Goal: Task Accomplishment & Management: Manage account settings

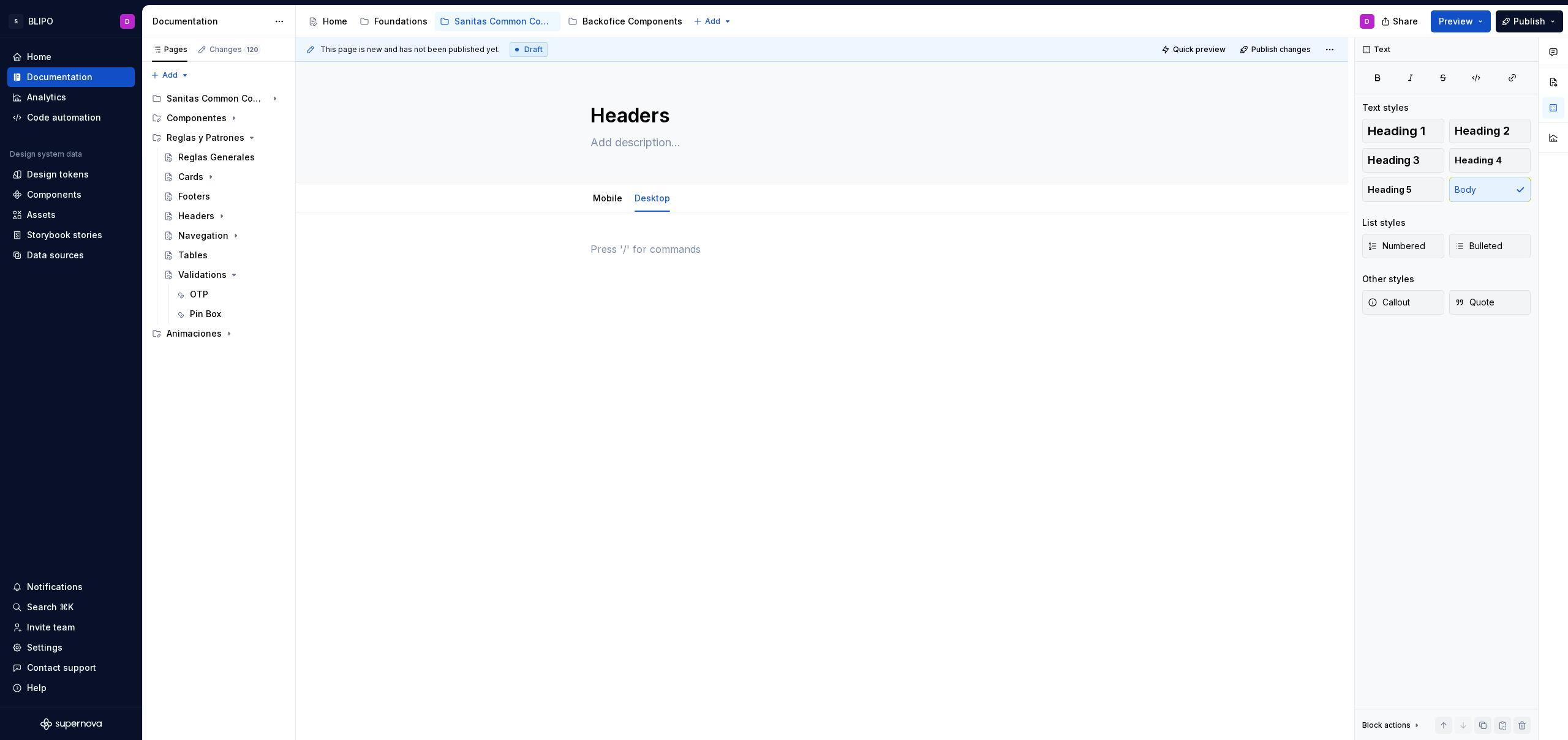
drag, startPoint x: 1116, startPoint y: 680, endPoint x: 1108, endPoint y: 670, distance: 12.8
click at [1115, 680] on div "Headers Edit header Mobile Desktop" at bounding box center [822, 401] width 1052 height 679
click at [191, 338] on div "Animaciones" at bounding box center [194, 333] width 55 height 12
click at [256, 333] on button "Page tree" at bounding box center [259, 333] width 17 height 17
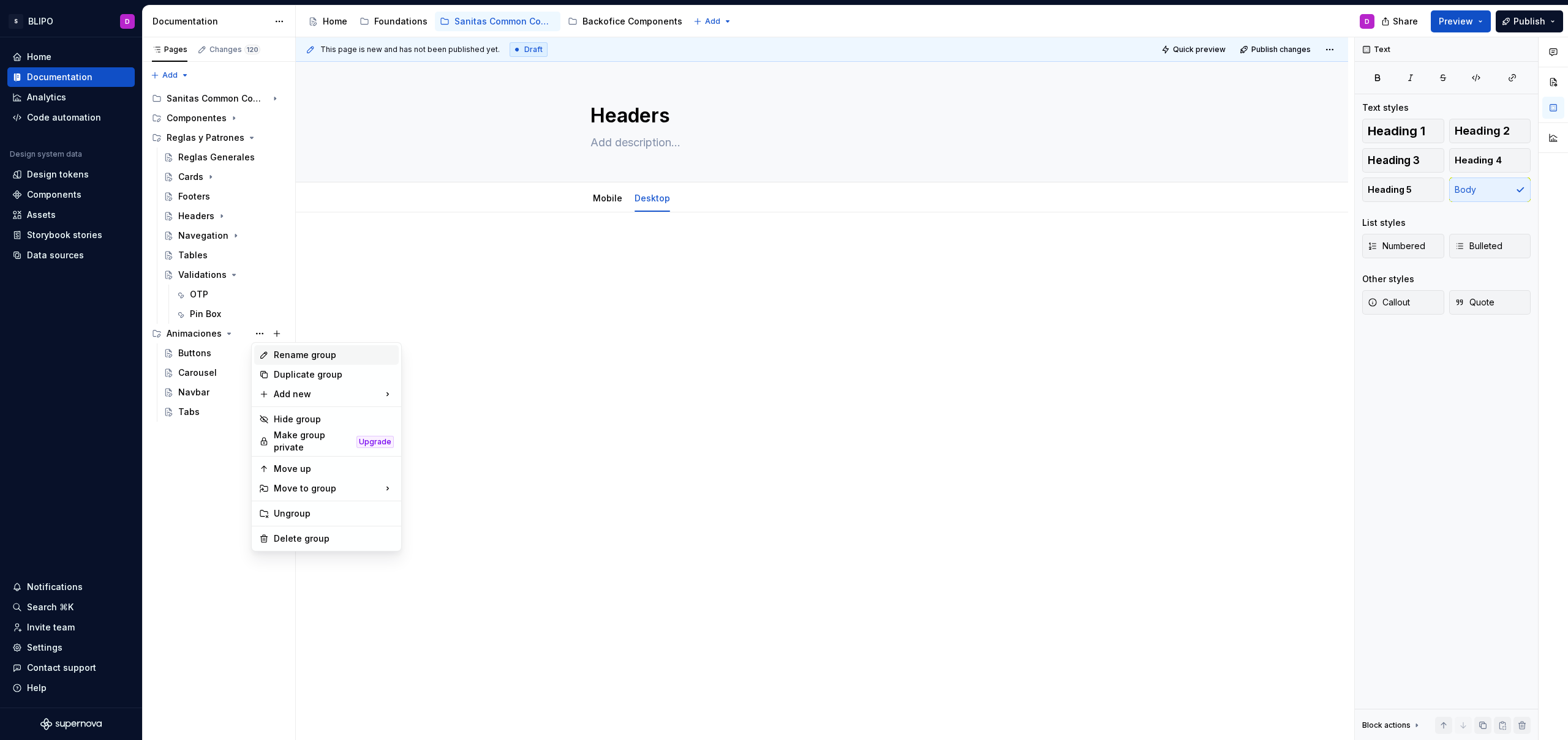
type textarea "*"
click at [303, 359] on div "Rename group" at bounding box center [334, 355] width 120 height 12
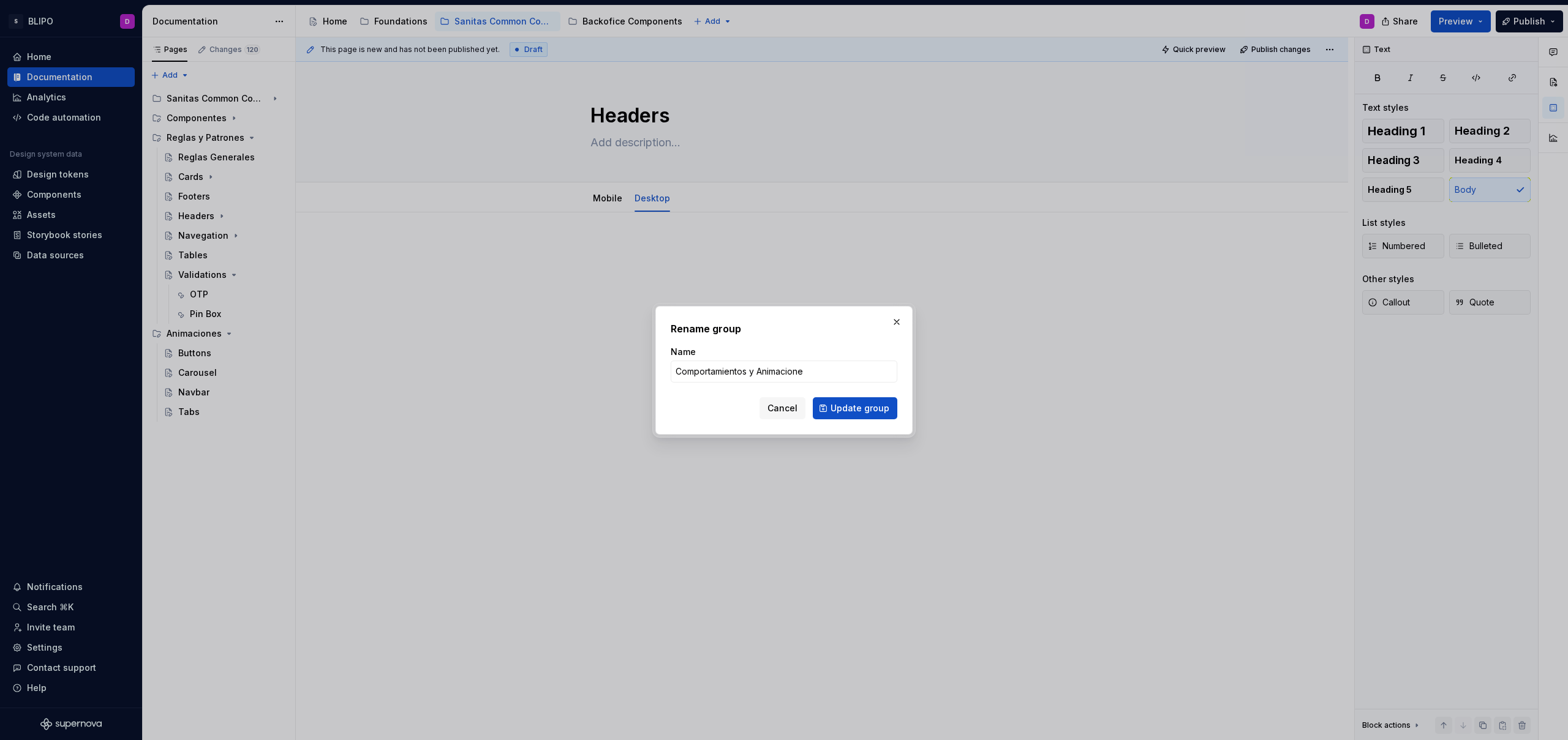
type input "Comportamientos y Animaciones"
click button "Update group" at bounding box center [855, 408] width 85 height 22
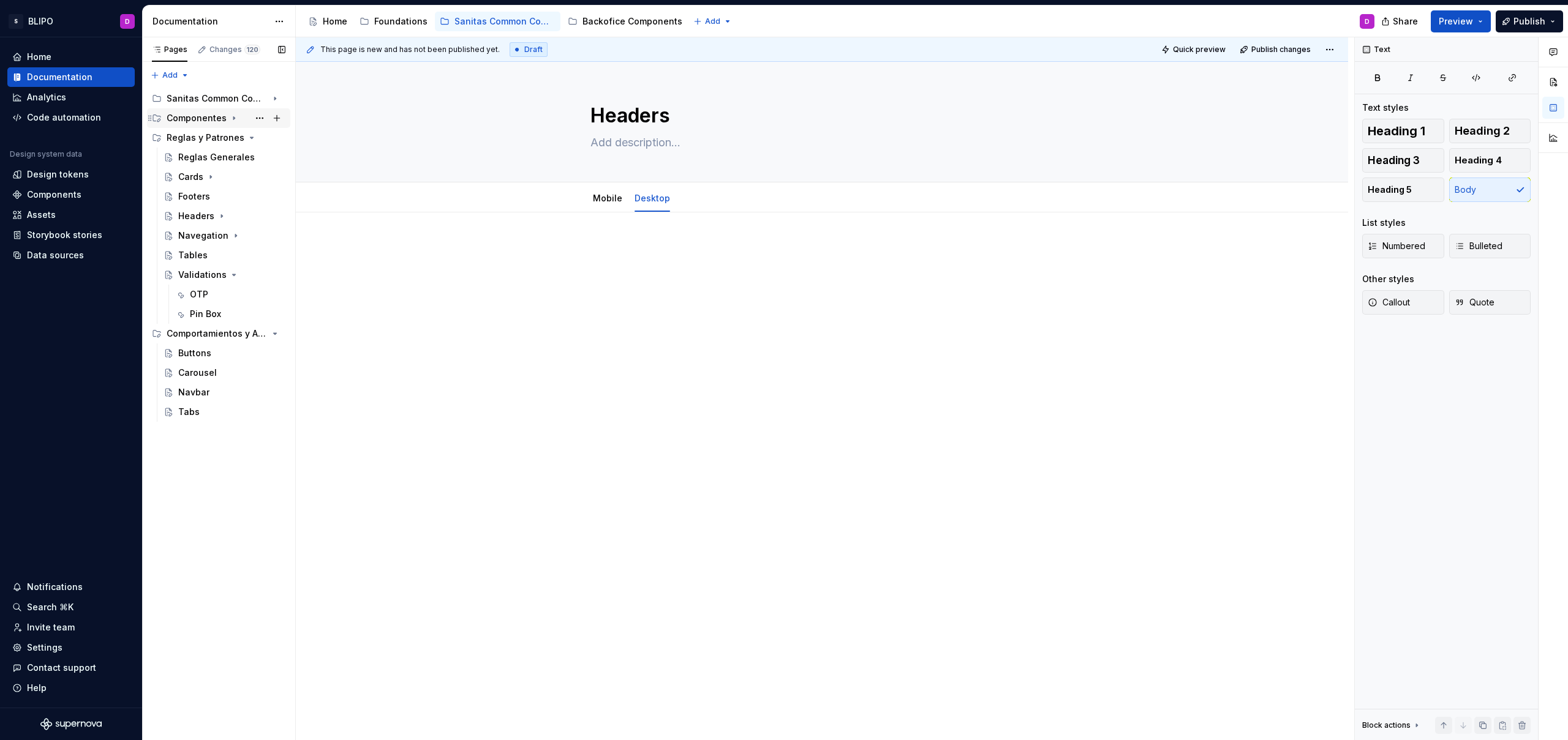
click at [229, 119] on icon "Page tree" at bounding box center [234, 118] width 9 height 9
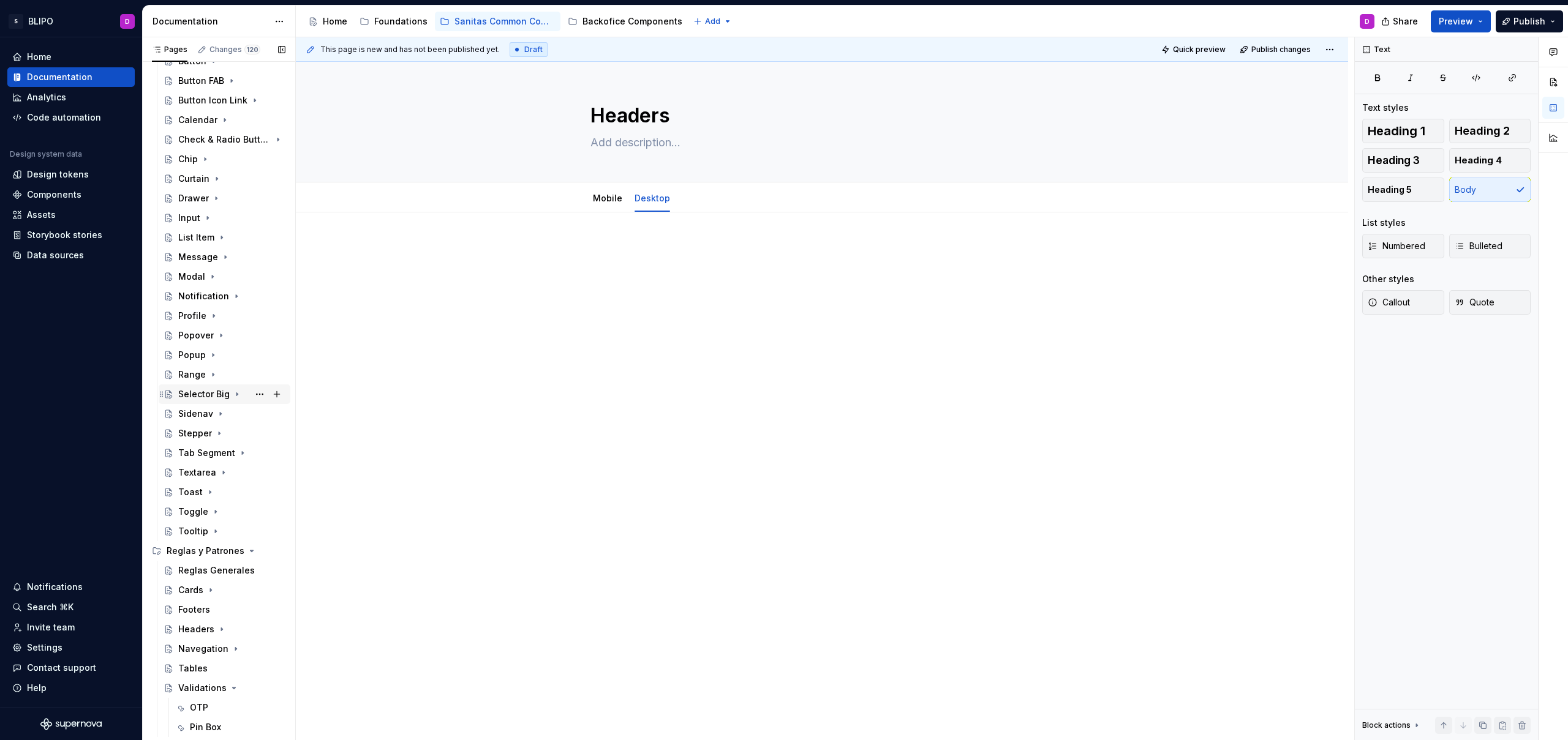
scroll to position [203, 0]
click at [643, 23] on div "Backofice Components" at bounding box center [632, 21] width 100 height 12
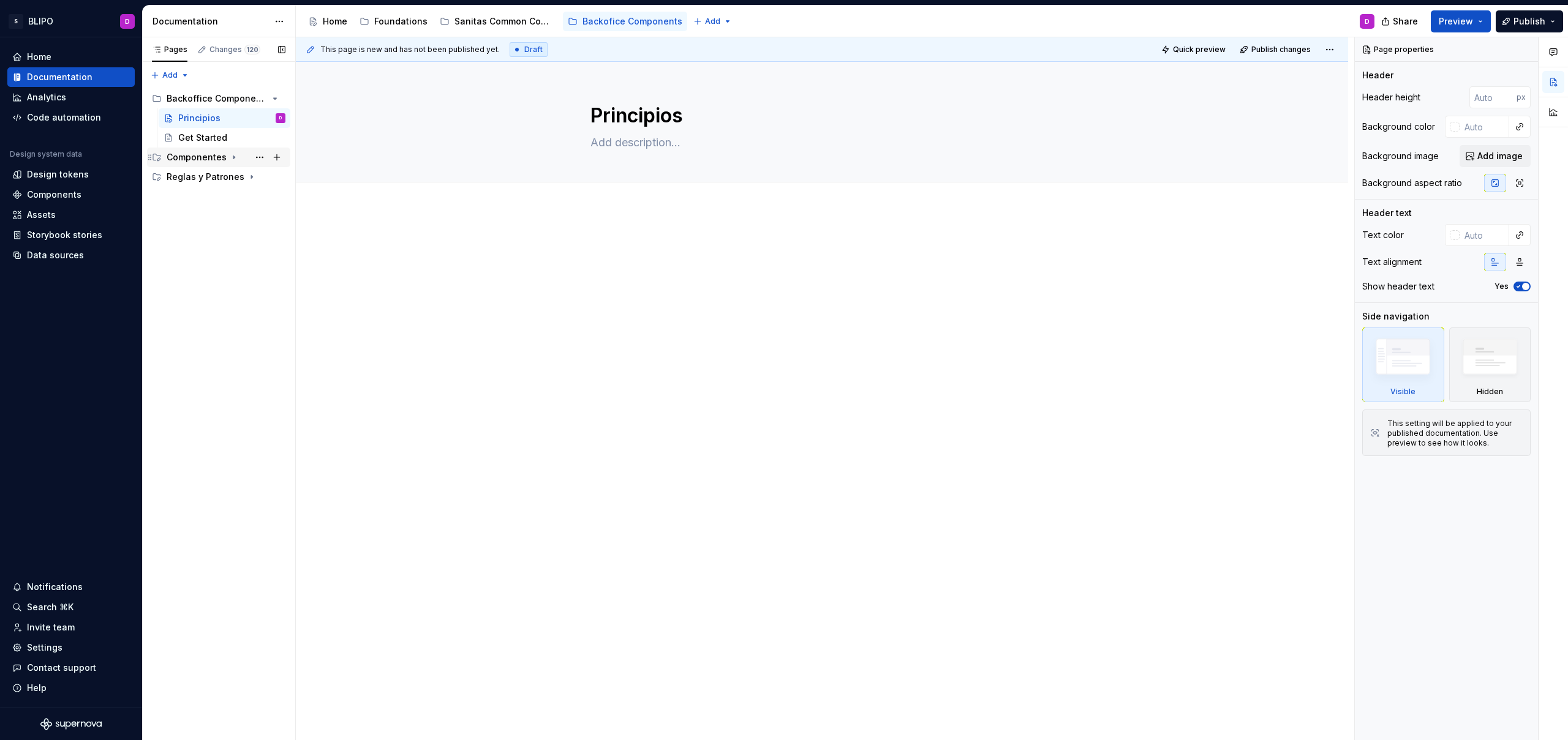
click at [233, 158] on icon "Page tree" at bounding box center [233, 157] width 1 height 3
click at [196, 178] on div "Botón" at bounding box center [191, 177] width 25 height 12
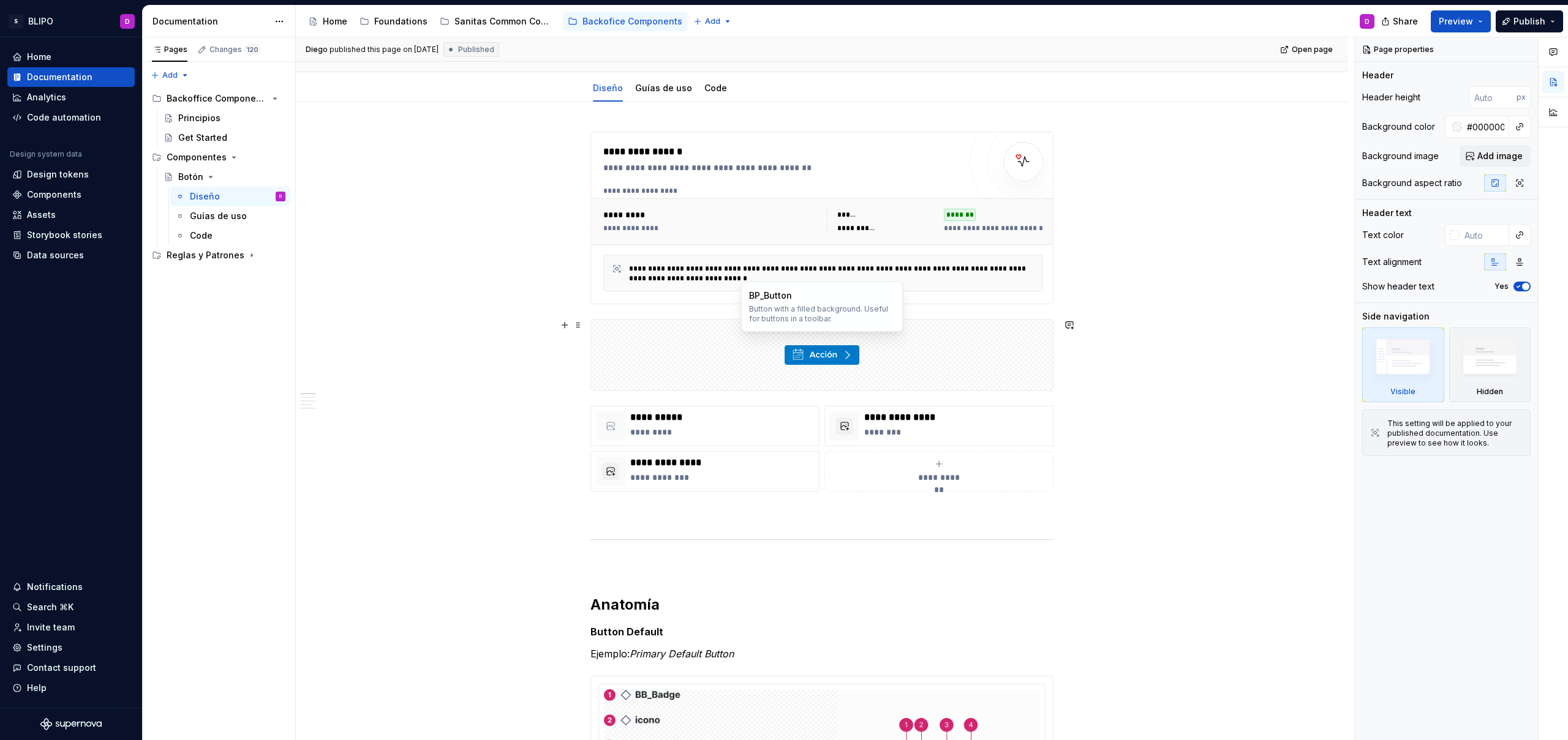
scroll to position [87, 0]
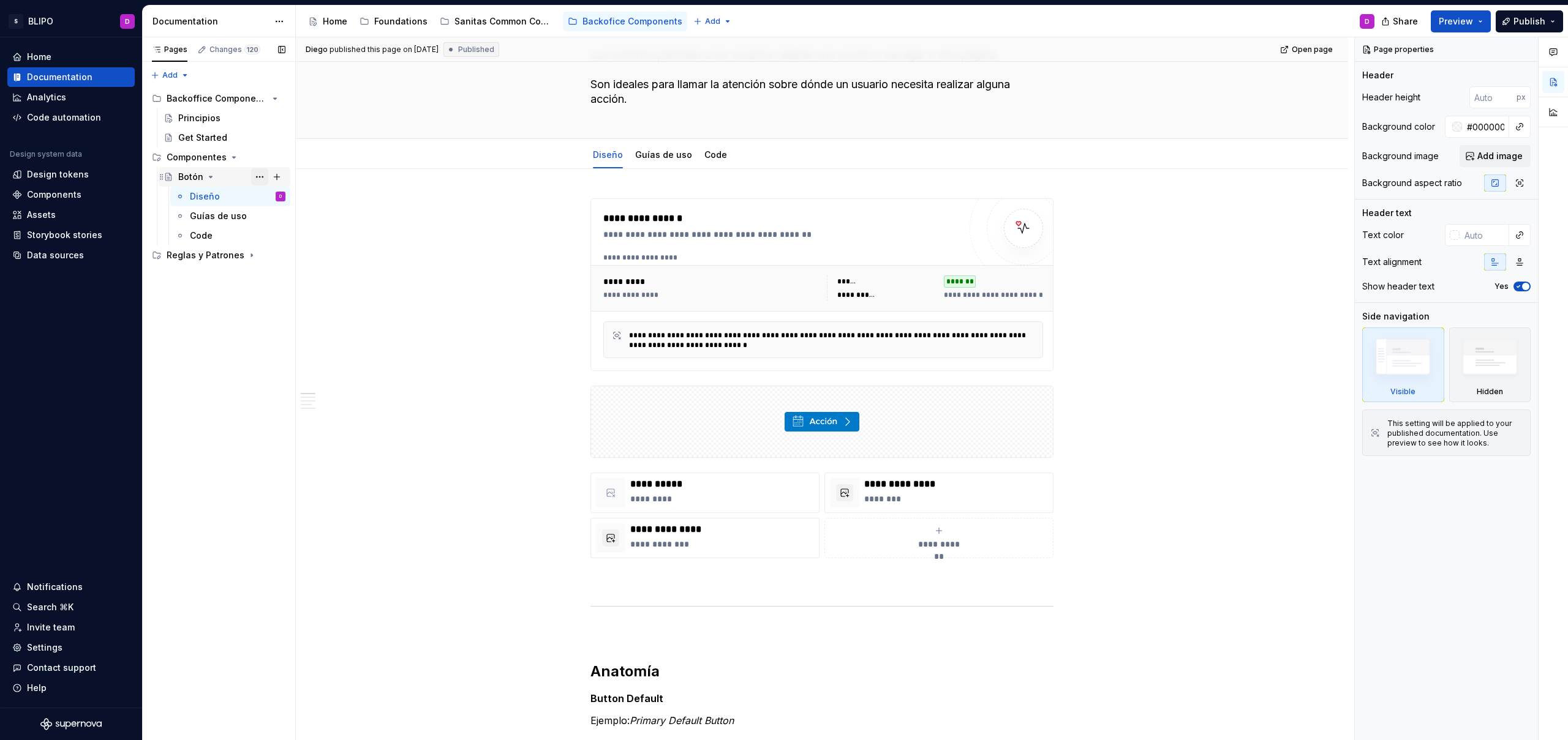
click at [256, 177] on button "Page tree" at bounding box center [259, 177] width 17 height 17
type textarea "*"
click at [297, 197] on div "Rename page" at bounding box center [334, 198] width 120 height 12
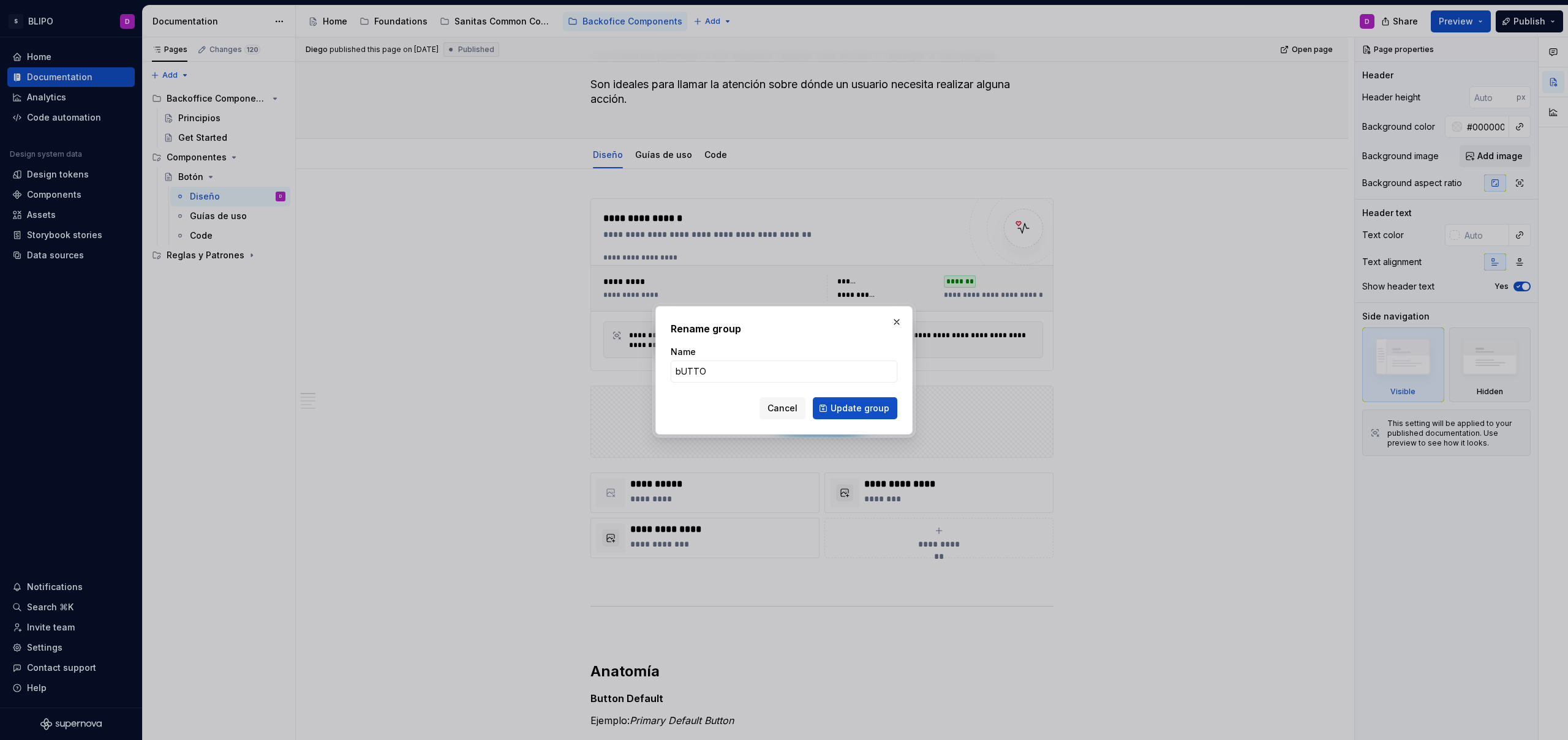
type input "bUTTON"
type textarea "*"
type input "Button"
click button "Update group" at bounding box center [855, 408] width 85 height 22
type textarea "*"
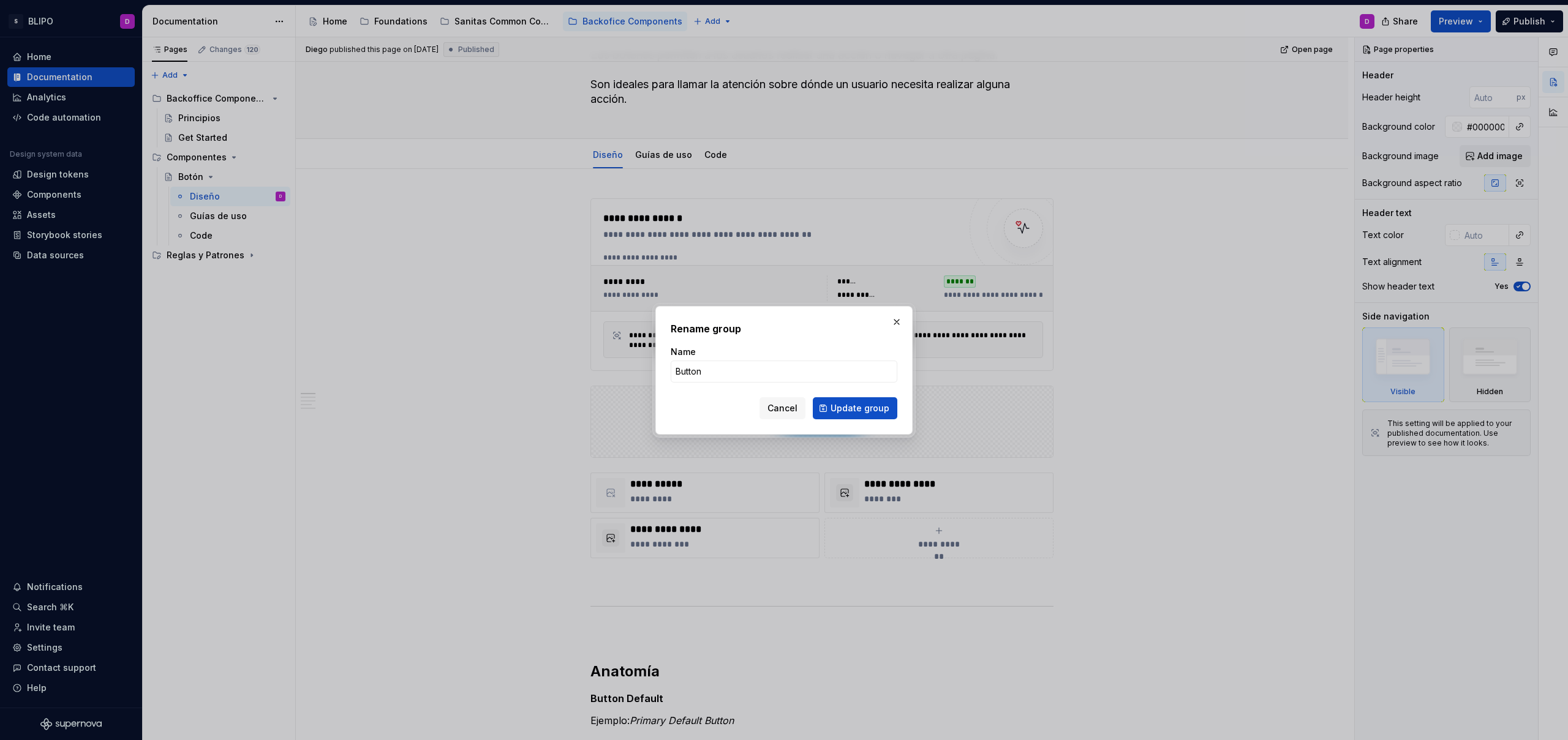
type textarea "Button"
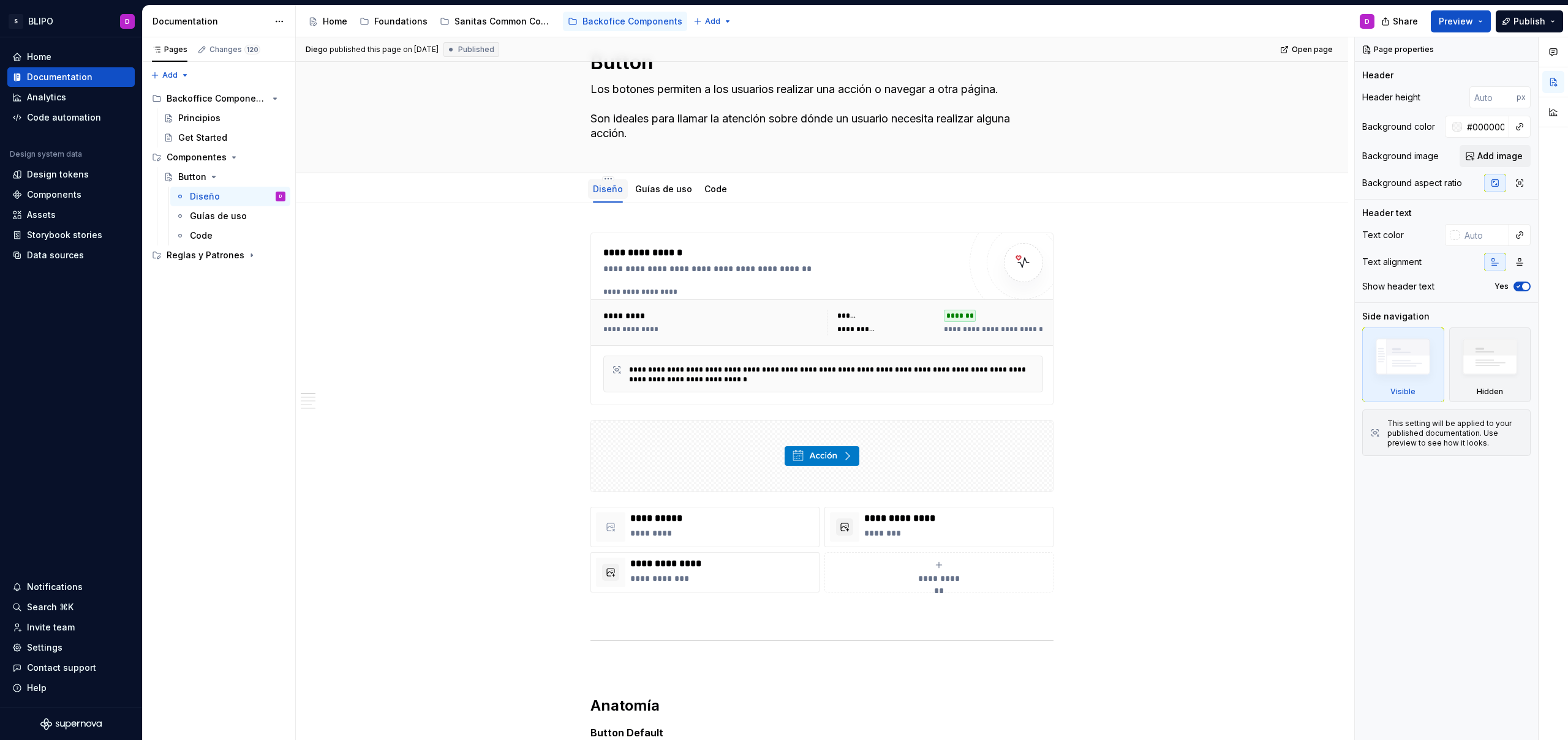
scroll to position [0, 0]
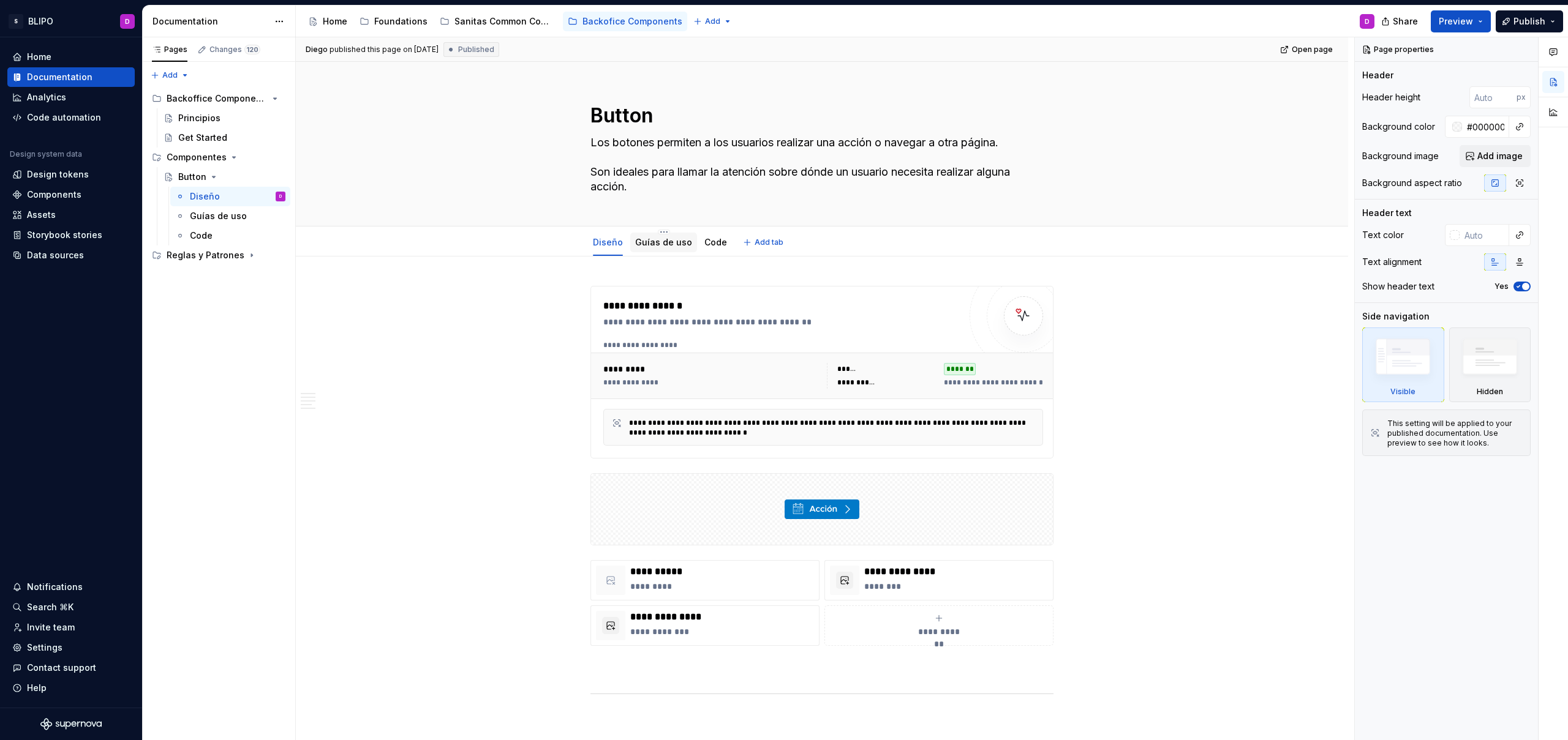
click at [668, 241] on link "Guías de uso" at bounding box center [663, 241] width 57 height 10
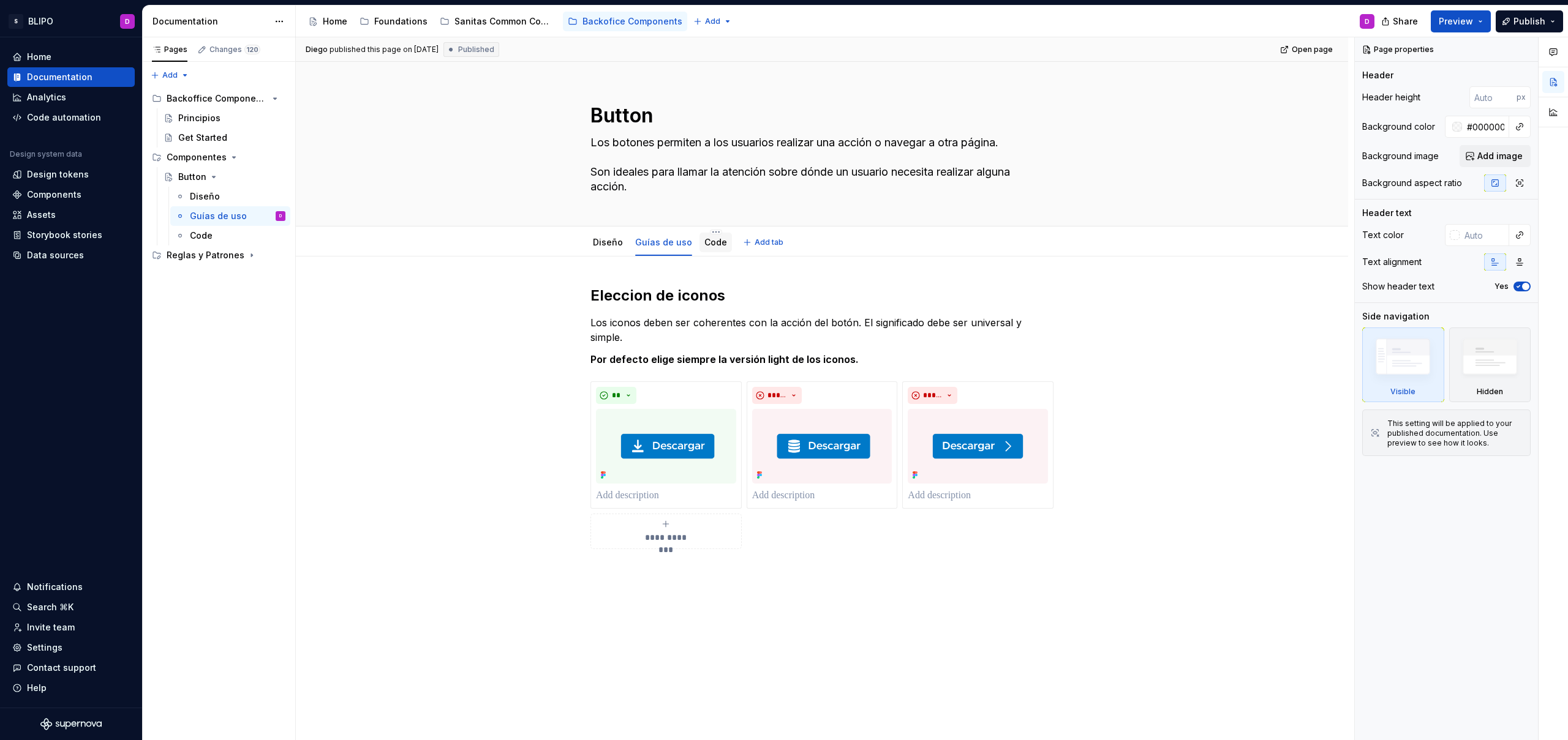
click at [713, 242] on link "Code" at bounding box center [716, 241] width 23 height 10
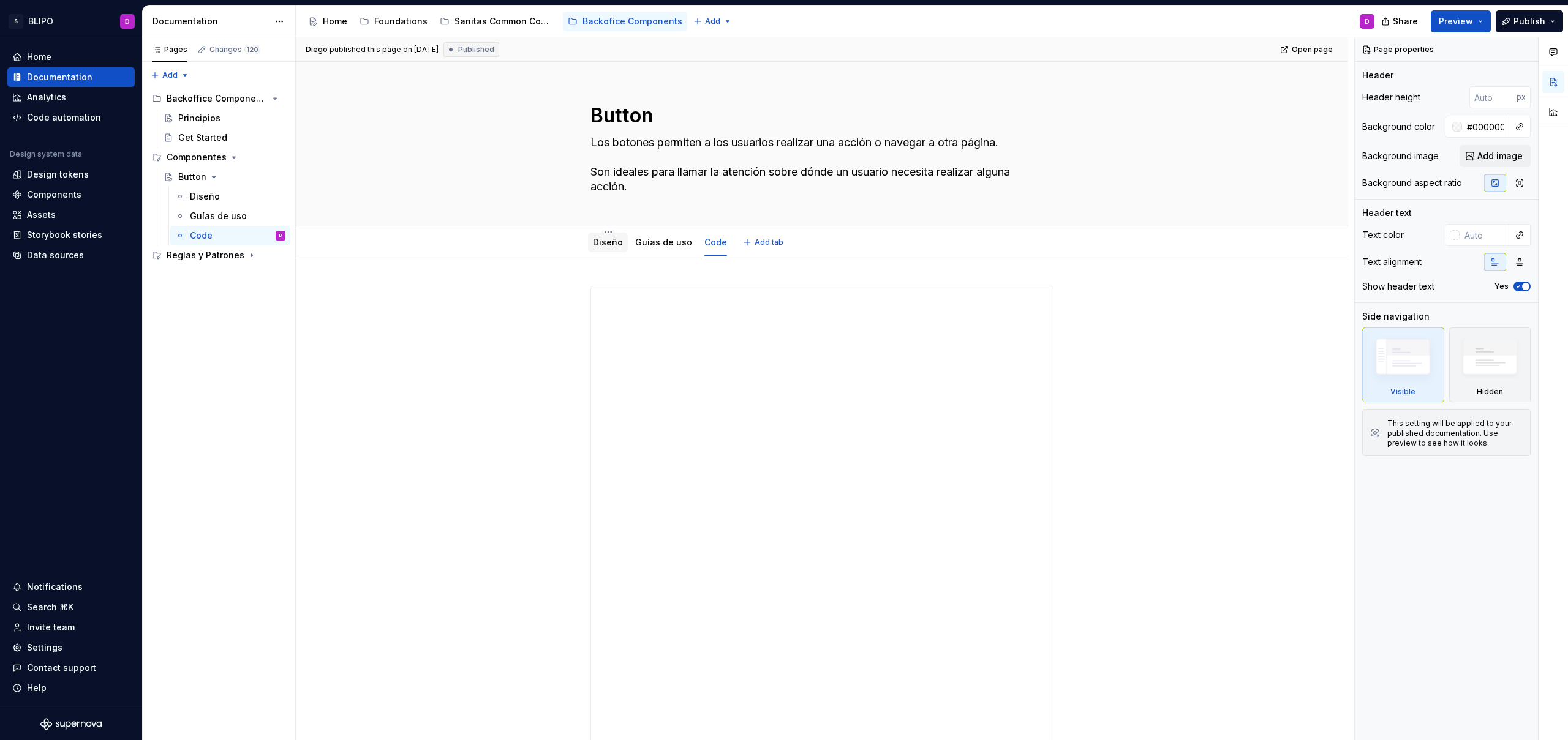
click at [594, 248] on div "Diseño" at bounding box center [608, 242] width 30 height 12
click at [212, 177] on icon "Page tree" at bounding box center [213, 177] width 3 height 1
click at [261, 177] on button "Page tree" at bounding box center [259, 177] width 17 height 17
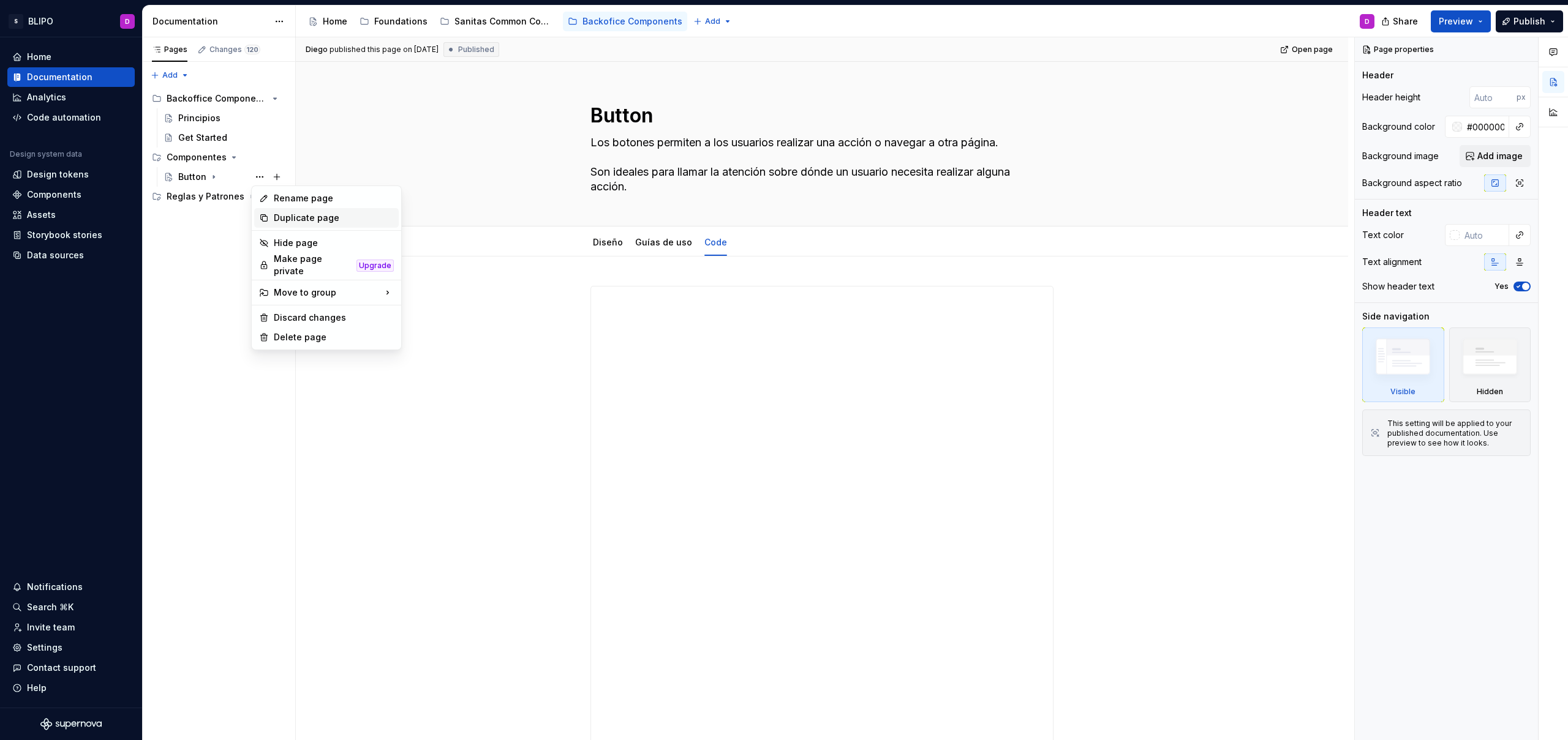
click at [300, 218] on div "Duplicate page" at bounding box center [334, 218] width 120 height 12
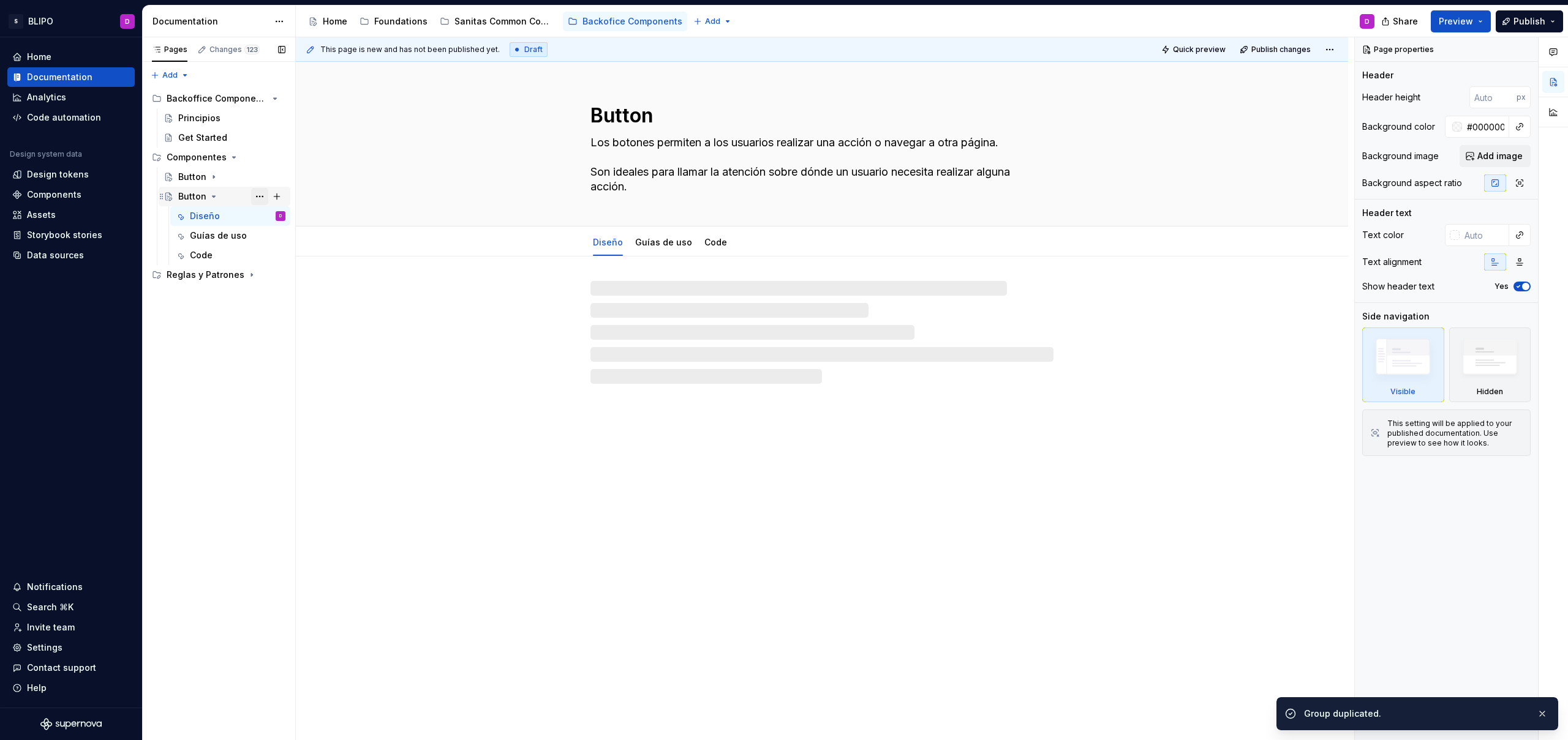
click at [263, 198] on button "Page tree" at bounding box center [259, 196] width 17 height 17
click at [354, 224] on div "Rename page" at bounding box center [327, 218] width 145 height 20
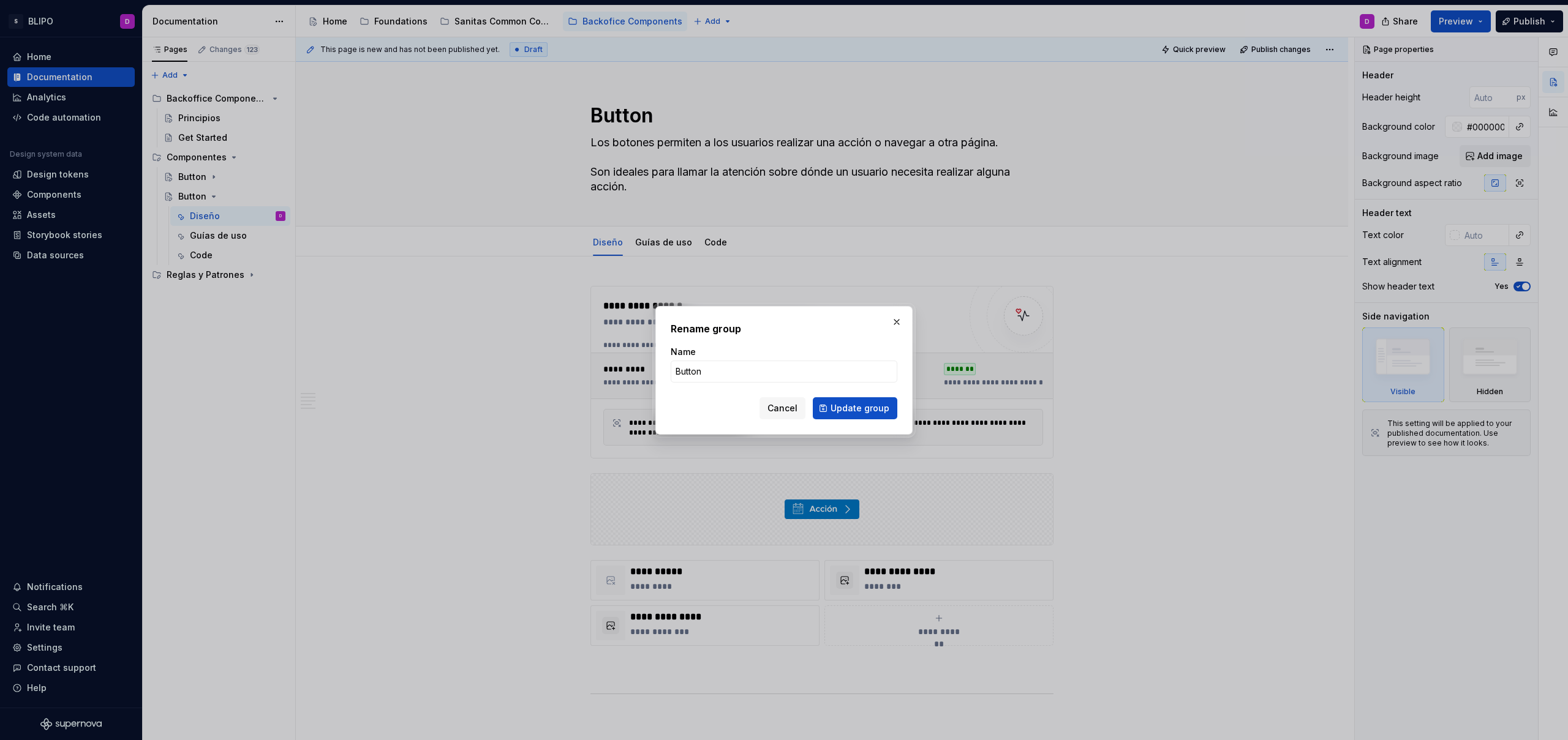
type textarea "*"
type input "Accordion"
click button "Update group" at bounding box center [855, 408] width 85 height 22
type textarea "*"
type textarea "Accordion"
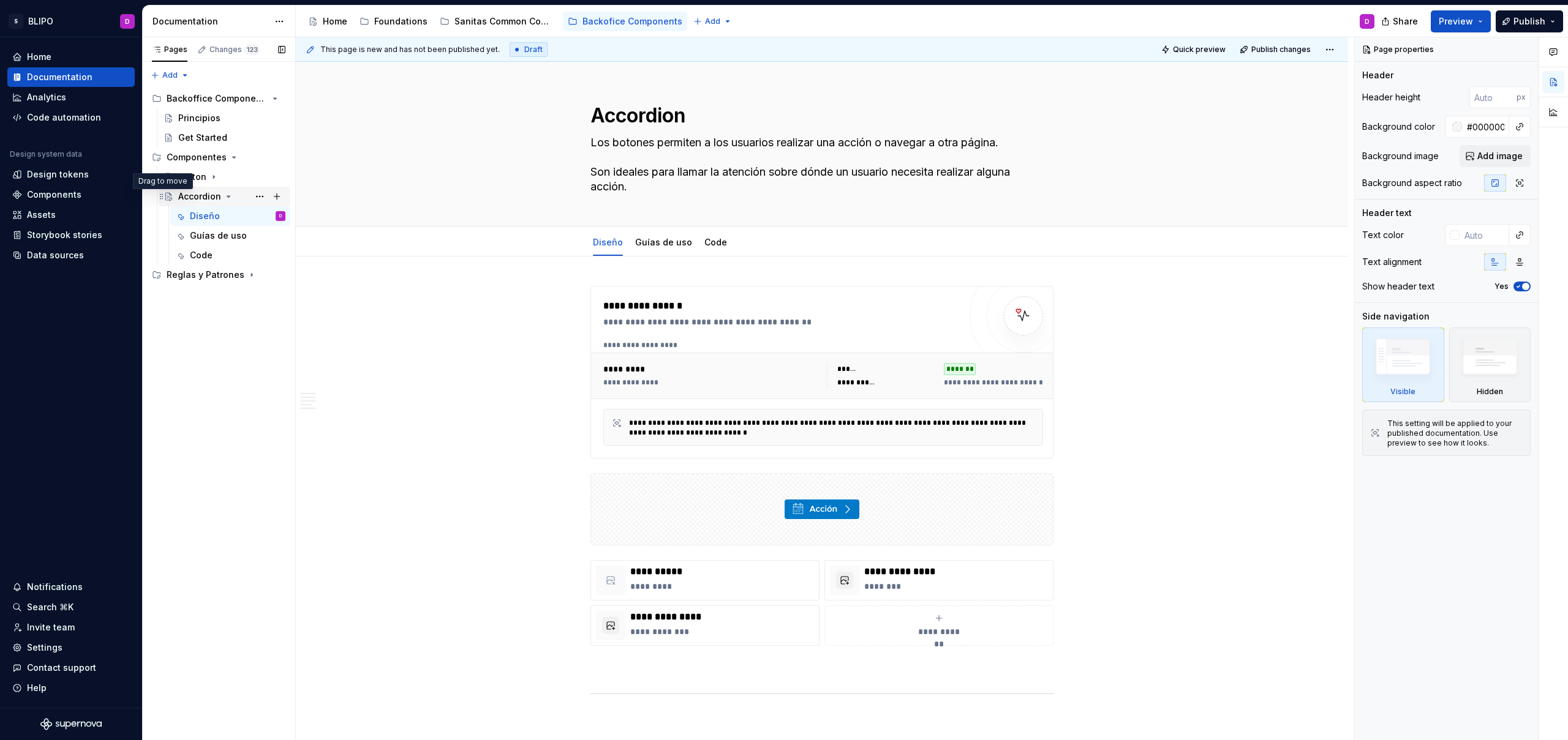
click at [162, 196] on icon "Page tree" at bounding box center [161, 196] width 3 height 6
drag, startPoint x: 162, startPoint y: 196, endPoint x: 162, endPoint y: 187, distance: 9.0
click at [162, 194] on icon "Page tree" at bounding box center [162, 196] width 9 height 9
click at [259, 178] on button "Page tree" at bounding box center [259, 177] width 17 height 17
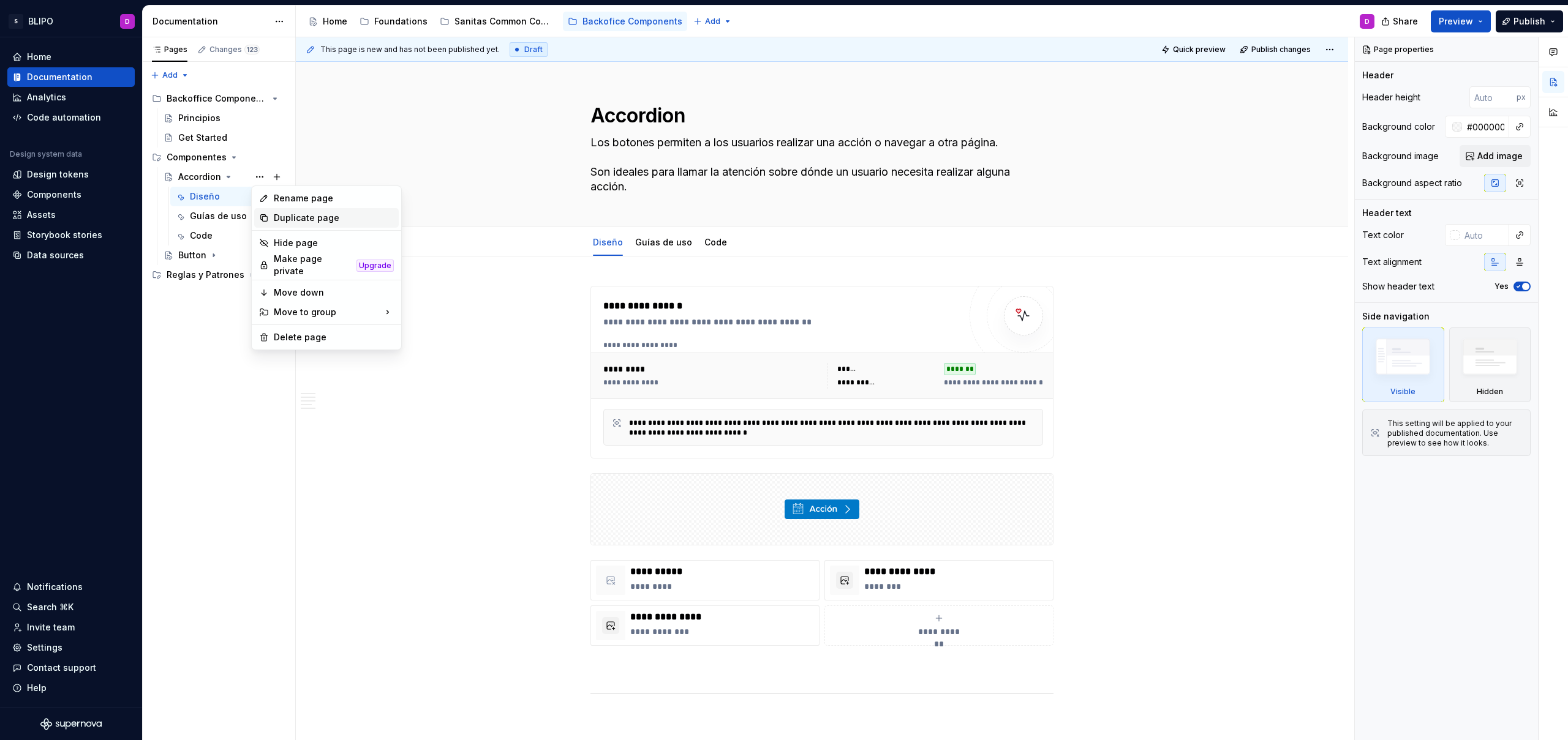
click at [279, 216] on div "Duplicate page" at bounding box center [334, 218] width 120 height 12
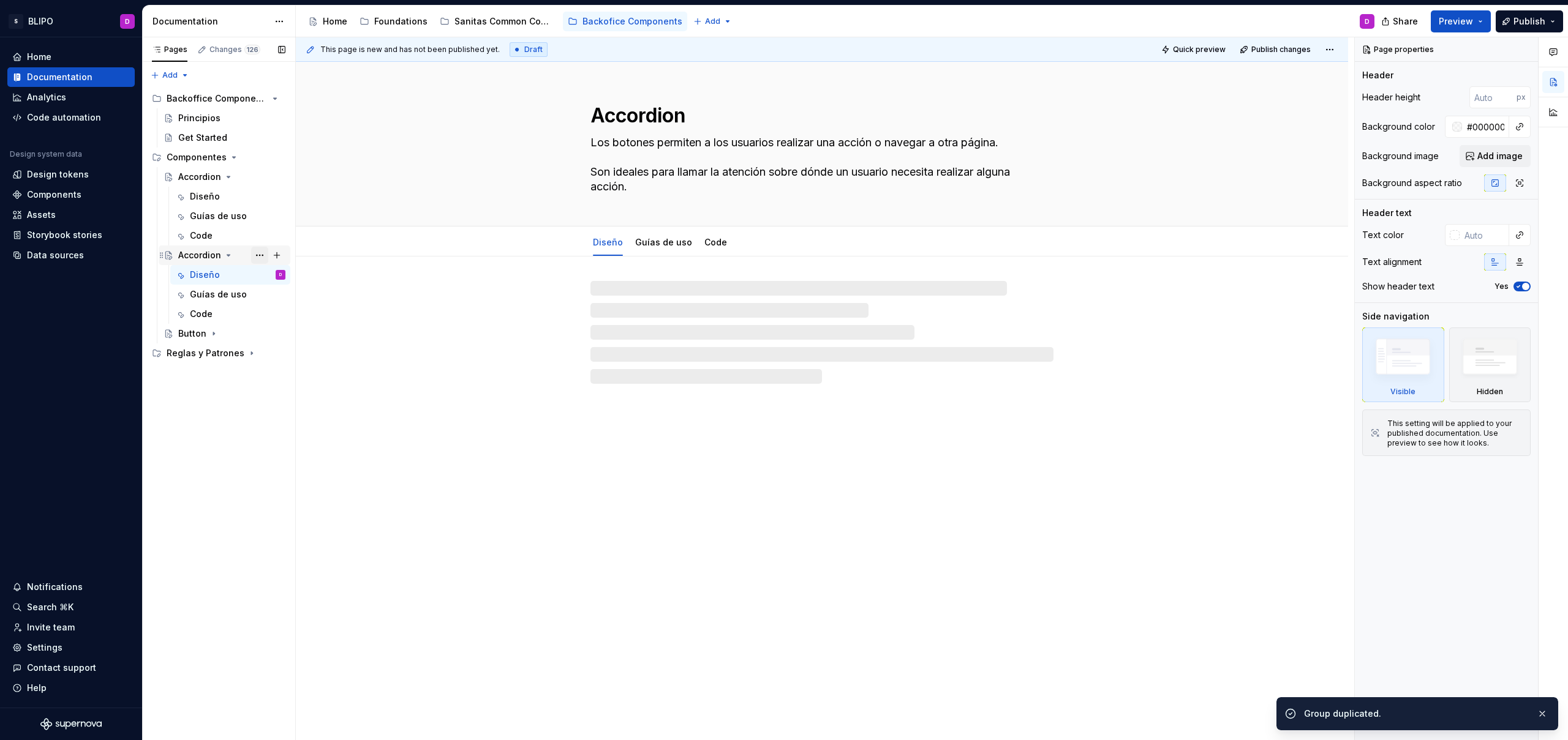
click at [259, 254] on button "Page tree" at bounding box center [259, 255] width 17 height 17
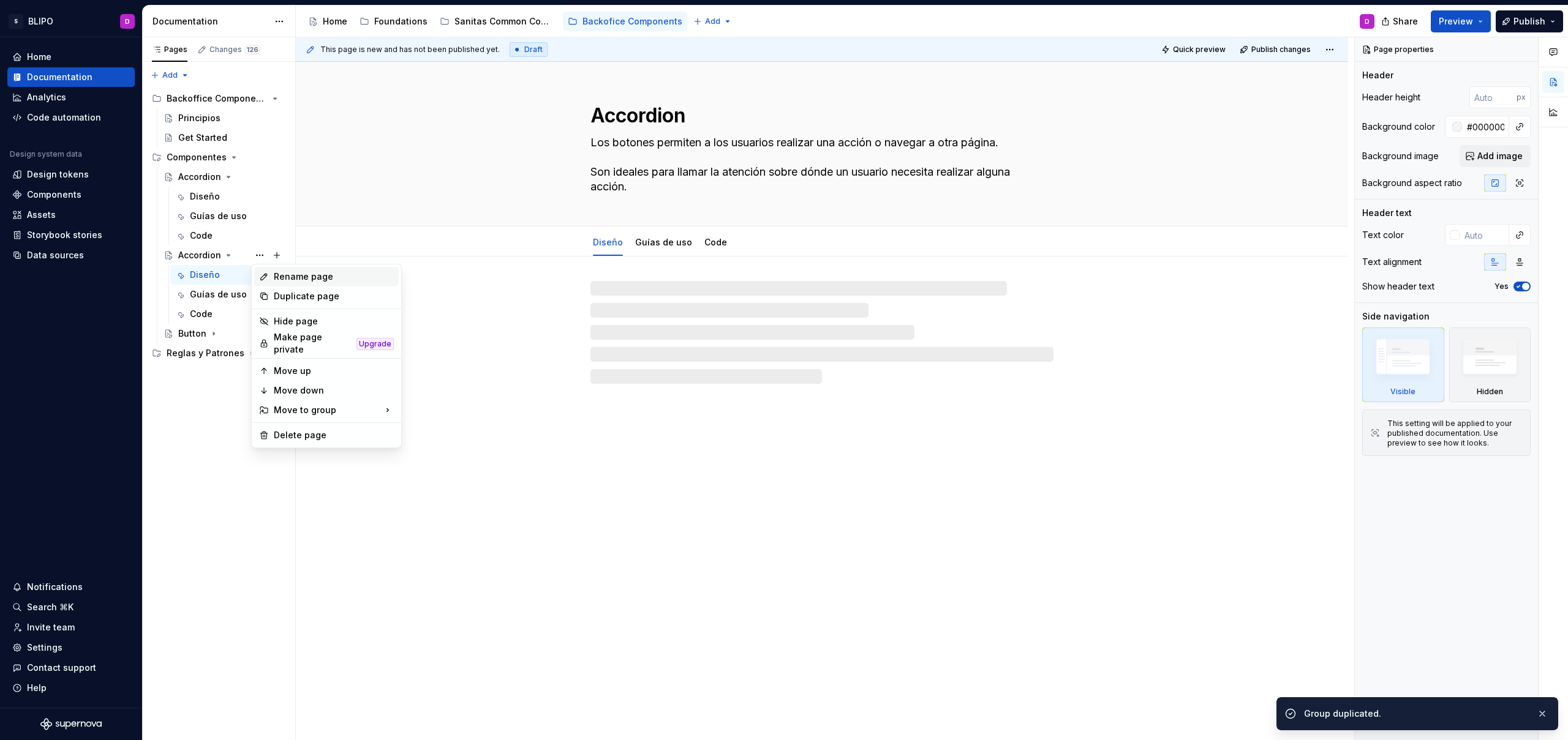
click at [300, 277] on div "Rename page" at bounding box center [334, 276] width 120 height 12
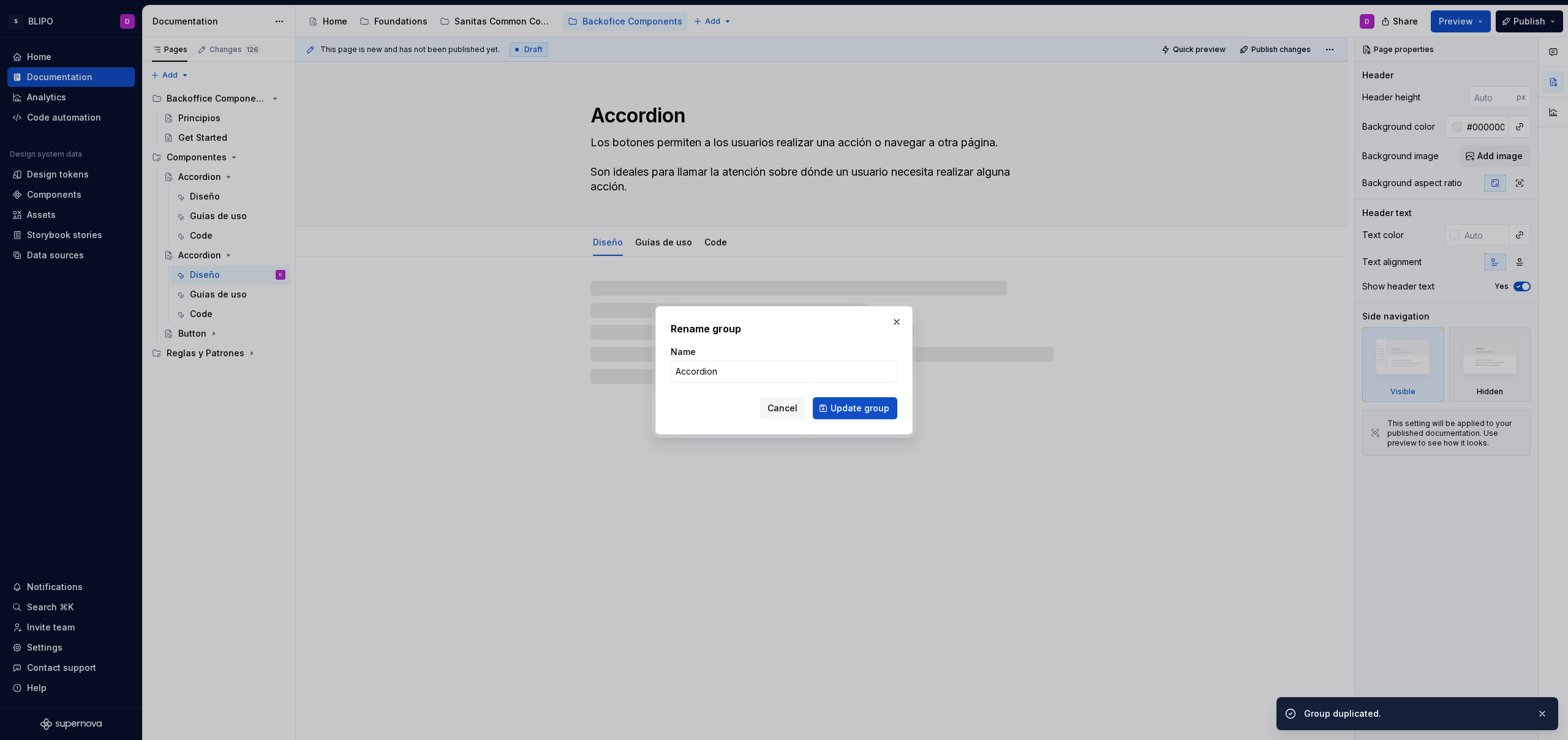
type textarea "*"
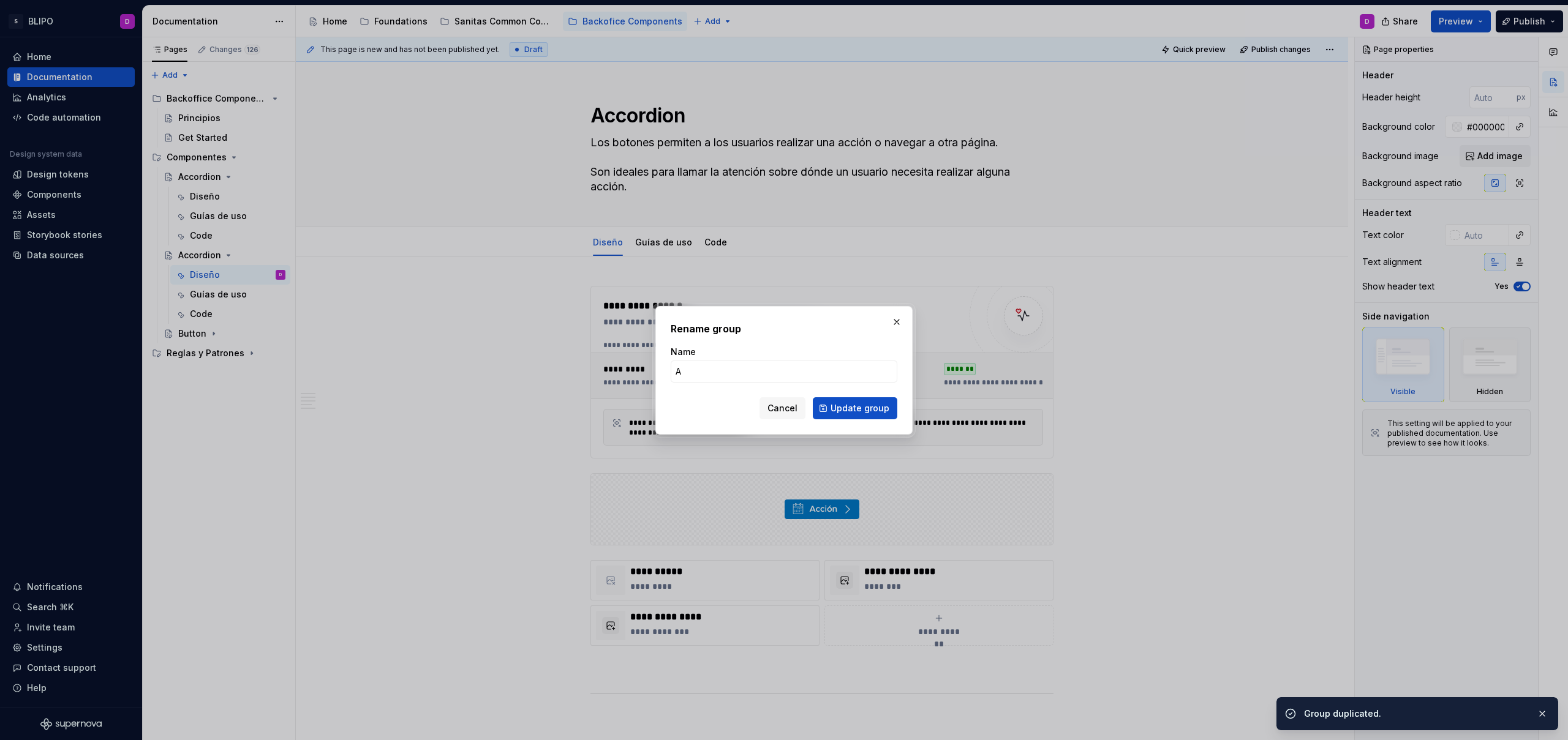
type input "Av"
type textarea "*"
type input "Avata"
type textarea "*"
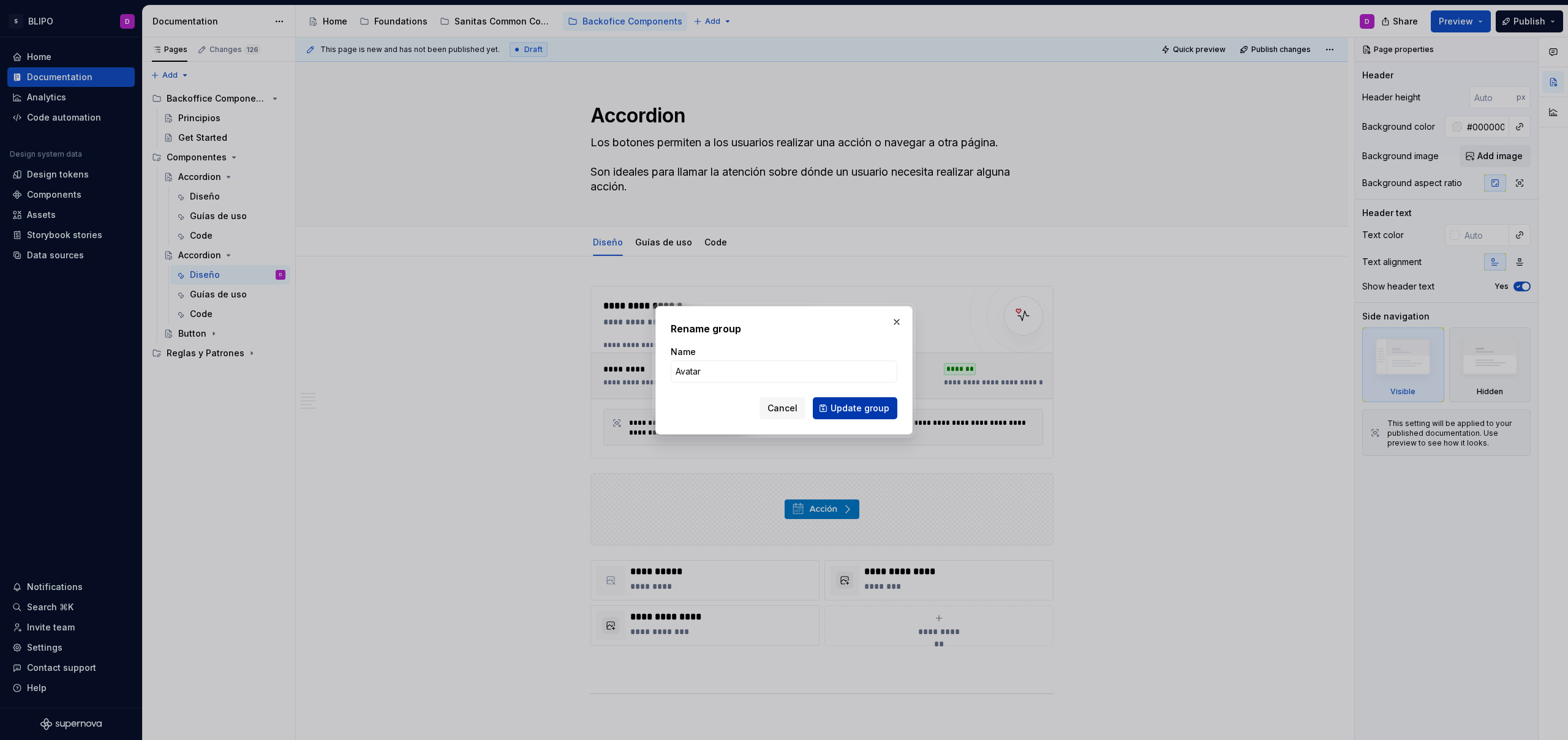
type input "Avatar"
click at [873, 408] on span "Update group" at bounding box center [860, 408] width 59 height 12
type textarea "*"
type textarea "Avatar"
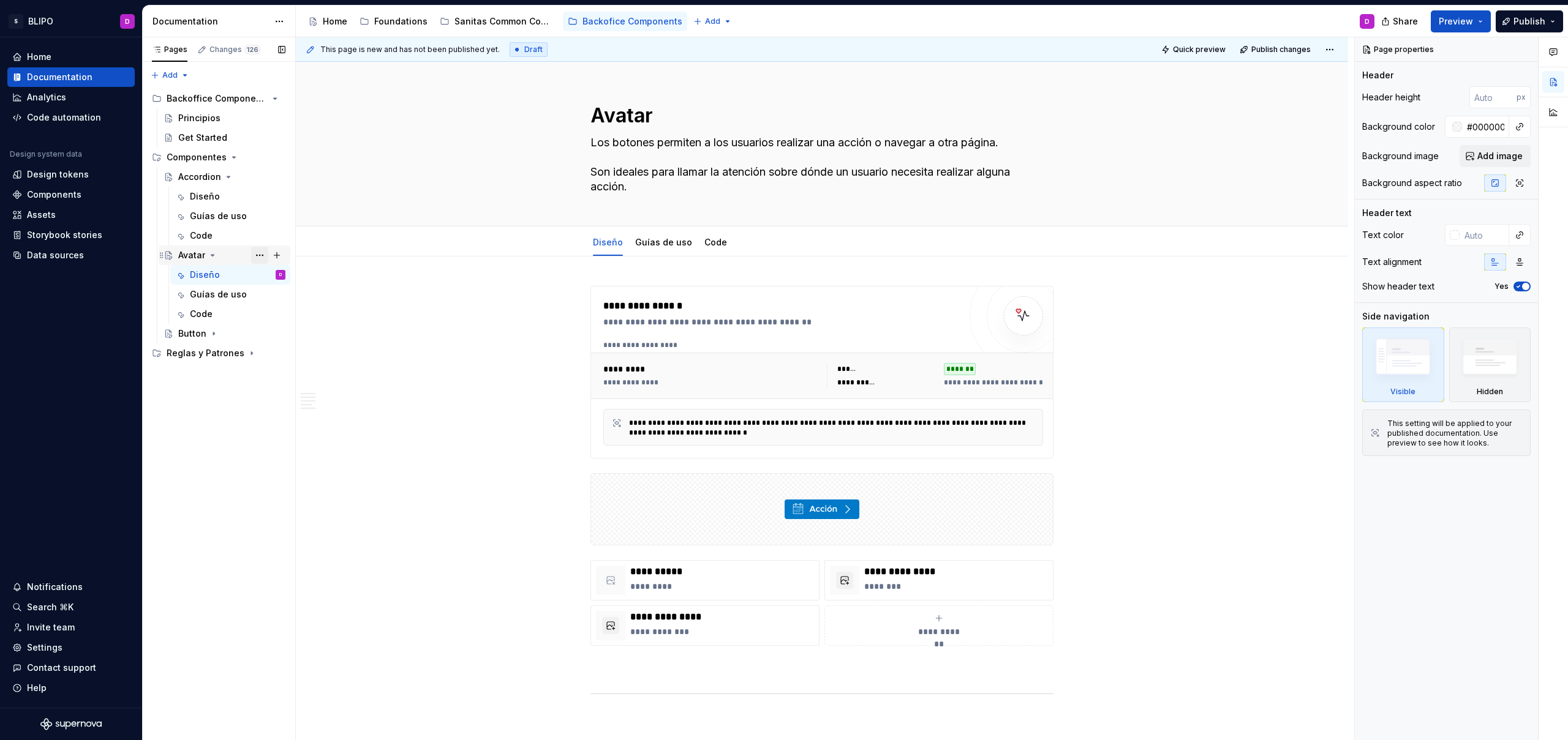
click at [260, 254] on button "Page tree" at bounding box center [259, 255] width 17 height 17
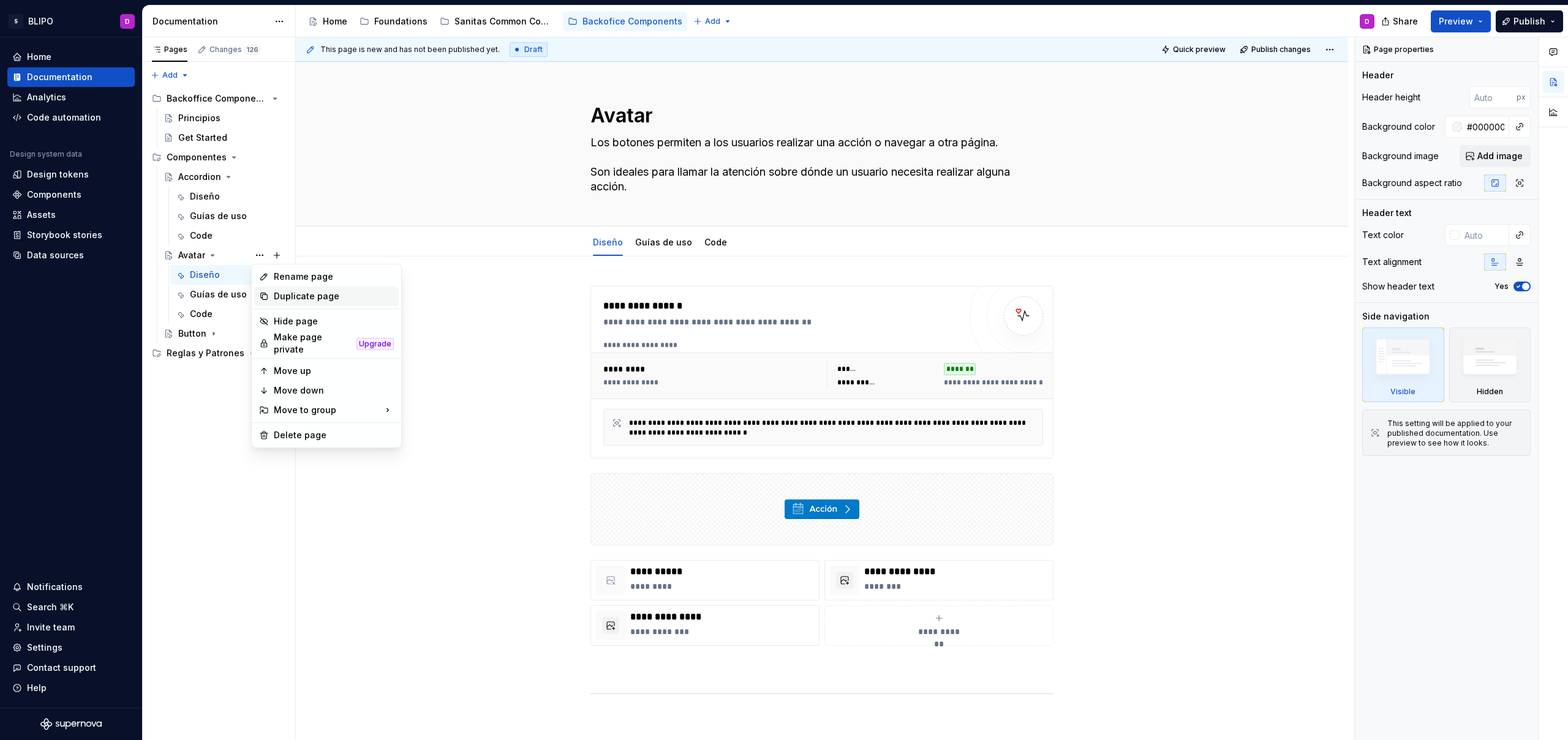
click at [286, 293] on div "Duplicate page" at bounding box center [334, 296] width 120 height 12
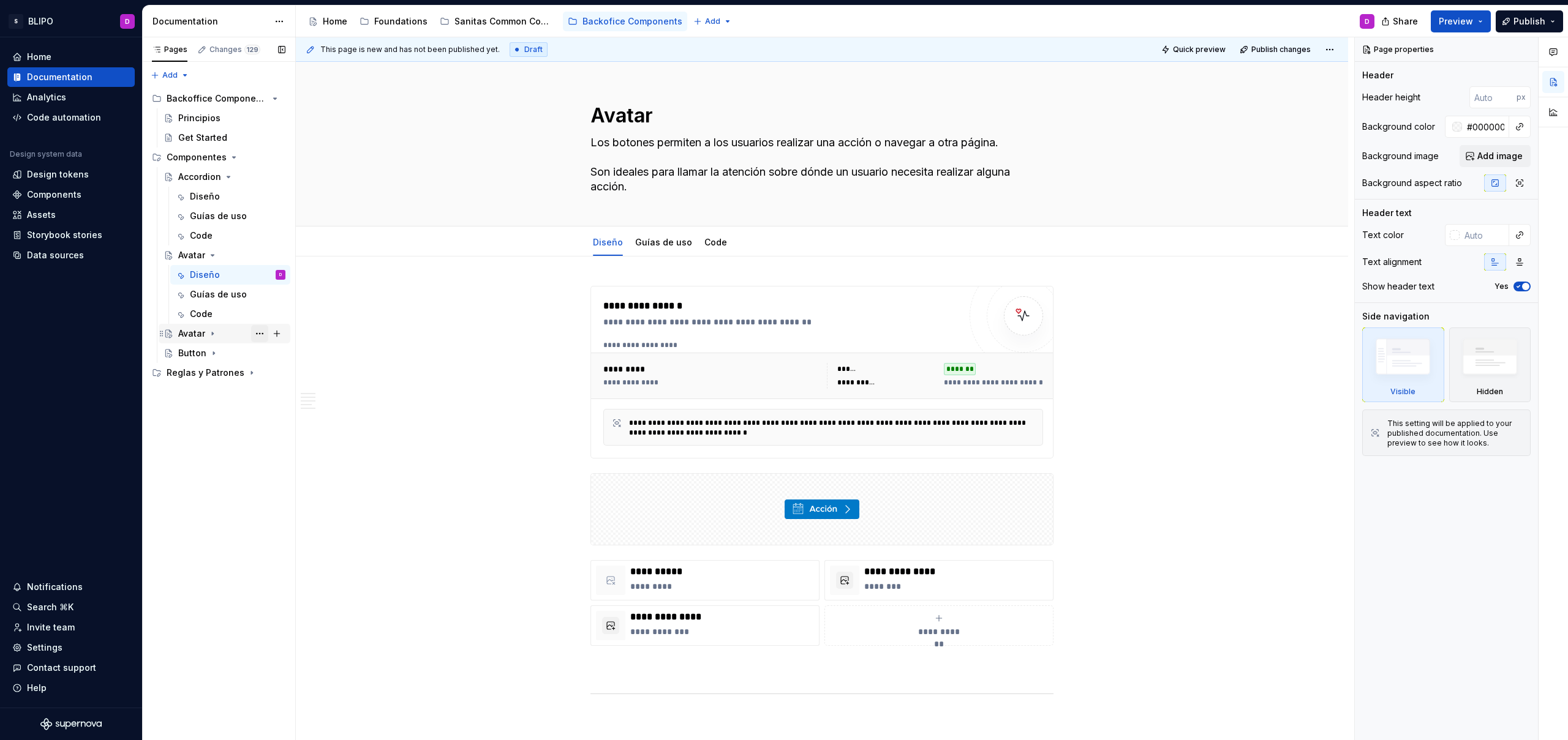
click at [257, 333] on button "Page tree" at bounding box center [259, 333] width 17 height 17
type textarea "*"
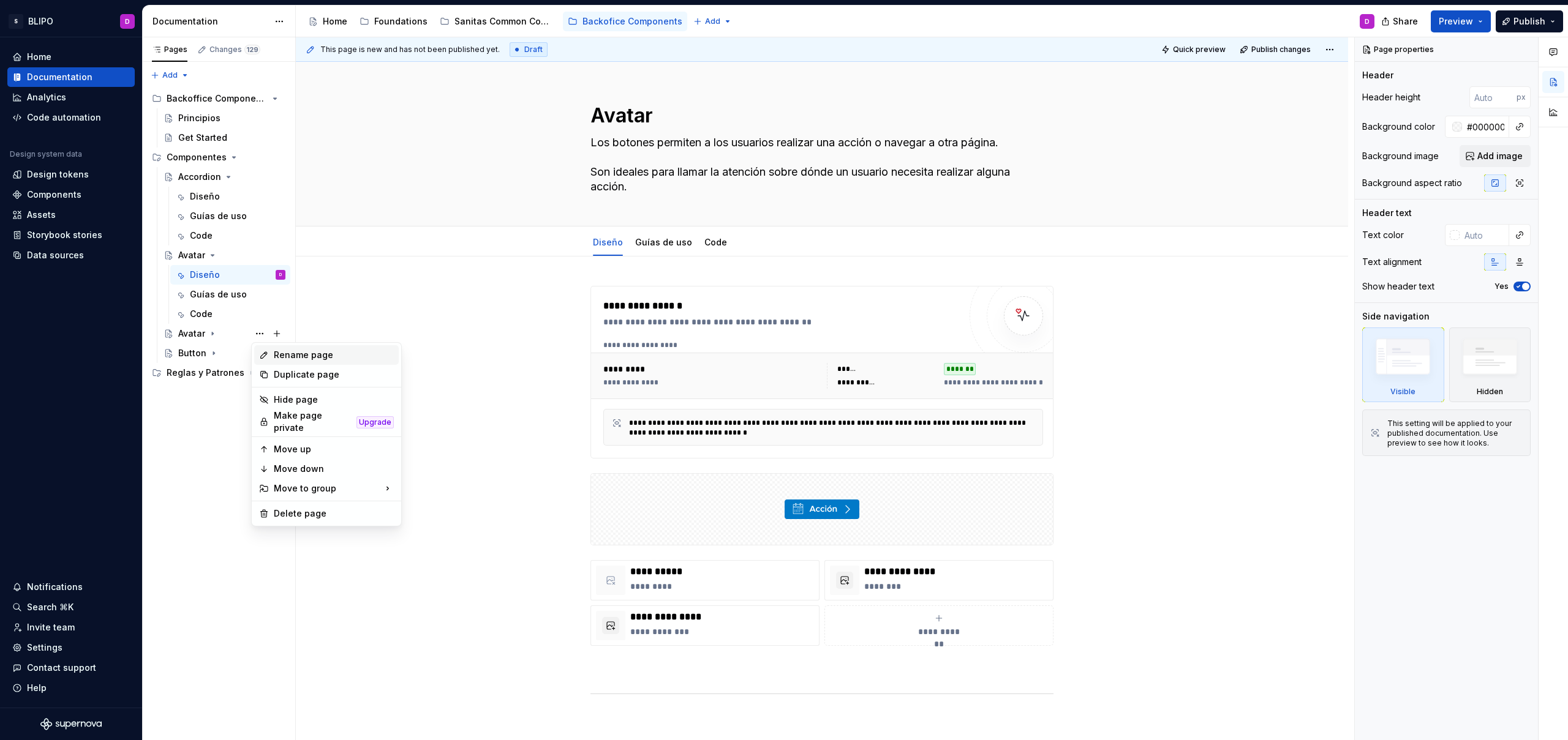
click at [309, 356] on div "Rename page" at bounding box center [334, 355] width 120 height 12
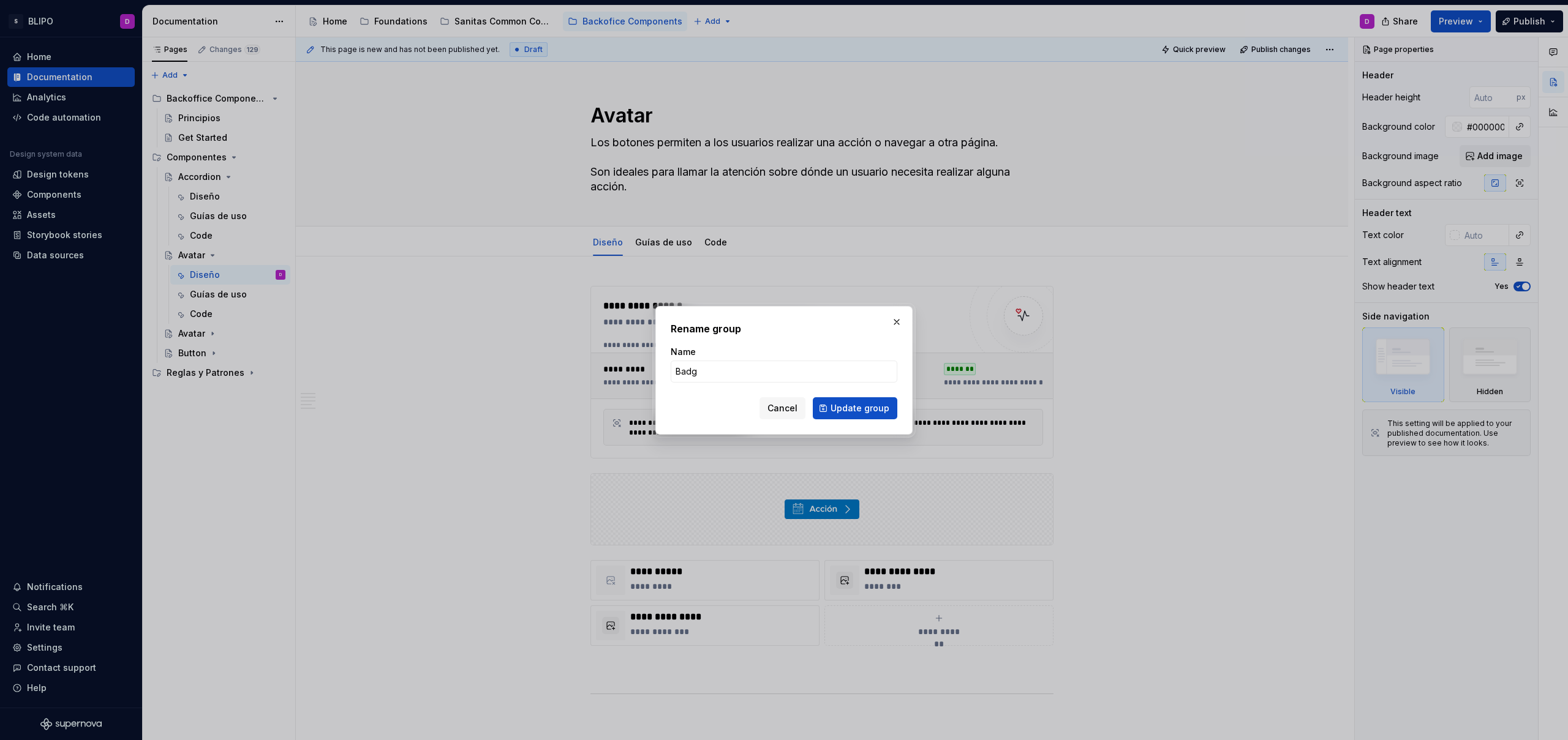
type input "Badge"
click button "Update group" at bounding box center [855, 408] width 85 height 22
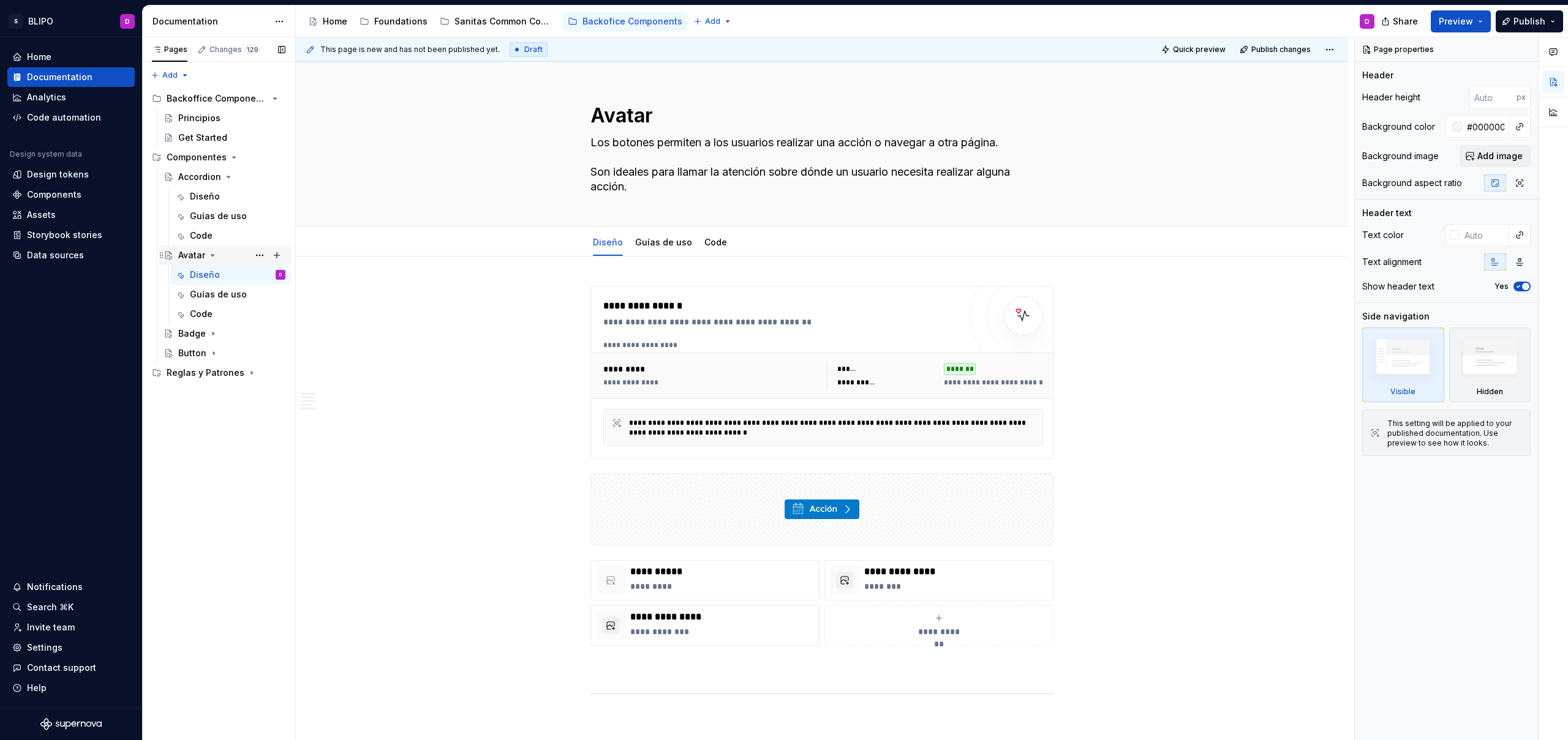
click at [209, 252] on icon "Page tree" at bounding box center [212, 255] width 9 height 9
click at [226, 175] on icon "Page tree" at bounding box center [228, 177] width 9 height 9
click at [260, 218] on button "Page tree" at bounding box center [259, 216] width 17 height 17
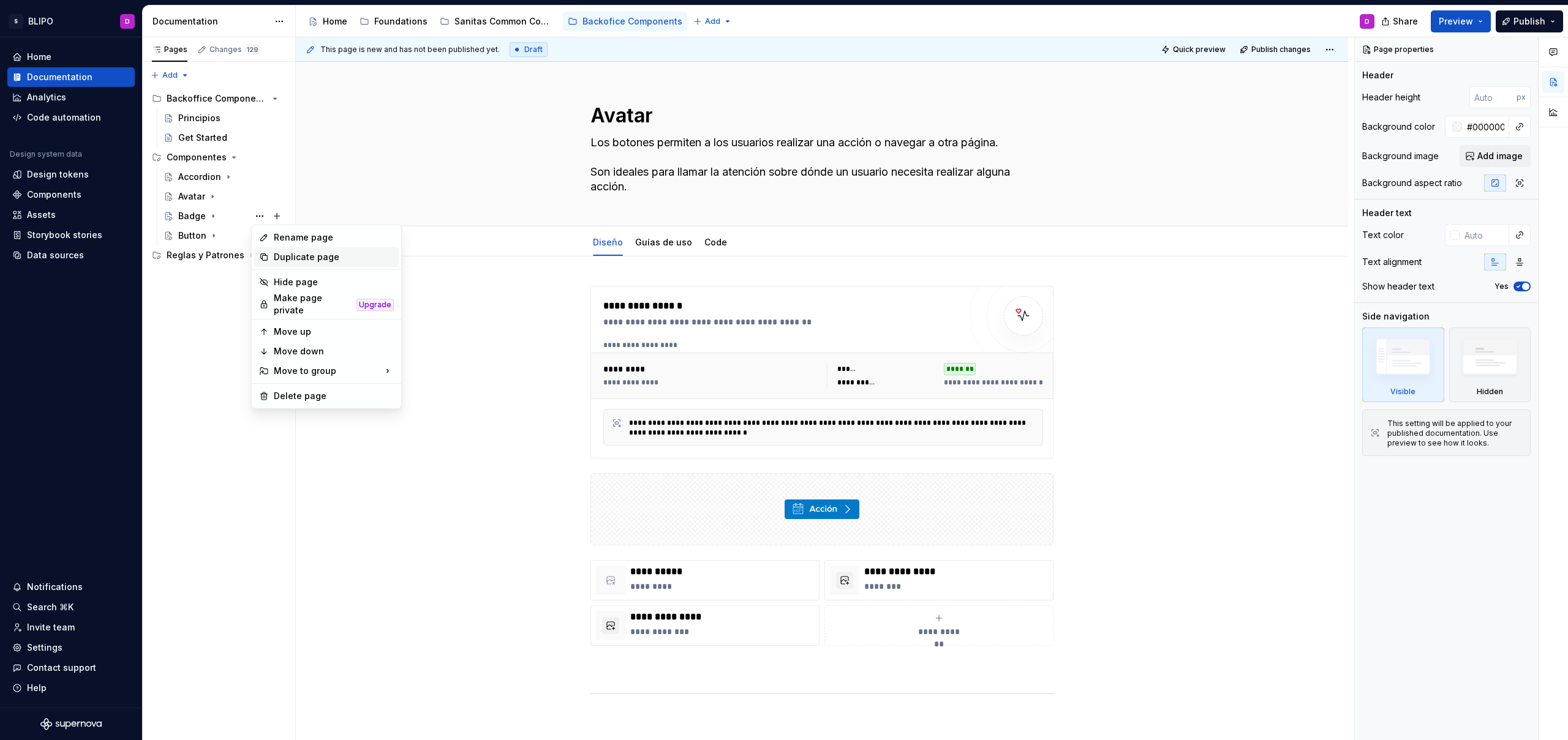
click at [279, 260] on div "Duplicate page" at bounding box center [334, 256] width 120 height 12
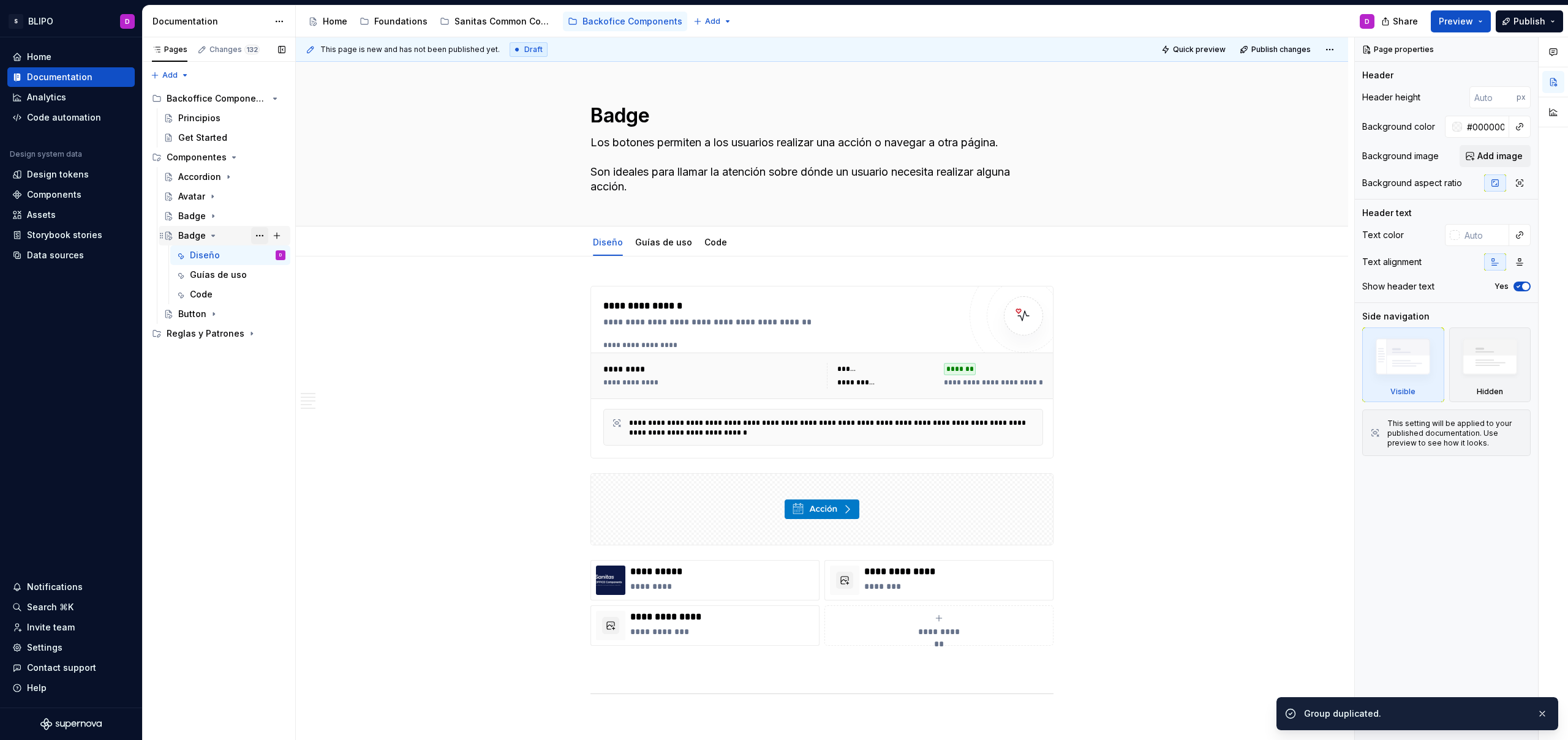
click at [257, 237] on button "Page tree" at bounding box center [259, 236] width 17 height 17
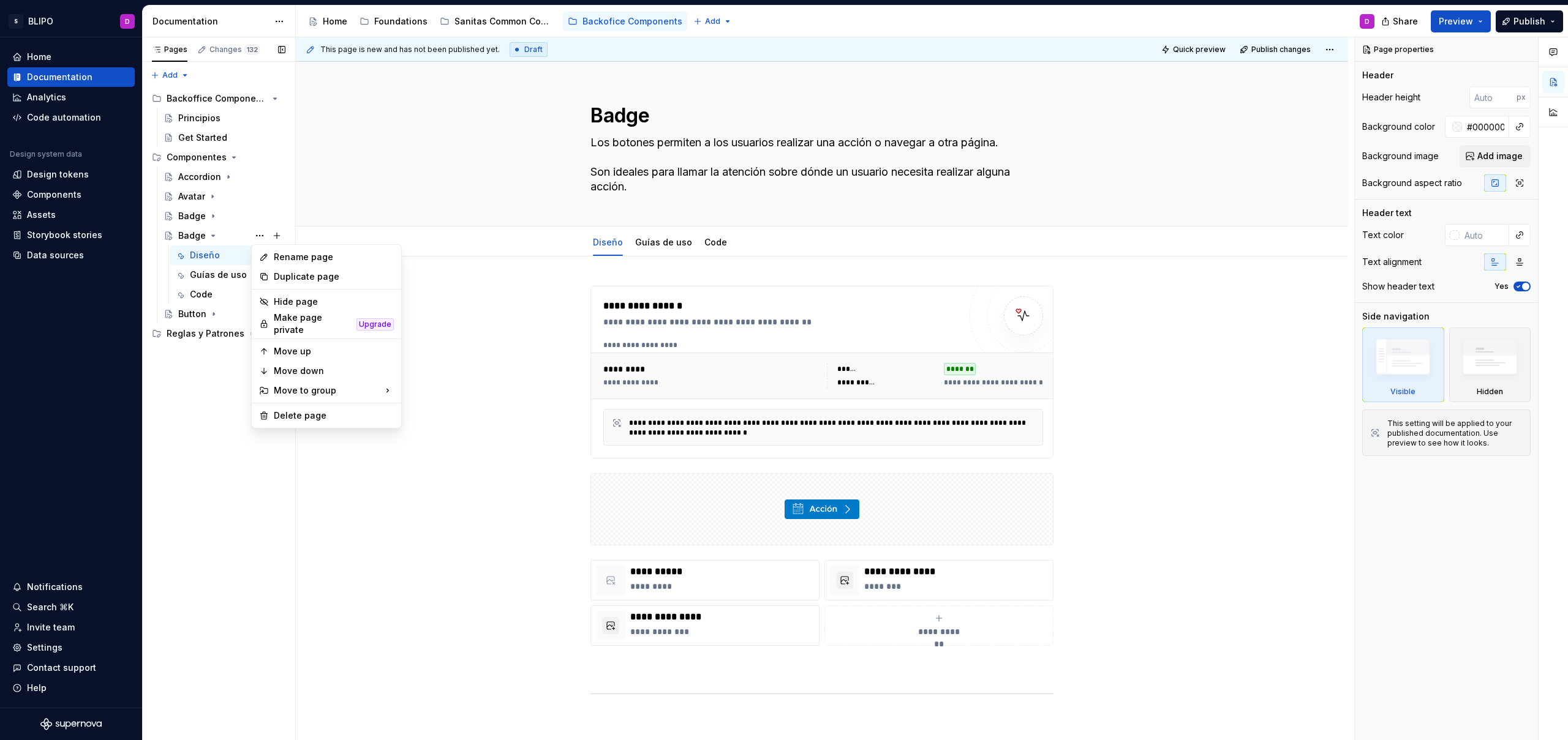
type textarea "*"
click at [287, 258] on div "Rename page" at bounding box center [334, 256] width 120 height 12
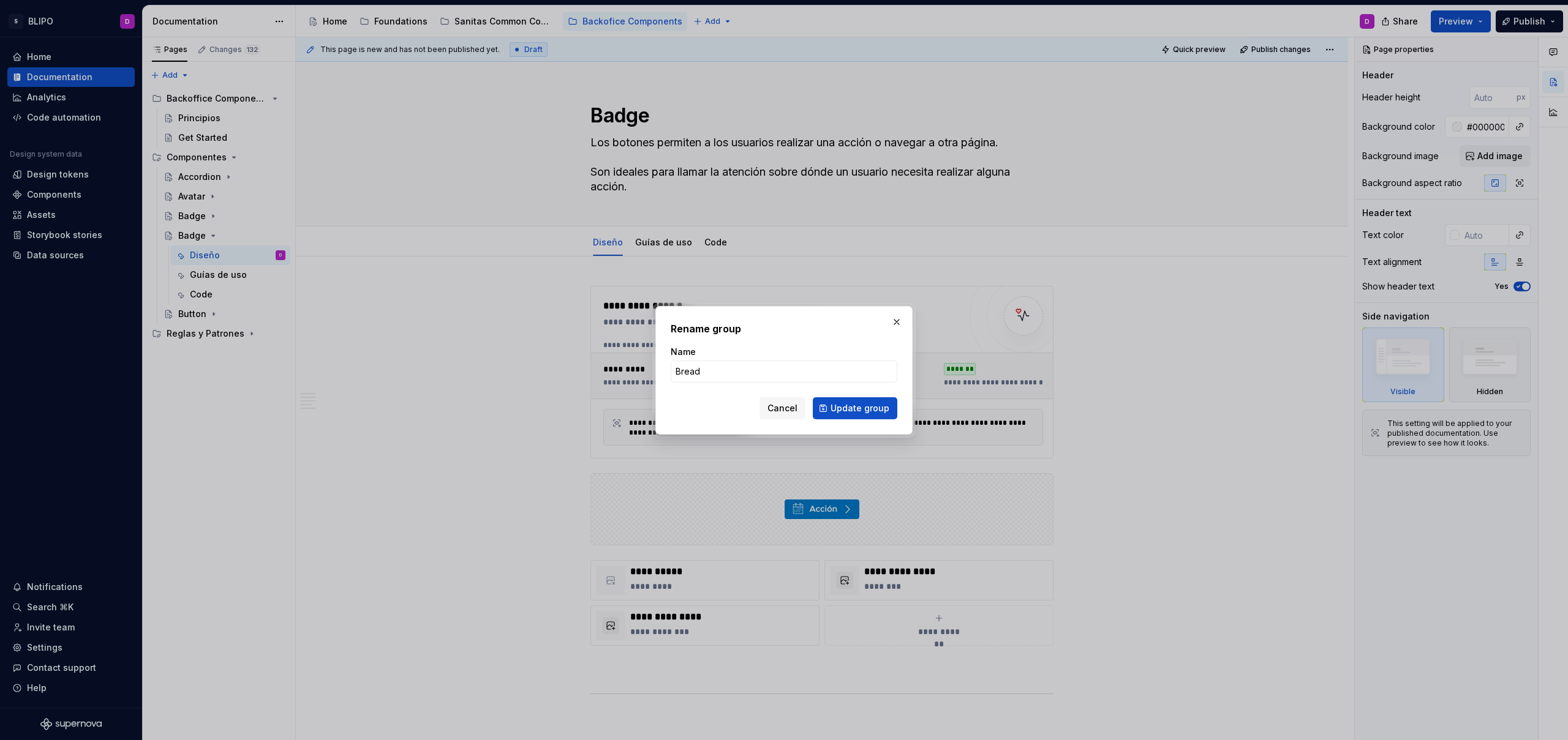
type input "Breadcrumb"
click at [868, 408] on span "Update group" at bounding box center [860, 408] width 59 height 12
type textarea "*"
type textarea "Breadcrumb"
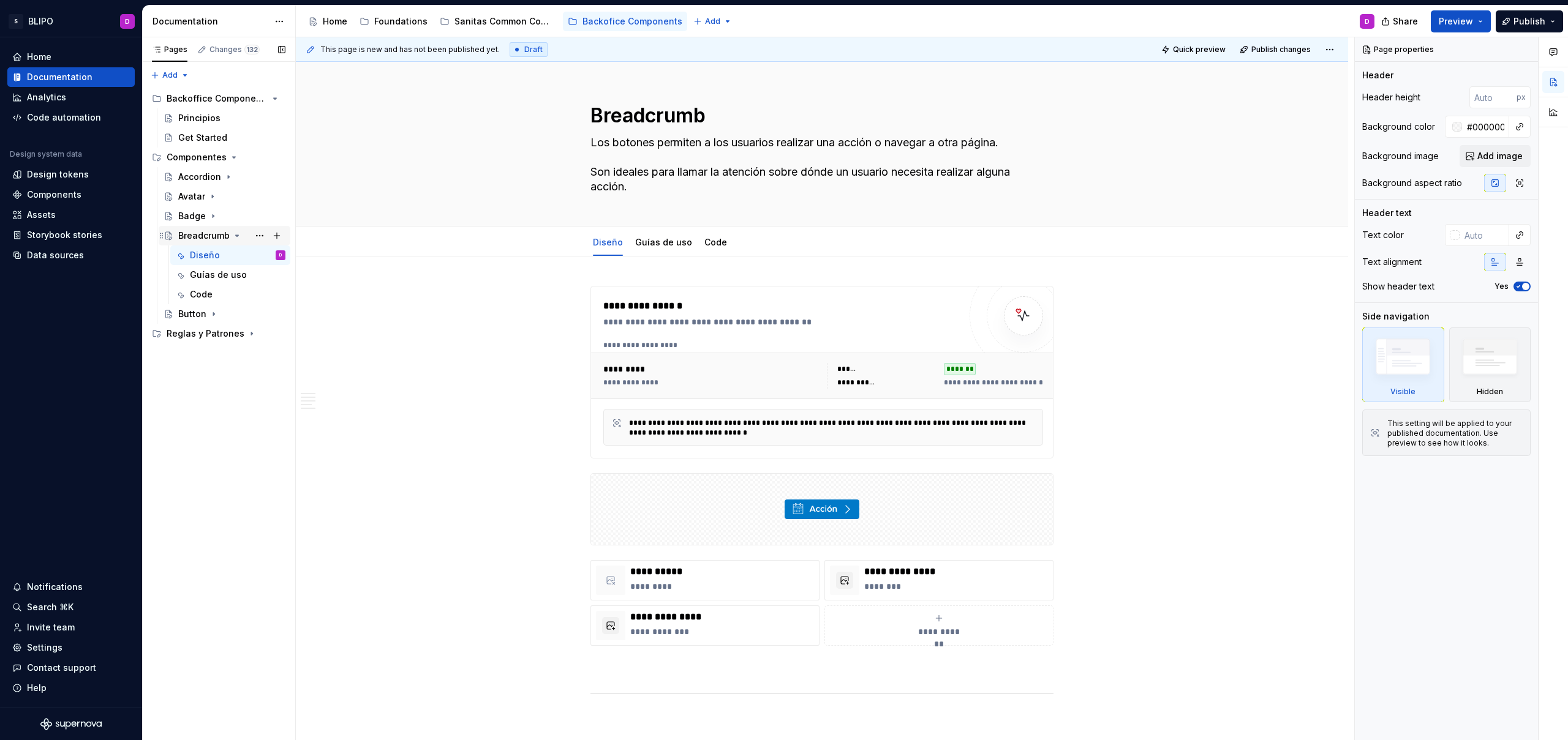
click at [236, 235] on icon "Page tree" at bounding box center [237, 235] width 3 height 1
click at [262, 238] on button "Page tree" at bounding box center [259, 236] width 17 height 17
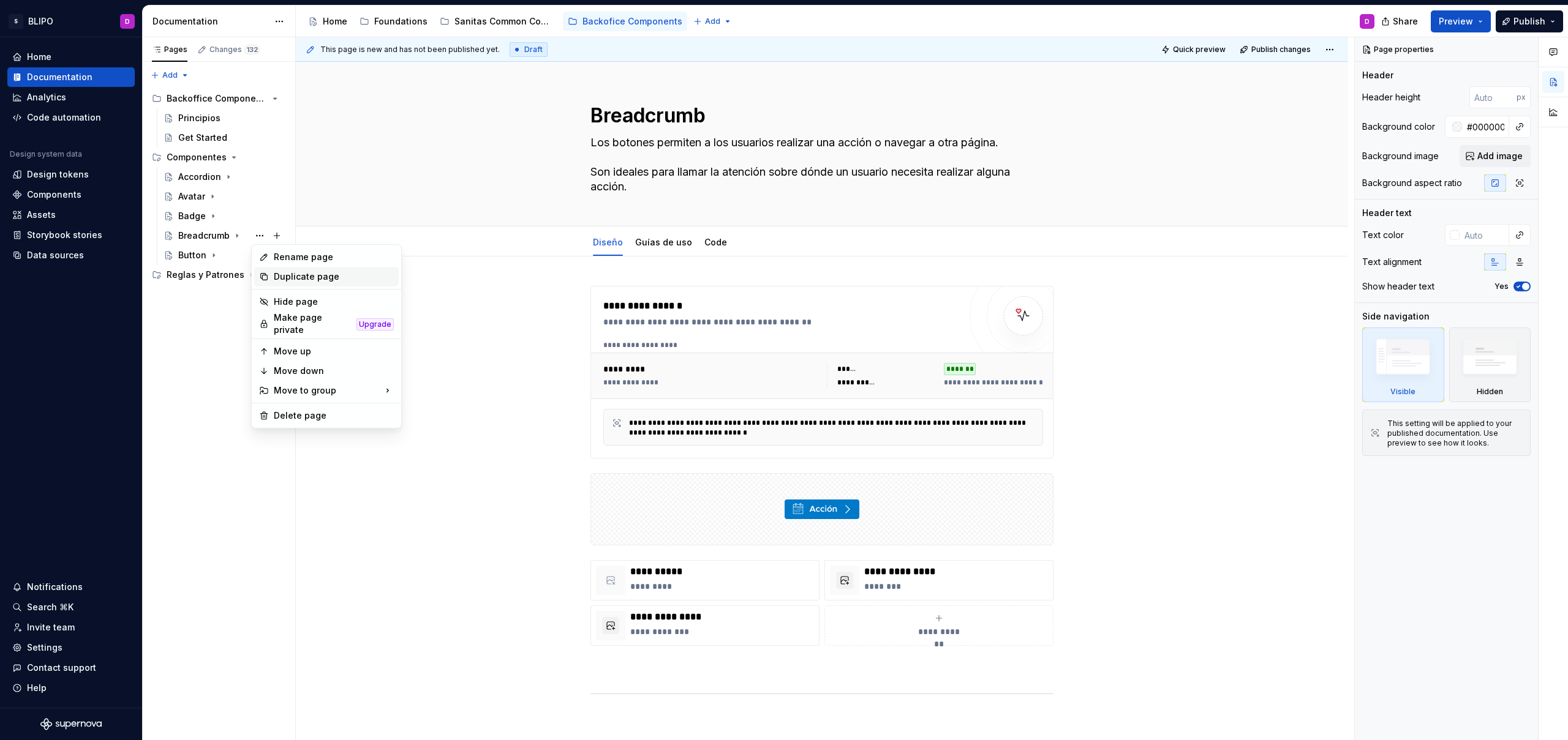
click at [287, 278] on div "Duplicate page" at bounding box center [334, 276] width 120 height 12
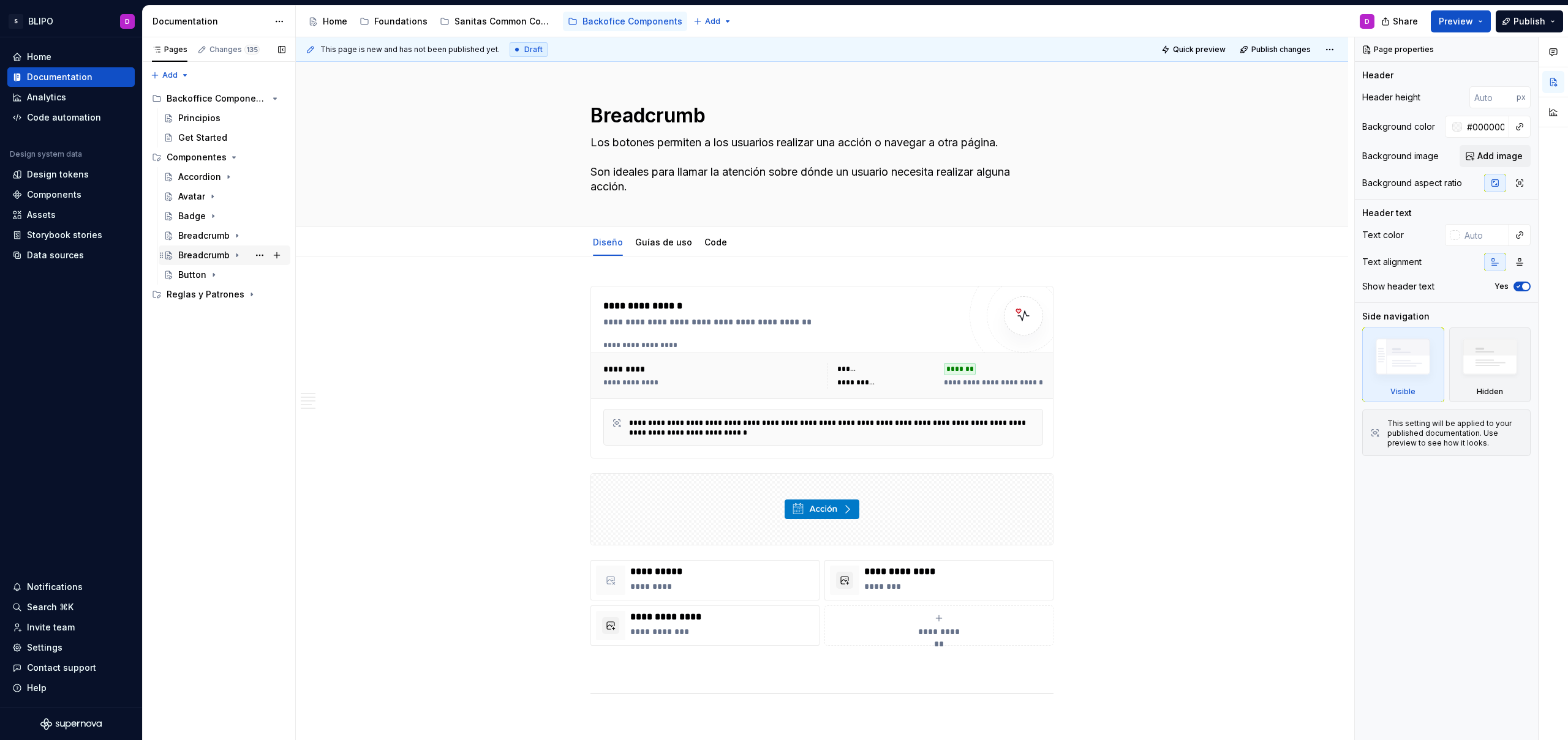
click at [163, 255] on icon "Page tree" at bounding box center [162, 255] width 9 height 9
drag, startPoint x: 163, startPoint y: 272, endPoint x: 164, endPoint y: 251, distance: 21.0
click at [163, 272] on div "Diseño Guías de uso Code" at bounding box center [225, 294] width 132 height 59
click at [259, 273] on button "Page tree" at bounding box center [259, 275] width 17 height 17
type textarea "*"
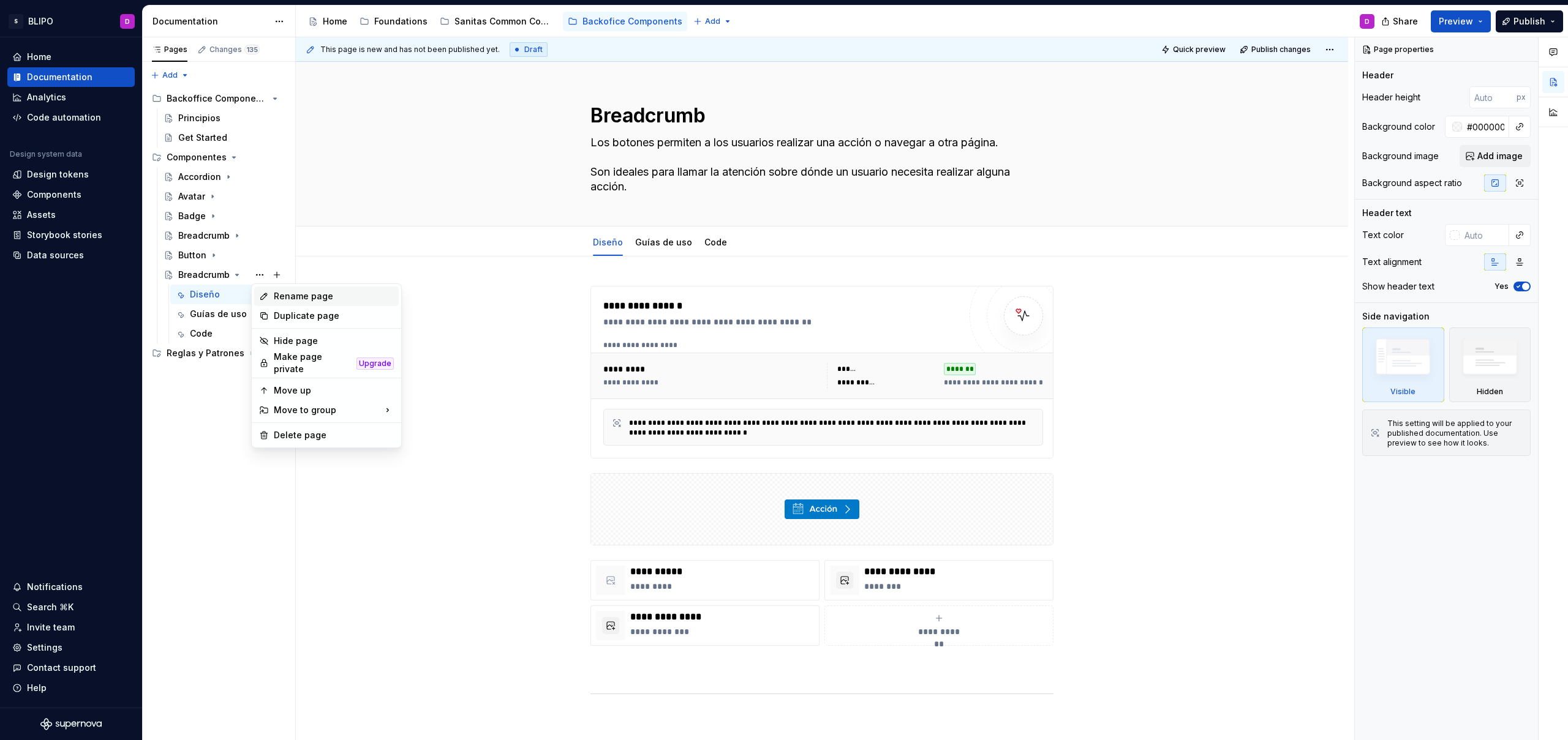
click at [319, 301] on div "Rename page" at bounding box center [334, 296] width 120 height 12
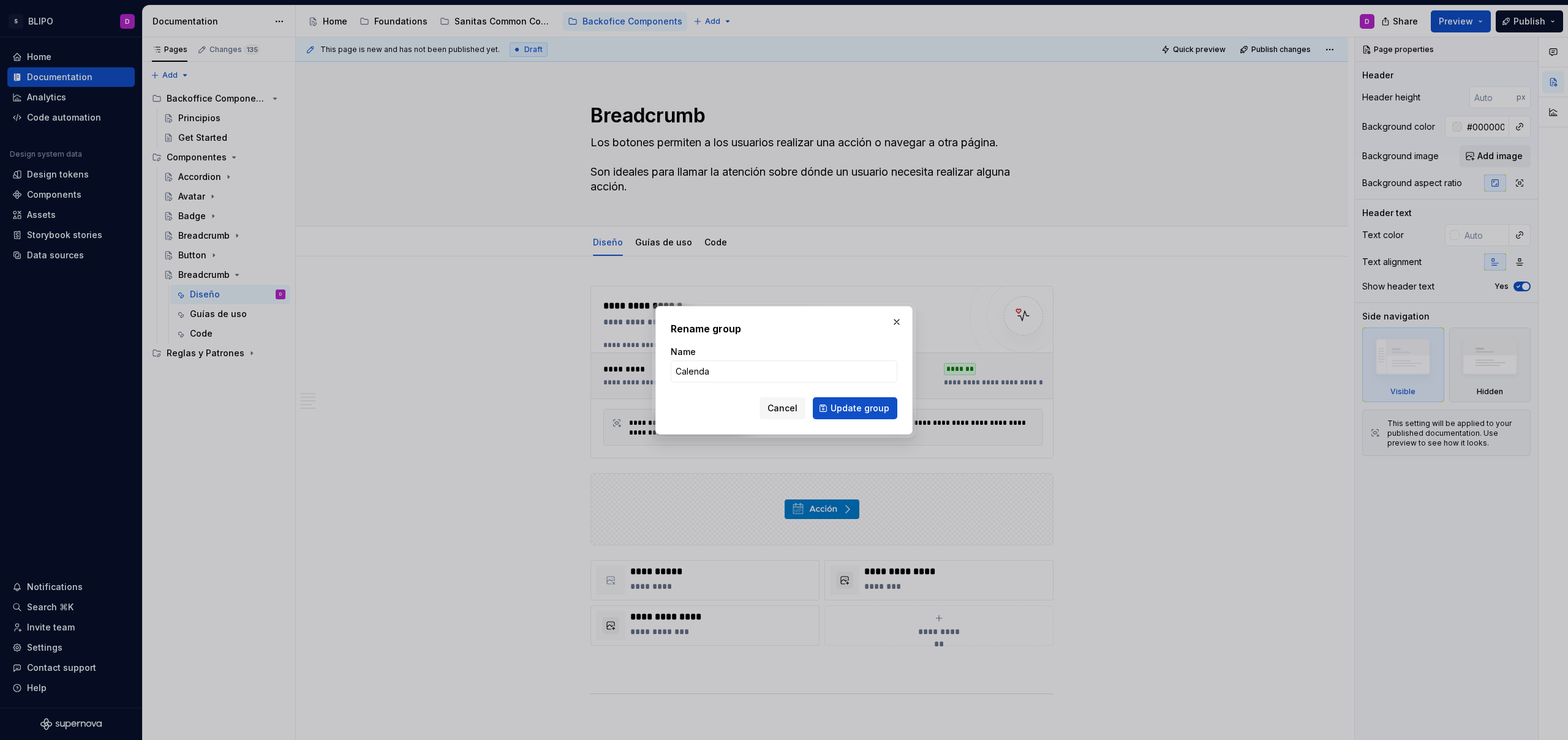
type input "Calendar"
click button "Update group" at bounding box center [855, 408] width 85 height 22
type textarea "*"
type textarea "Calendar"
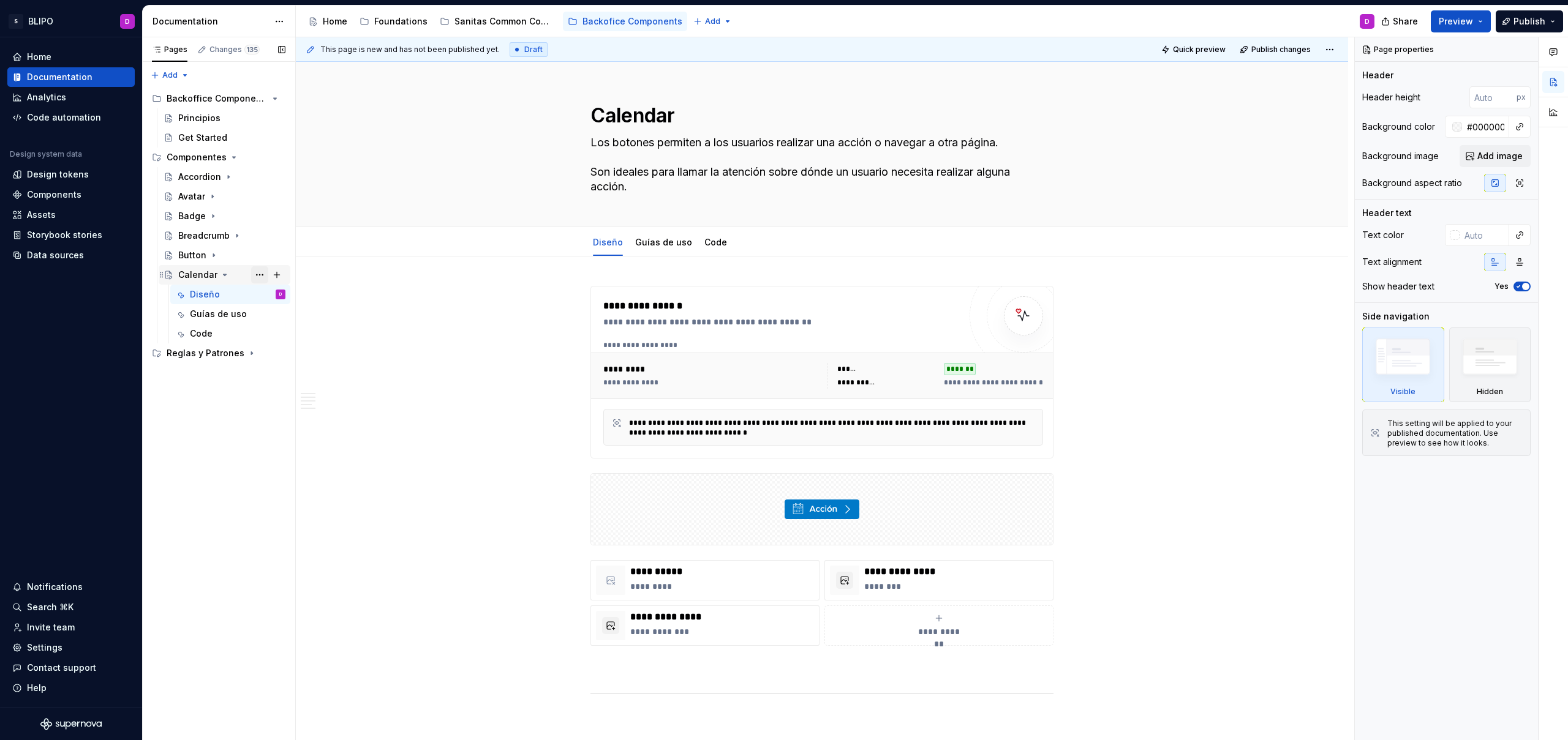
click at [259, 276] on button "Page tree" at bounding box center [259, 275] width 17 height 17
click at [288, 310] on div "Duplicate page" at bounding box center [334, 316] width 120 height 12
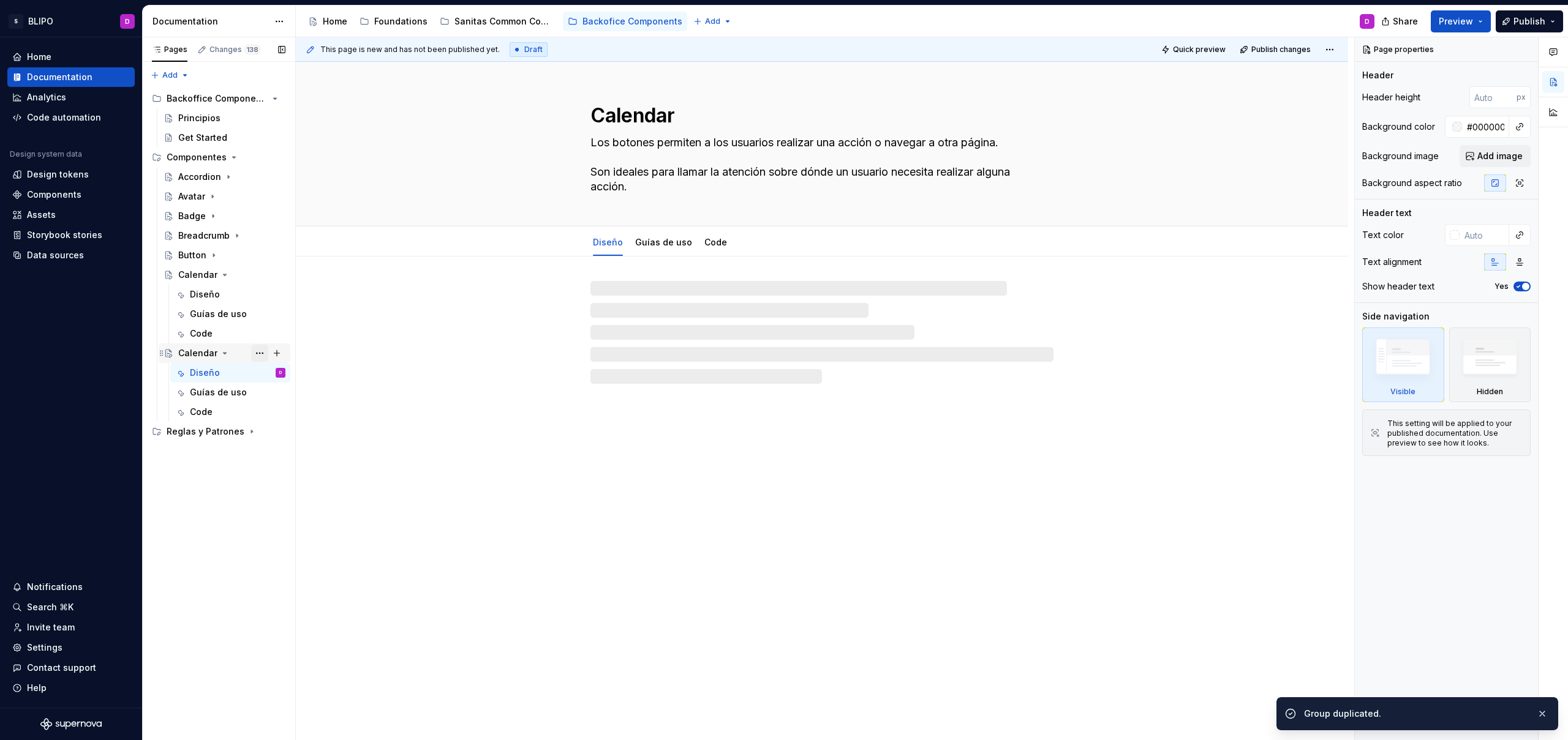
click at [258, 352] on button "Page tree" at bounding box center [259, 353] width 17 height 17
click at [291, 373] on div "Rename page" at bounding box center [334, 374] width 120 height 12
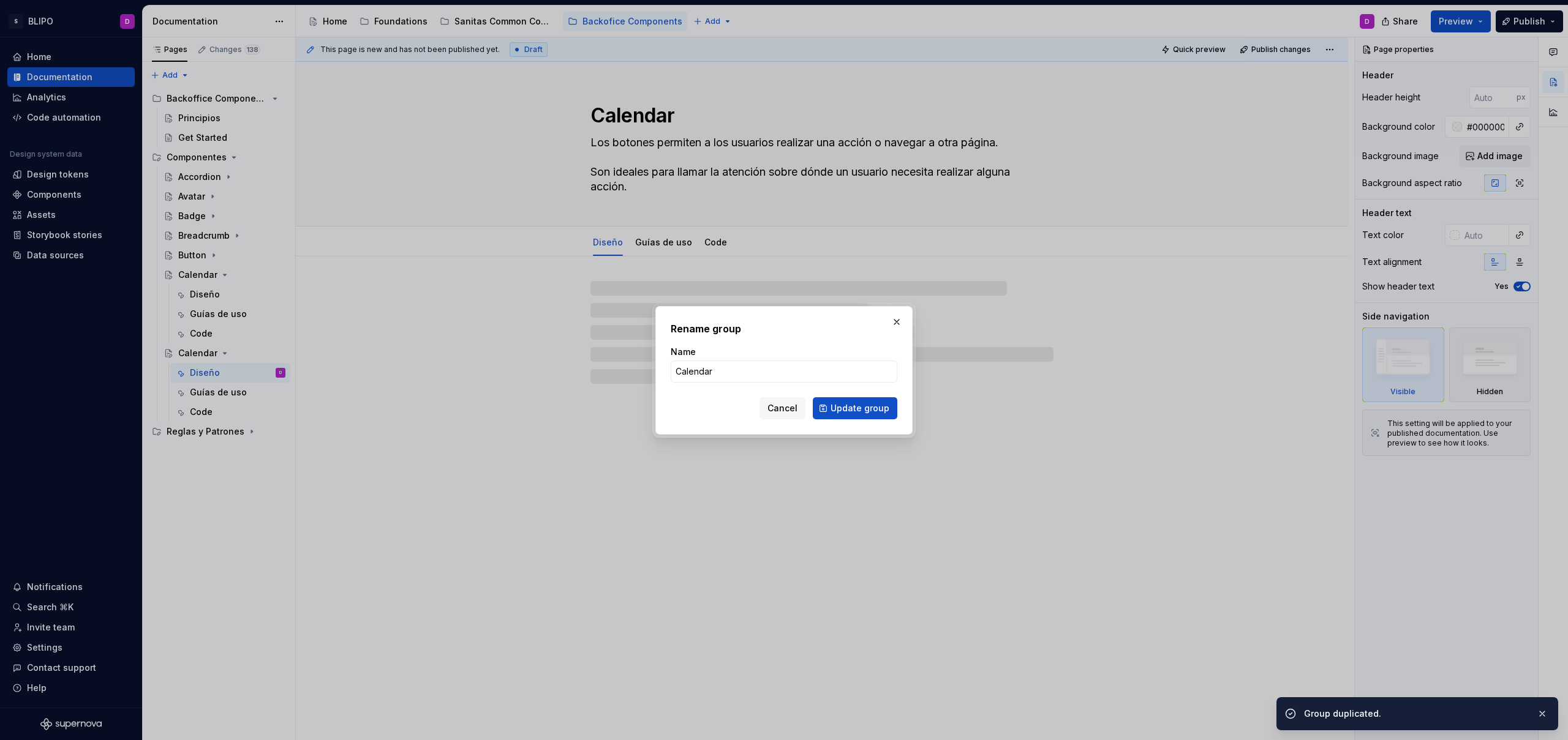
type textarea "*"
type input "Check & Radio Button"
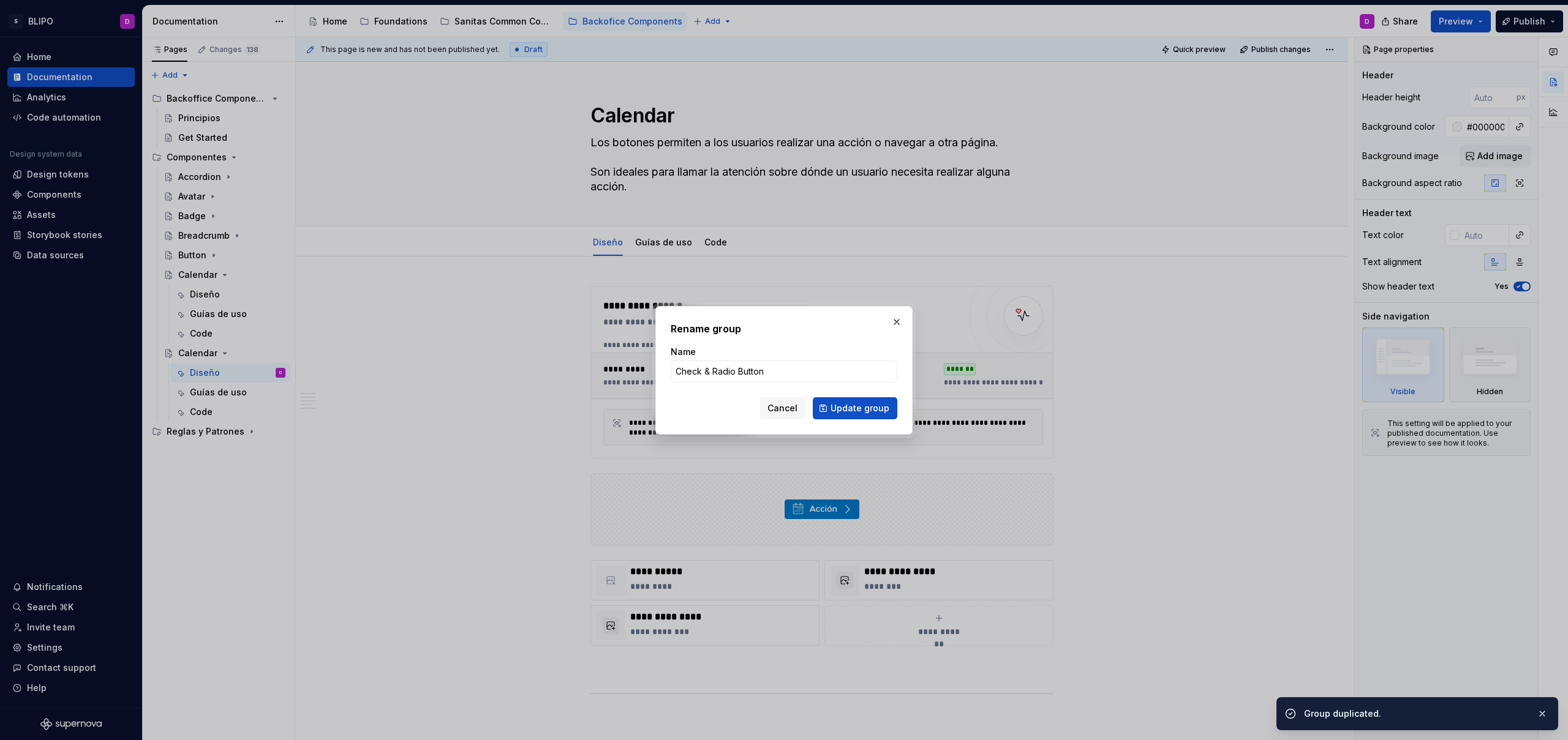
click button "Update group" at bounding box center [855, 408] width 85 height 22
type textarea "*"
type textarea "Check & Radio Button"
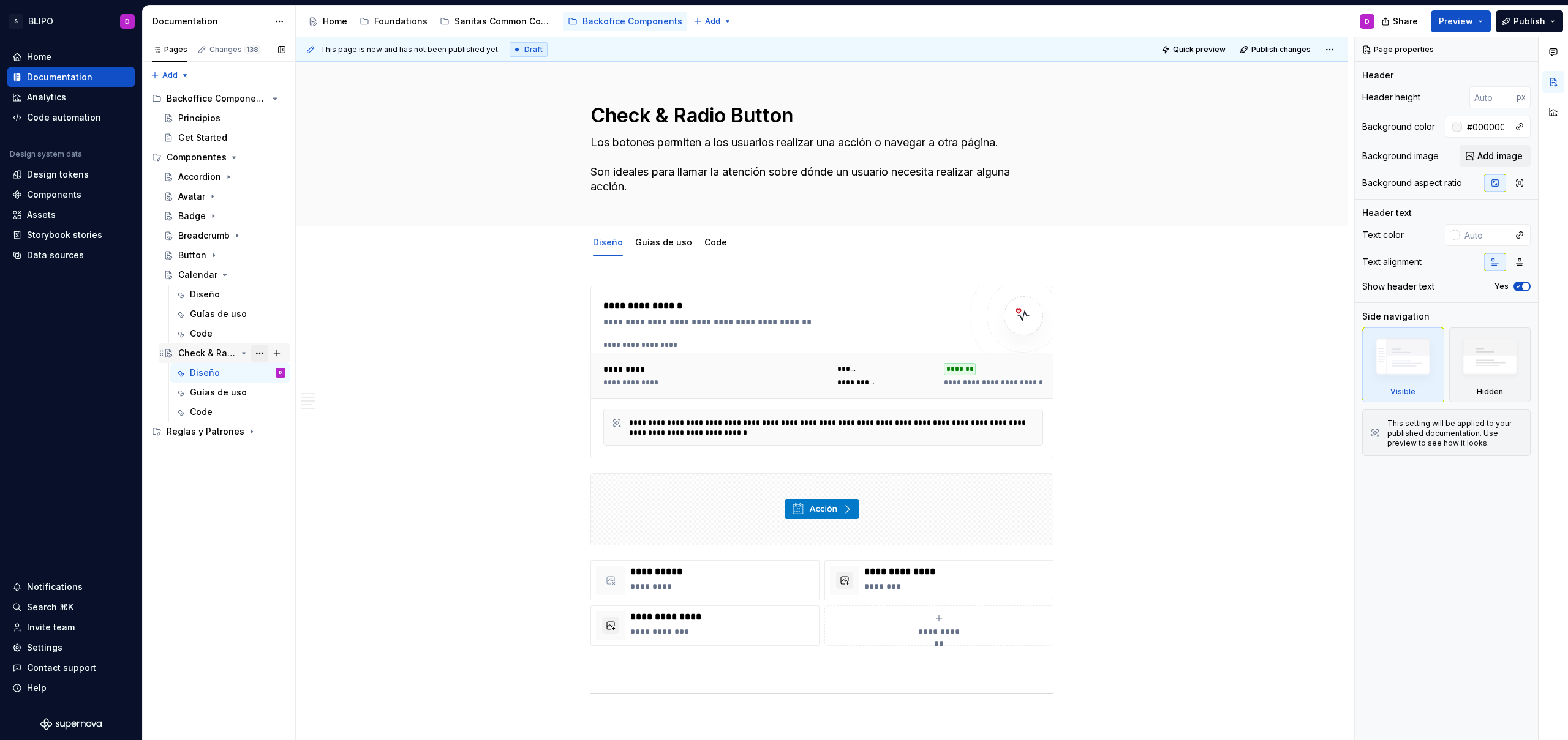
click at [259, 351] on button "Page tree" at bounding box center [259, 353] width 17 height 17
click at [285, 391] on div "Duplicate page" at bounding box center [334, 393] width 120 height 12
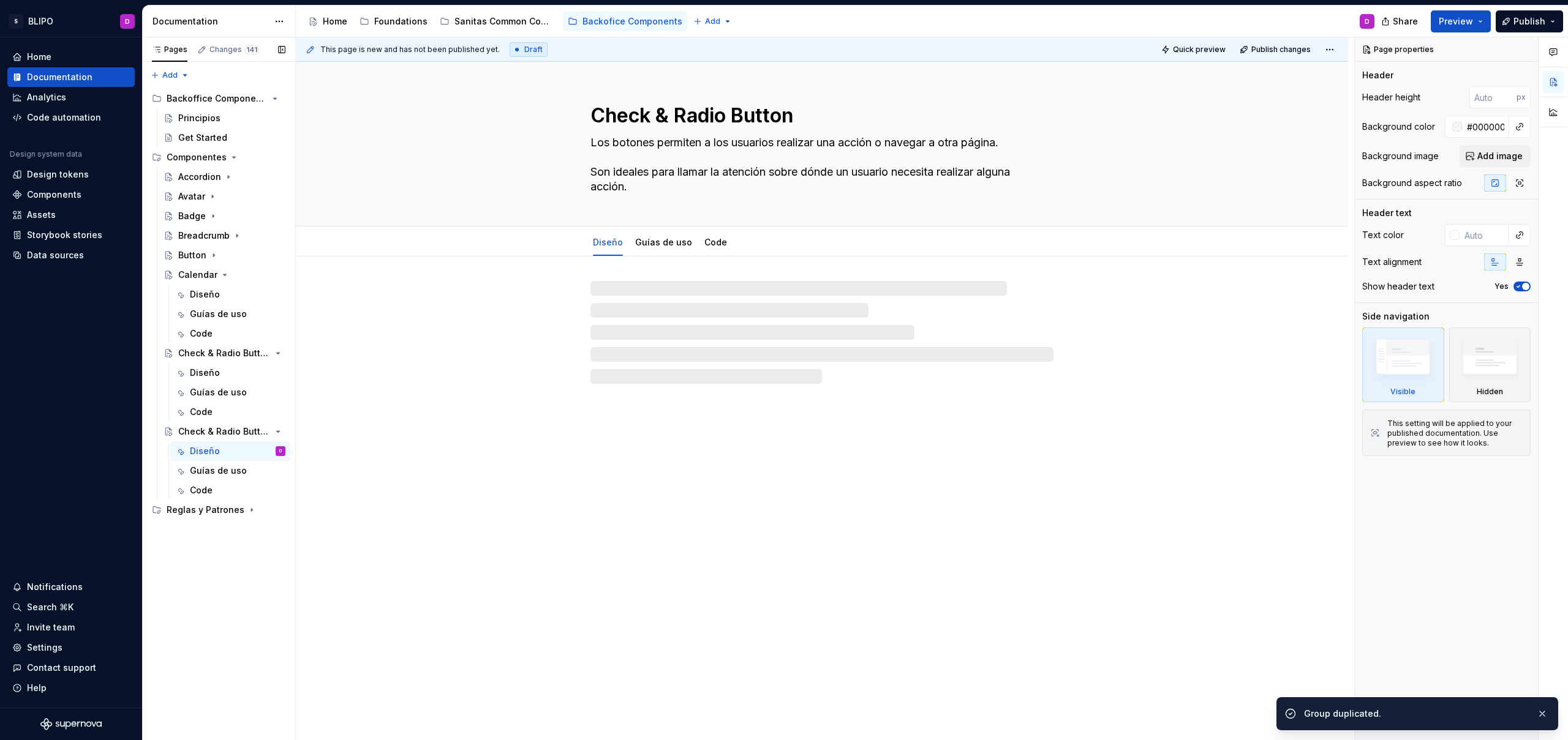
click at [0, 0] on button "Page tree" at bounding box center [0, 0] width 0 height 0
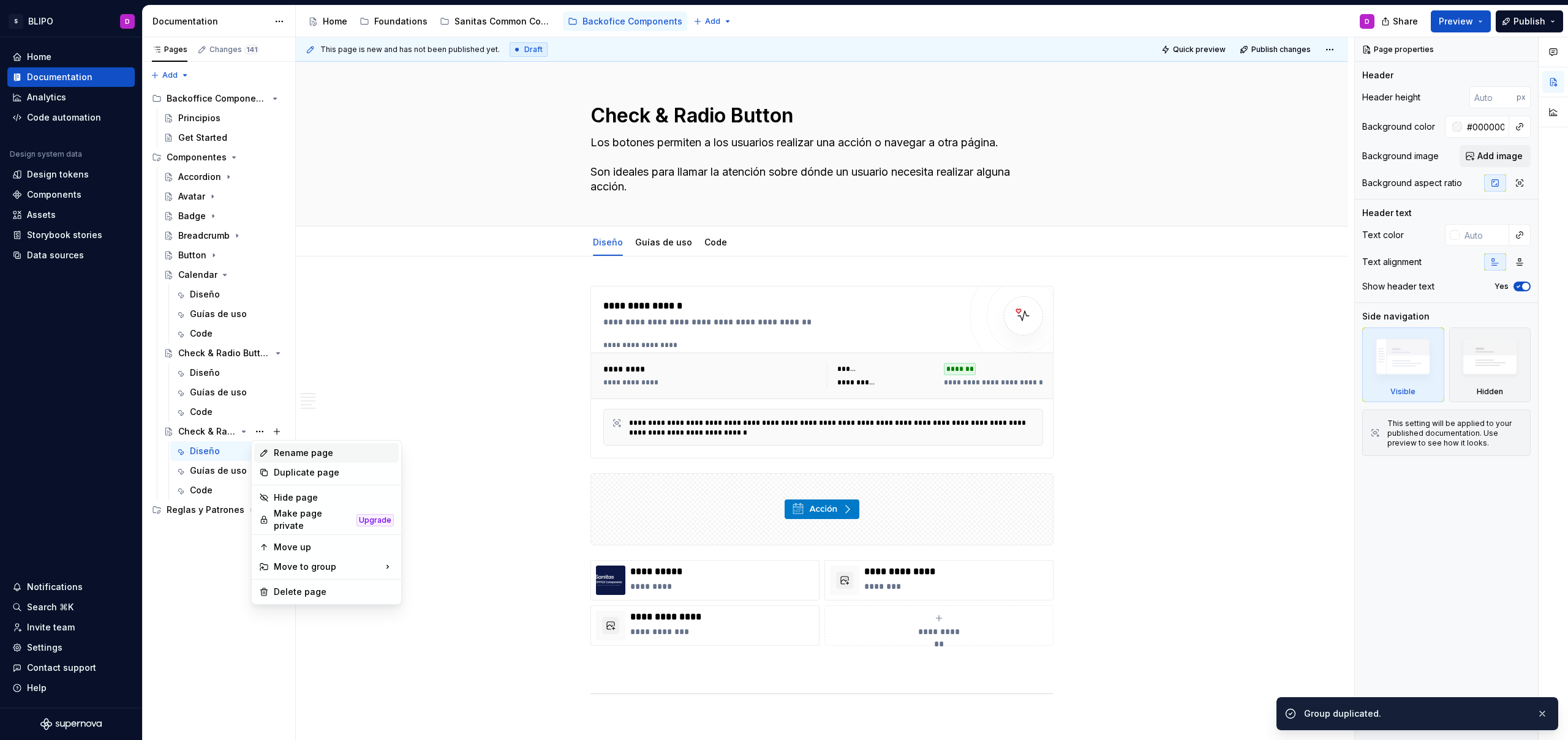
click at [281, 452] on div "Rename page" at bounding box center [334, 453] width 120 height 12
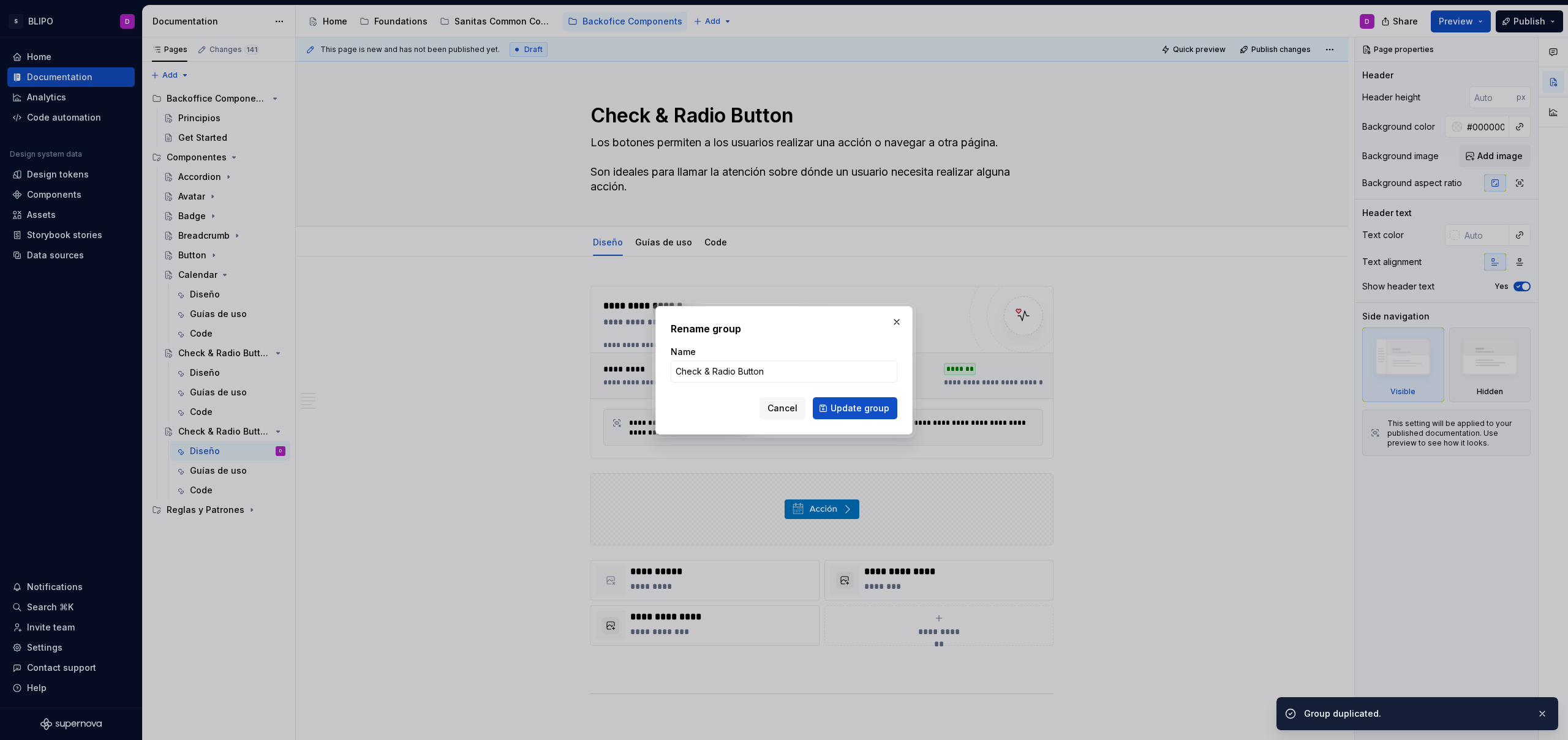
type textarea "*"
type input "C"
type textarea "*"
type input "Chip"
click button "Update group" at bounding box center [855, 408] width 85 height 22
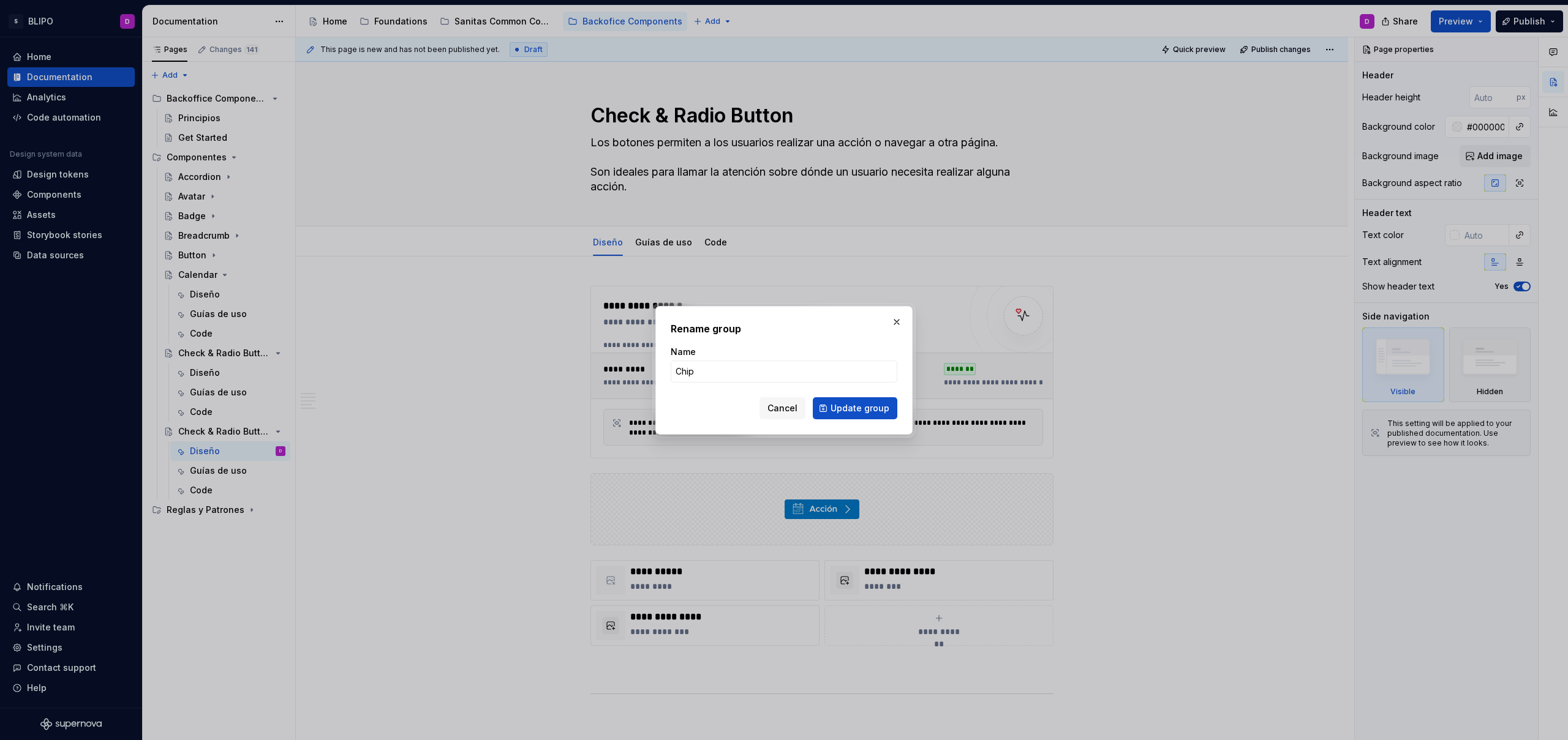
type textarea "*"
type textarea "Chip"
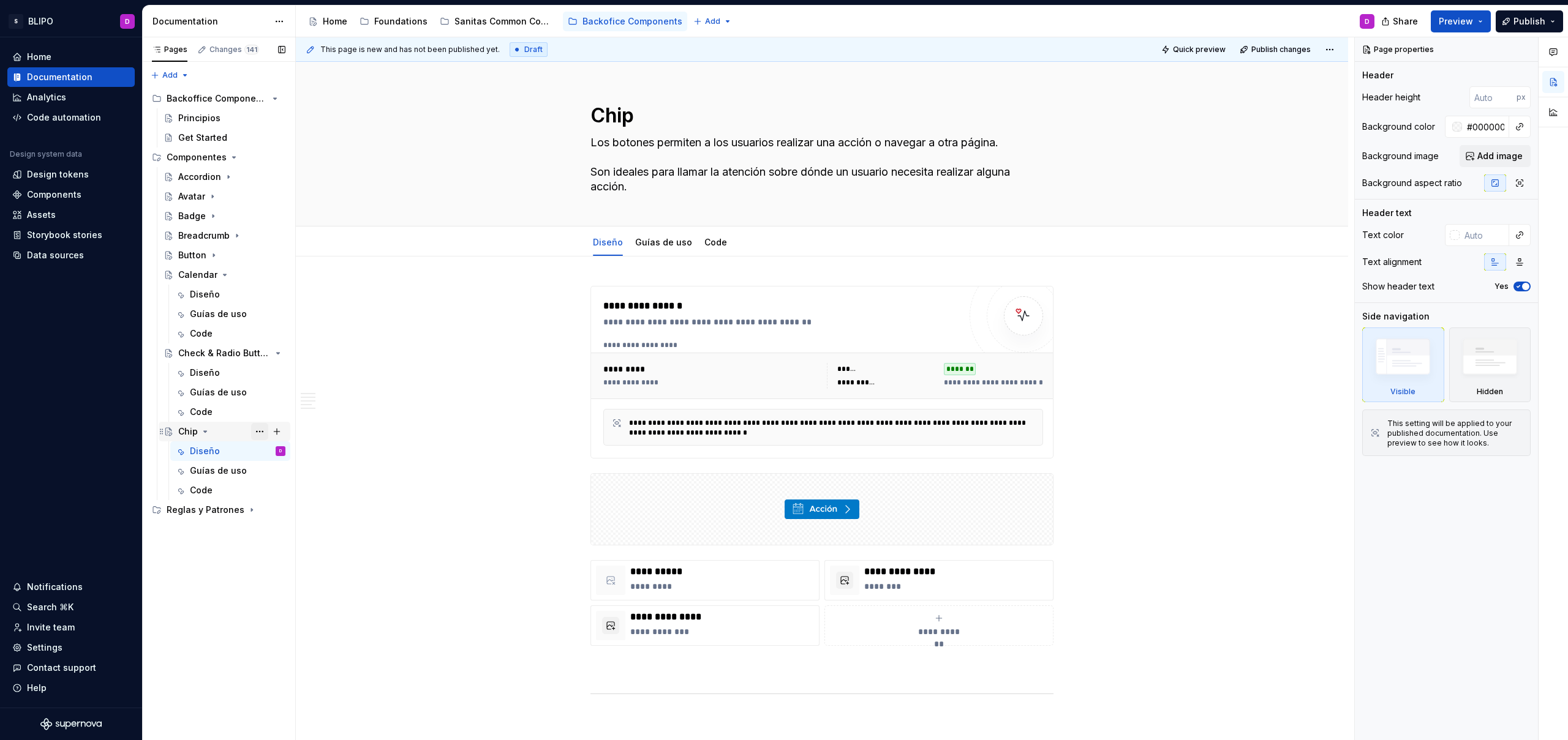
click at [256, 433] on button "Page tree" at bounding box center [259, 431] width 17 height 17
click at [287, 476] on div "Duplicate page" at bounding box center [334, 472] width 120 height 12
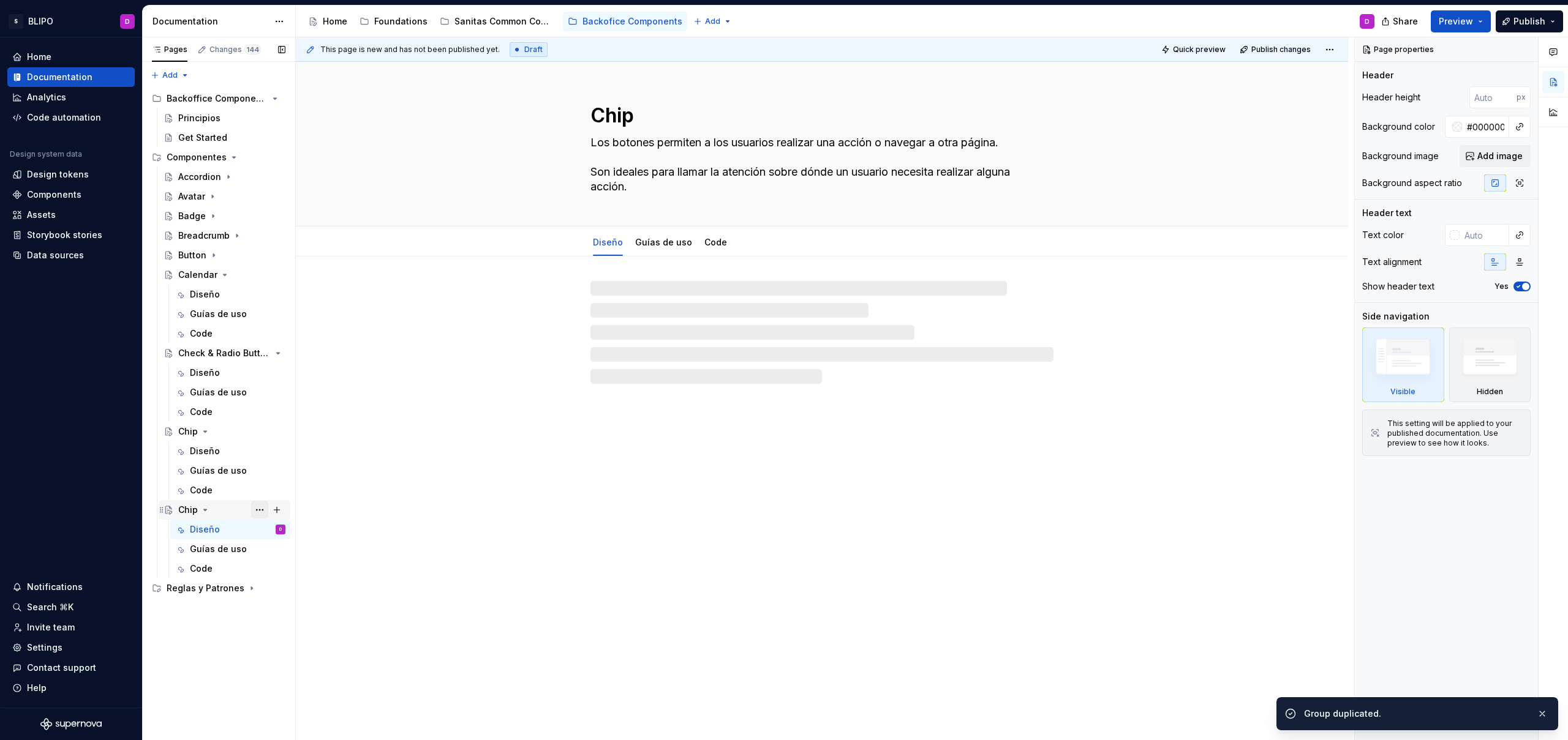
click at [260, 505] on button "Page tree" at bounding box center [259, 510] width 17 height 17
click at [297, 532] on div "Rename page" at bounding box center [334, 531] width 120 height 12
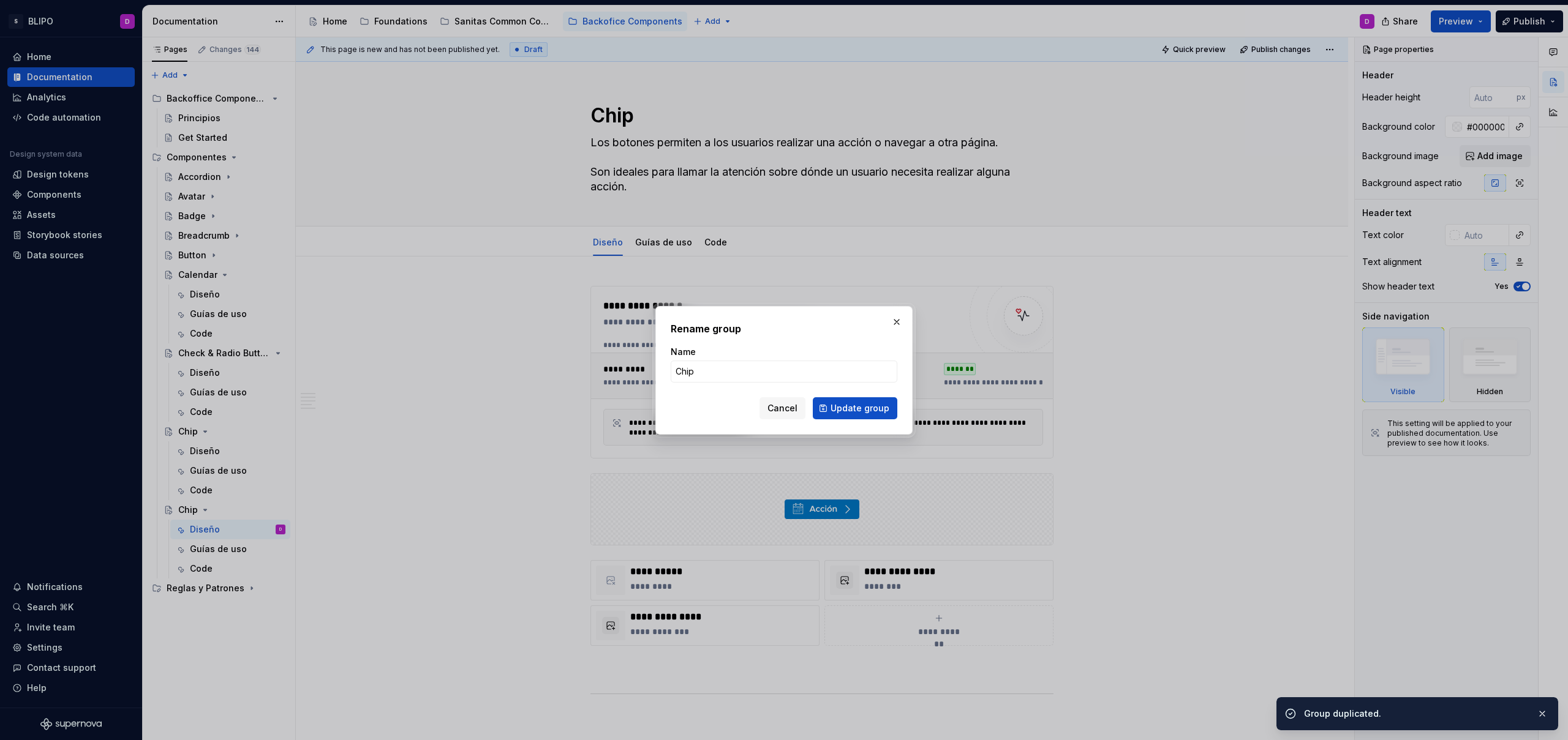
type textarea "*"
type input "Fi"
type textarea "*"
type input "File upload"
click button "Update group" at bounding box center [855, 408] width 85 height 22
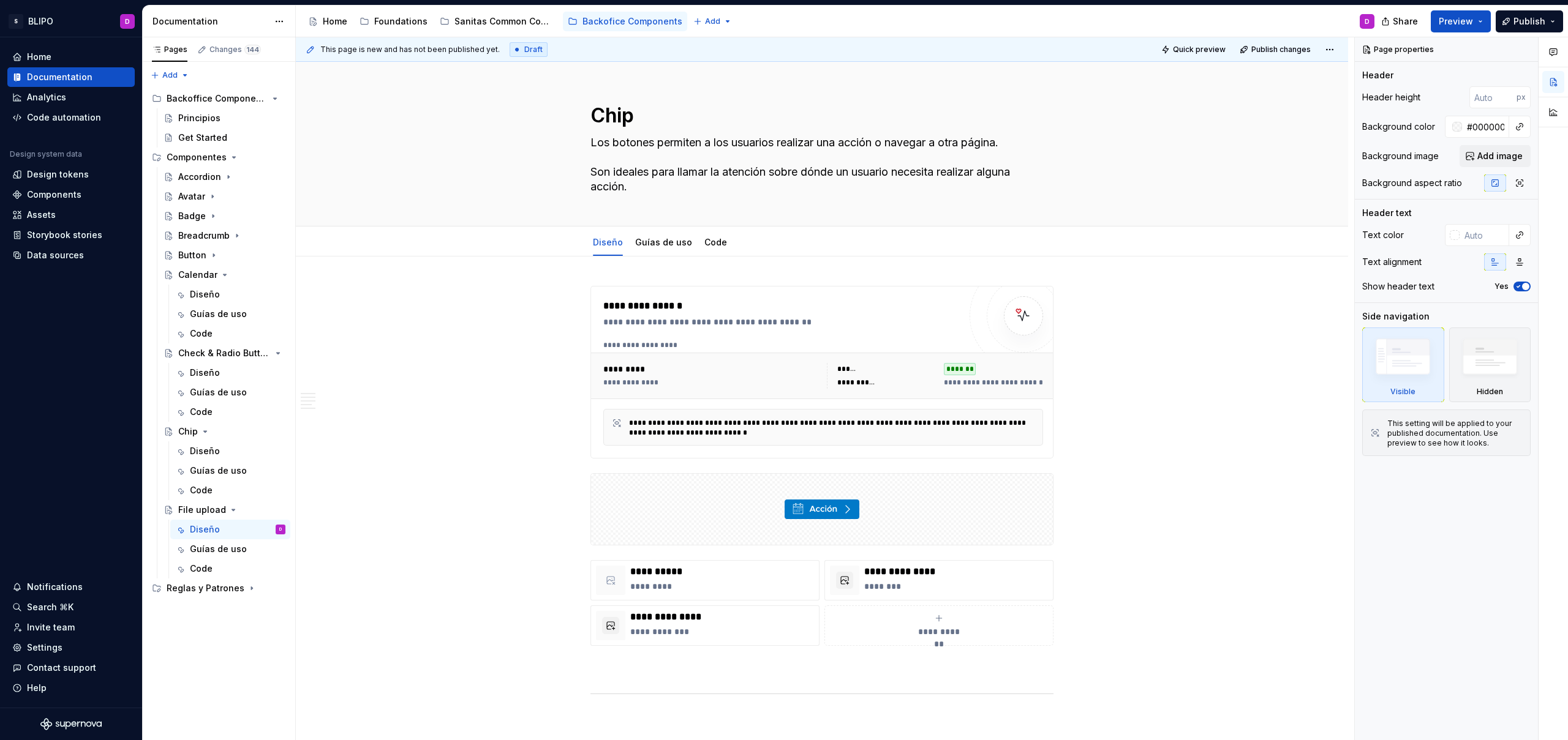
type textarea "*"
type textarea "File upload"
click at [241, 588] on icon "Page tree" at bounding box center [243, 588] width 9 height 9
click at [227, 612] on div "Reglas Generales" at bounding box center [213, 608] width 70 height 12
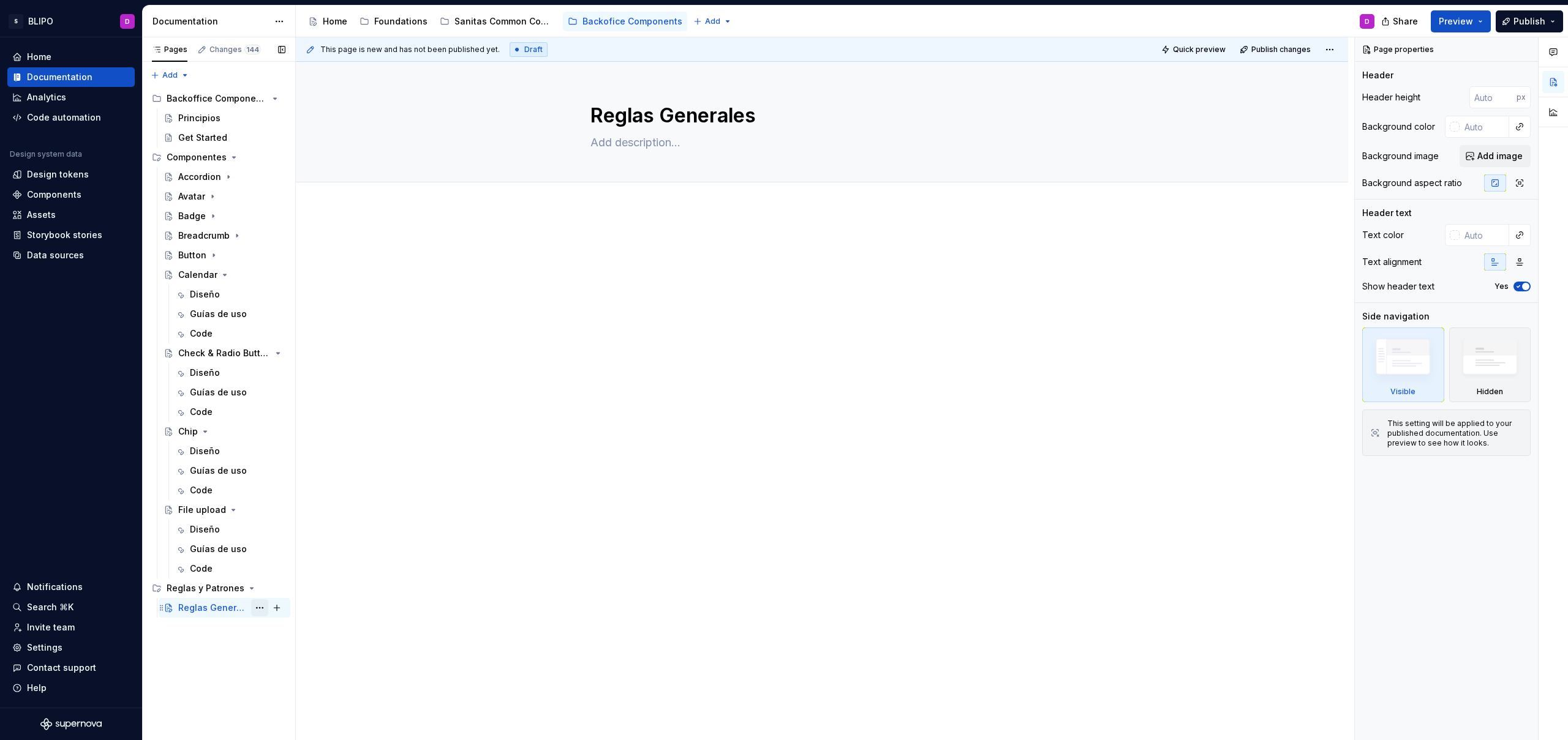
click at [260, 608] on button "Page tree" at bounding box center [259, 608] width 17 height 17
click at [289, 602] on div "Duplicate page" at bounding box center [334, 607] width 120 height 12
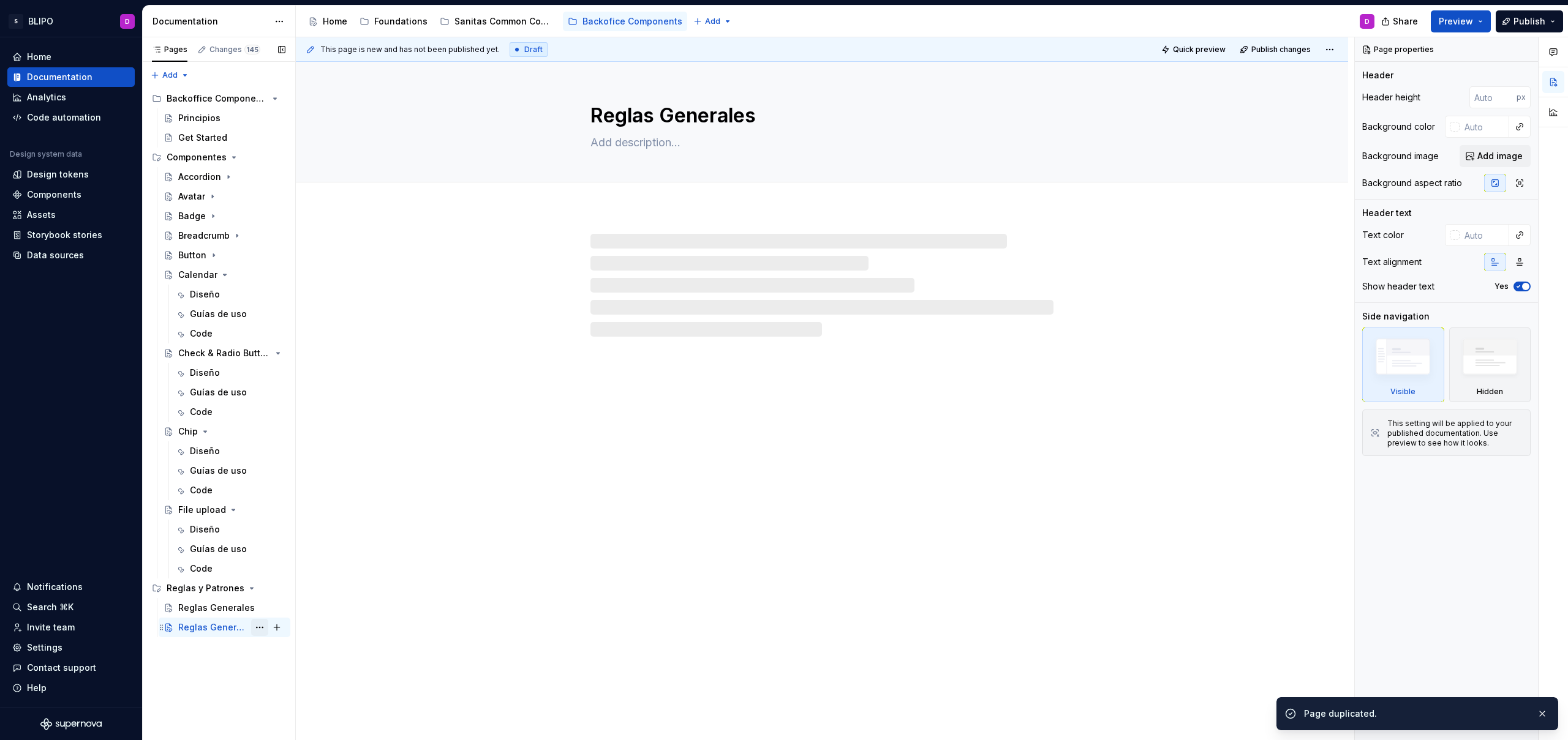
click at [264, 629] on button "Page tree" at bounding box center [259, 627] width 17 height 17
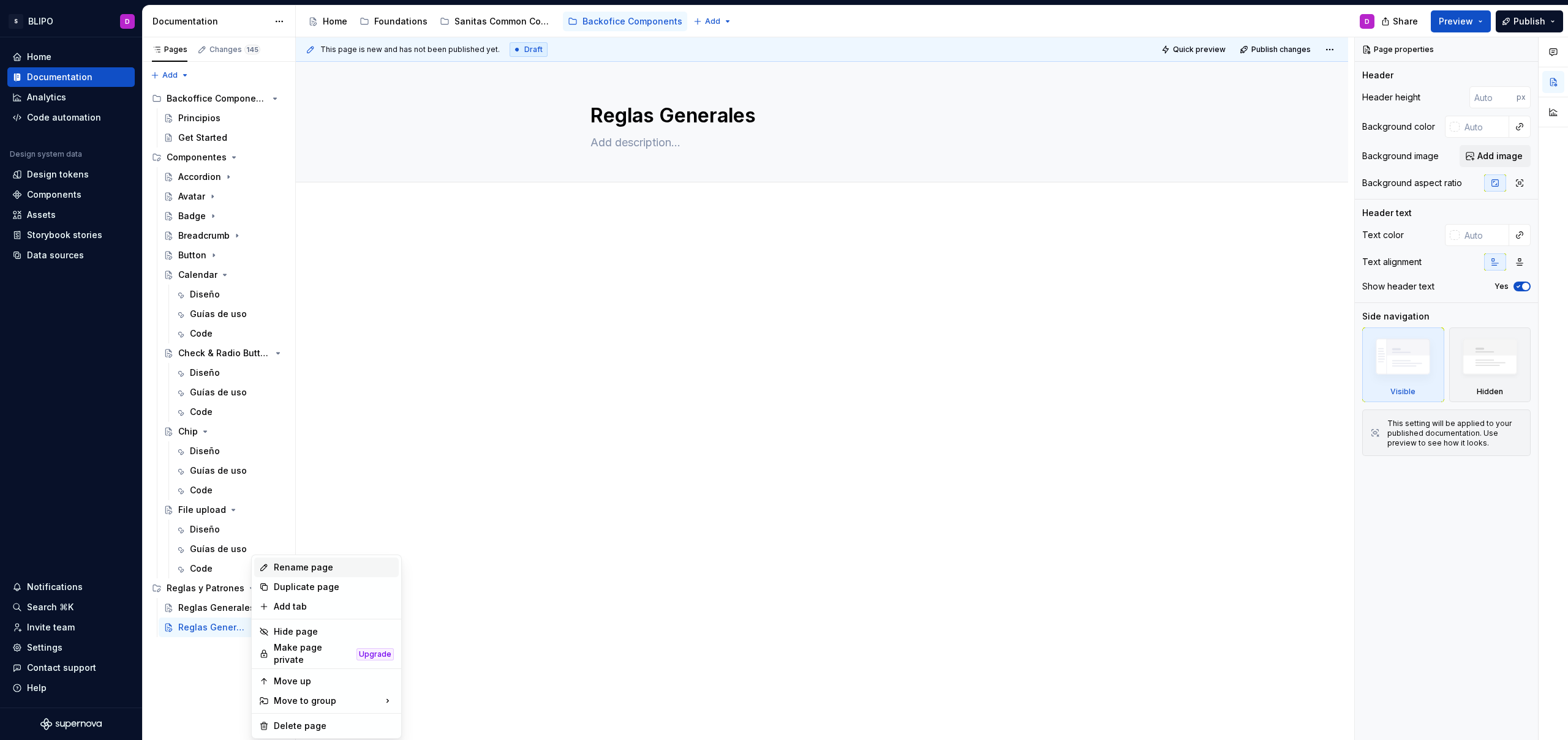
type textarea "*"
click at [305, 569] on div "Rename page" at bounding box center [334, 567] width 120 height 12
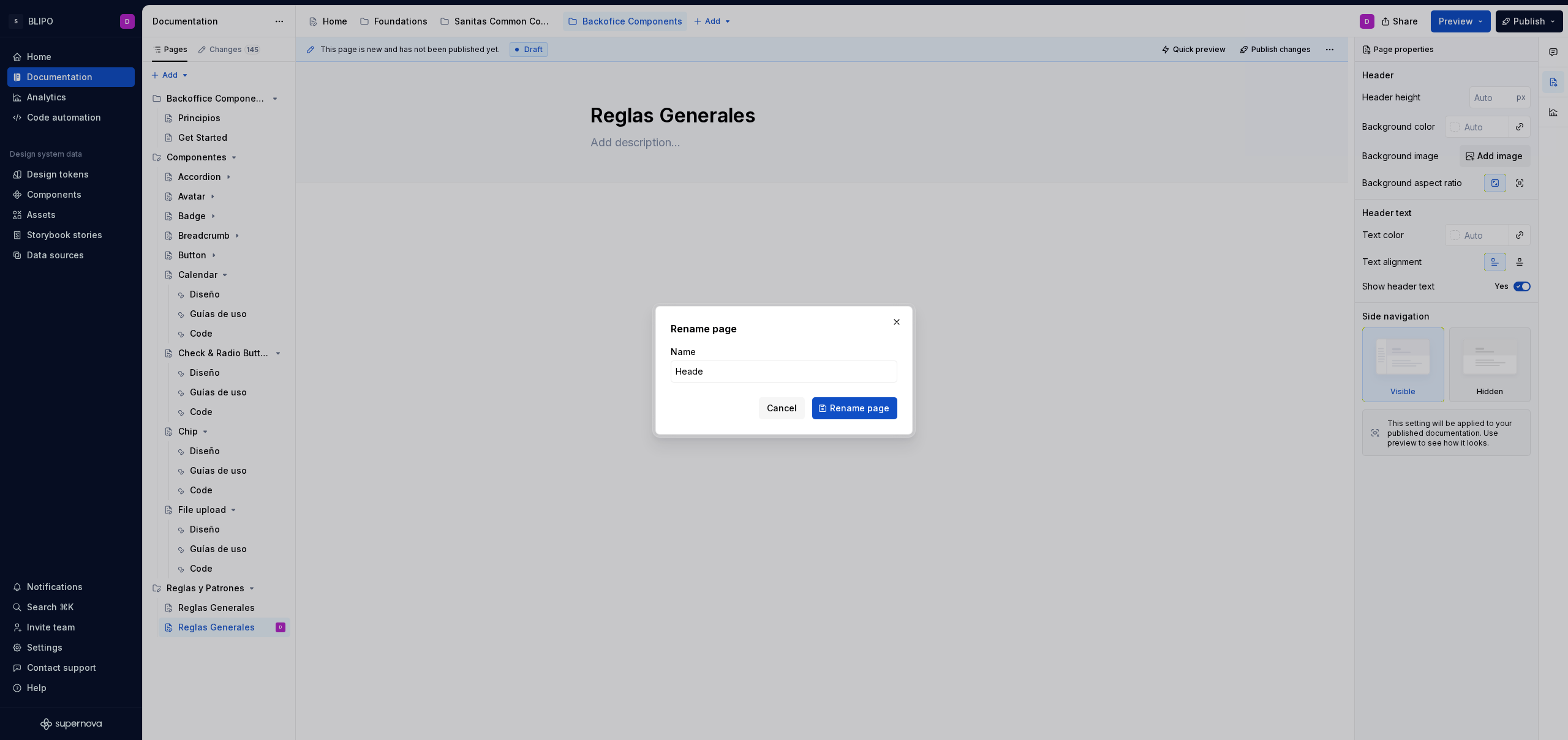
type input "Header"
click button "Rename page" at bounding box center [854, 408] width 85 height 22
type textarea "*"
type textarea "Header"
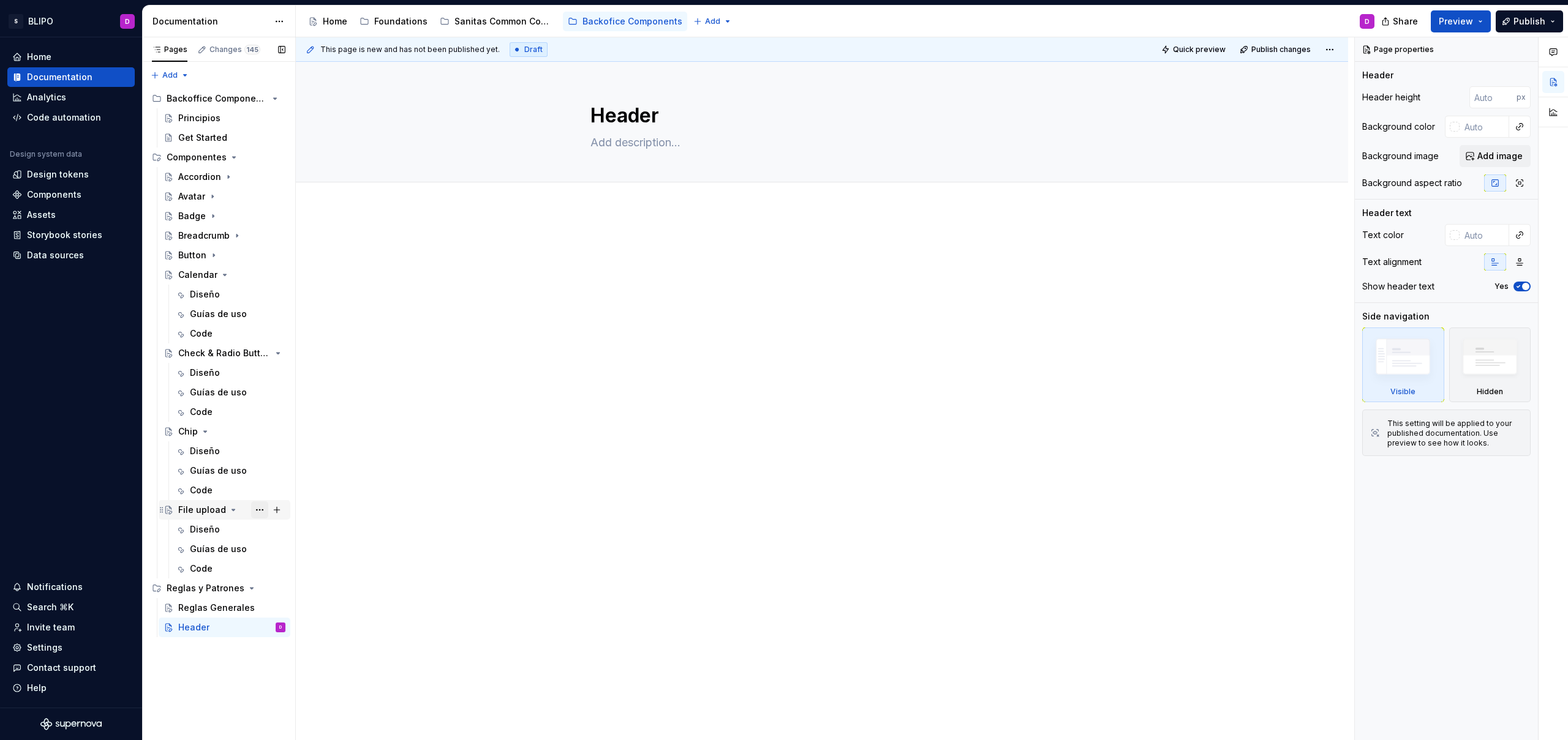
click at [261, 512] on button "Page tree" at bounding box center [259, 510] width 17 height 17
click at [287, 548] on div "Duplicate page" at bounding box center [334, 550] width 120 height 12
click at [287, 548] on div "Guías de uso" at bounding box center [230, 548] width 120 height 20
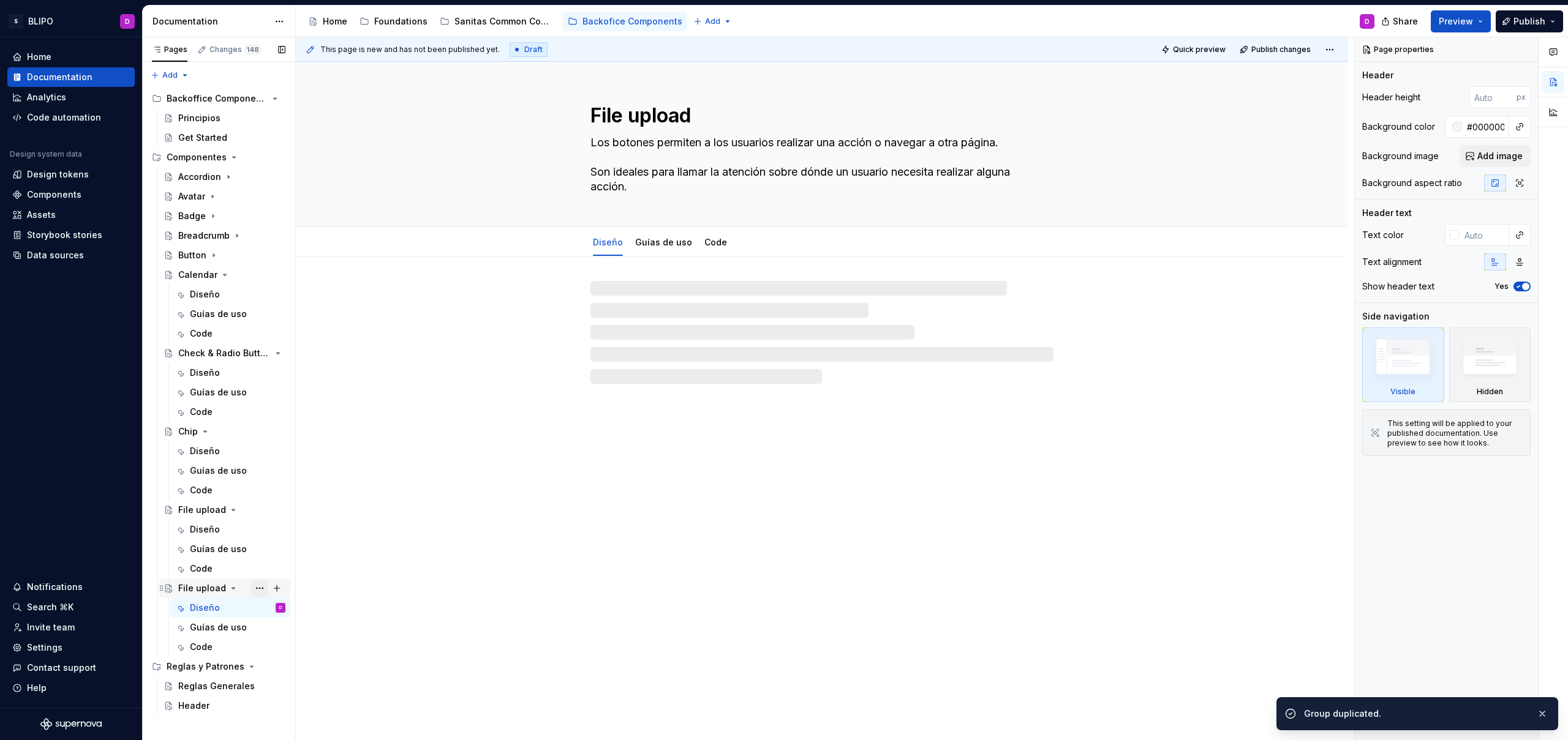
click at [258, 587] on button "Page tree" at bounding box center [259, 588] width 17 height 17
click at [302, 588] on div "Rename page" at bounding box center [334, 587] width 120 height 12
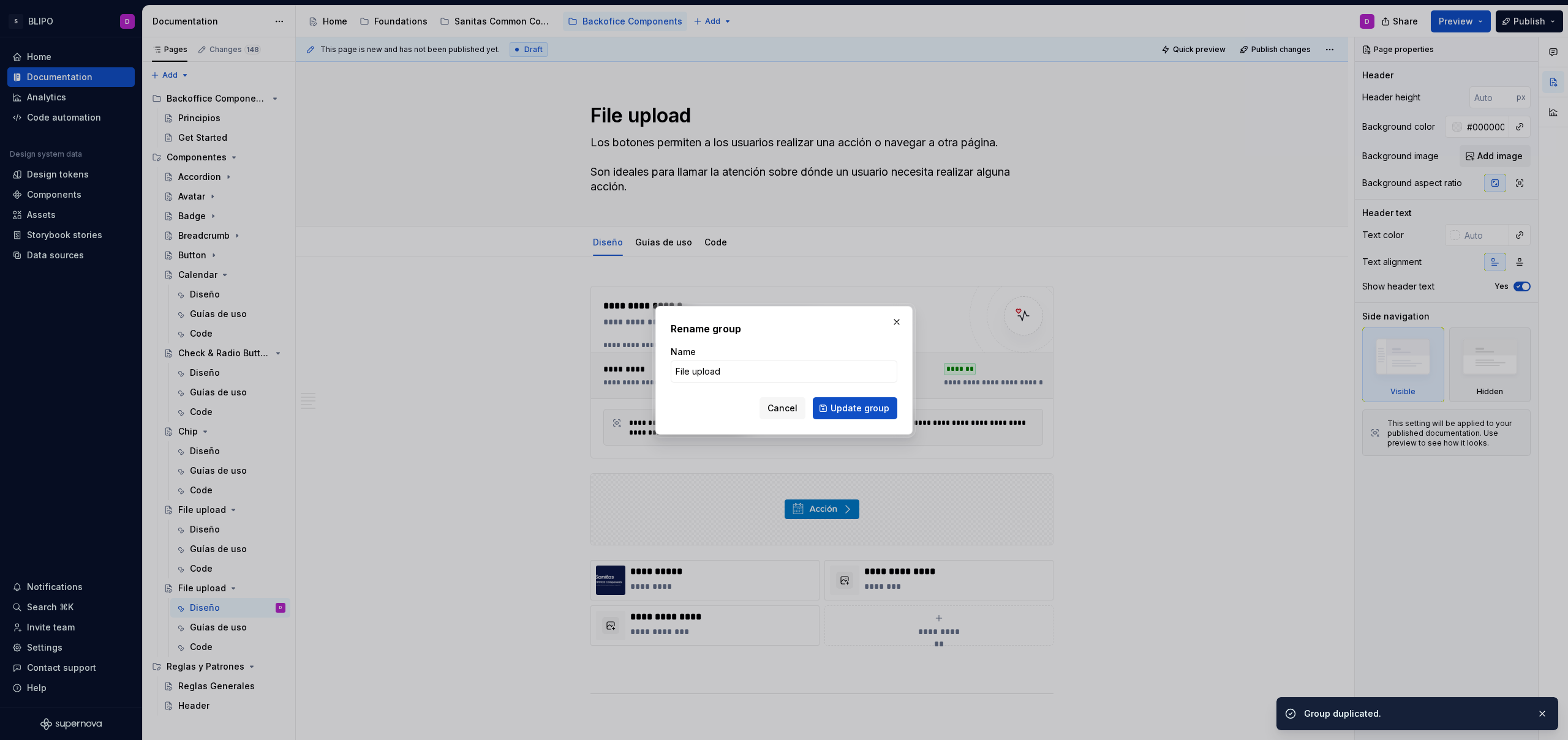
type textarea "*"
type input "H"
type textarea "*"
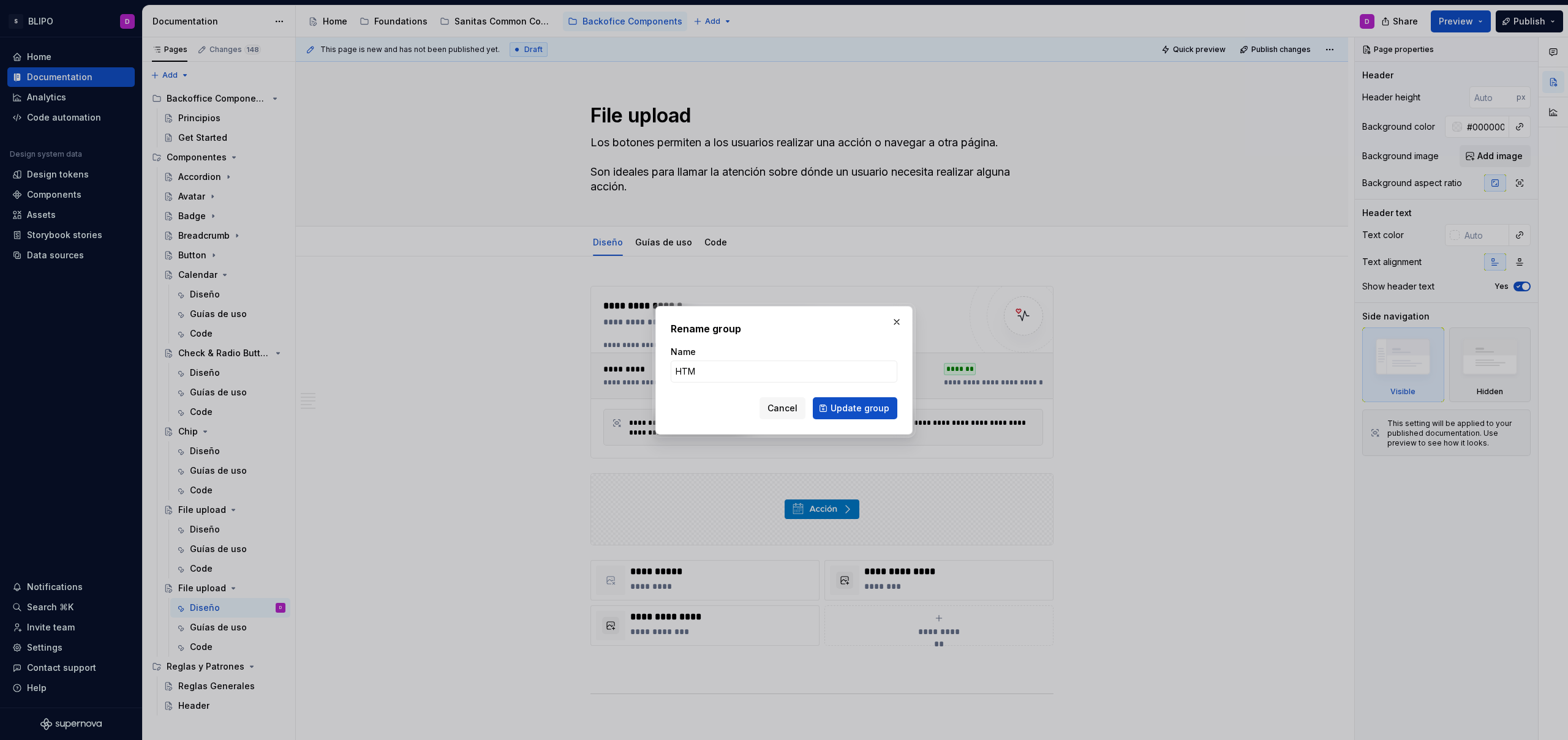
type input "HTML"
type textarea "*"
type input "HTML editor"
click button "Update group" at bounding box center [855, 408] width 85 height 22
type textarea "*"
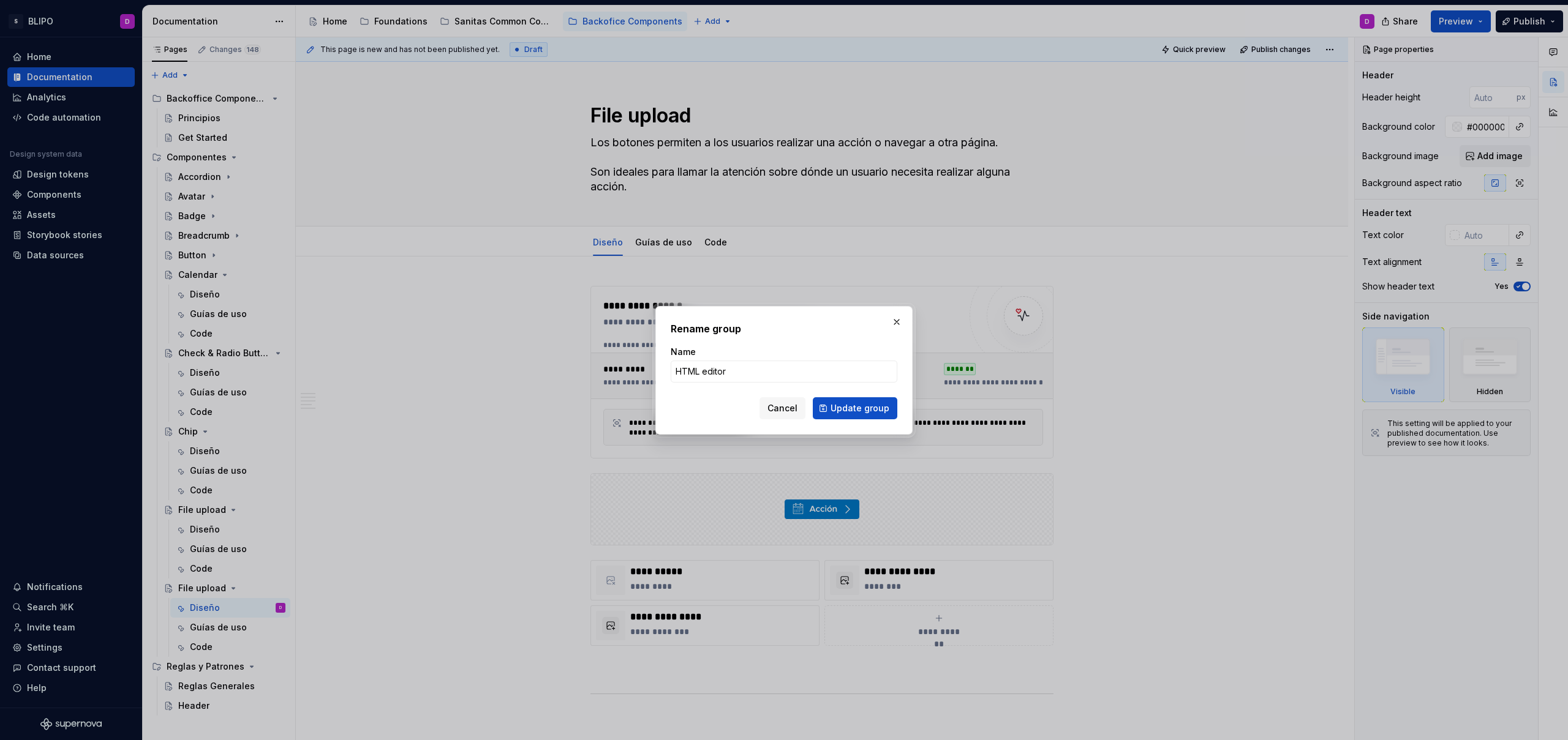
type textarea "HTML editor"
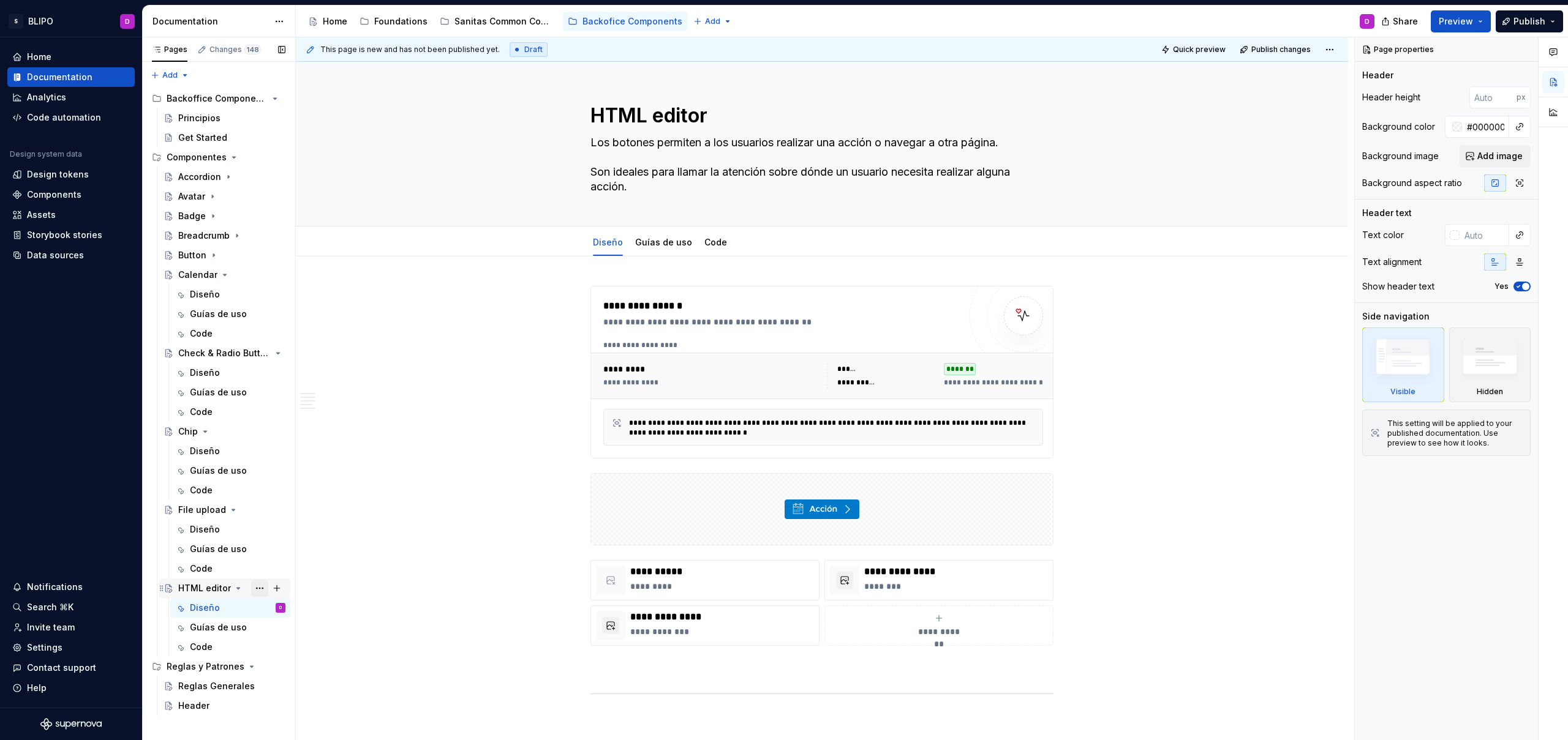
click at [265, 588] on button "Page tree" at bounding box center [259, 588] width 17 height 17
click at [287, 604] on div "Duplicate page" at bounding box center [334, 607] width 120 height 12
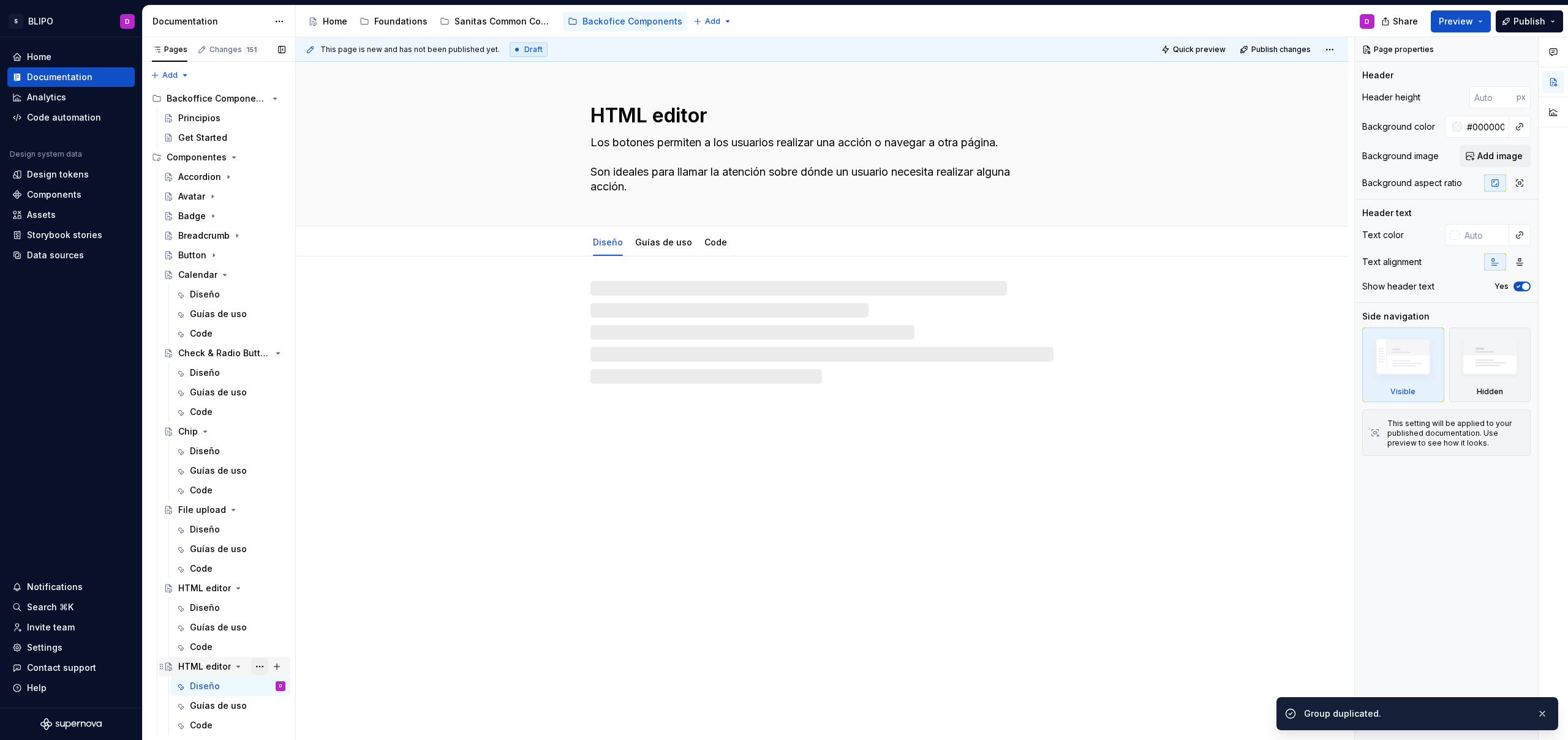
click at [255, 670] on button "Page tree" at bounding box center [259, 667] width 17 height 17
click at [303, 589] on div "Rename page" at bounding box center [327, 587] width 120 height 12
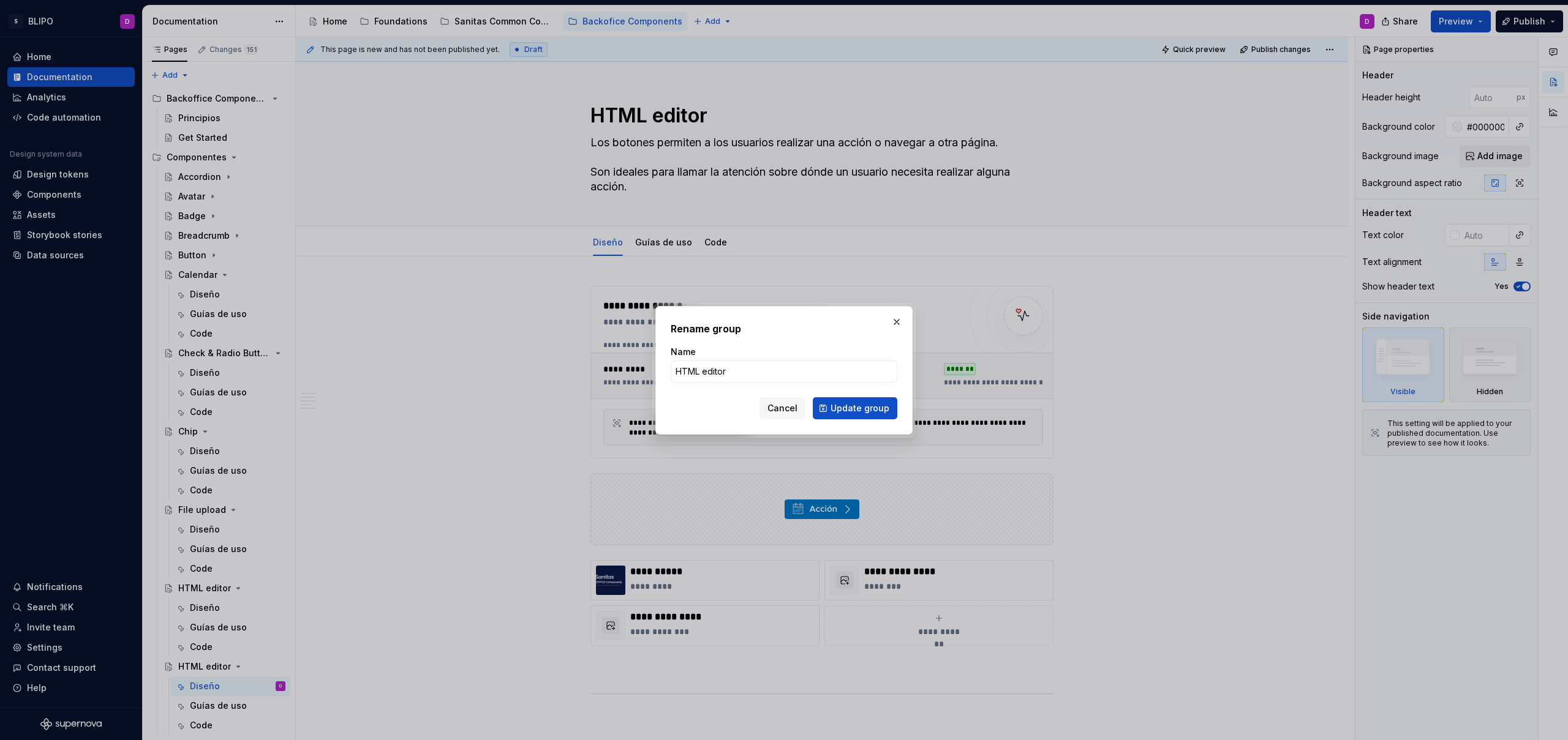
type textarea "*"
type input "Input"
click button "Update group" at bounding box center [855, 408] width 85 height 22
type textarea "*"
type textarea "Input"
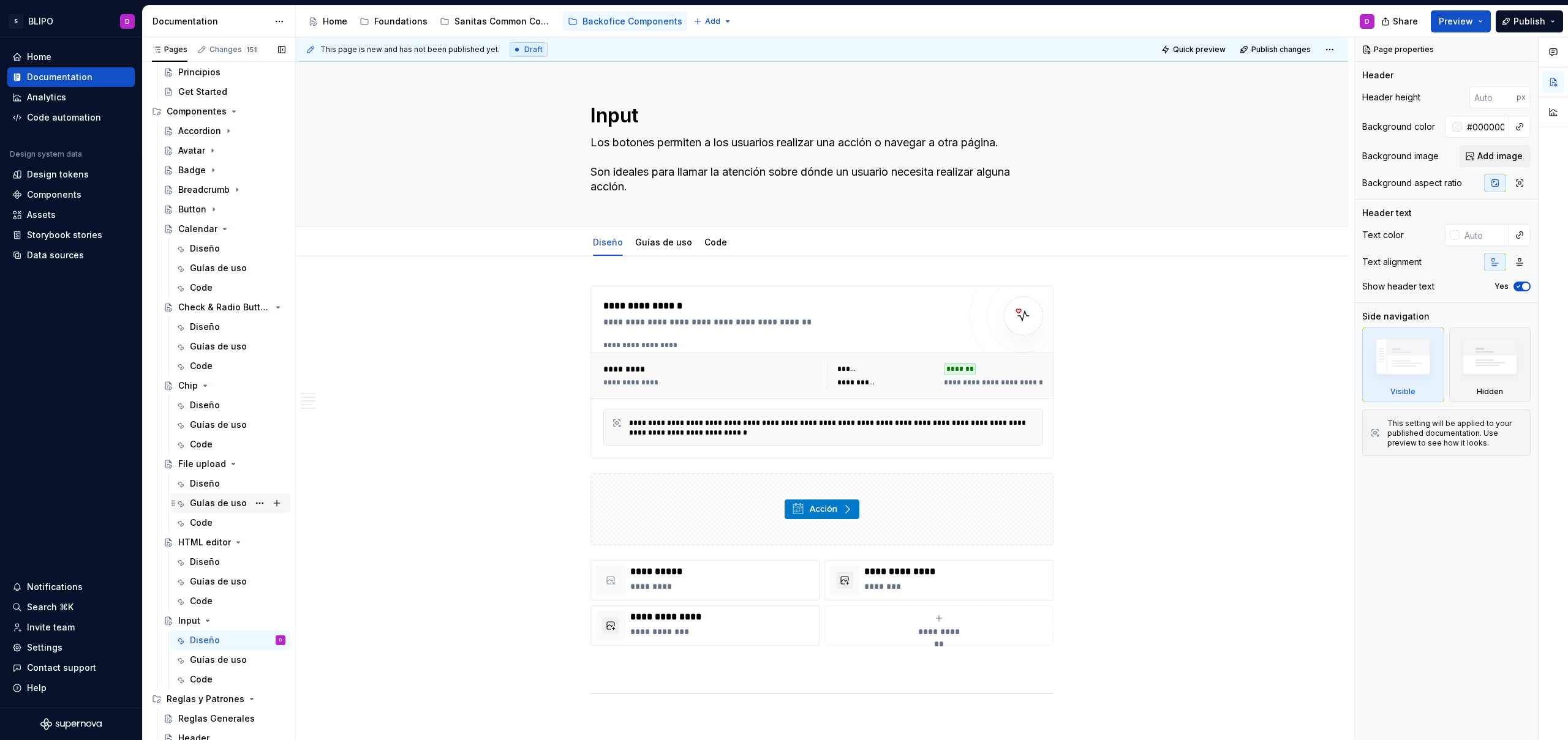
scroll to position [51, 0]
click at [205, 616] on icon "Page tree" at bounding box center [208, 616] width 9 height 9
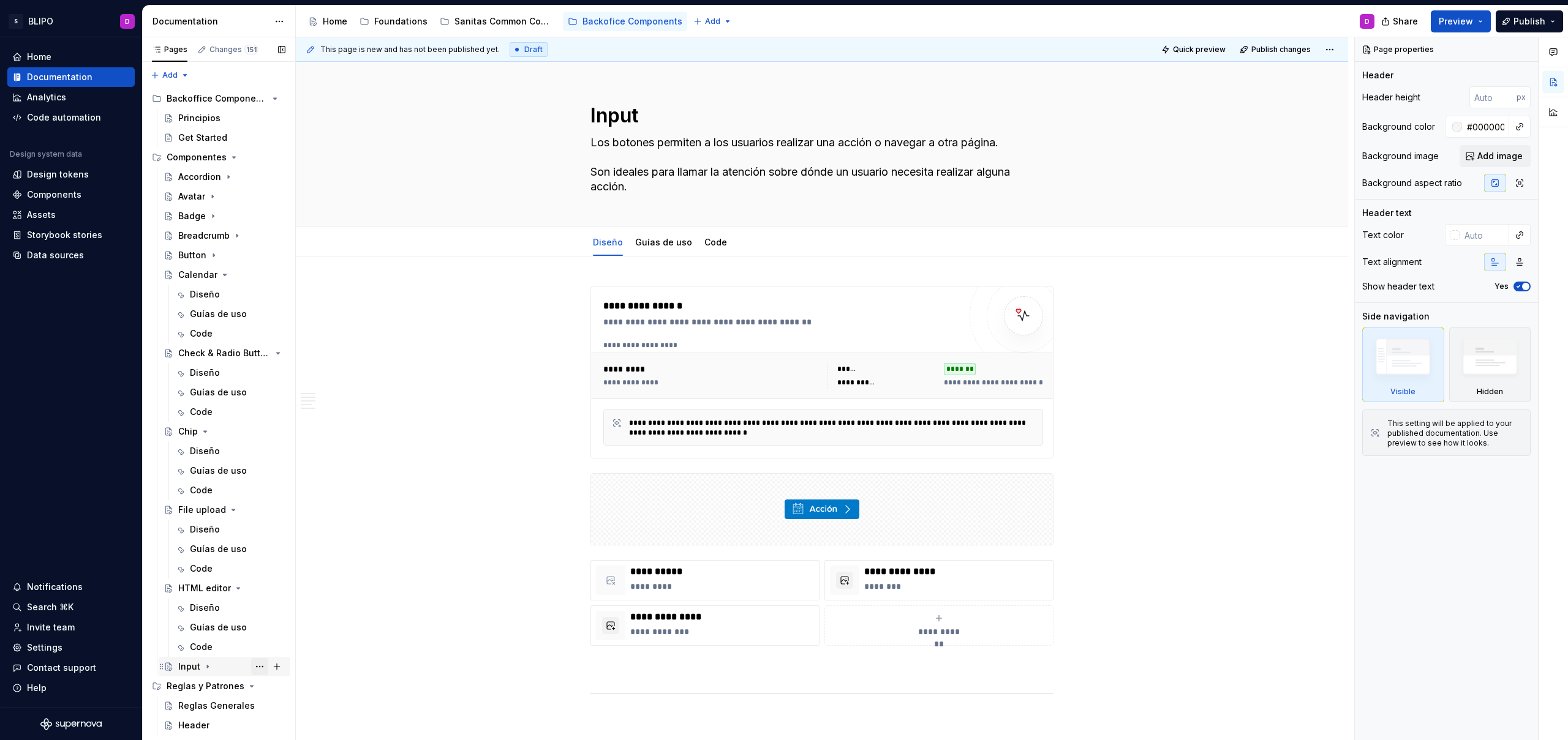
click at [261, 670] on button "Page tree" at bounding box center [259, 667] width 17 height 17
click at [318, 605] on div "Duplicate page" at bounding box center [334, 607] width 120 height 12
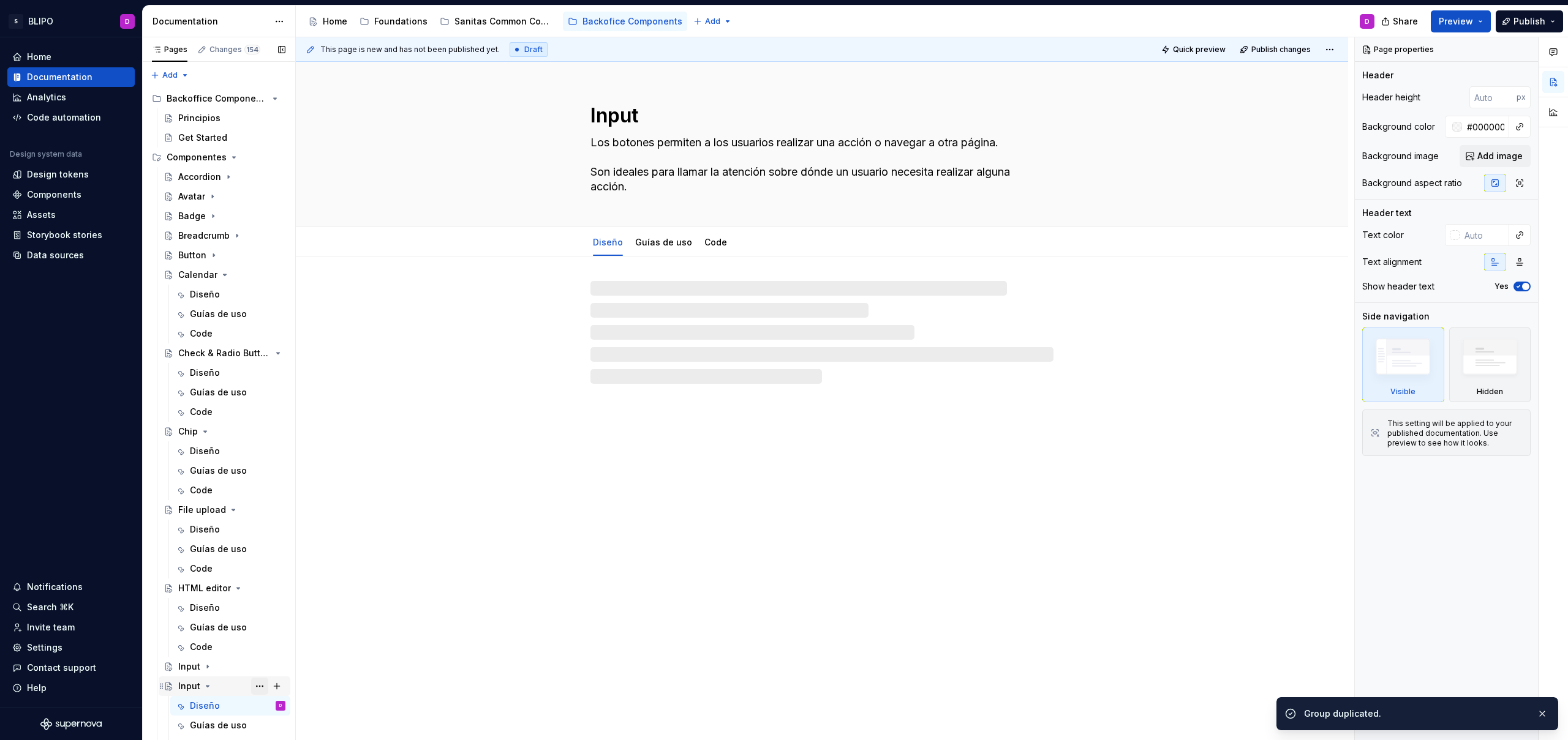
click at [251, 687] on button "Page tree" at bounding box center [259, 686] width 17 height 17
click at [291, 591] on div "Rename page" at bounding box center [327, 587] width 120 height 12
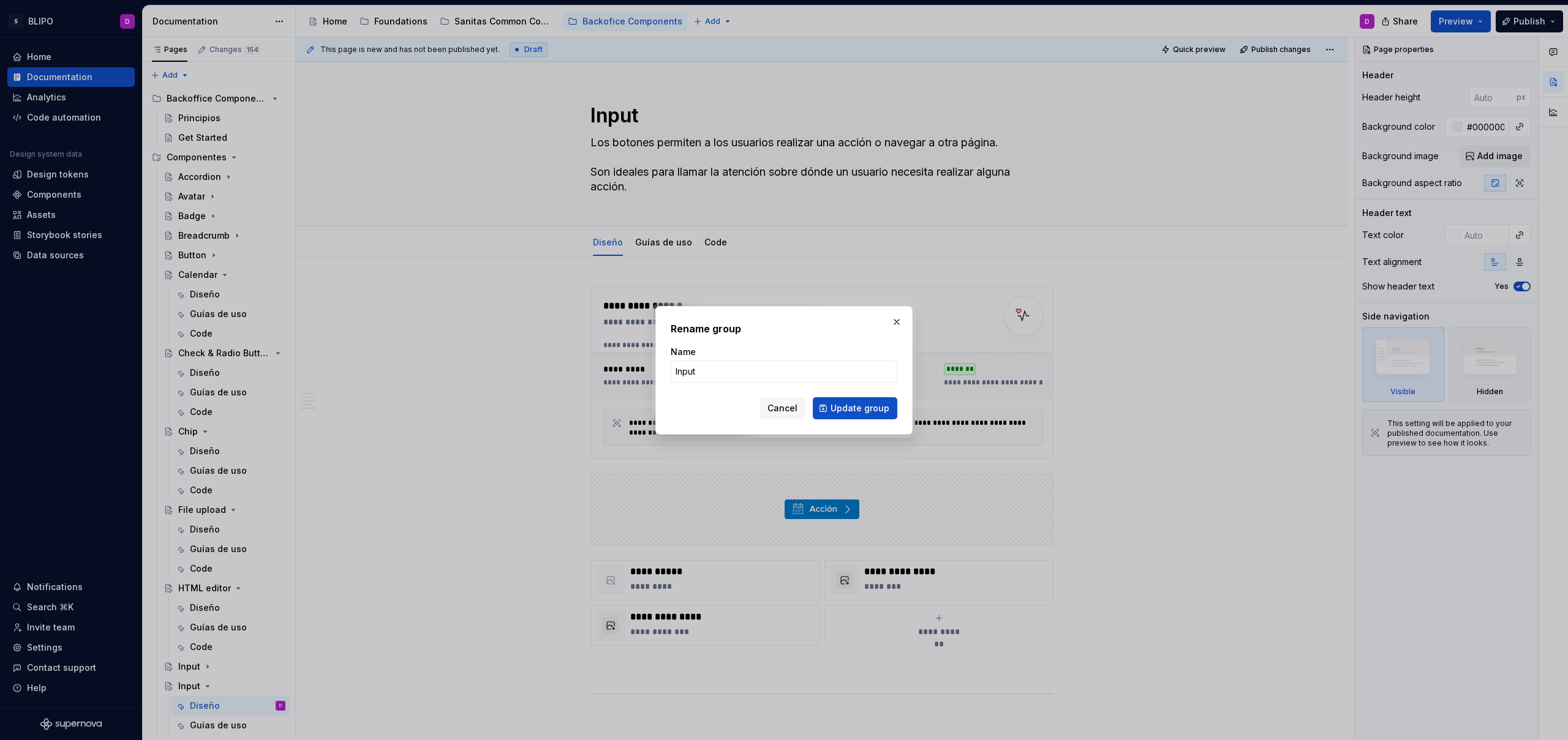
type textarea "*"
type input "Textarea"
click button "Update group" at bounding box center [855, 408] width 85 height 22
type textarea "*"
type textarea "Textarea"
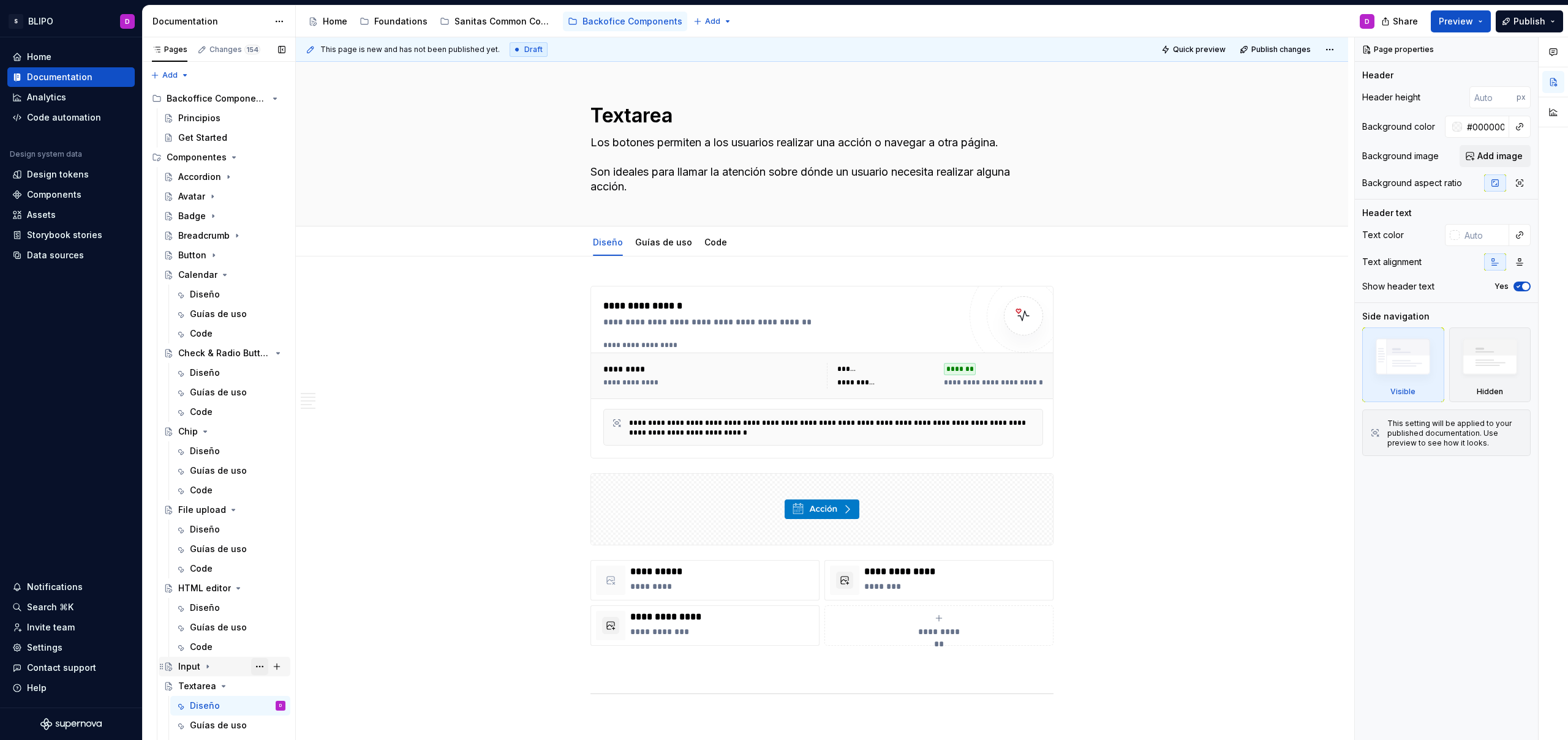
click at [256, 666] on button "Page tree" at bounding box center [259, 667] width 17 height 17
click at [307, 588] on div "Duplicate page" at bounding box center [327, 587] width 120 height 12
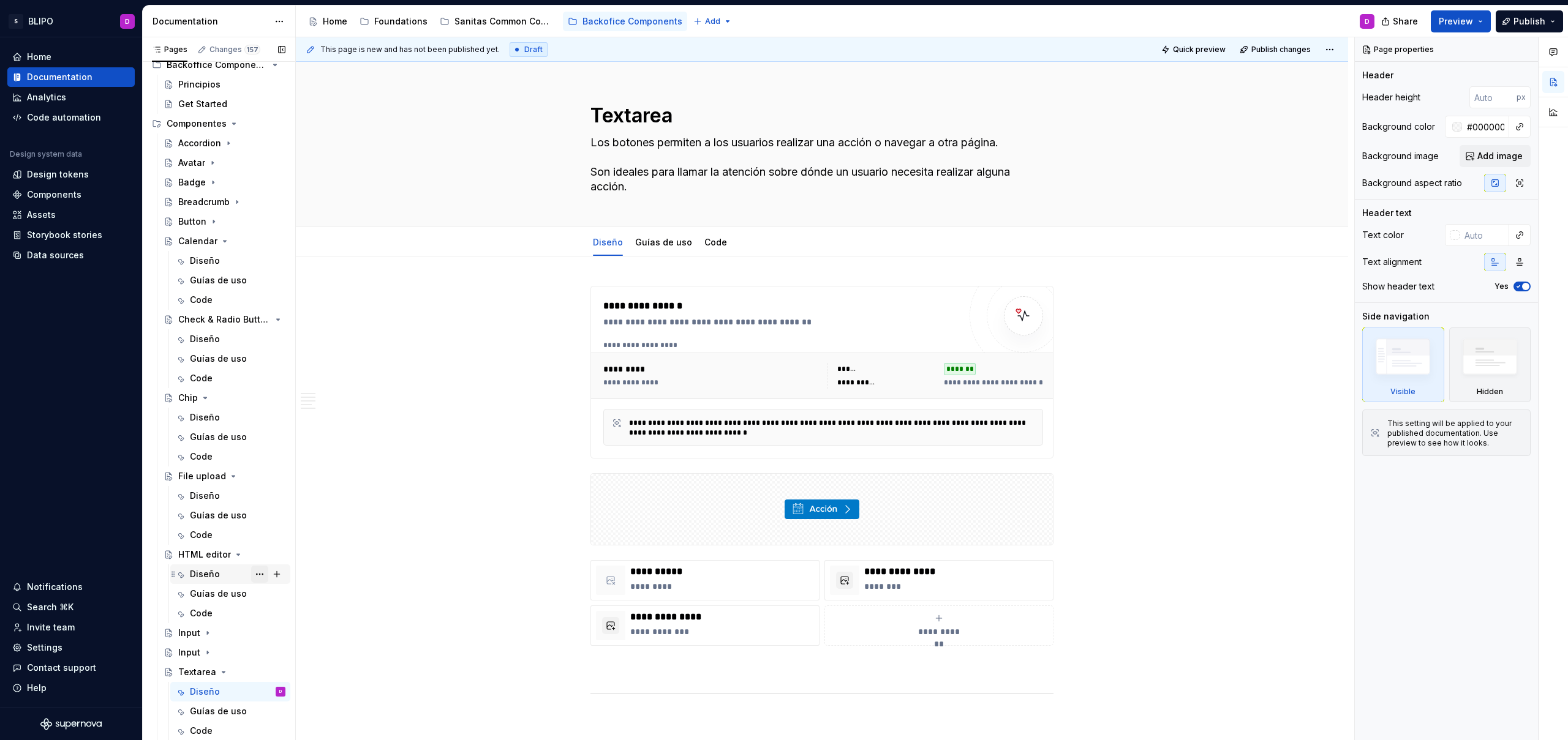
scroll to position [90, 0]
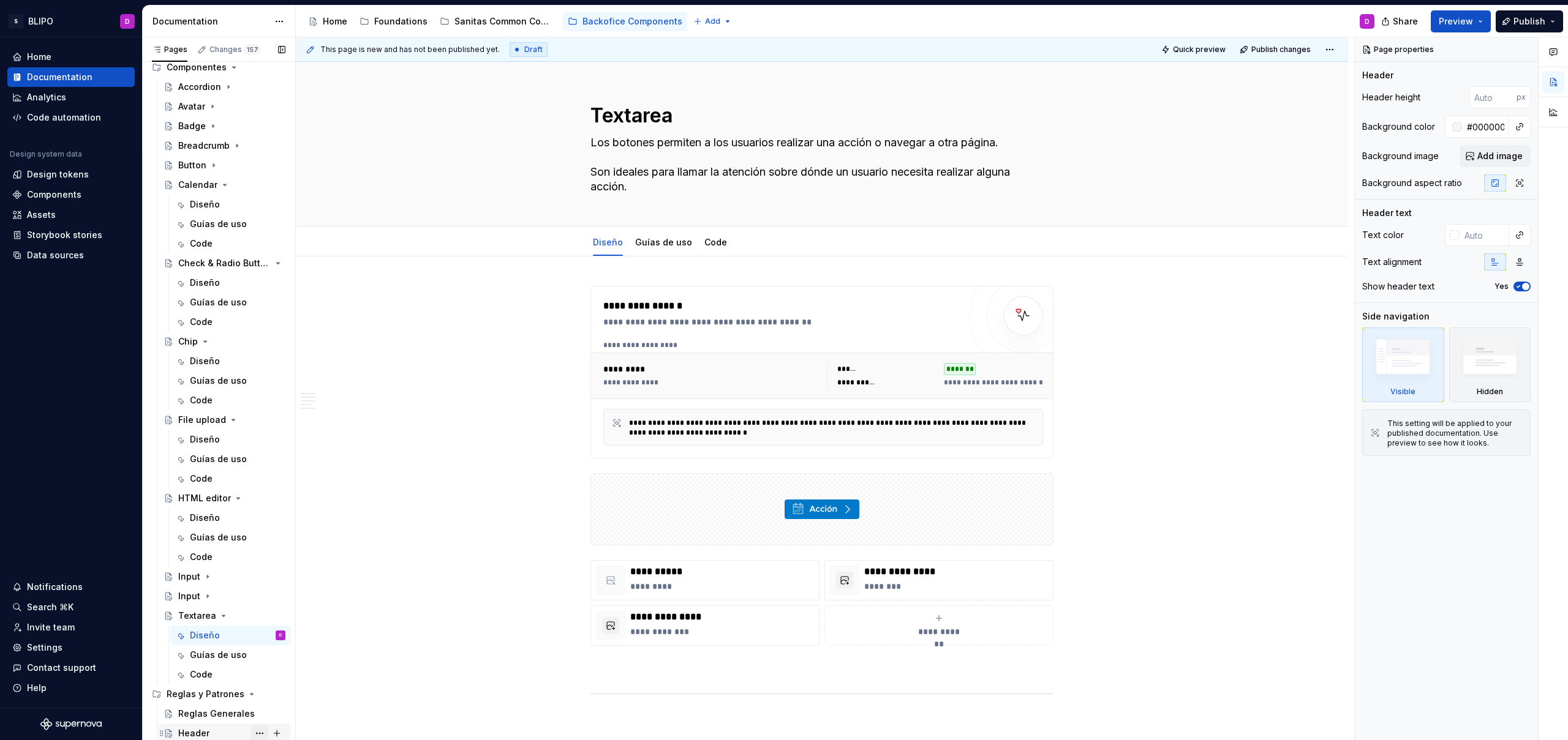
click at [255, 732] on button "Page tree" at bounding box center [259, 733] width 17 height 17
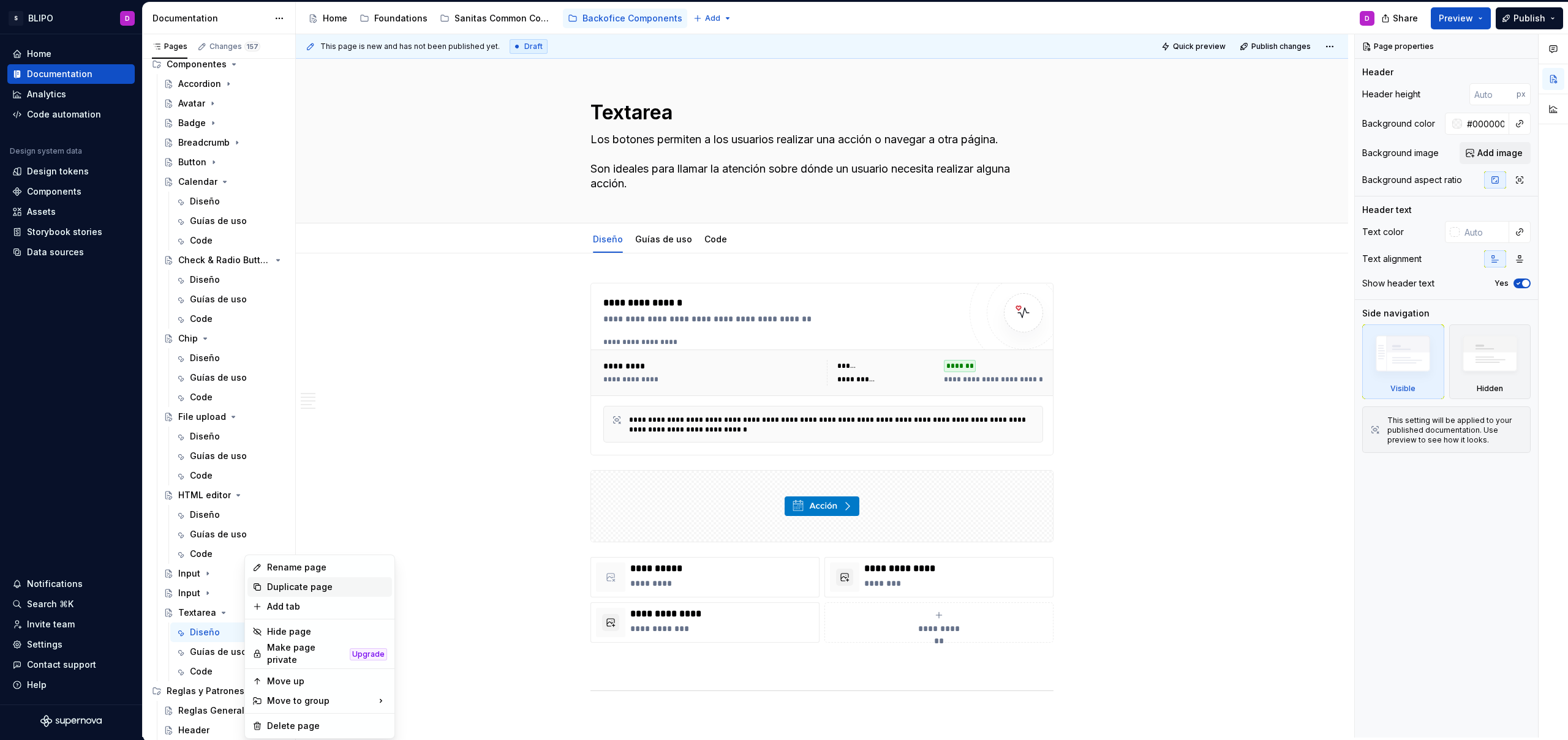
click at [303, 583] on div "Duplicate page" at bounding box center [327, 587] width 120 height 12
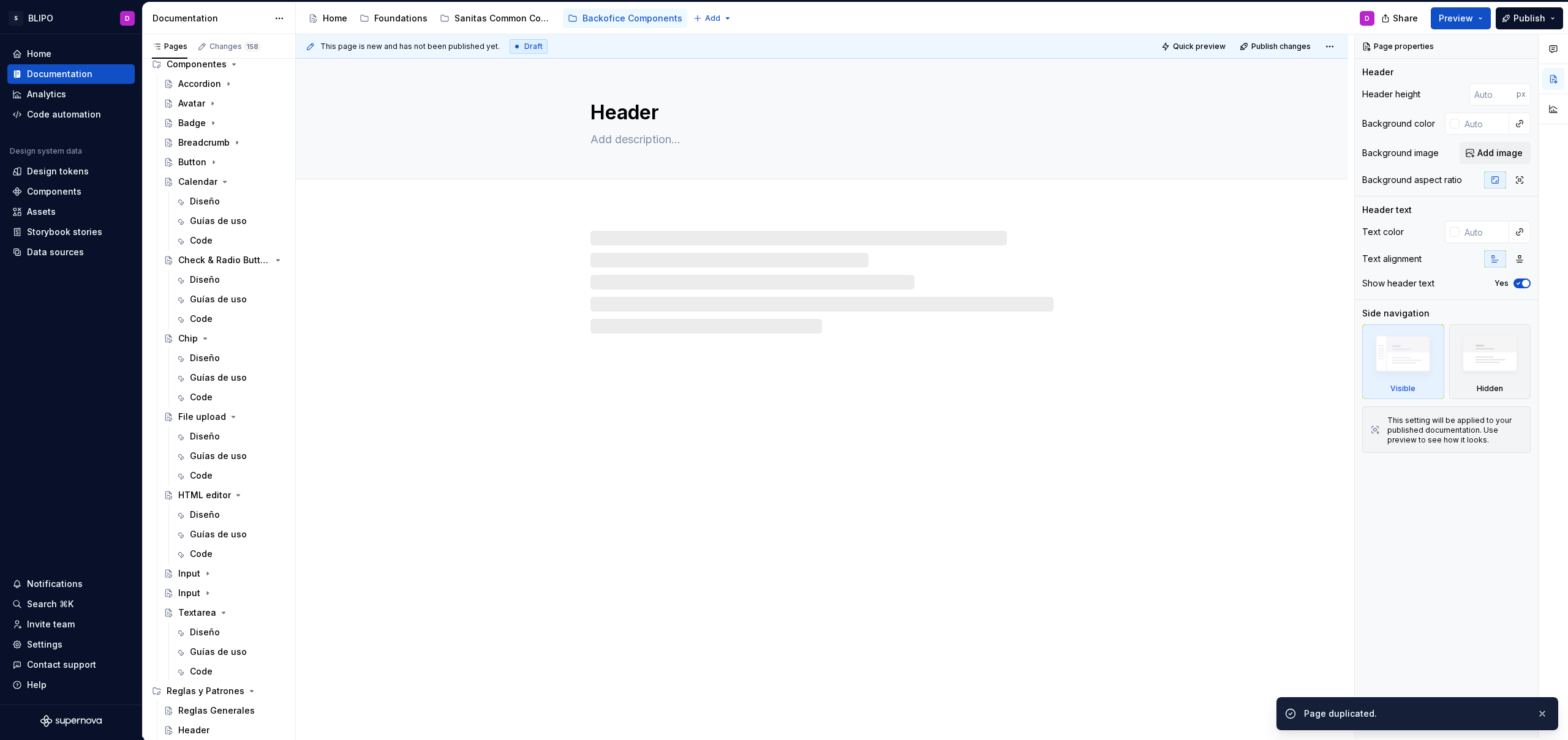
scroll to position [110, 0]
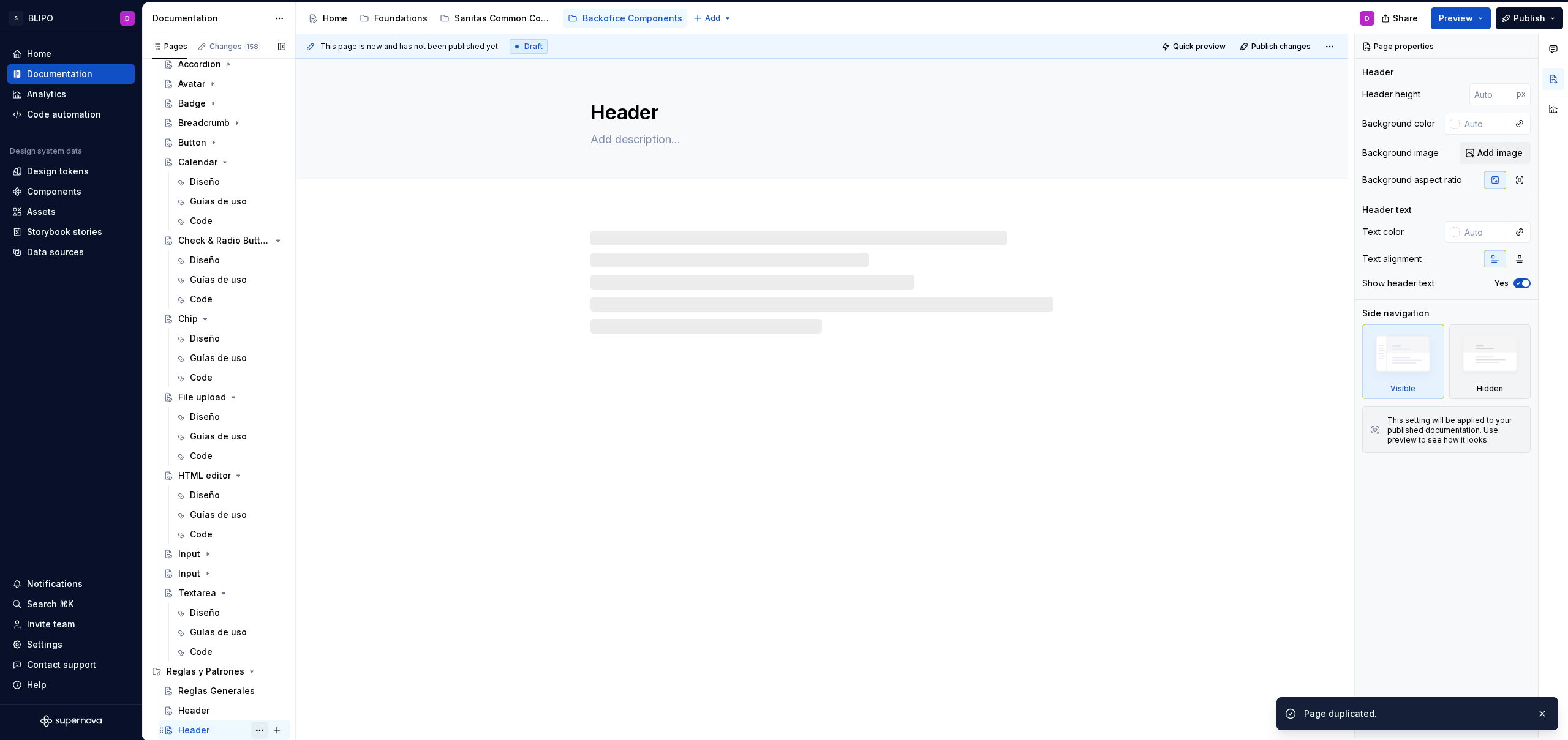
click at [251, 732] on button "Page tree" at bounding box center [259, 731] width 17 height 17
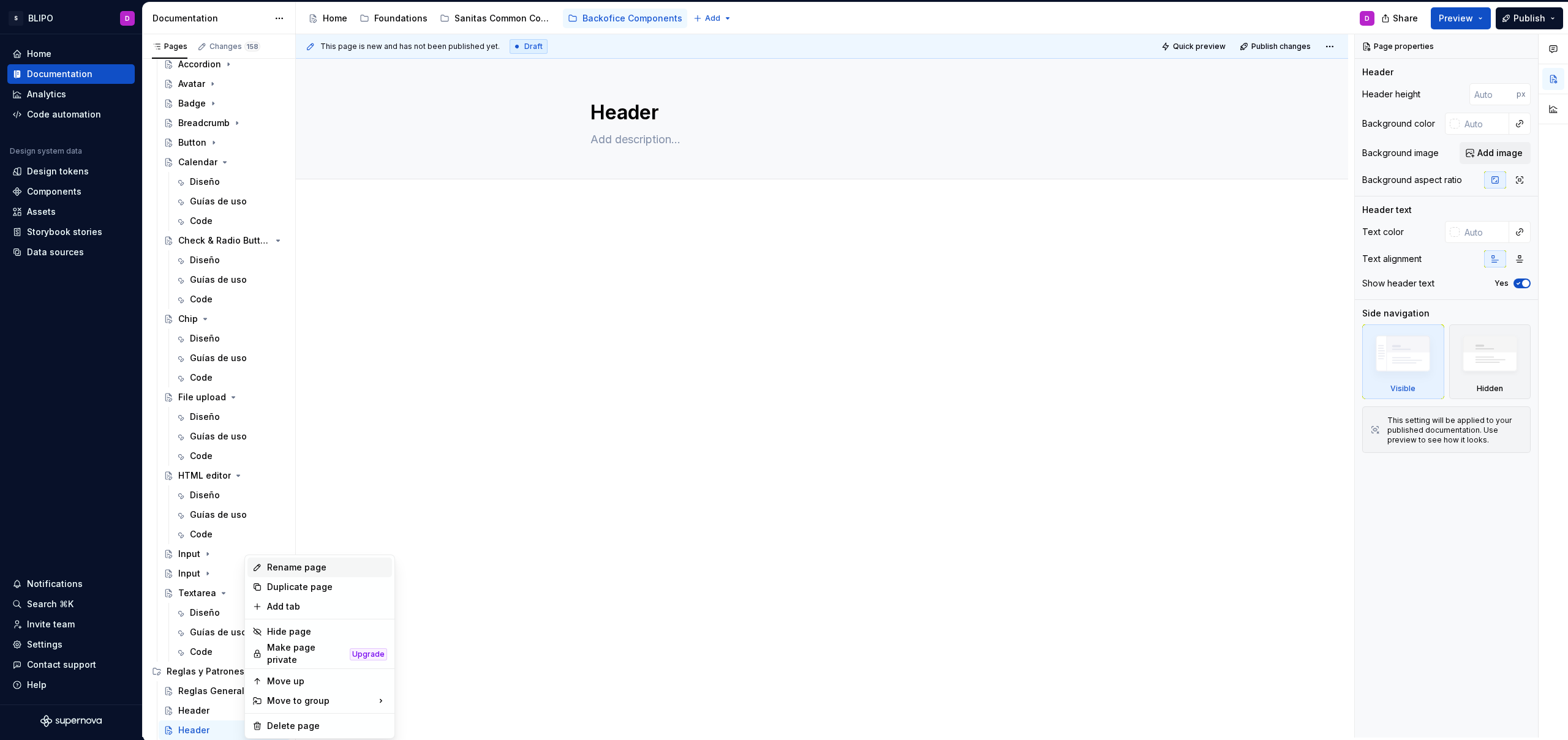
click at [297, 568] on div "Rename page" at bounding box center [327, 567] width 120 height 12
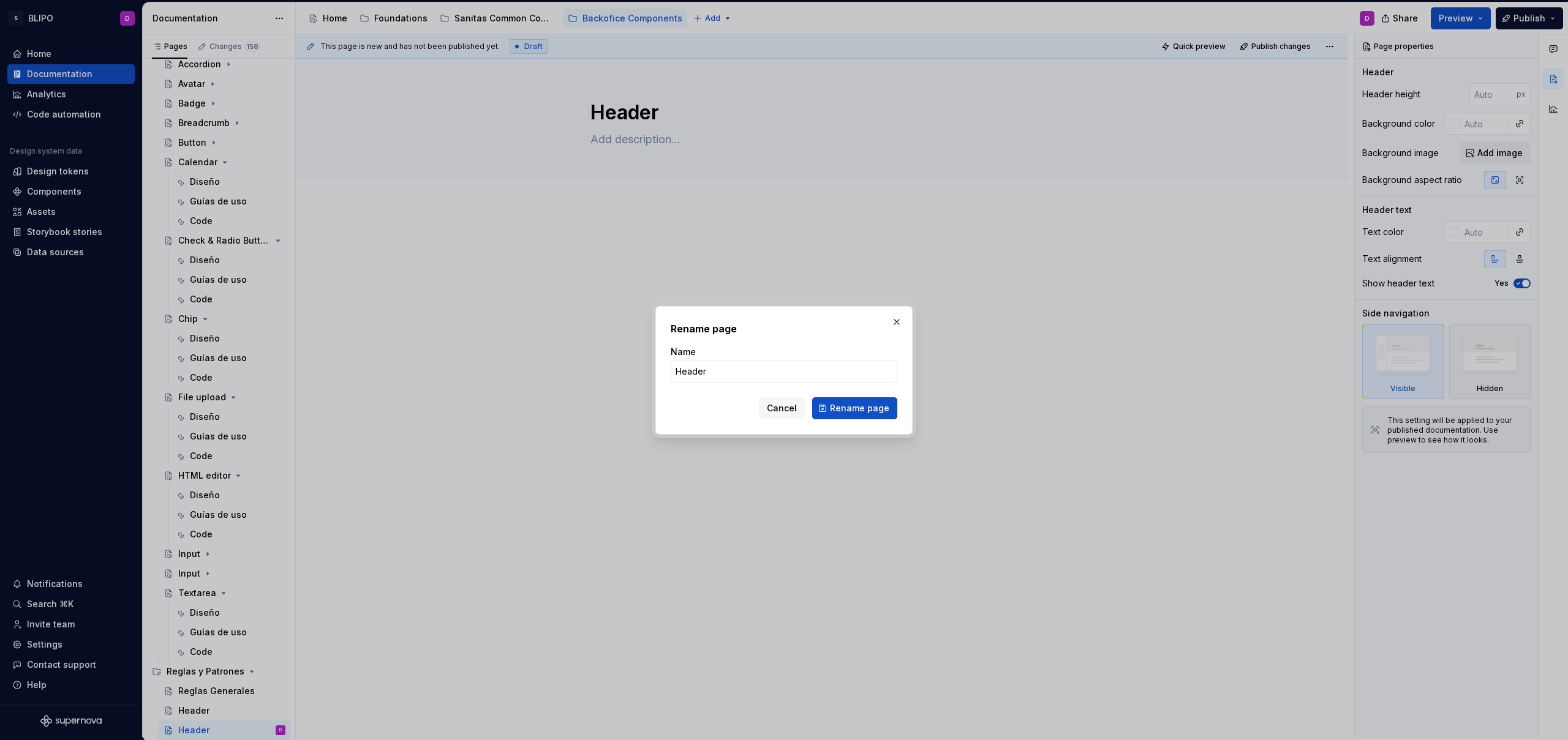
type textarea "*"
type input "Pin Box"
click at [868, 404] on span "Rename page" at bounding box center [859, 408] width 59 height 12
type textarea "*"
type textarea "Pin Box"
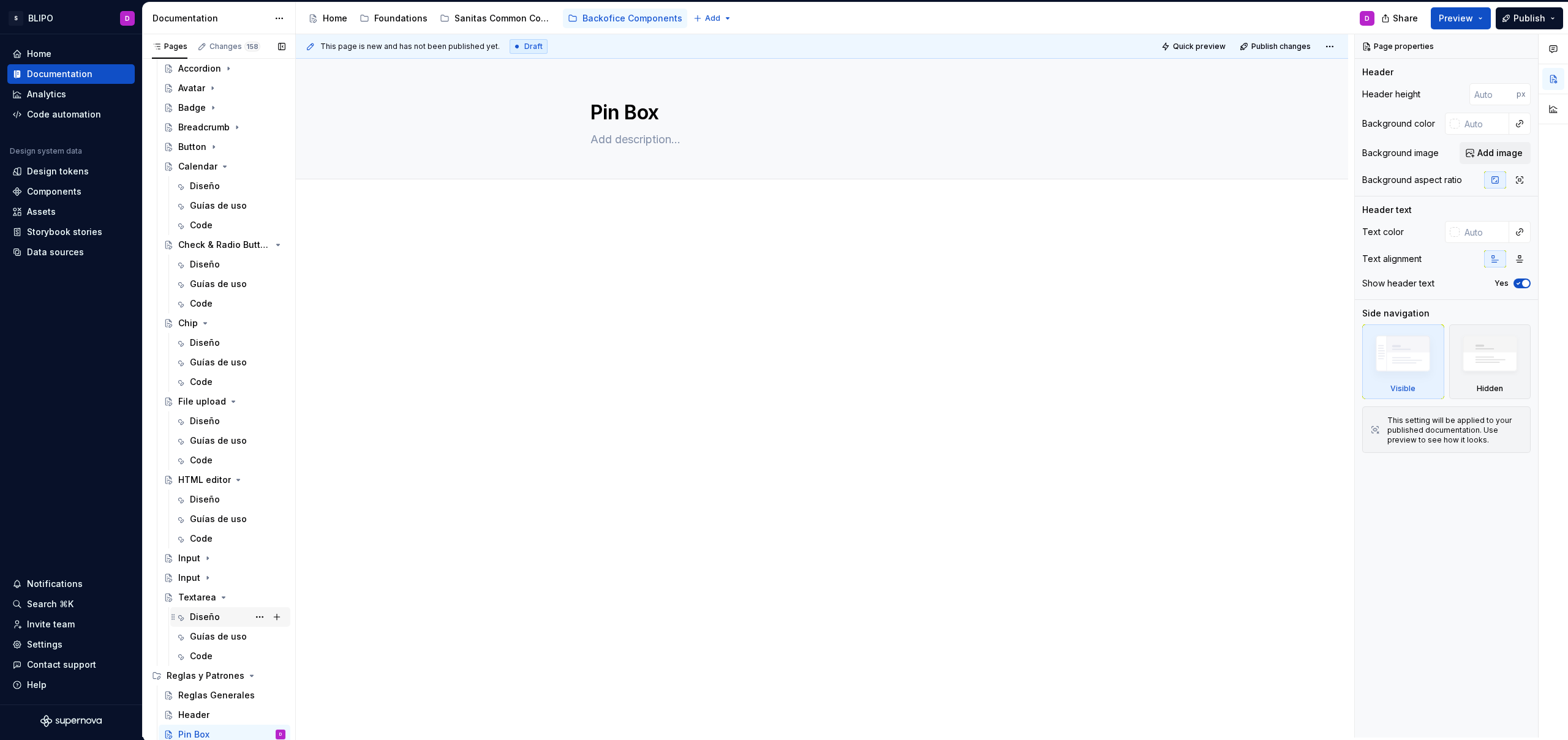
scroll to position [104, 0]
click at [255, 578] on button "Page tree" at bounding box center [259, 578] width 17 height 17
type textarea "*"
click at [312, 569] on div "Rename page" at bounding box center [327, 567] width 120 height 12
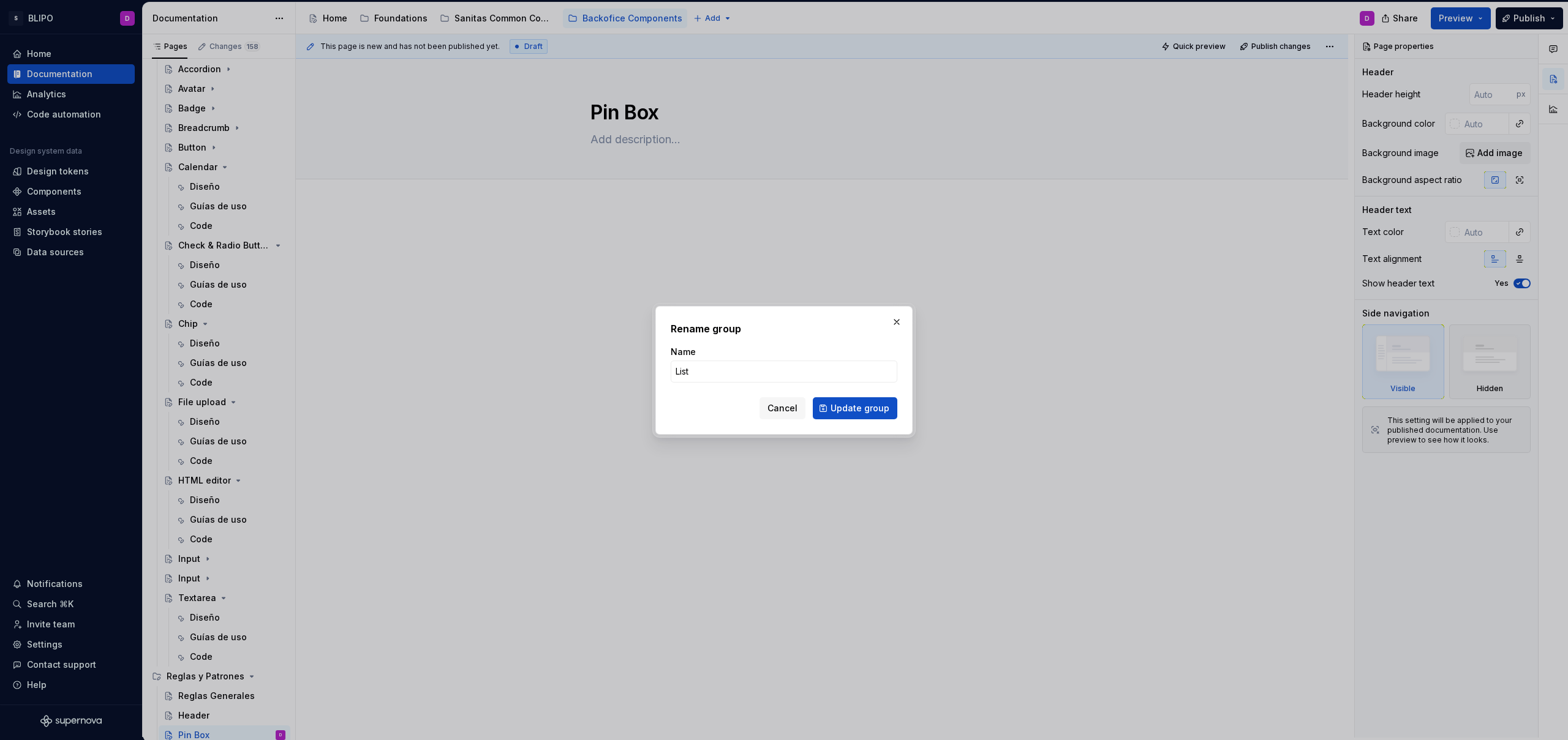
type input "List Item"
click button "Update group" at bounding box center [855, 408] width 85 height 22
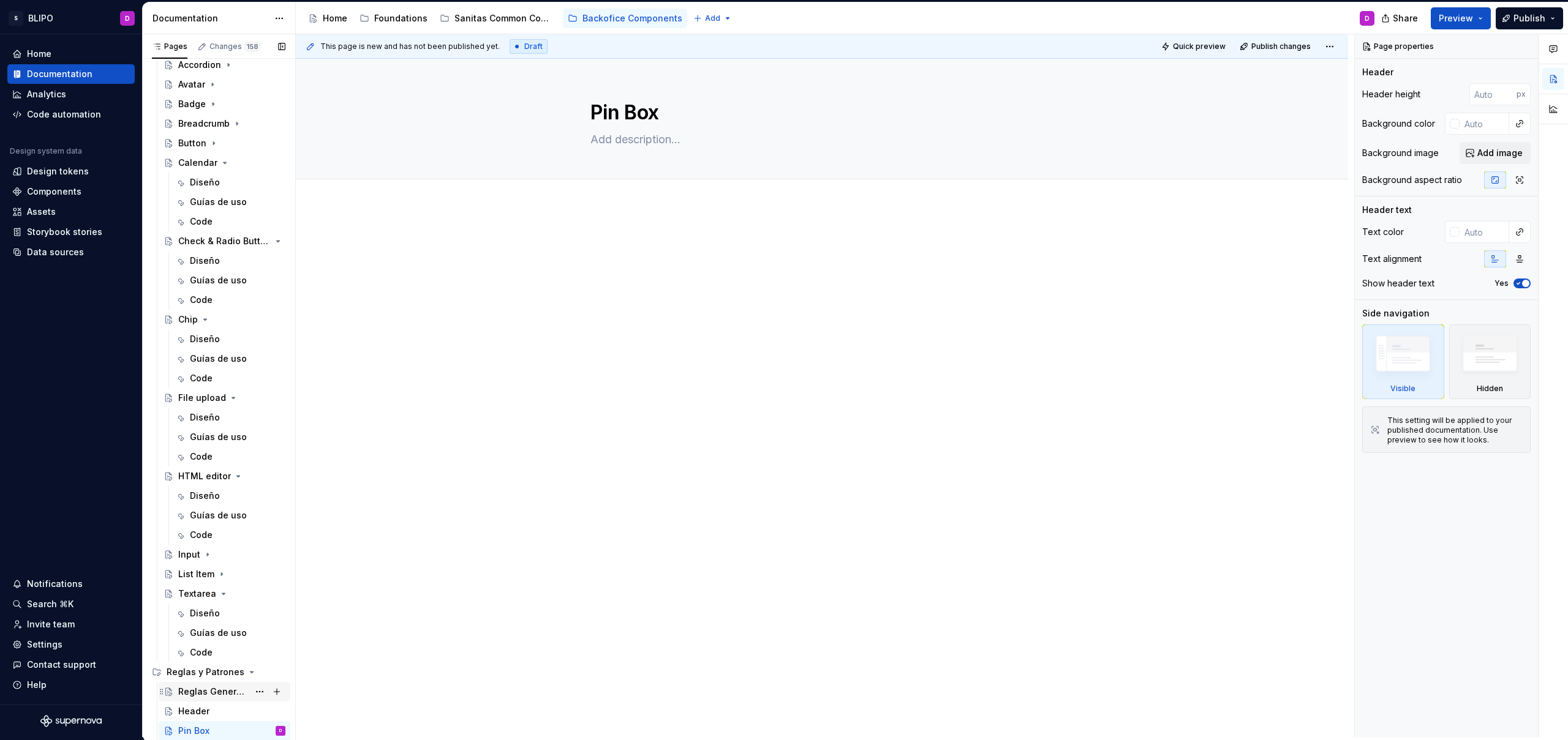
scroll to position [110, 0]
click at [256, 709] on button "Page tree" at bounding box center [259, 711] width 17 height 17
click at [304, 565] on div "Duplicate page" at bounding box center [327, 567] width 120 height 12
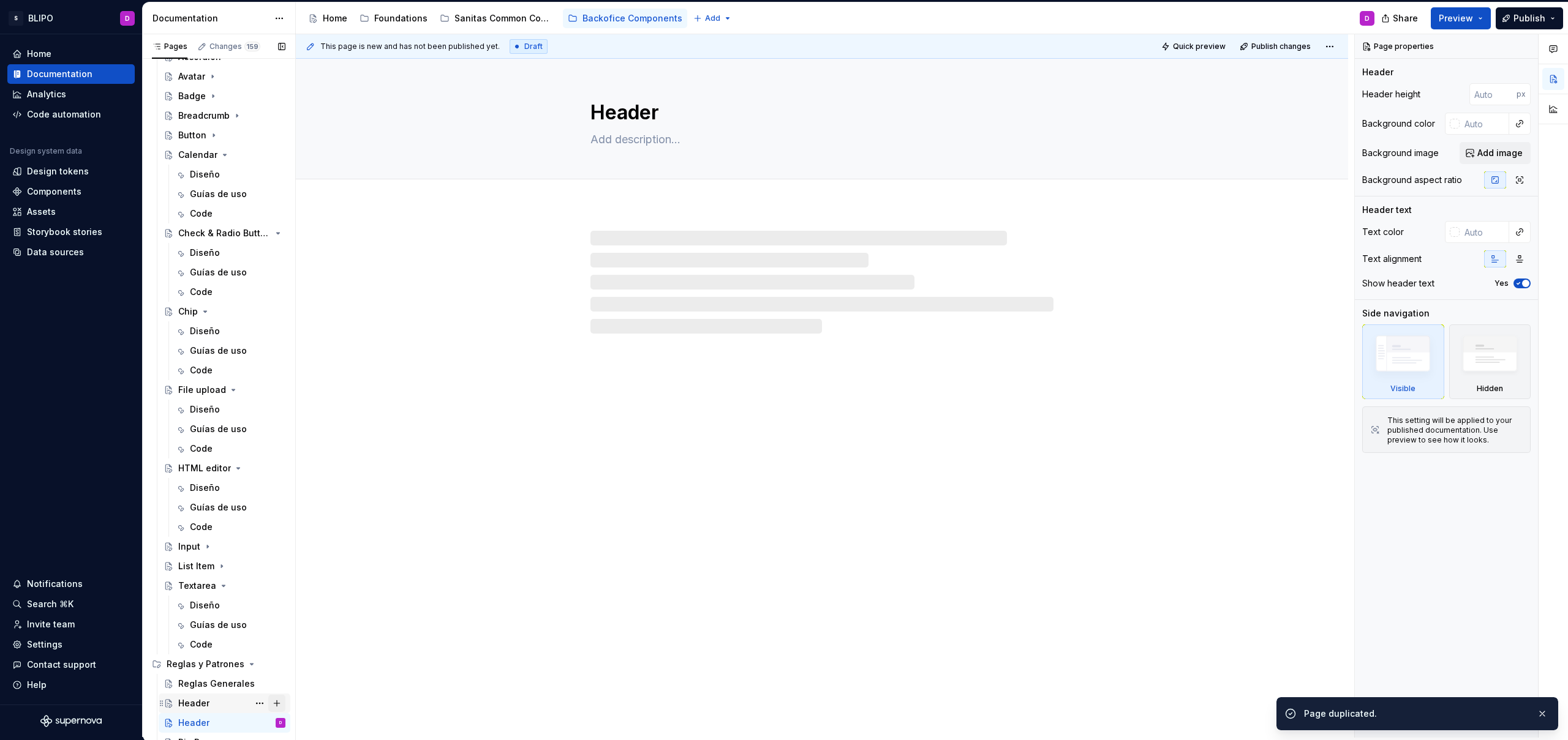
scroll to position [130, 0]
click at [256, 710] on button "Page tree" at bounding box center [259, 711] width 17 height 17
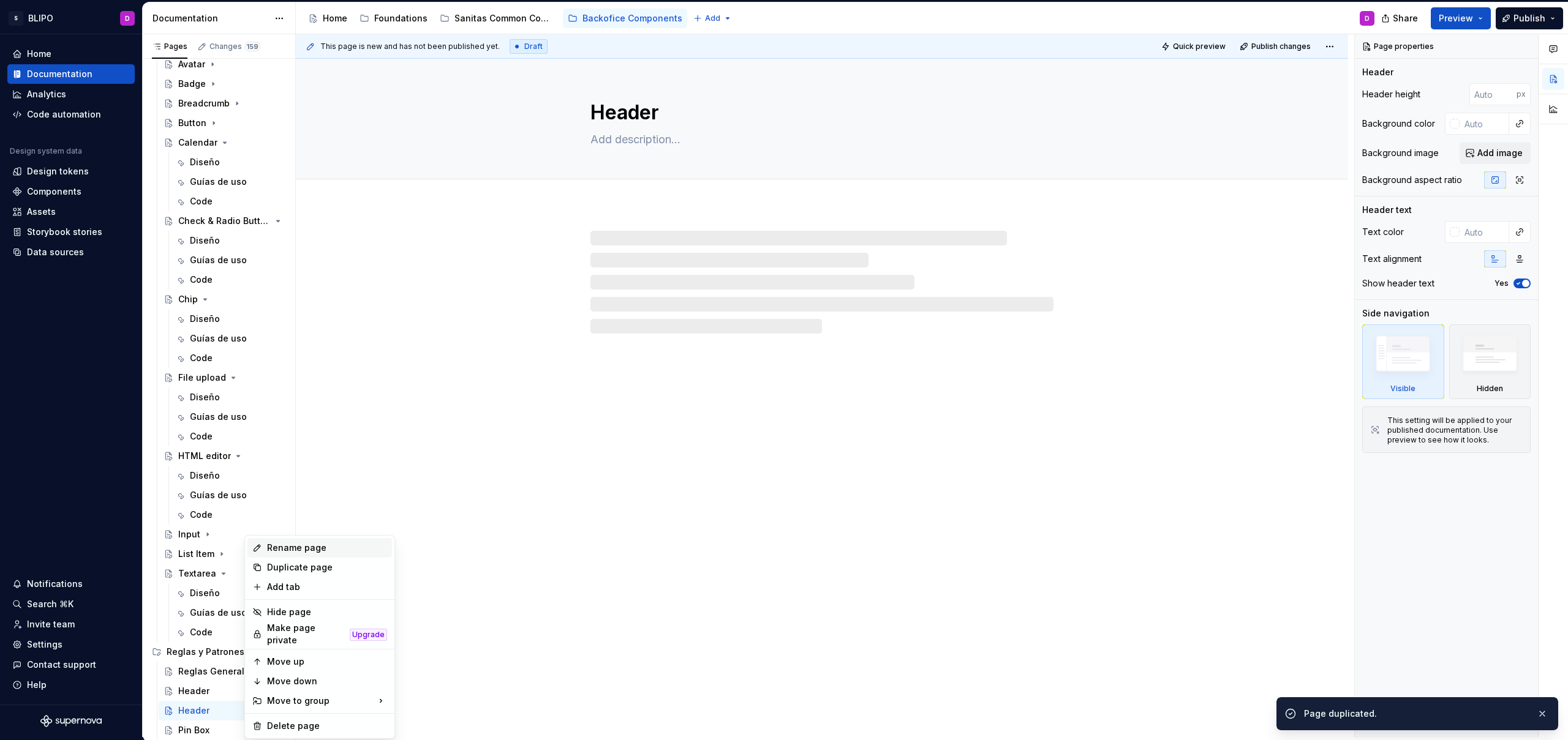
click at [303, 547] on div "Rename page" at bounding box center [327, 547] width 120 height 12
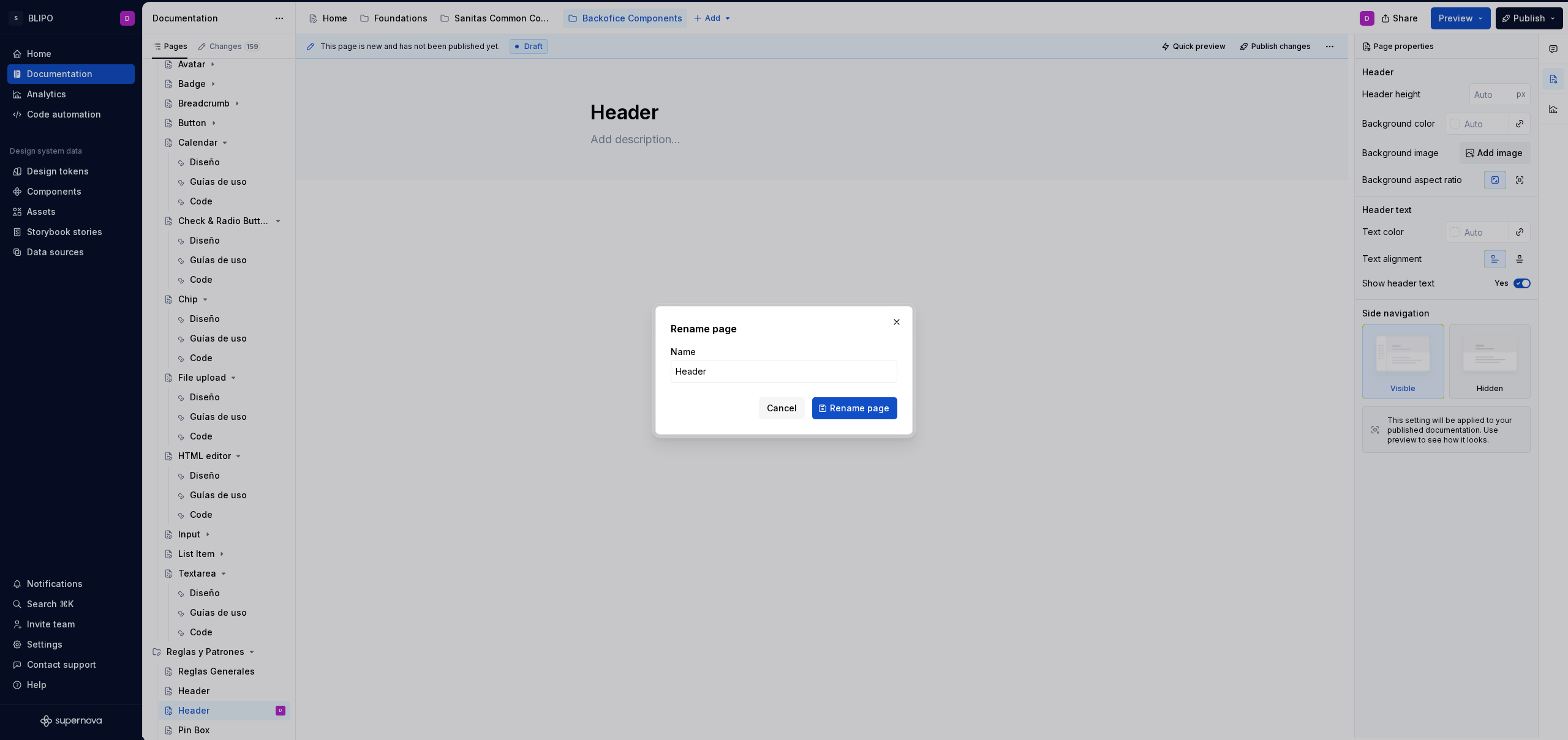
type textarea "*"
type input "Navbar"
click button "Rename page" at bounding box center [854, 408] width 85 height 22
type textarea "*"
type textarea "Navbar"
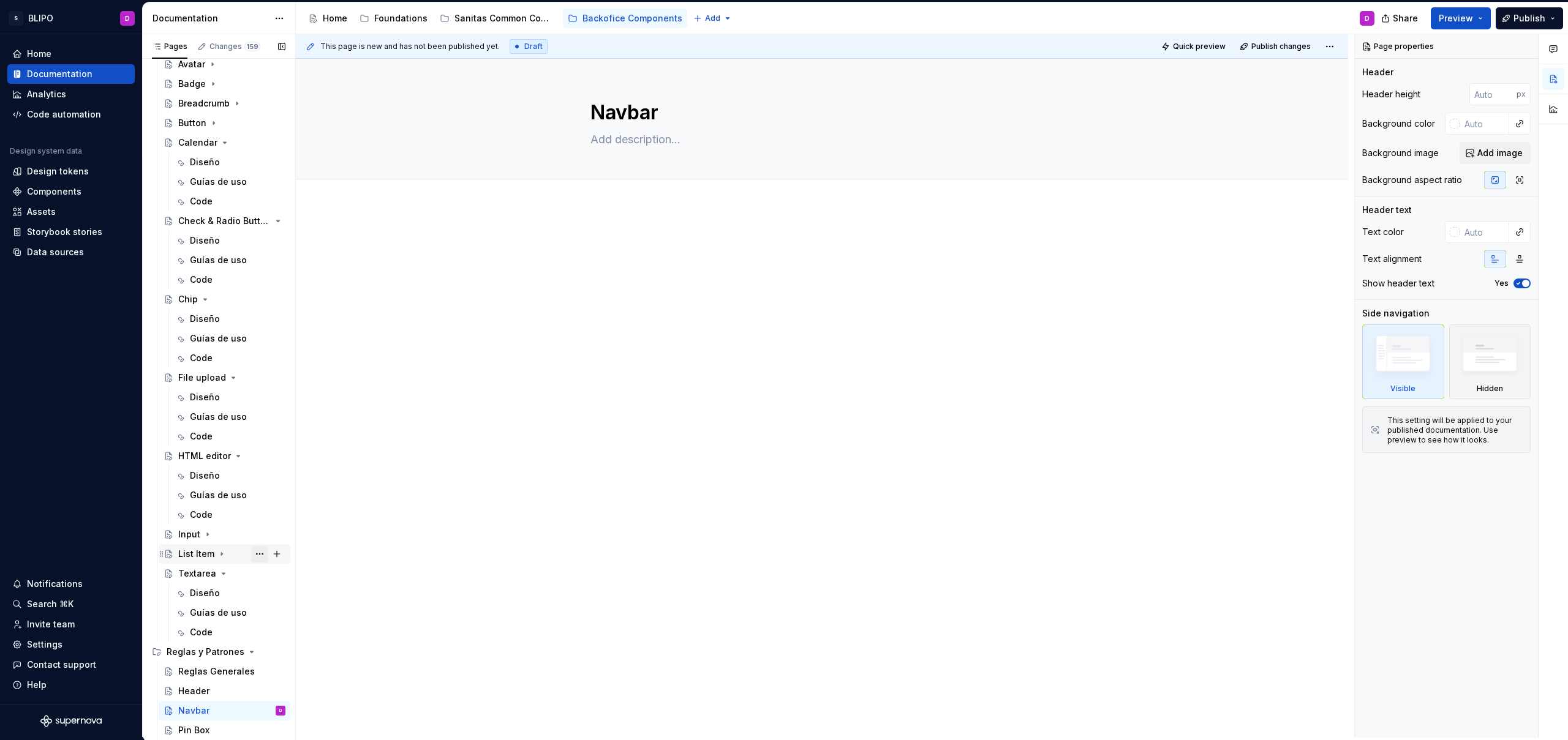
click at [256, 549] on button "Page tree" at bounding box center [259, 554] width 17 height 17
click at [283, 587] on div "Duplicate page" at bounding box center [327, 587] width 120 height 12
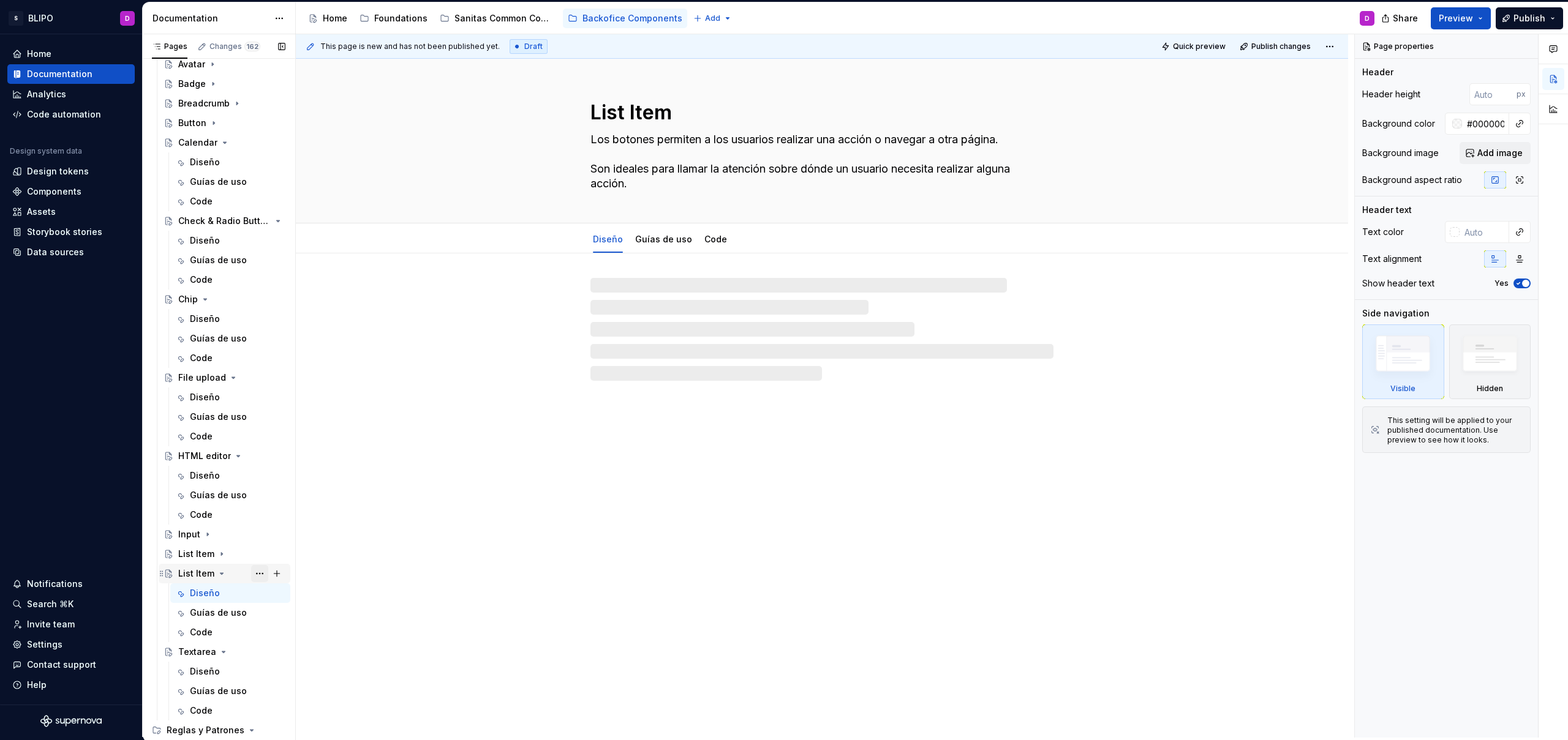
click at [254, 575] on button "Page tree" at bounding box center [259, 574] width 17 height 17
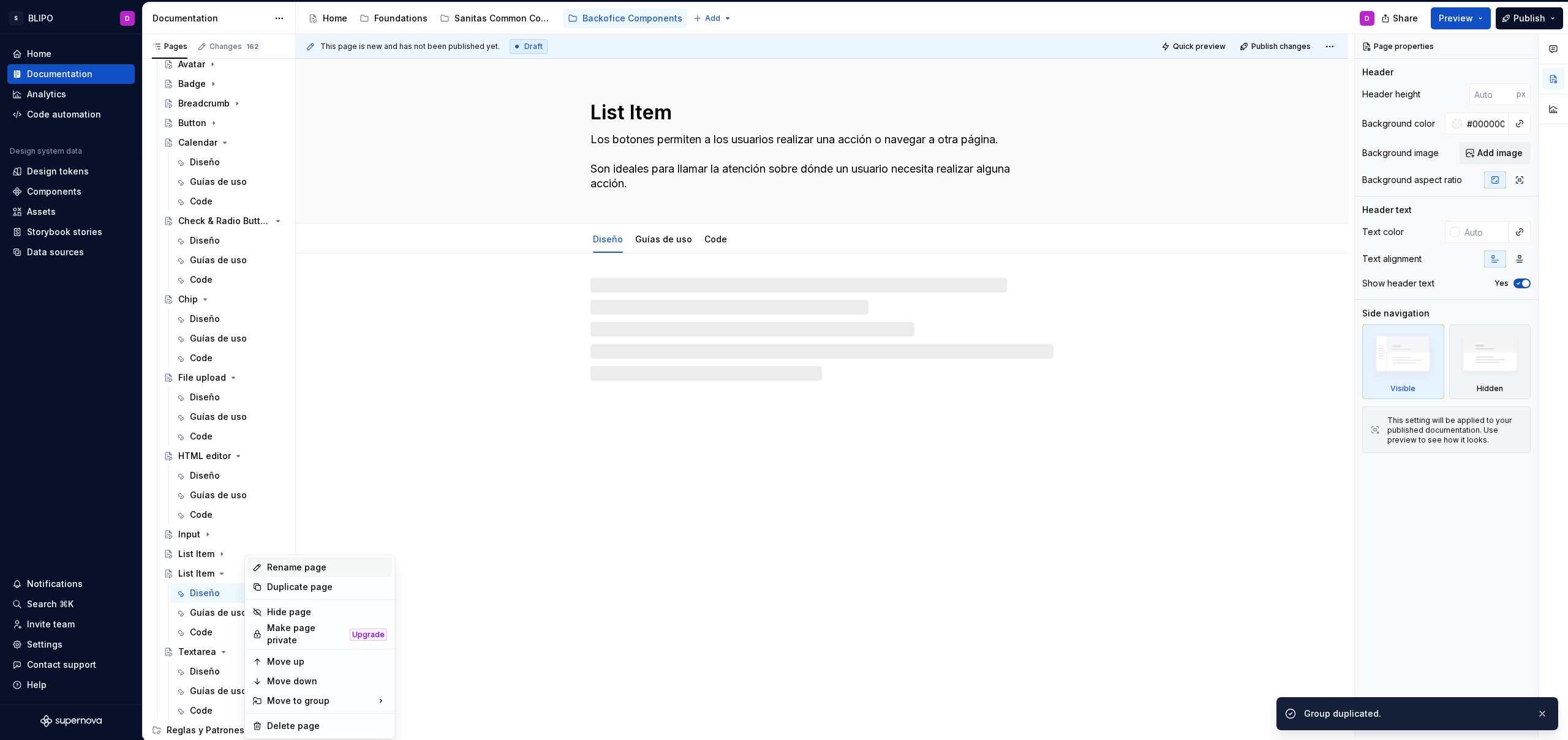
click at [285, 571] on div "Rename page" at bounding box center [327, 567] width 120 height 12
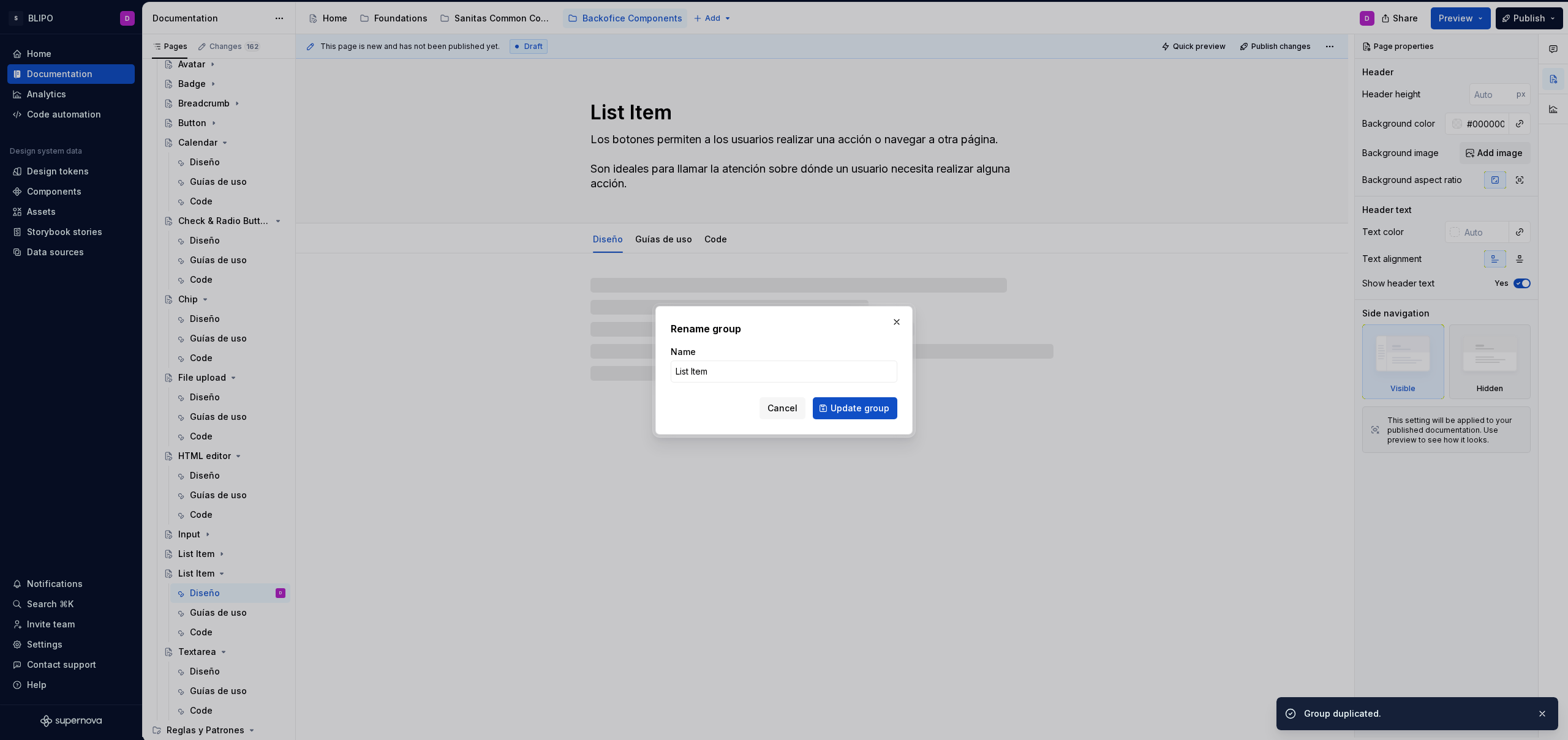
type textarea "*"
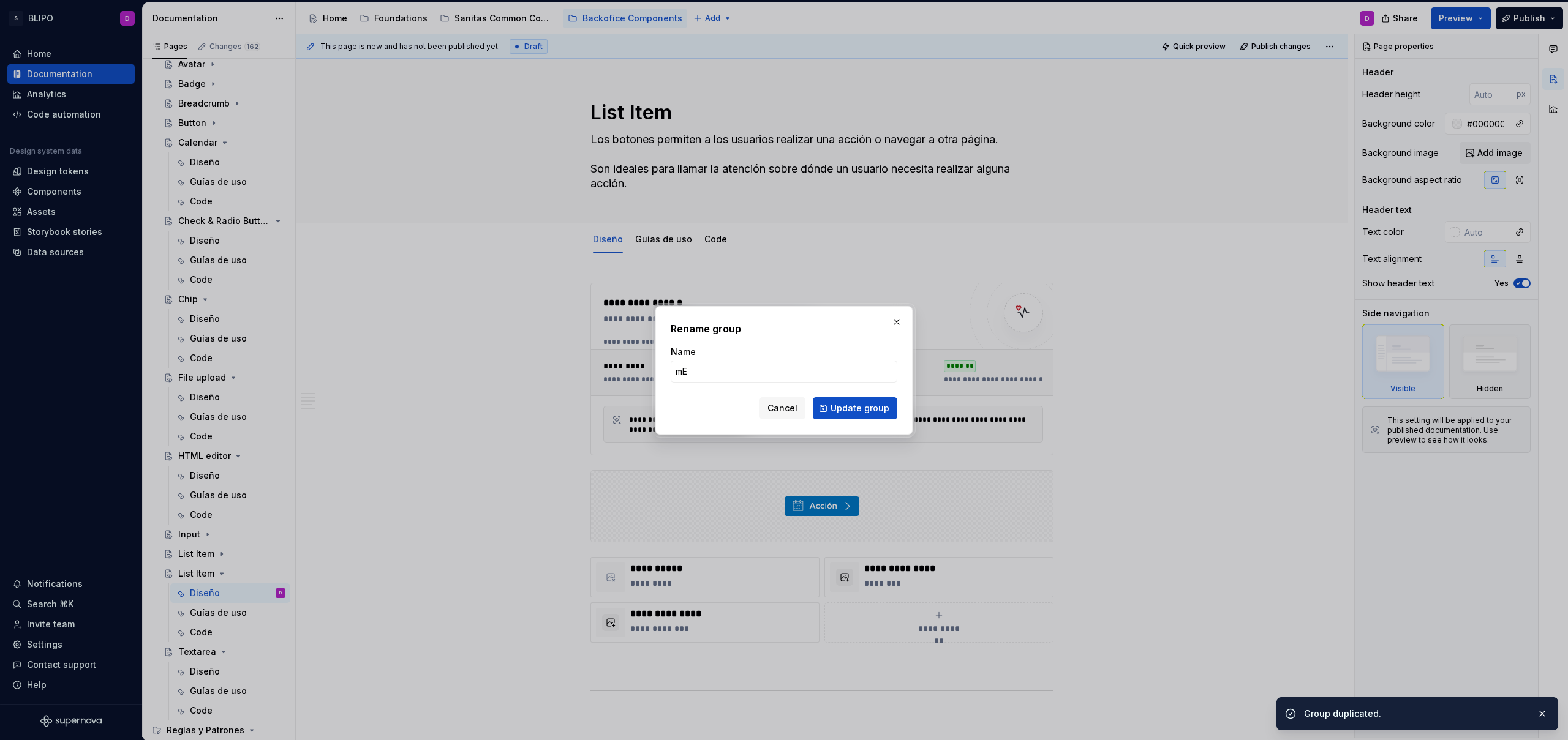
type input "mES"
type textarea "*"
type input "Message"
click button "Update group" at bounding box center [855, 408] width 85 height 22
type textarea "*"
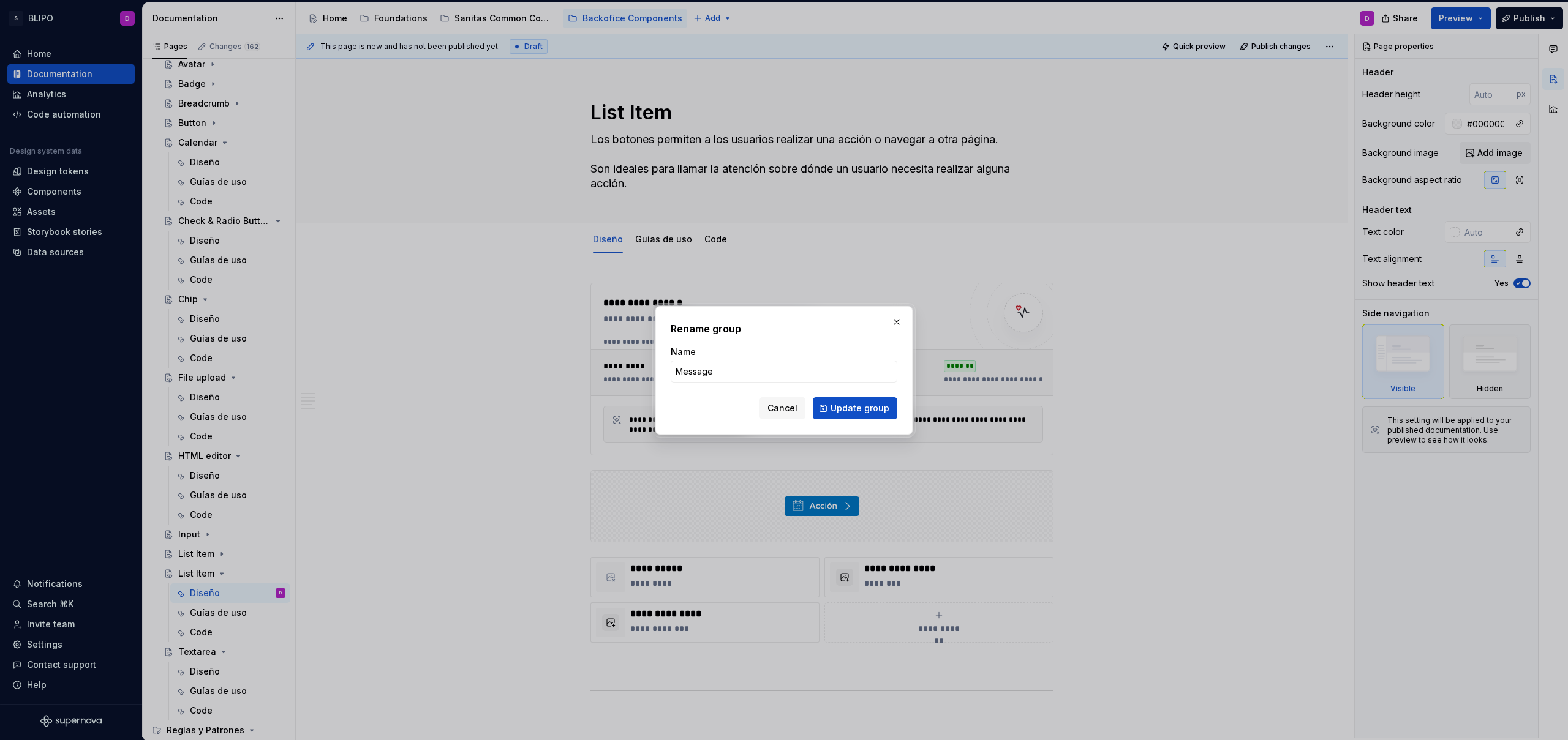
type textarea "Message"
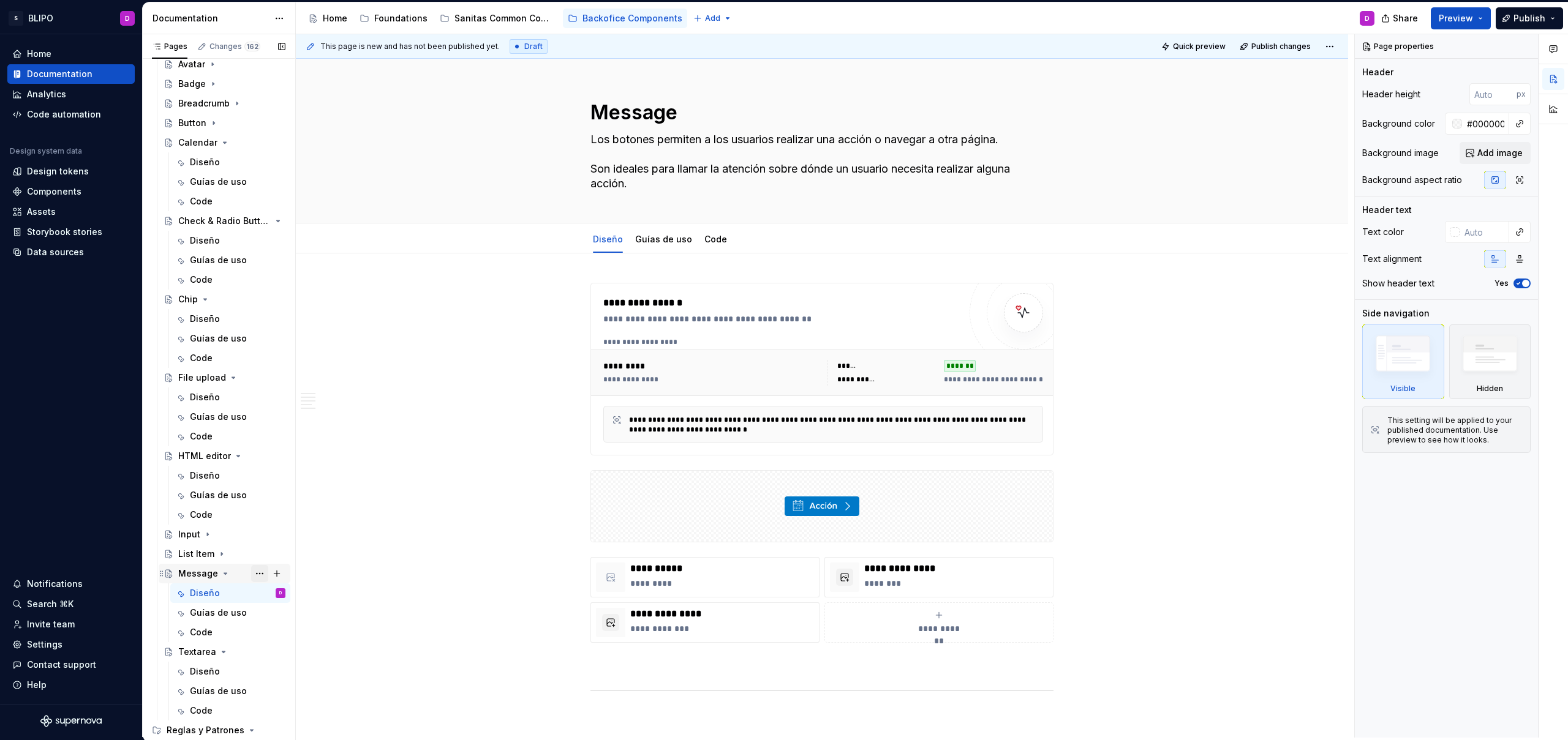
click at [253, 573] on button "Page tree" at bounding box center [259, 574] width 17 height 17
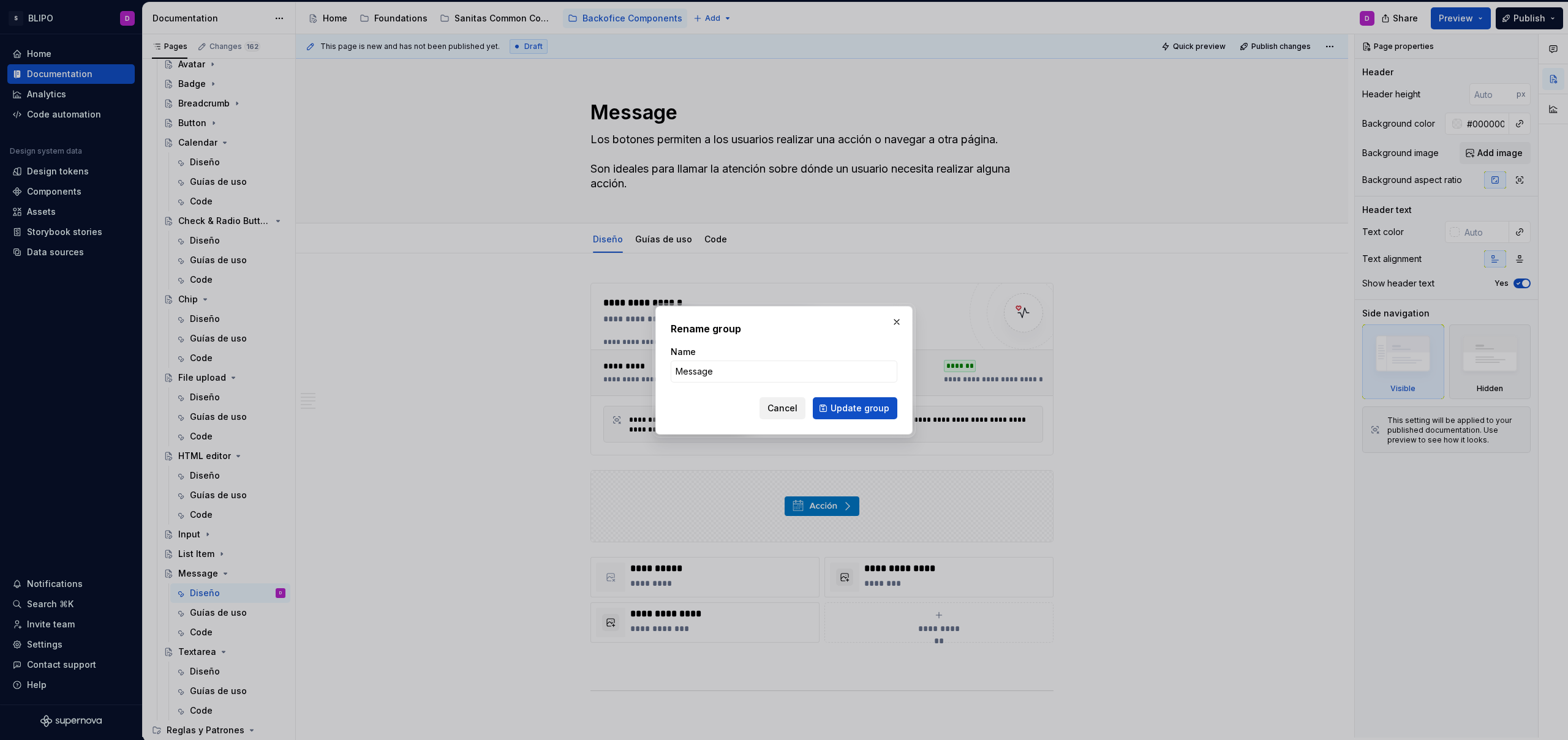
click at [793, 406] on span "Cancel" at bounding box center [783, 408] width 30 height 12
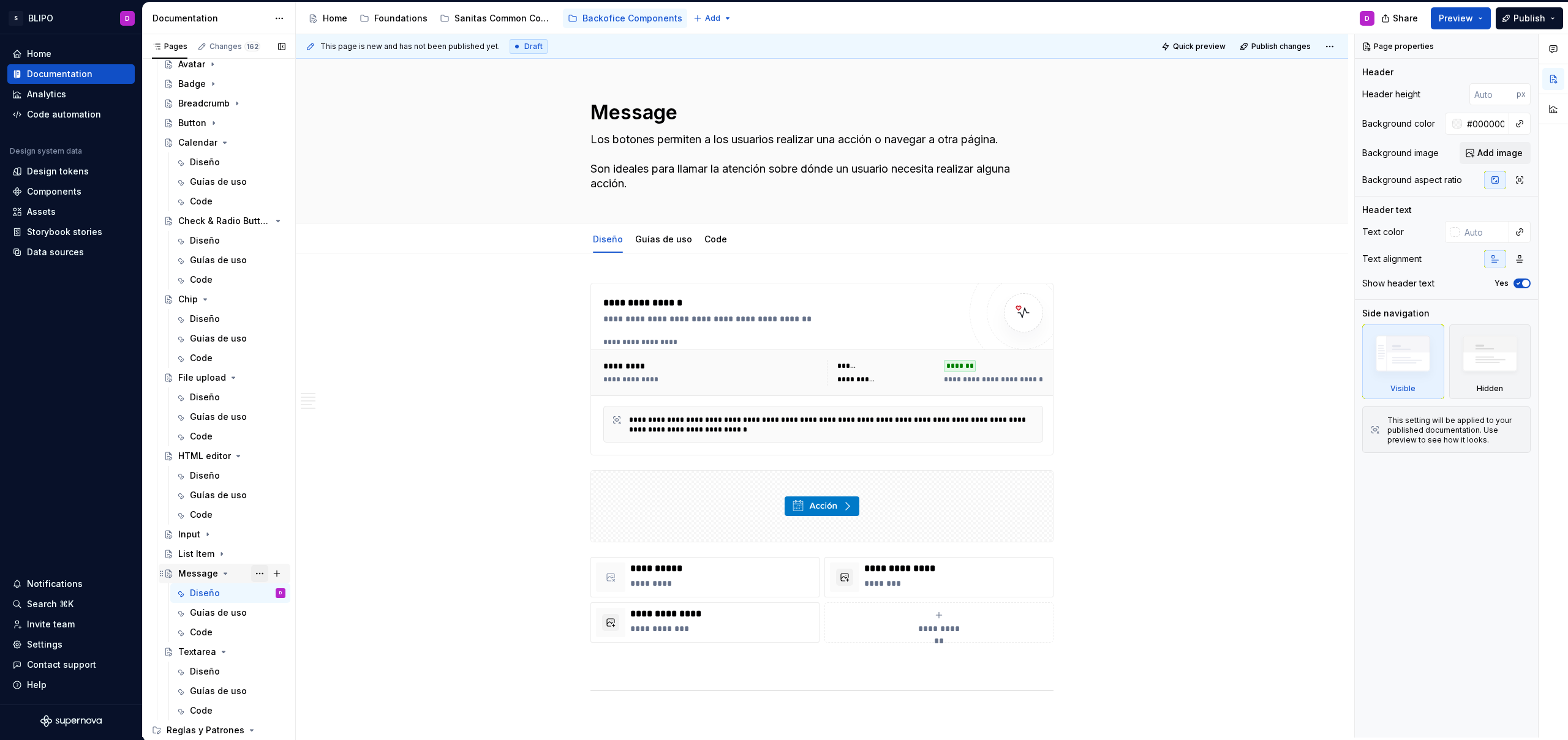
click at [256, 572] on button "Page tree" at bounding box center [259, 574] width 17 height 17
click at [268, 587] on div "Duplicate page" at bounding box center [327, 587] width 120 height 12
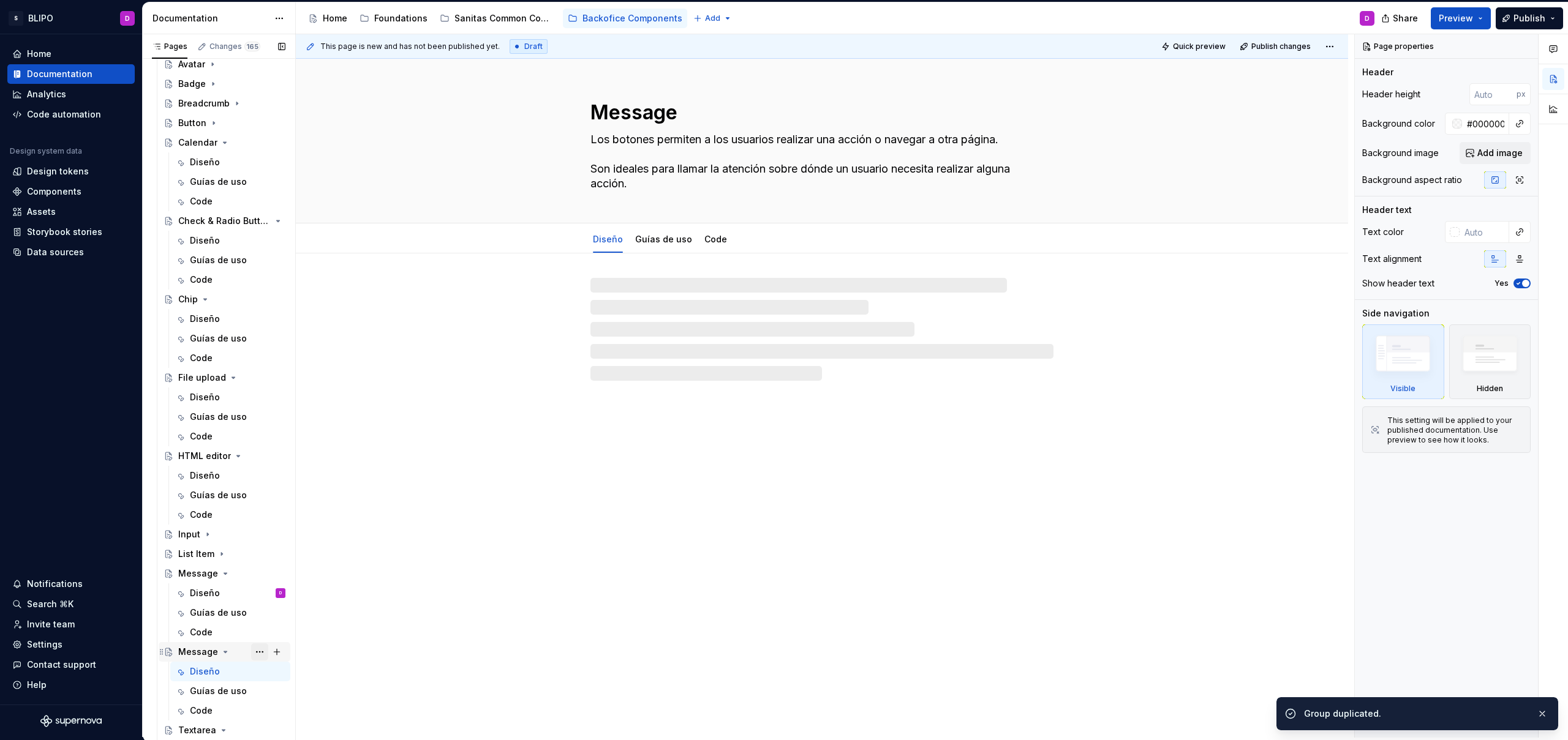
click at [253, 654] on button "Page tree" at bounding box center [259, 652] width 17 height 17
click at [296, 569] on div "Rename page" at bounding box center [327, 567] width 120 height 12
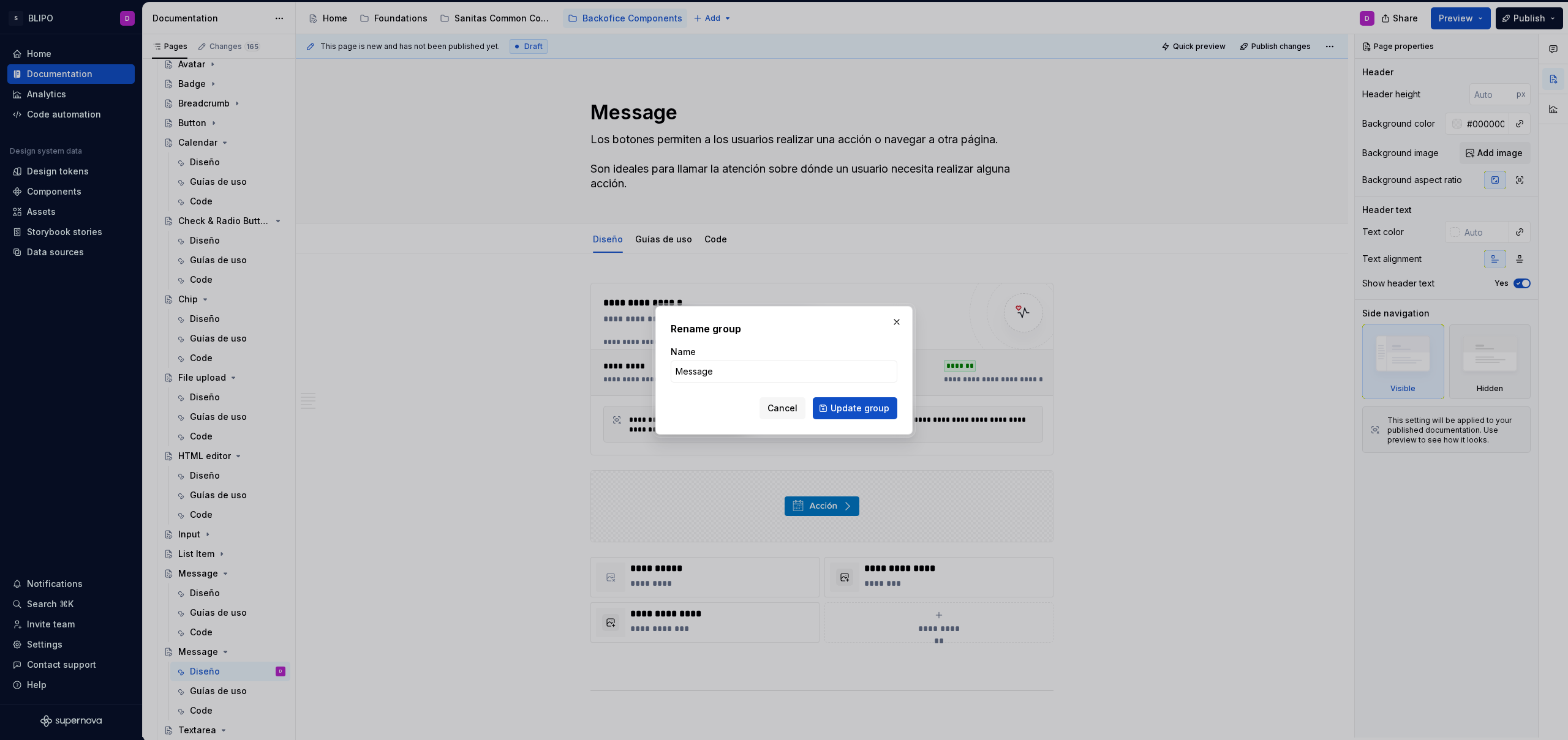
type textarea "*"
type input "m"
type input "Modal"
click button "Update group" at bounding box center [855, 408] width 85 height 22
type textarea "*"
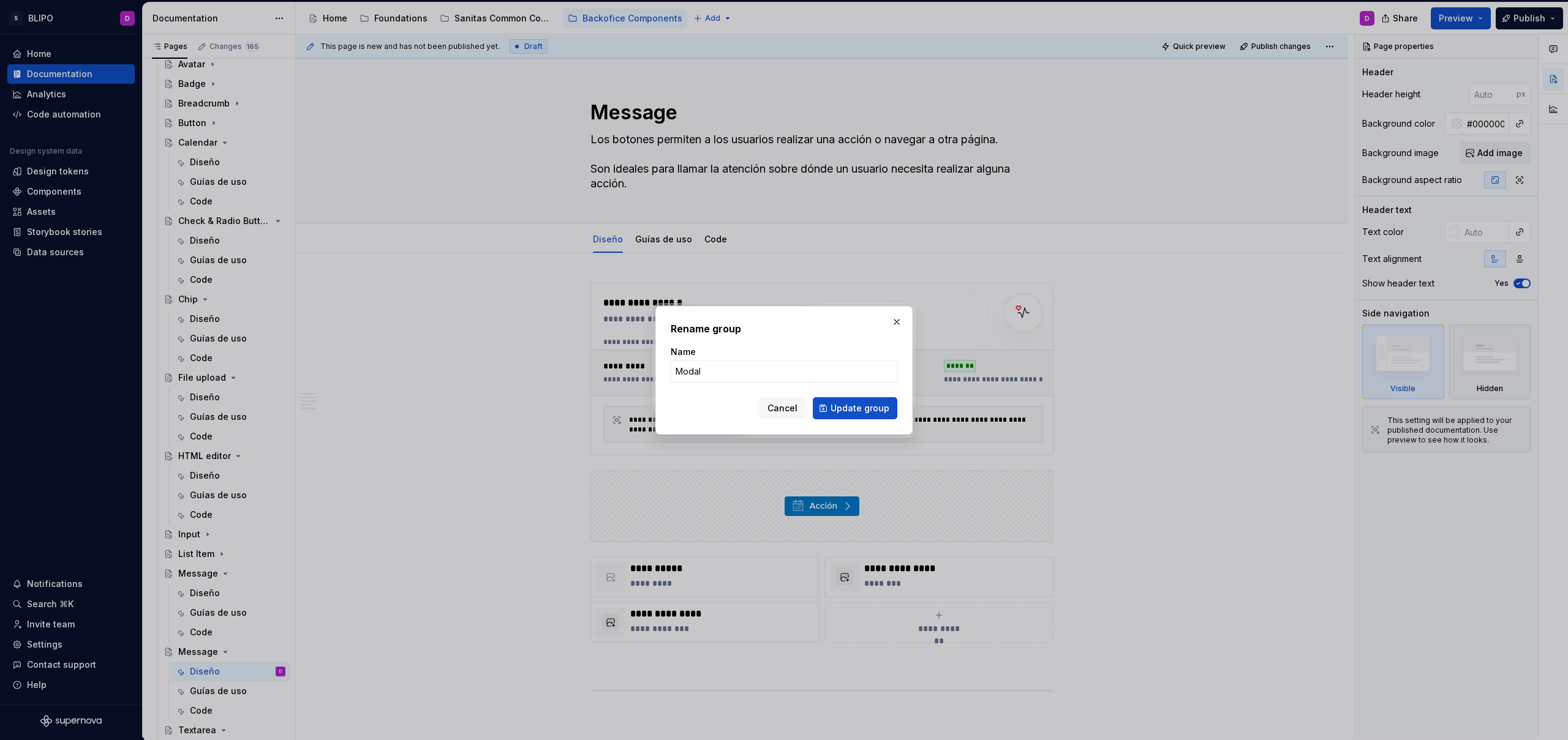
type textarea "Modal"
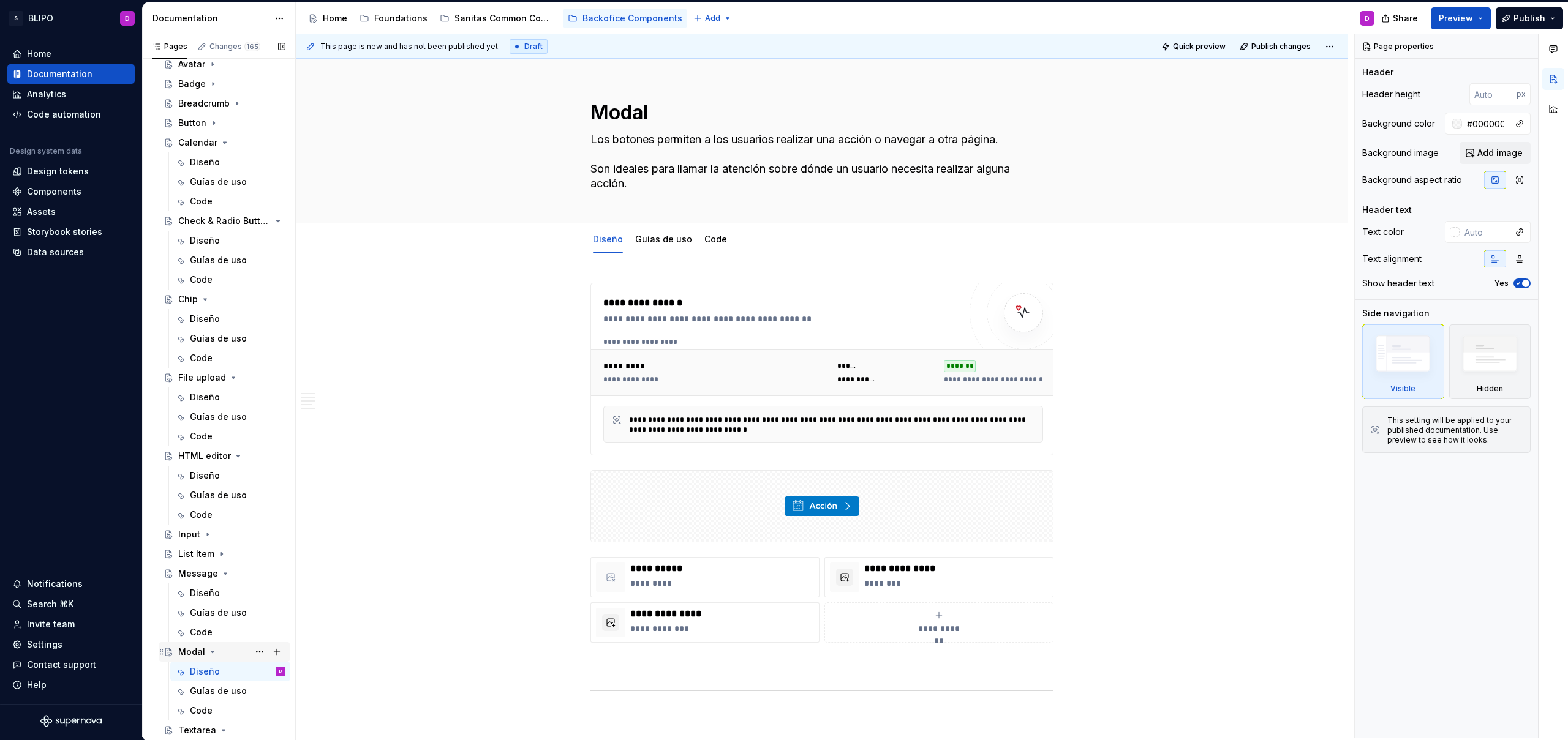
click at [211, 652] on icon "Page tree" at bounding box center [212, 652] width 3 height 1
click at [253, 654] on button "Page tree" at bounding box center [259, 652] width 17 height 17
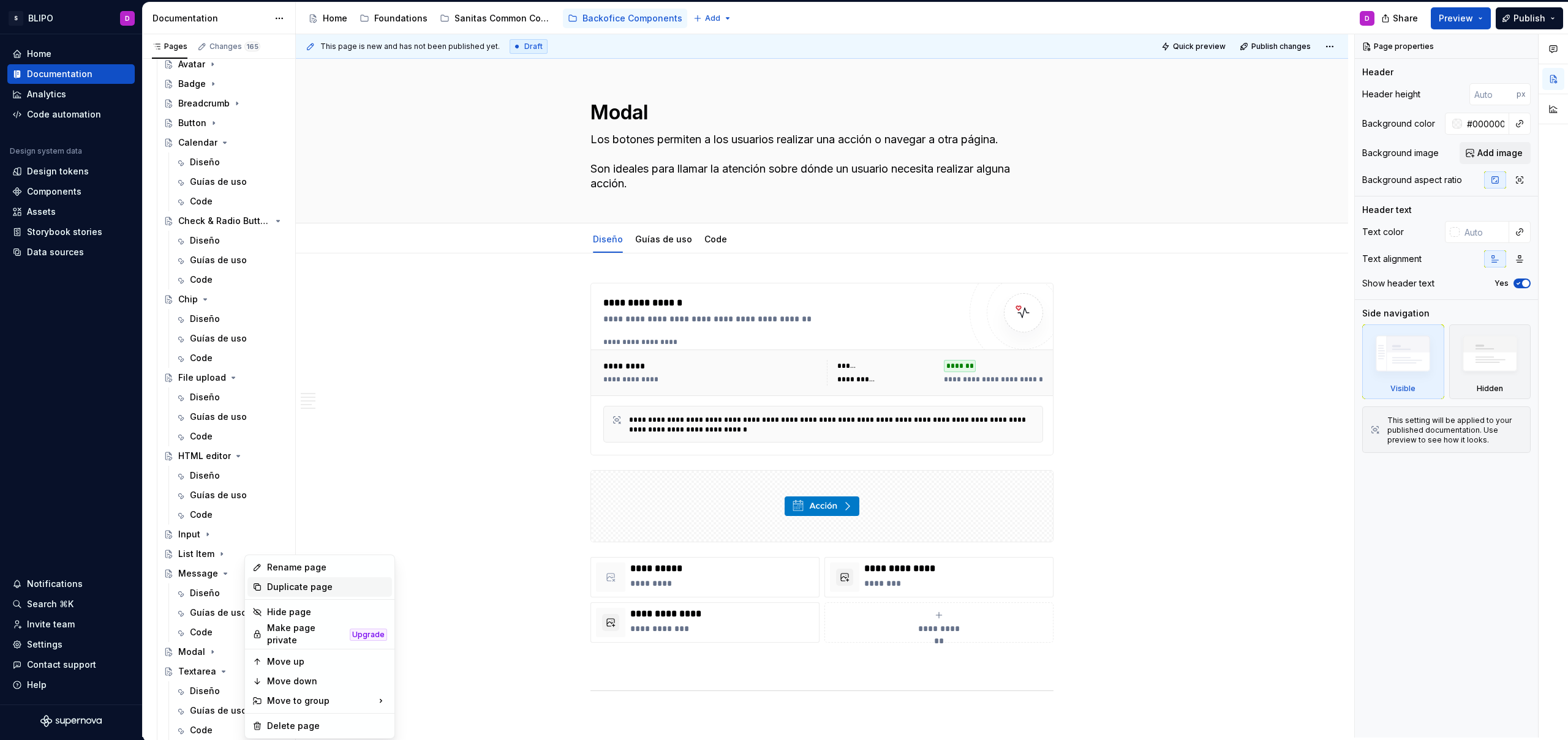
click at [300, 583] on div "Duplicate page" at bounding box center [327, 587] width 120 height 12
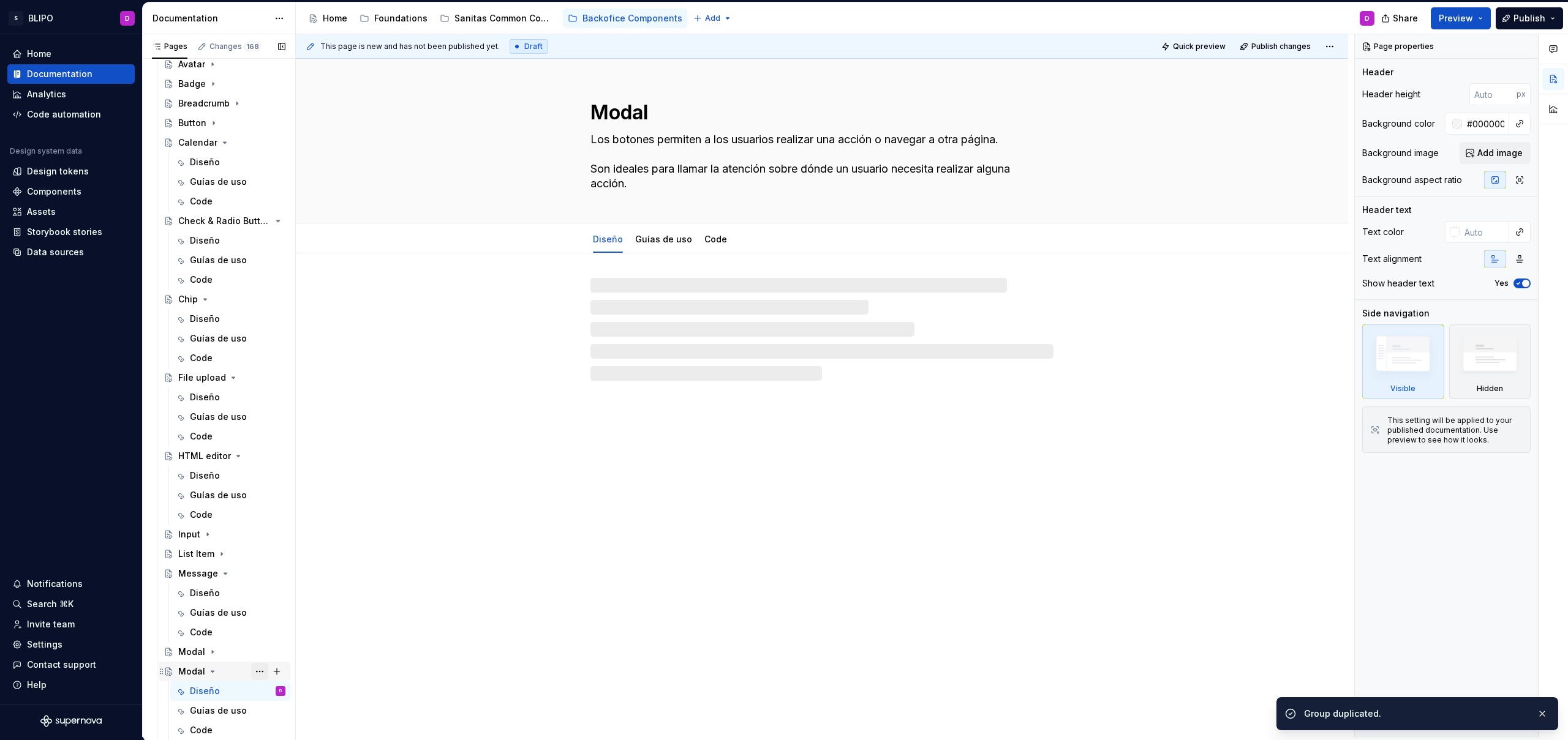
click at [251, 672] on button "Page tree" at bounding box center [259, 671] width 17 height 17
click at [309, 568] on div "Rename page" at bounding box center [327, 567] width 120 height 12
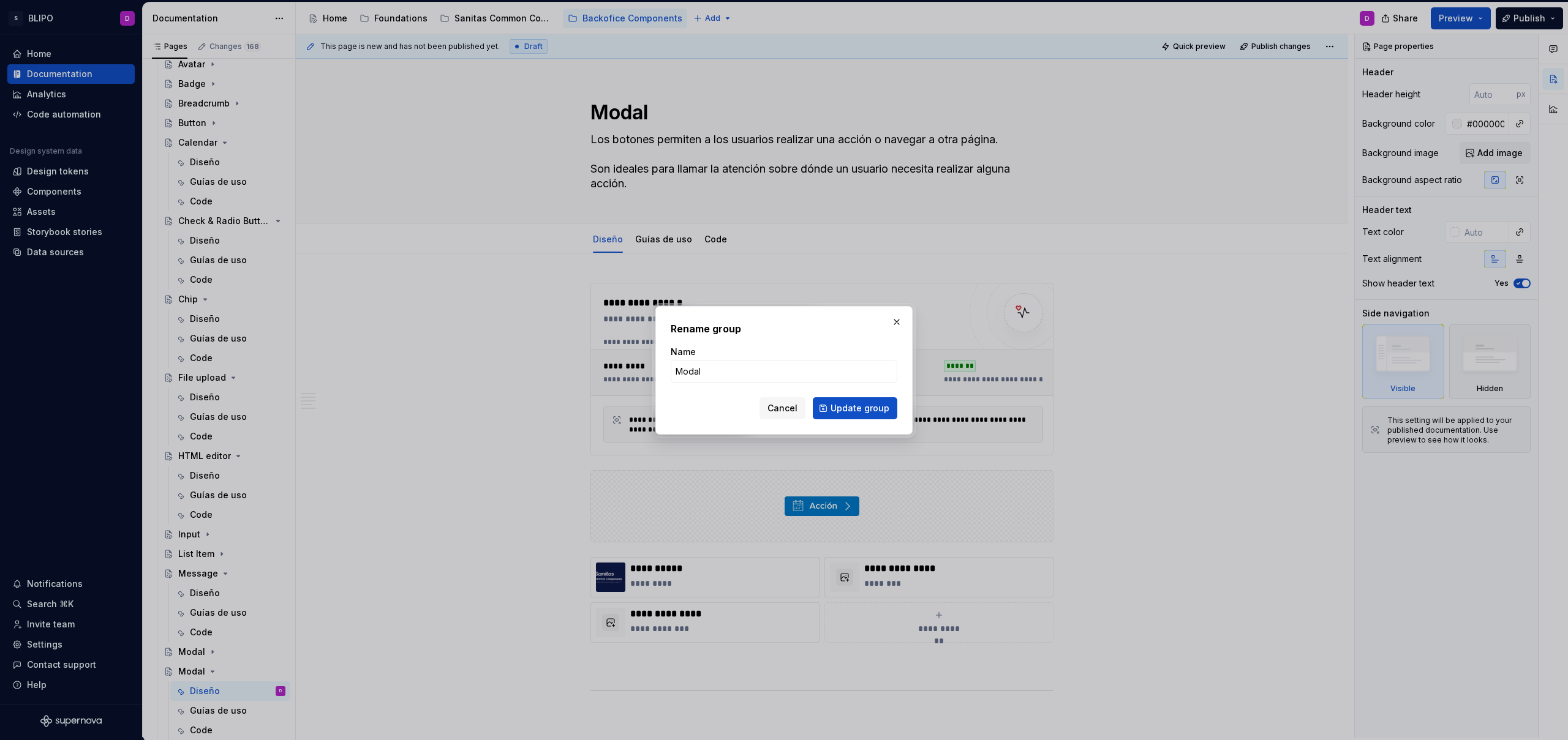
type textarea "*"
type input "Pagination"
click button "Update group" at bounding box center [855, 408] width 85 height 22
type textarea "*"
type textarea "Pagination"
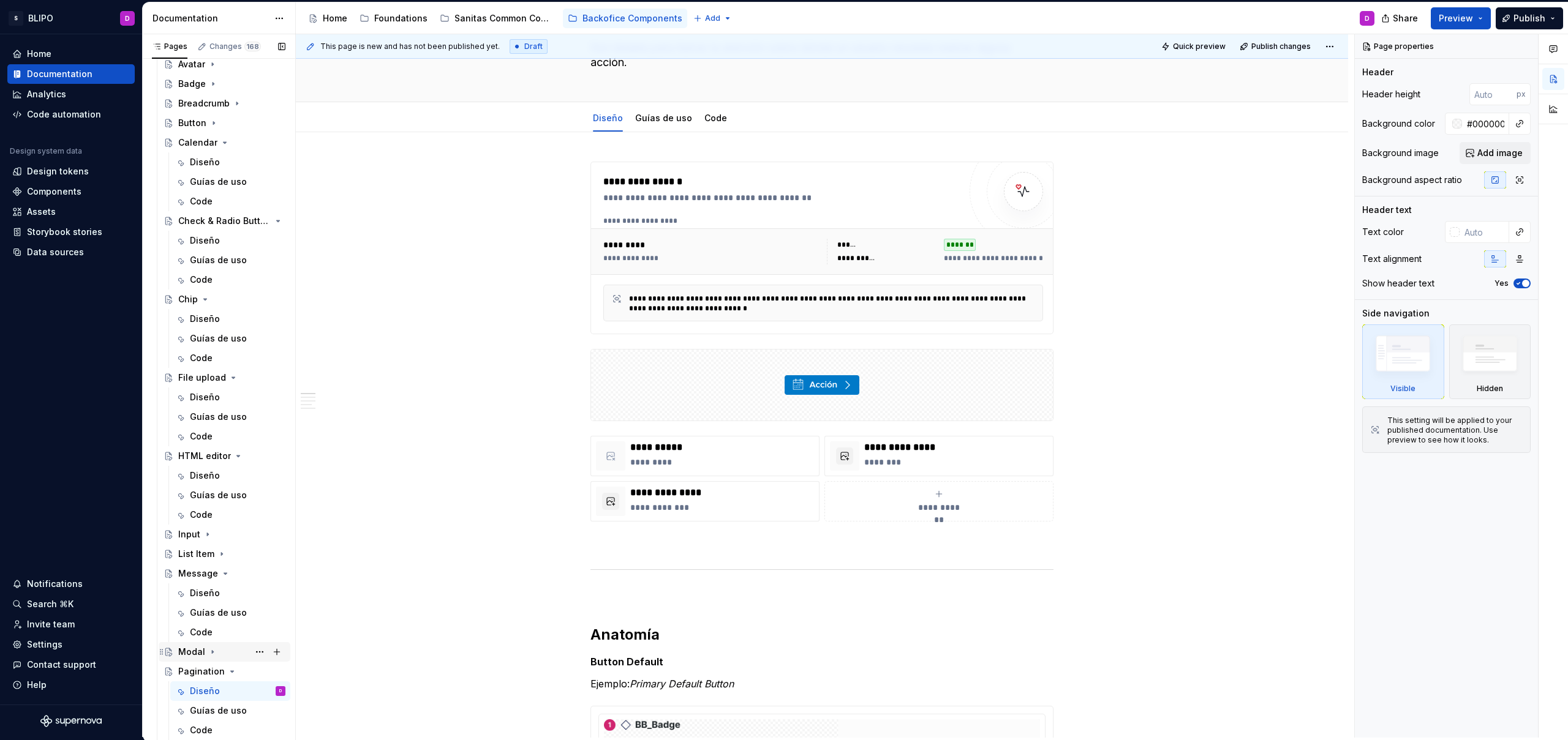
scroll to position [124, 0]
click at [231, 669] on icon "Page tree" at bounding box center [232, 671] width 9 height 9
click at [252, 671] on button "Page tree" at bounding box center [259, 671] width 17 height 17
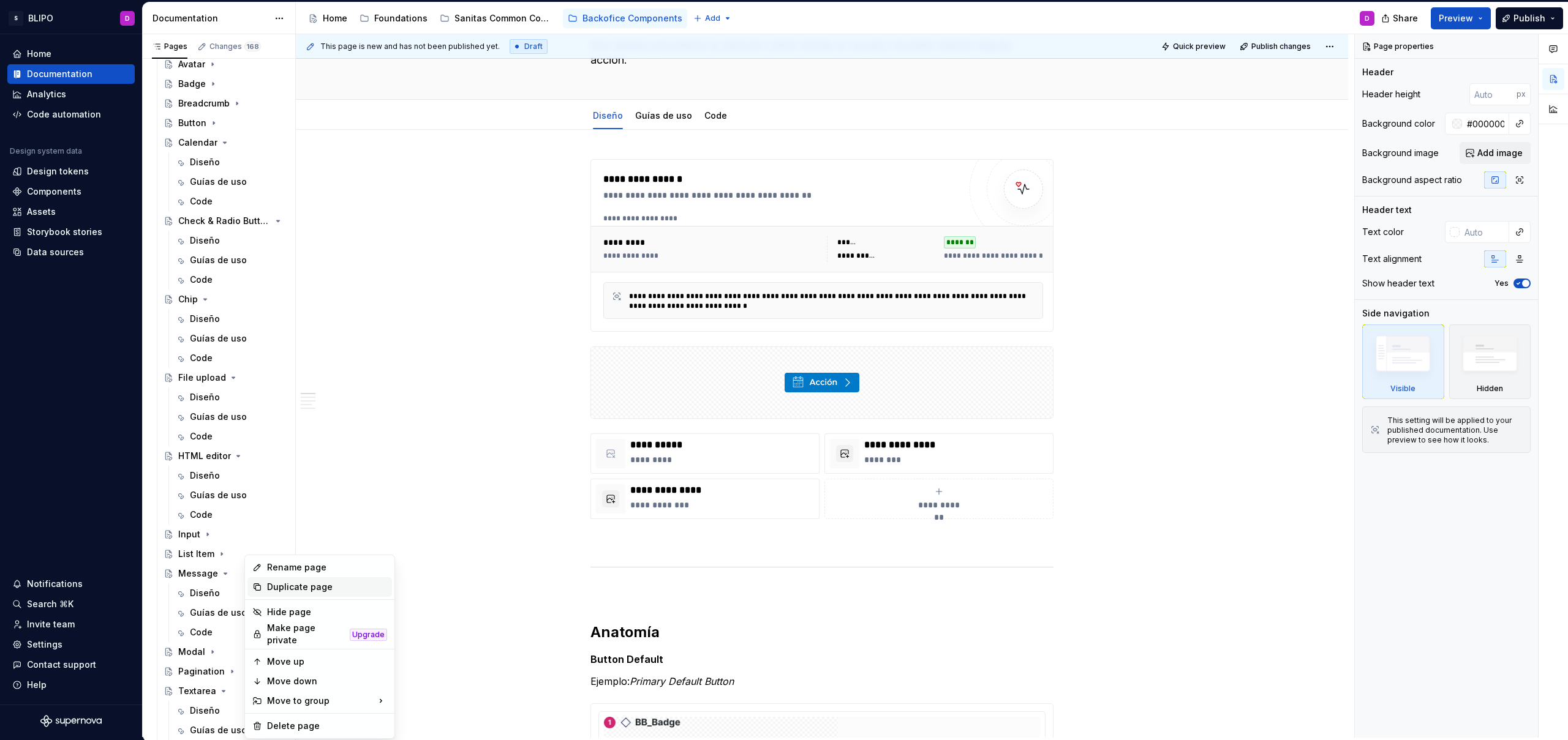
click at [303, 587] on div "Duplicate page" at bounding box center [327, 587] width 120 height 12
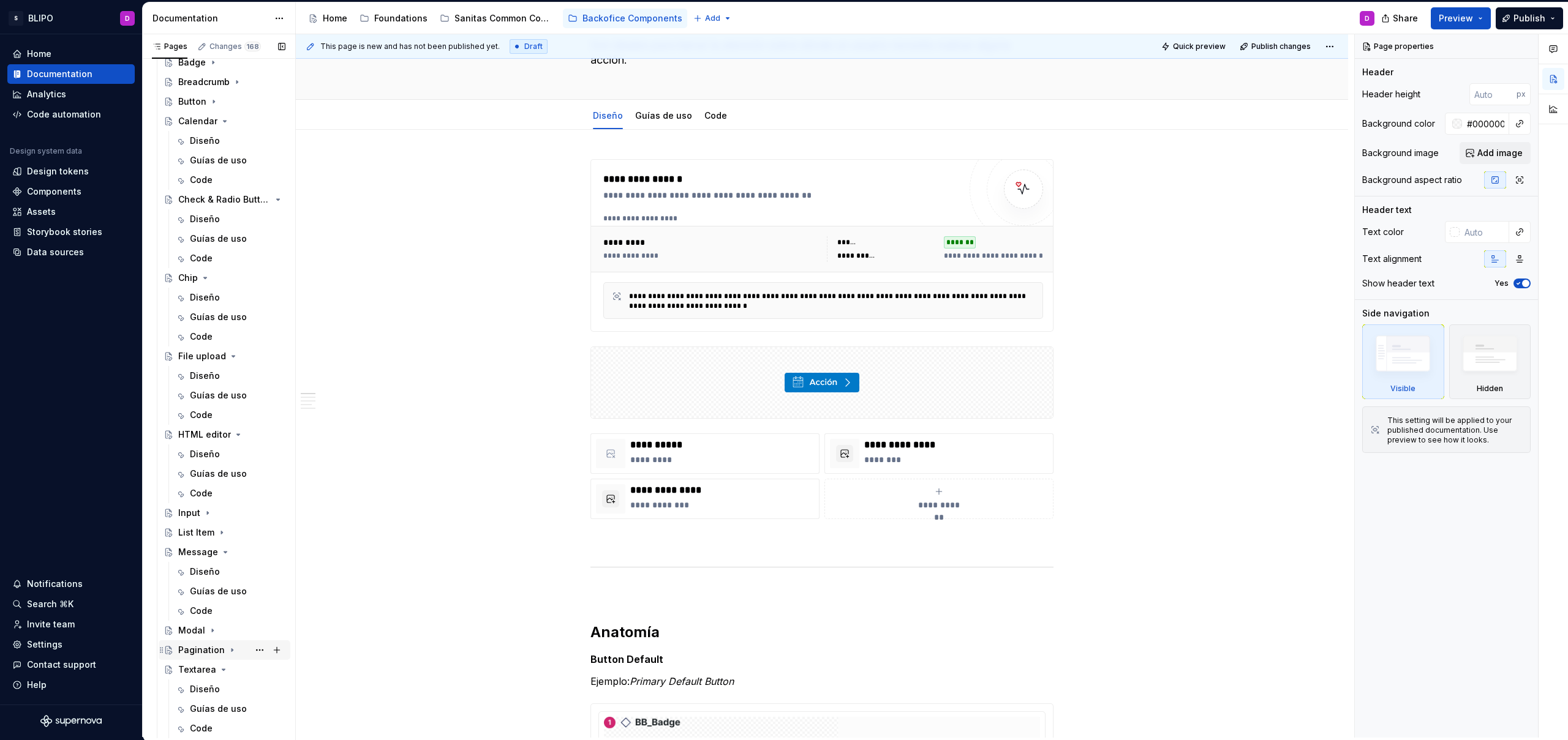
scroll to position [205, 0]
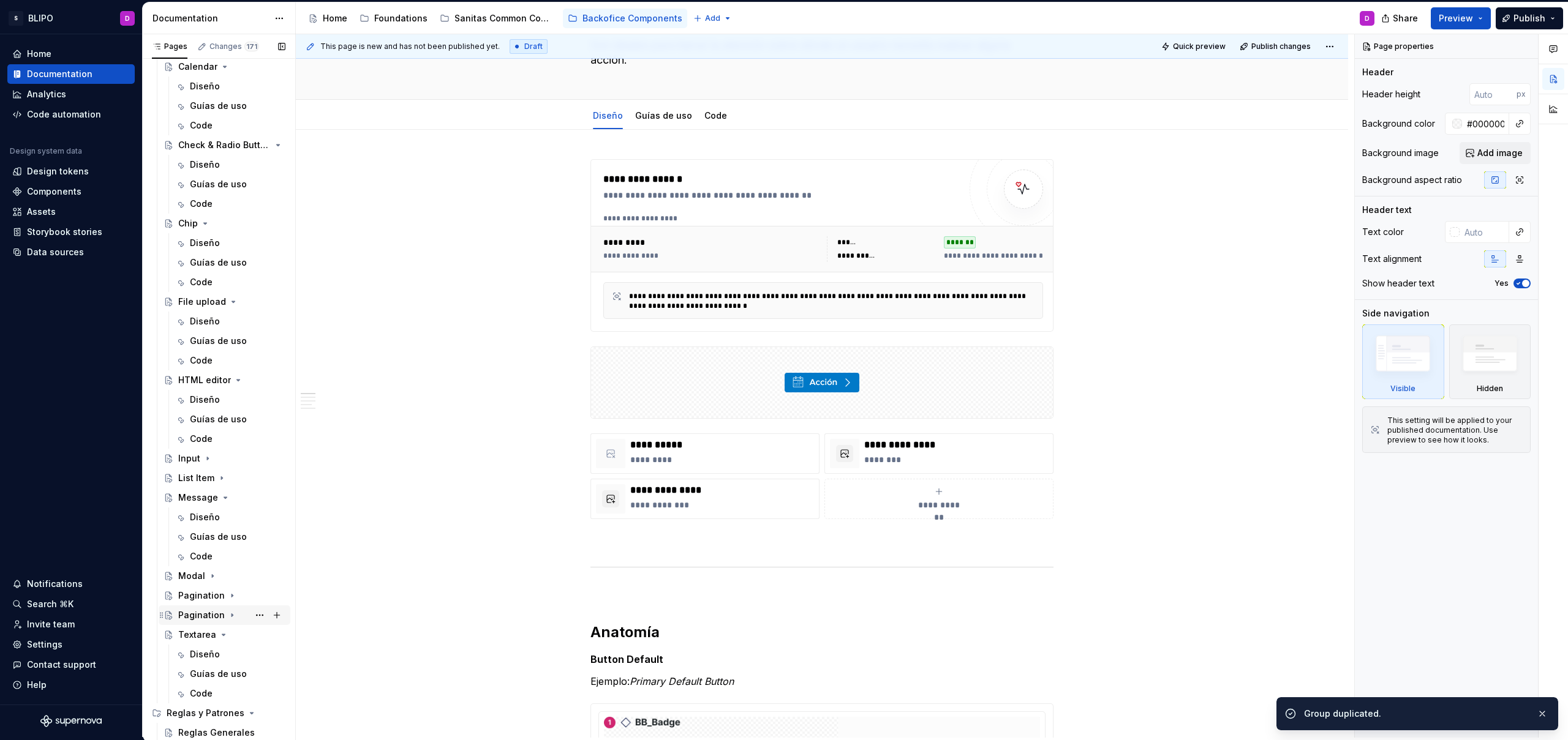
click at [251, 617] on button "Page tree" at bounding box center [259, 615] width 17 height 17
click at [226, 615] on icon "Page tree" at bounding box center [231, 615] width 9 height 9
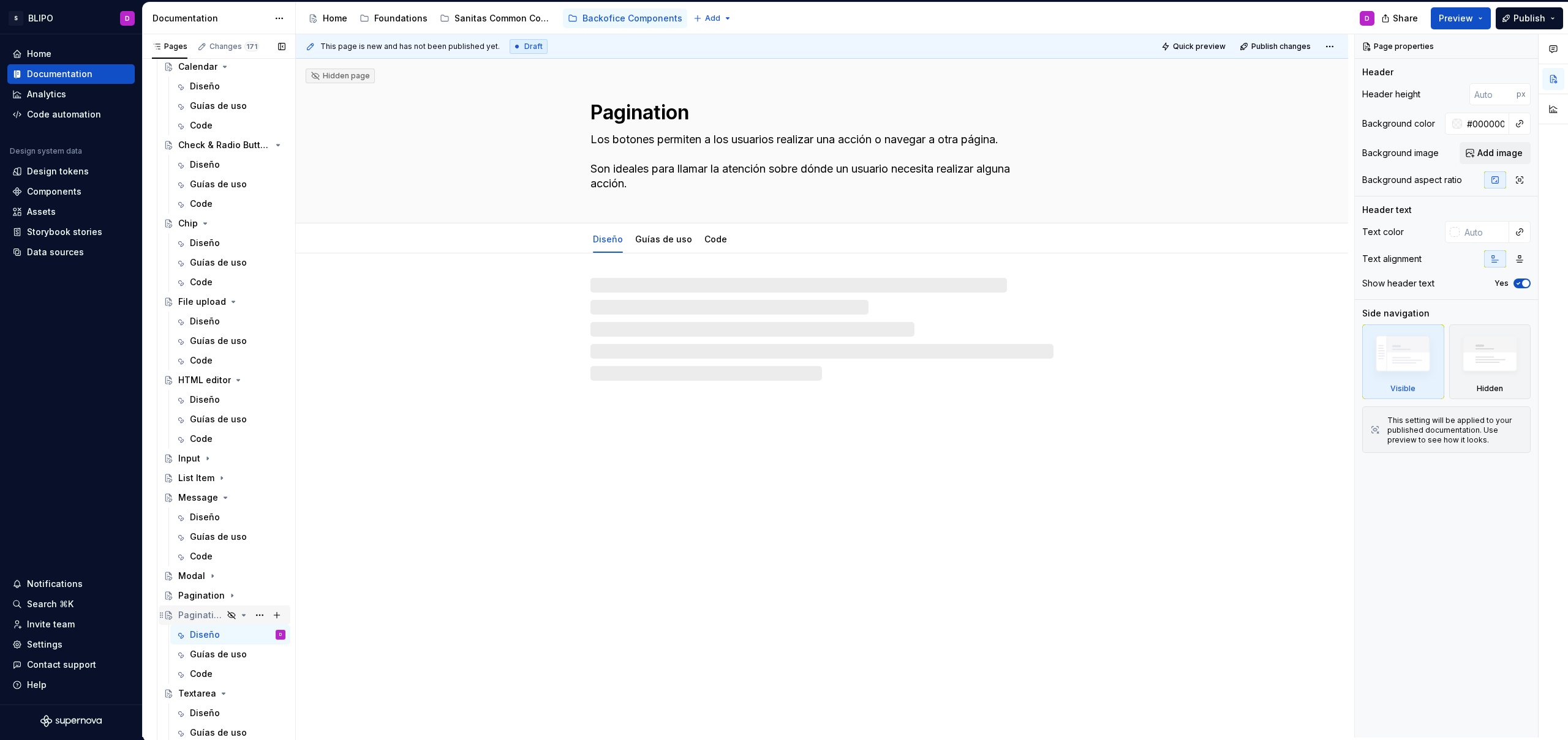
click at [242, 615] on icon "Page tree" at bounding box center [243, 615] width 3 height 1
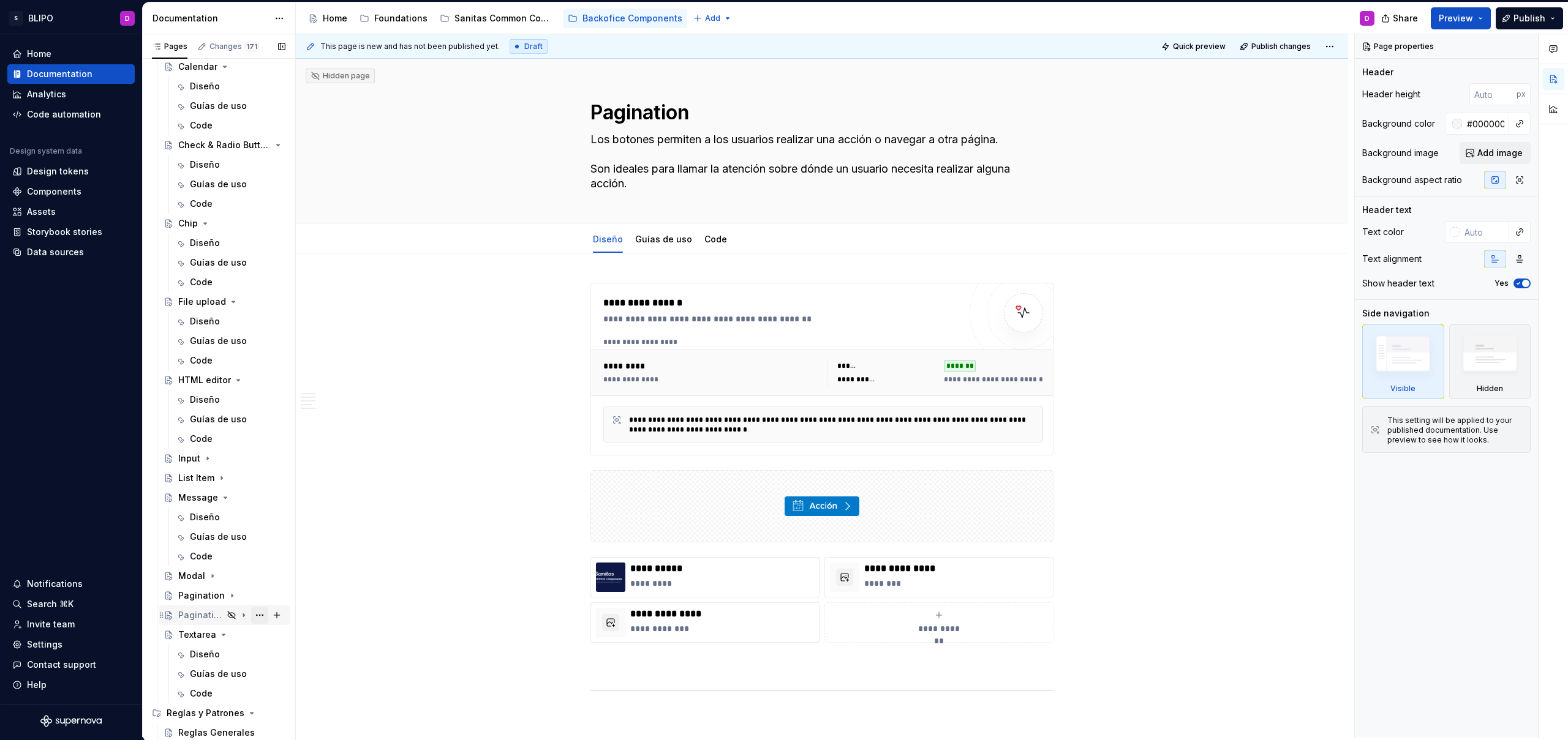
click at [251, 615] on button "Page tree" at bounding box center [259, 615] width 17 height 17
click at [284, 614] on div "Show page" at bounding box center [327, 611] width 120 height 12
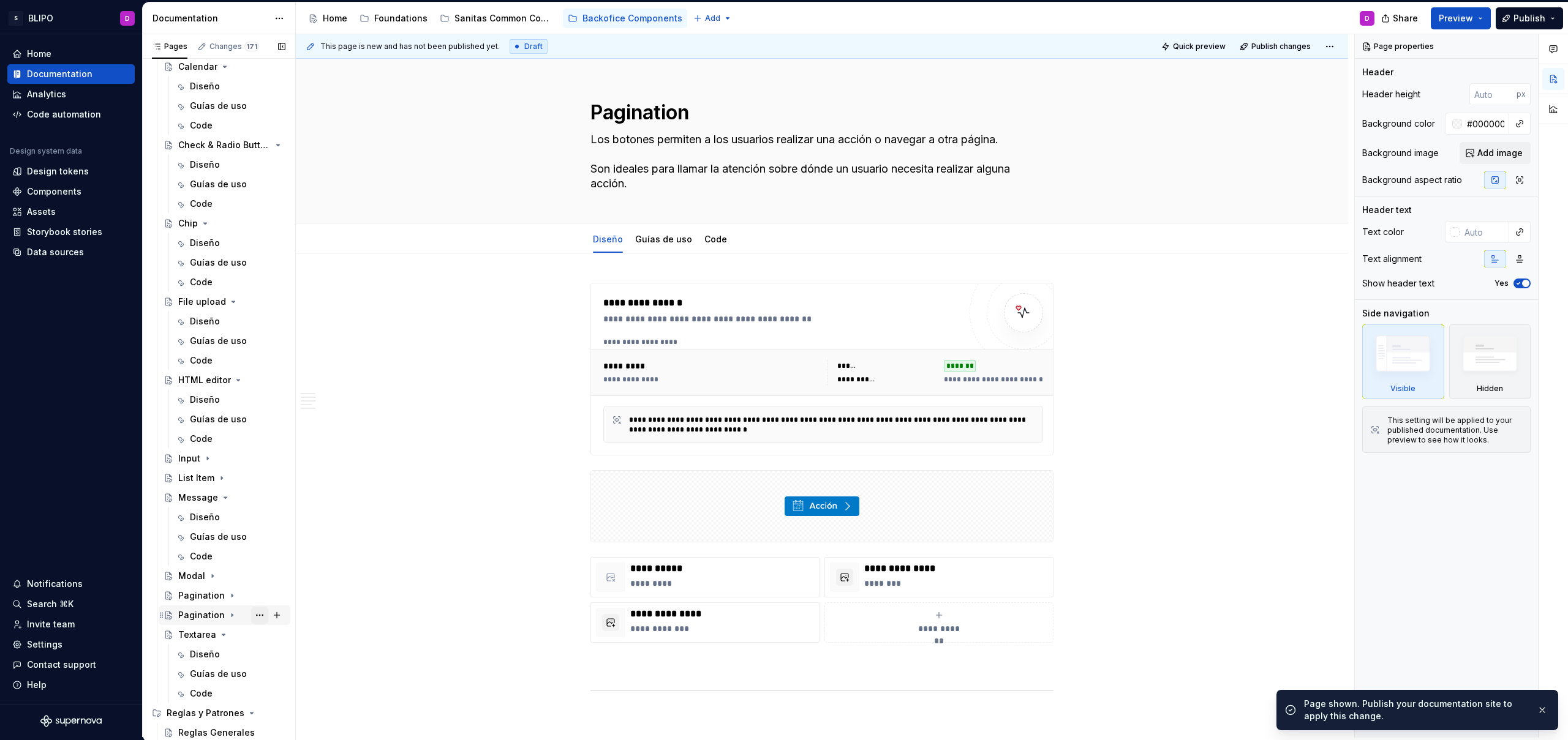
click at [252, 616] on button "Page tree" at bounding box center [259, 615] width 17 height 17
click at [299, 572] on div "Rename page" at bounding box center [327, 567] width 120 height 12
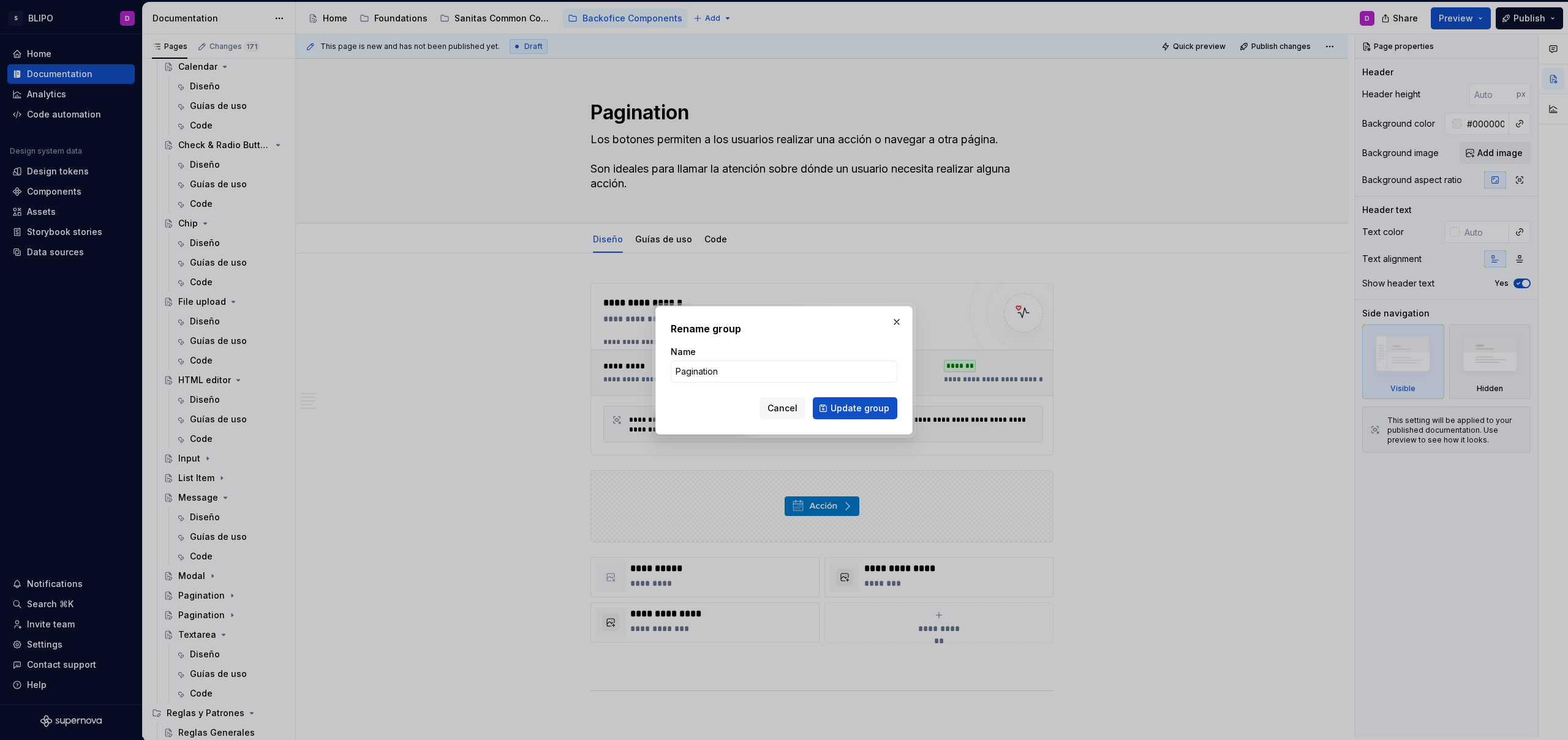
type textarea "*"
type input "Popover"
click button "Update group" at bounding box center [855, 408] width 85 height 22
type textarea "*"
type textarea "Popover"
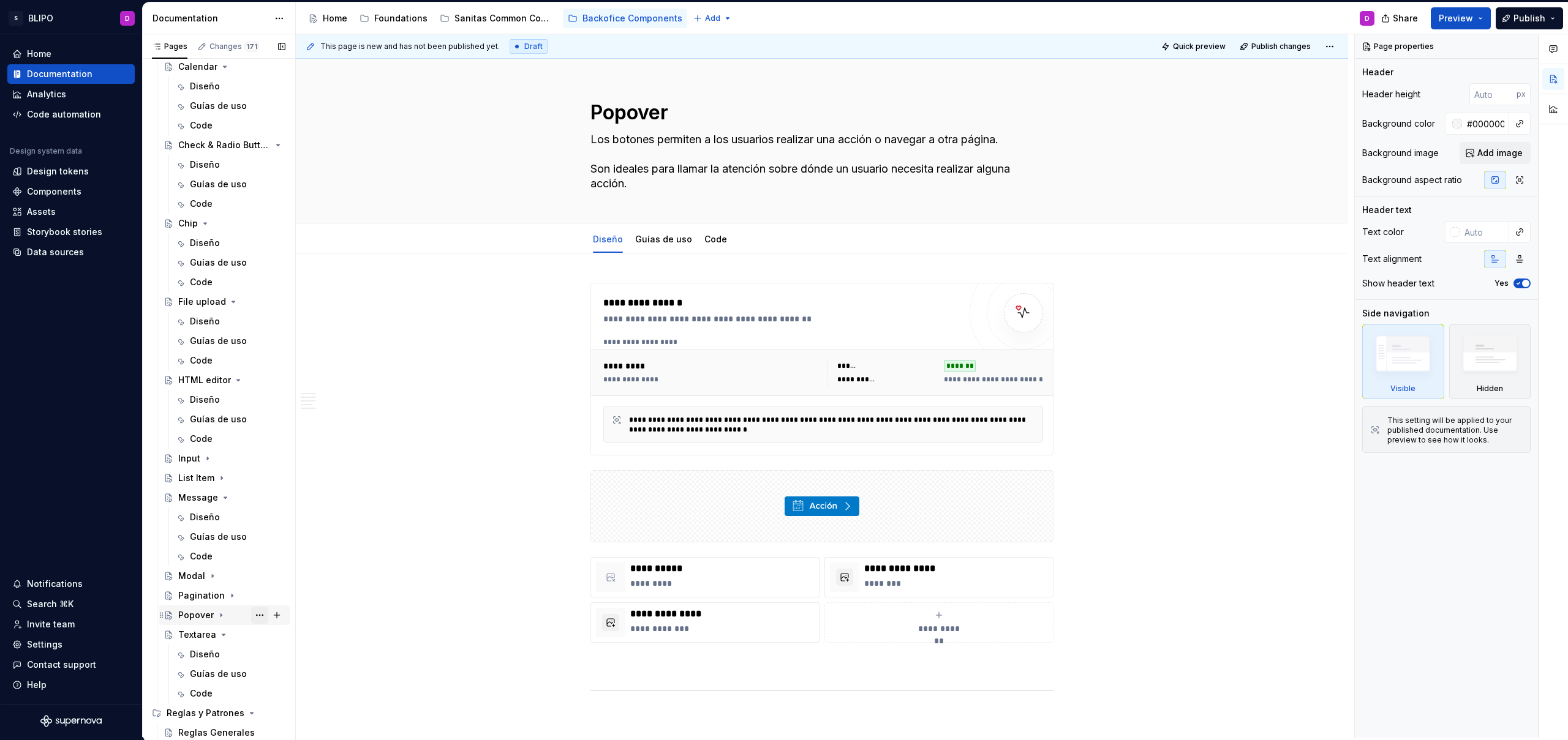
click at [253, 617] on button "Page tree" at bounding box center [259, 615] width 17 height 17
click at [308, 584] on div "Duplicate page" at bounding box center [327, 587] width 120 height 12
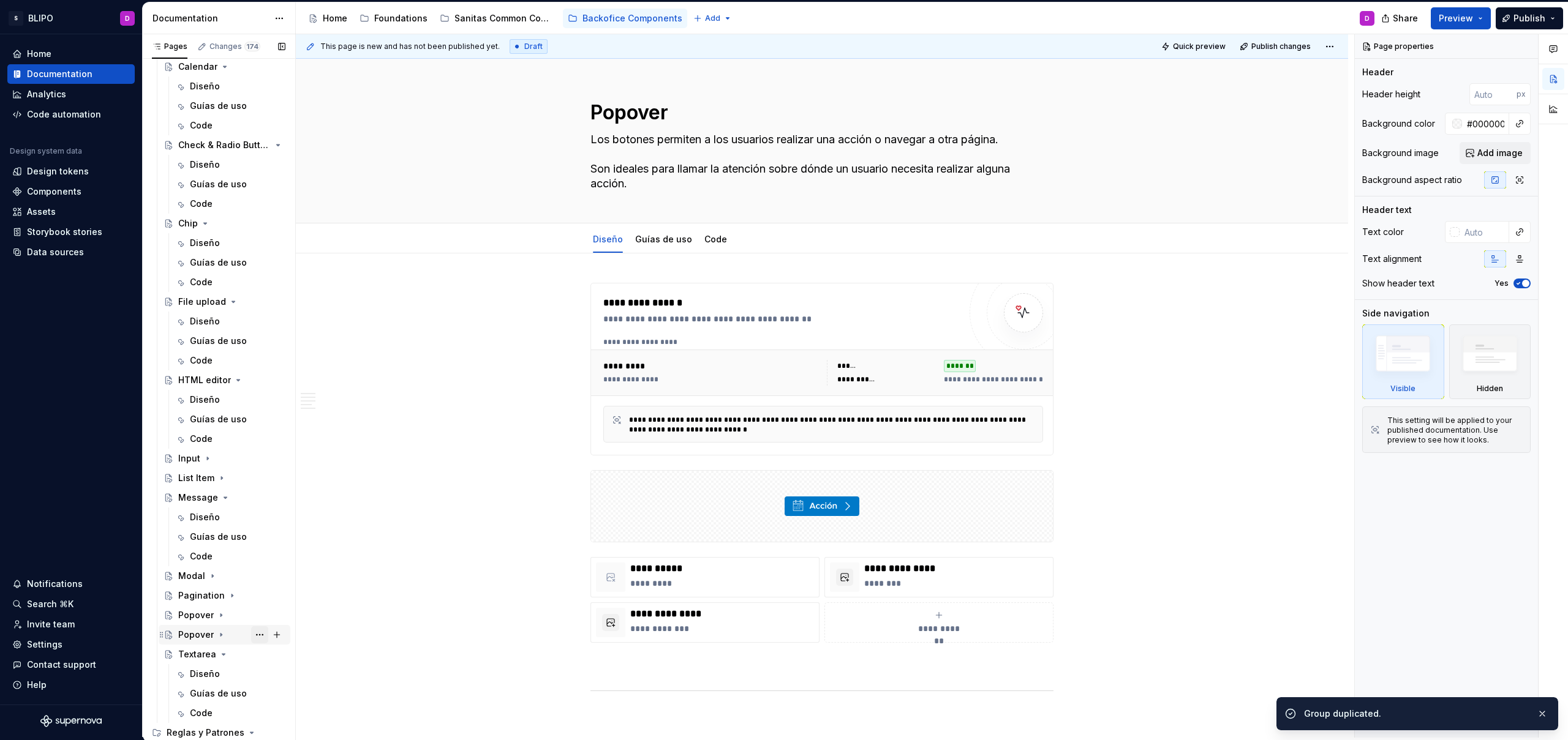
click at [257, 632] on button "Page tree" at bounding box center [259, 635] width 17 height 17
click at [288, 563] on div "Rename page" at bounding box center [327, 567] width 120 height 12
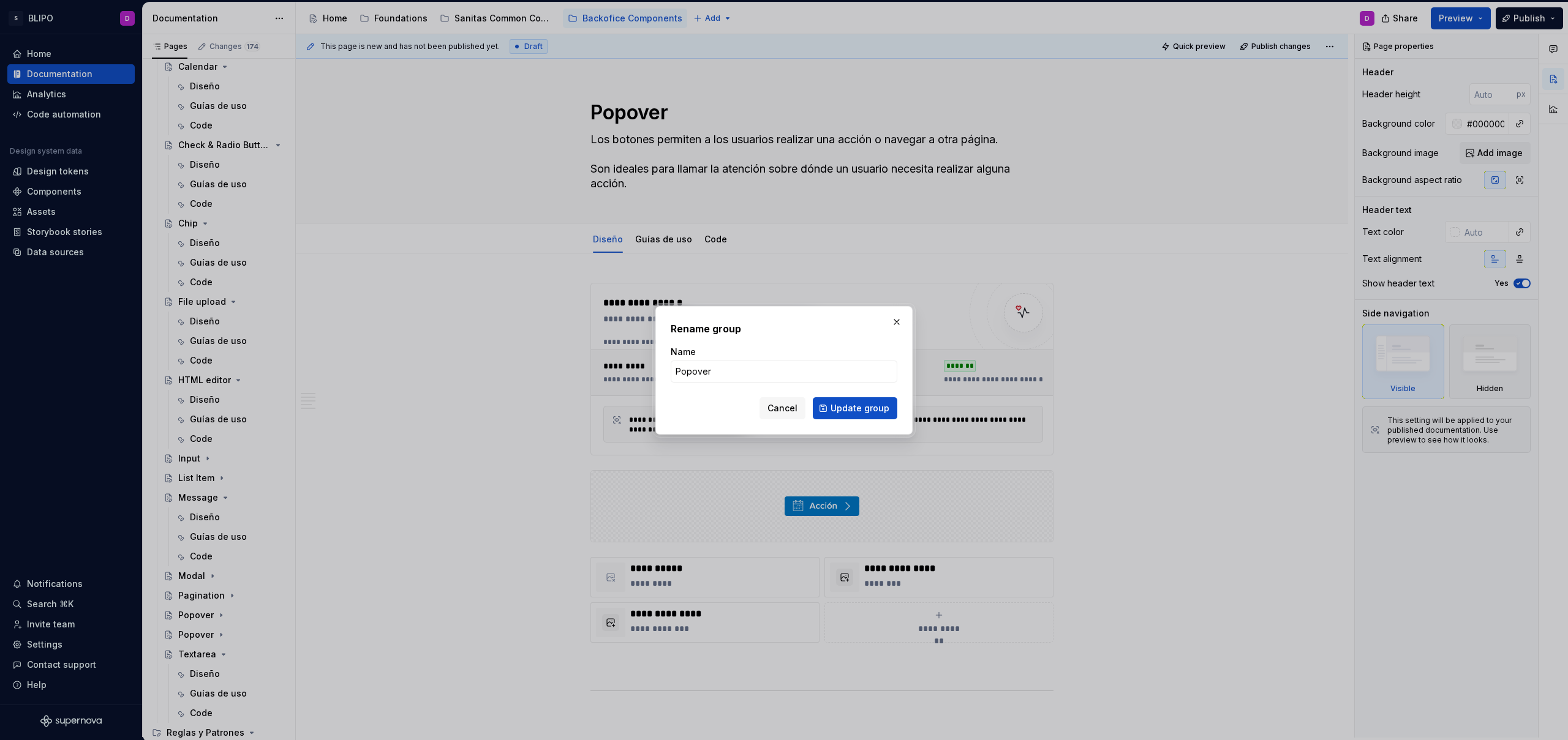
type textarea "*"
type input "Range"
click button "Update group" at bounding box center [855, 408] width 85 height 22
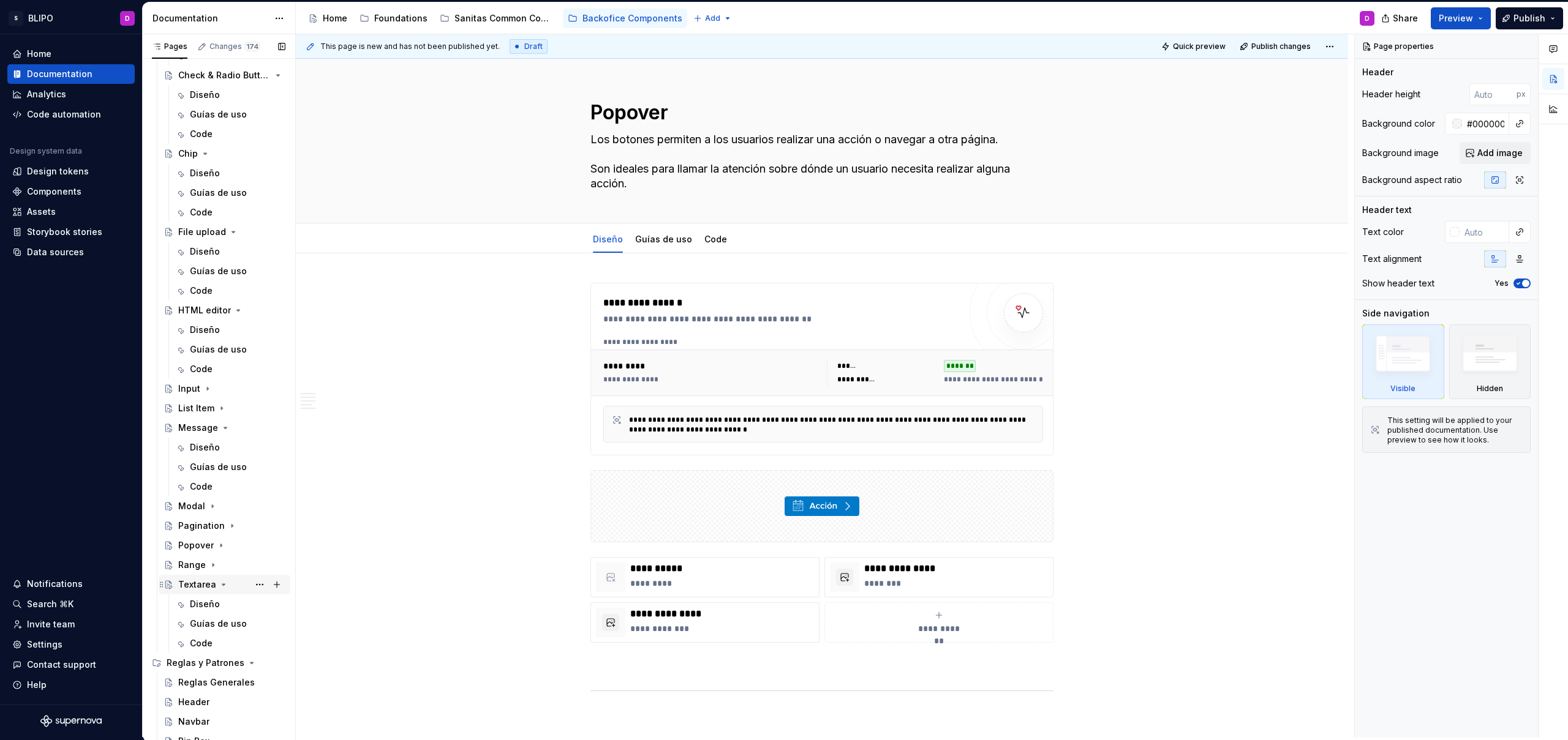
click at [220, 582] on icon "Page tree" at bounding box center [224, 584] width 9 height 9
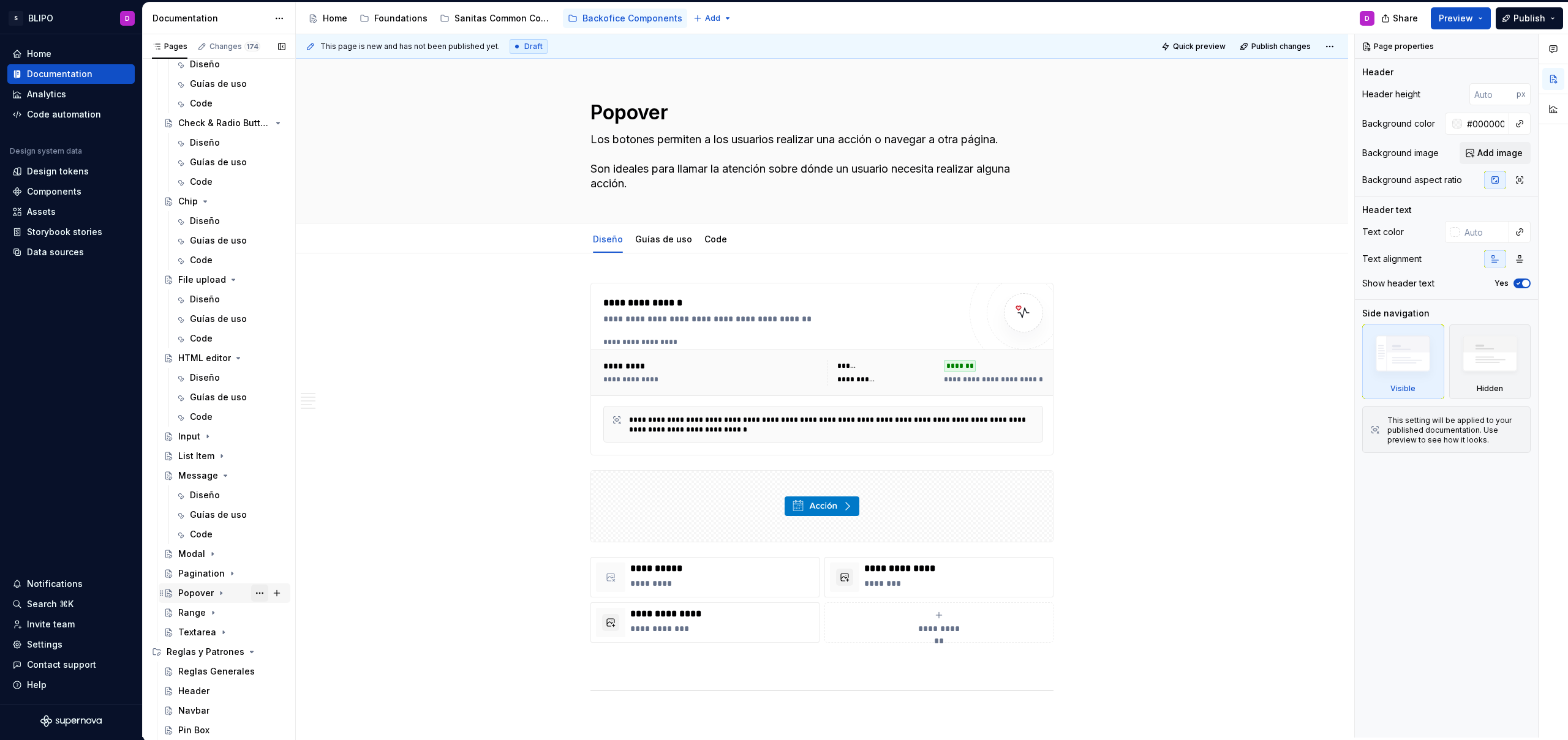
scroll to position [227, 0]
click at [253, 711] on button "Page tree" at bounding box center [259, 711] width 17 height 17
click at [303, 568] on div "Duplicate page" at bounding box center [327, 567] width 120 height 12
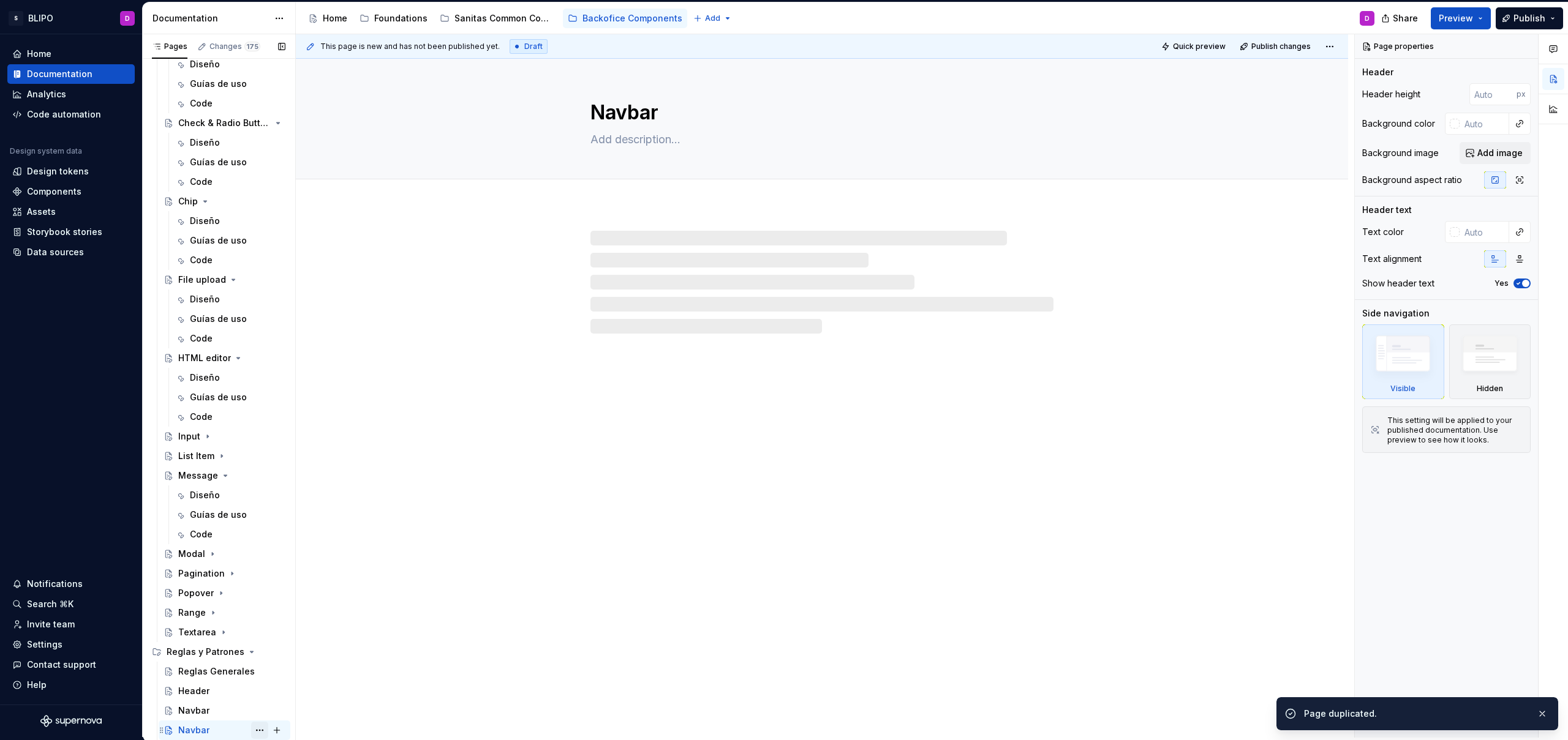
click at [256, 729] on button "Page tree" at bounding box center [259, 731] width 17 height 17
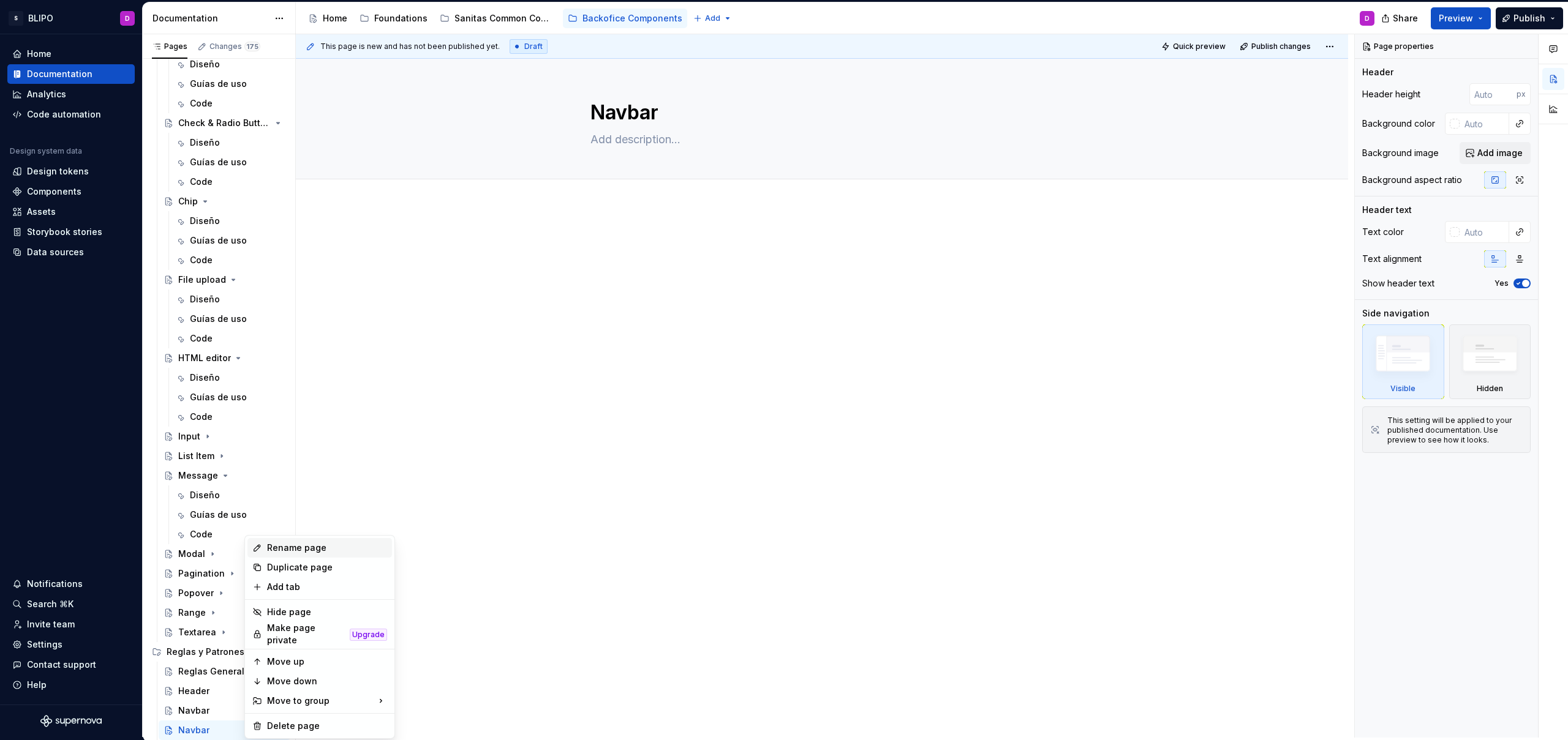
type textarea "*"
click at [300, 550] on div "Rename page" at bounding box center [327, 547] width 120 height 12
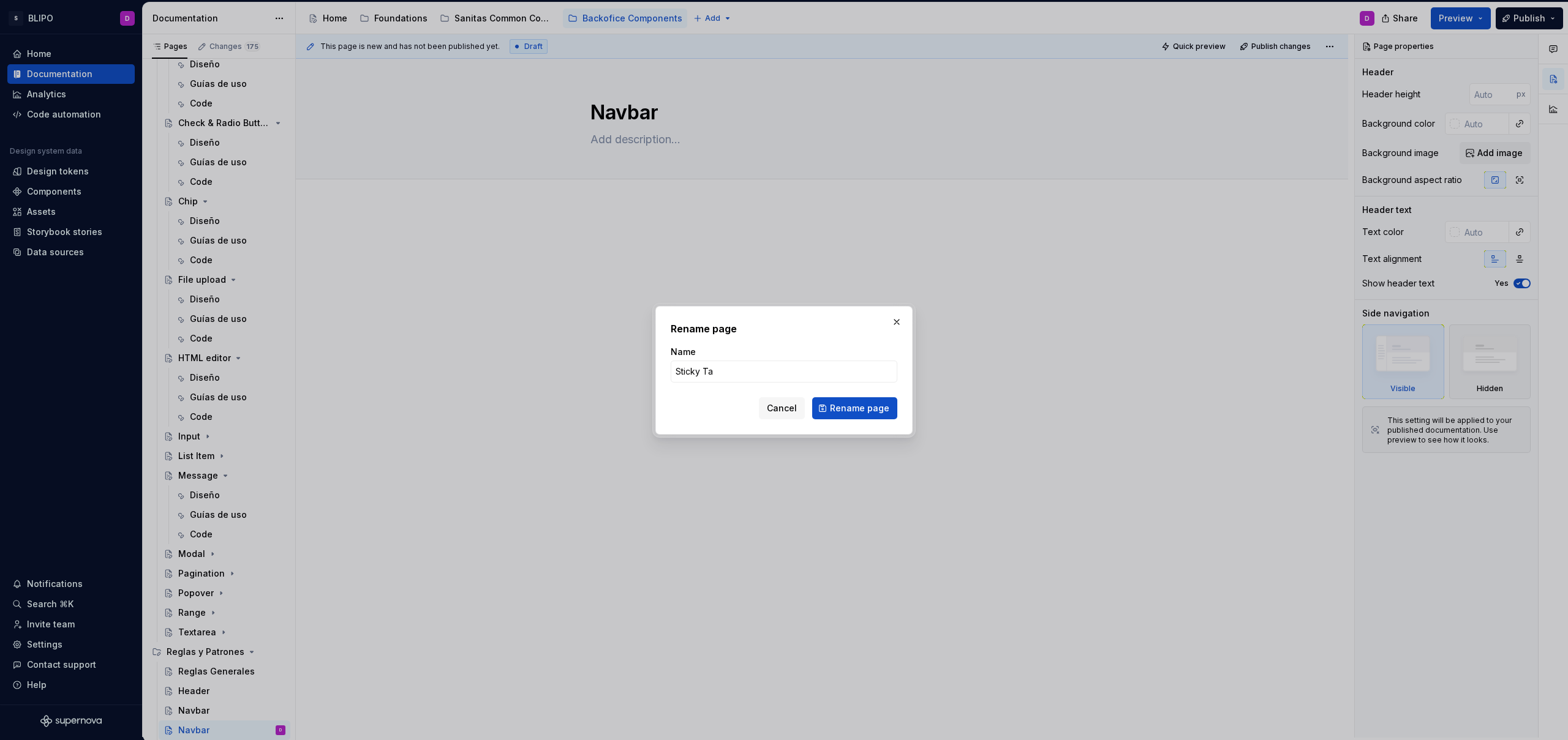
type input "Sticky Tab"
click button "Rename page" at bounding box center [854, 408] width 85 height 22
type textarea "*"
type textarea "Sticky Tab"
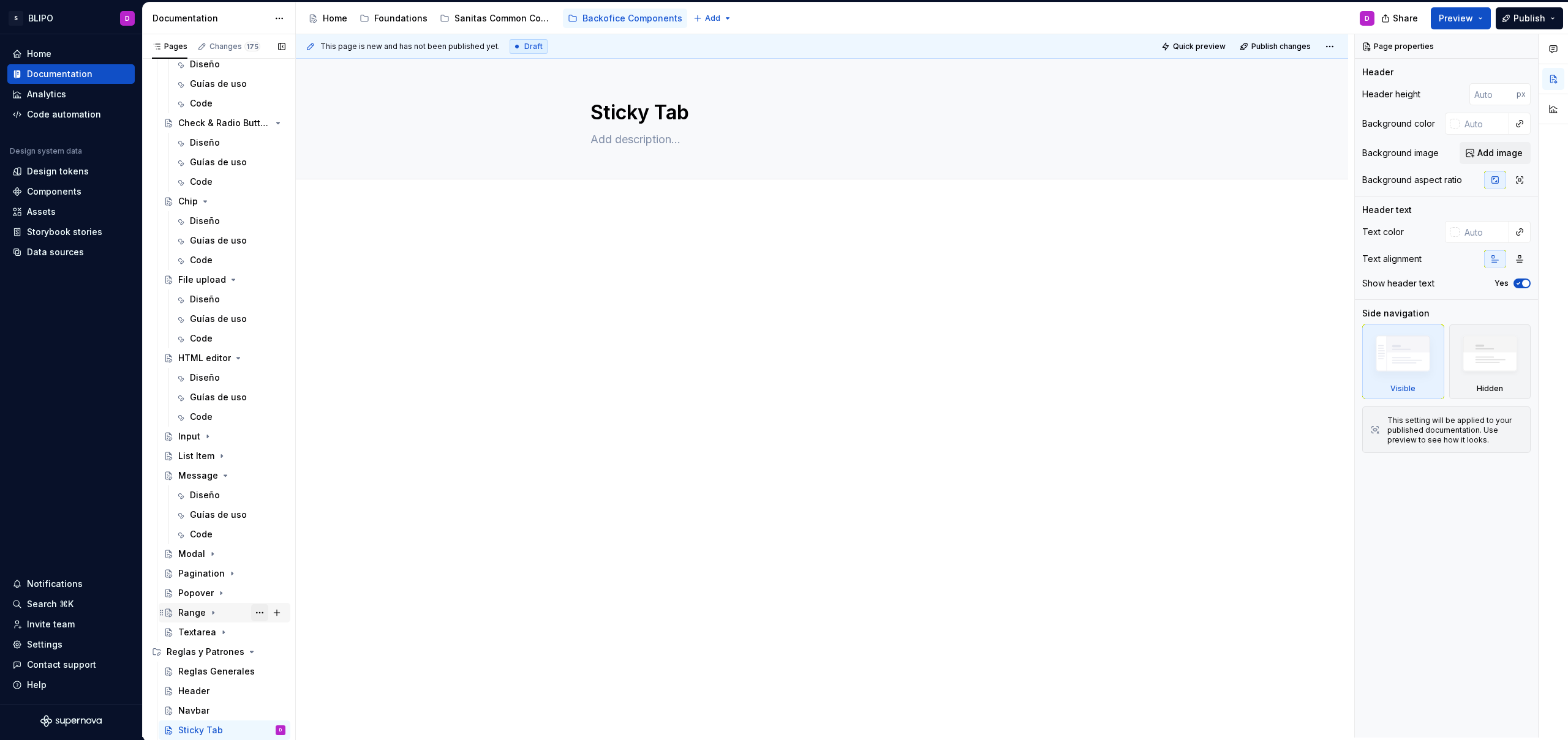
click at [251, 613] on button "Page tree" at bounding box center [259, 612] width 17 height 17
click at [302, 569] on div "Rename page" at bounding box center [327, 567] width 120 height 12
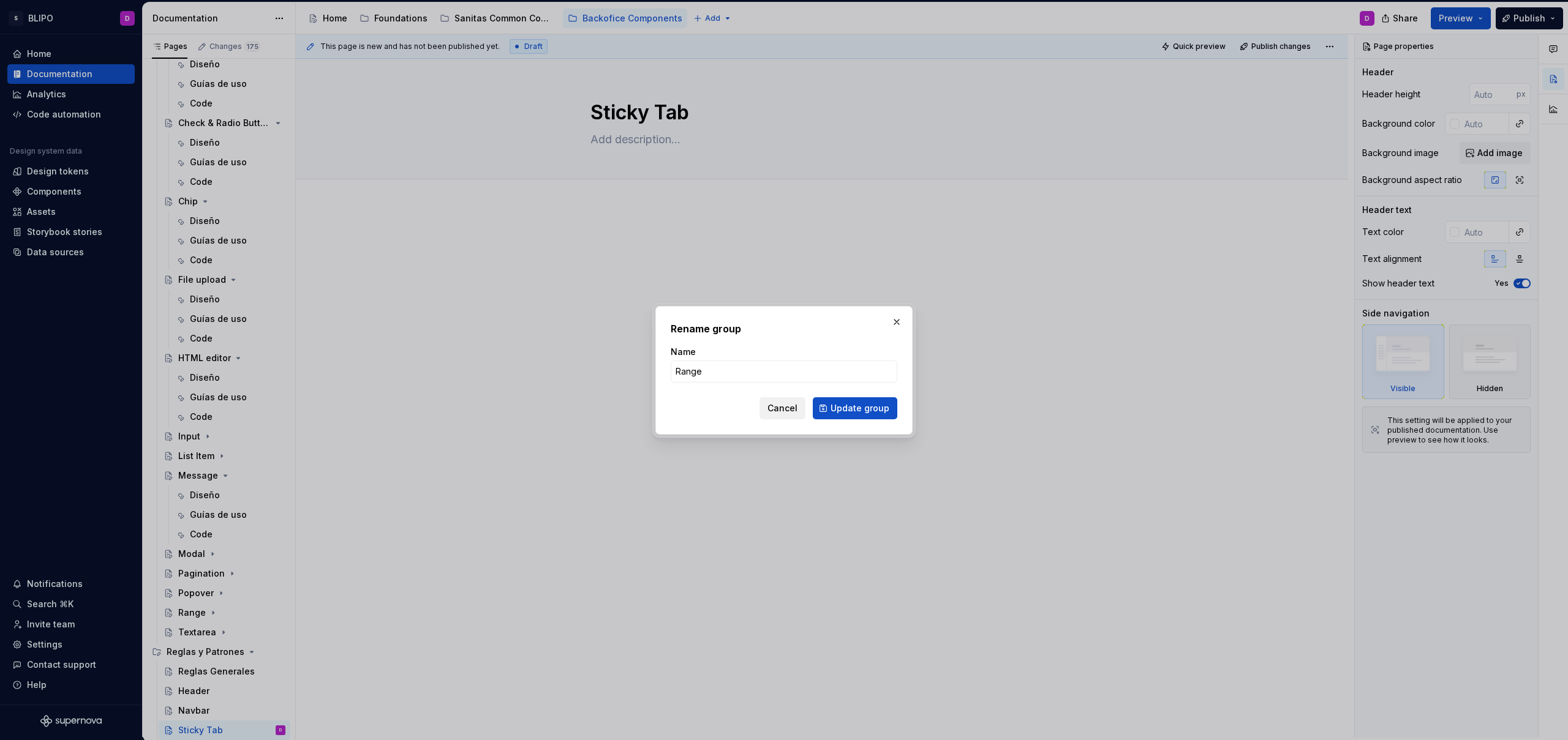
click at [795, 414] on button "Cancel" at bounding box center [782, 408] width 46 height 22
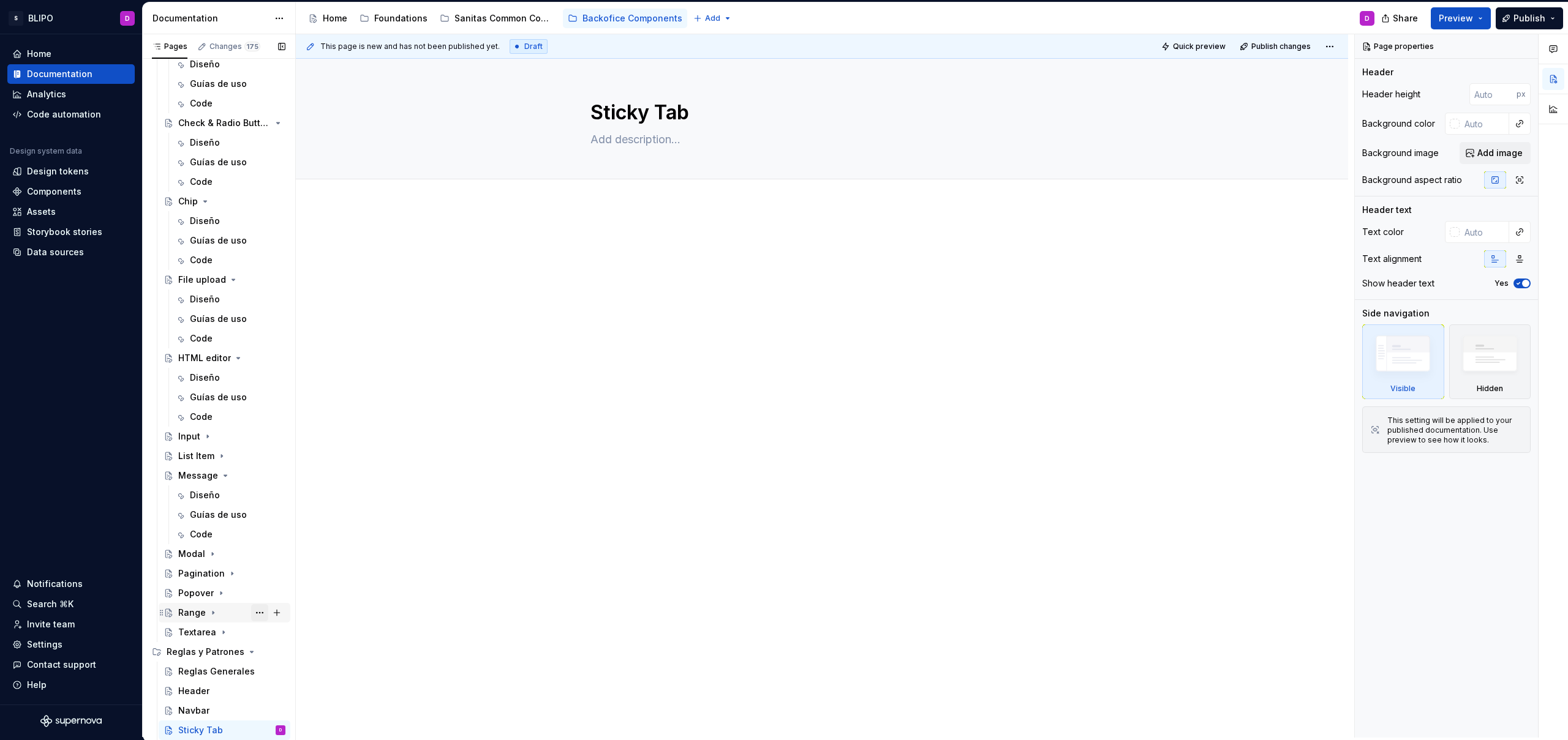
click at [256, 614] on button "Page tree" at bounding box center [259, 612] width 17 height 17
click at [284, 585] on div "Duplicate page" at bounding box center [327, 587] width 120 height 12
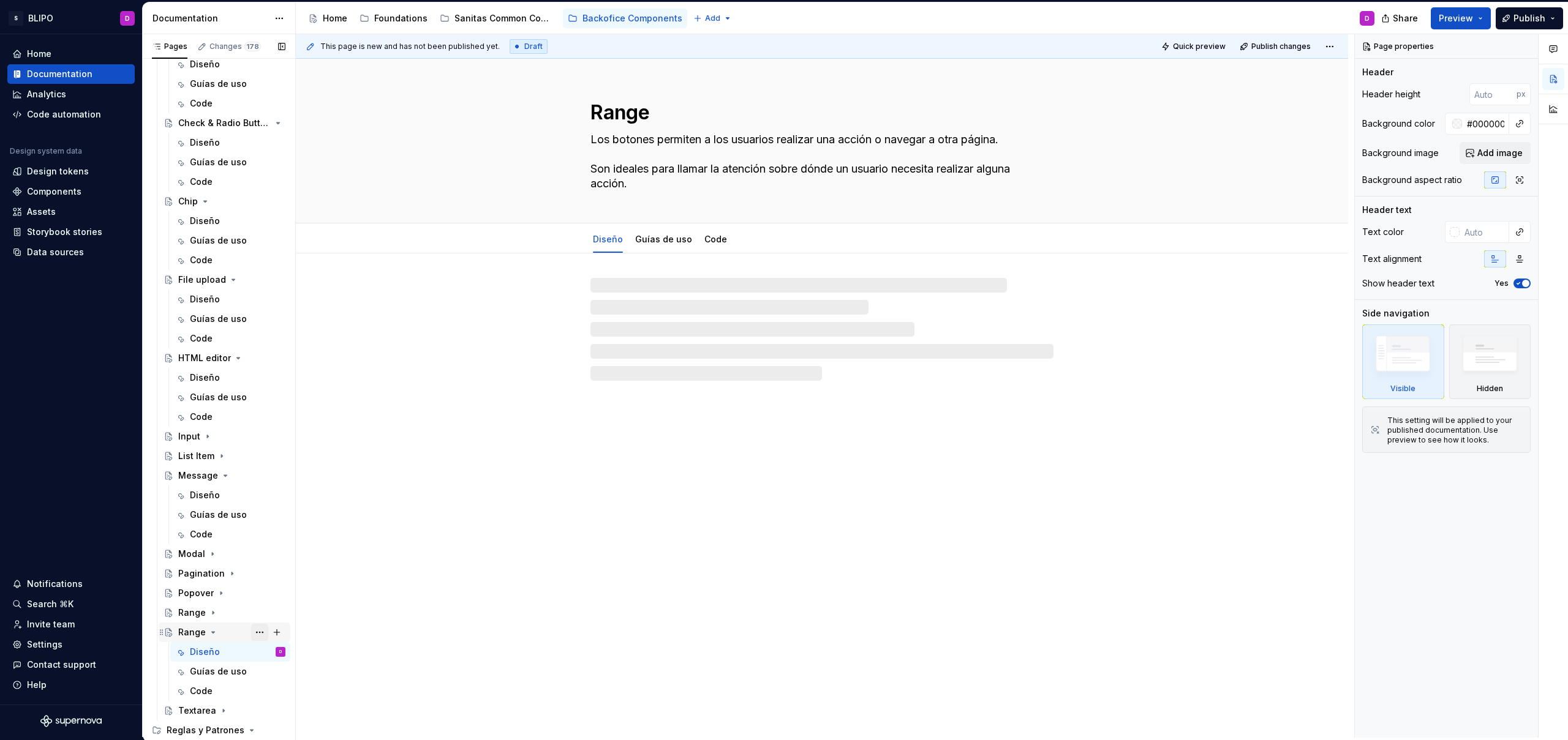
click at [251, 630] on button "Page tree" at bounding box center [259, 632] width 17 height 17
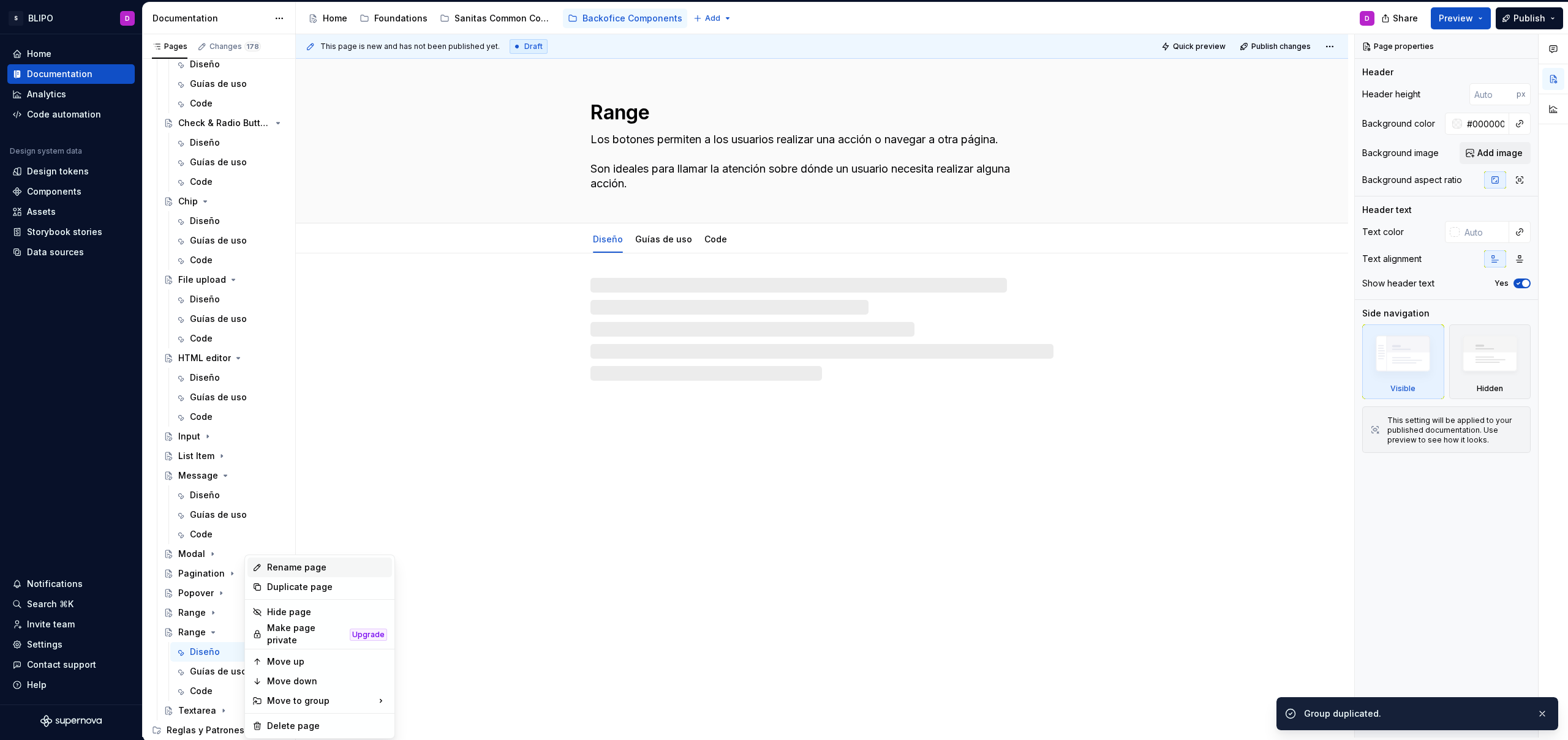
click at [283, 565] on div "Rename page" at bounding box center [327, 567] width 120 height 12
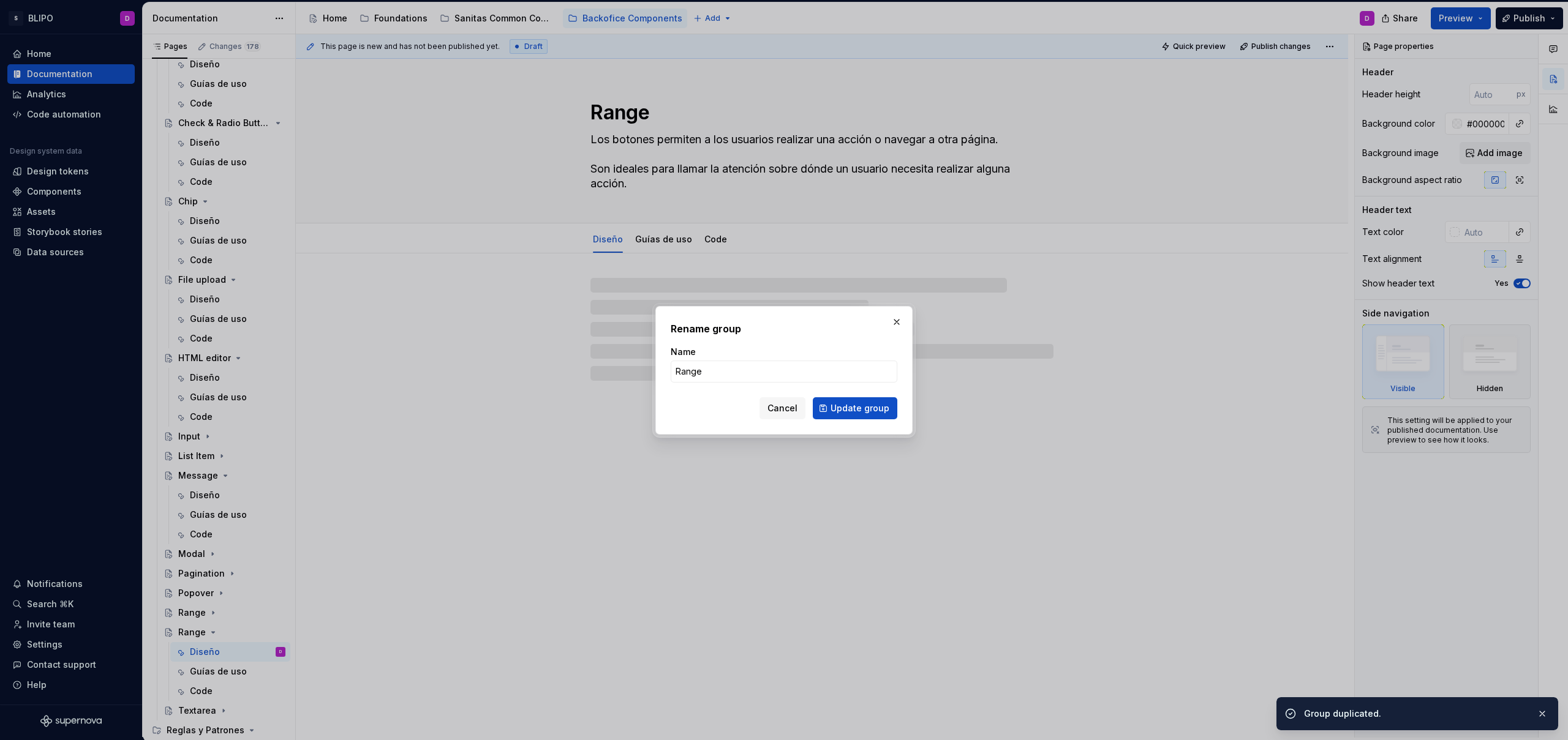
type textarea "*"
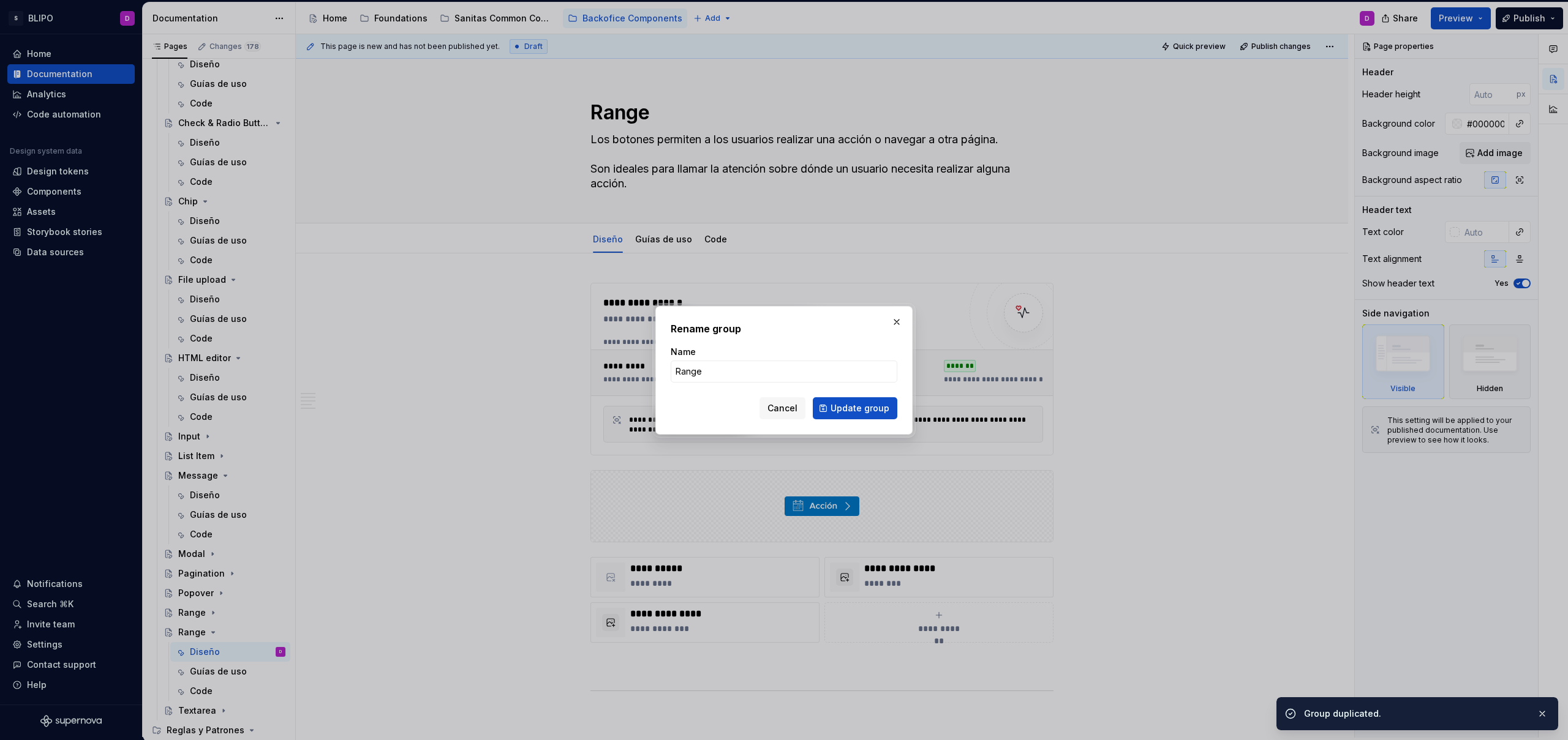
type input "S"
type textarea "*"
type input "Sp"
type textarea "*"
type input "Spinner"
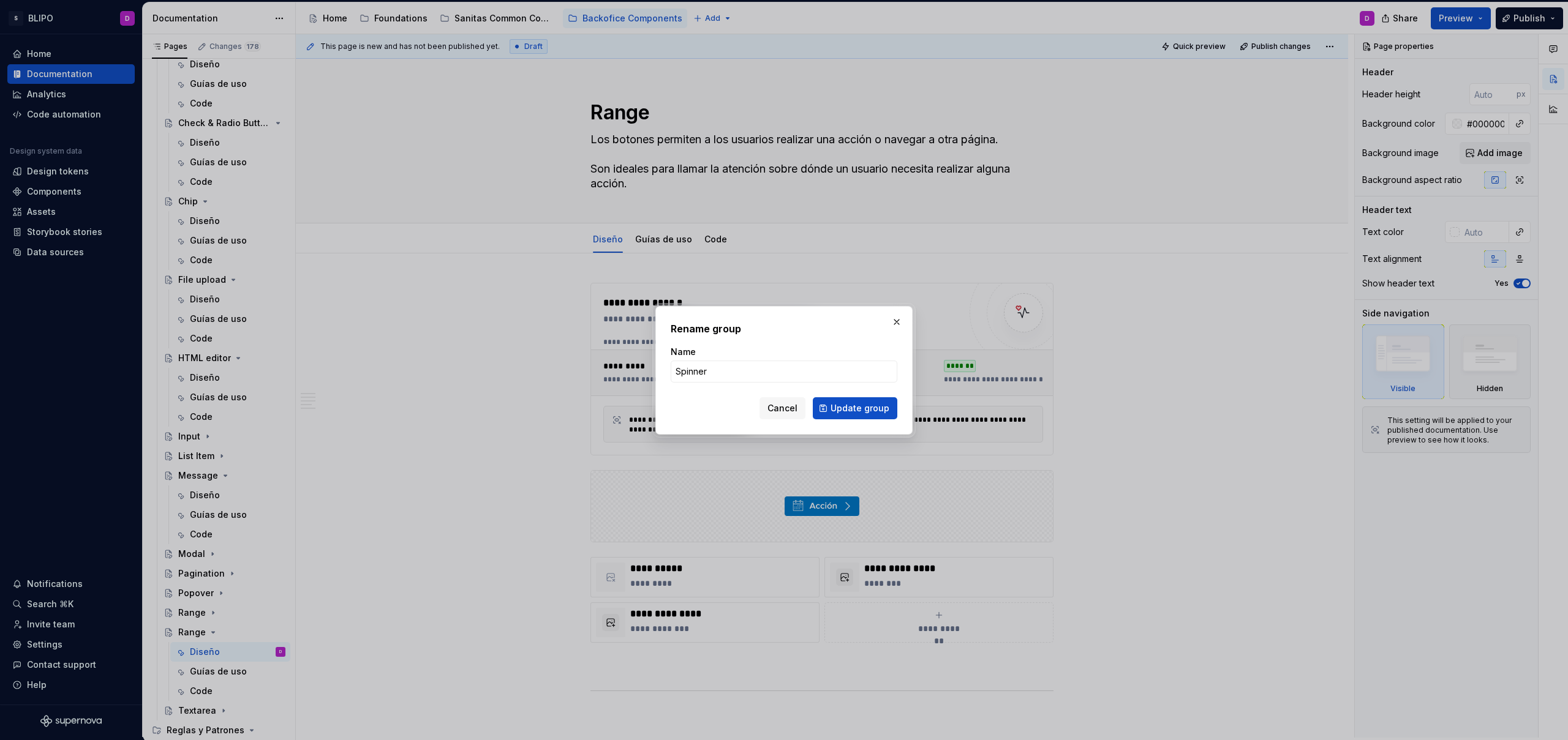
click button "Update group" at bounding box center [855, 408] width 85 height 22
type textarea "*"
type textarea "Spinner"
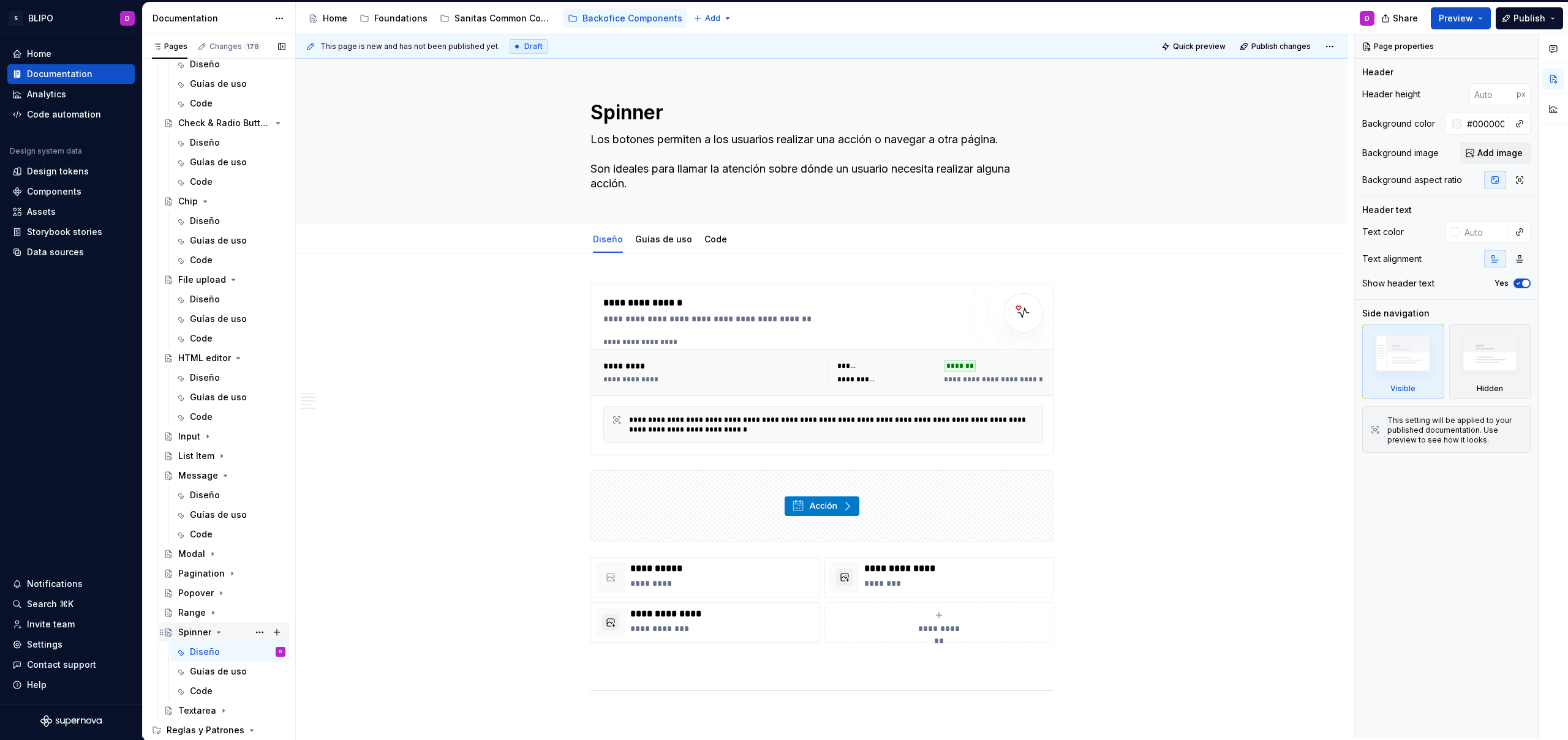
click at [216, 634] on icon "Page tree" at bounding box center [219, 632] width 9 height 9
click at [256, 633] on button "Page tree" at bounding box center [259, 632] width 17 height 17
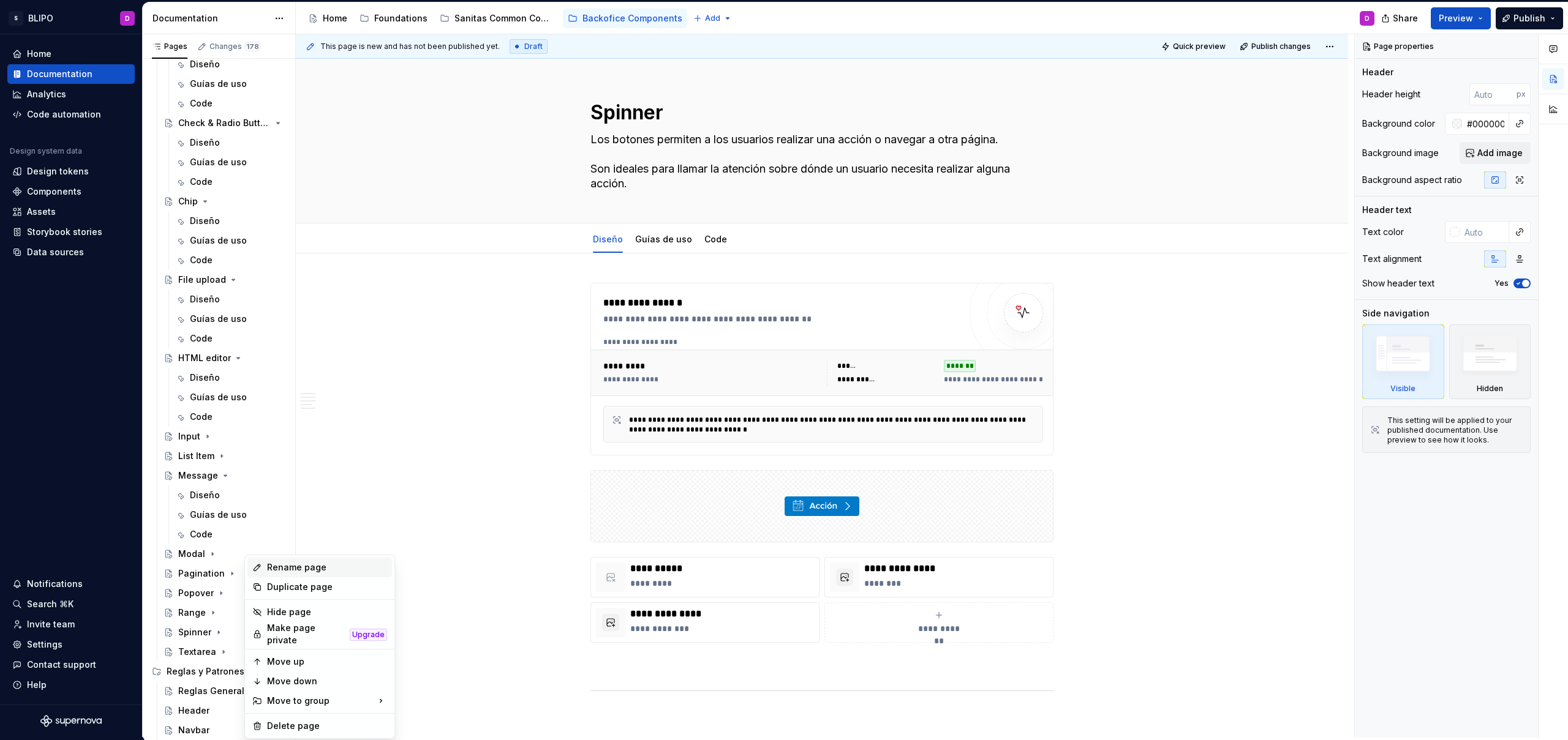
click at [281, 564] on div "Rename page" at bounding box center [327, 567] width 120 height 12
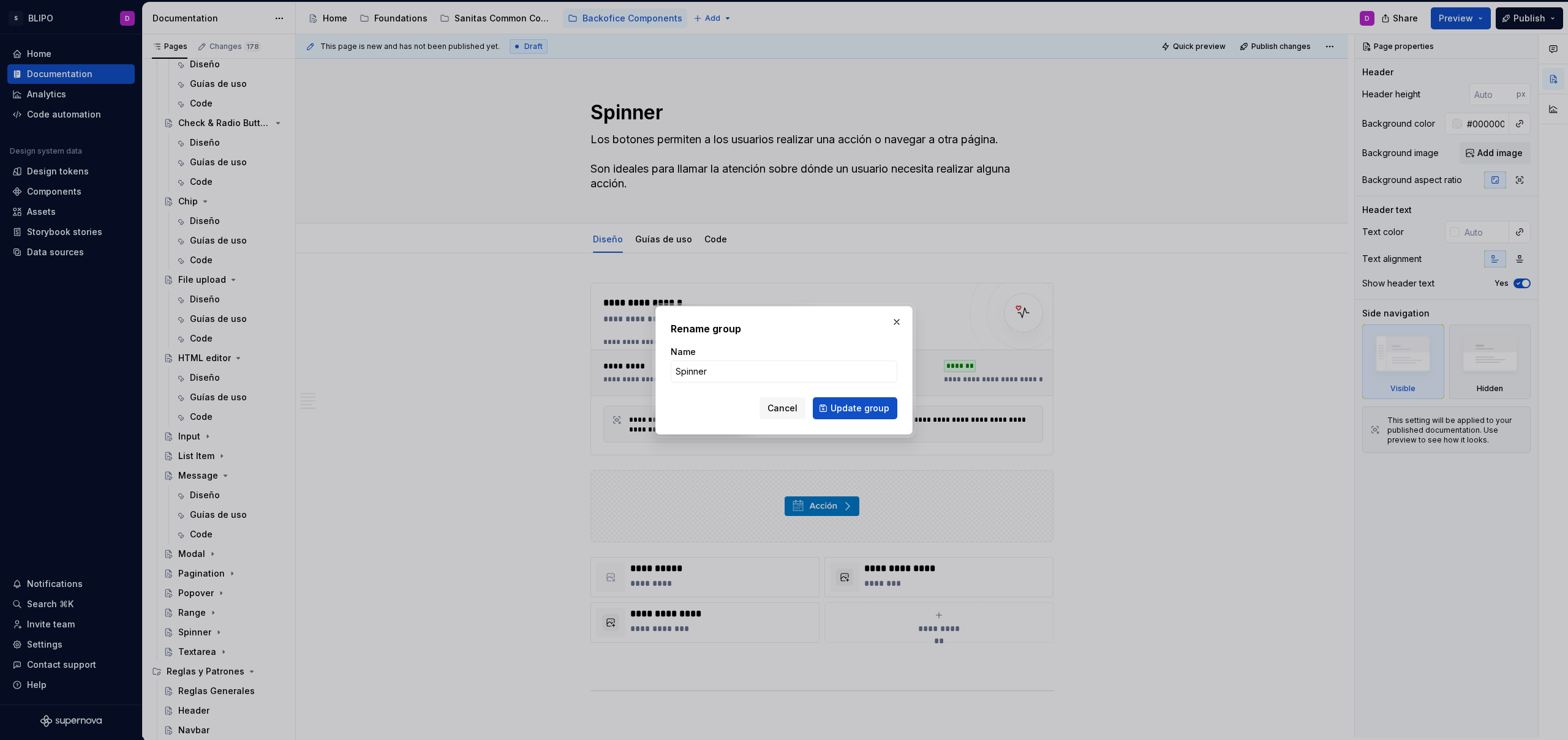
click at [281, 564] on div at bounding box center [784, 370] width 1568 height 740
click at [793, 410] on span "Cancel" at bounding box center [783, 408] width 30 height 12
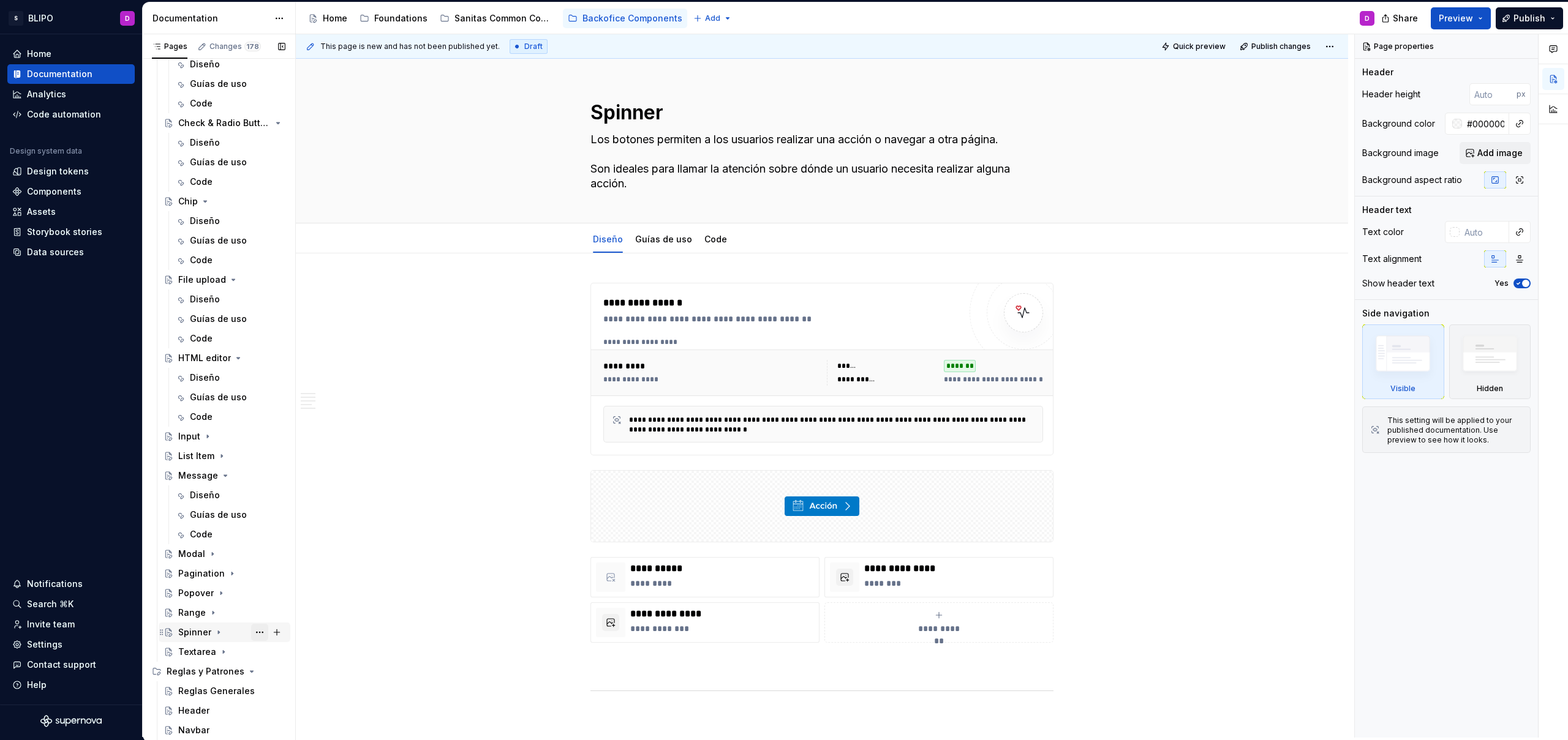
click at [251, 632] on button "Page tree" at bounding box center [259, 632] width 17 height 17
click at [307, 587] on div "Duplicate page" at bounding box center [327, 587] width 120 height 12
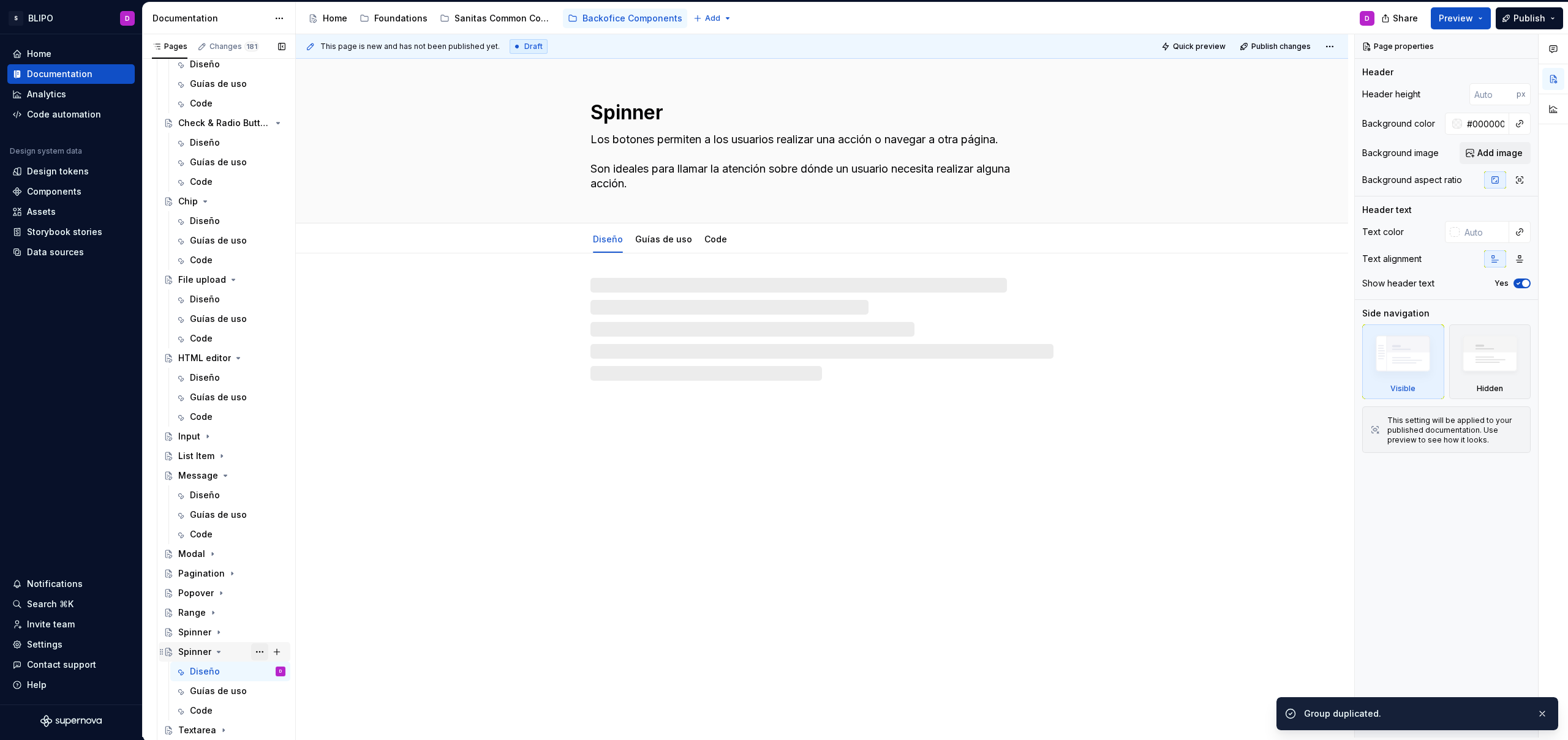
click at [251, 651] on button "Page tree" at bounding box center [259, 652] width 17 height 17
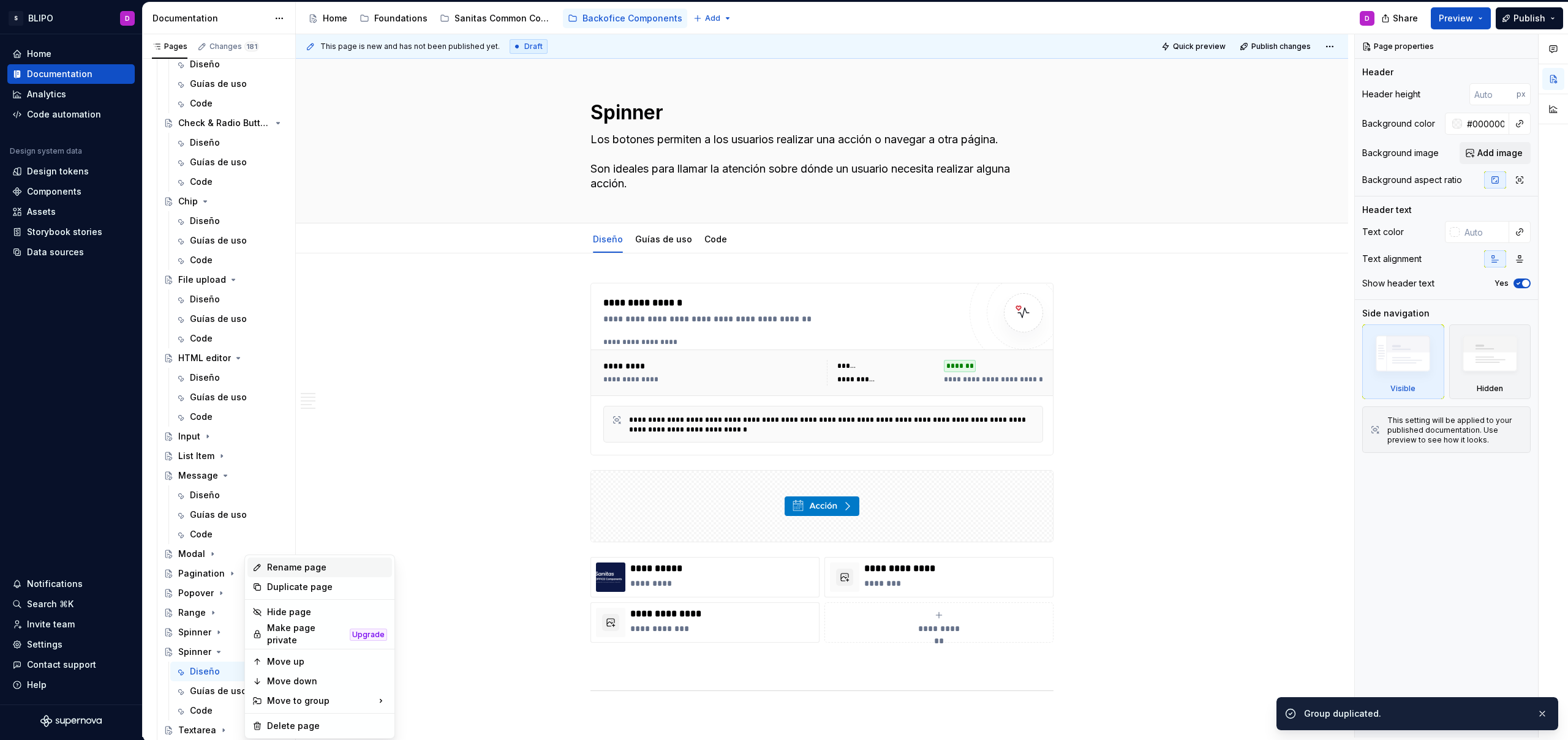
click at [289, 567] on div "Rename page" at bounding box center [327, 567] width 120 height 12
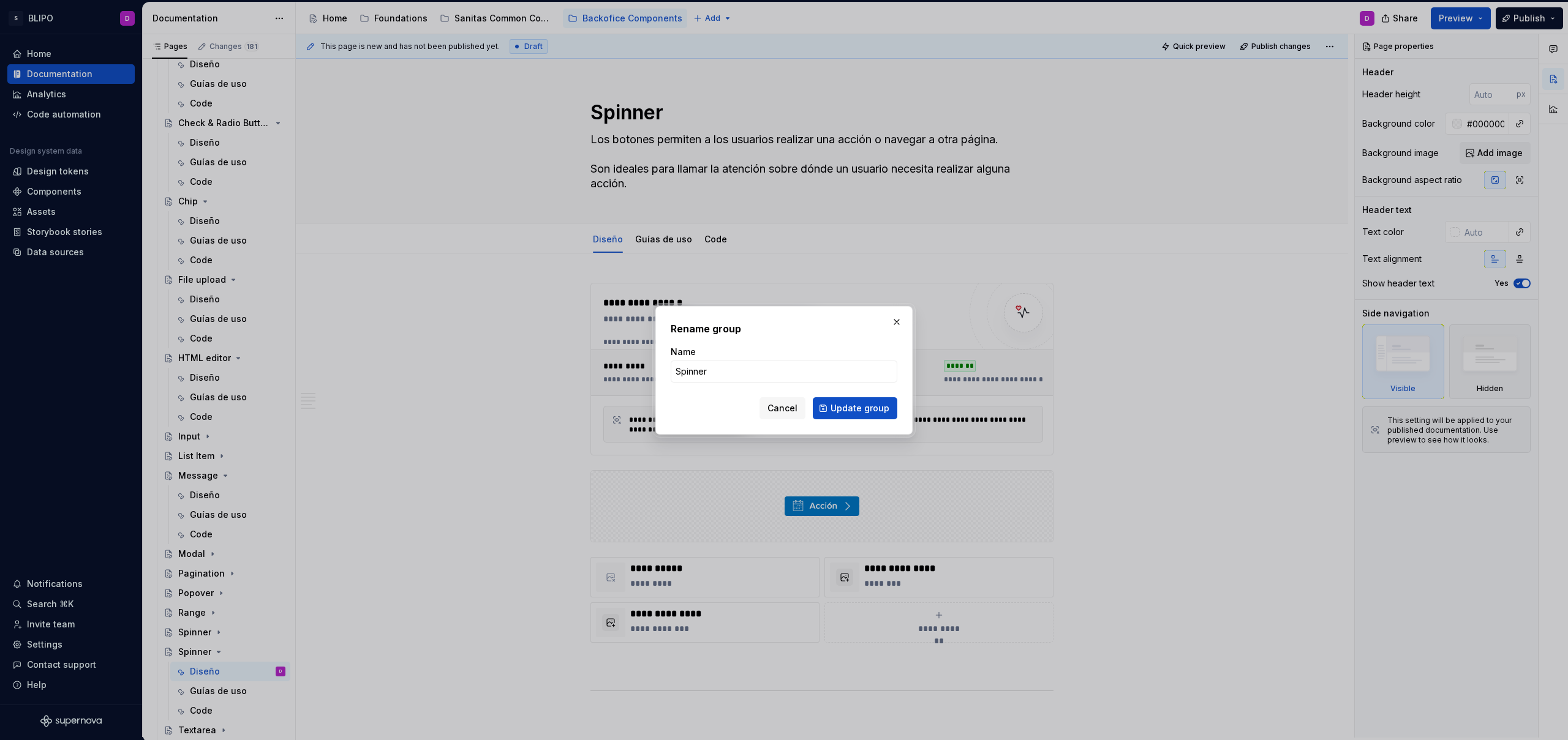
type textarea "*"
type input "Tab"
click button "Update group" at bounding box center [855, 408] width 85 height 22
type textarea "*"
type textarea "Tab"
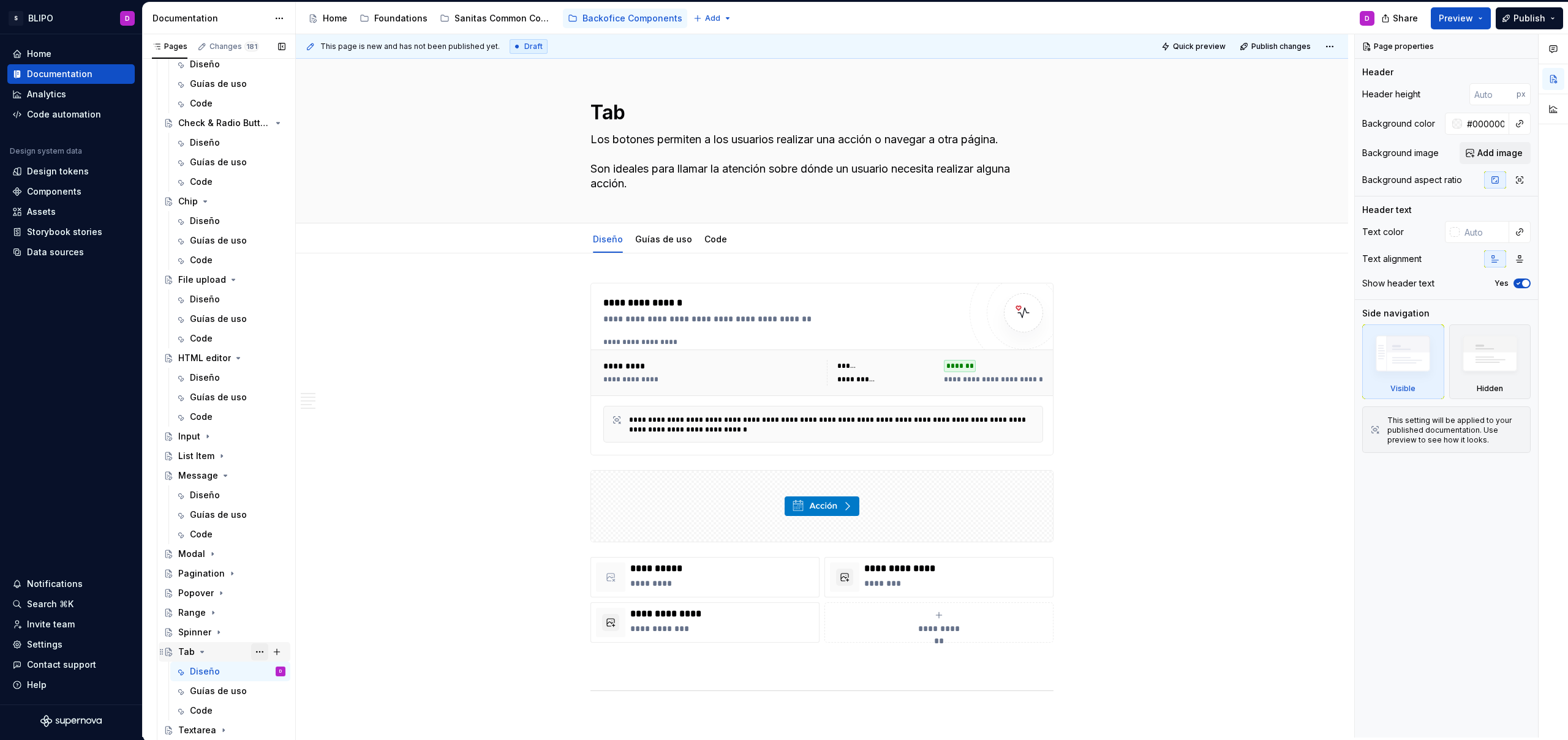
click at [251, 650] on button "Page tree" at bounding box center [259, 652] width 17 height 17
click at [215, 655] on div "Pages Changes 181 Add Accessibility guide for tree Page tree. Navigate the tree…" at bounding box center [218, 389] width 153 height 708
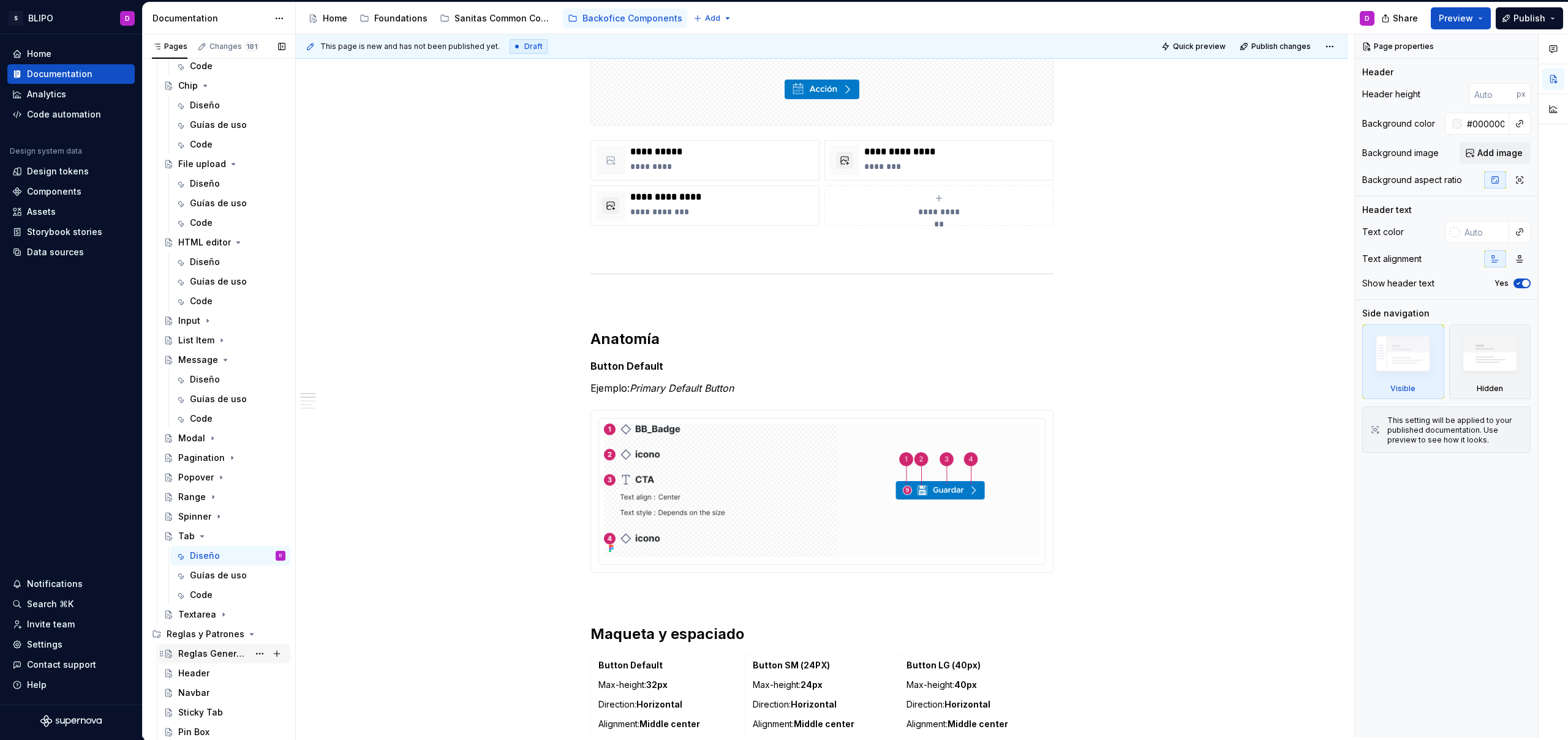
scroll to position [345, 0]
click at [251, 710] on button "Page tree" at bounding box center [259, 711] width 17 height 17
click at [304, 569] on div "Duplicate page" at bounding box center [327, 567] width 120 height 12
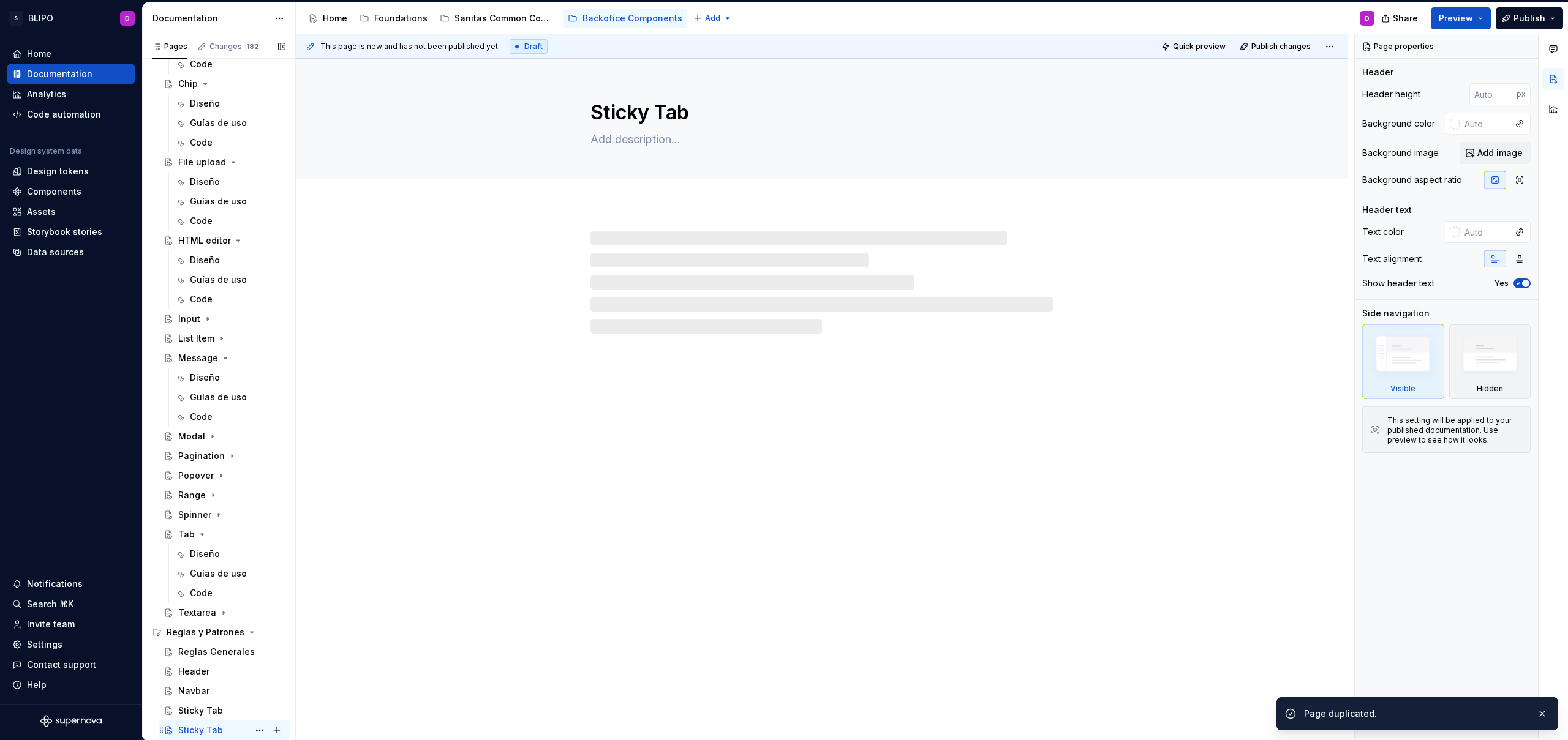
scroll to position [364, 0]
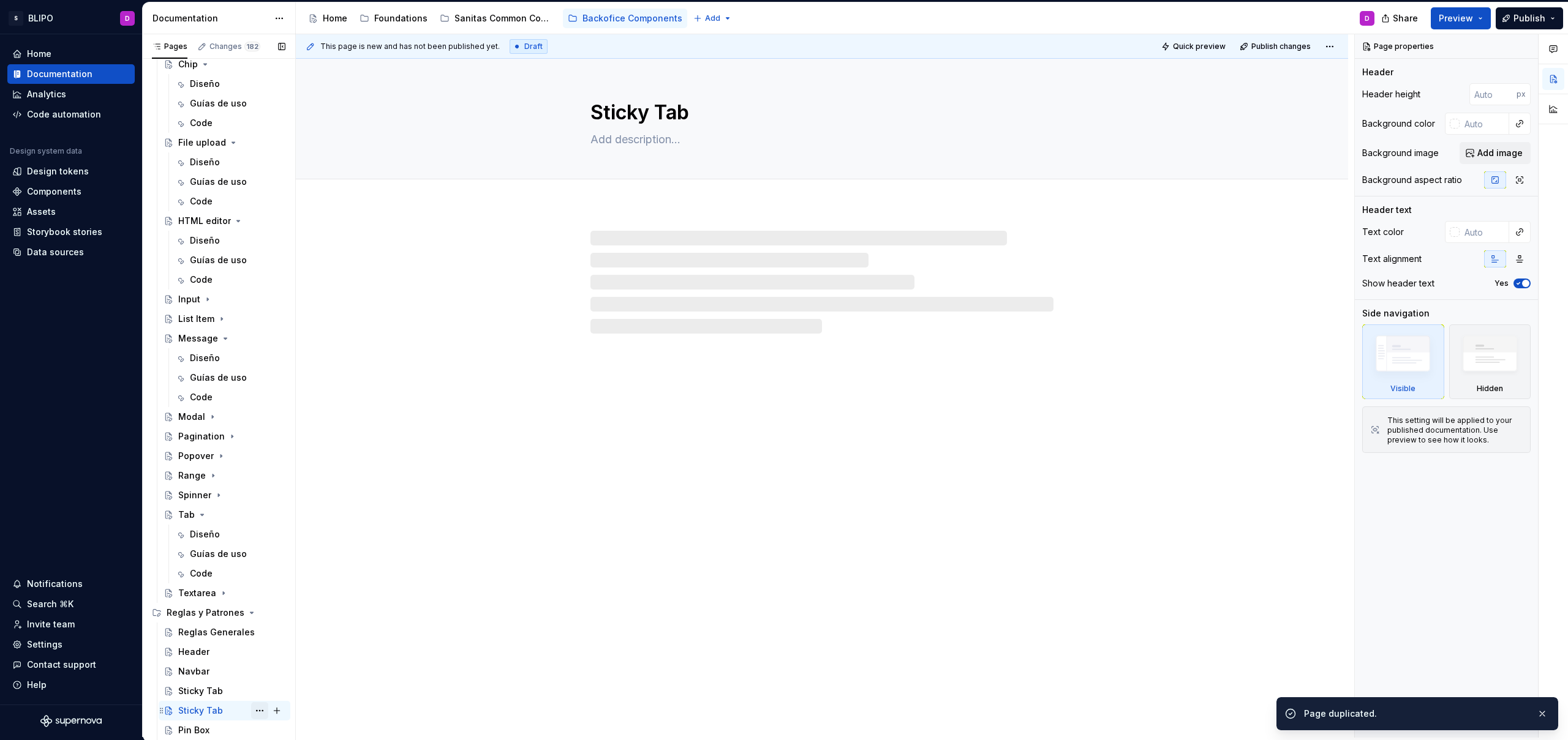
click at [255, 712] on button "Page tree" at bounding box center [259, 711] width 17 height 17
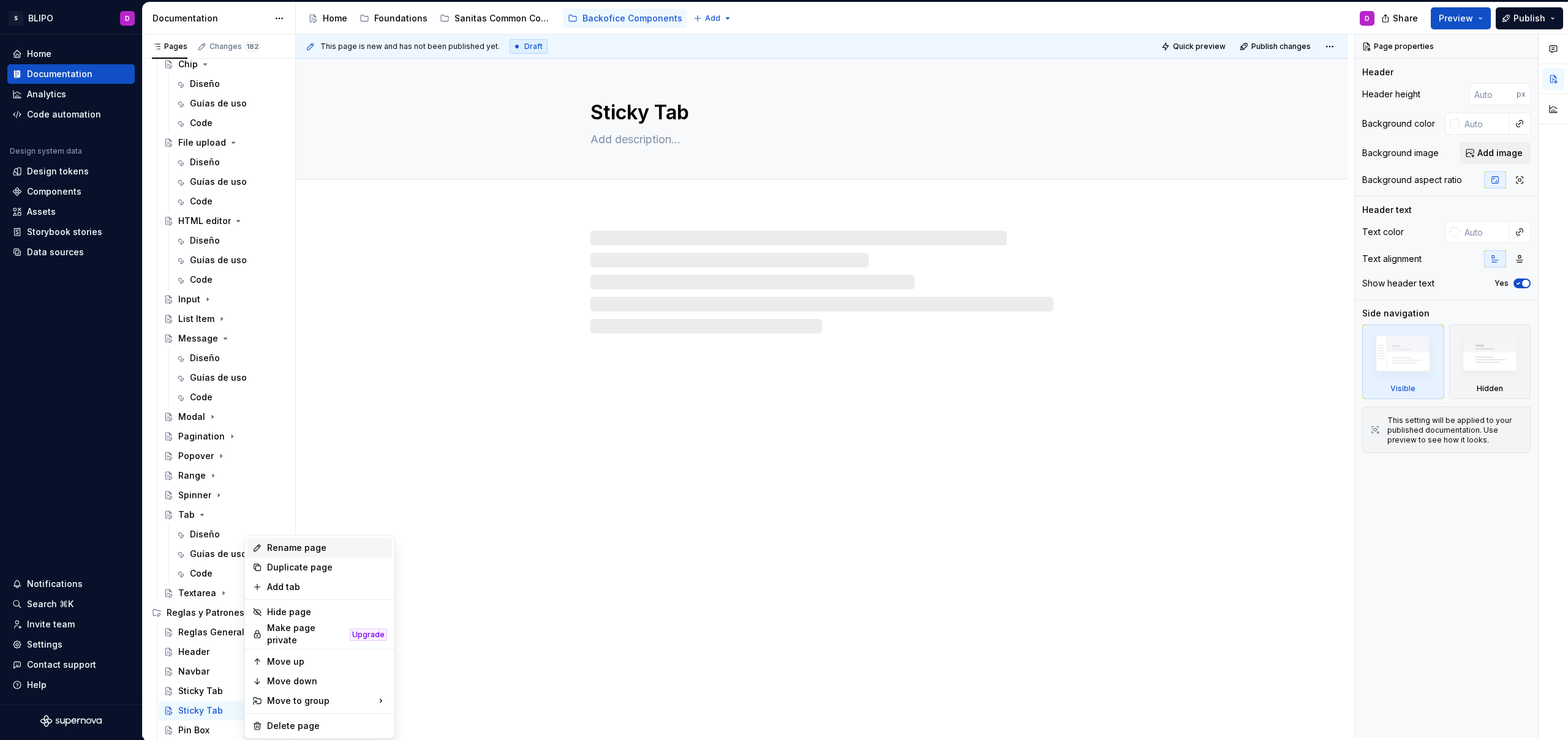
click at [305, 549] on div "Rename page" at bounding box center [327, 547] width 120 height 12
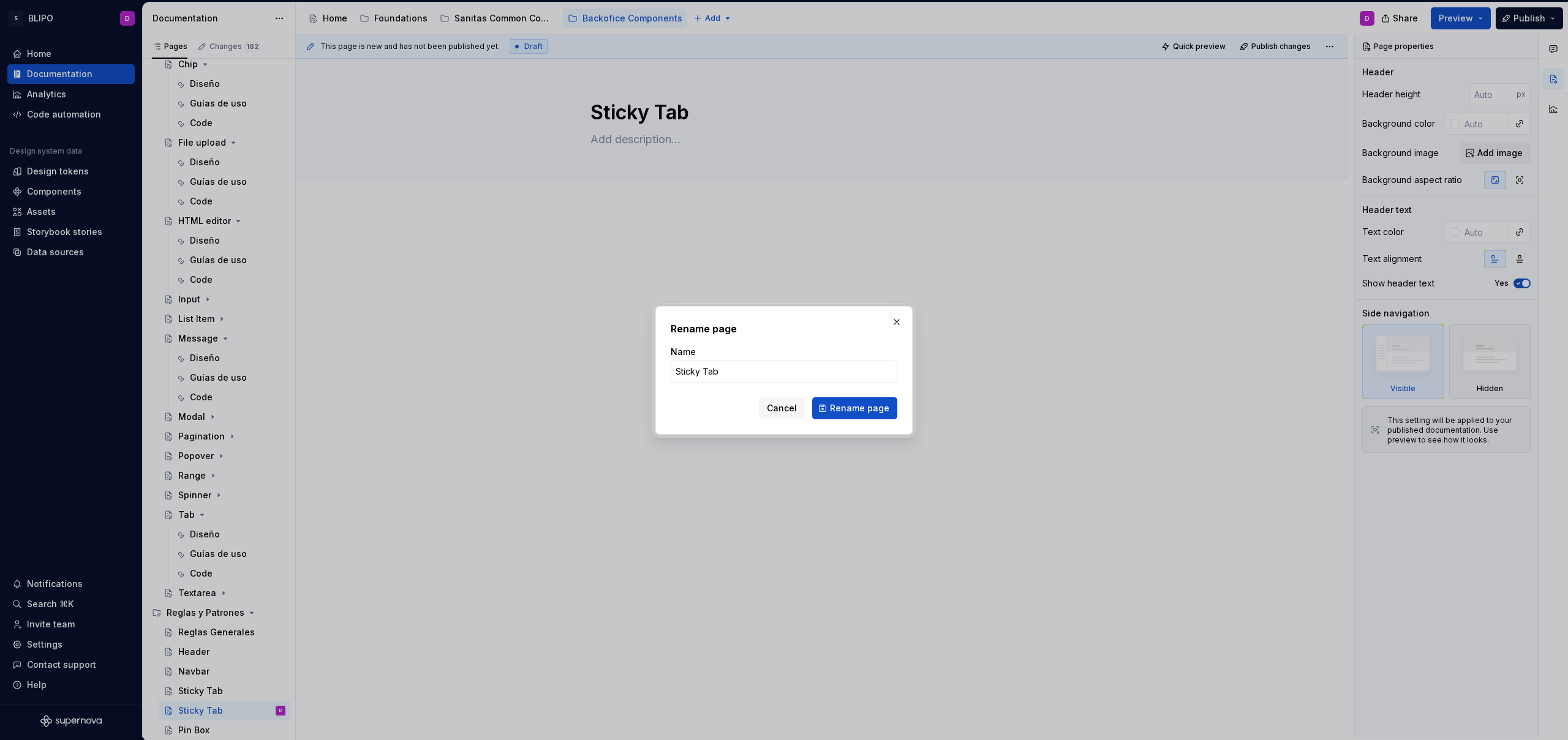
type textarea "*"
type input "Tables"
click button "Rename page" at bounding box center [854, 408] width 85 height 22
type textarea "*"
type textarea "Tables"
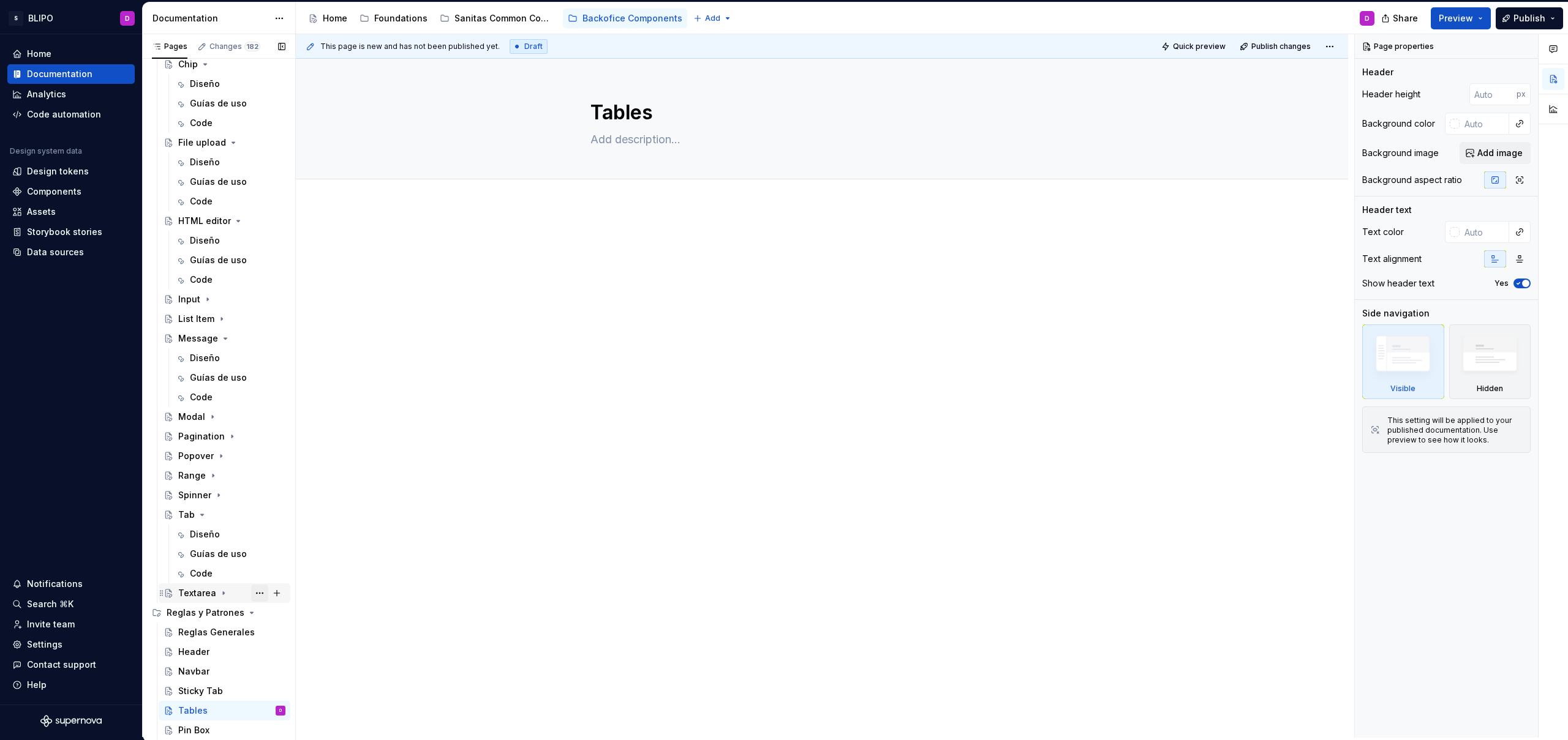
click at [253, 594] on button "Page tree" at bounding box center [259, 594] width 17 height 17
click at [292, 602] on div "Duplicate page" at bounding box center [327, 607] width 120 height 12
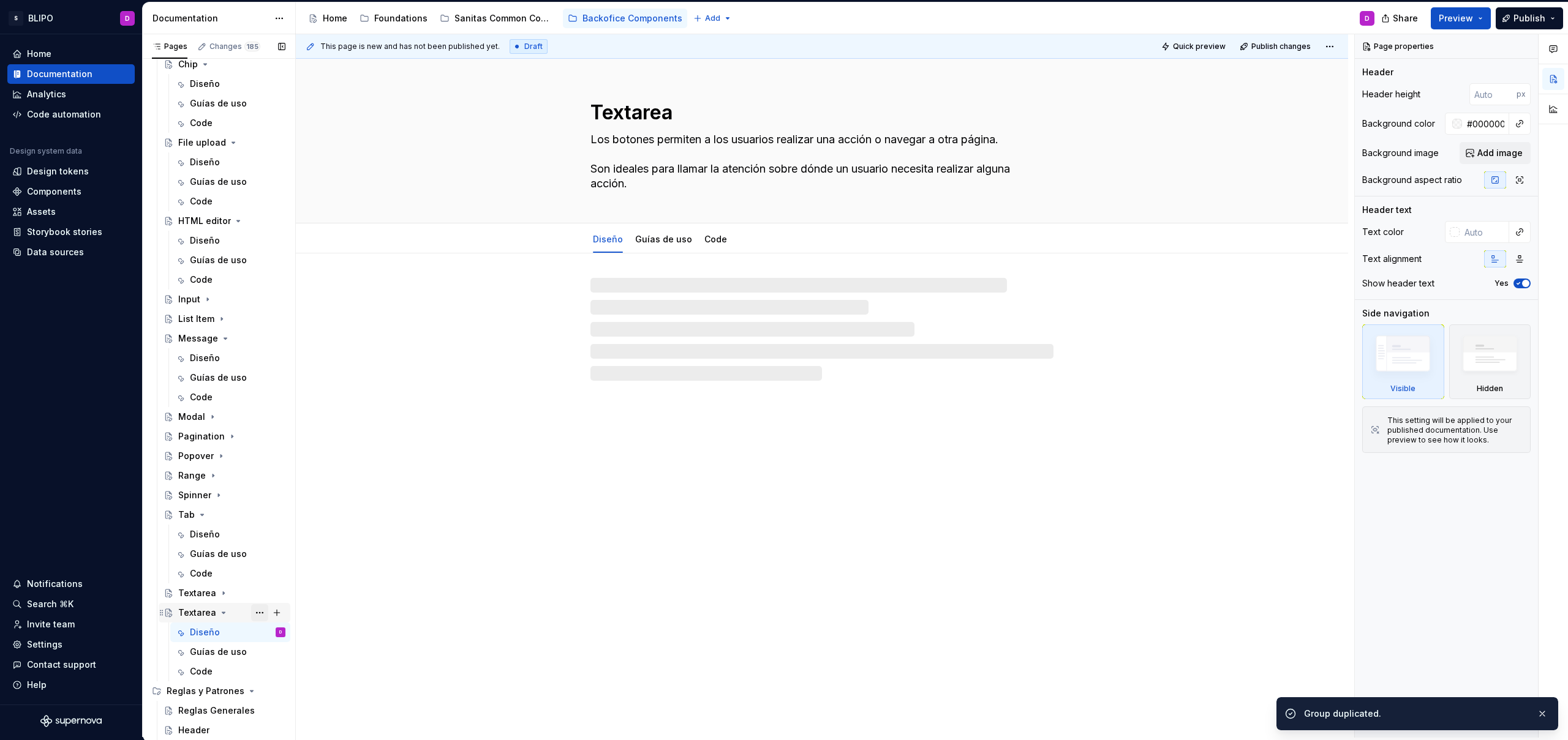
click at [255, 608] on button "Page tree" at bounding box center [259, 612] width 17 height 17
click at [269, 587] on div "Rename page" at bounding box center [327, 587] width 120 height 12
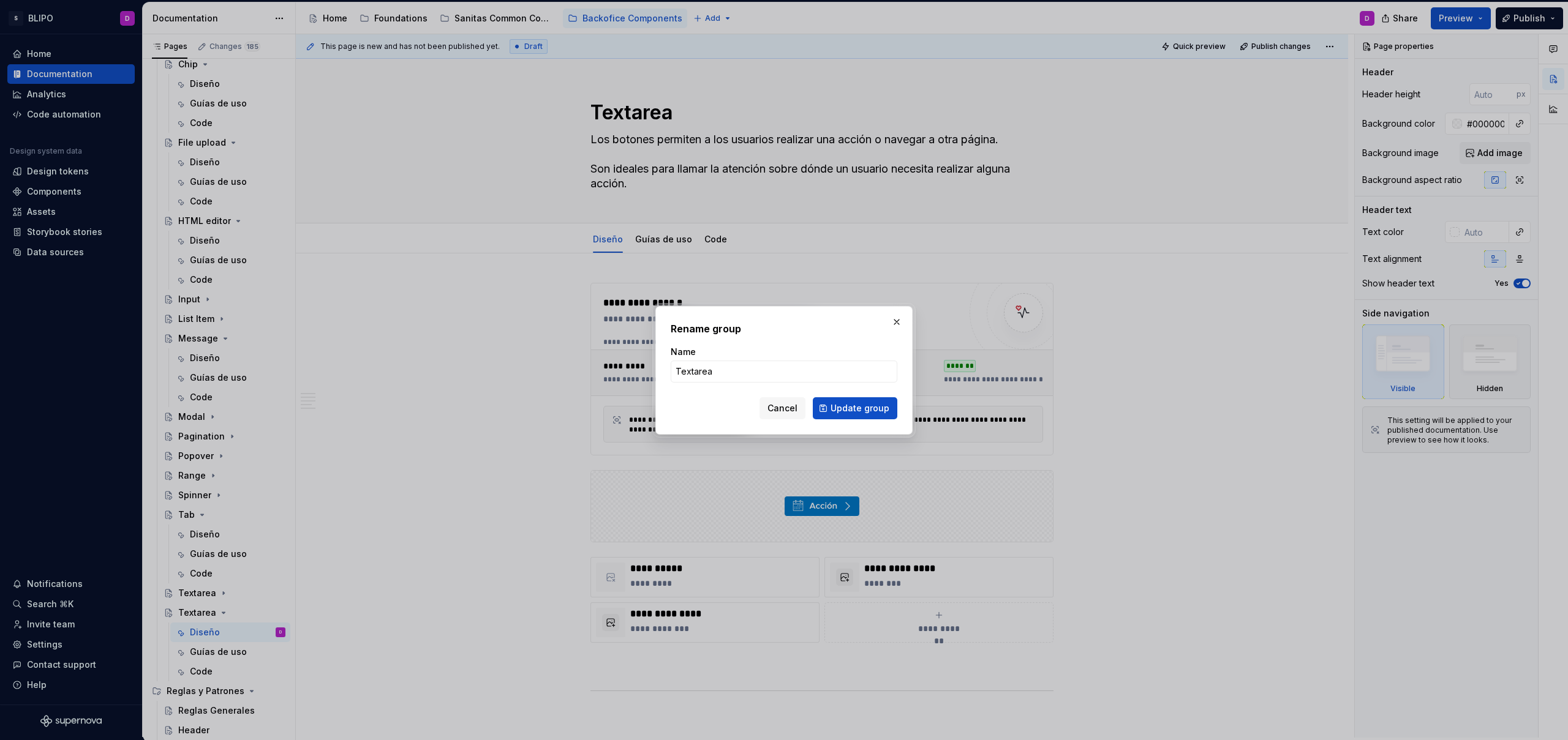
type textarea "*"
type input "Toast"
click button "Update group" at bounding box center [855, 408] width 85 height 22
type textarea "*"
type textarea "Toast"
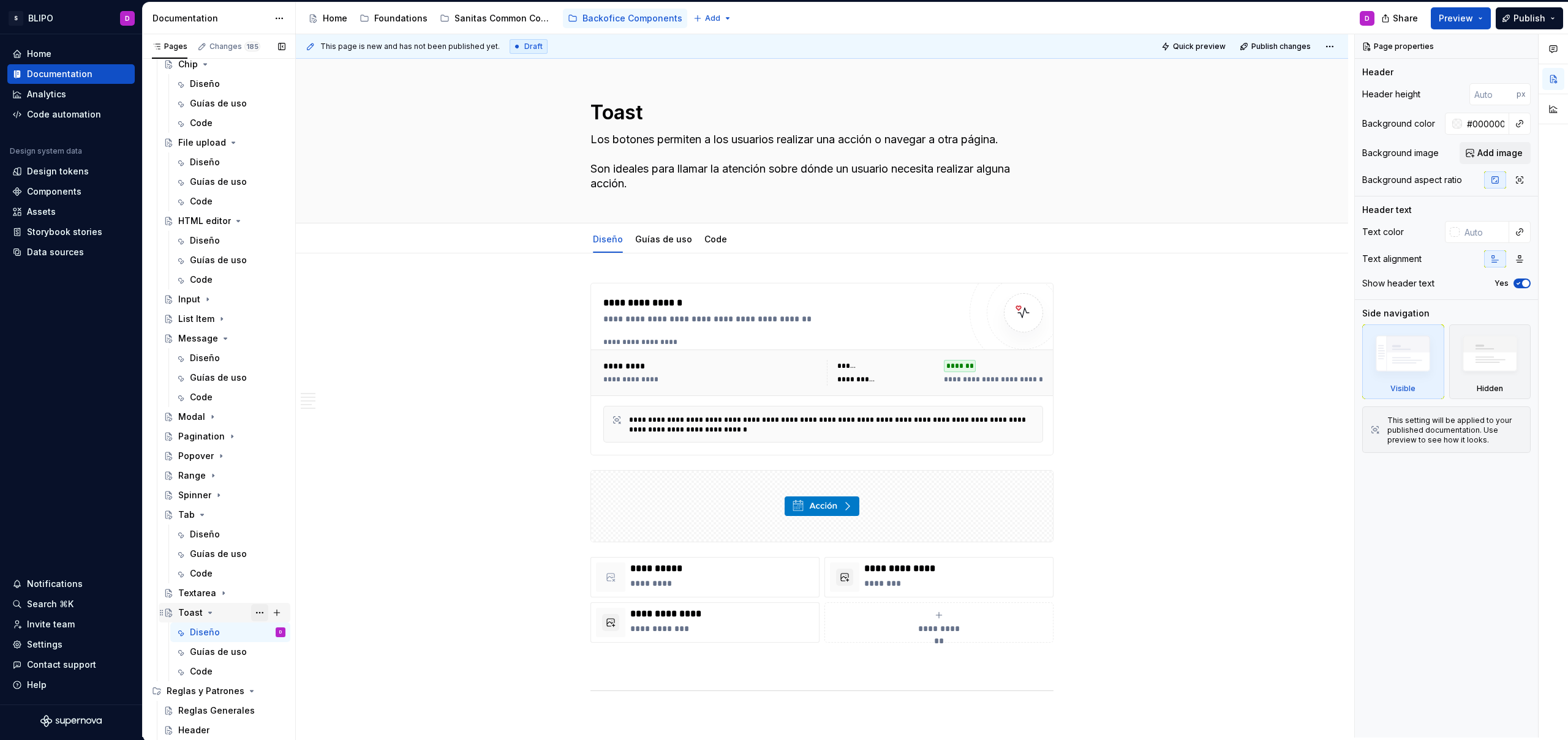
click at [256, 610] on button "Page tree" at bounding box center [259, 612] width 17 height 17
click at [281, 605] on div "Duplicate page" at bounding box center [327, 607] width 120 height 12
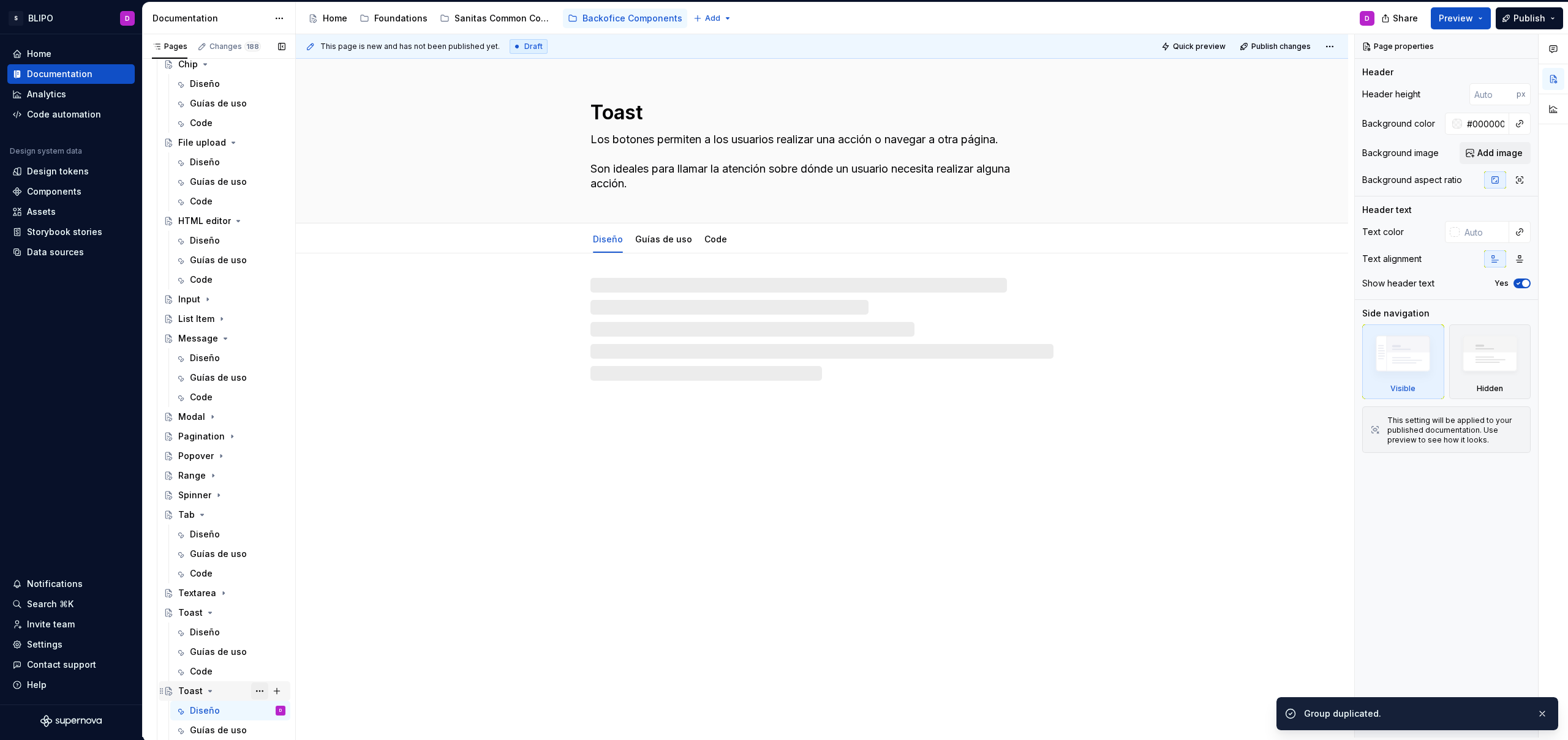
click at [255, 688] on button "Page tree" at bounding box center [259, 691] width 17 height 17
click at [296, 587] on div "Rename page" at bounding box center [327, 587] width 120 height 12
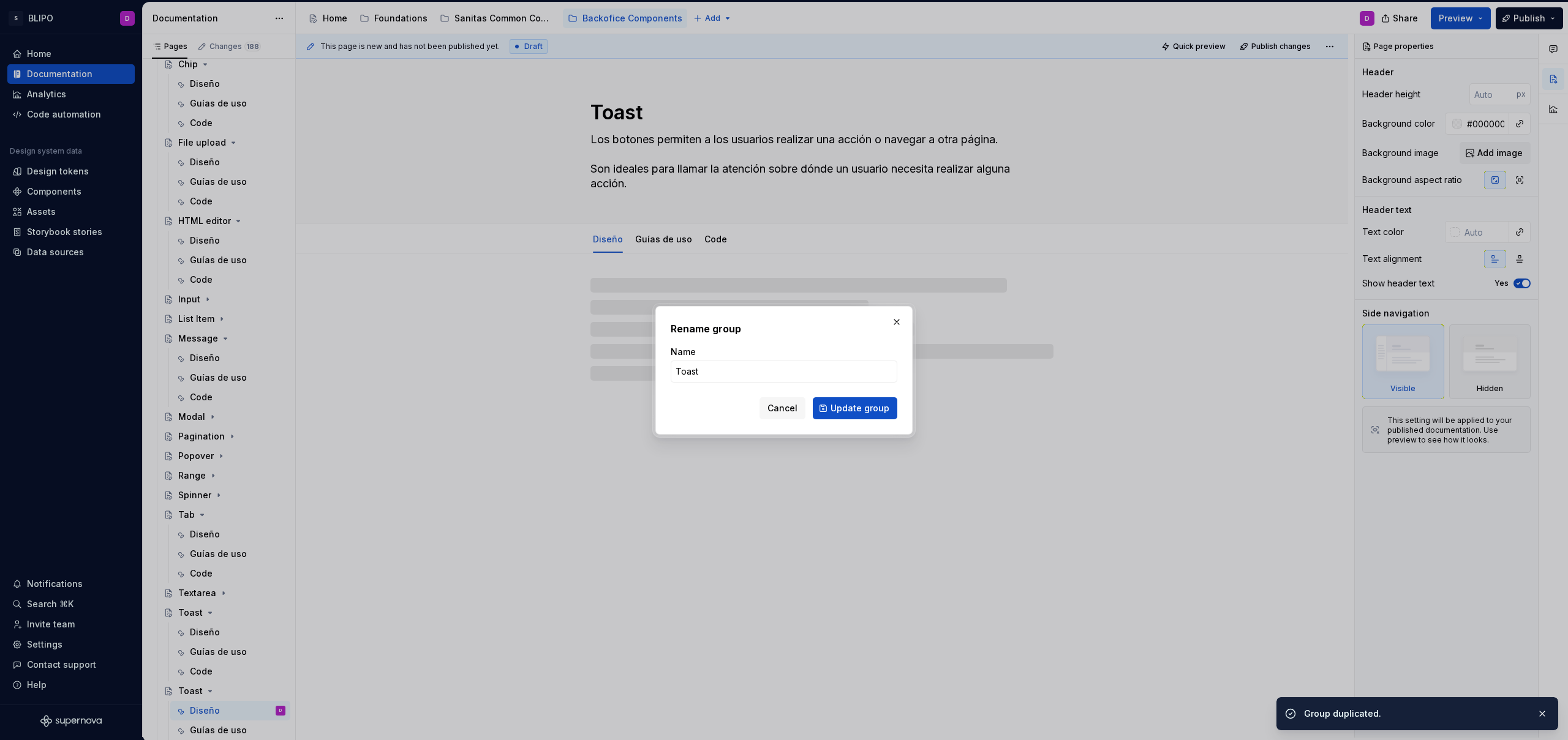
type textarea "*"
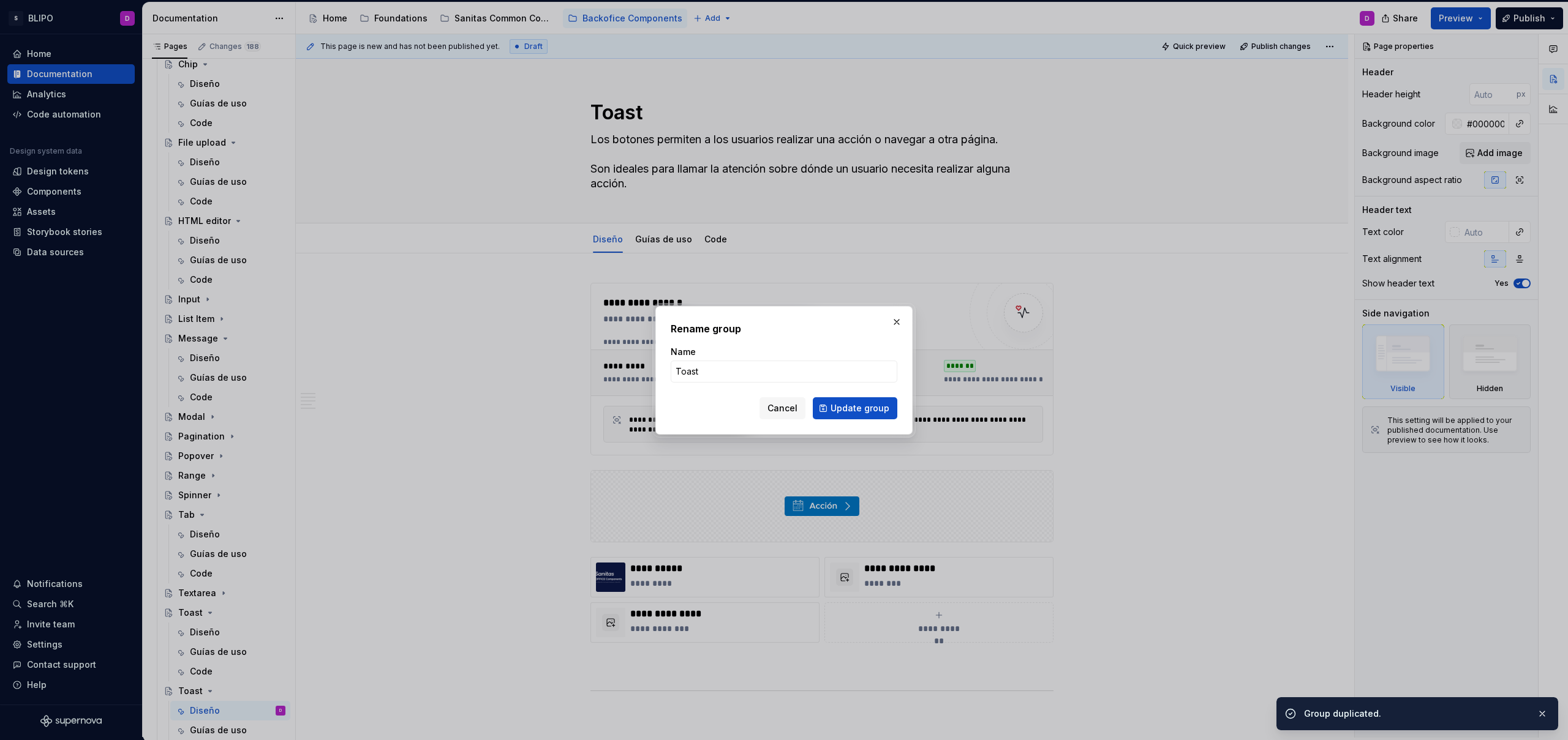
type input "T"
type textarea "*"
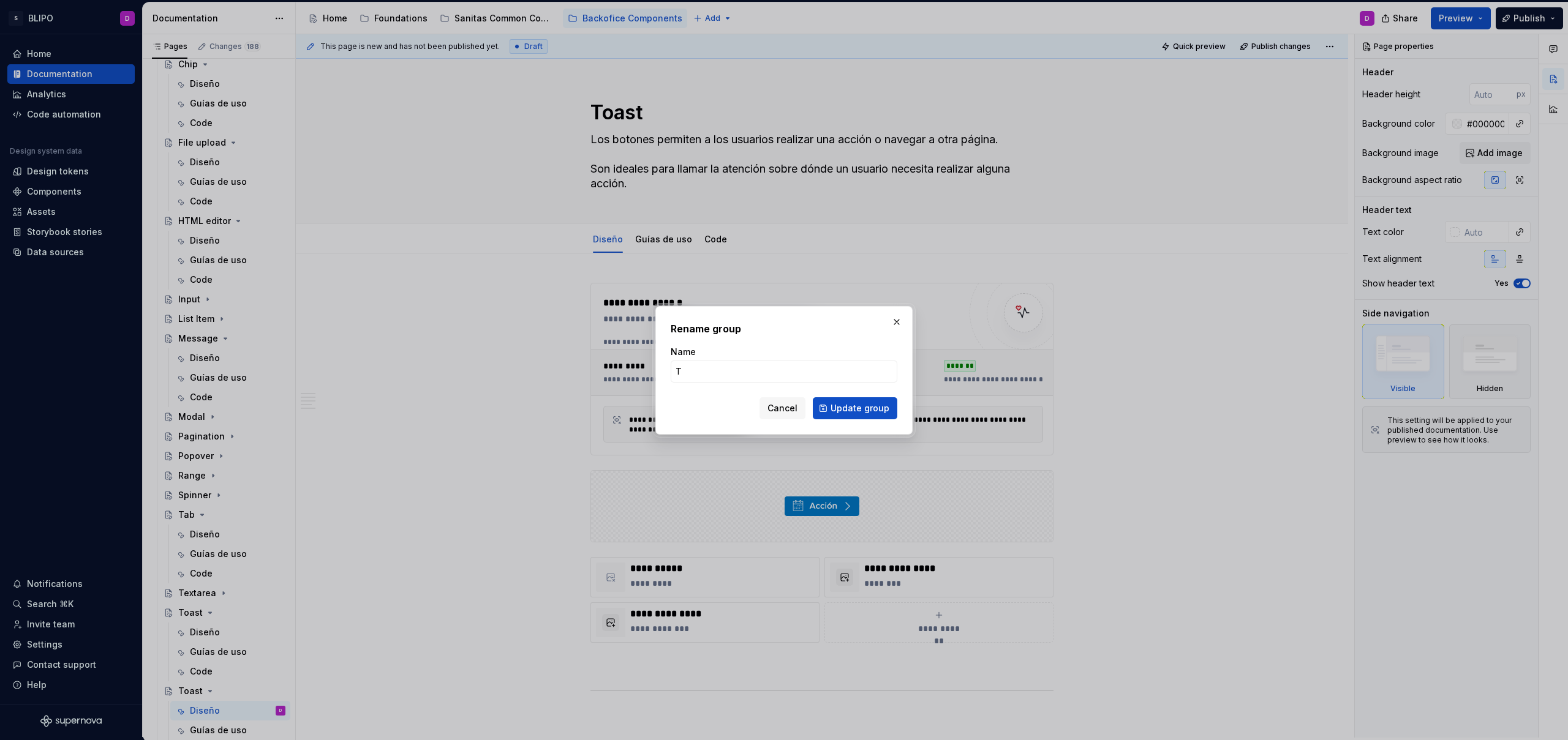
type input "Ti"
type textarea "*"
type input "Toggle"
click at [877, 409] on span "Update group" at bounding box center [860, 408] width 59 height 12
type textarea "*"
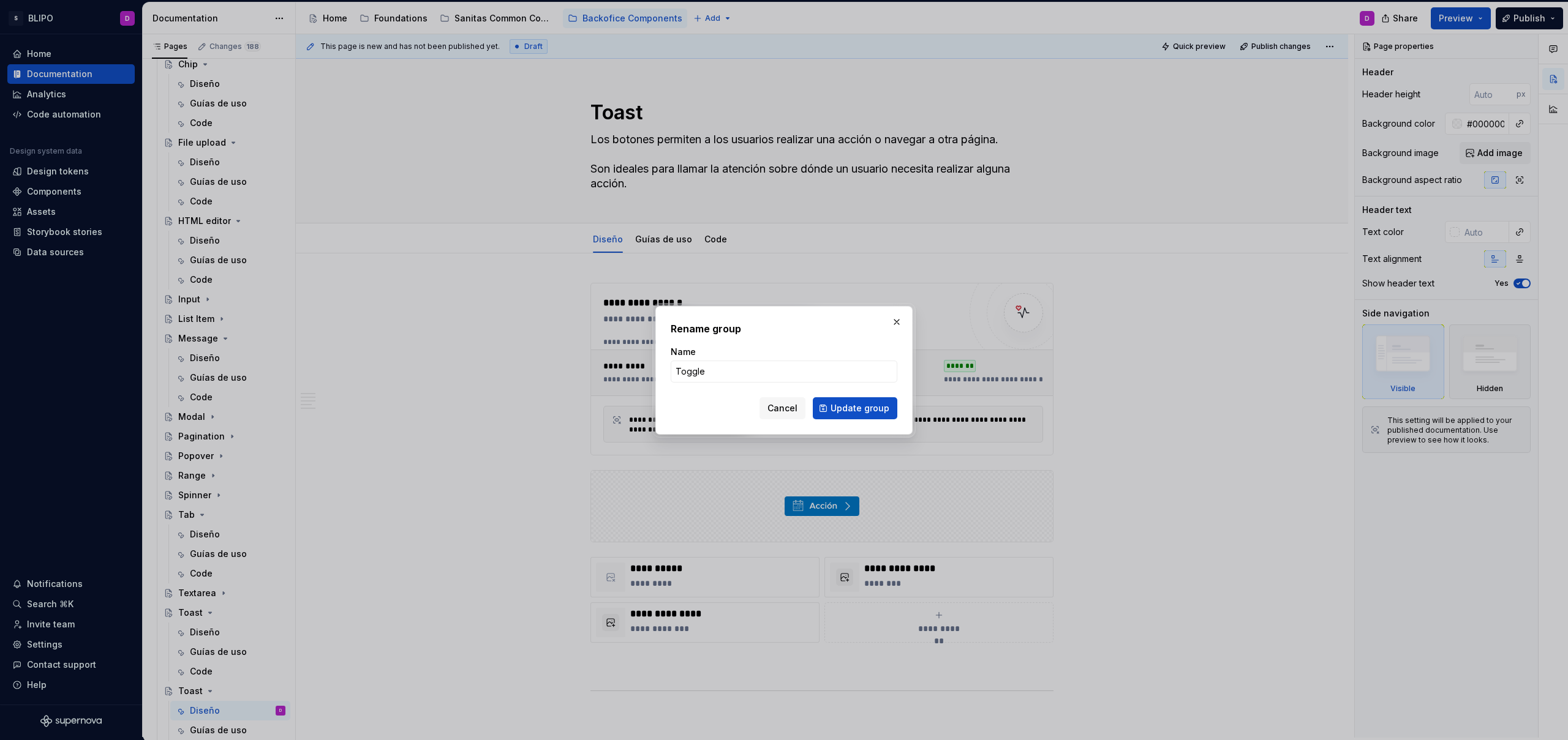
type textarea "Toggle"
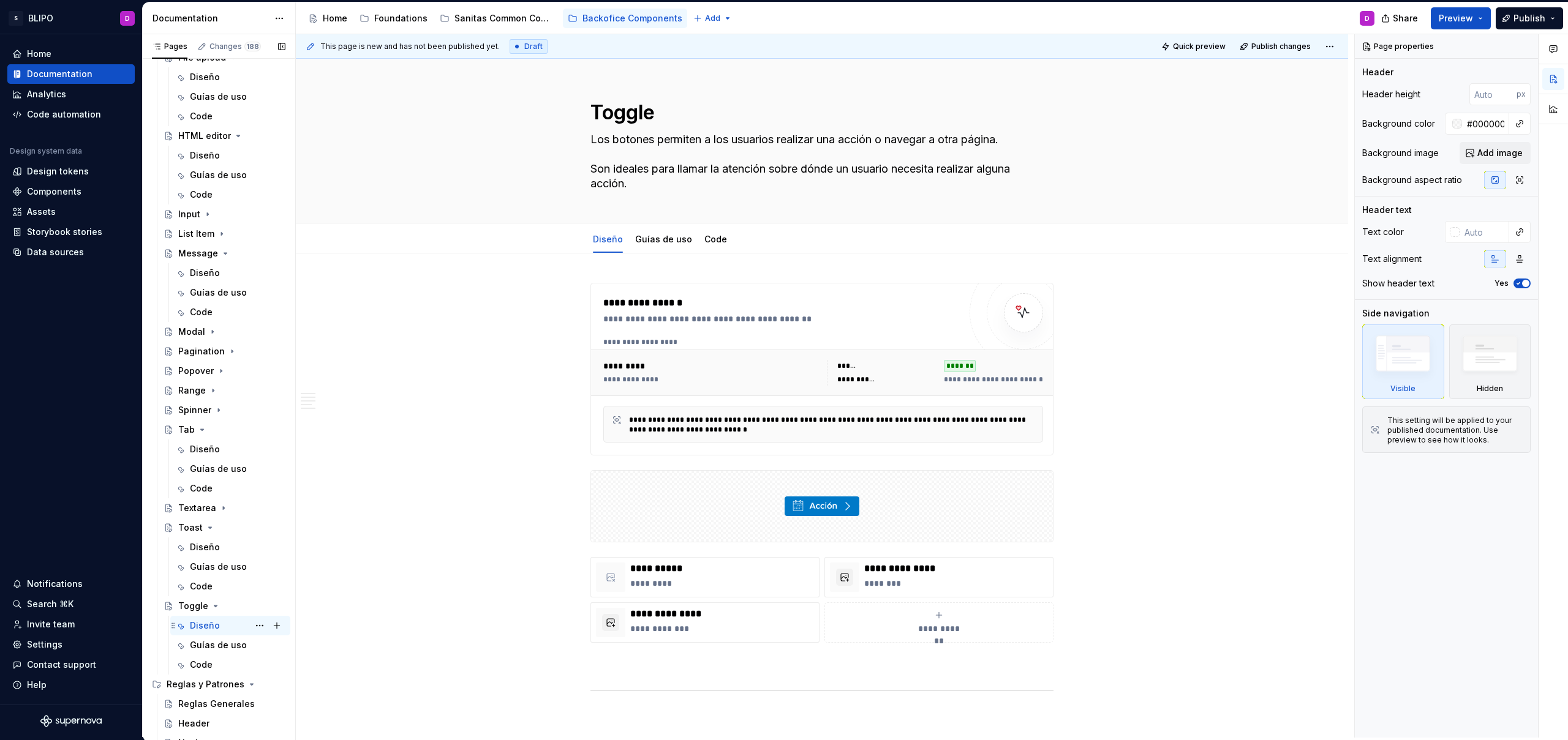
scroll to position [456, 0]
click at [254, 601] on button "Page tree" at bounding box center [259, 599] width 17 height 17
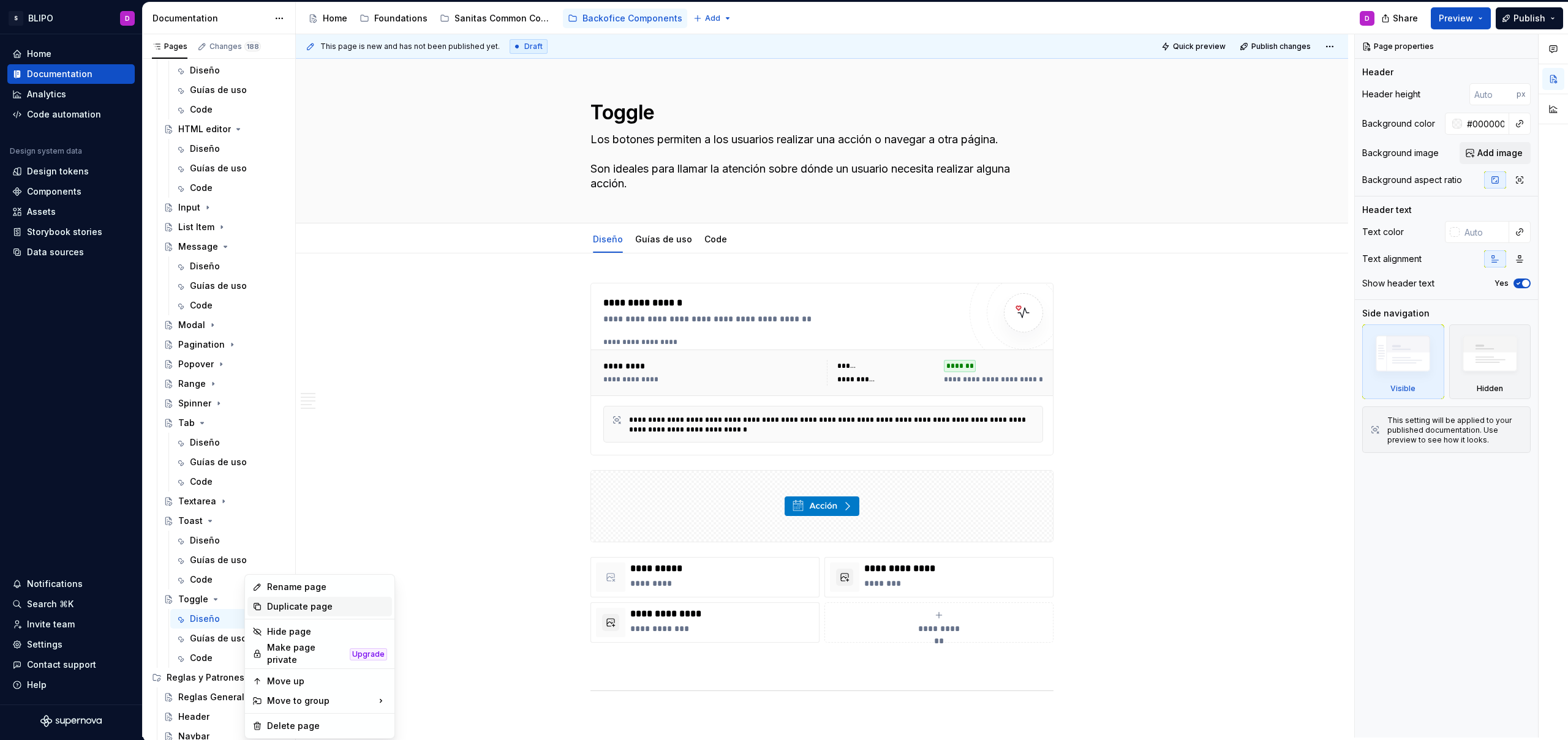
click at [293, 606] on div "Duplicate page" at bounding box center [327, 607] width 120 height 12
click at [252, 678] on button "Page tree" at bounding box center [259, 678] width 17 height 17
type textarea "*"
click at [287, 588] on div "Rename page" at bounding box center [327, 587] width 120 height 12
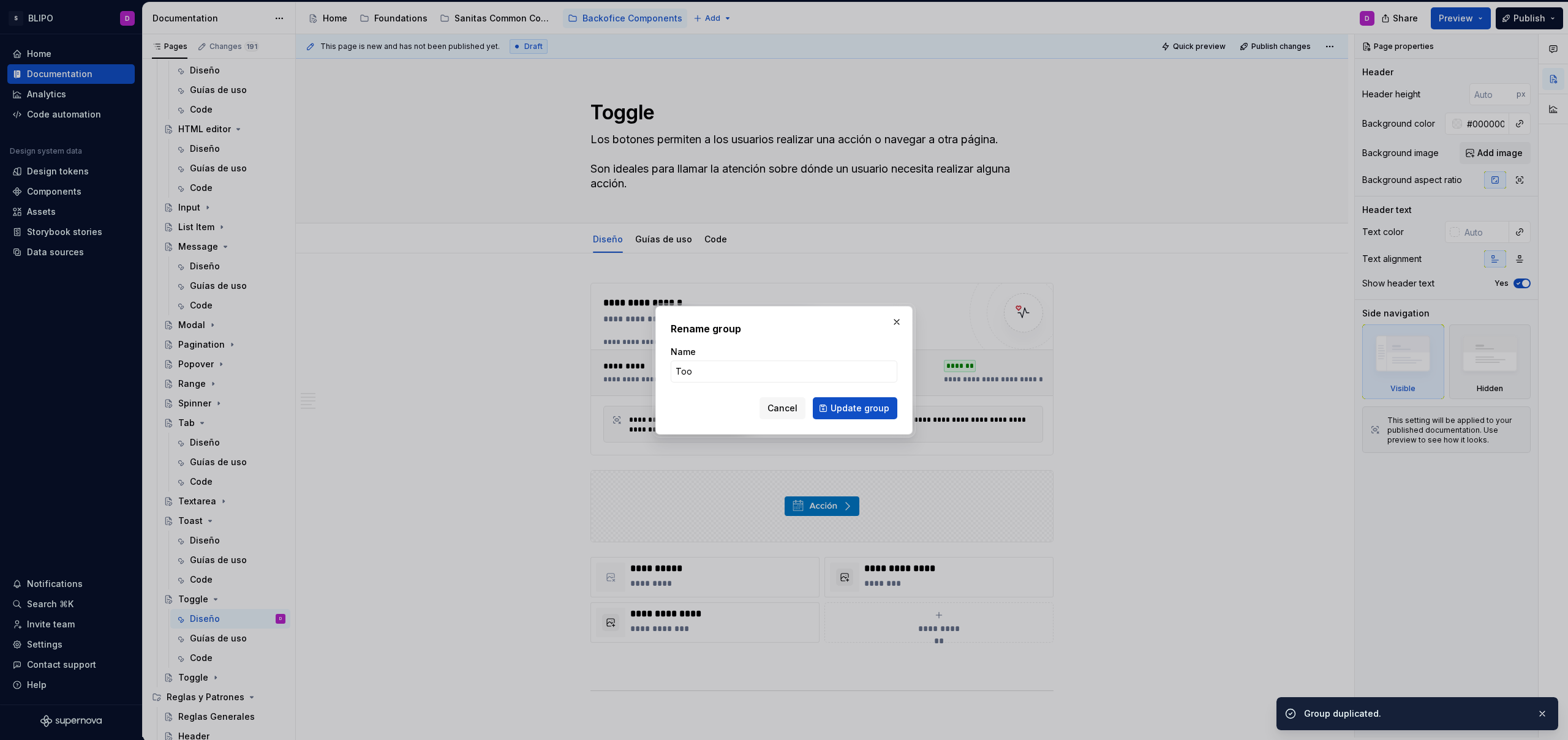
type input "Tool"
type textarea "*"
type input "Toolt"
type textarea "*"
type input "Tooltip"
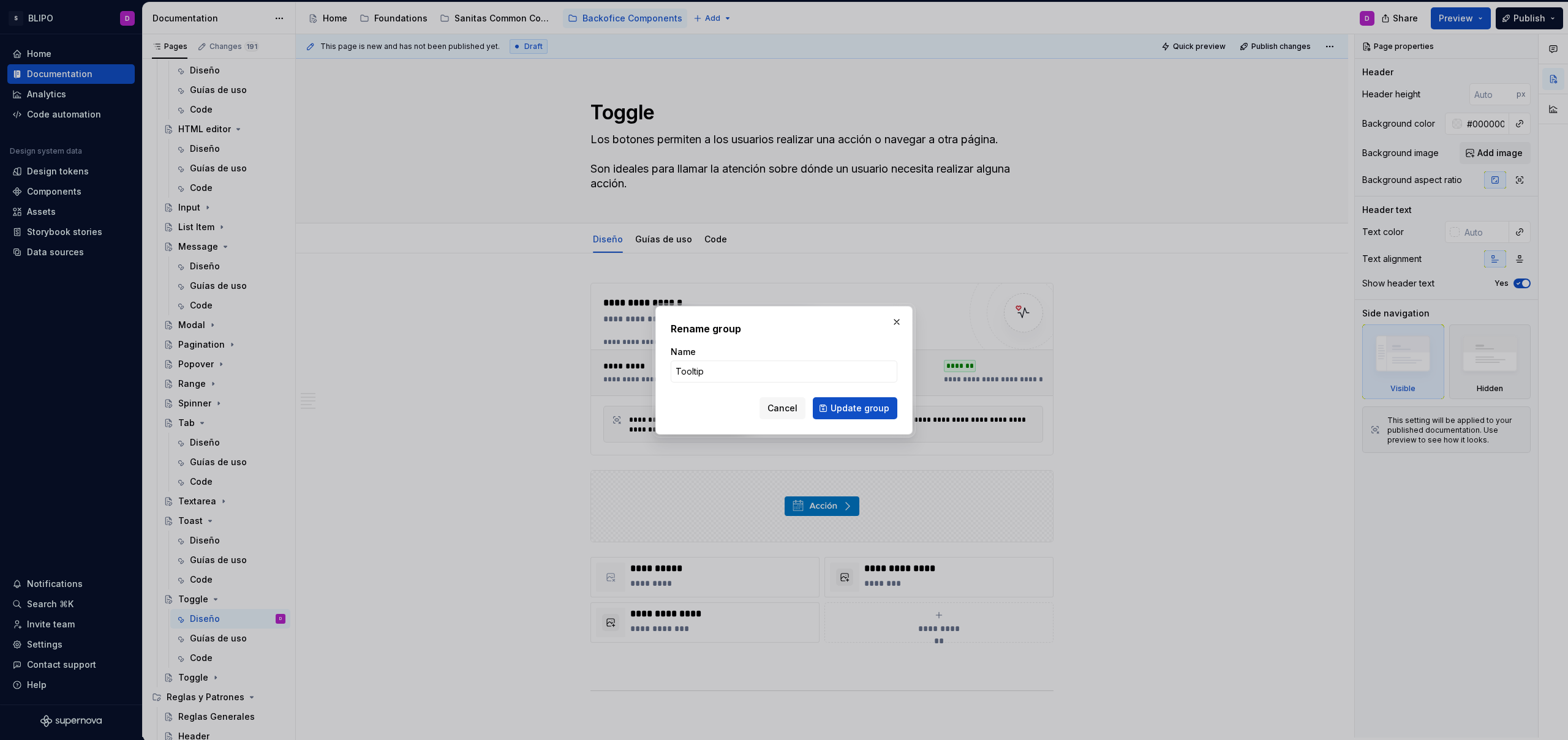
click button "Update group" at bounding box center [855, 408] width 85 height 22
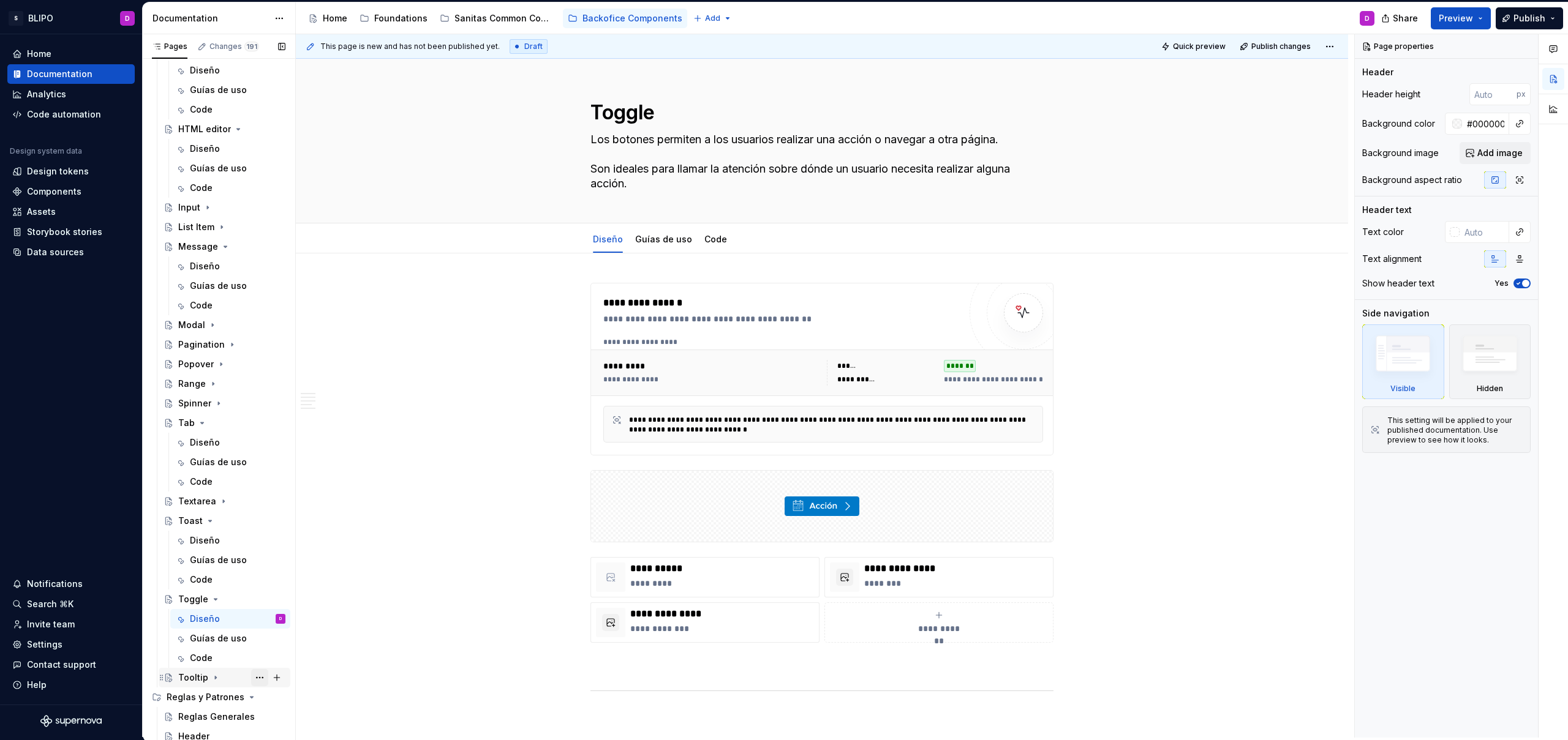
click at [252, 678] on button "Page tree" at bounding box center [259, 678] width 17 height 17
click at [228, 405] on div "Pages Changes 191 Add Accessibility guide for tree Page tree. Navigate the tree…" at bounding box center [218, 389] width 153 height 708
click at [228, 405] on div "Spinner" at bounding box center [232, 403] width 107 height 12
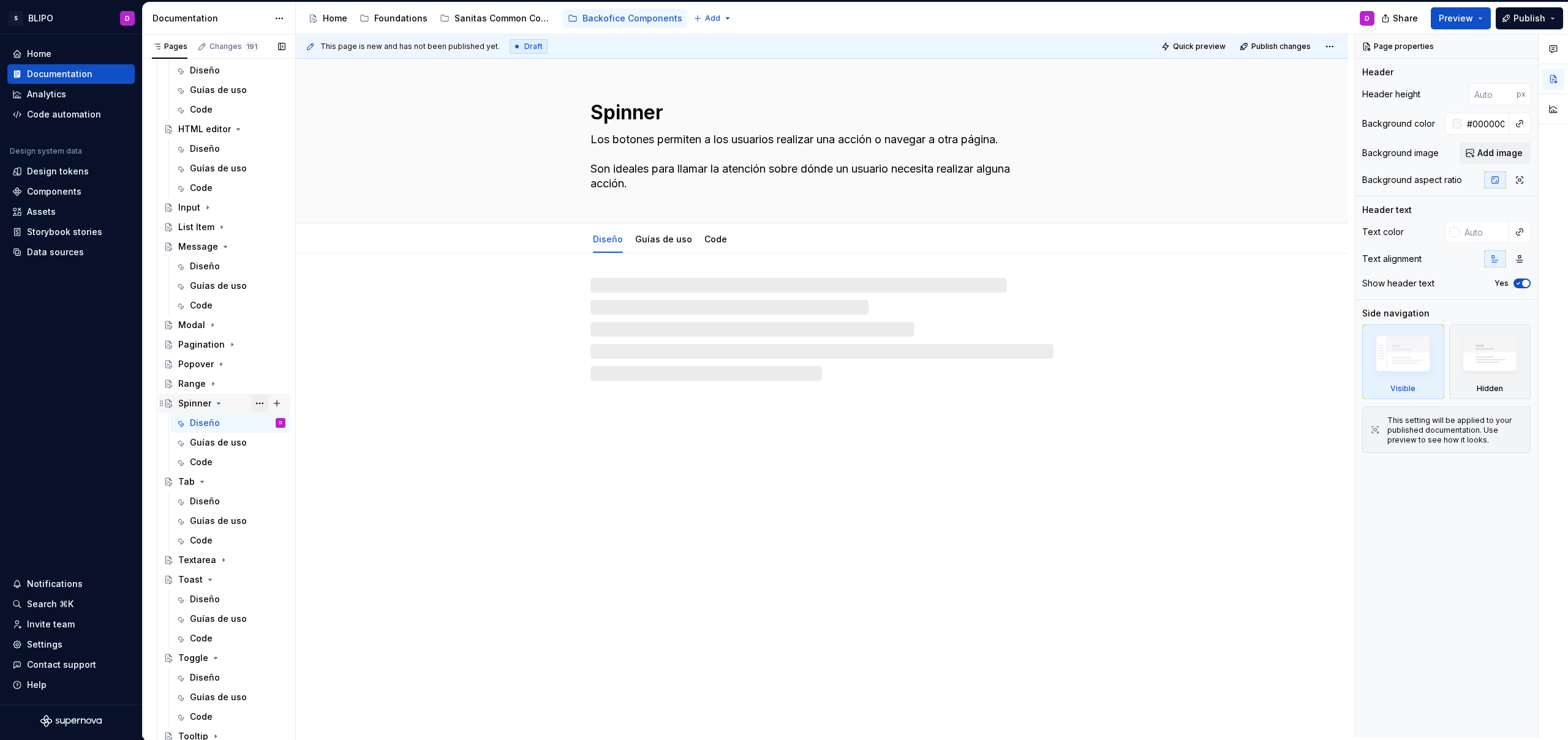
click at [254, 403] on button "Page tree" at bounding box center [259, 403] width 17 height 17
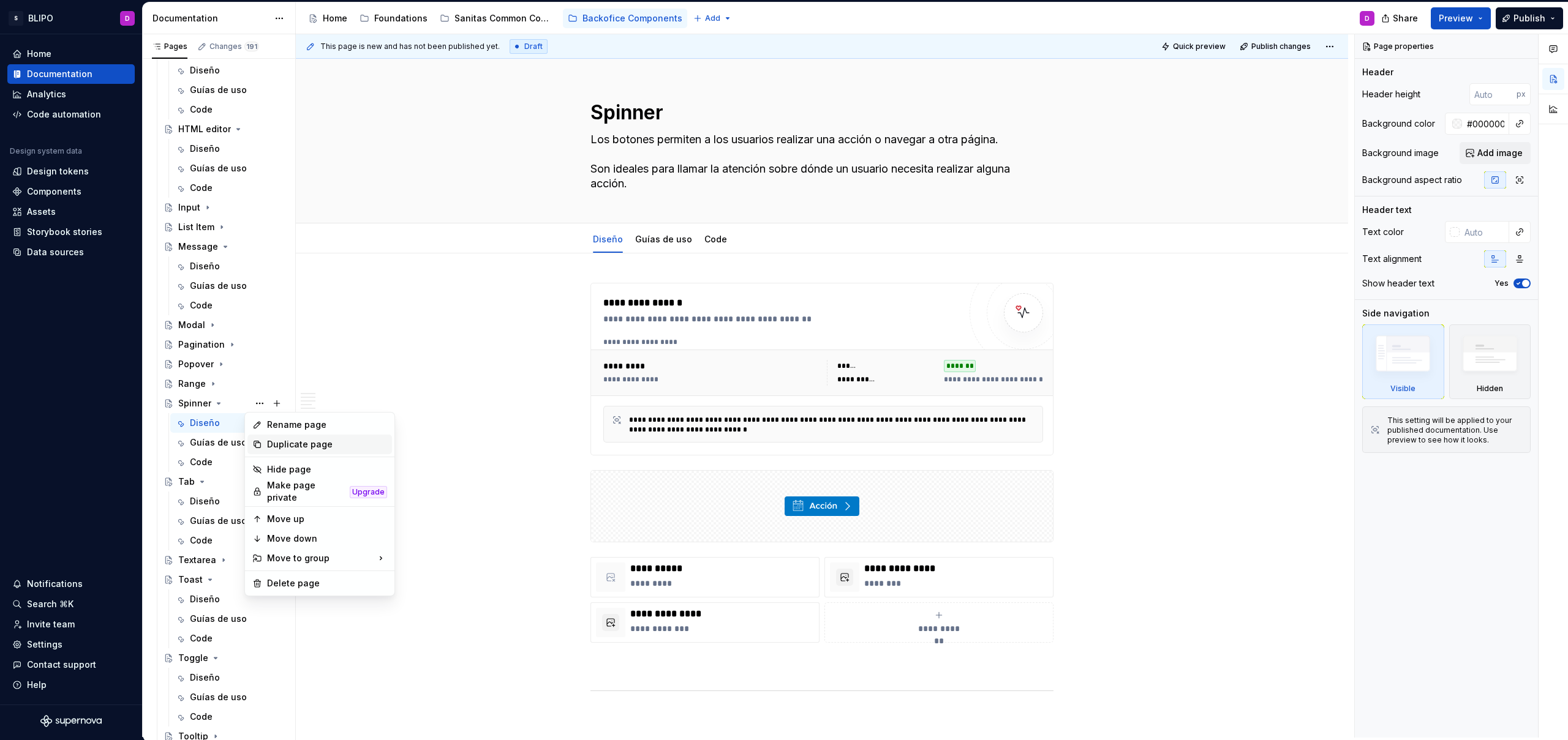
click at [274, 440] on div "Duplicate page" at bounding box center [327, 444] width 120 height 12
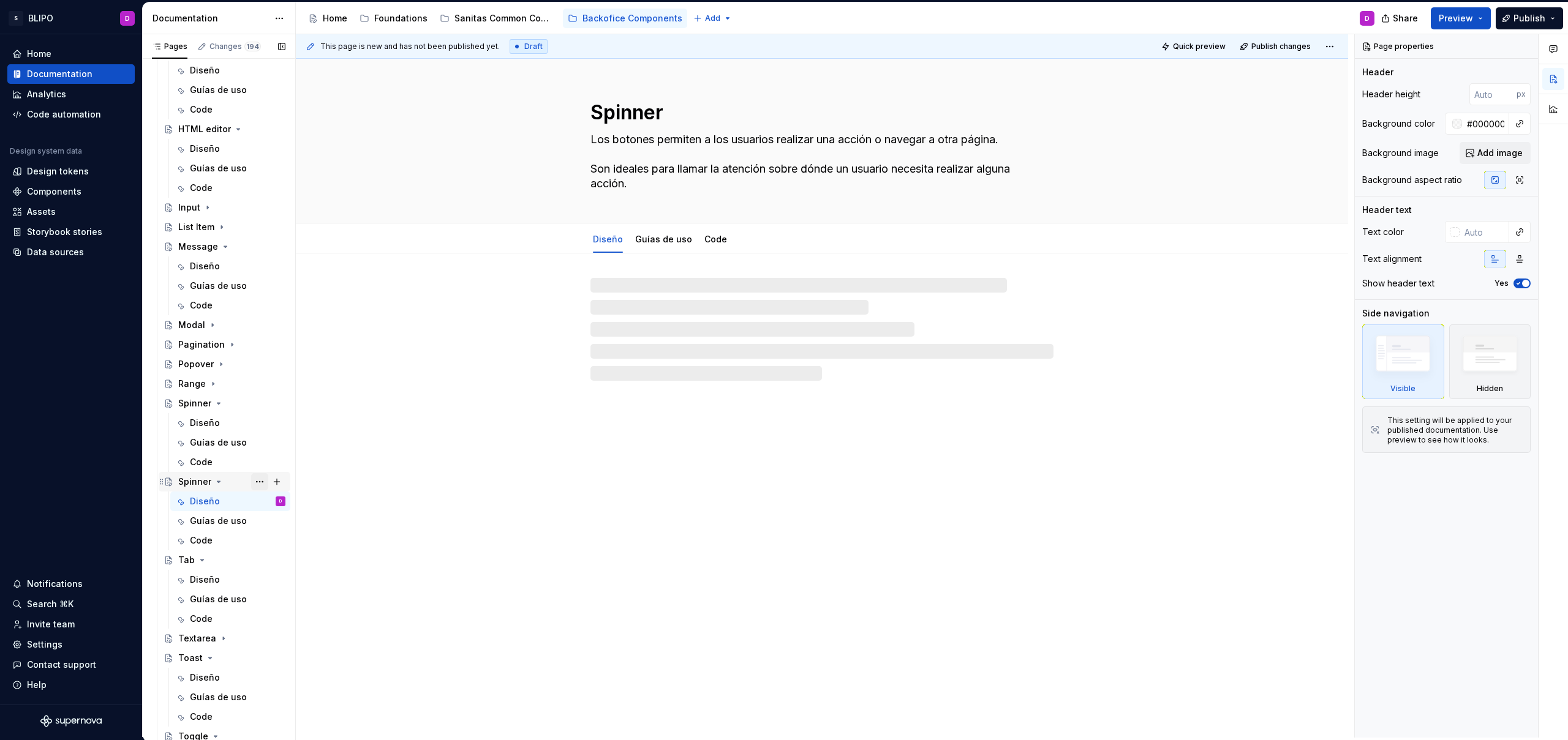
click at [256, 484] on button "Page tree" at bounding box center [259, 482] width 17 height 17
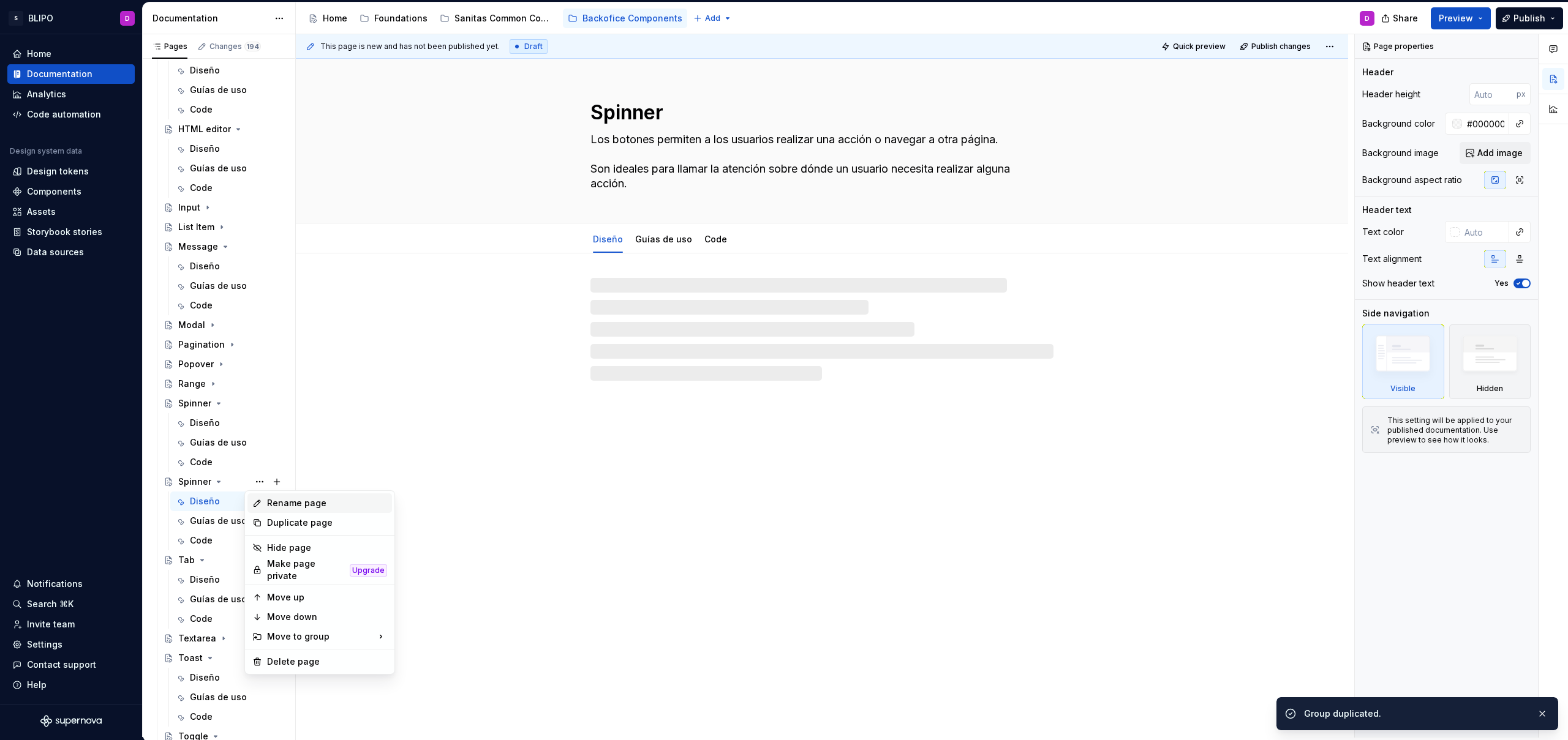
click at [298, 502] on div "Rename page" at bounding box center [327, 502] width 120 height 12
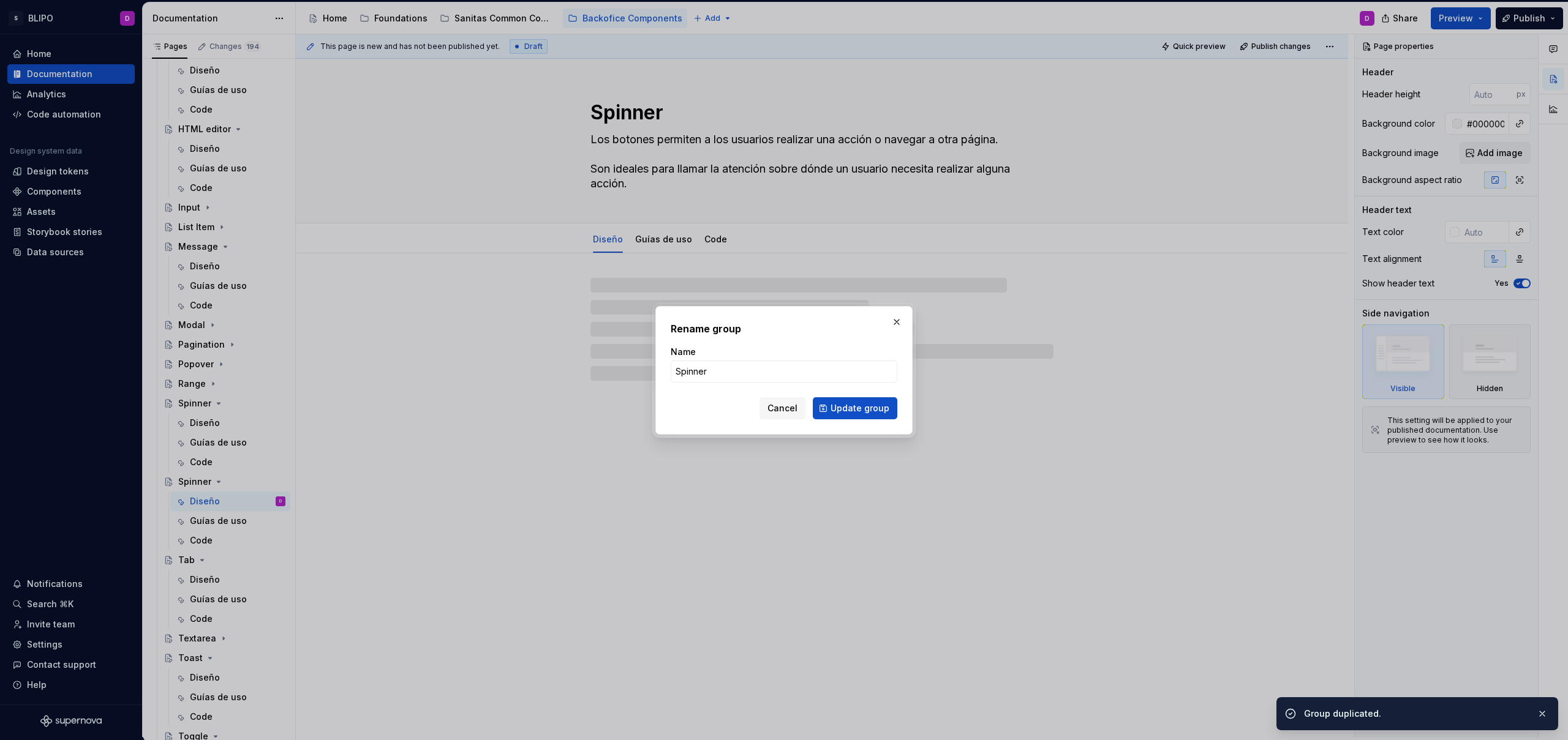
type textarea "*"
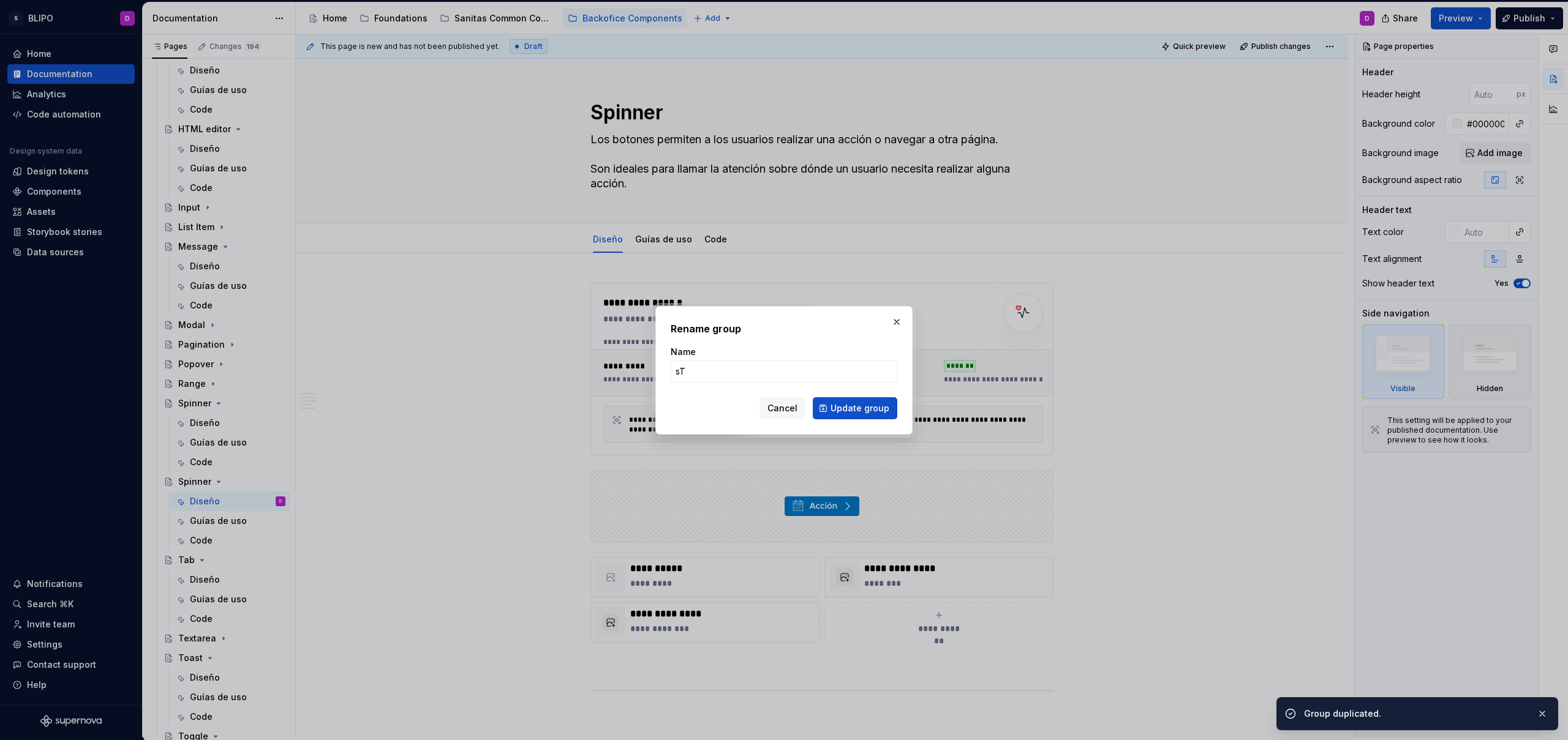
type input "sTE"
type textarea "*"
type input "Stepper - Wizard"
click button "Update group" at bounding box center [855, 408] width 85 height 22
type textarea "*"
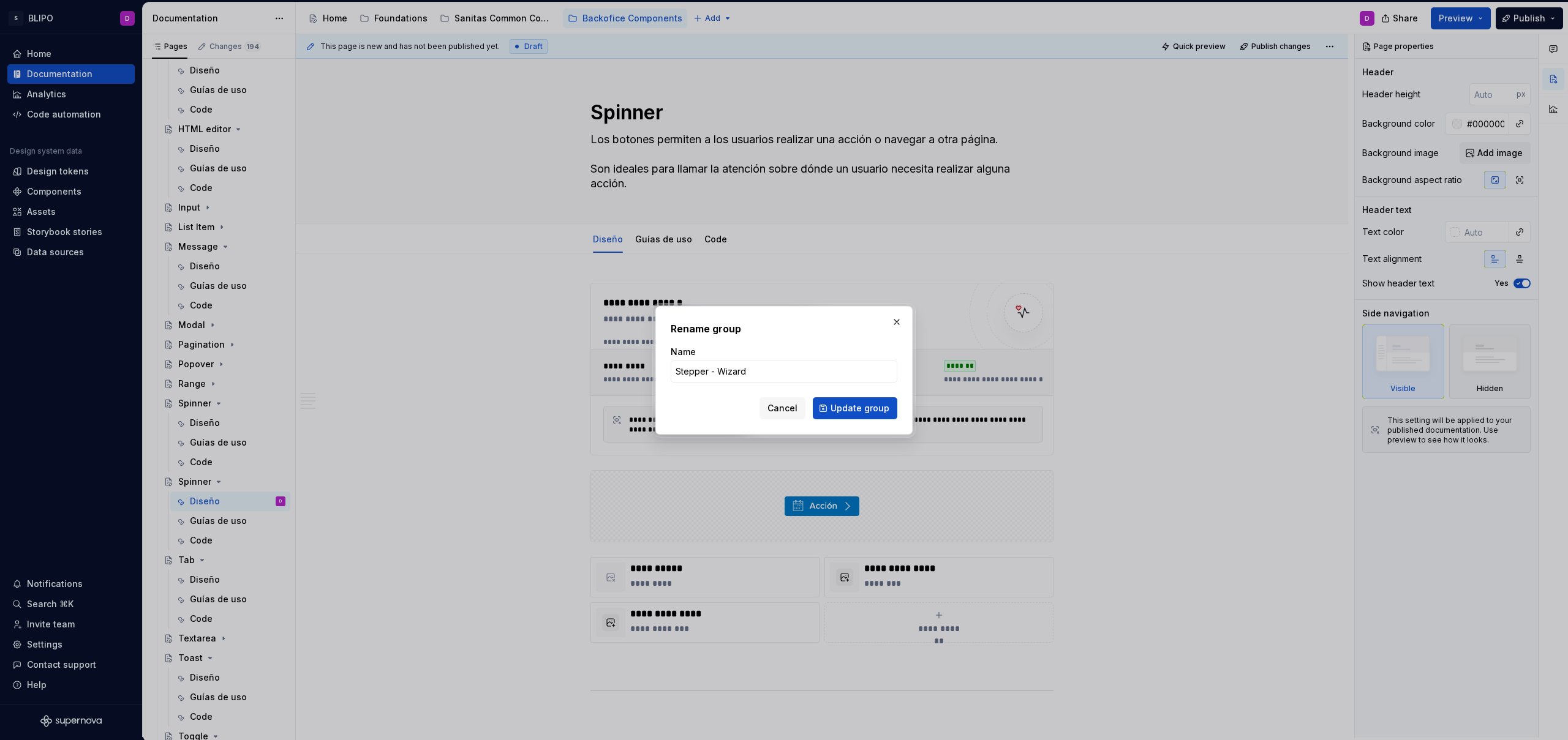
type textarea "Stepper - Wizard"
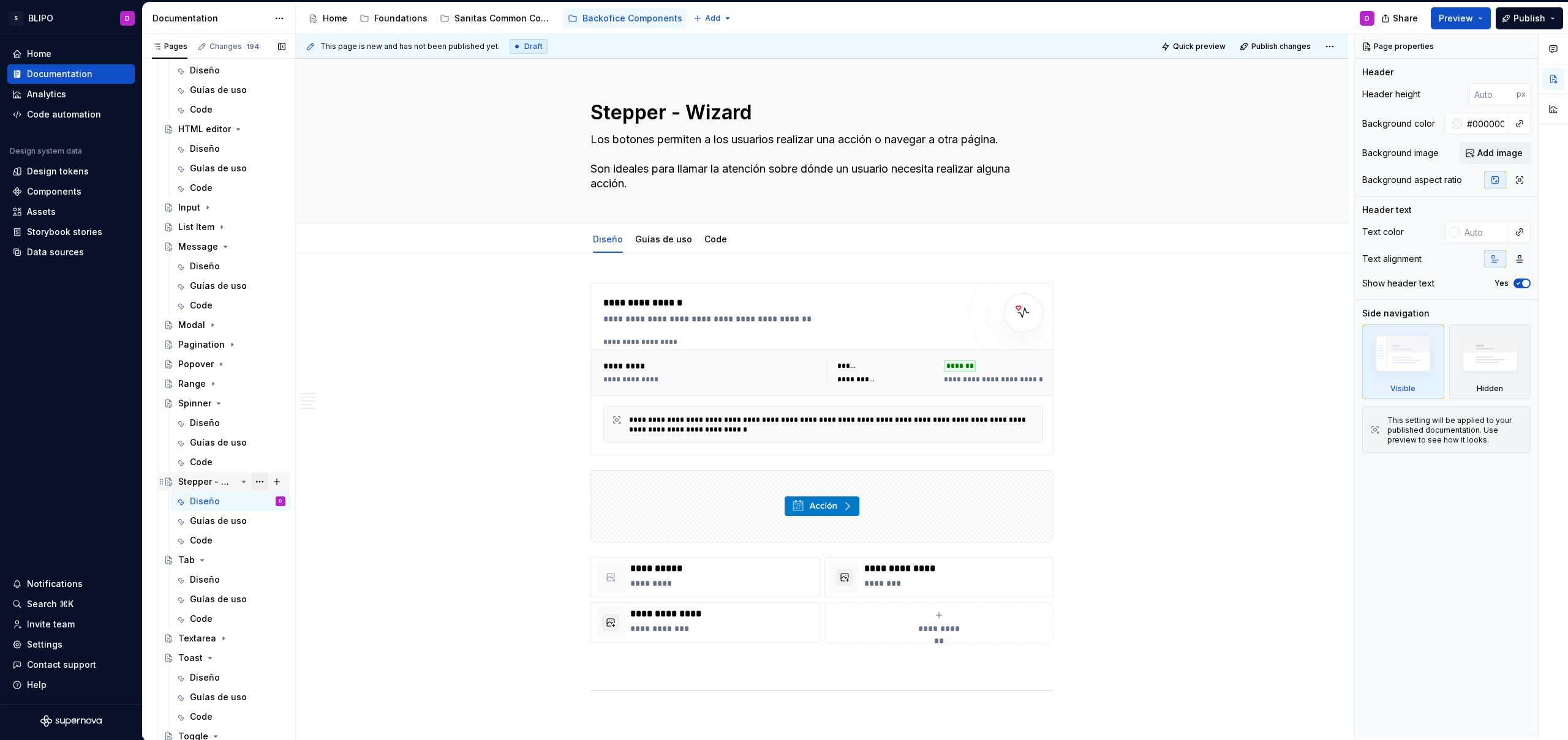
click at [256, 481] on button "Page tree" at bounding box center [259, 482] width 17 height 17
click at [240, 481] on div "Pages Changes 194 Add Accessibility guide for tree Page tree. Navigate the tree…" at bounding box center [218, 389] width 153 height 708
click at [242, 481] on icon "Page tree" at bounding box center [243, 481] width 3 height 1
click at [202, 500] on icon "Page tree" at bounding box center [202, 501] width 9 height 9
click at [206, 539] on icon "Page tree" at bounding box center [210, 540] width 9 height 9
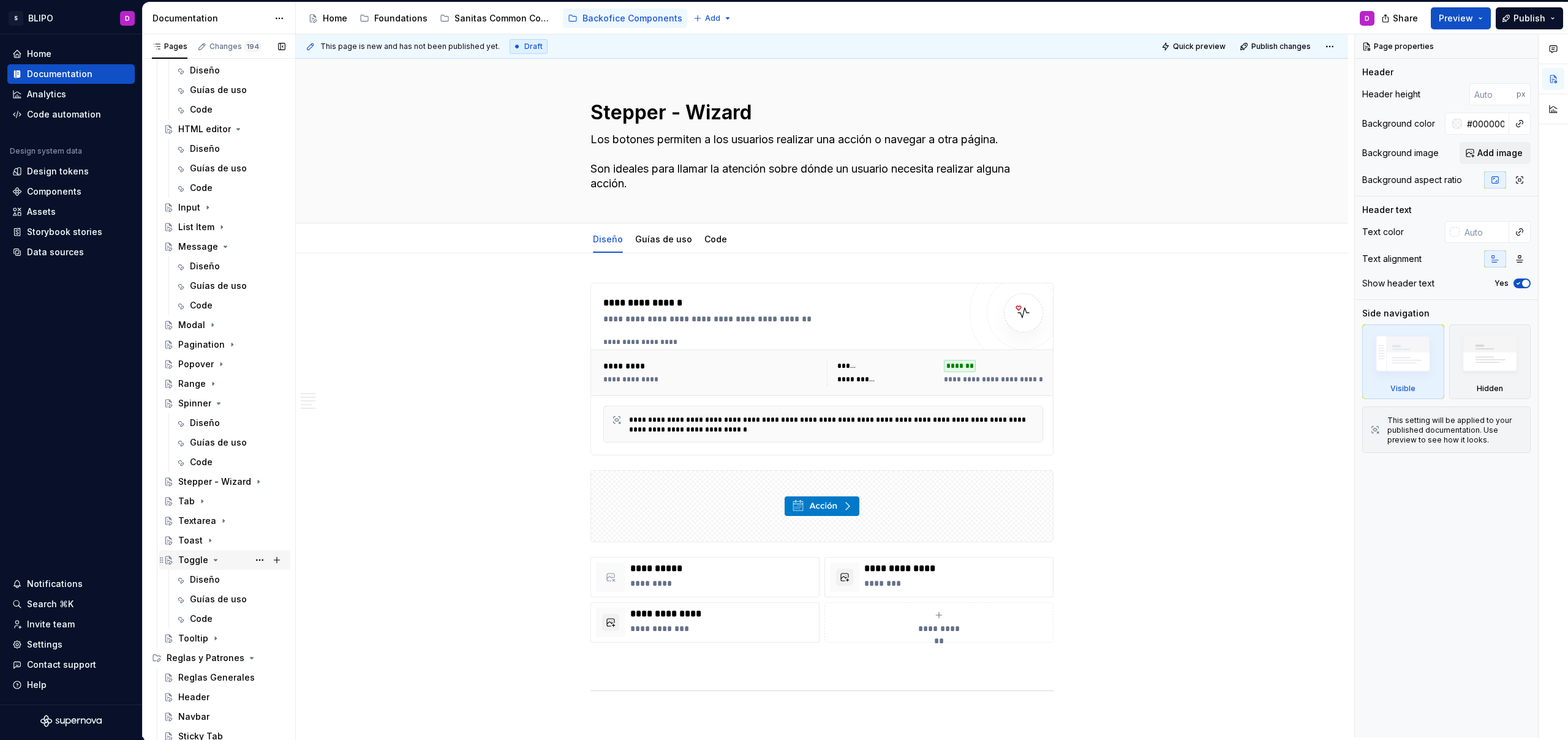
click at [212, 563] on icon "Page tree" at bounding box center [215, 560] width 9 height 9
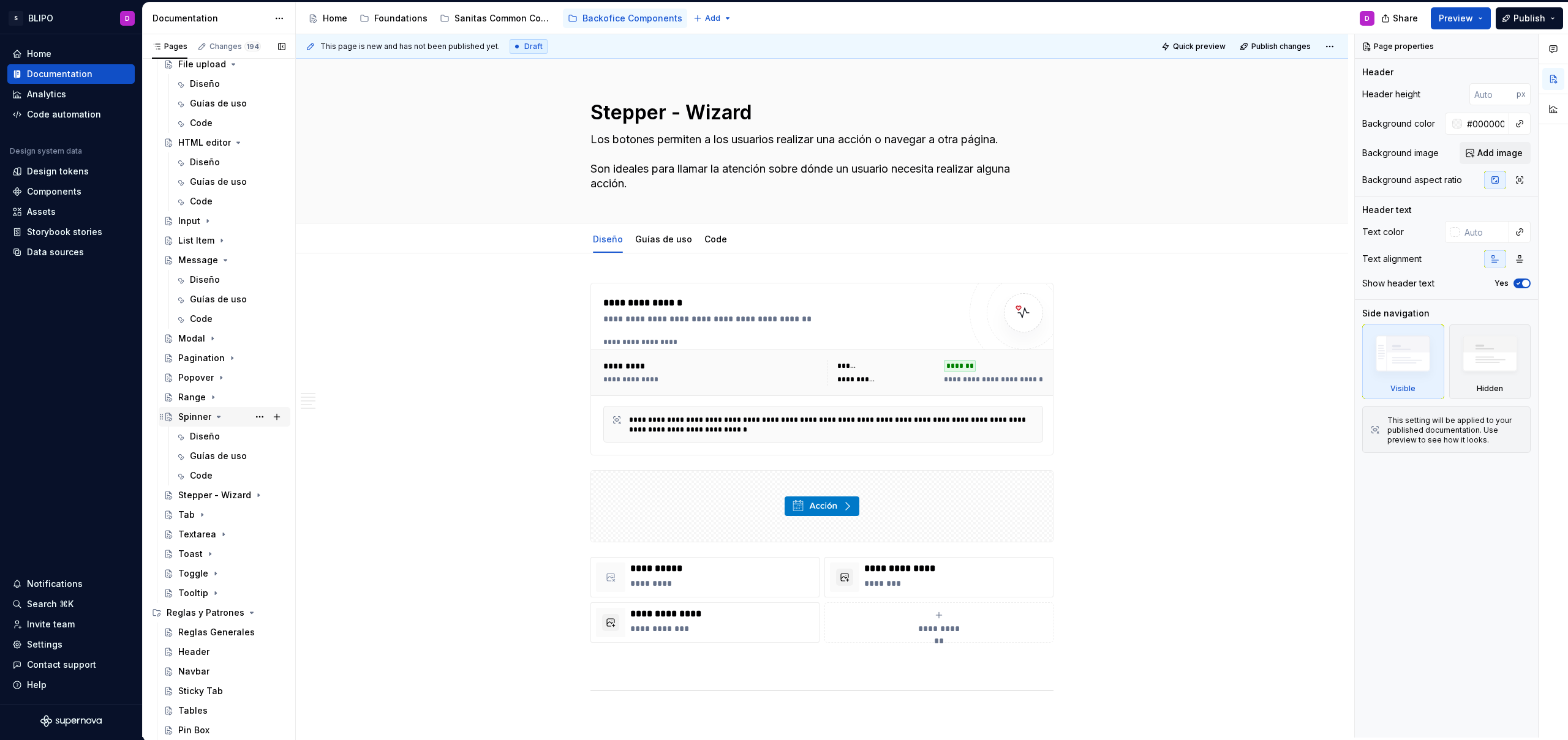
click at [215, 416] on icon "Page tree" at bounding box center [219, 417] width 9 height 9
click at [221, 319] on icon "Page tree" at bounding box center [225, 318] width 9 height 9
click at [237, 259] on icon "Page tree" at bounding box center [238, 259] width 3 height 1
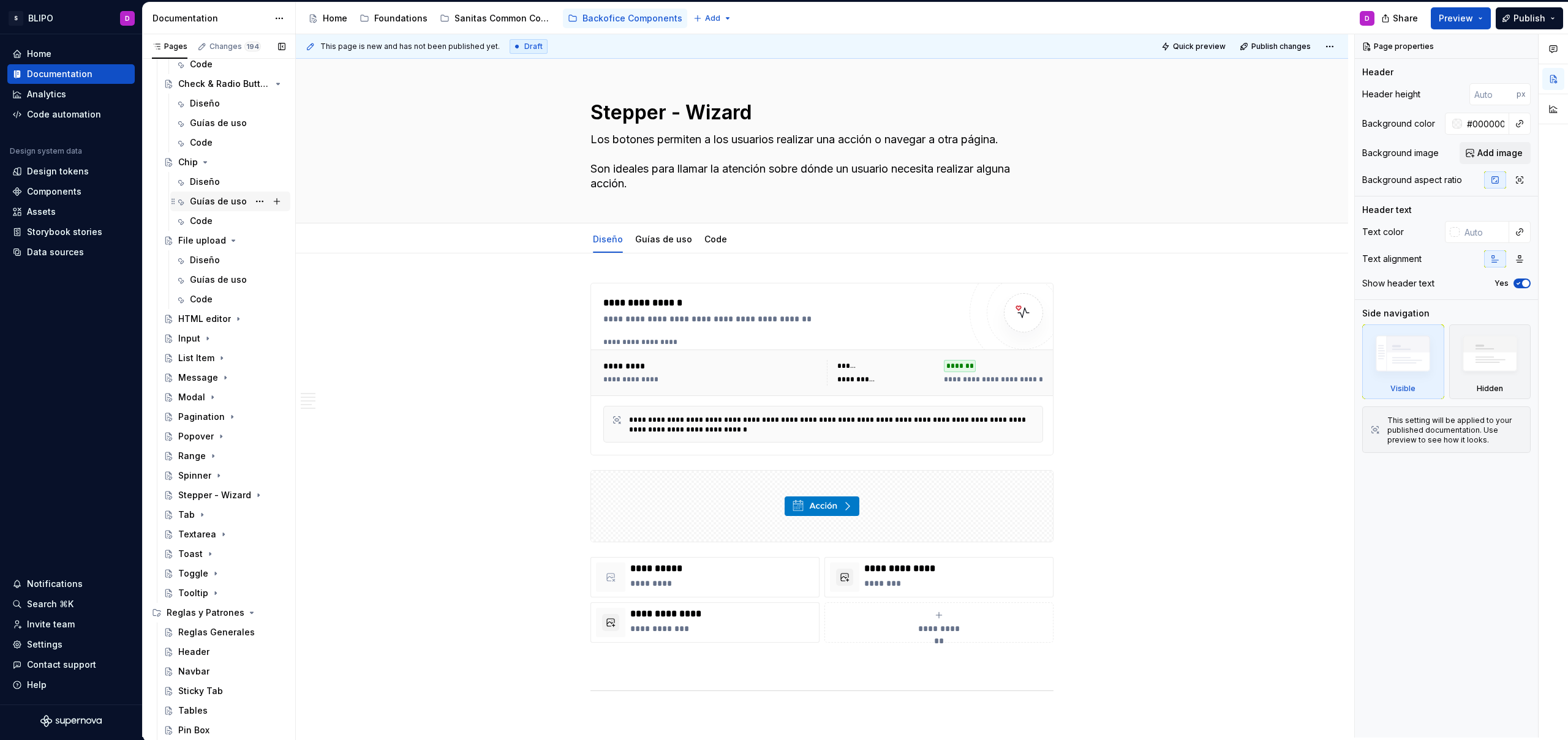
scroll to position [267, 0]
drag, startPoint x: 229, startPoint y: 239, endPoint x: 233, endPoint y: 226, distance: 13.6
click at [229, 239] on icon "Page tree" at bounding box center [233, 240] width 9 height 9
click at [204, 221] on icon "Page tree" at bounding box center [205, 221] width 3 height 1
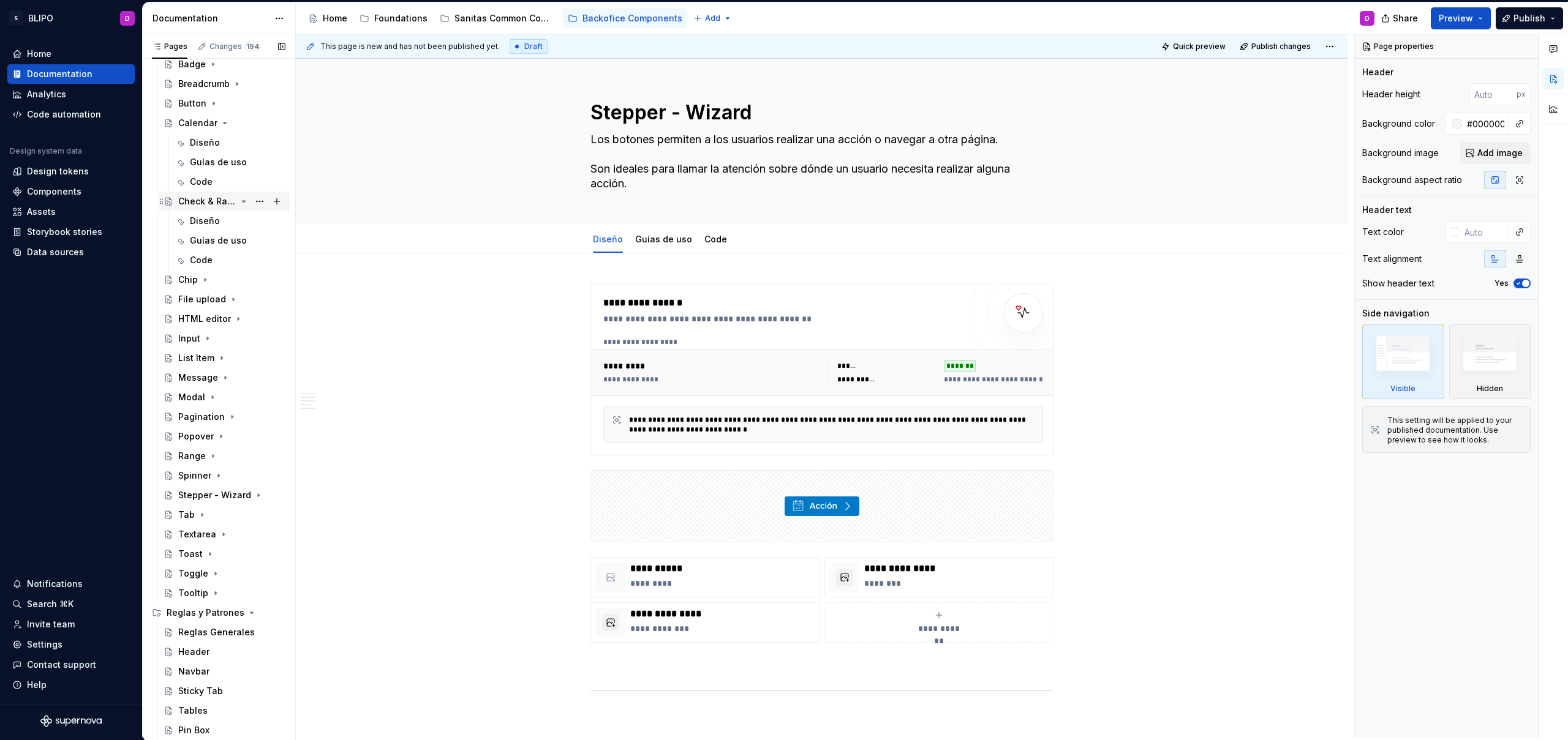
click at [242, 201] on icon "Page tree" at bounding box center [243, 201] width 3 height 1
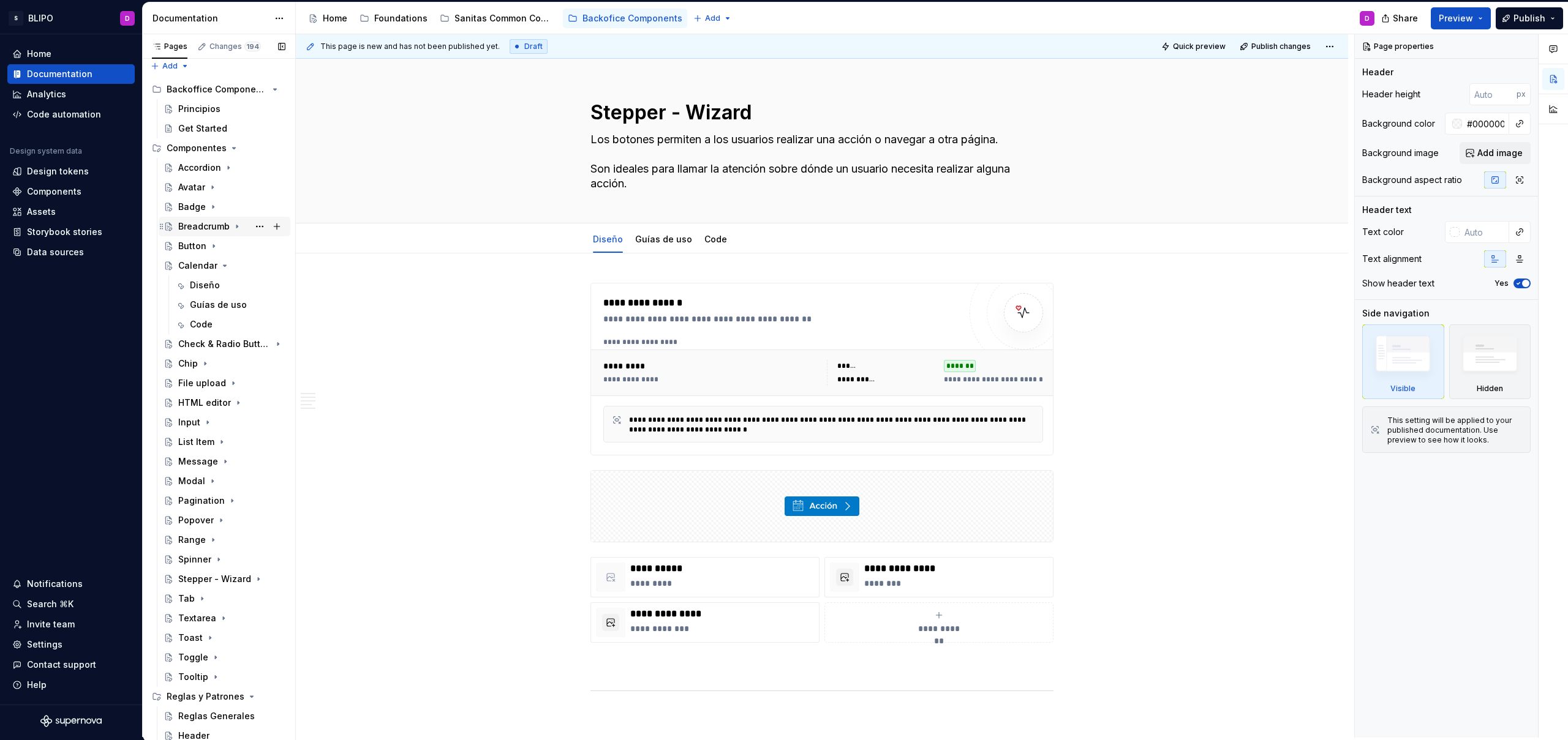
scroll to position [0, 0]
click at [223, 270] on icon "Page tree" at bounding box center [225, 271] width 9 height 9
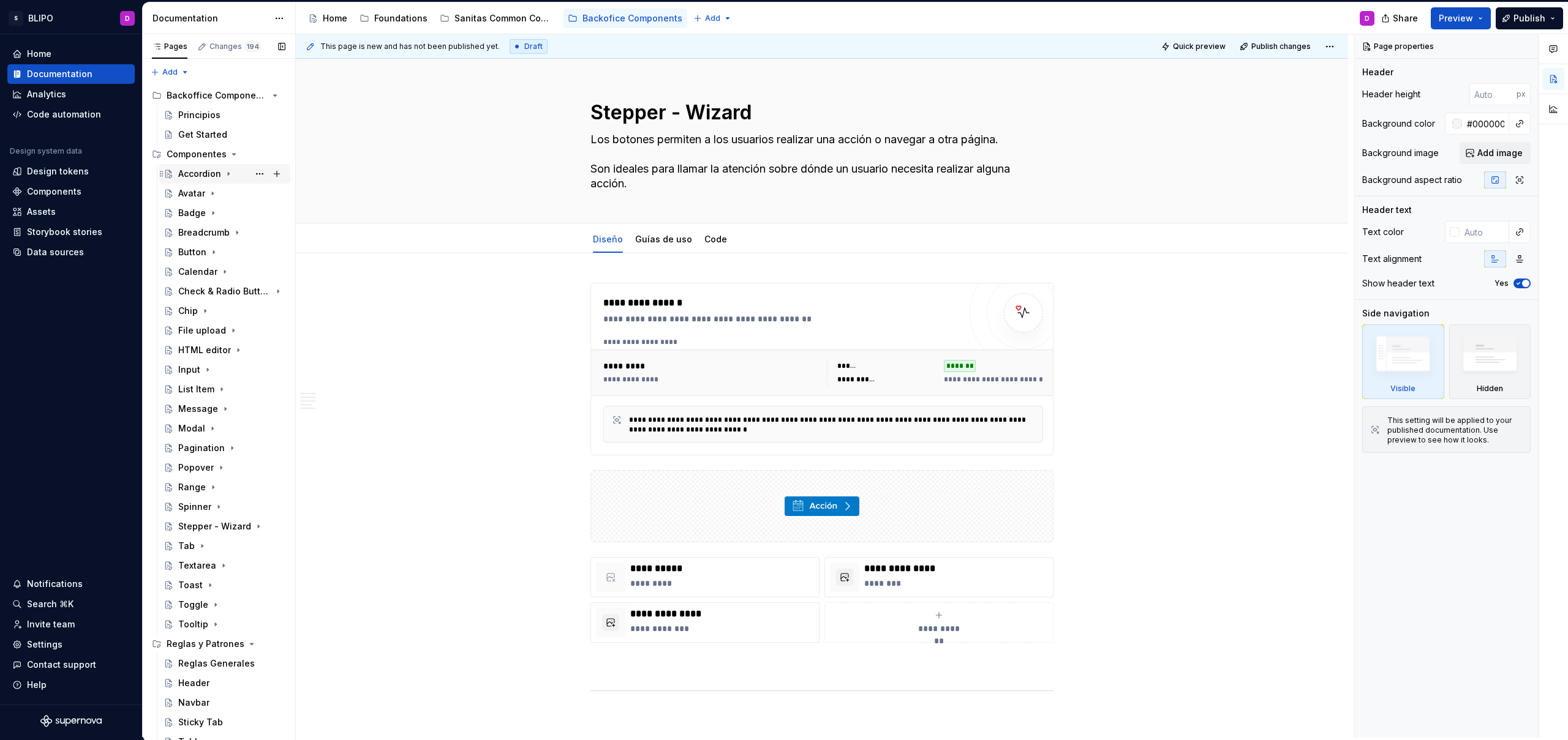
click at [194, 171] on div "Accordion" at bounding box center [200, 174] width 43 height 12
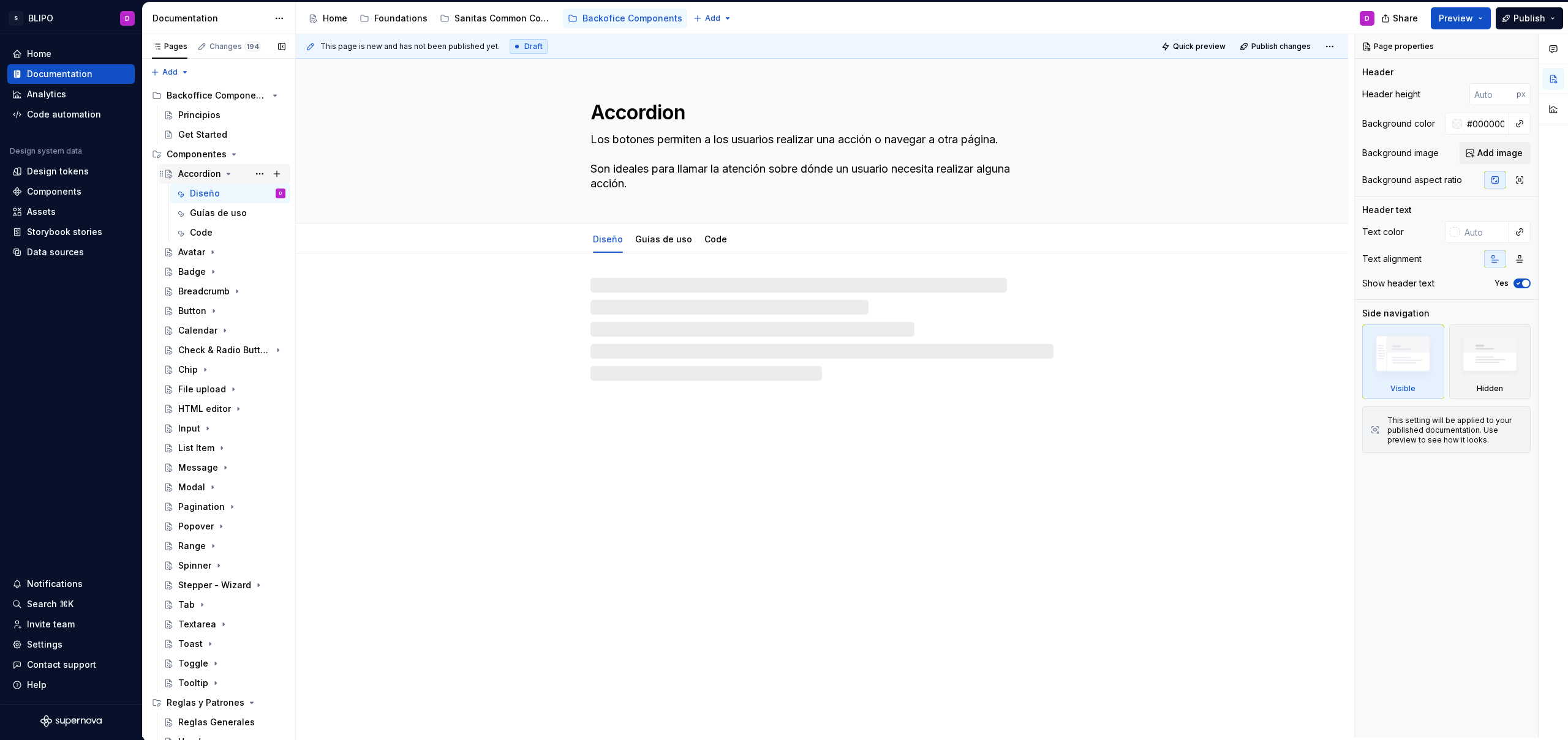
click at [194, 171] on div "Accordion" at bounding box center [200, 174] width 43 height 12
click at [228, 173] on icon "Page tree" at bounding box center [228, 173] width 3 height 1
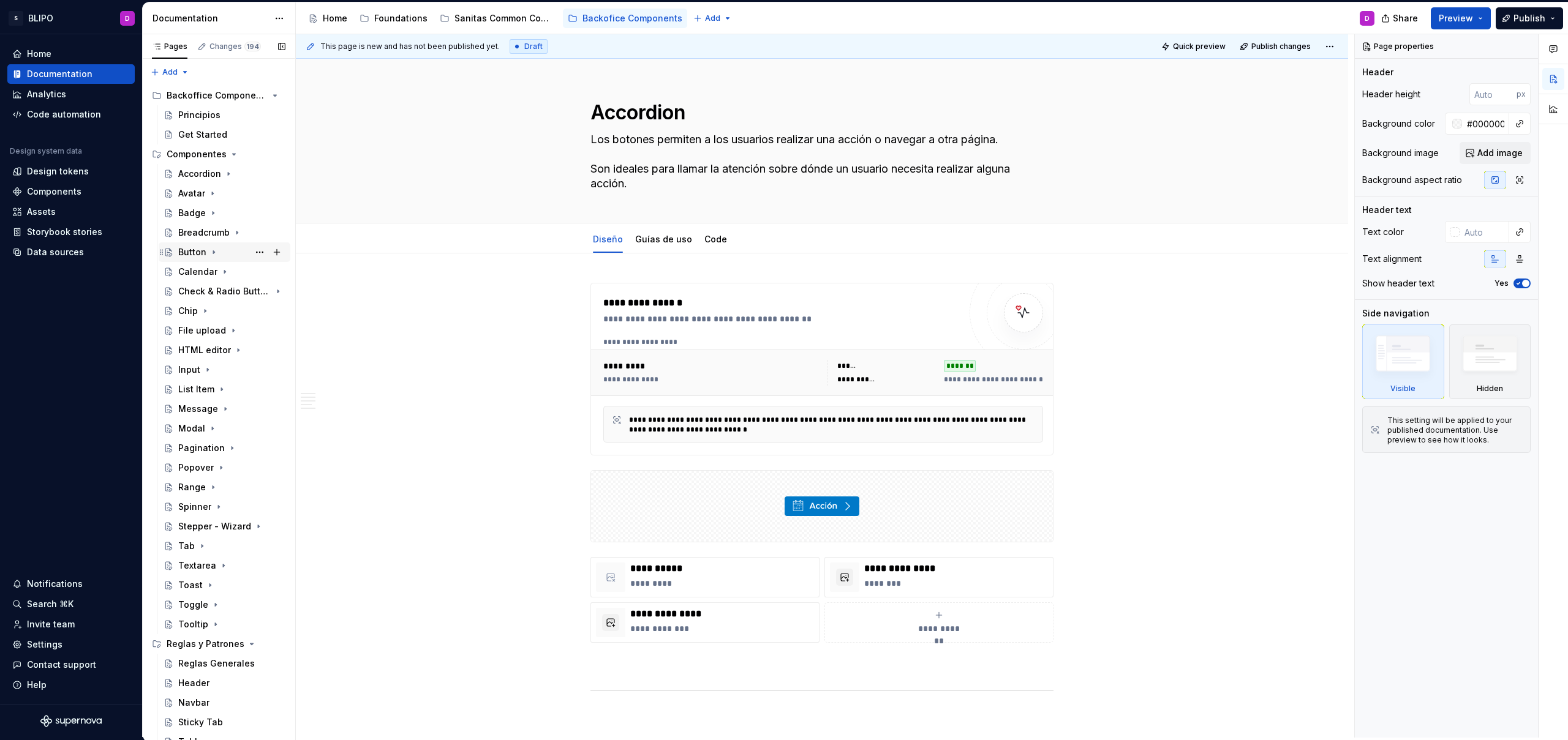
click at [197, 251] on div "Button" at bounding box center [193, 252] width 28 height 12
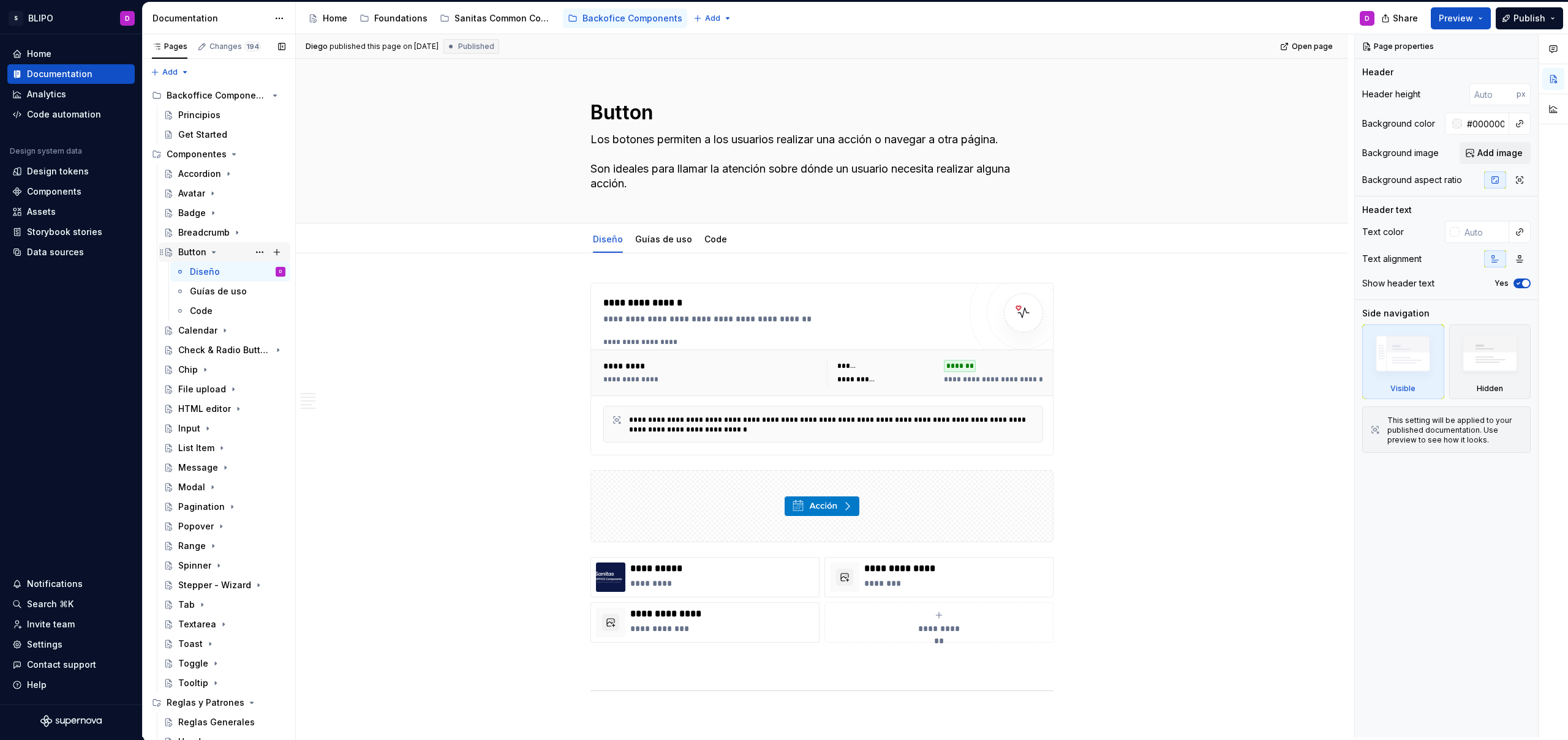
click at [212, 254] on icon "Page tree" at bounding box center [213, 252] width 9 height 9
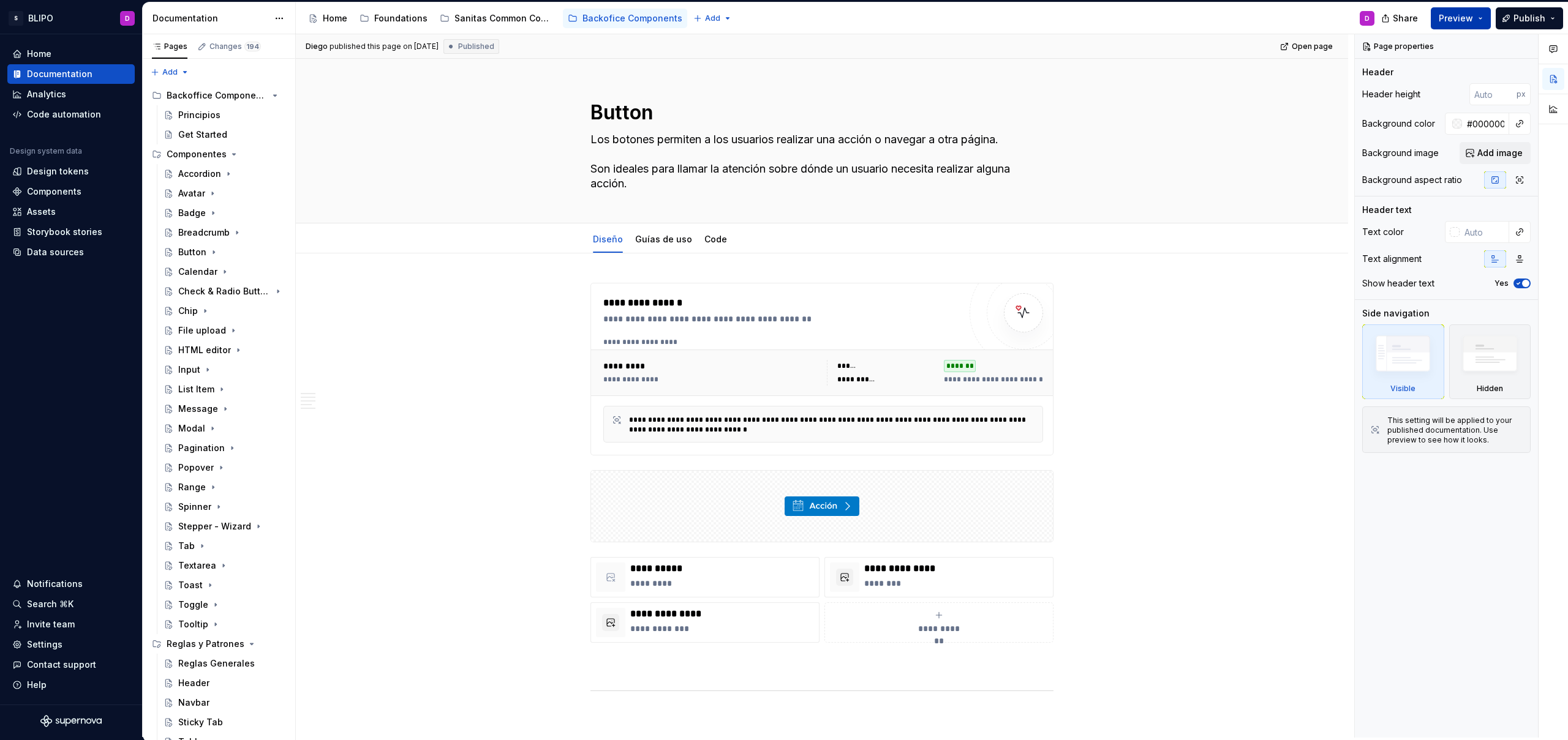
click at [1486, 21] on button "Preview" at bounding box center [1461, 18] width 60 height 22
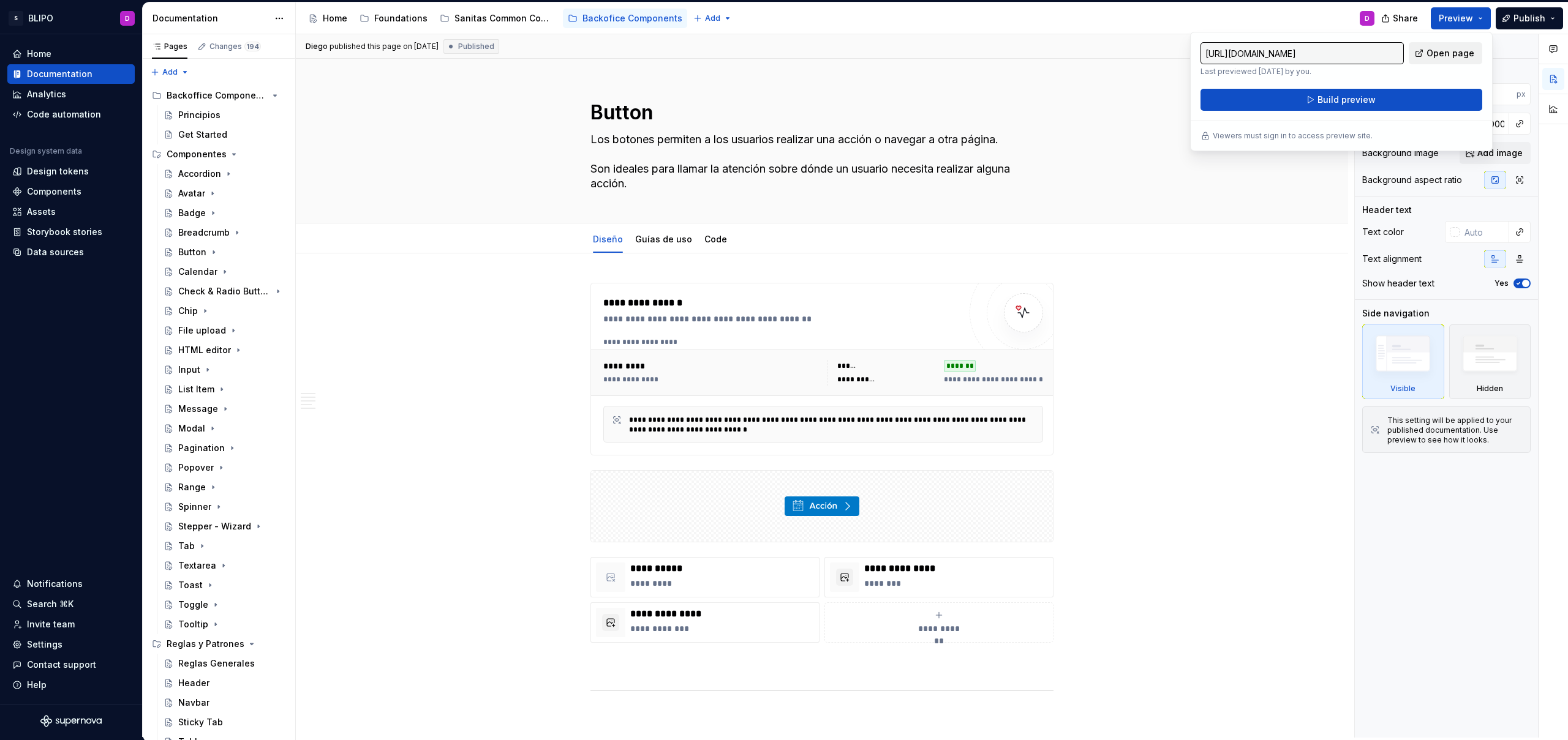
click at [1449, 54] on span "Open page" at bounding box center [1450, 53] width 48 height 12
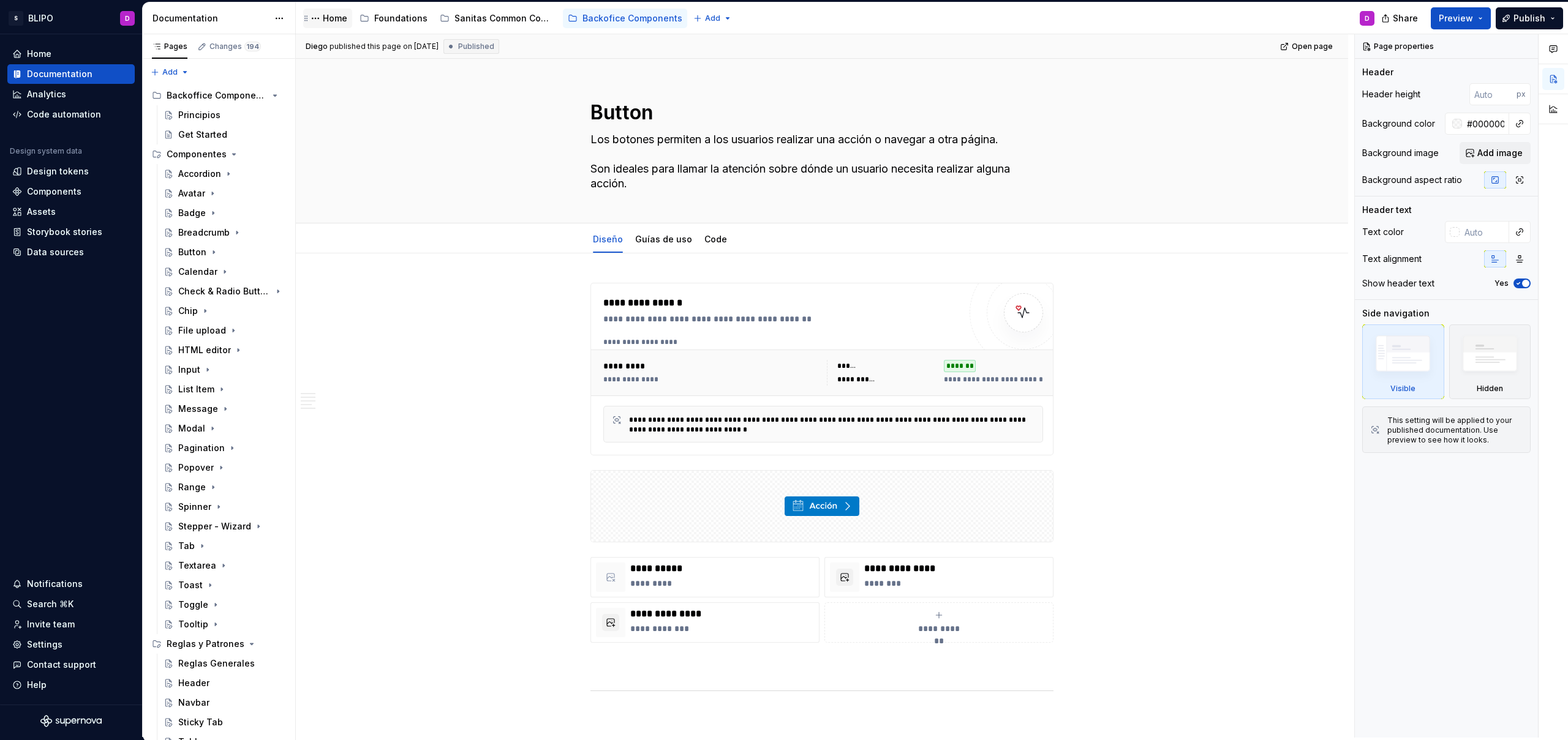
click at [334, 23] on div "Home" at bounding box center [335, 18] width 24 height 12
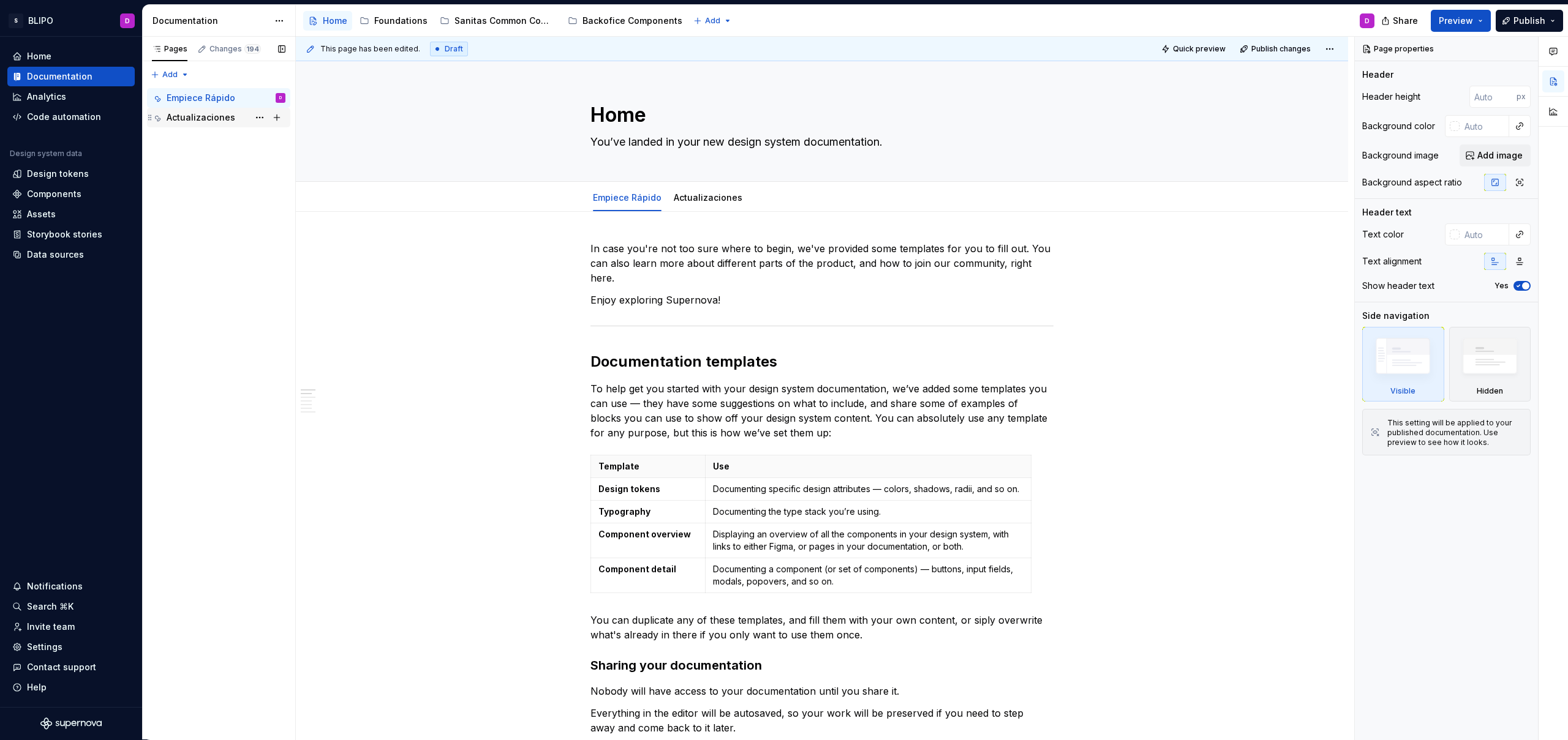
click at [194, 122] on div "Actualizaciones" at bounding box center [200, 117] width 69 height 12
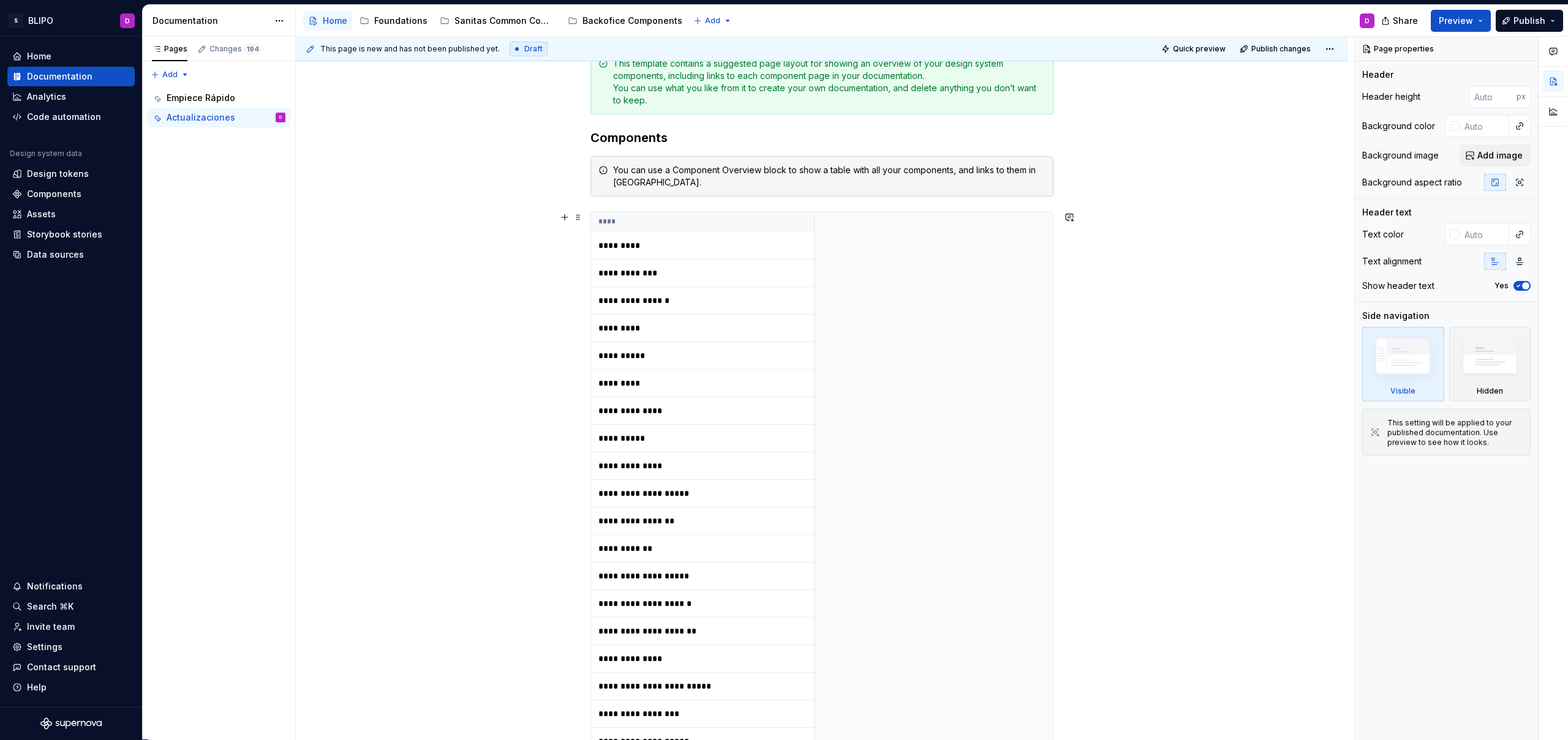
scroll to position [189, 0]
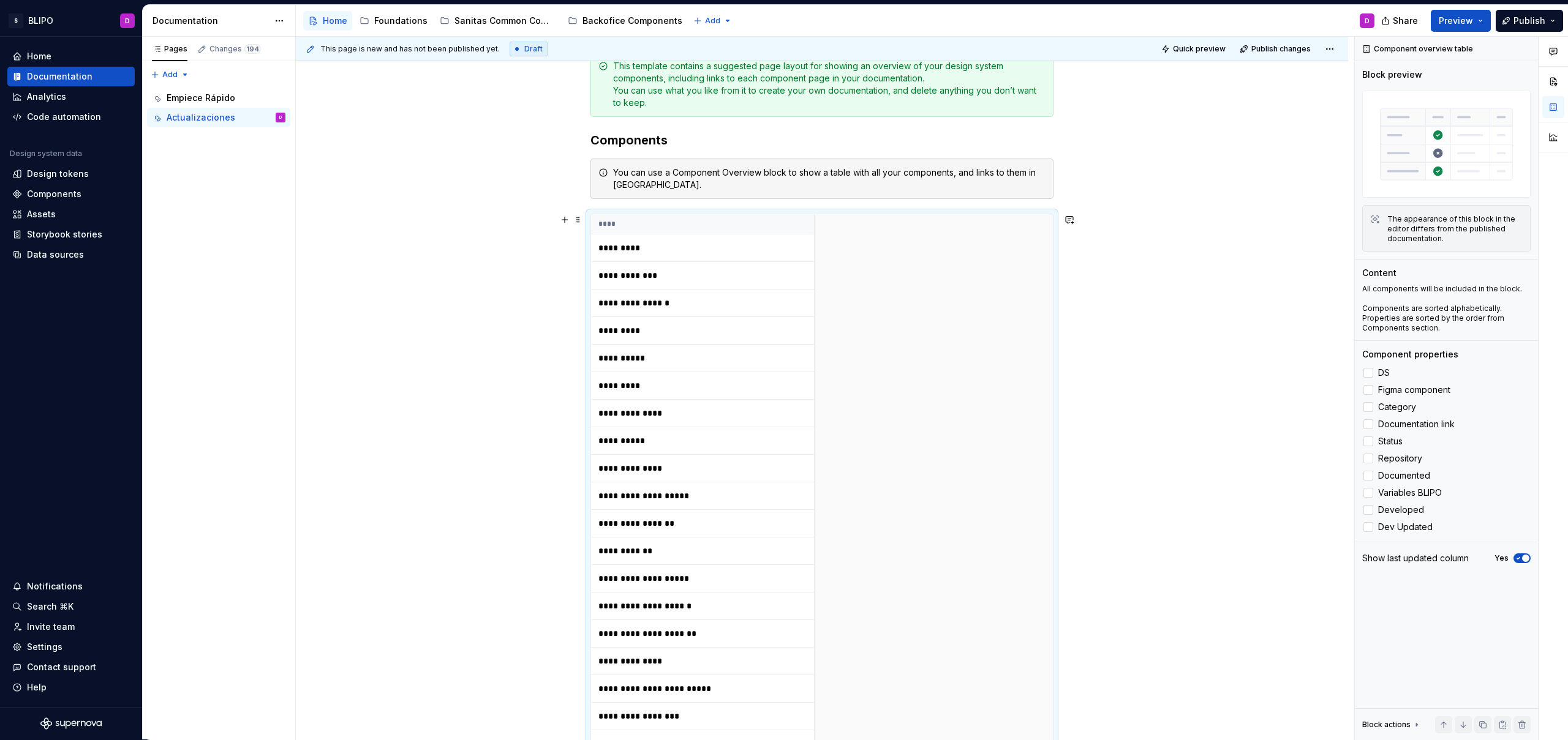
click at [800, 218] on th "****" at bounding box center [702, 224] width 223 height 21
click at [1372, 374] on div at bounding box center [1368, 373] width 9 height 9
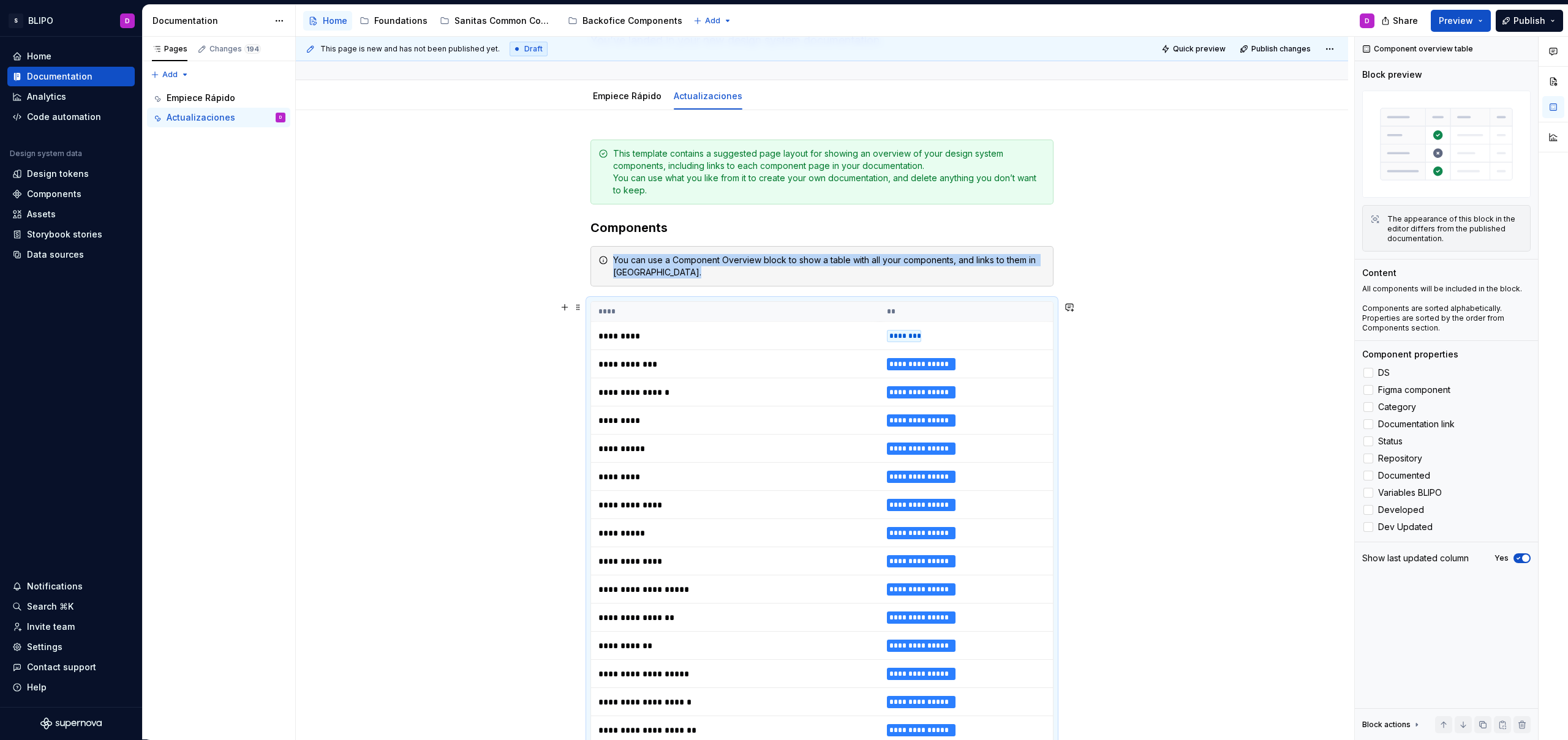
scroll to position [101, 0]
click at [1370, 393] on div at bounding box center [1368, 390] width 9 height 9
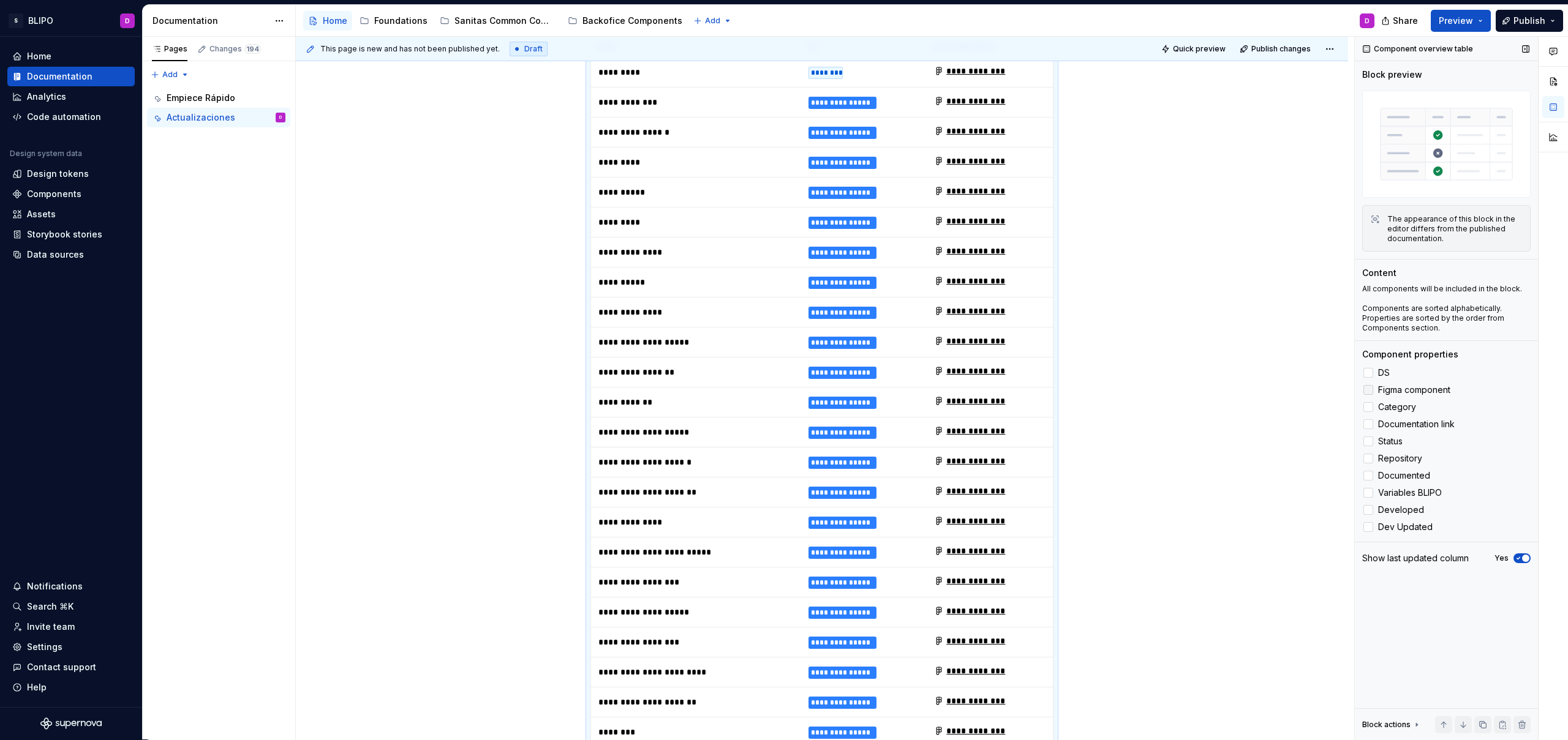
click at [1368, 390] on icon at bounding box center [1368, 390] width 0 height 0
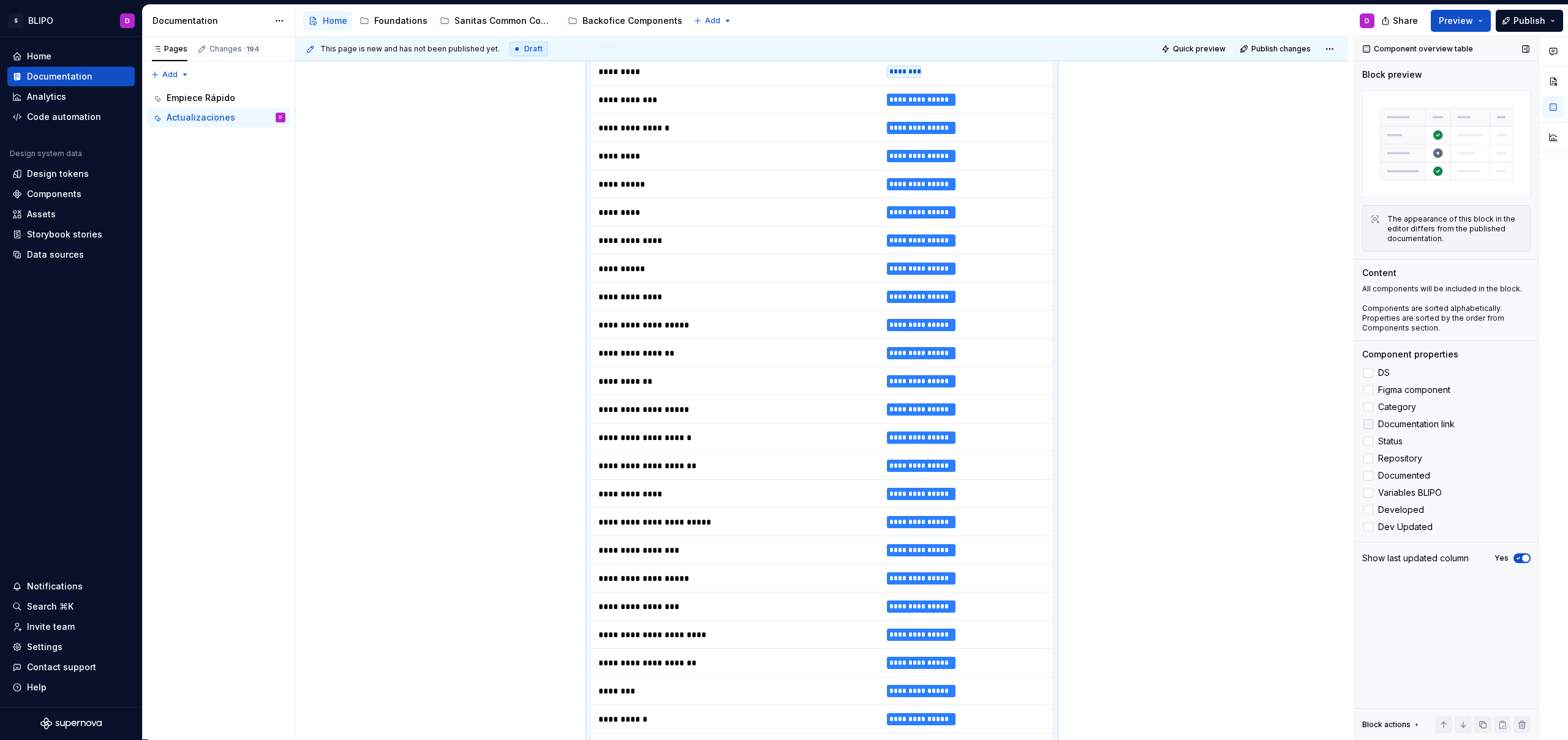
click at [1371, 423] on div at bounding box center [1368, 424] width 9 height 9
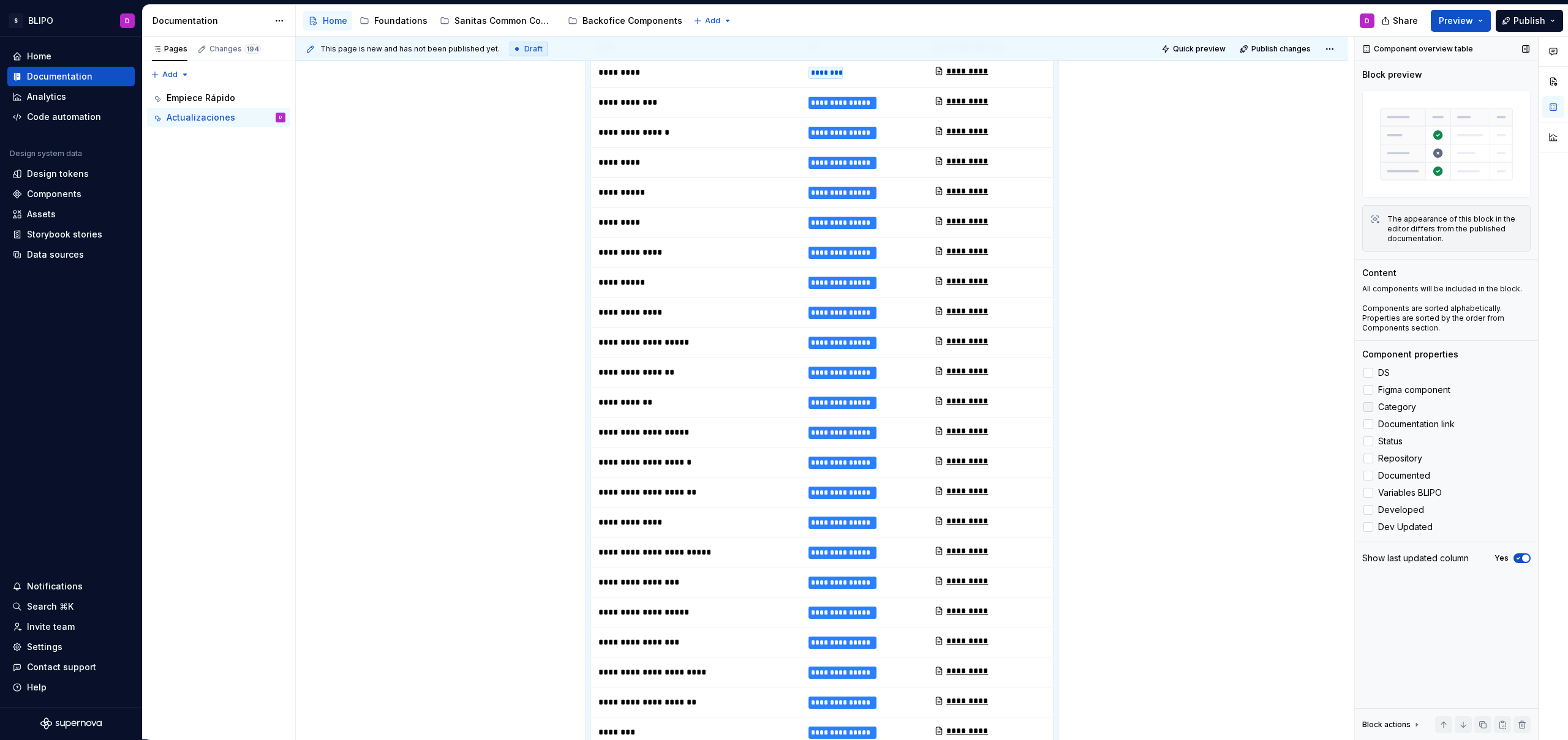
click at [1375, 407] on label "Category" at bounding box center [1446, 408] width 168 height 15
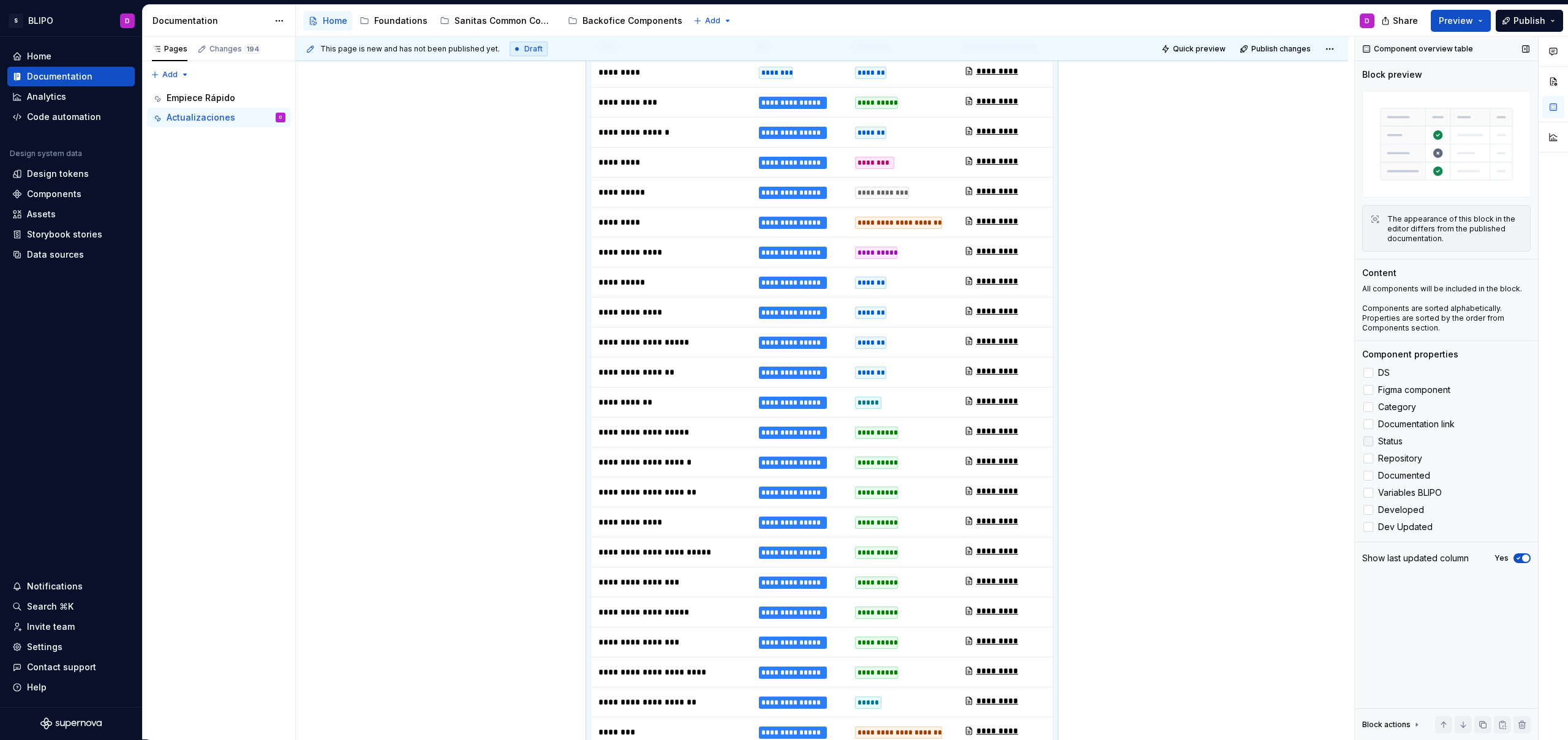
click at [1368, 442] on div at bounding box center [1368, 441] width 9 height 9
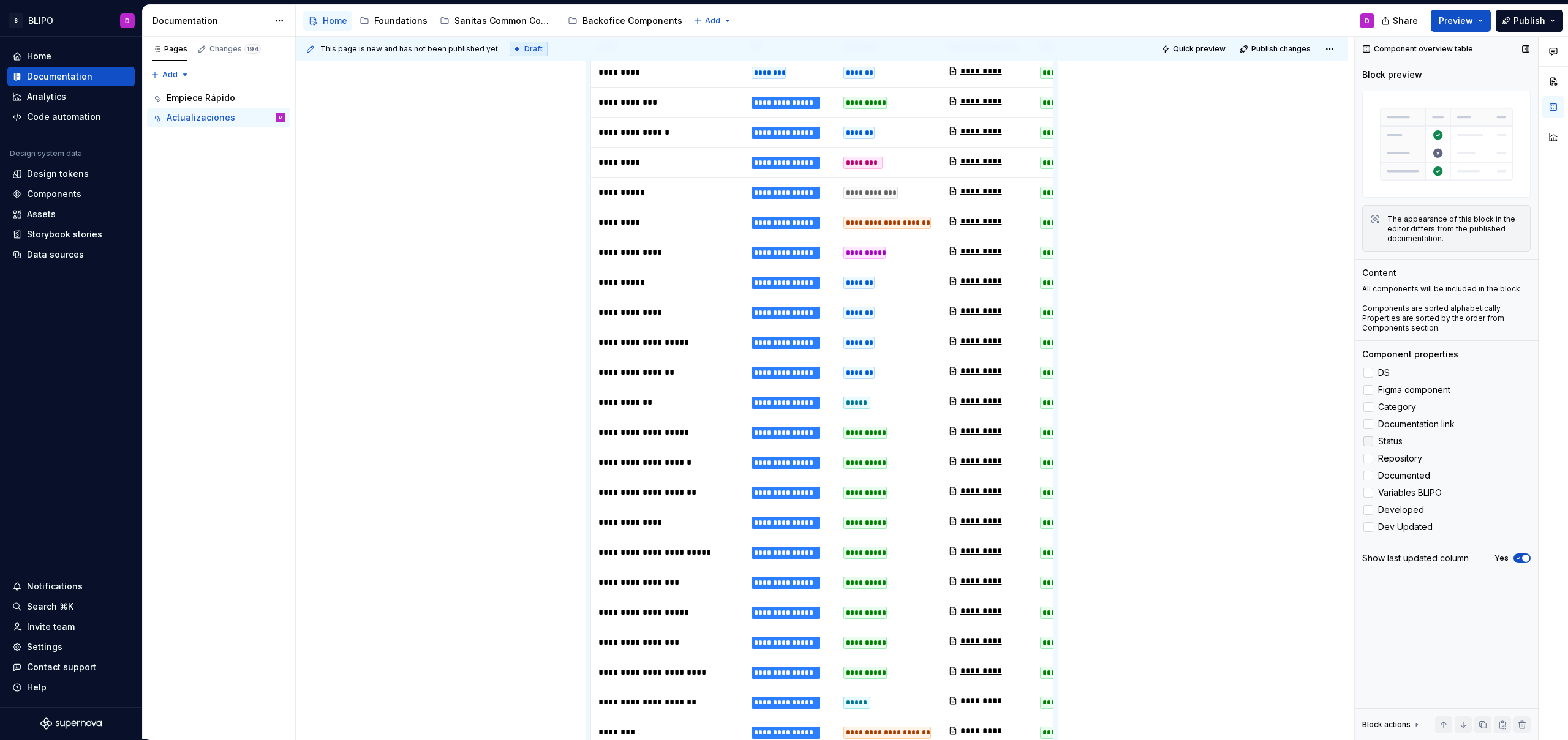
click at [1368, 442] on div at bounding box center [1368, 441] width 9 height 9
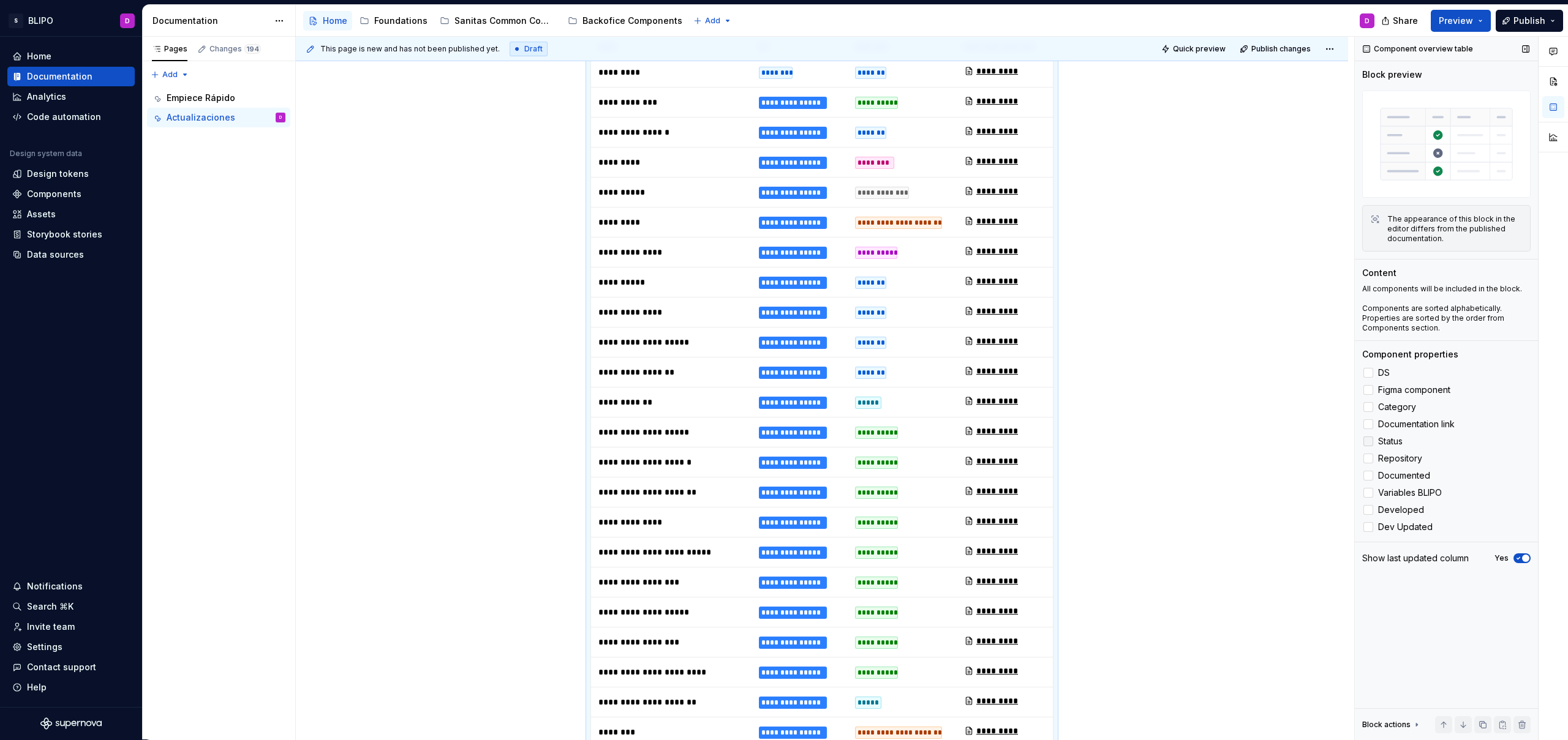
click at [1370, 440] on div at bounding box center [1368, 441] width 9 height 9
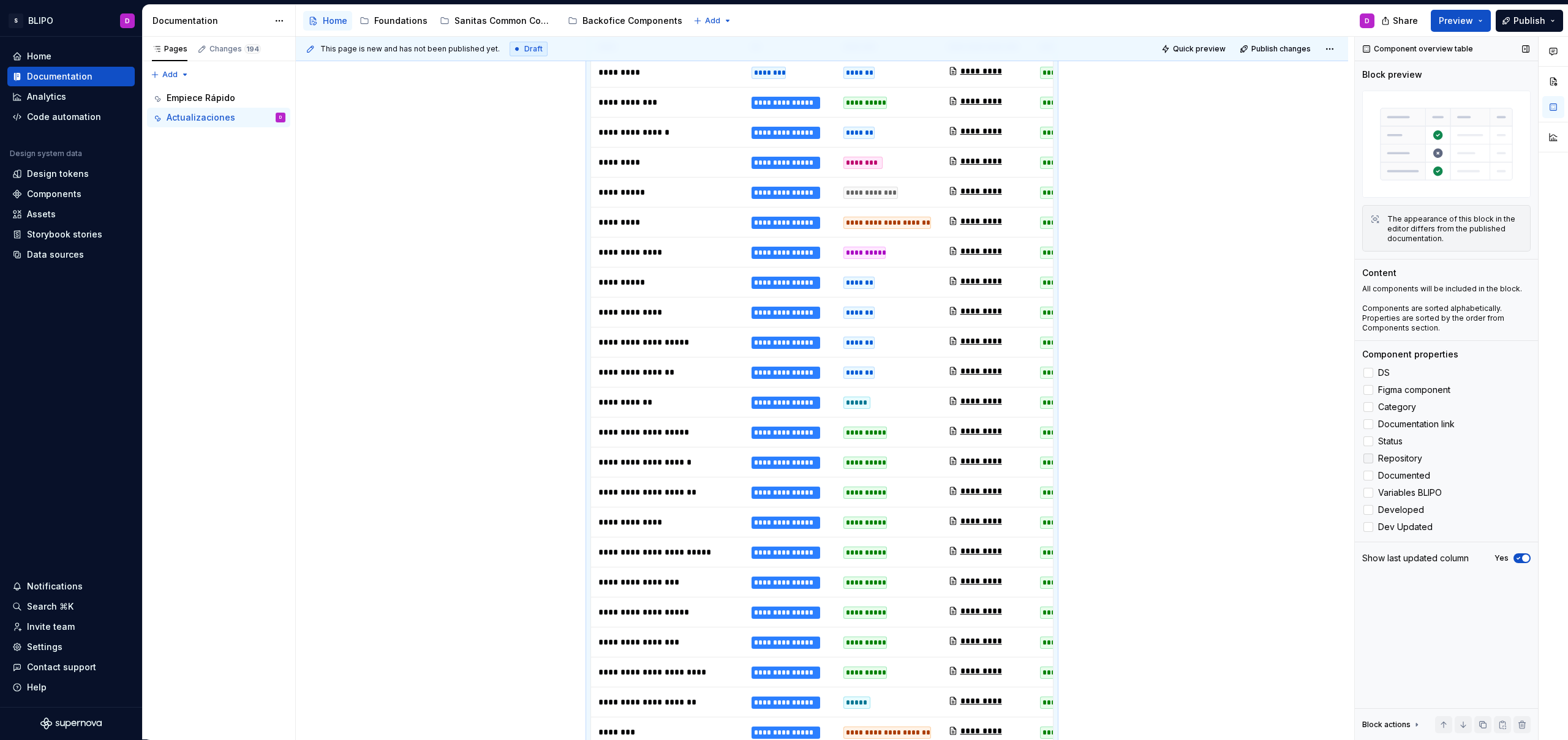
click at [1370, 458] on div at bounding box center [1368, 458] width 9 height 9
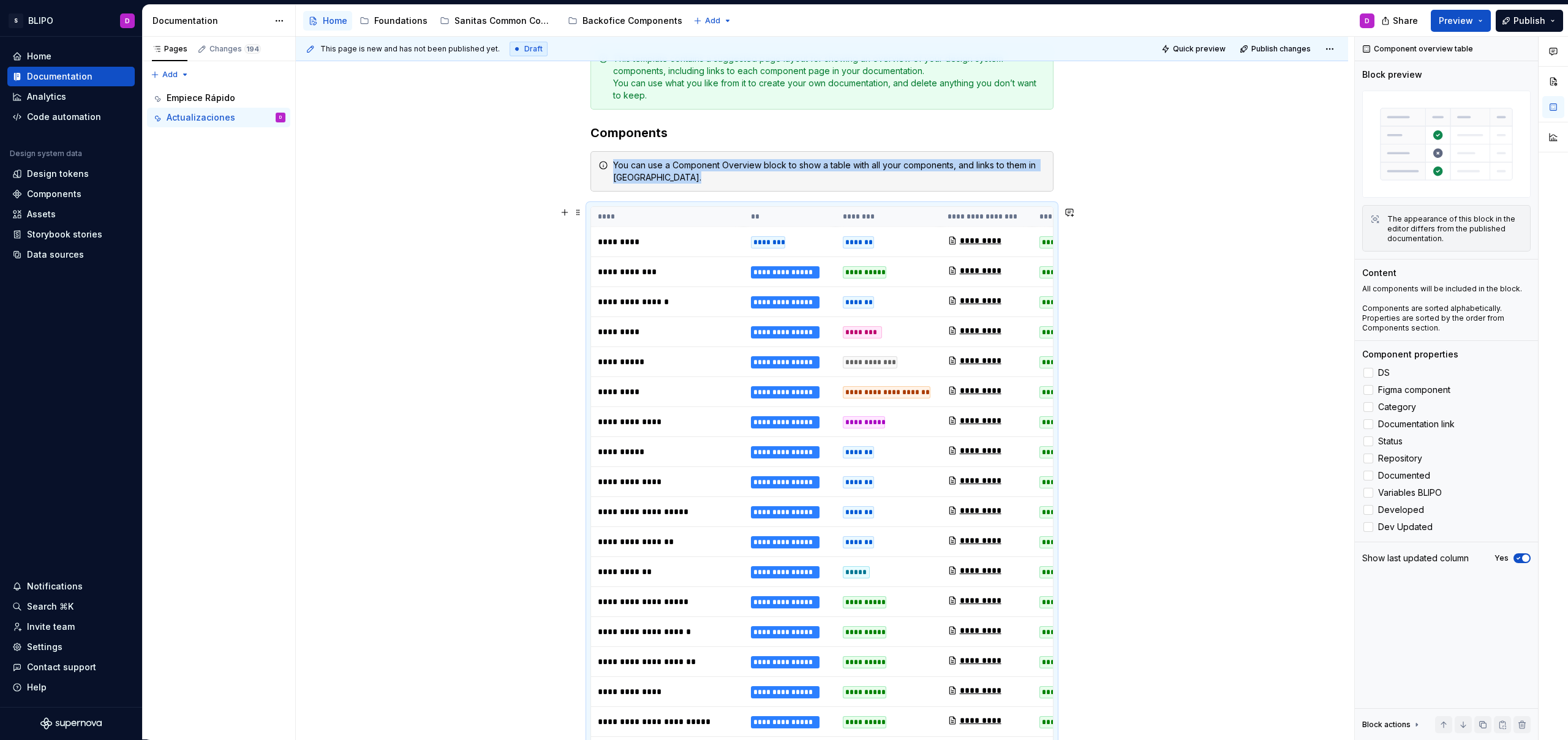
scroll to position [0, 0]
click at [1372, 509] on div at bounding box center [1368, 510] width 9 height 9
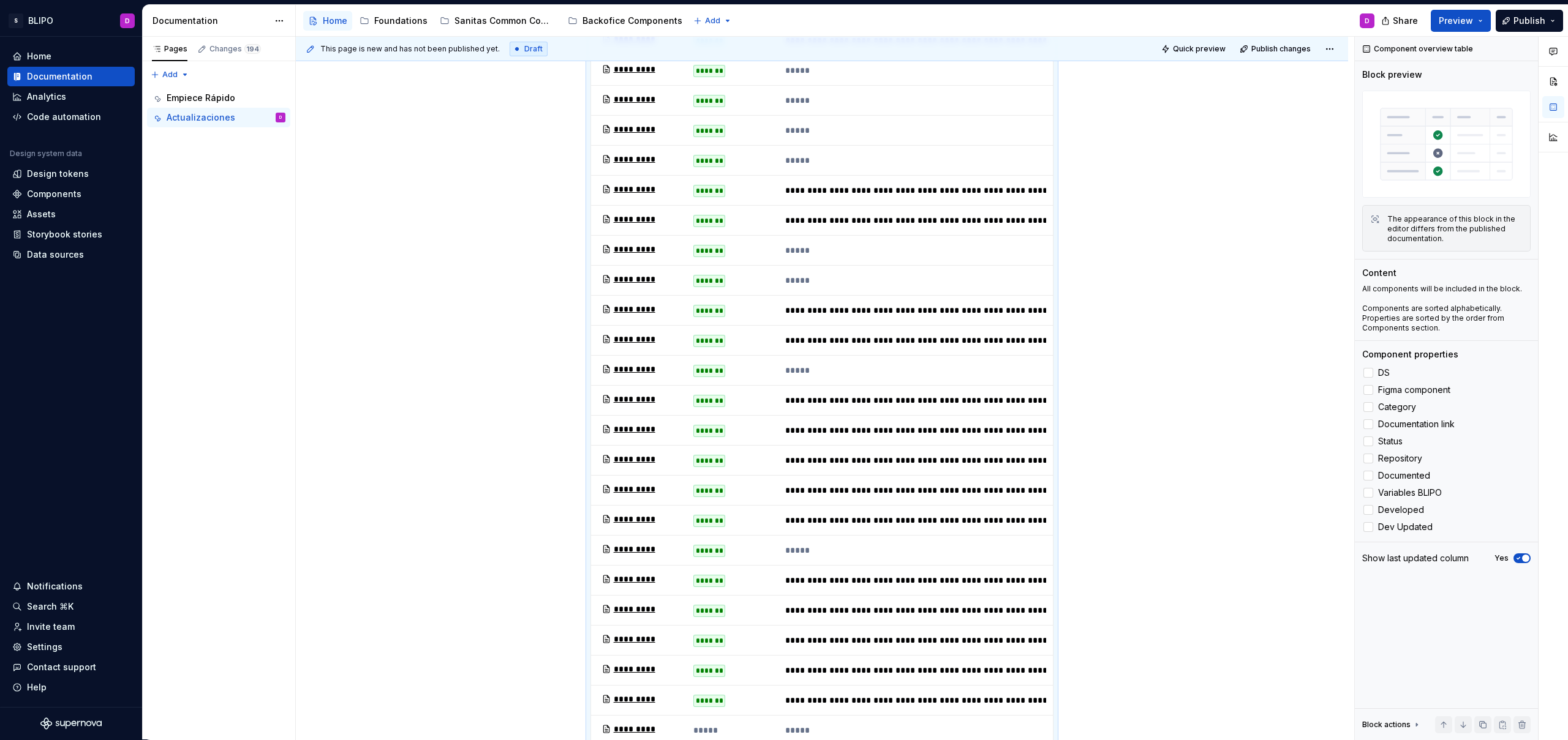
scroll to position [944, 0]
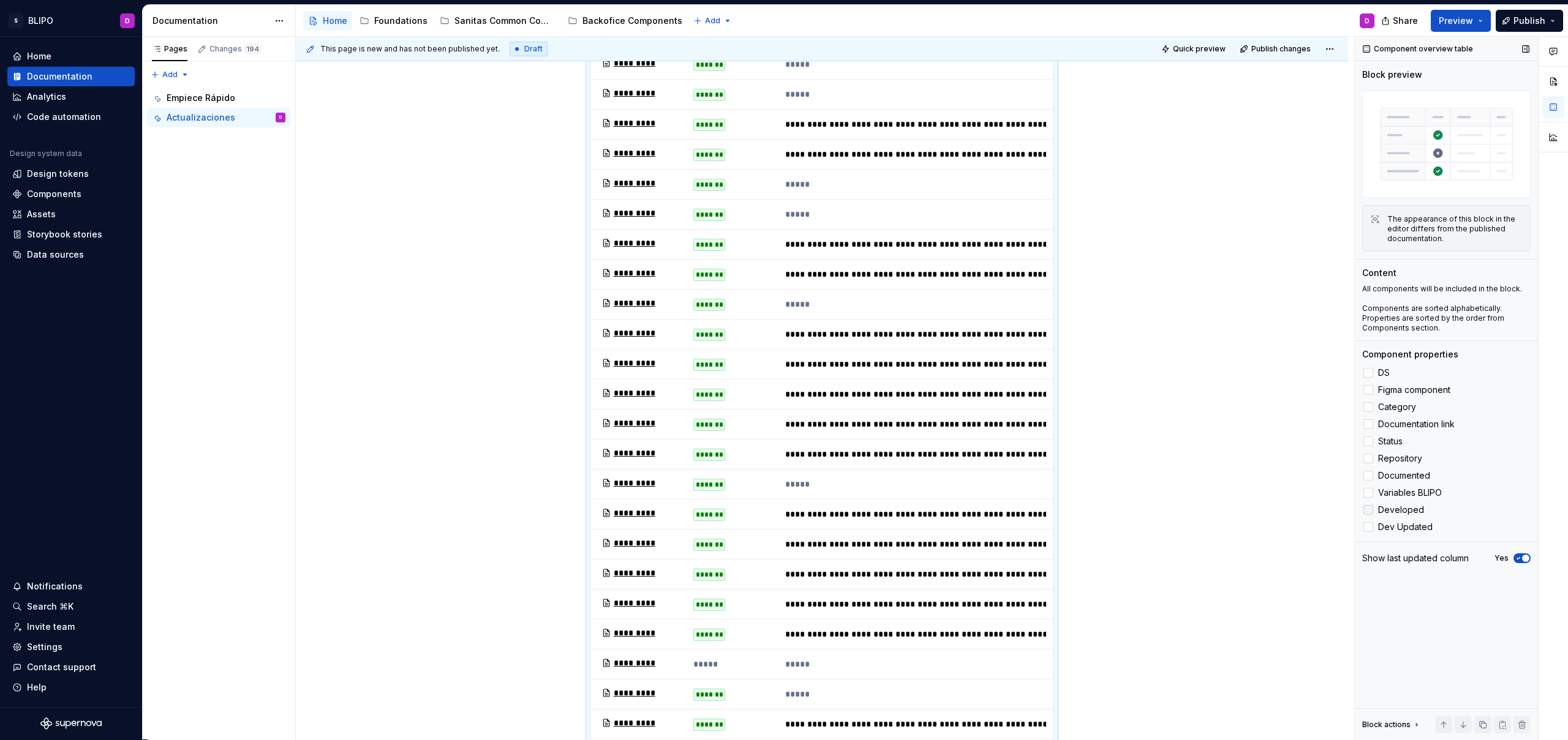
click at [1373, 510] on div at bounding box center [1368, 510] width 9 height 9
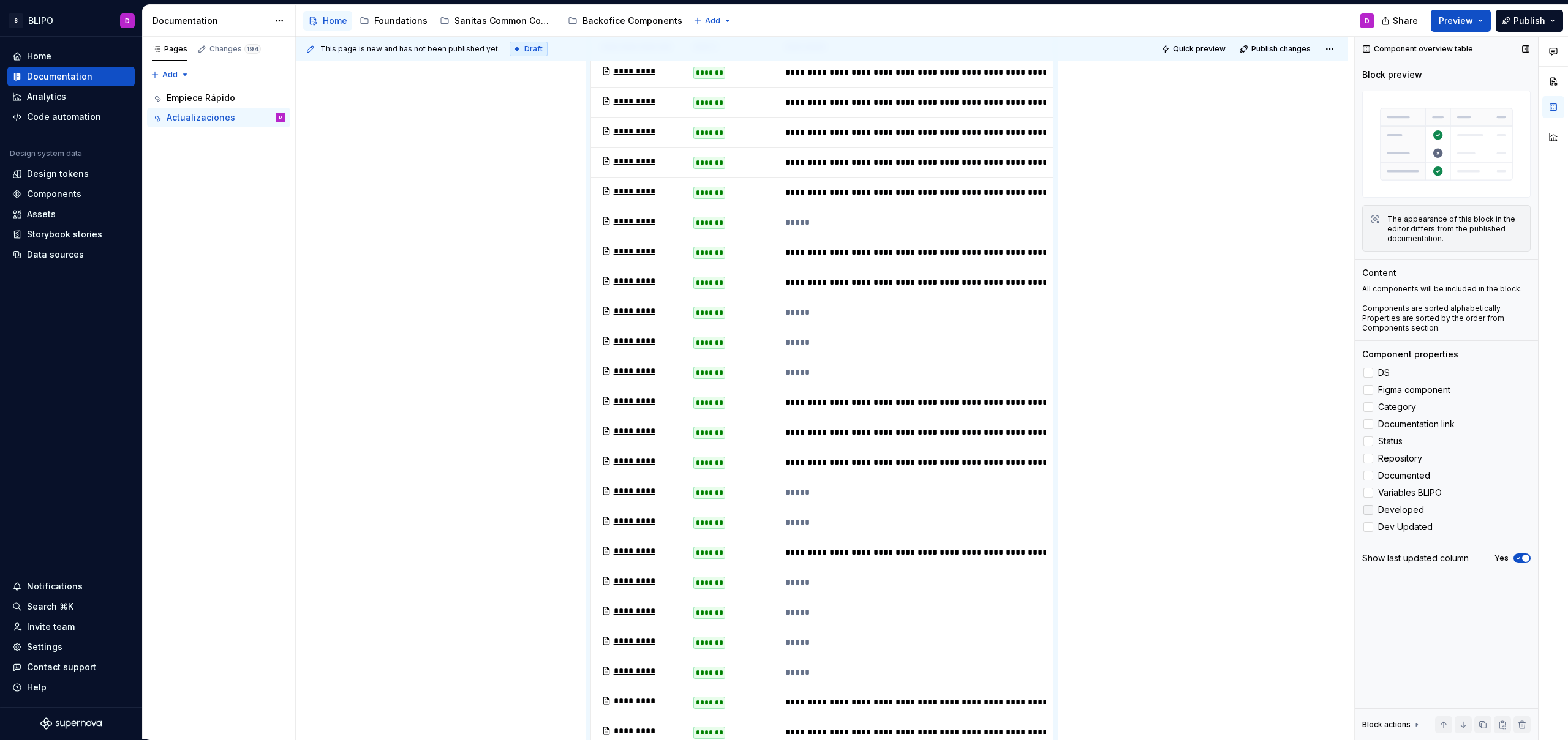
click at [1365, 511] on div at bounding box center [1368, 510] width 9 height 9
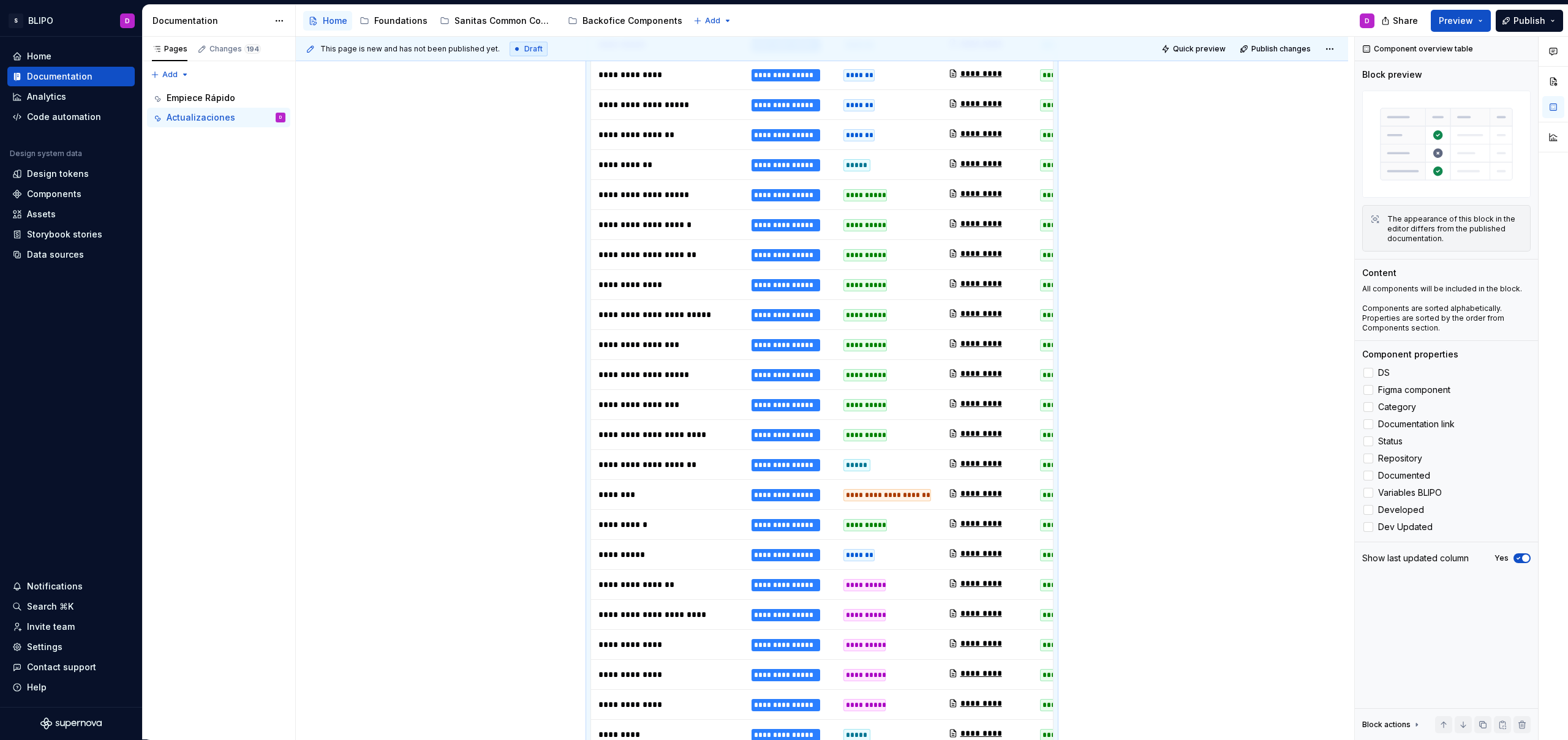
scroll to position [235, 0]
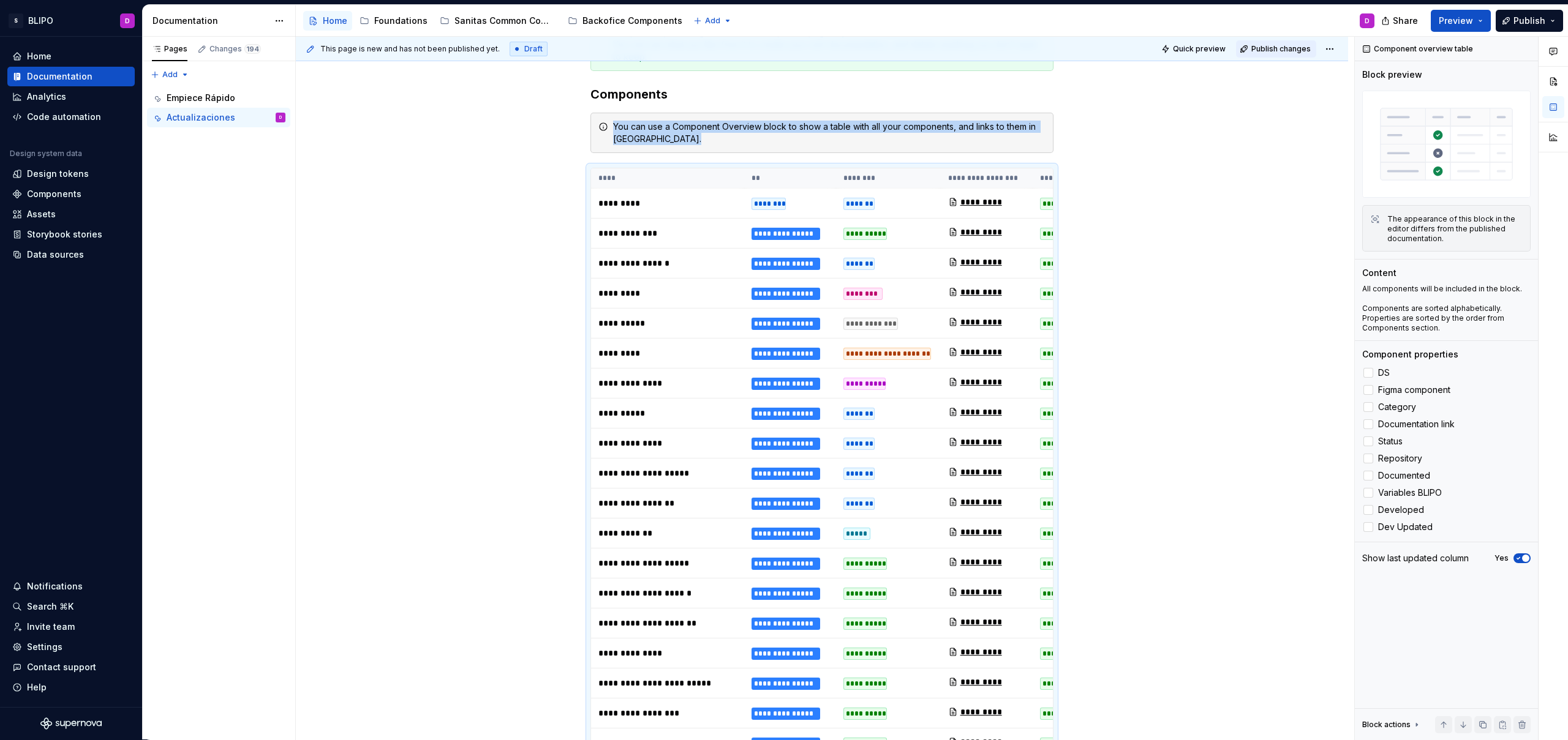
click at [1271, 51] on span "Publish changes" at bounding box center [1281, 49] width 59 height 9
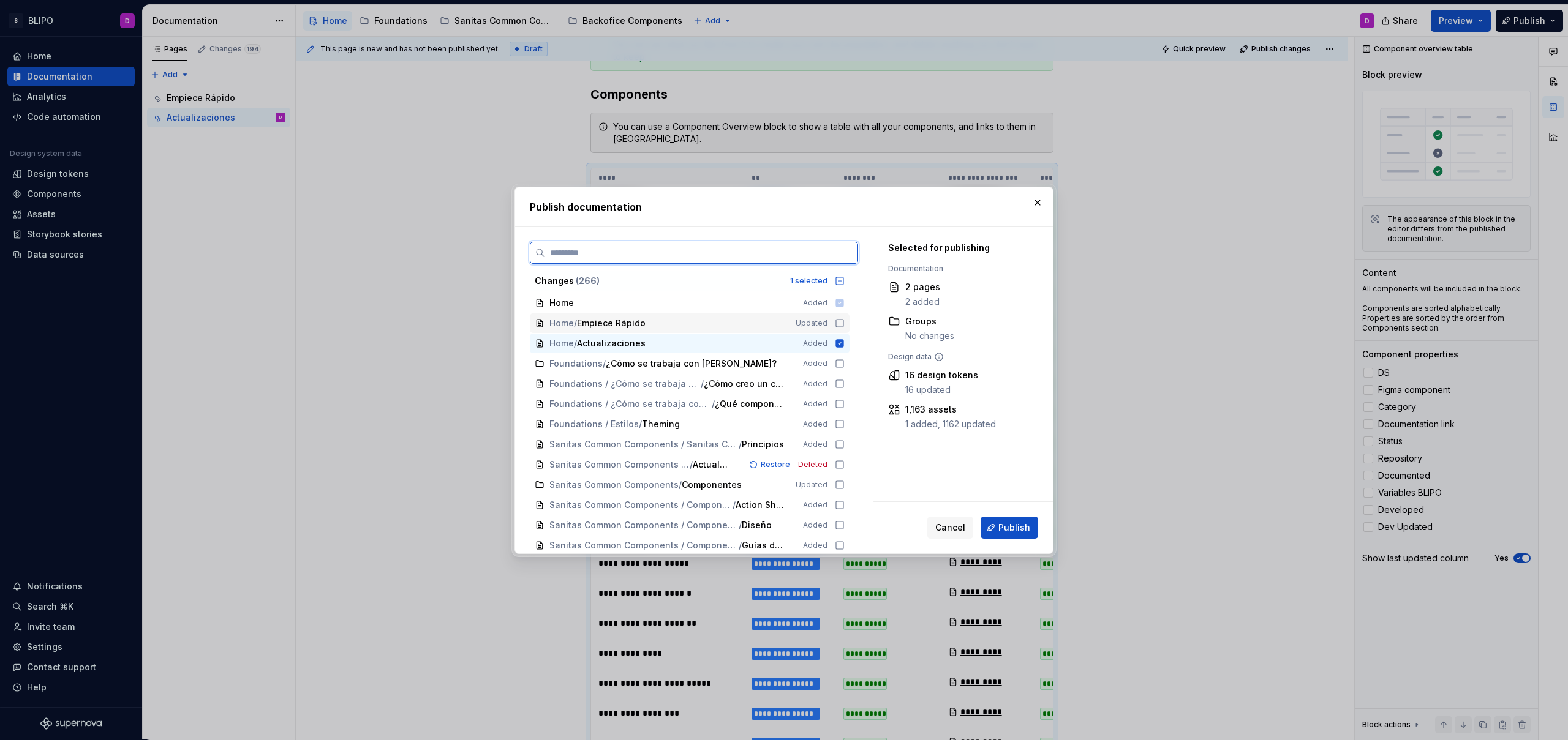
click at [840, 322] on icon at bounding box center [840, 323] width 9 height 9
click at [1019, 531] on span "Publish" at bounding box center [1015, 527] width 32 height 12
click at [1019, 531] on div "Cancel Publish" at bounding box center [983, 527] width 111 height 22
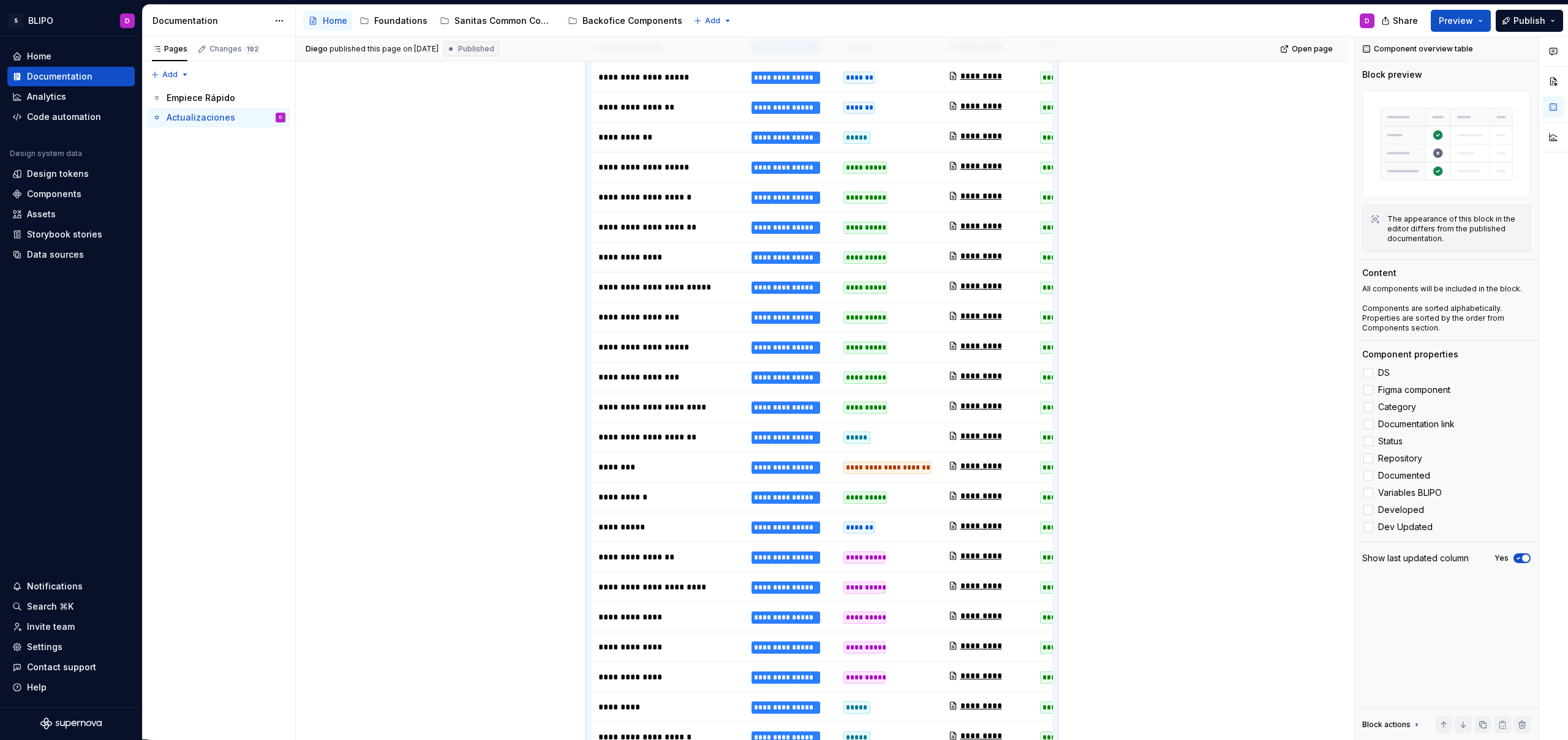
scroll to position [252, 0]
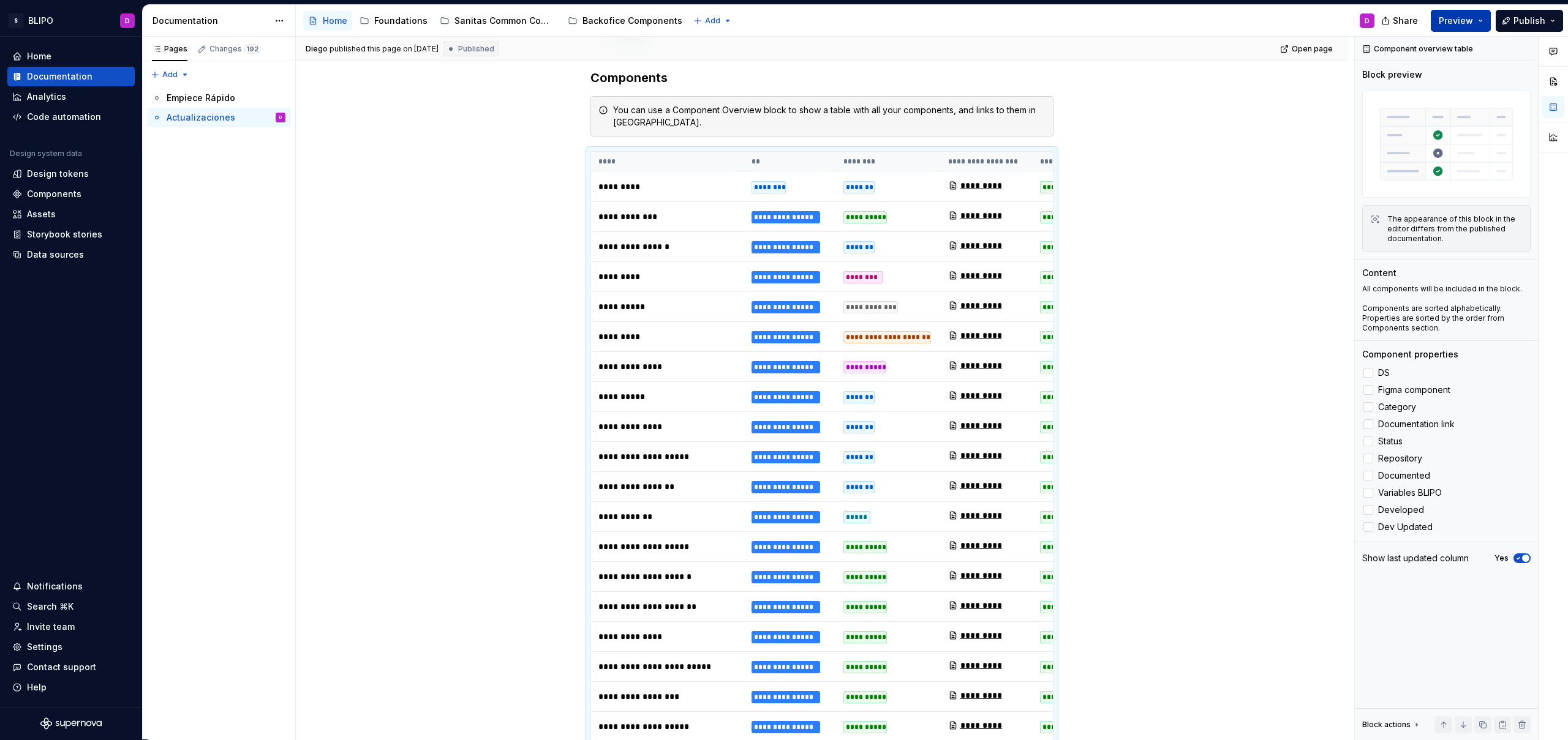
click at [1466, 22] on span "Preview" at bounding box center [1455, 21] width 35 height 12
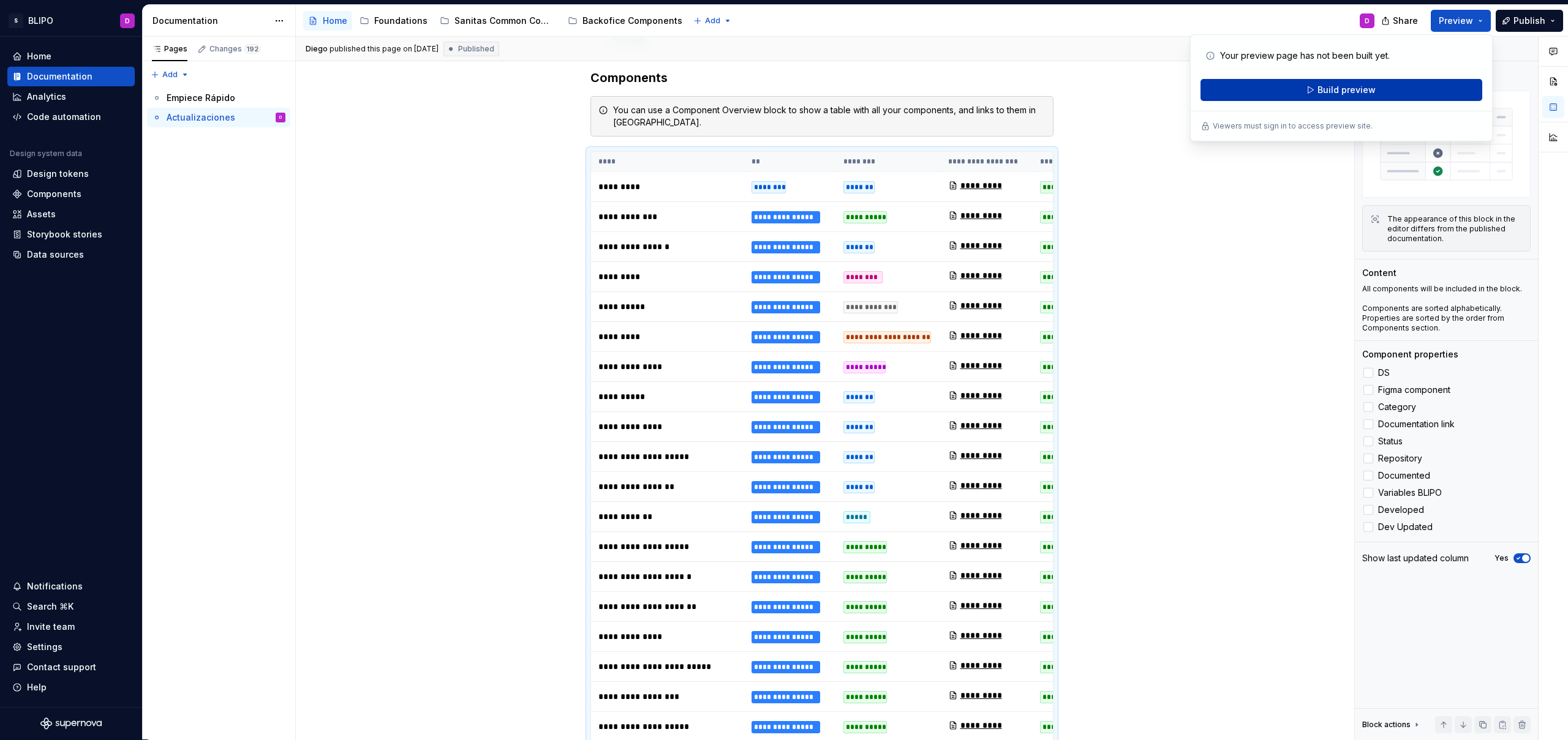
click at [1374, 89] on button "Build preview" at bounding box center [1342, 89] width 282 height 22
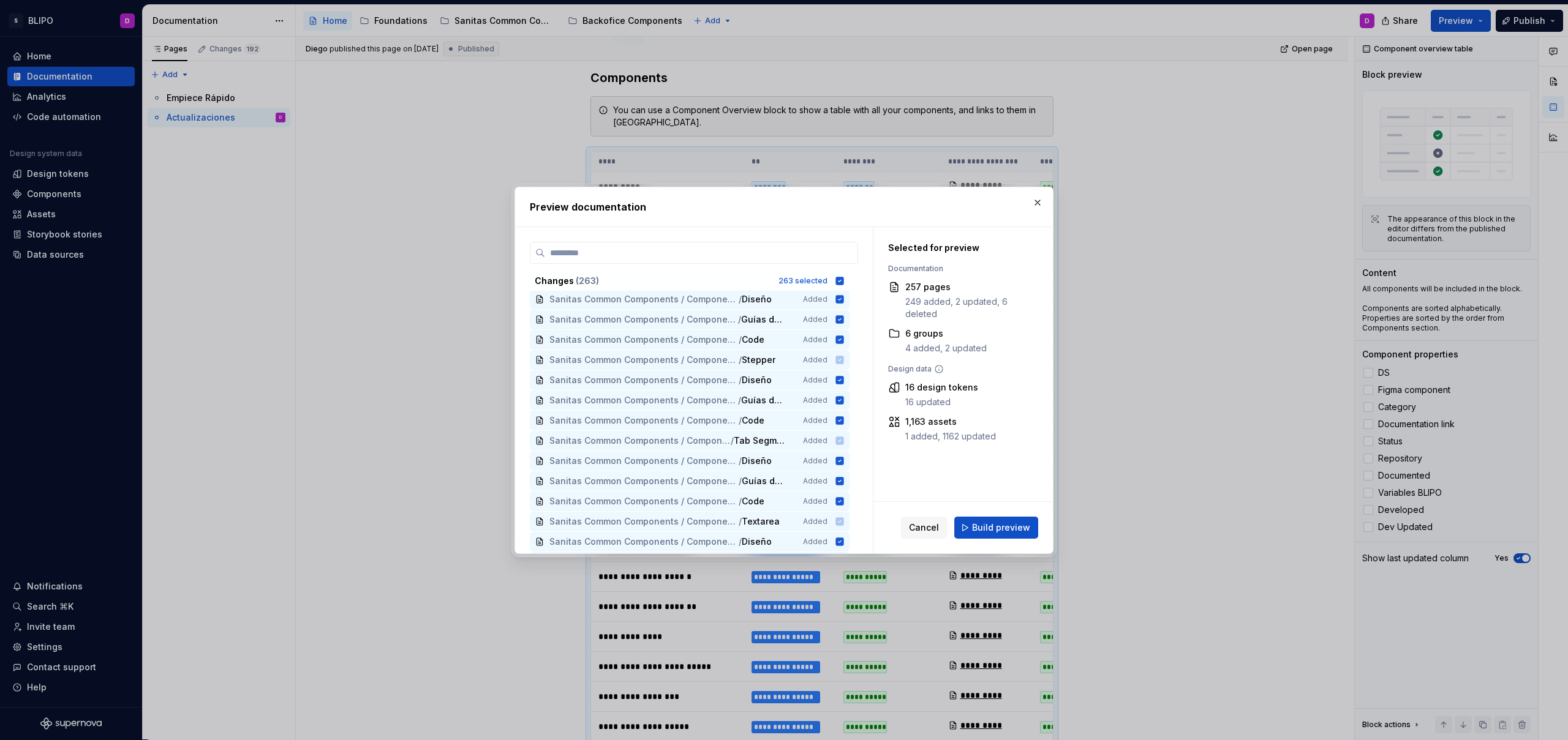
scroll to position [3065, 0]
click at [1002, 524] on span "Build preview" at bounding box center [1001, 527] width 58 height 12
click at [1002, 524] on div "Cancel Build preview" at bounding box center [970, 527] width 137 height 22
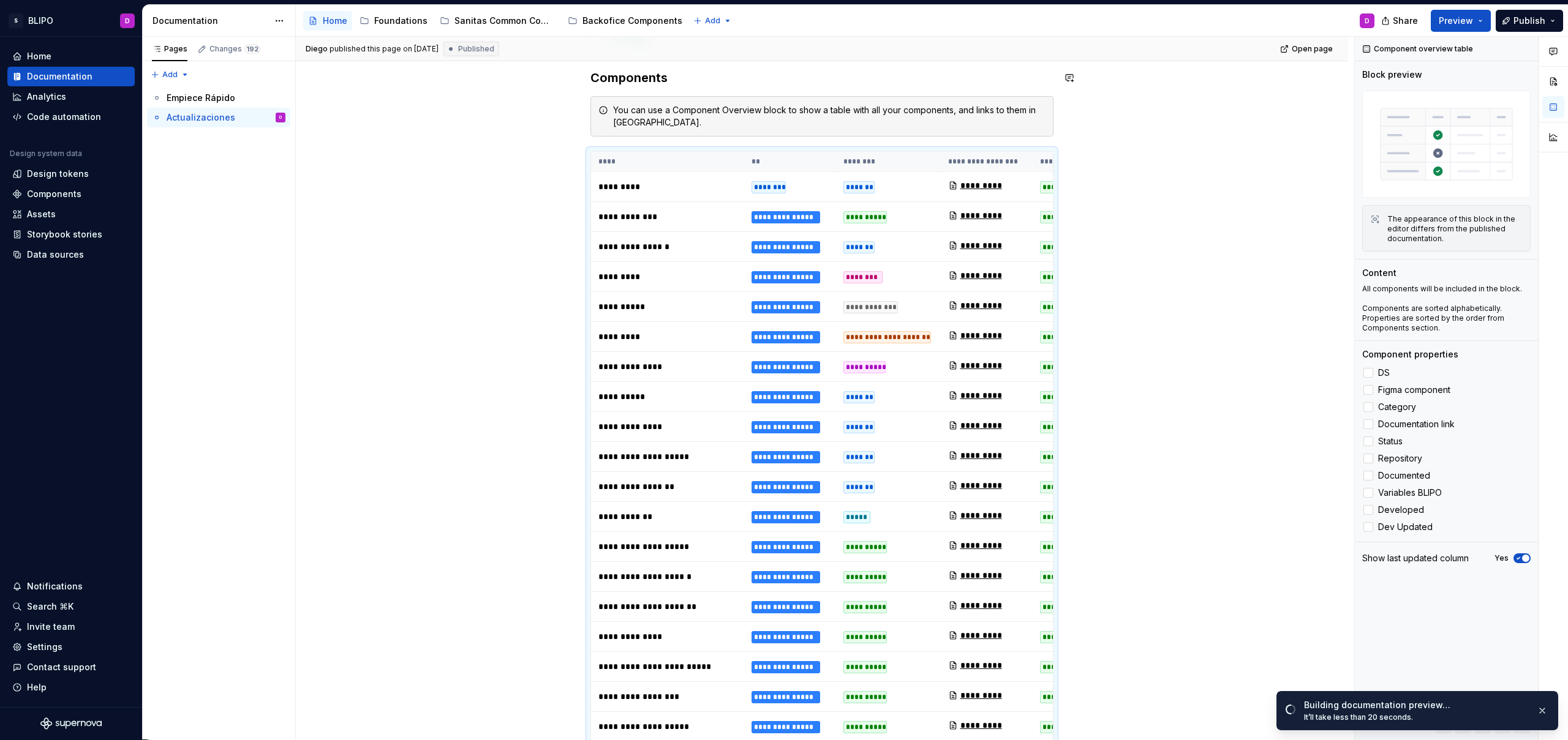
type textarea "*"
click at [53, 194] on div "Components" at bounding box center [54, 193] width 54 height 12
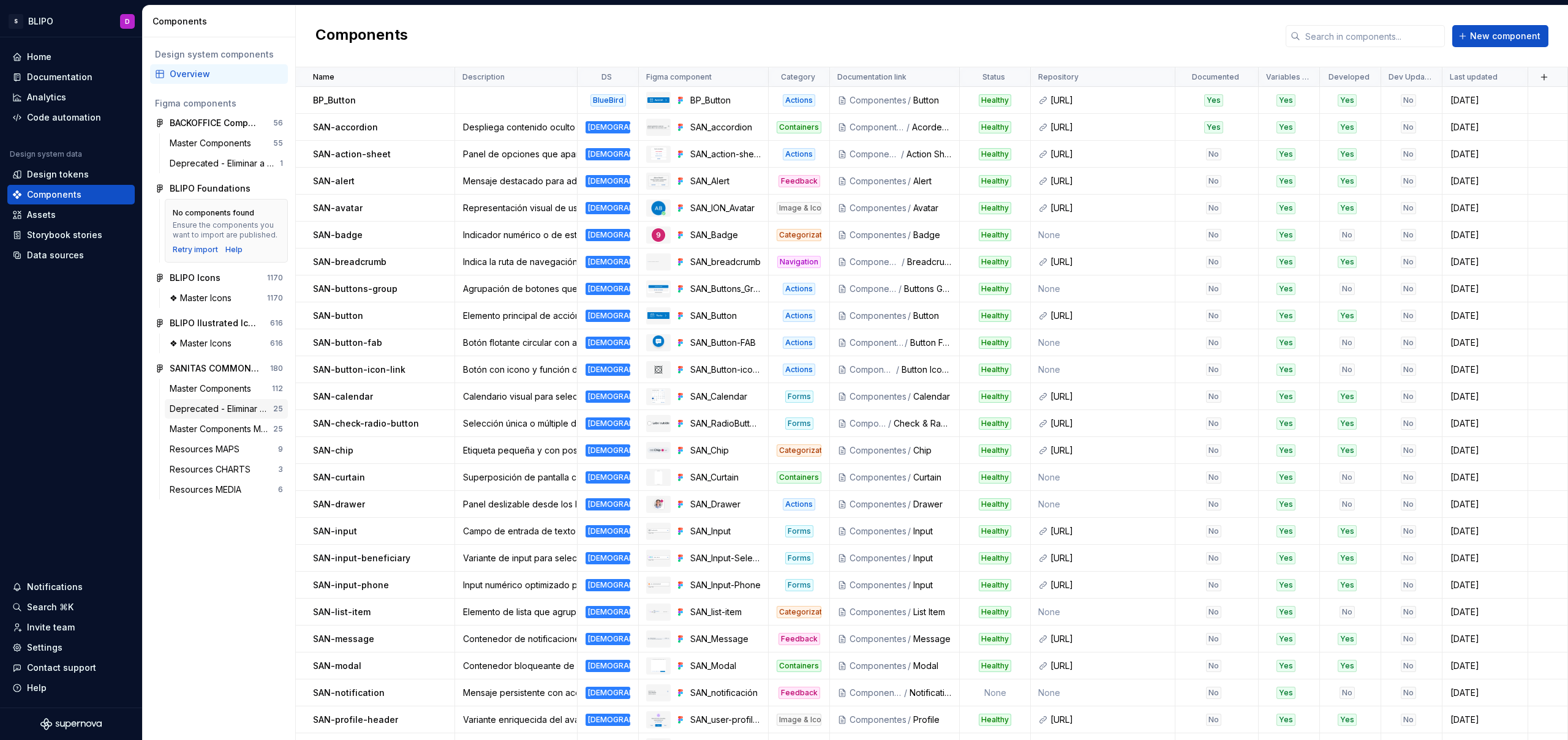
click at [193, 409] on div "Deprecated - Eliminar a futuro" at bounding box center [222, 409] width 103 height 12
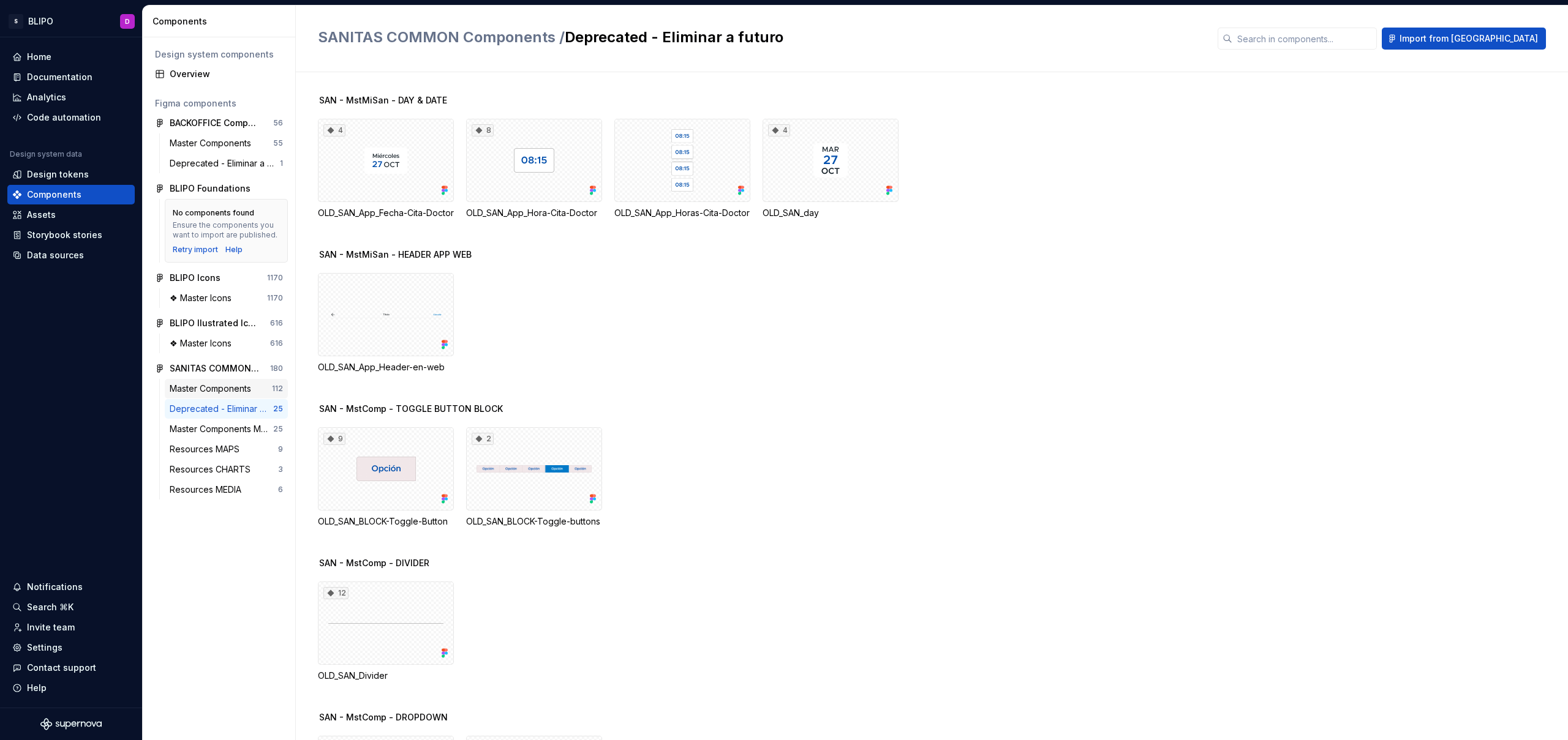
click at [211, 390] on div "Master Components" at bounding box center [213, 388] width 86 height 12
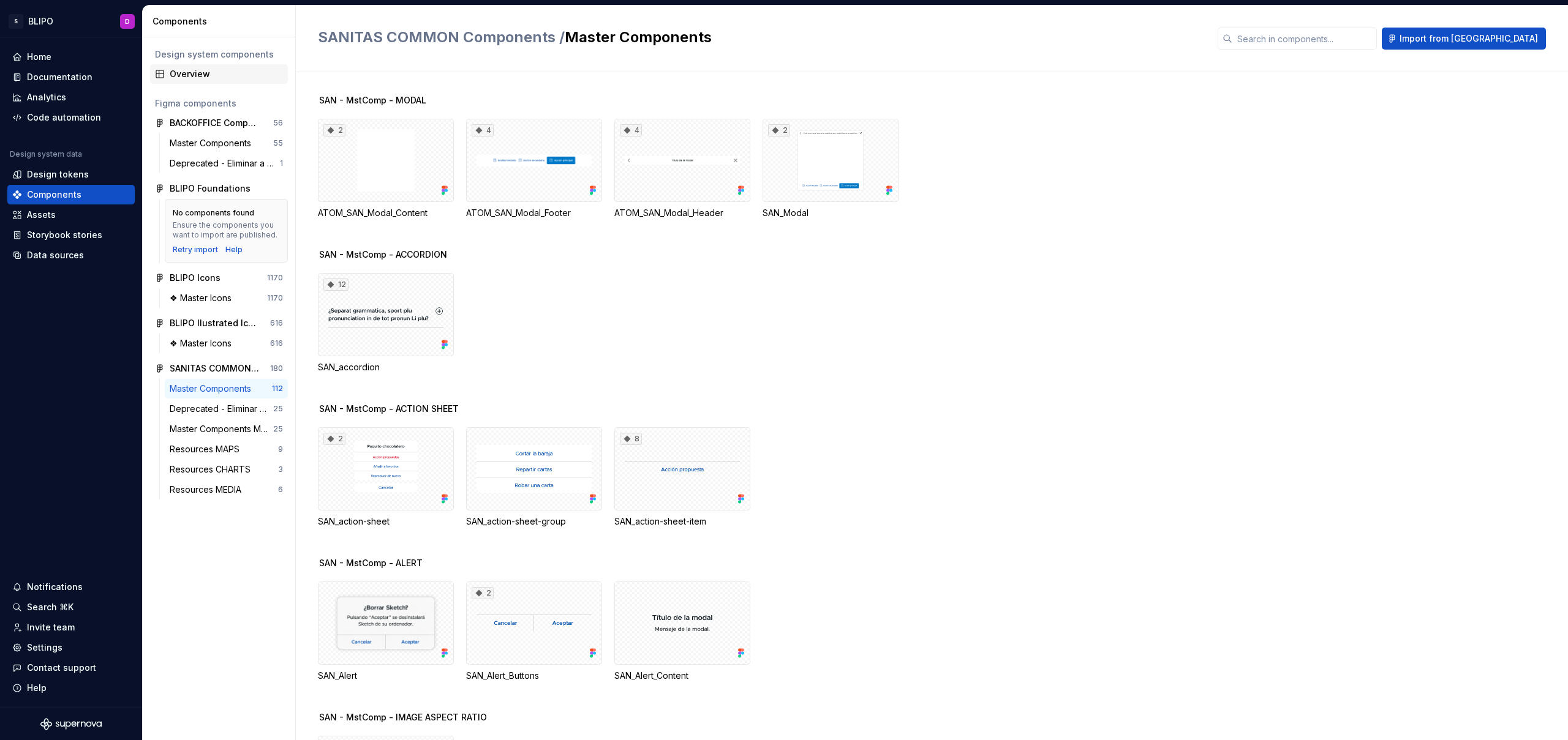
click at [201, 80] on div "Overview" at bounding box center [226, 73] width 114 height 12
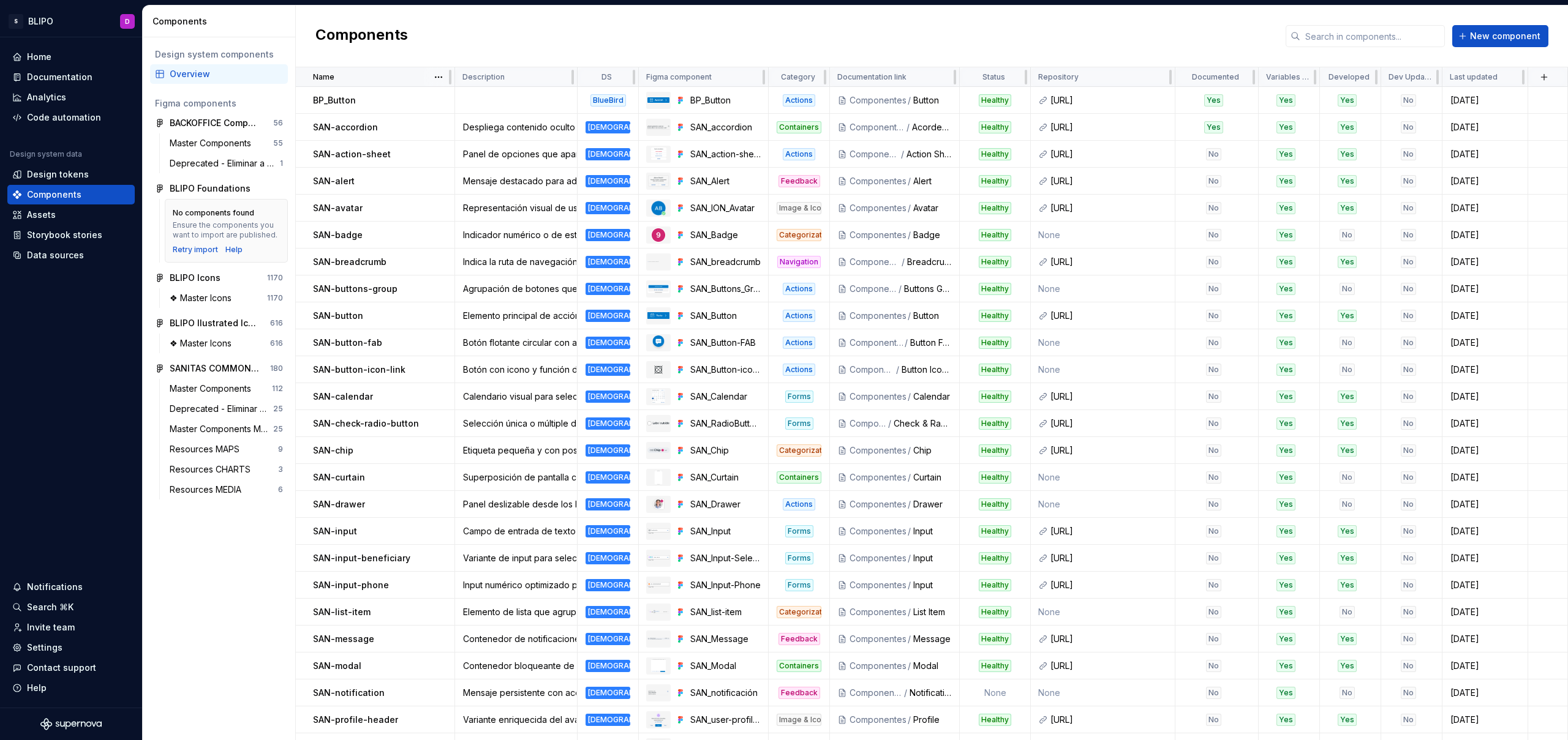
click at [352, 77] on div "Name" at bounding box center [380, 77] width 134 height 9
click at [330, 78] on p "Name" at bounding box center [323, 77] width 22 height 9
click at [438, 77] on html "S BLIPO D Home Documentation Analytics Code automation Design system data Desig…" at bounding box center [784, 370] width 1568 height 740
click at [479, 117] on div "Sort descending" at bounding box center [492, 119] width 80 height 12
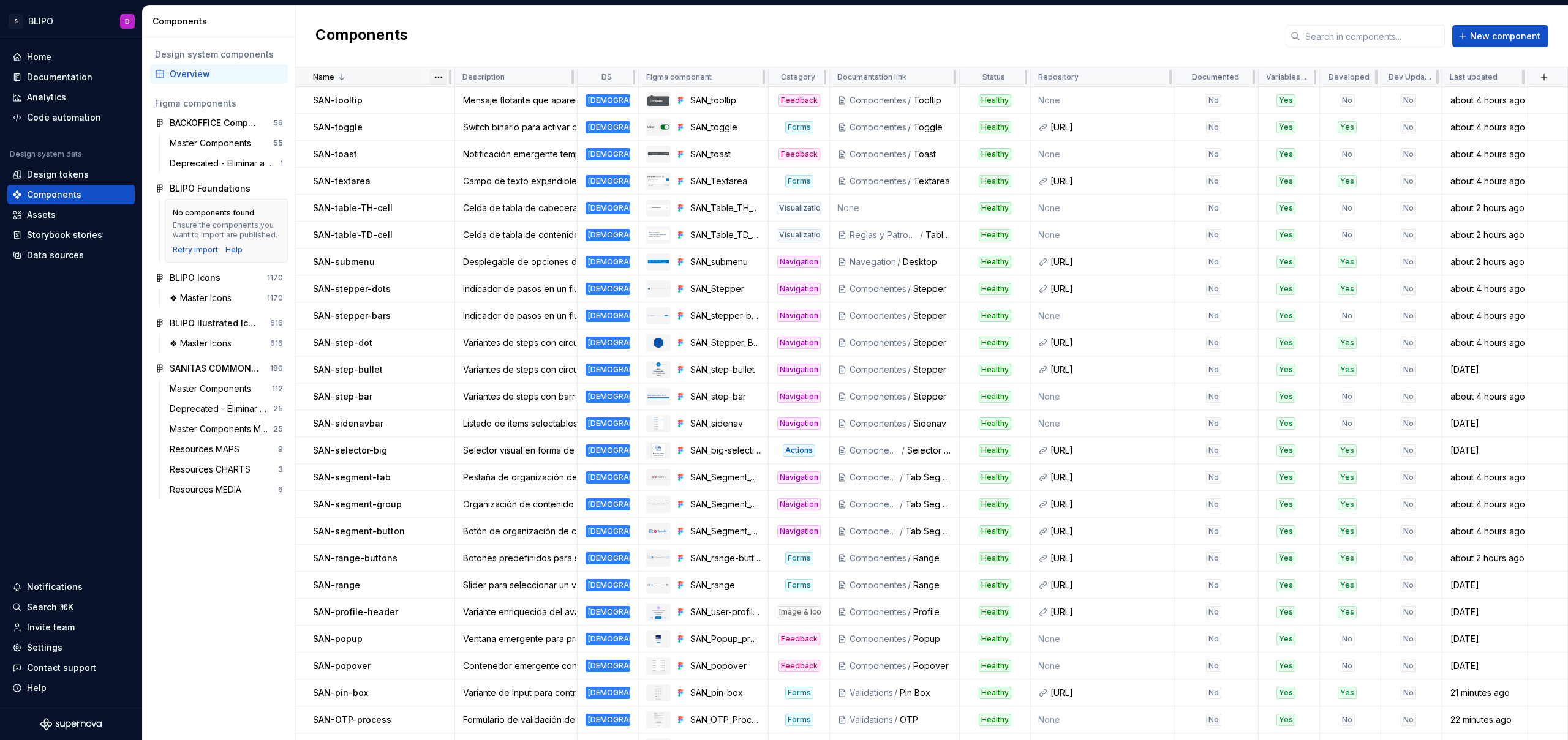
click at [436, 78] on html "S BLIPO D Home Documentation Analytics Code automation Design system data Desig…" at bounding box center [784, 370] width 1568 height 740
click at [453, 100] on div "Sort ascending" at bounding box center [492, 100] width 80 height 12
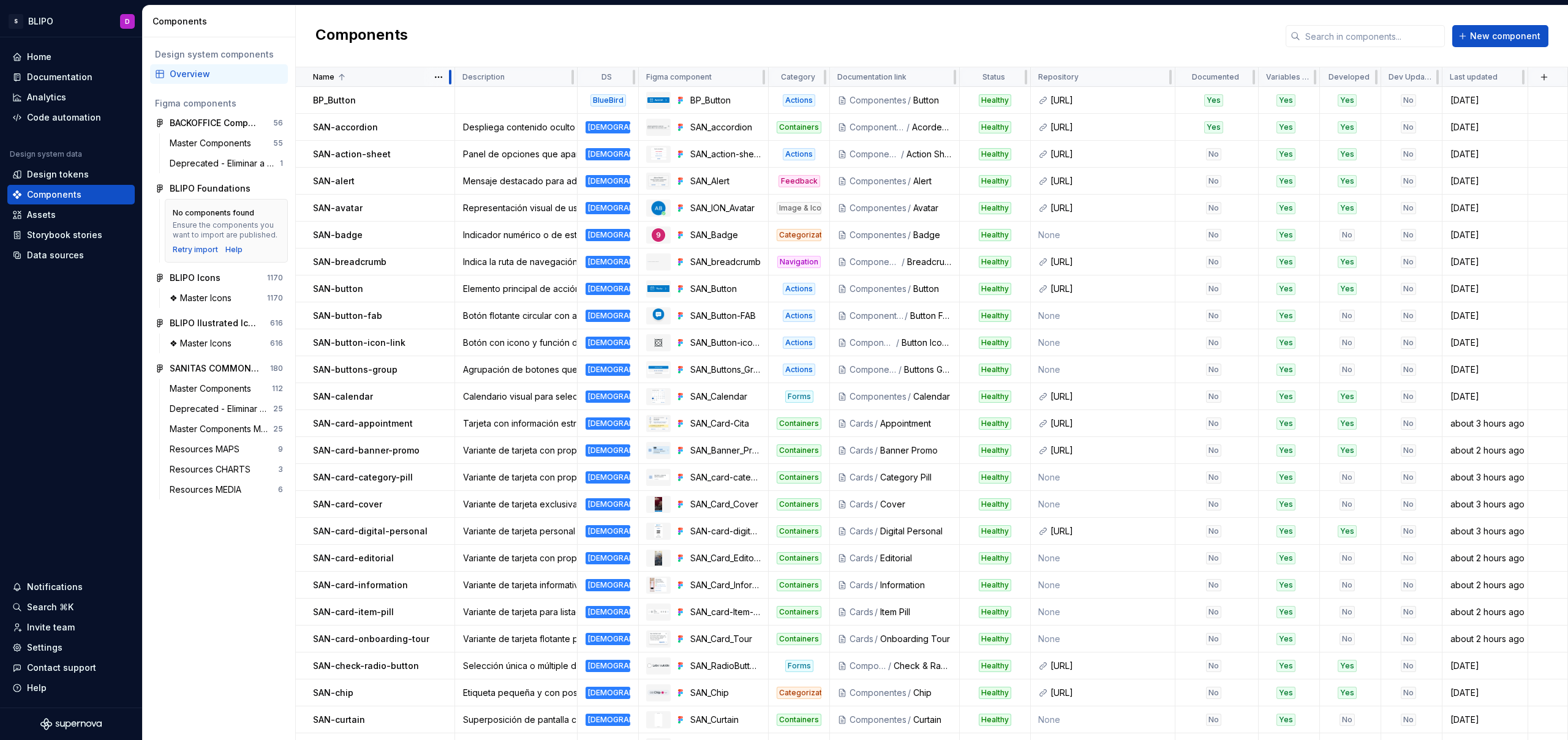
click at [451, 74] on div at bounding box center [450, 77] width 9 height 20
click at [449, 73] on div at bounding box center [450, 77] width 3 height 15
drag, startPoint x: 448, startPoint y: 73, endPoint x: 442, endPoint y: 74, distance: 6.1
click at [446, 75] on div at bounding box center [450, 77] width 9 height 20
click at [434, 77] on html "S BLIPO D Home Documentation Analytics Code automation Design system data Desig…" at bounding box center [784, 370] width 1568 height 740
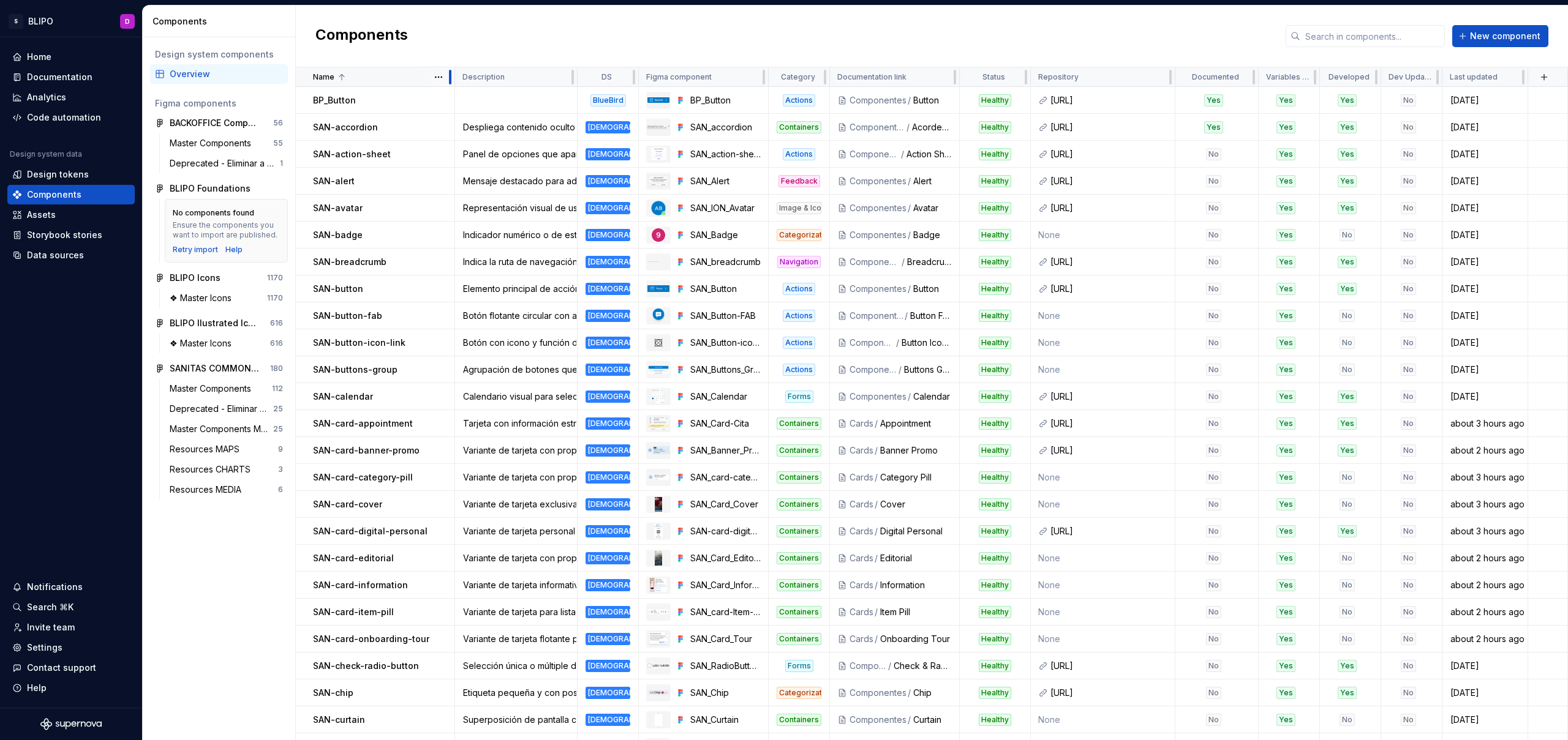
click at [452, 78] on div at bounding box center [450, 77] width 9 height 20
drag, startPoint x: 452, startPoint y: 78, endPoint x: 434, endPoint y: 82, distance: 18.4
click at [430, 82] on div "Name" at bounding box center [375, 77] width 159 height 20
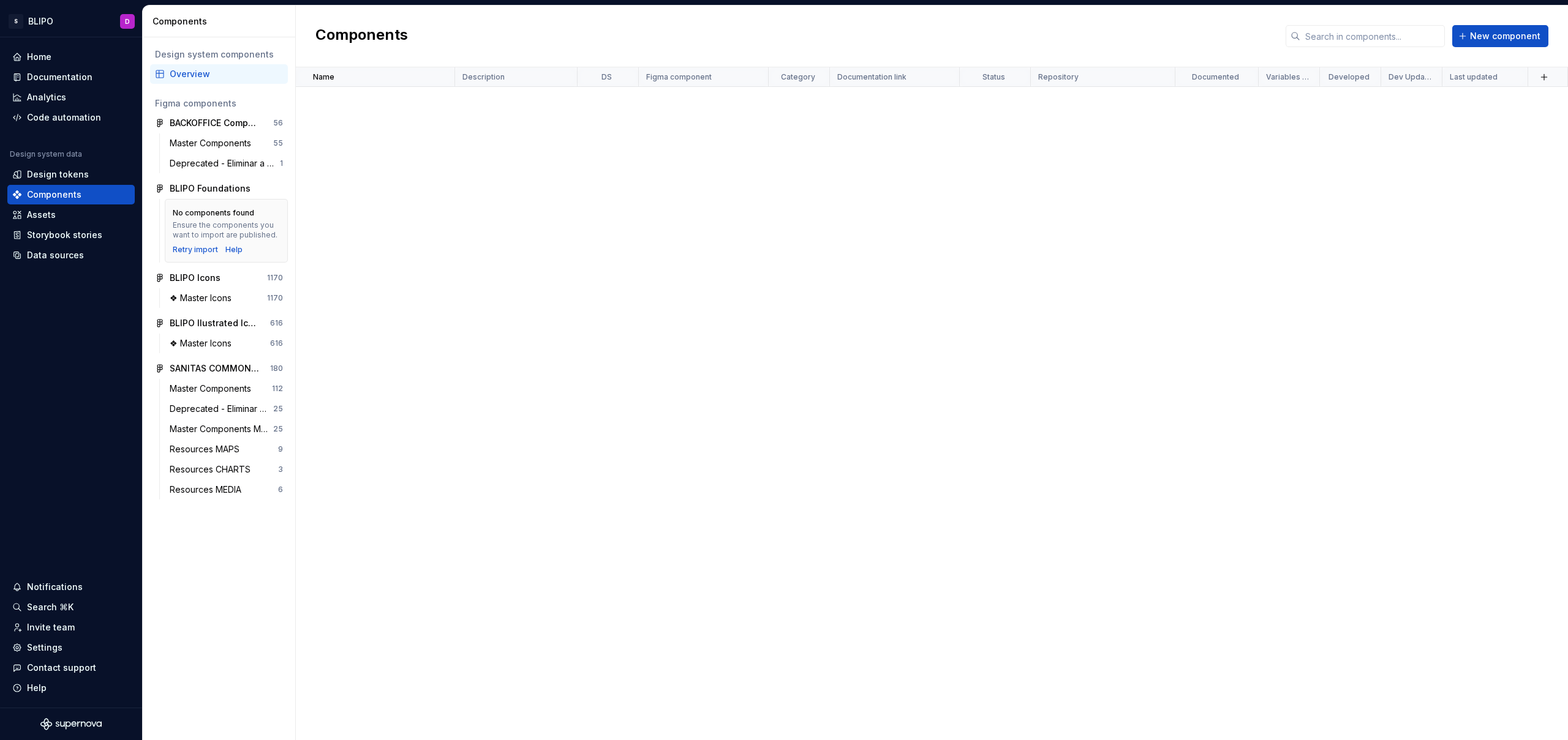
scroll to position [1017, 0]
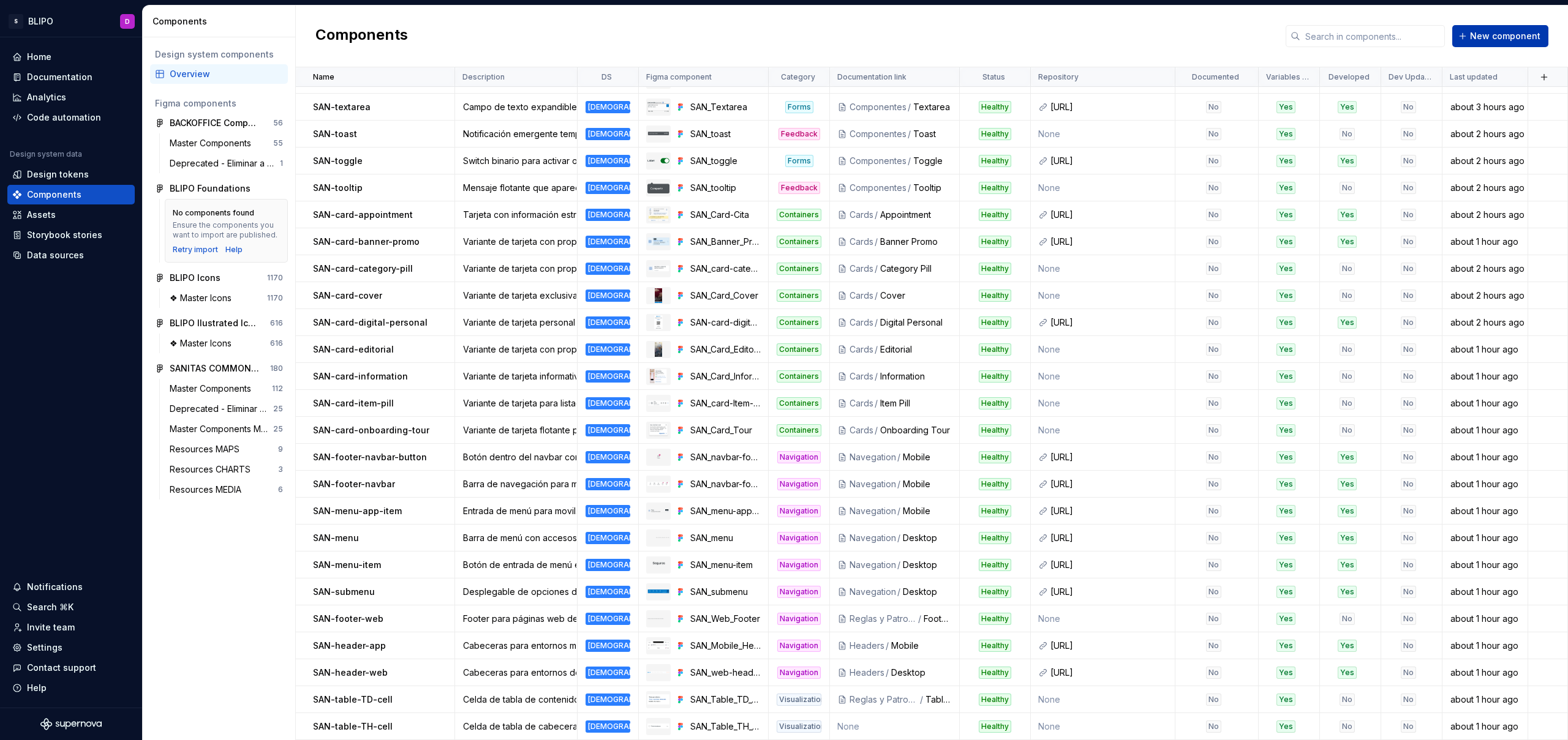
click at [1496, 39] on span "New component" at bounding box center [1505, 36] width 70 height 12
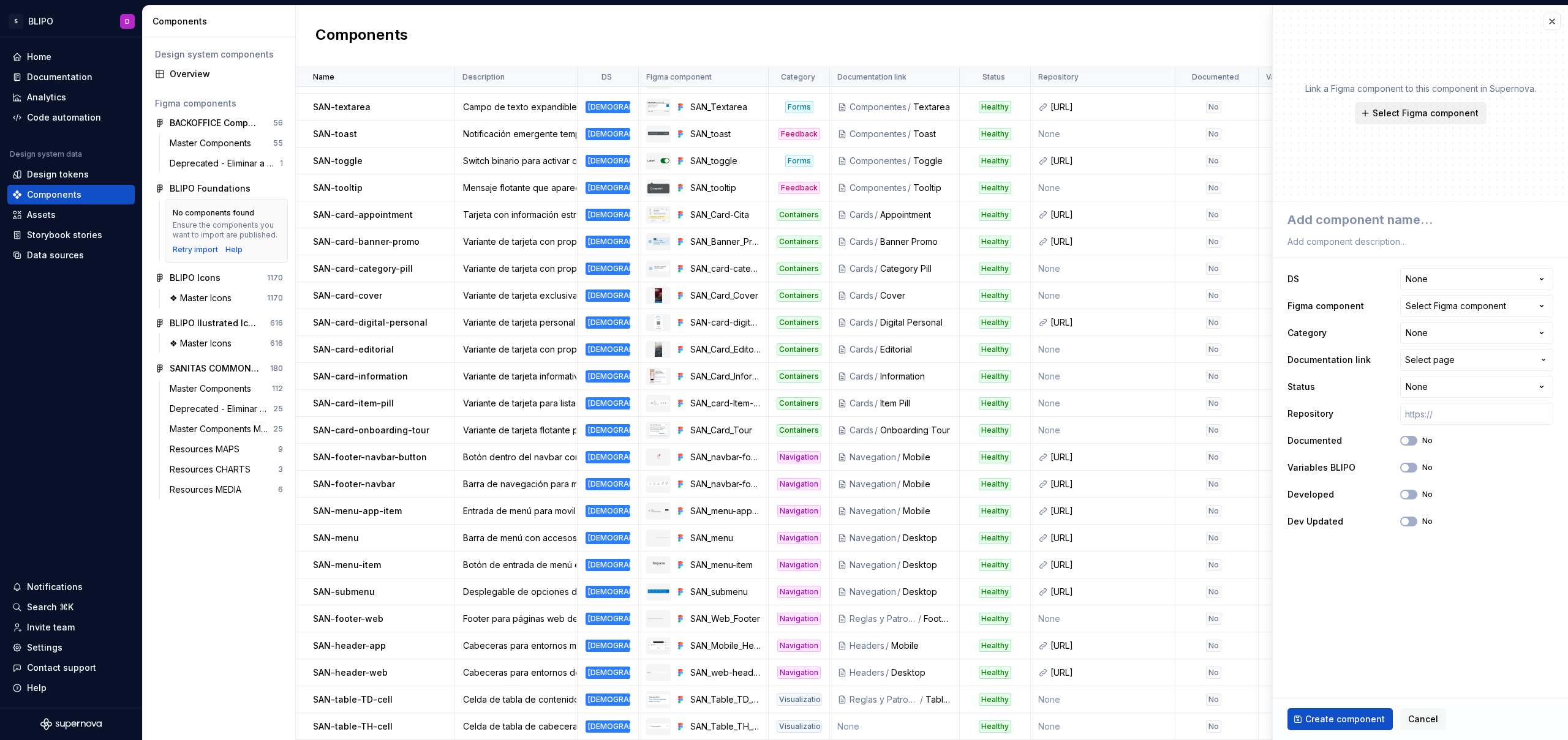
click at [1459, 117] on span "Select Figma component" at bounding box center [1425, 113] width 106 height 12
click at [1442, 116] on span "Select Figma component" at bounding box center [1425, 113] width 106 height 12
type textarea "*"
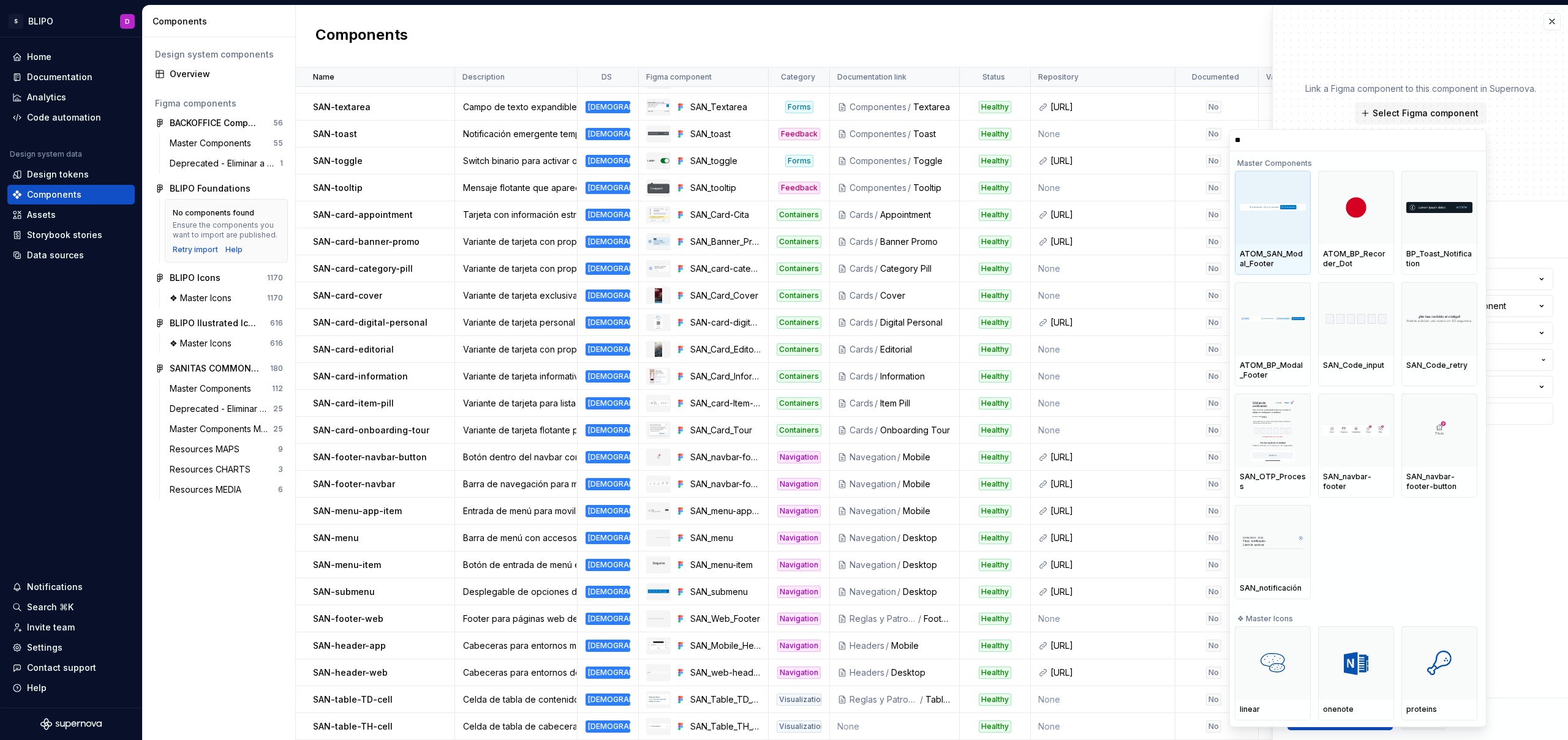
type input "***"
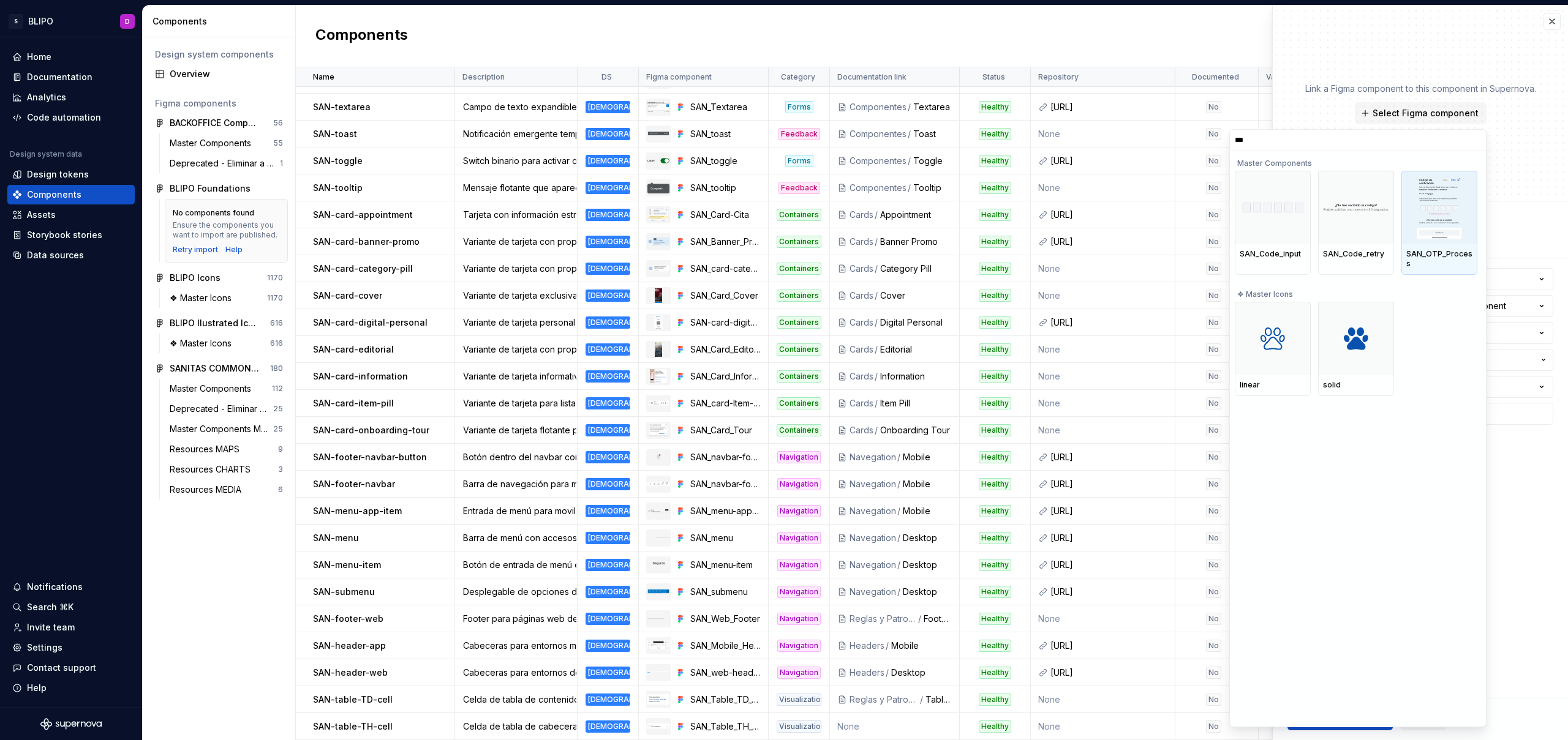
click at [1437, 207] on img at bounding box center [1439, 208] width 45 height 64
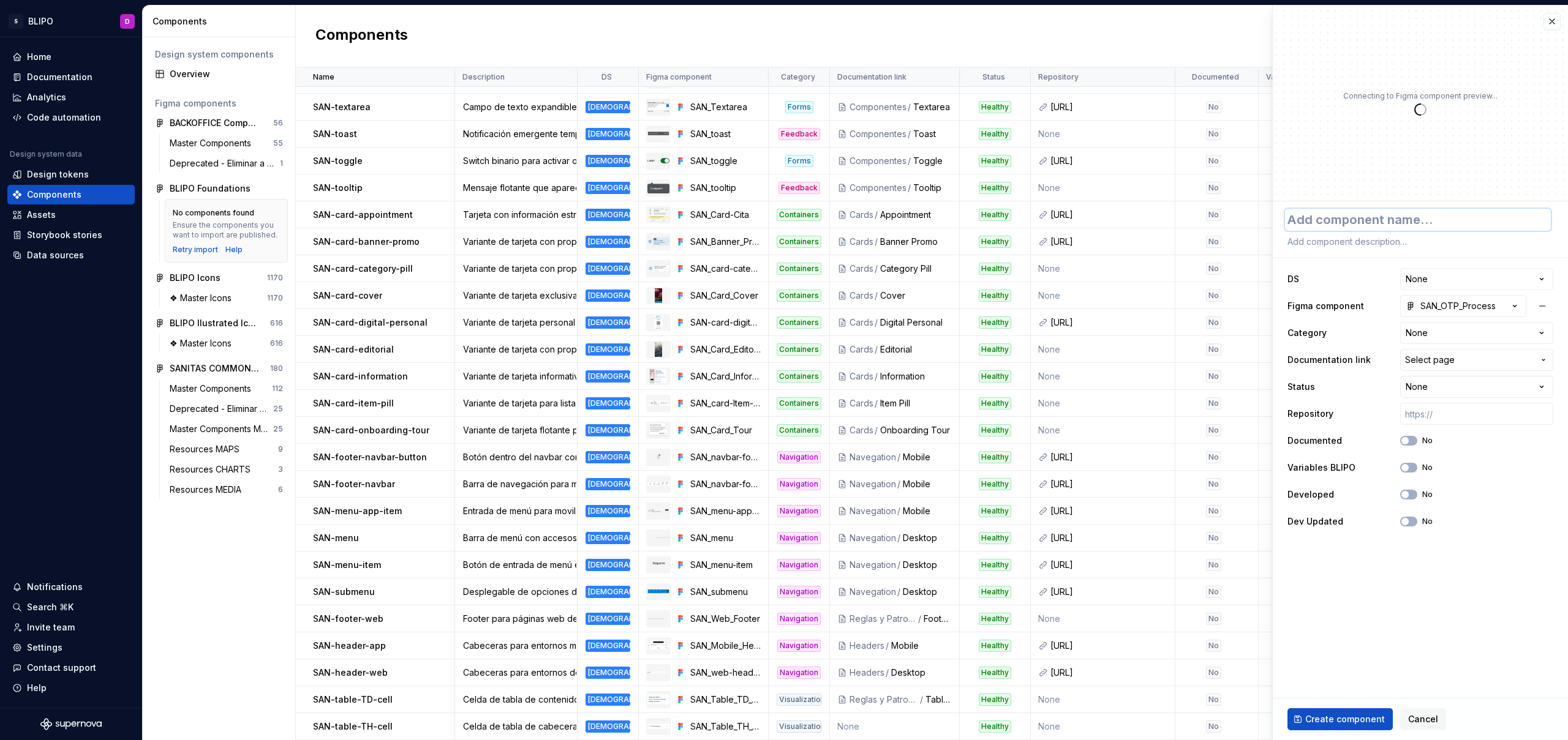
click at [1378, 224] on textarea at bounding box center [1418, 219] width 266 height 22
type textarea "*"
type textarea "S"
type textarea "*"
type textarea "SA"
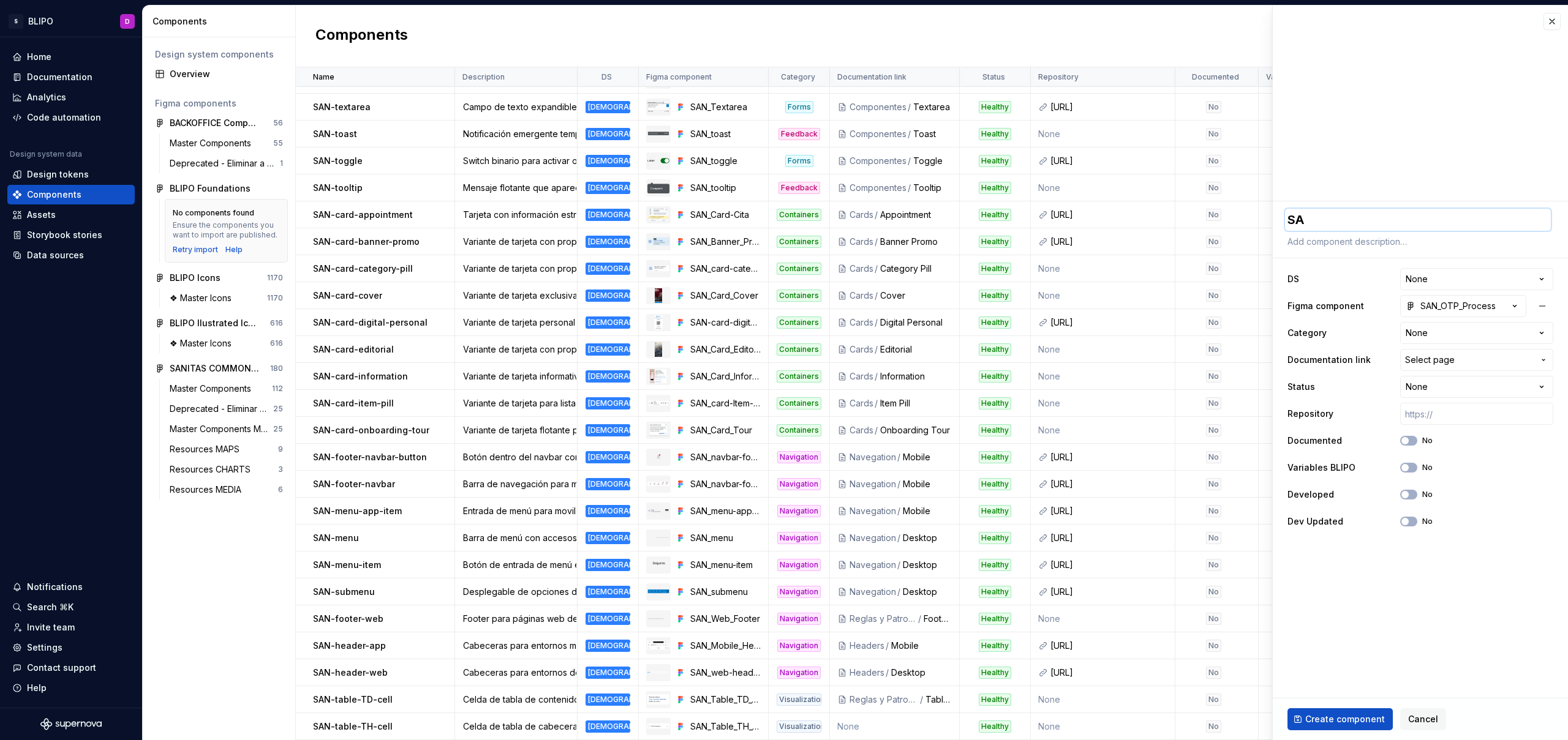
type textarea "*"
type textarea "SAN"
type textarea "*"
type textarea "SAN-"
type textarea "*"
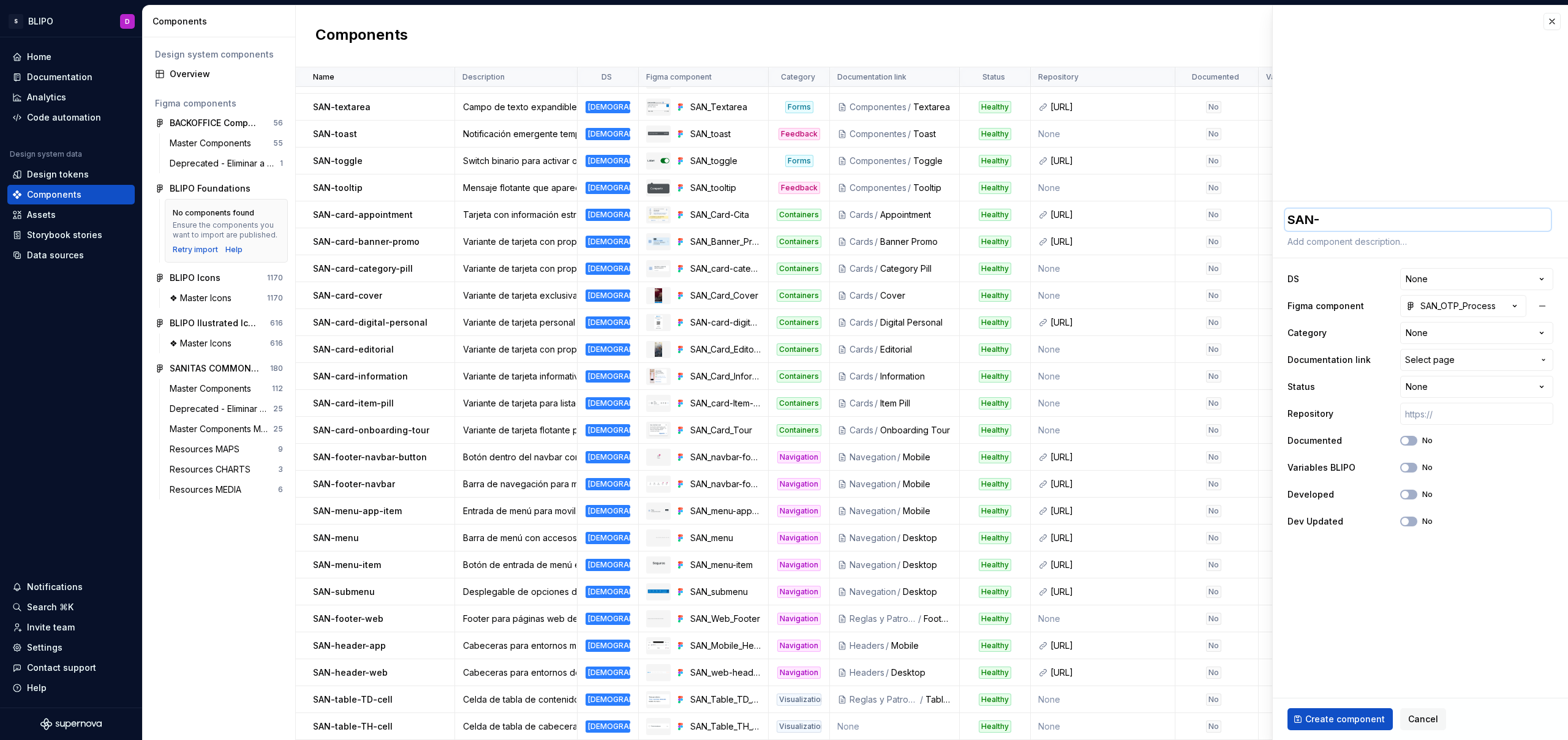
type textarea "SAN-O"
type textarea "*"
type textarea "SAN-OT"
type textarea "*"
type textarea "SAN-OTP"
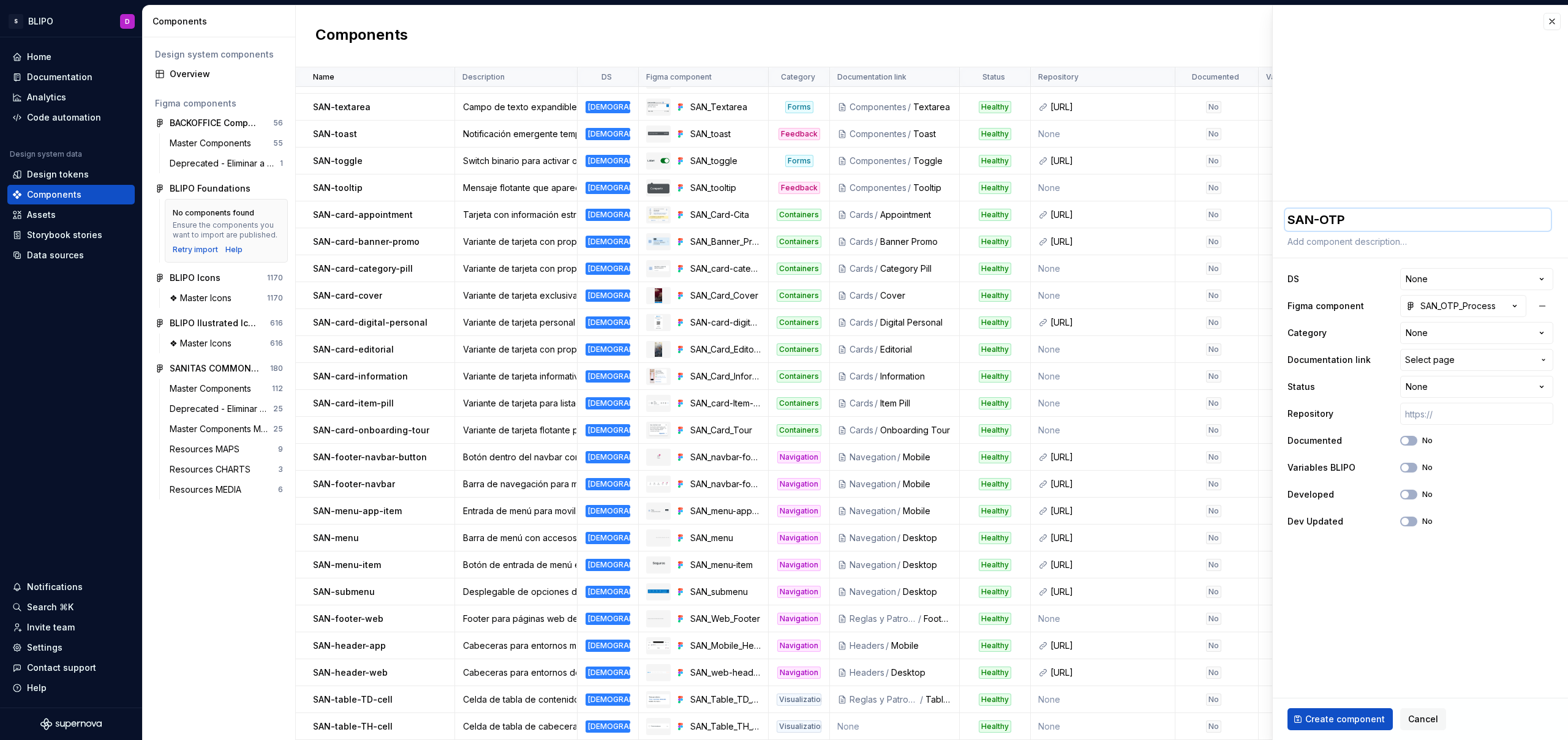
type textarea "*"
type textarea "SAN-OTP-"
type textarea "*"
type textarea "SAN-OTP-p"
type textarea "*"
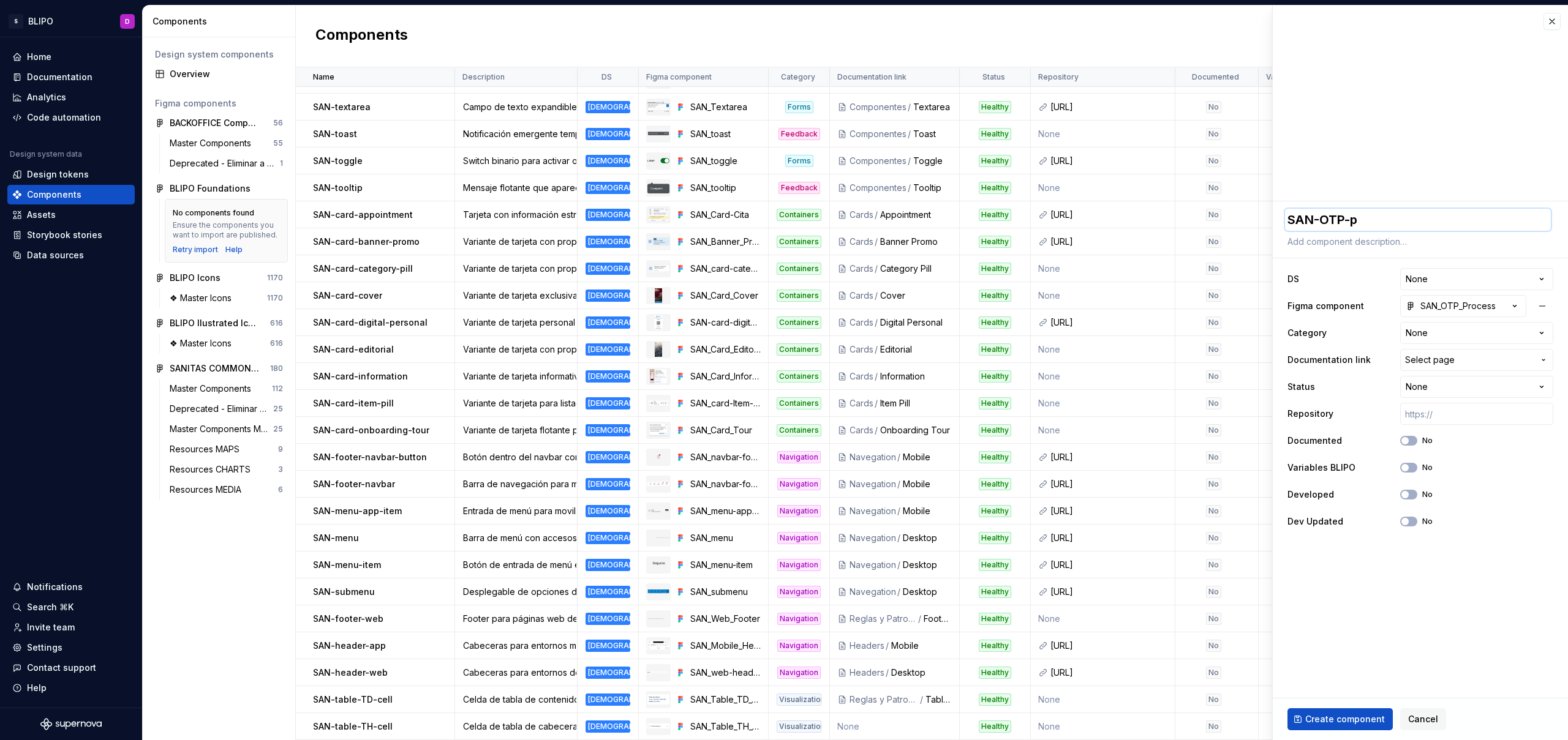
type textarea "SAN-OTP-pr"
type textarea "*"
type textarea "SAN-OTP-pro"
type textarea "*"
type textarea "SAN-OTP-proc"
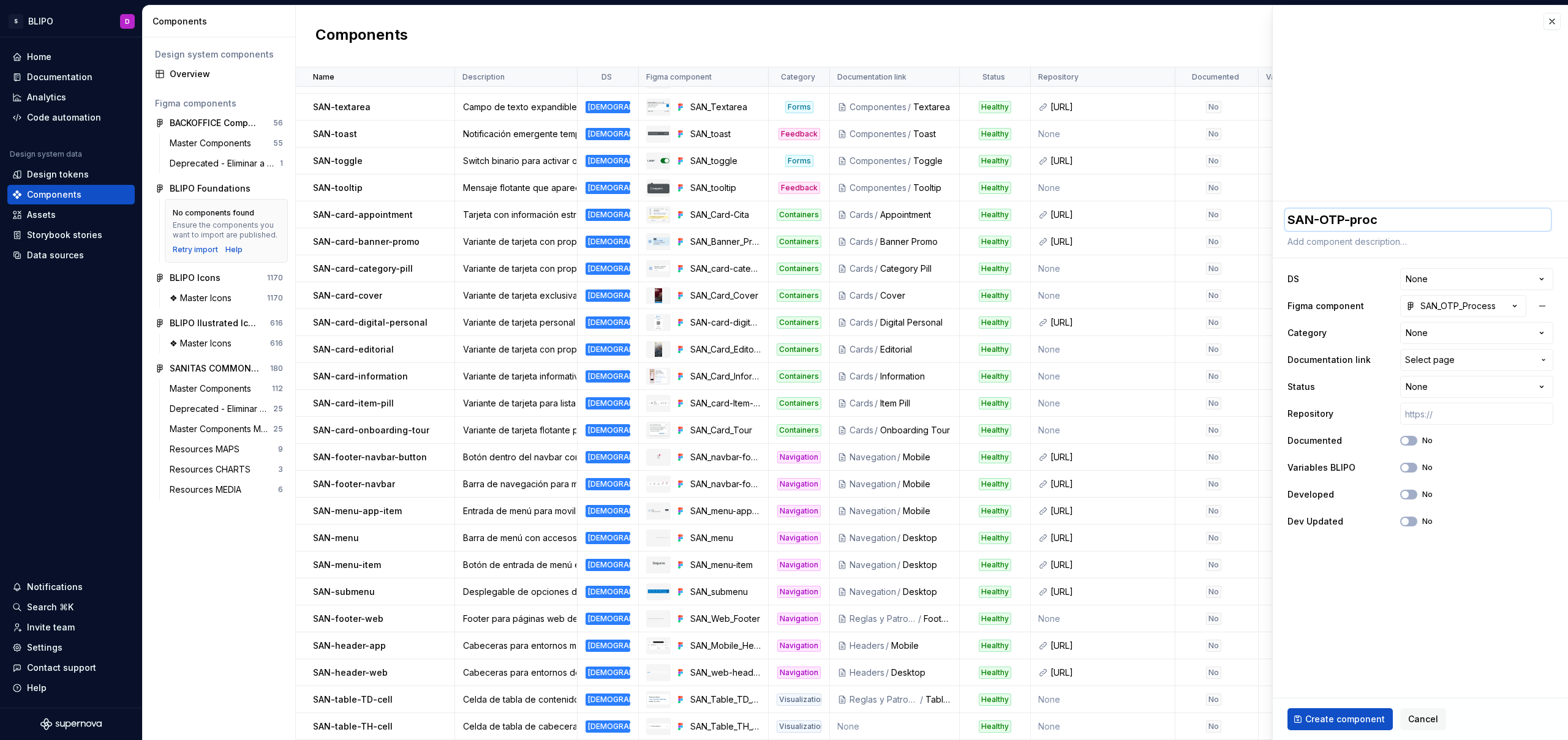
type textarea "*"
type textarea "SAN-OTP-proce"
type textarea "*"
type textarea "SAN-OTP-proces"
type textarea "*"
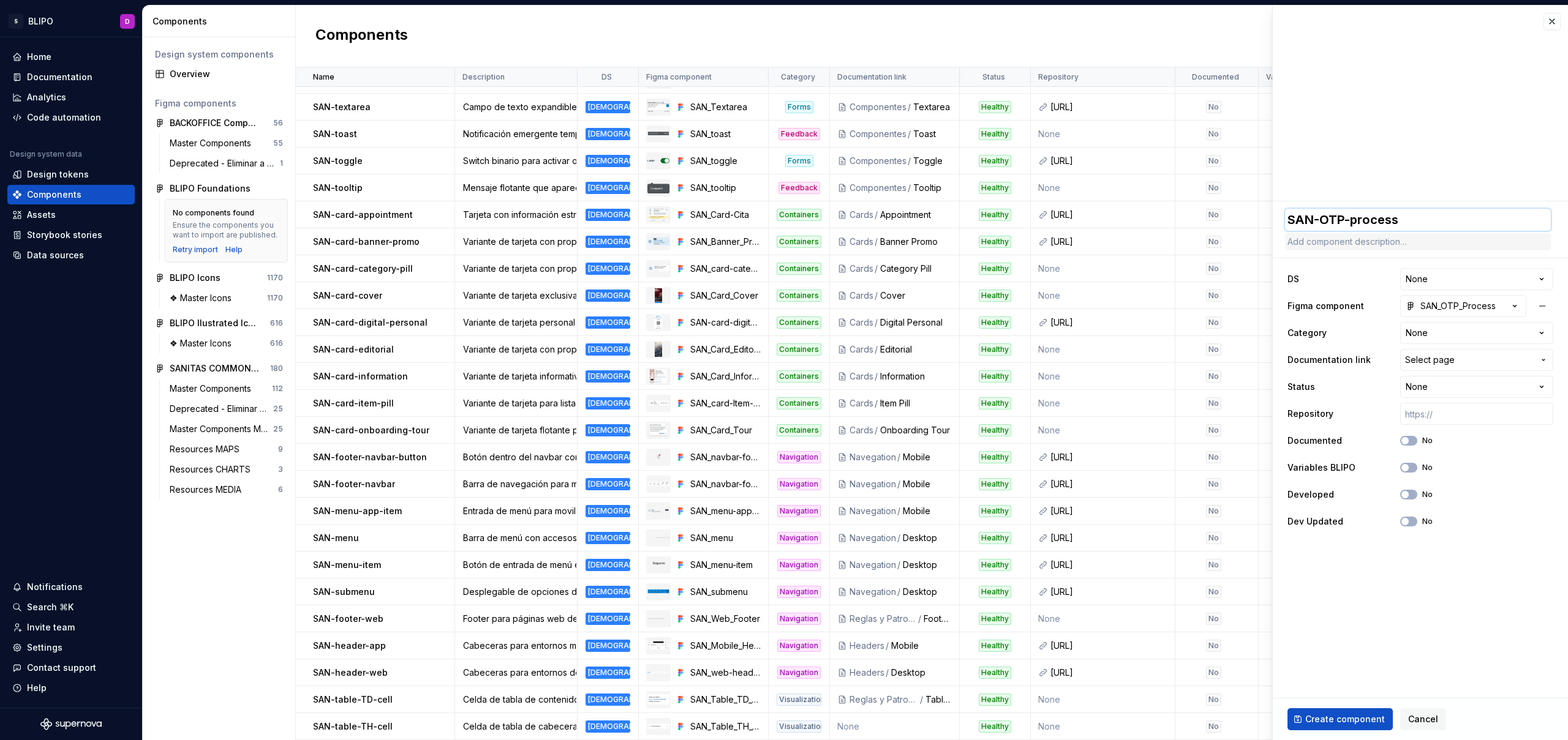
type textarea "SAN-OTP-process"
click at [1372, 245] on textarea at bounding box center [1418, 241] width 266 height 17
type textarea "*"
type textarea "F"
type textarea "*"
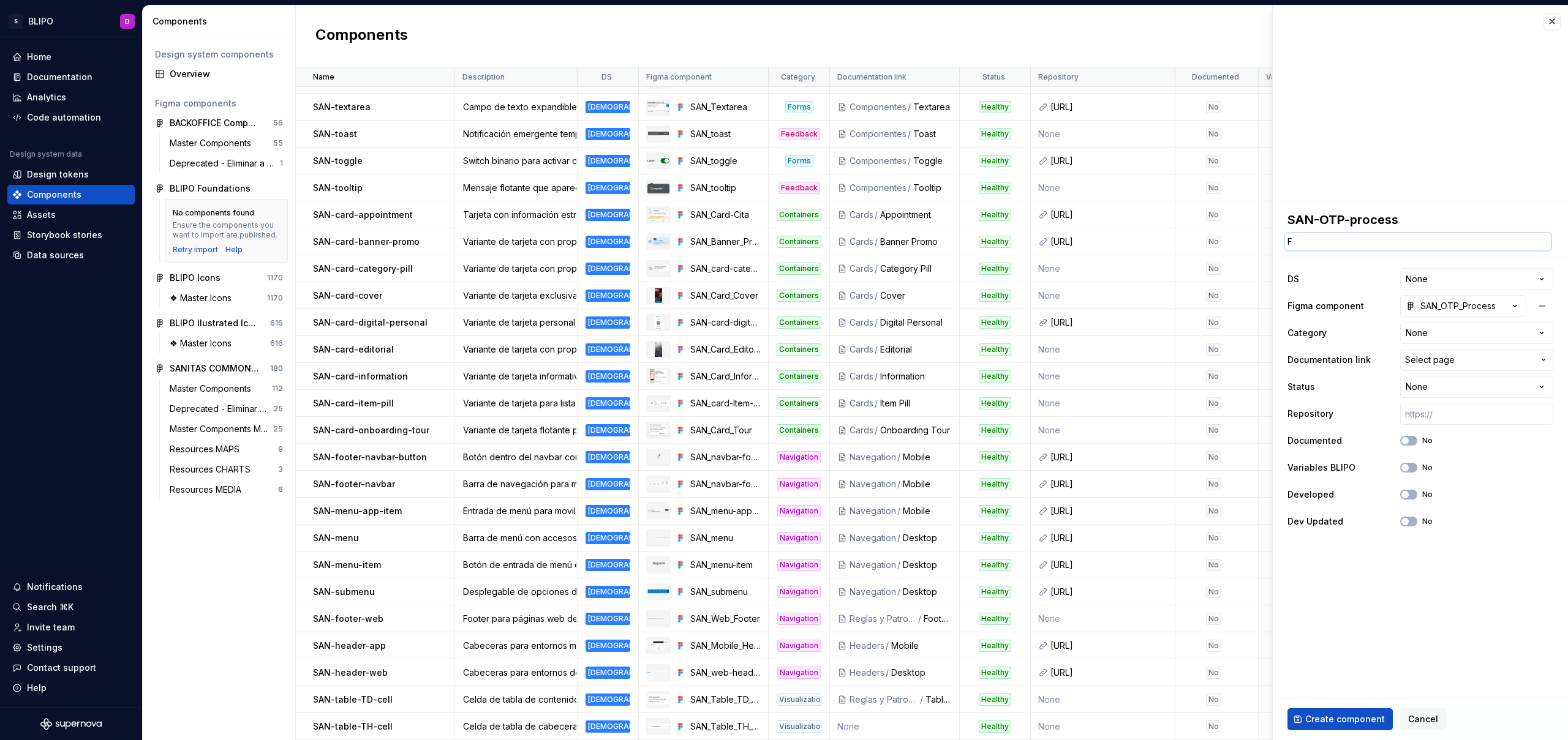
type textarea "Fo"
type textarea "*"
type textarea "For"
type textarea "*"
type textarea "Form"
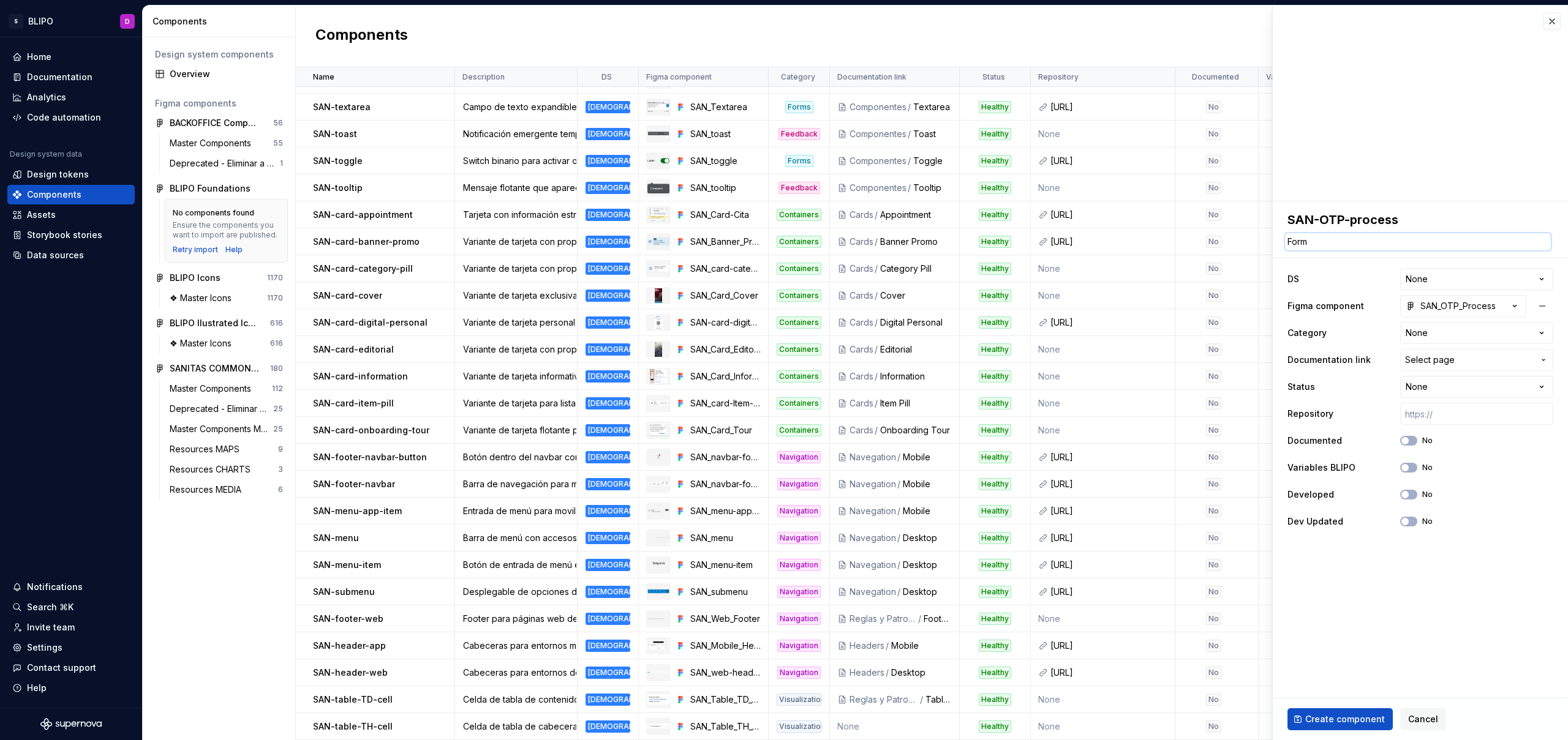
type textarea "*"
type textarea "Formu"
type textarea "*"
type textarea "Formul"
type textarea "*"
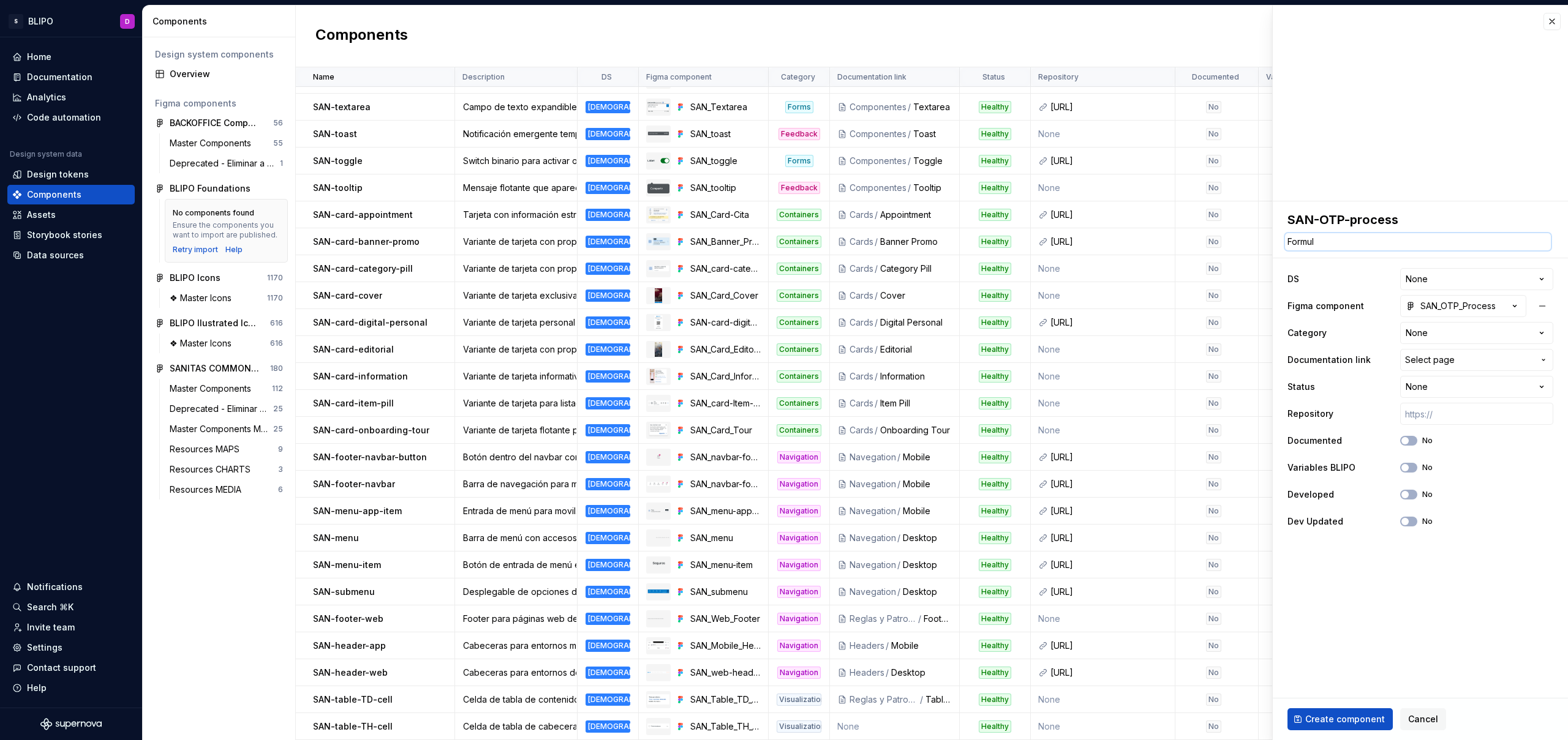
type textarea "Formula"
type textarea "*"
type textarea "Formular"
type textarea "*"
type textarea "Formulario"
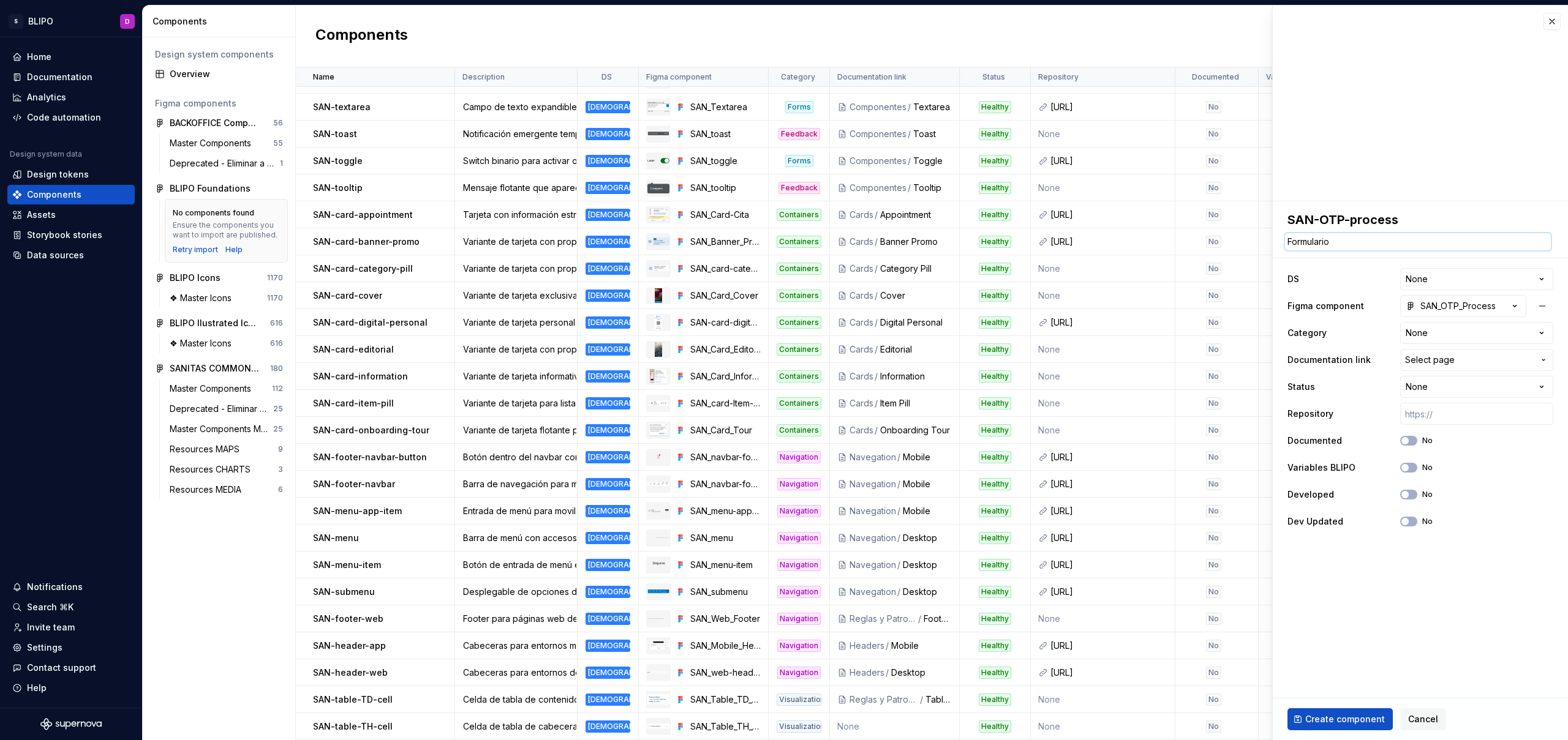
type textarea "*"
type textarea "Formulario d"
type textarea "*"
type textarea "Formulario de"
type textarea "*"
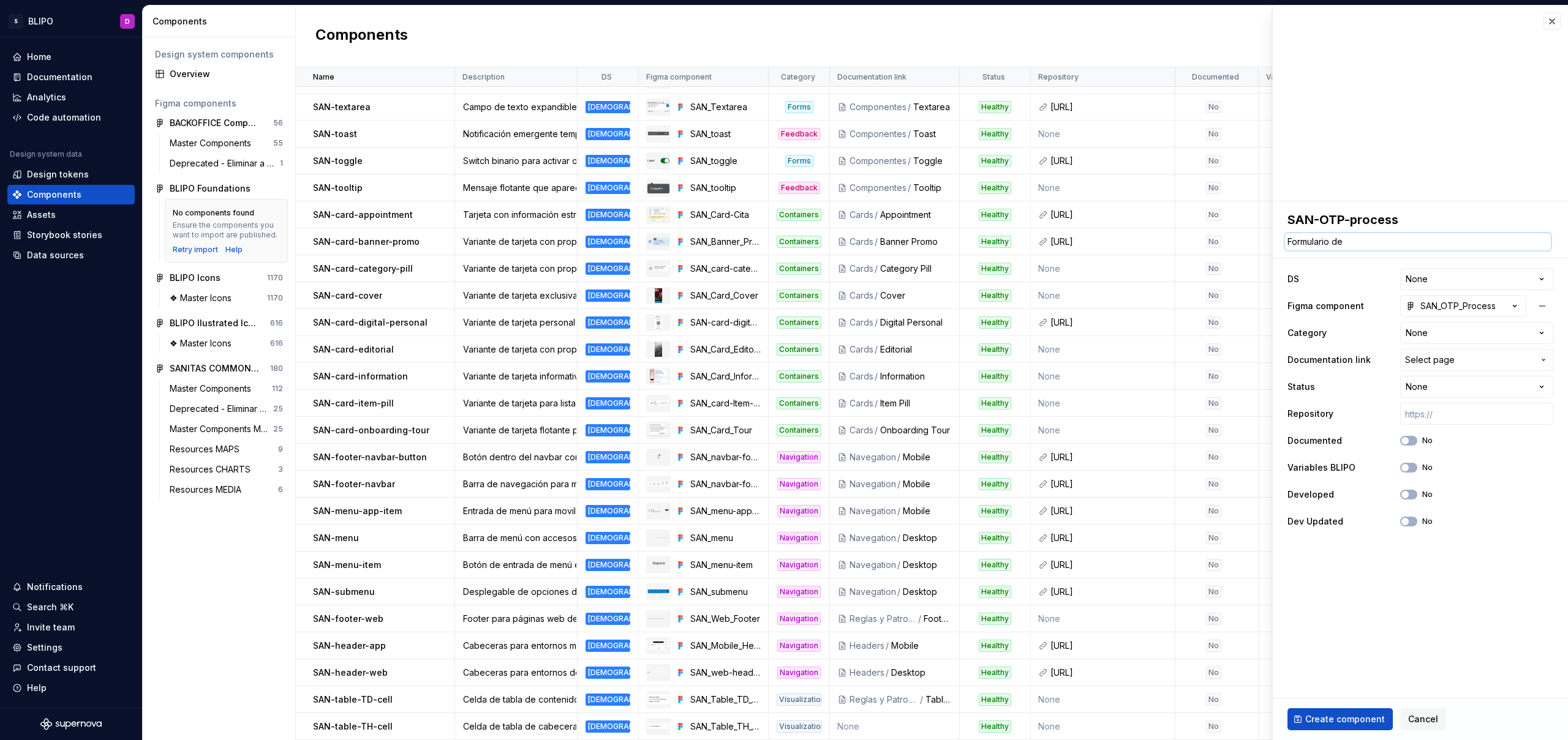
type textarea "Formulario de"
type textarea "*"
type textarea "Formulario de v"
type textarea "*"
type textarea "Formulario de va"
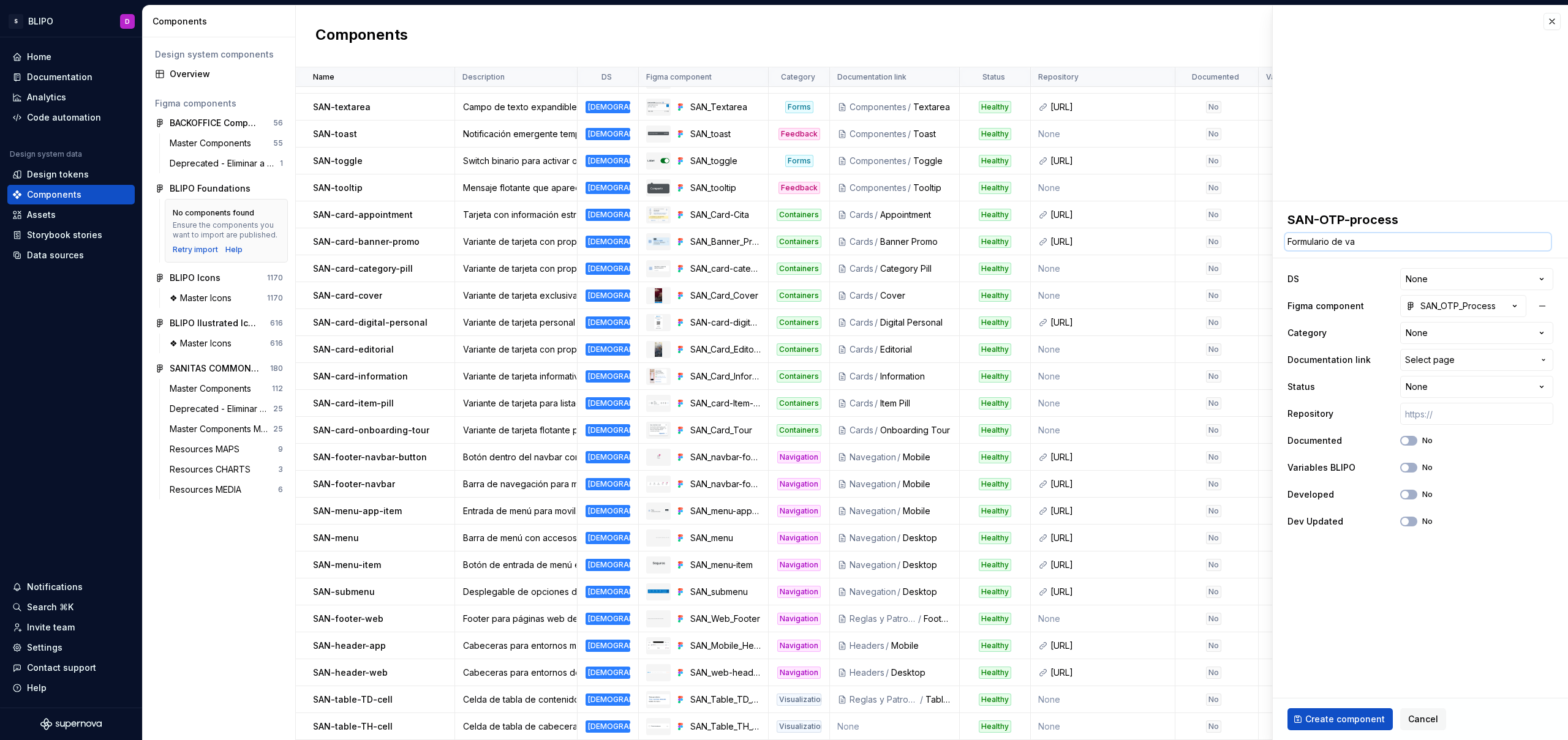
type textarea "*"
type textarea "Formulario de val"
type textarea "*"
type textarea "Formulario de vali"
type textarea "*"
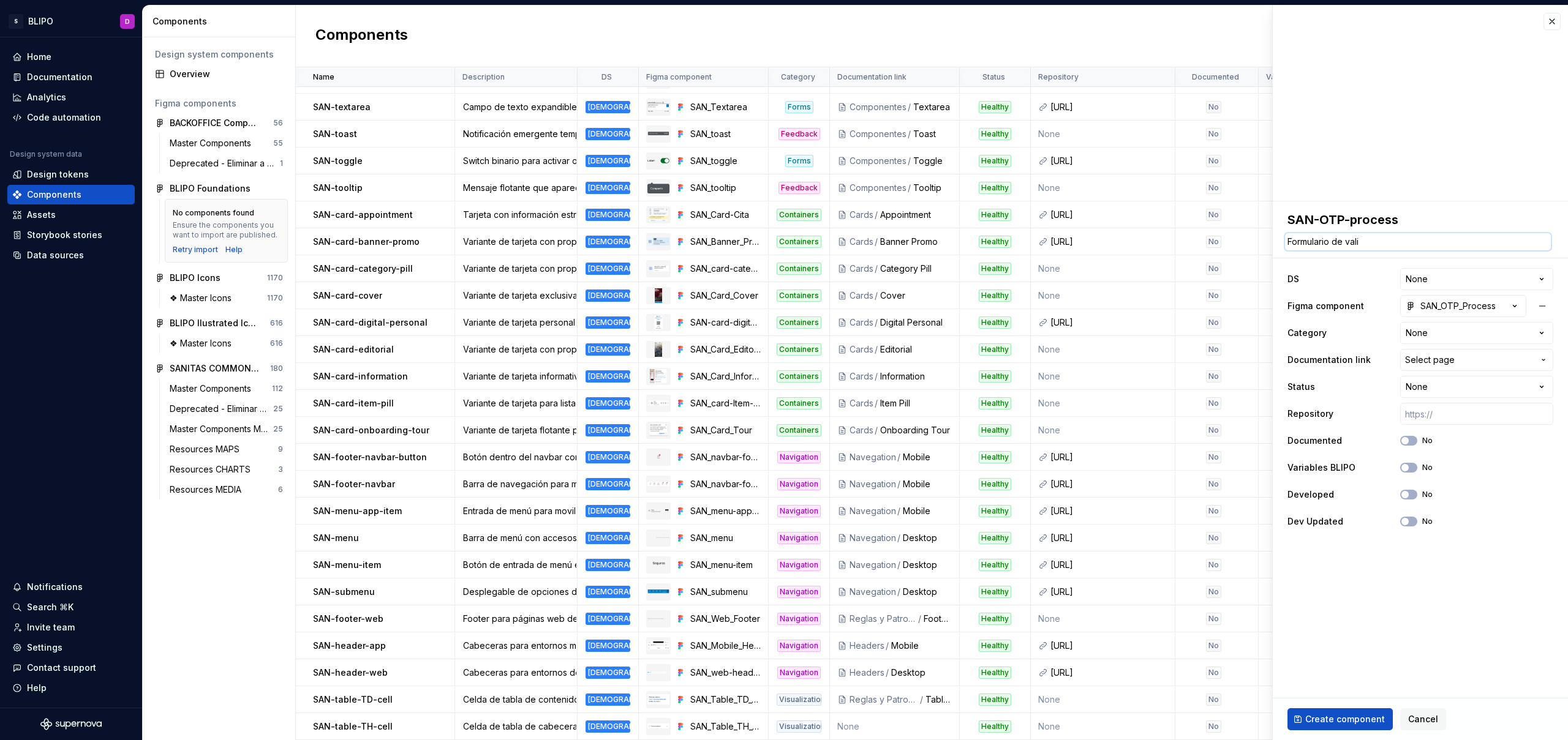
type textarea "Formulario de valic"
type textarea "*"
type textarea "Formulario de vali"
type textarea "*"
type textarea "Formulario de valid"
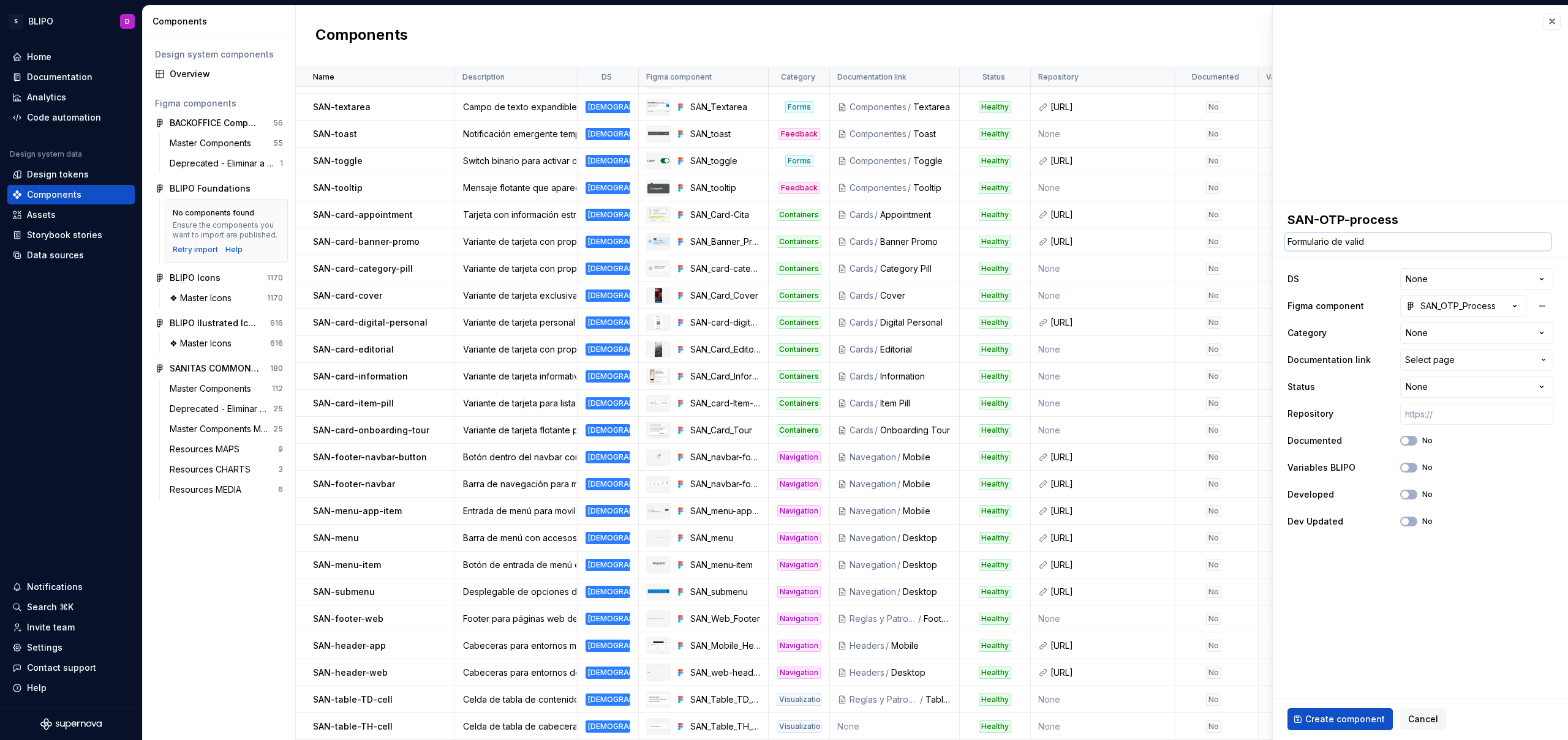
type textarea "*"
type textarea "Formulario de valida"
type textarea "*"
type textarea "Formulario de validac"
type textarea "*"
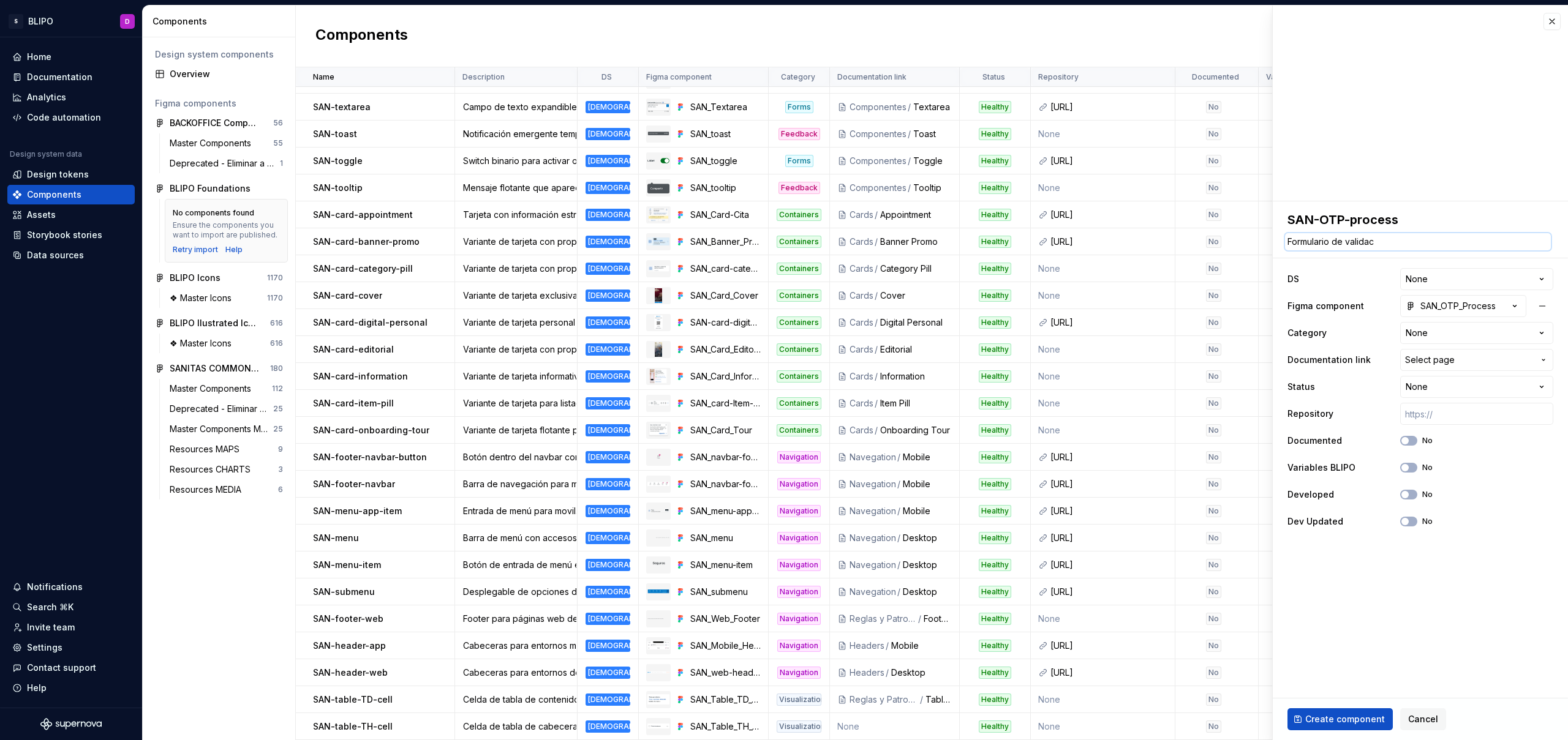
type textarea "Formulario de validaci"
type textarea "*"
type textarea "Formulario de validaci´"
type textarea "*"
type textarea "Formulario de validació"
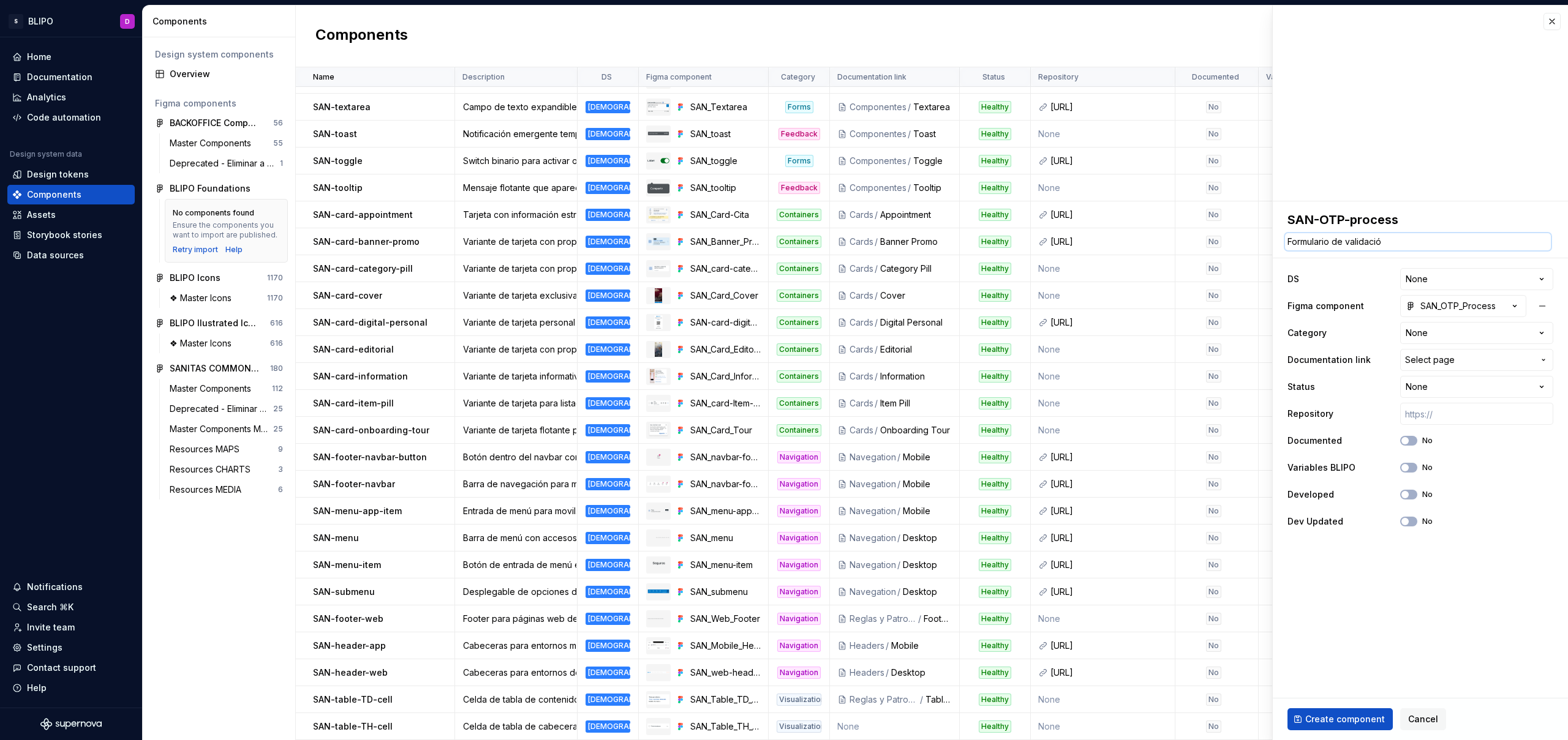
type textarea "*"
type textarea "Formulario de validación"
type textarea "*"
type textarea "Formulario de validación"
type textarea "*"
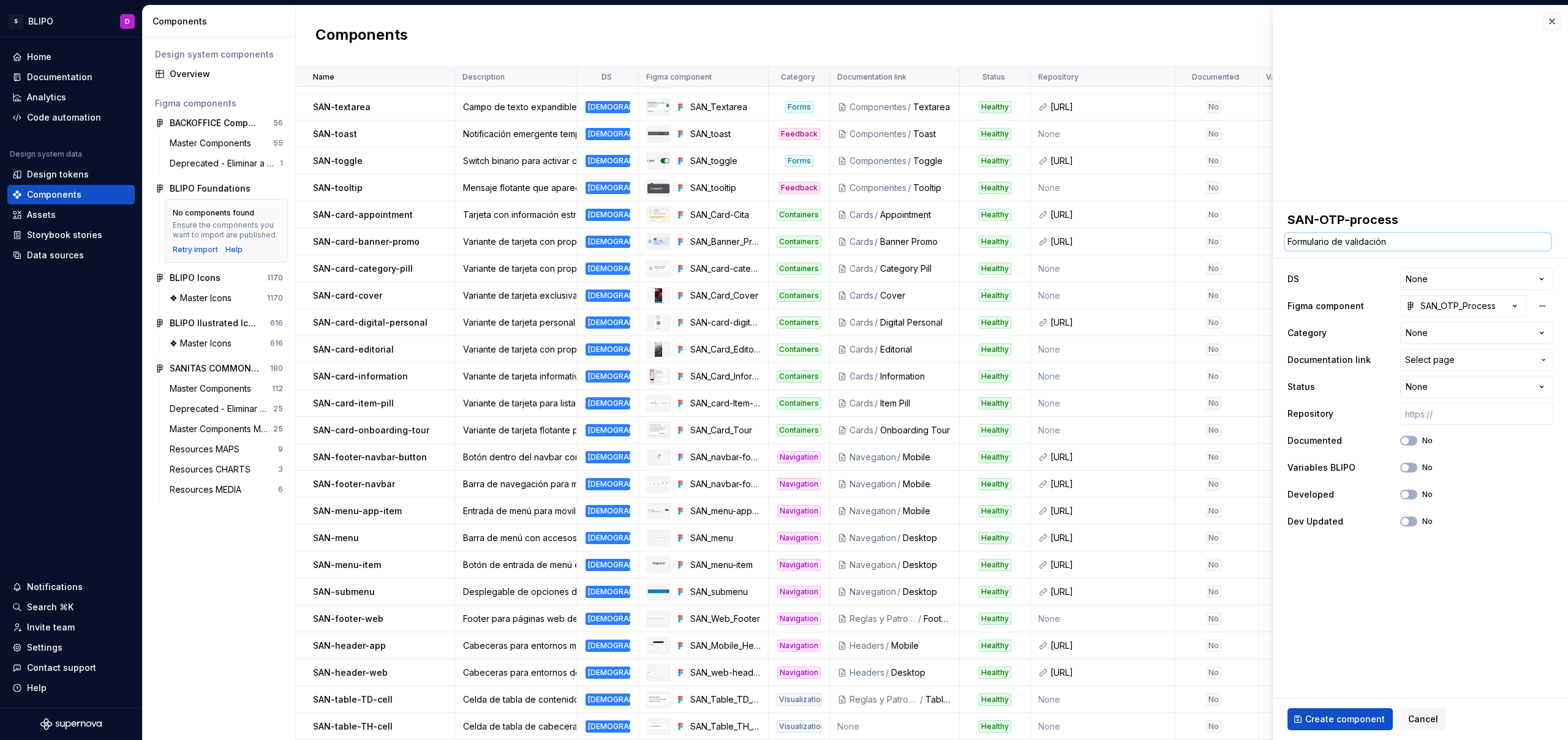
type textarea "Formulario de validación e"
type textarea "*"
type textarea "Formulario de validación"
type textarea "*"
type textarea "Formulario de validación d"
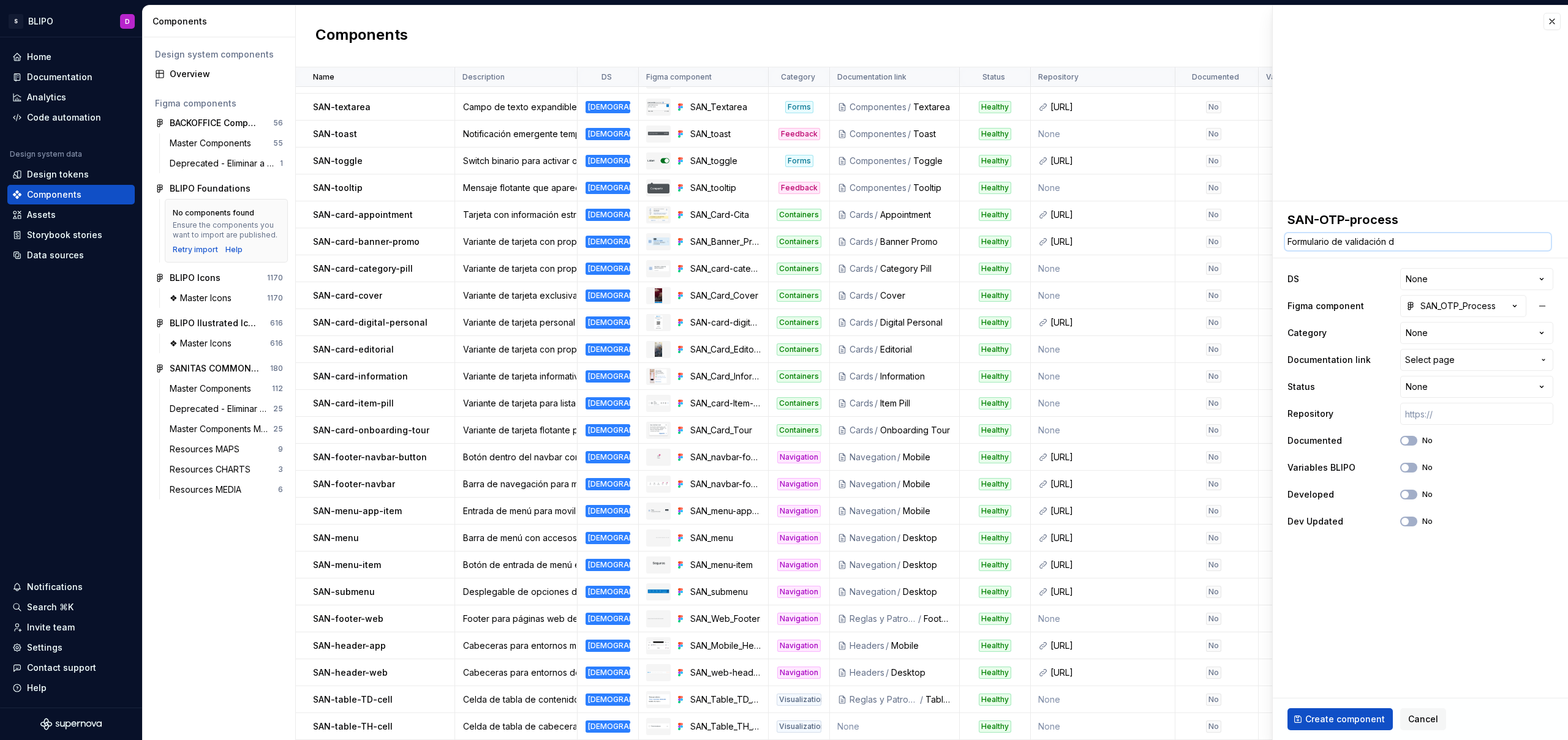
type textarea "*"
type textarea "Formulario de validación de"
type textarea "*"
type textarea "Formulario de validación de"
type textarea "*"
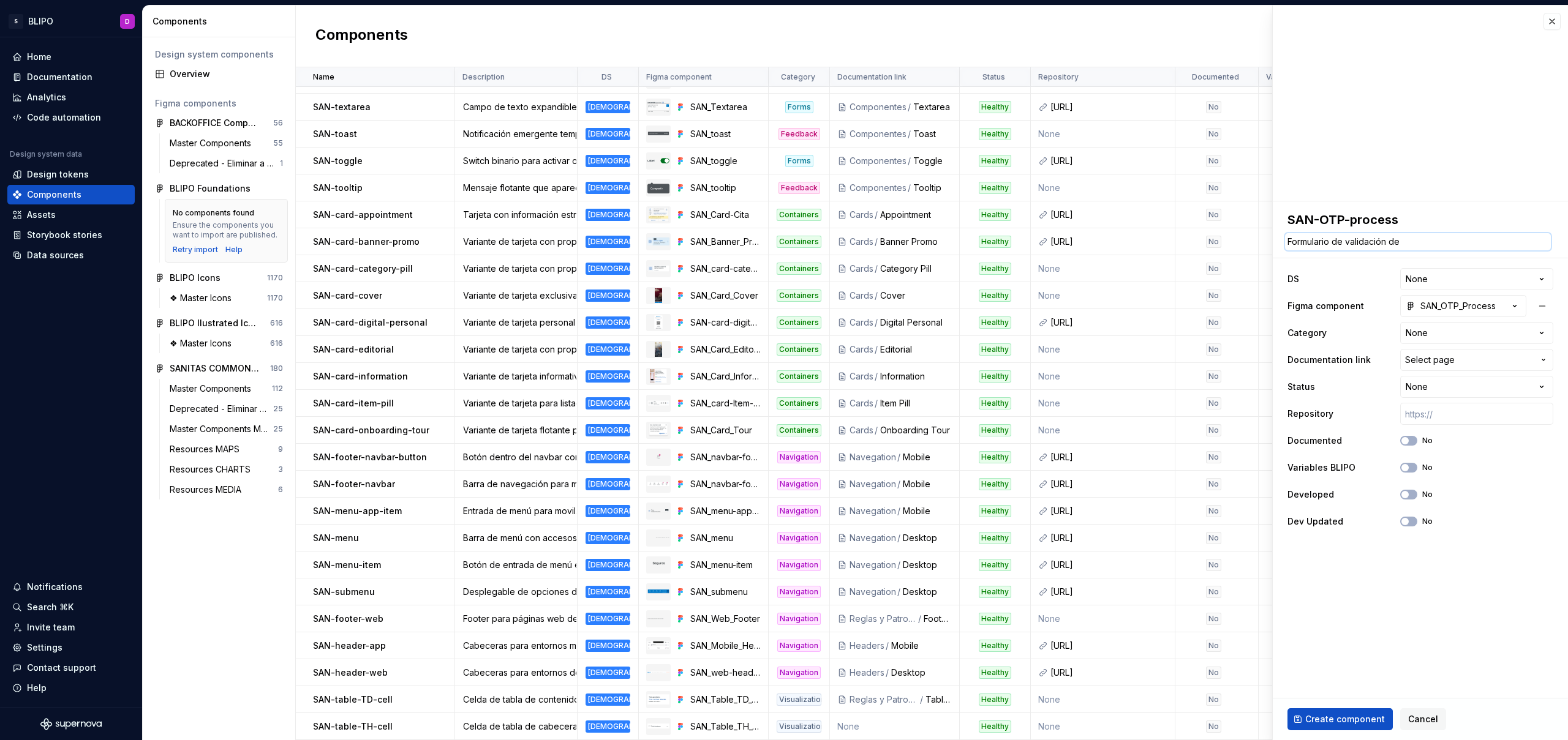
type textarea "Formulario de validación de l"
type textarea "*"
type textarea "Formulario de validación de la"
type textarea "*"
type textarea "Formulario de validación de la"
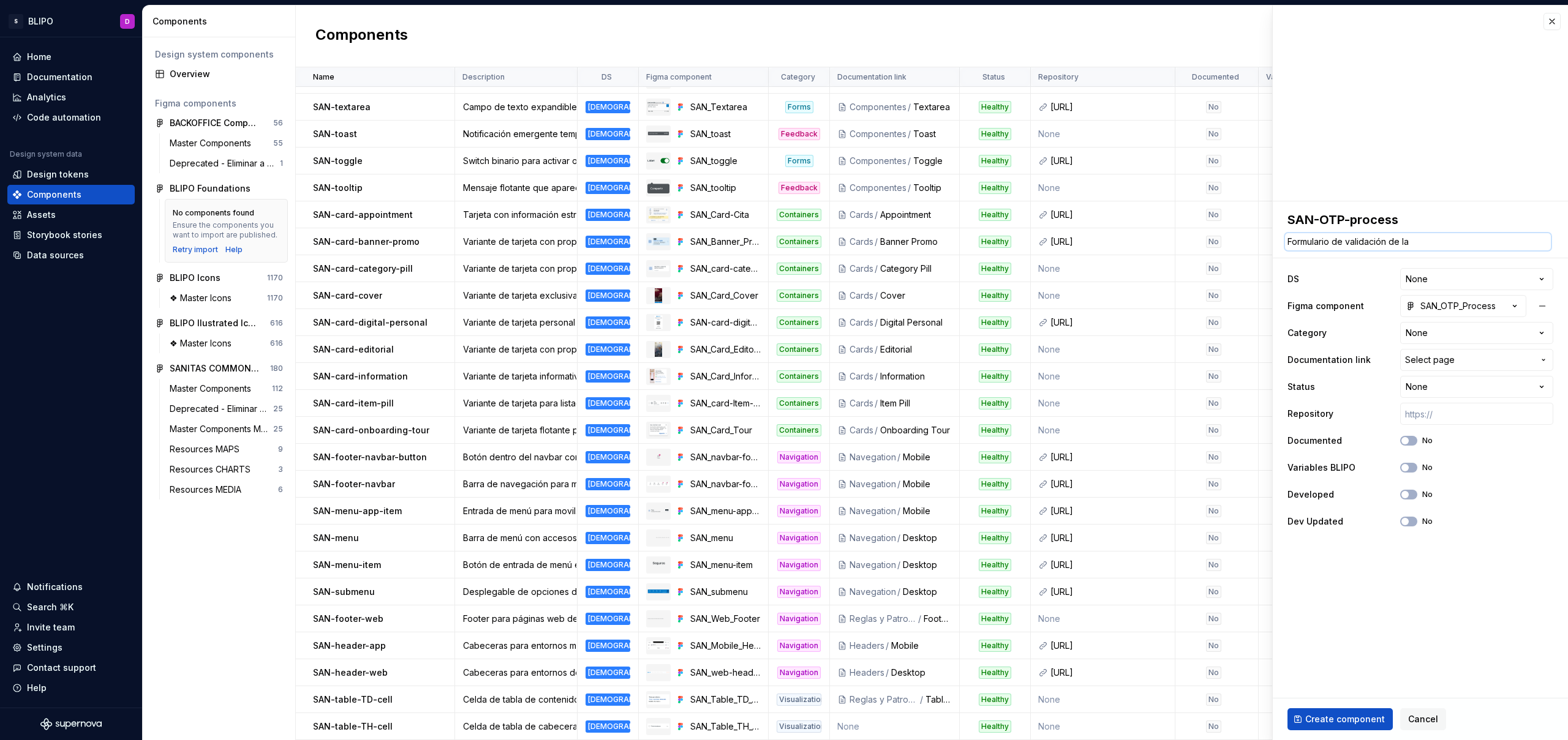
type textarea "*"
type textarea "Formulario de validación de la i"
type textarea "*"
type textarea "Formulario de validación de la id"
type textarea "*"
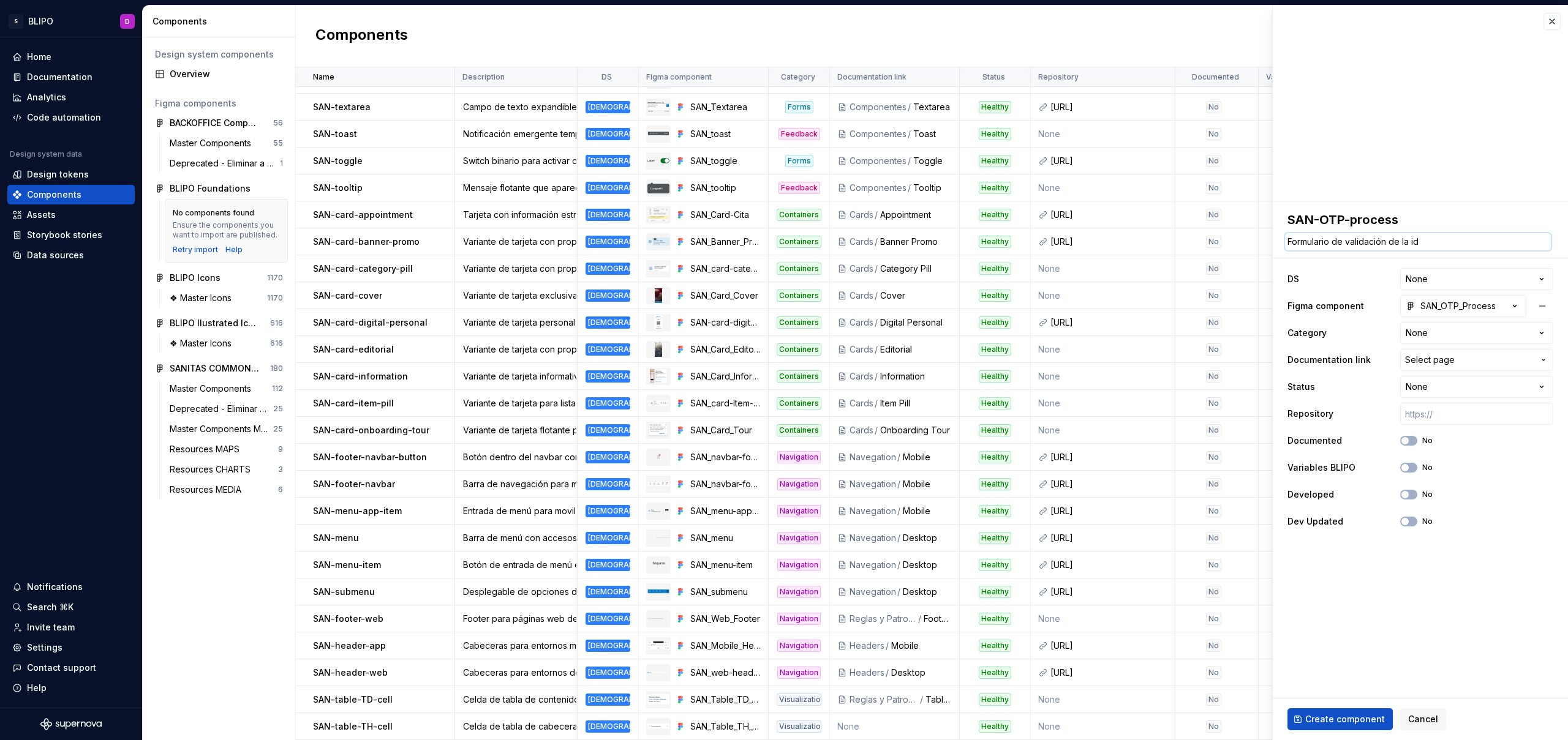
type textarea "Formulario de validación de la ide"
type textarea "*"
type textarea "Formulario de validación de la id"
type textarea "*"
type textarea "Formulario de validación de la i"
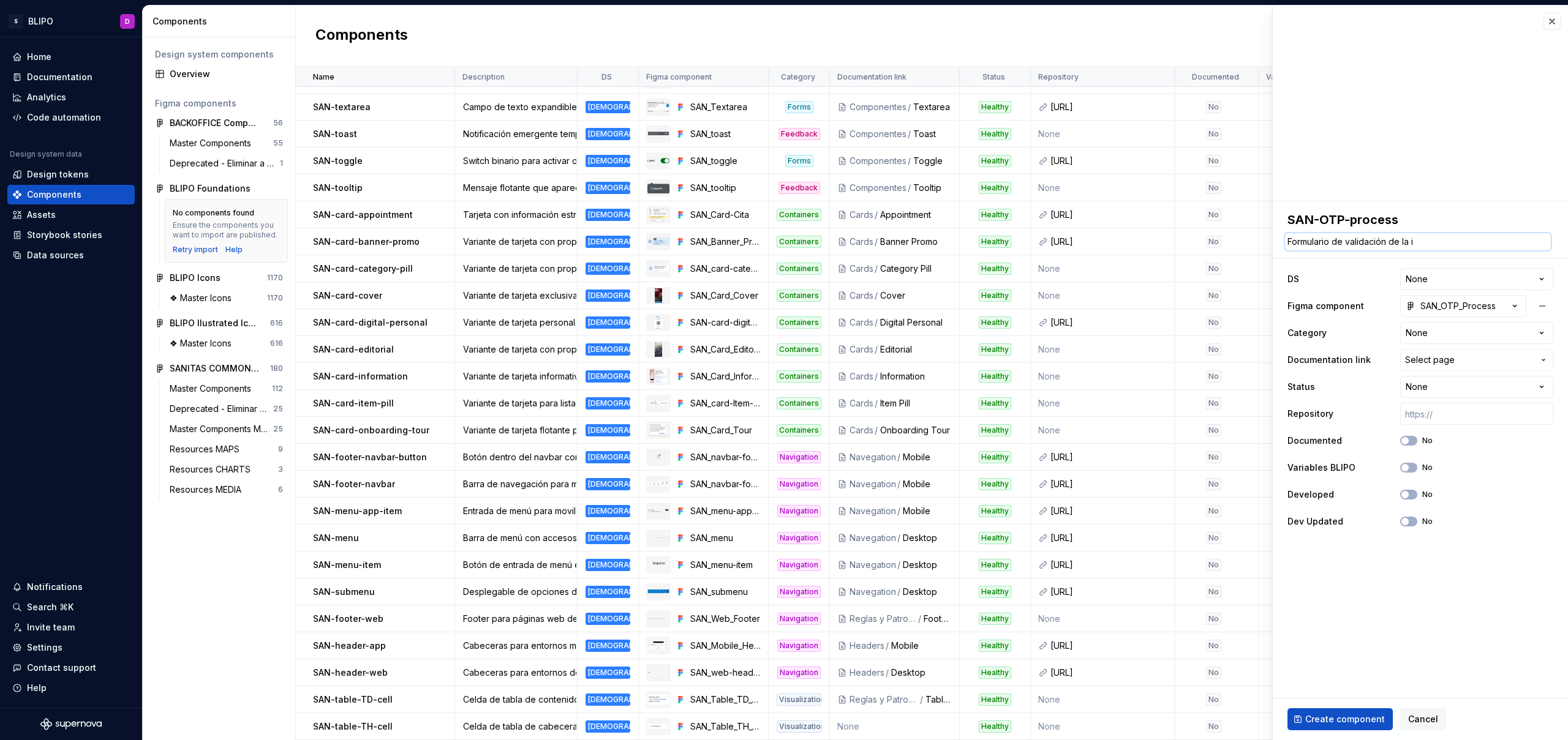
type textarea "*"
type textarea "Formulario de validación de la"
type textarea "*"
type textarea "Formulario de validación de la"
type textarea "*"
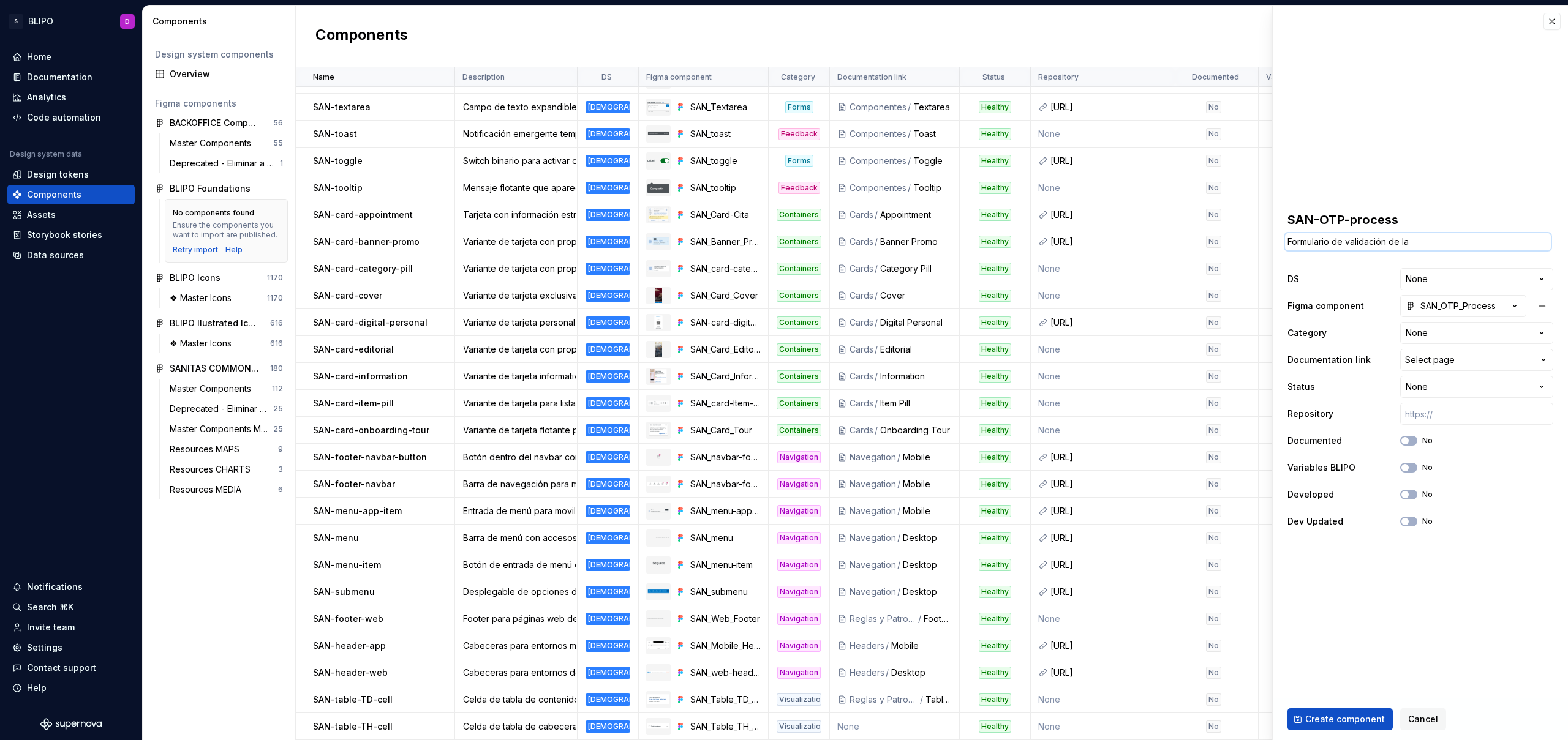
type textarea "Formulario de validación de l"
type textarea "*"
type textarea "Formulario de validación de"
type textarea "*"
type textarea "Formulario de validación de s"
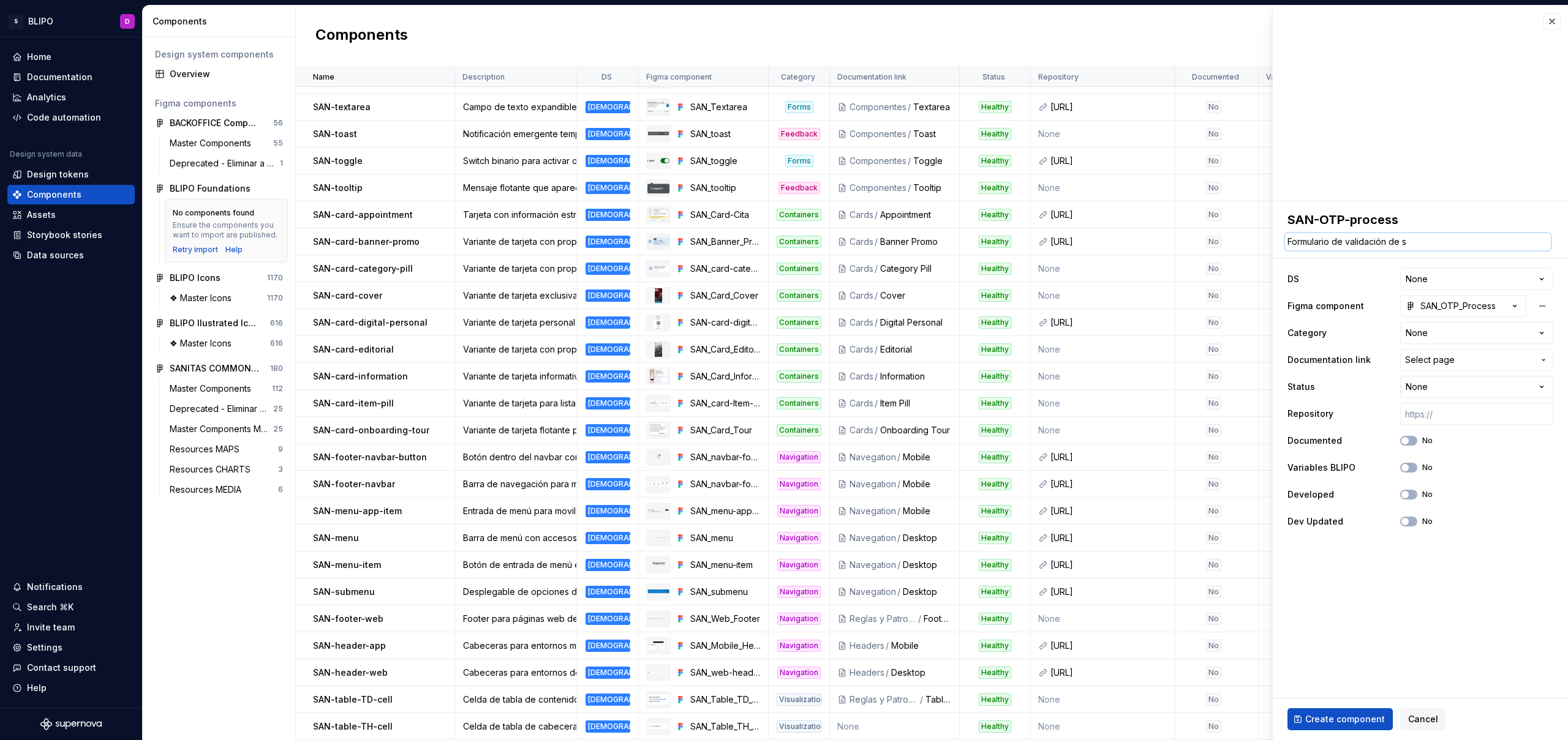
type textarea "*"
type textarea "Formulario de validación de se"
type textarea "*"
type textarea "Formulario de validación de seg"
type textarea "*"
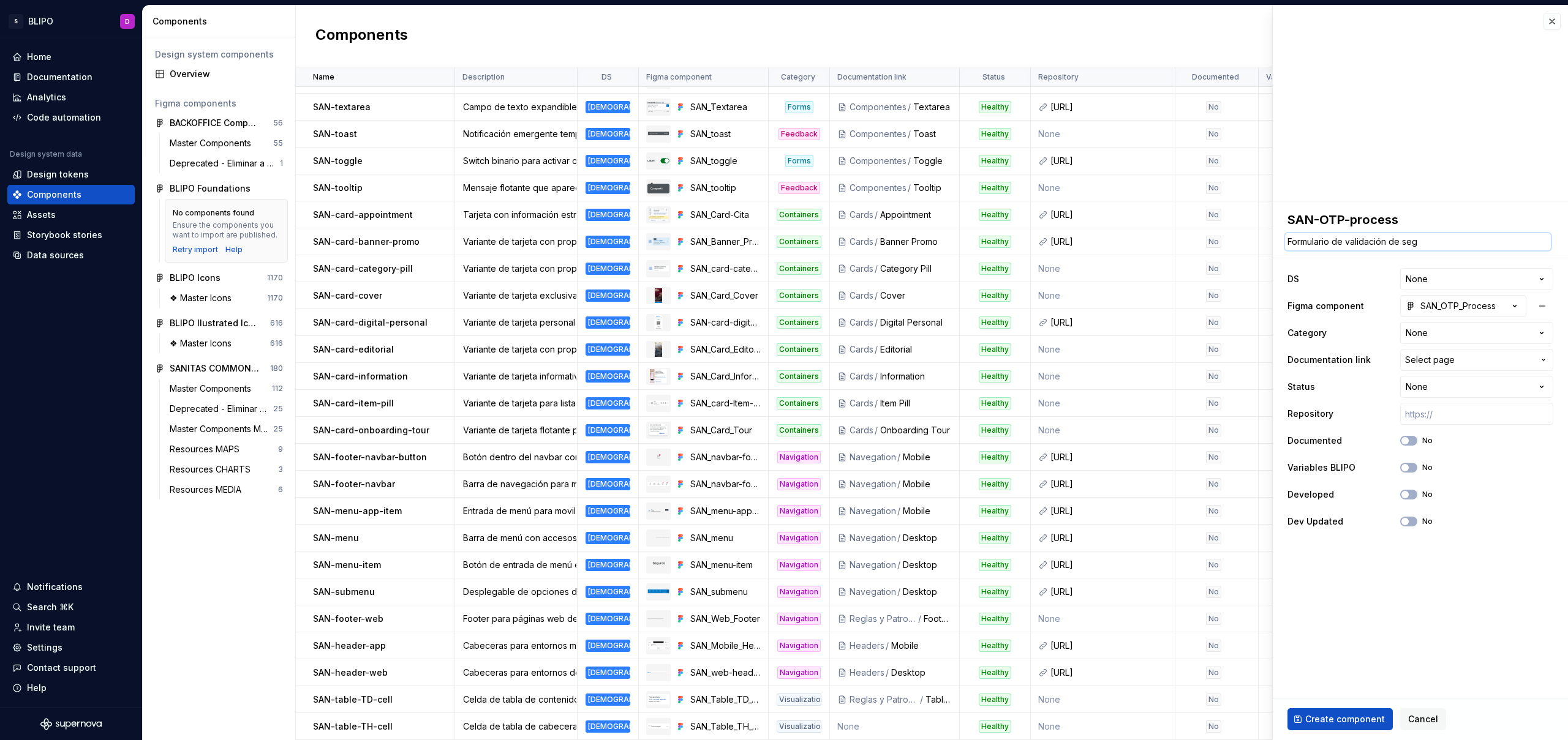
type textarea "Formulario de validación de segu"
type textarea "*"
type textarea "Formulario de validación de segur"
type textarea "*"
type textarea "Formulario de validación de seguri"
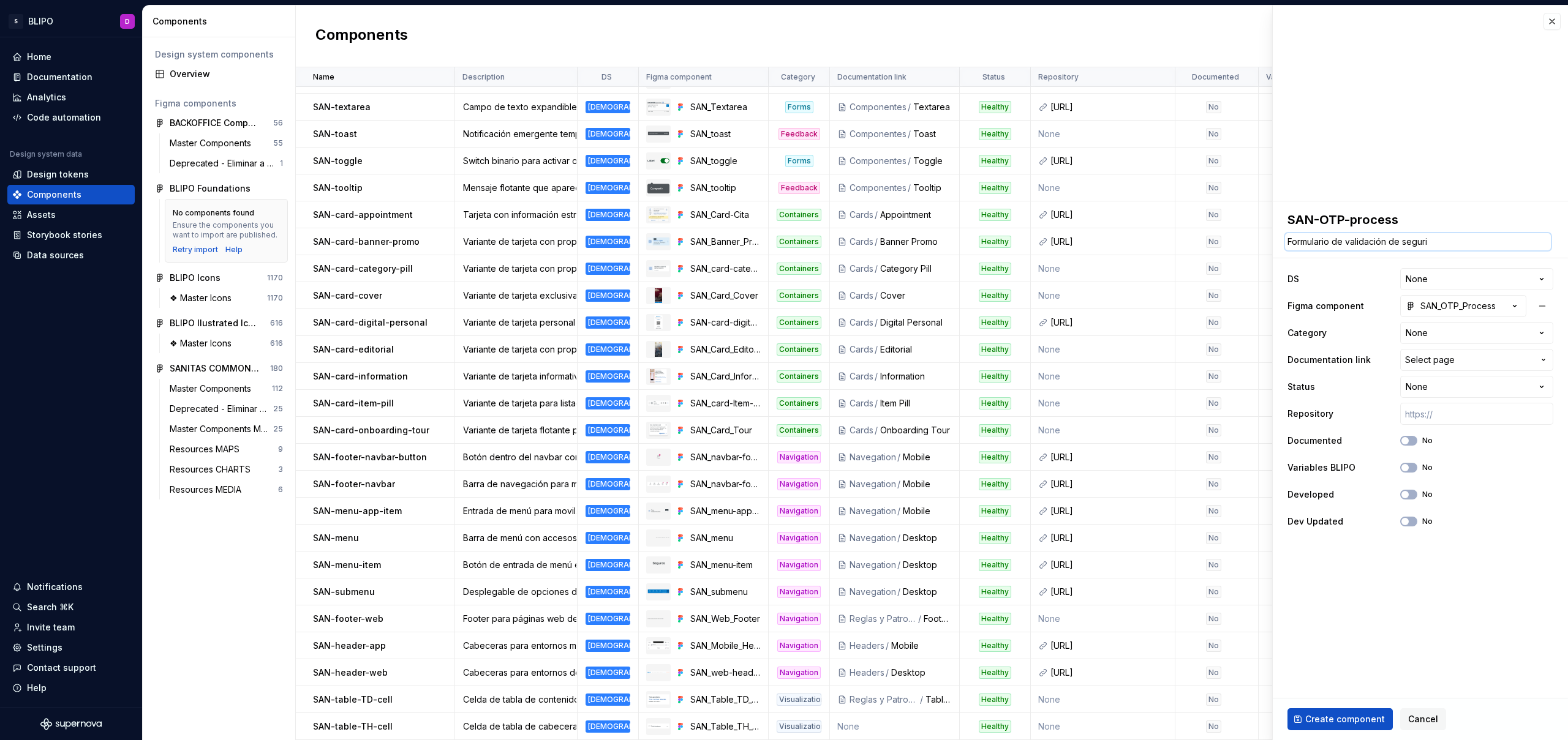
type textarea "*"
type textarea "Formulario de validación de segurid"
type textarea "*"
type textarea "Formulario de validación de segurida"
type textarea "*"
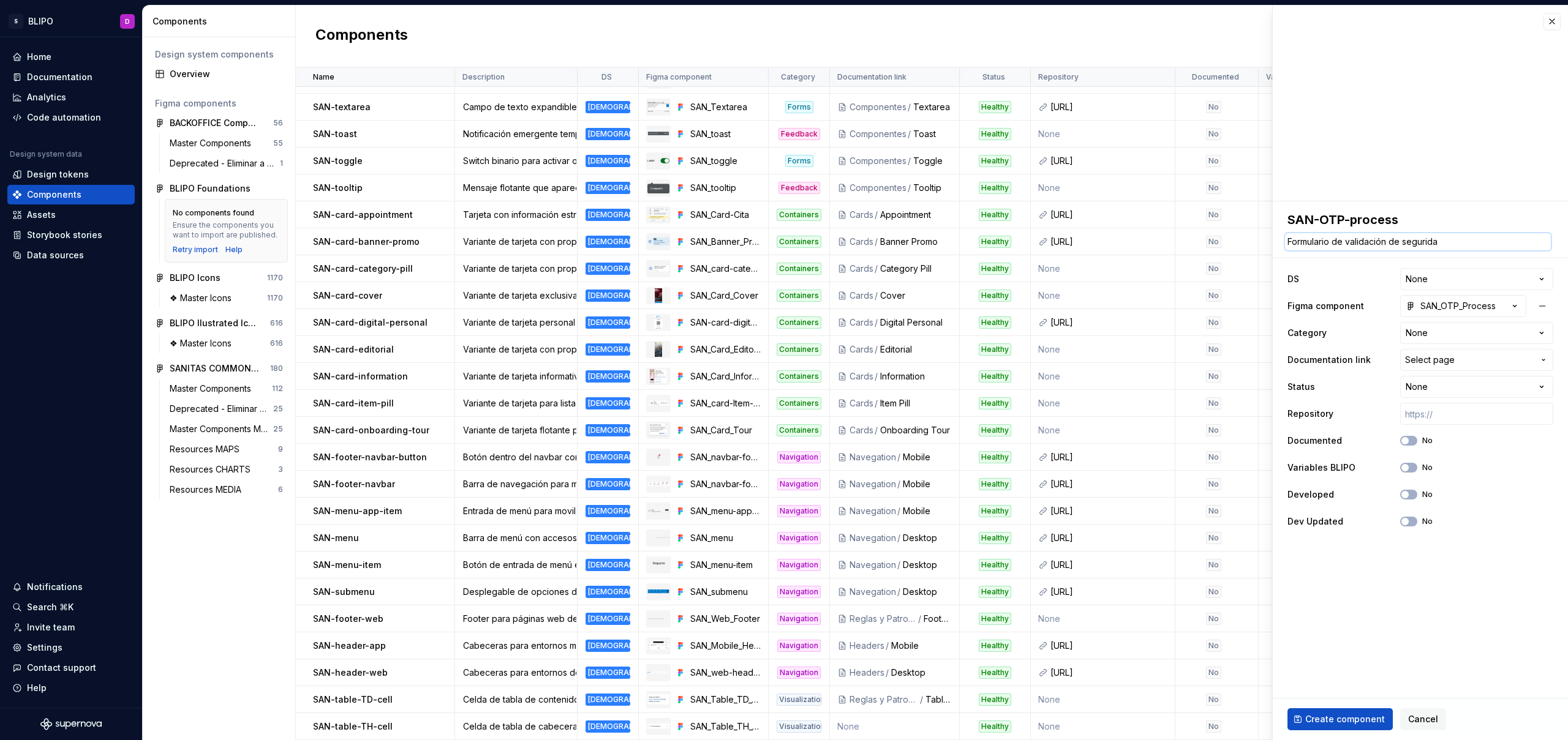
type textarea "Formulario de validación de seguridad"
type textarea "*"
type textarea "Formulario de validación de seguridad"
type textarea "*"
type textarea "Formulario de validación de seguridad d"
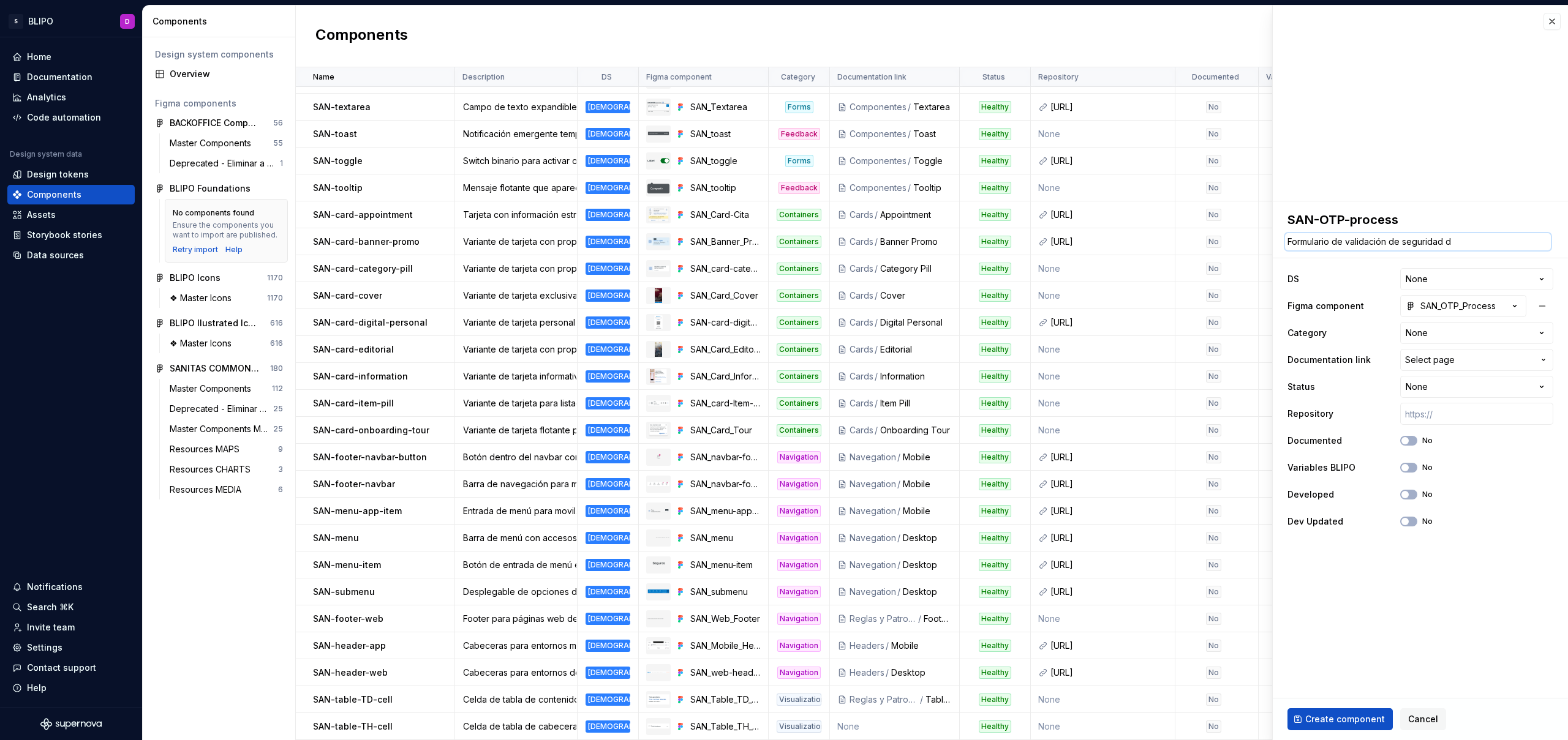
type textarea "*"
type textarea "Formulario de validación de seguridad de"
type textarea "*"
type textarea "Formulario de validación de seguridad de"
type textarea "*"
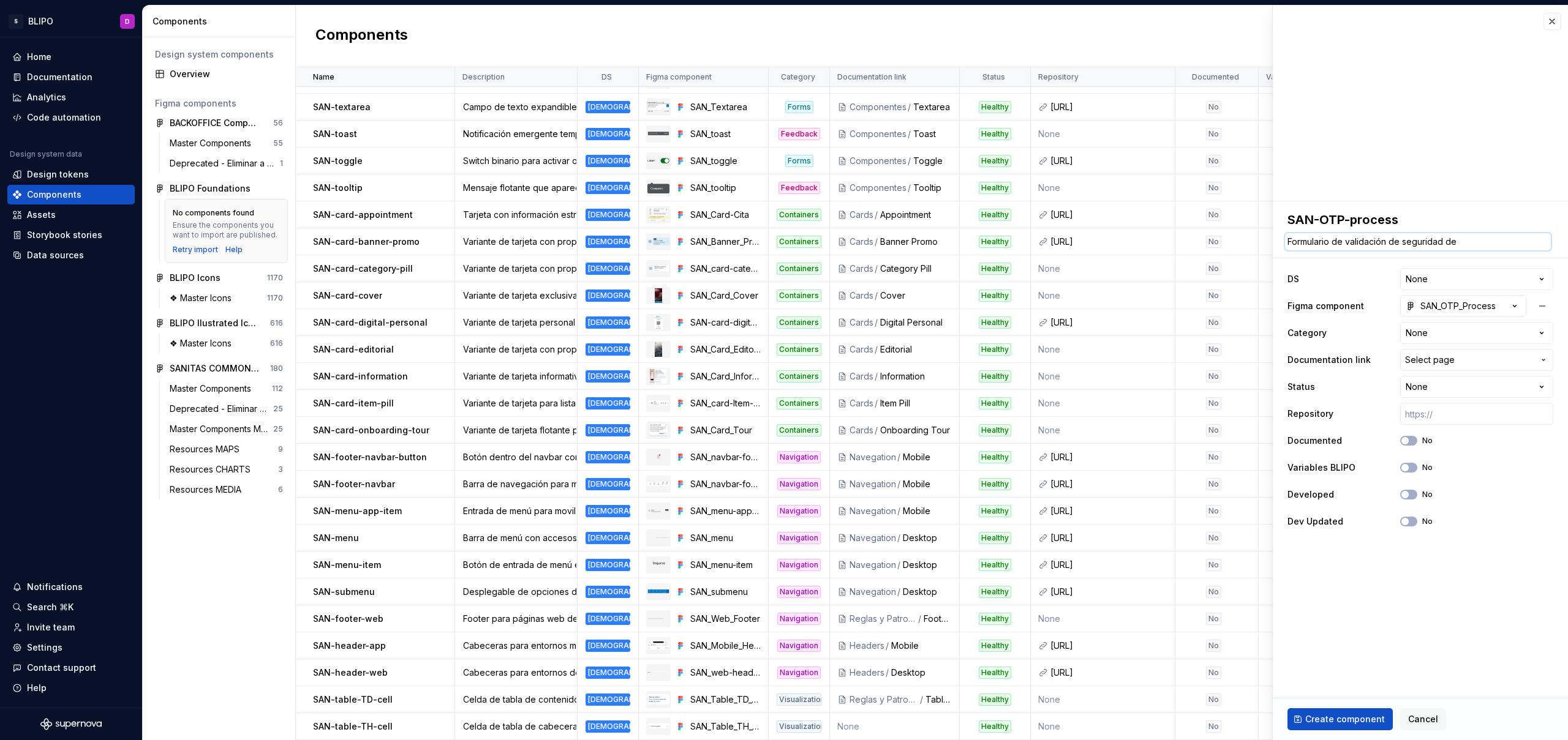
type textarea "Formulario de validación de seguridad de i"
type textarea "*"
type textarea "Formulario de validación de seguridad de id"
type textarea "*"
type textarea "Formulario de validación de seguridad de ide"
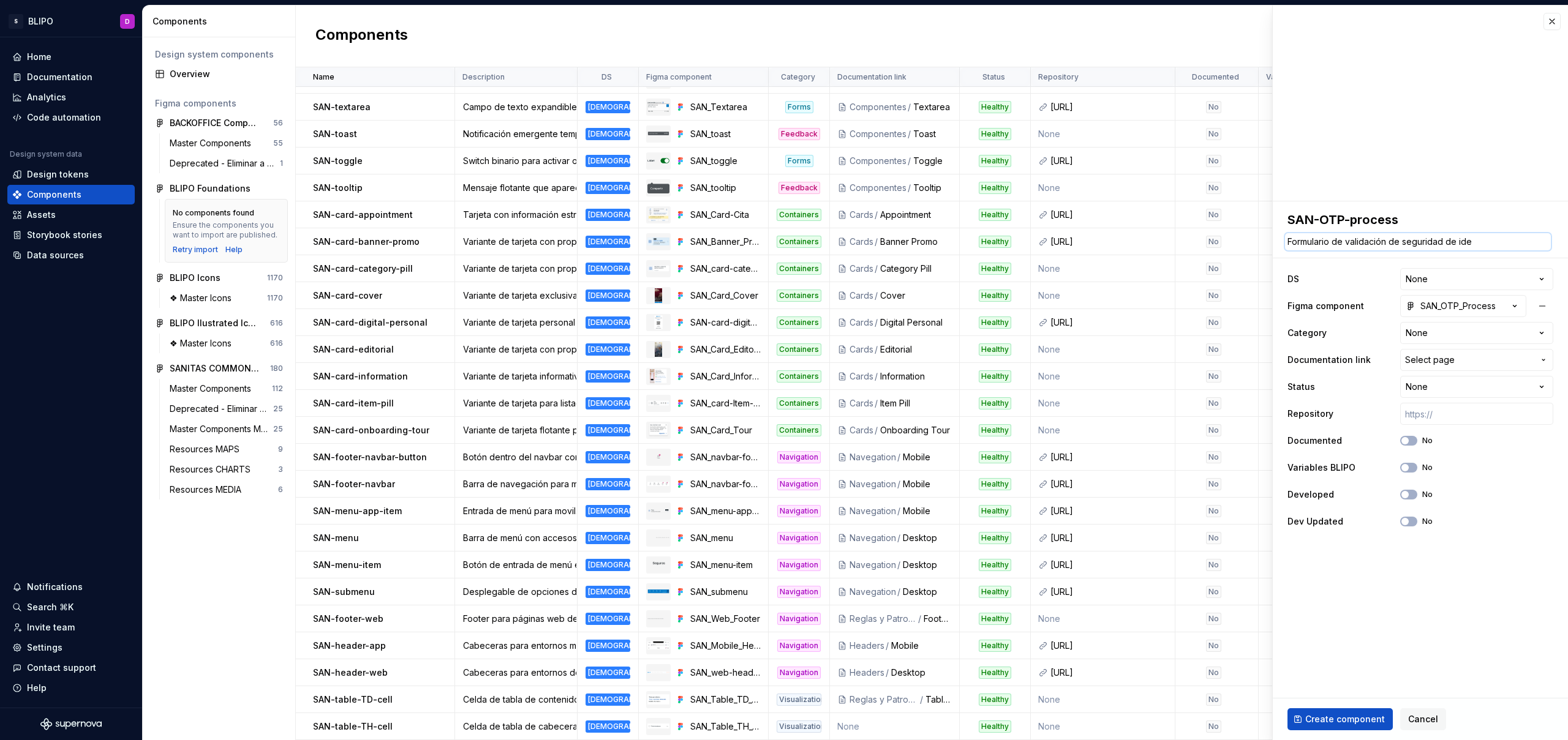
type textarea "*"
type textarea "Formulario de validación de seguridad de iden"
type textarea "*"
type textarea "Formulario de validación de seguridad de ident"
type textarea "*"
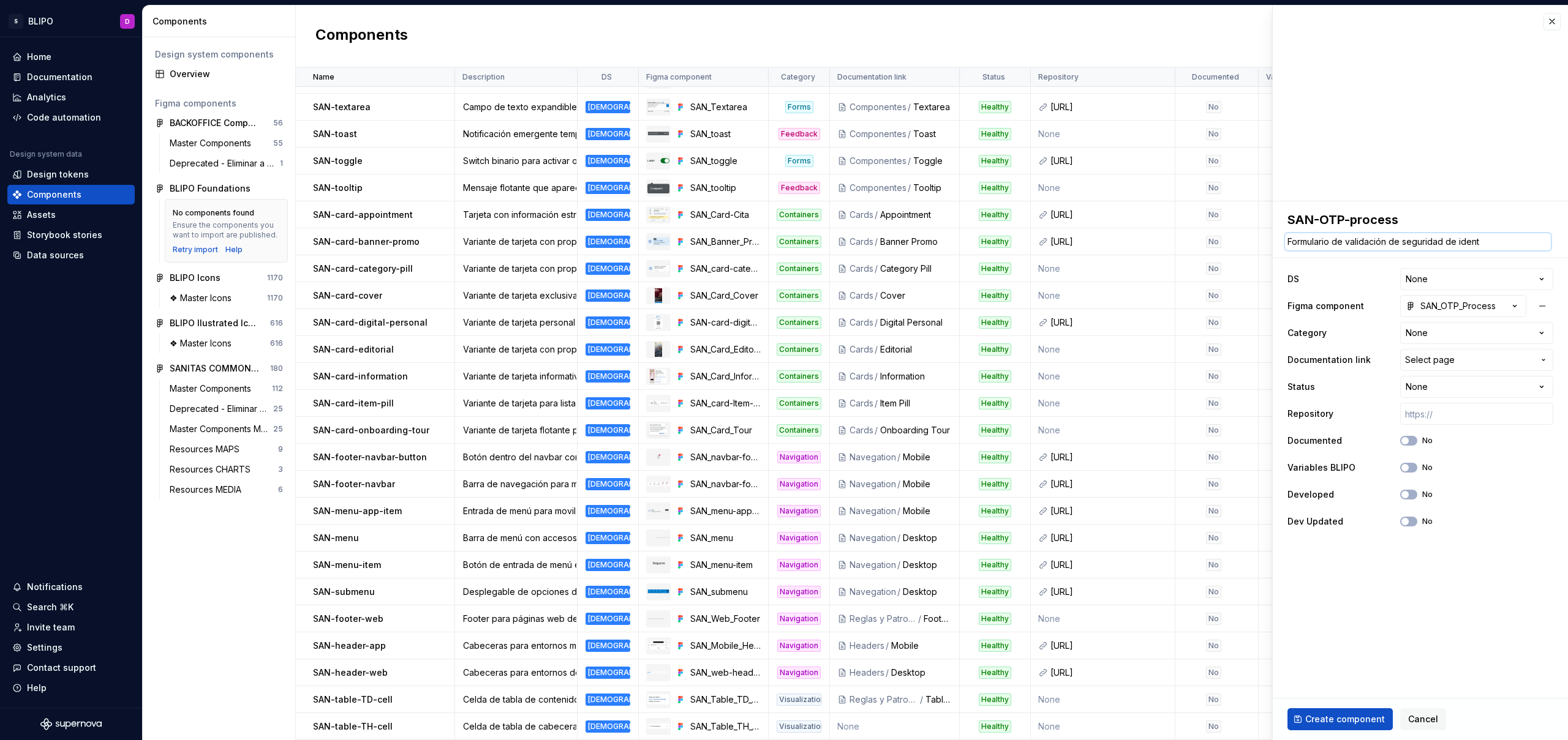
type textarea "Formulario de validación de seguridad de identi"
type textarea "*"
type textarea "Formulario de validación de seguridad de identid"
type textarea "*"
type textarea "Formulario de validación de seguridad de identida"
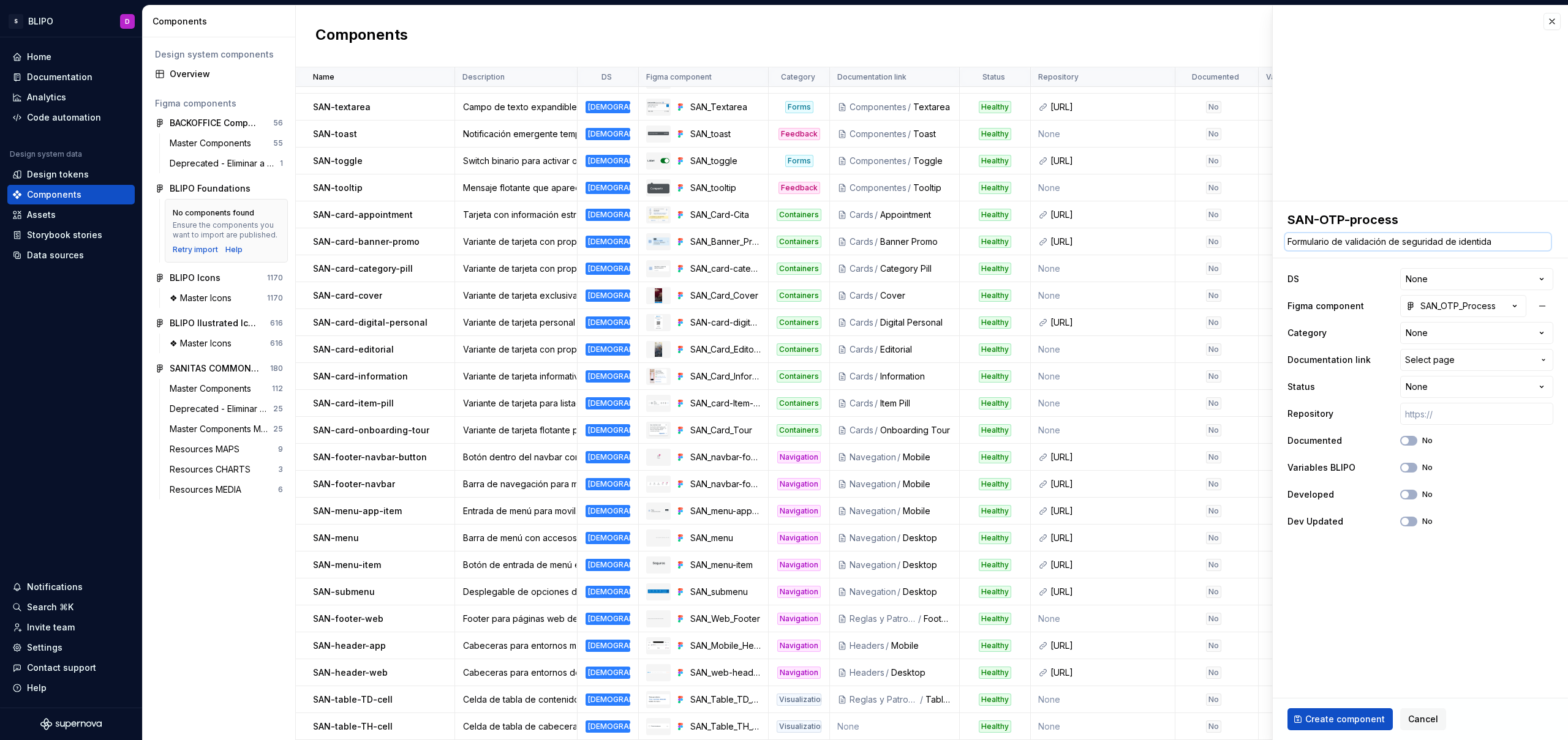
type textarea "*"
type textarea "Formulario de validación de seguridad de identidad"
type textarea "*"
type textarea "Formulario de validación de seguridad de identidade"
type textarea "*"
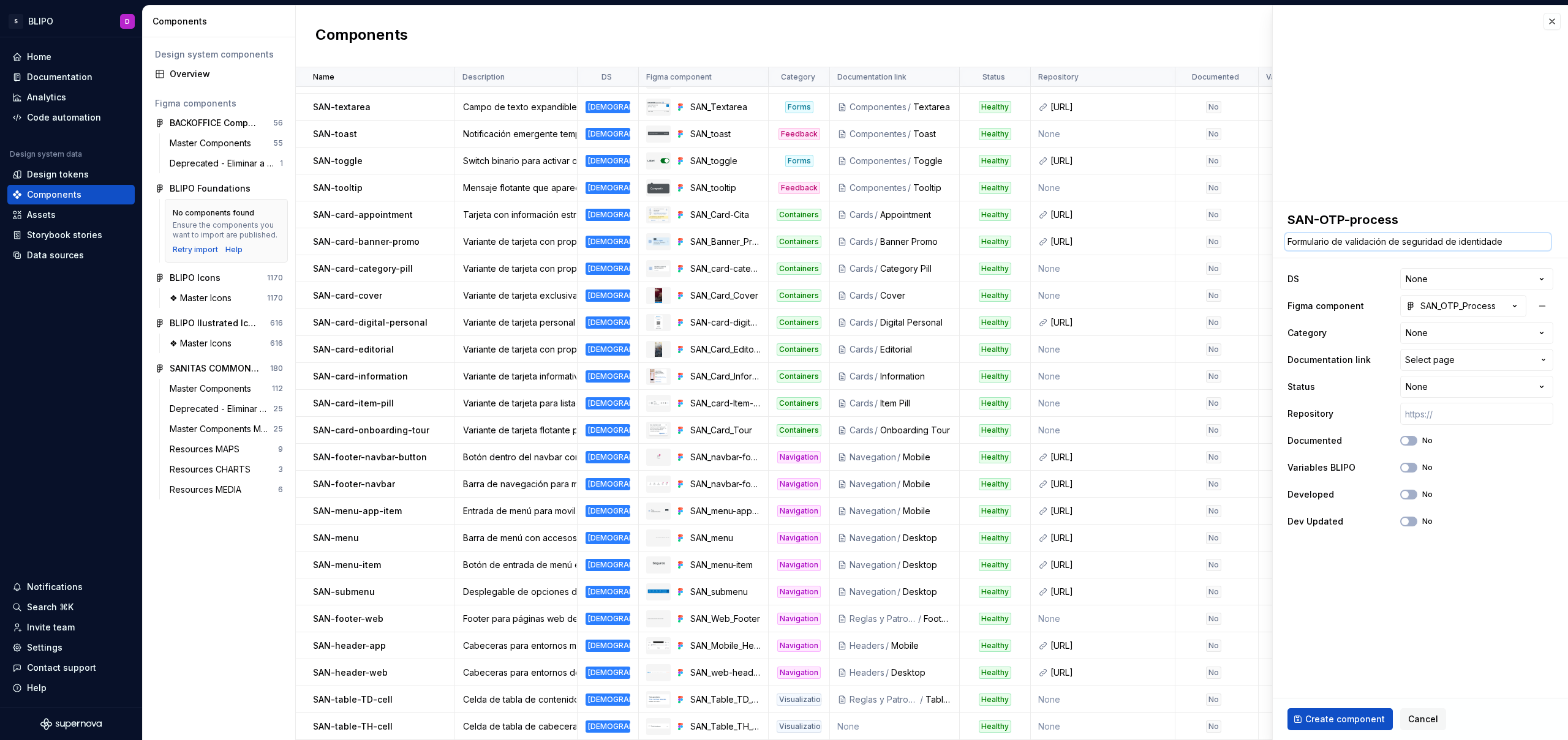
type textarea "Formulario de validación de seguridad de identidades"
type textarea "*"
type textarea "Formulario de validación de seguridad de identidades."
type textarea "*"
type textarea "Formulario de validación de seguridad de identidades"
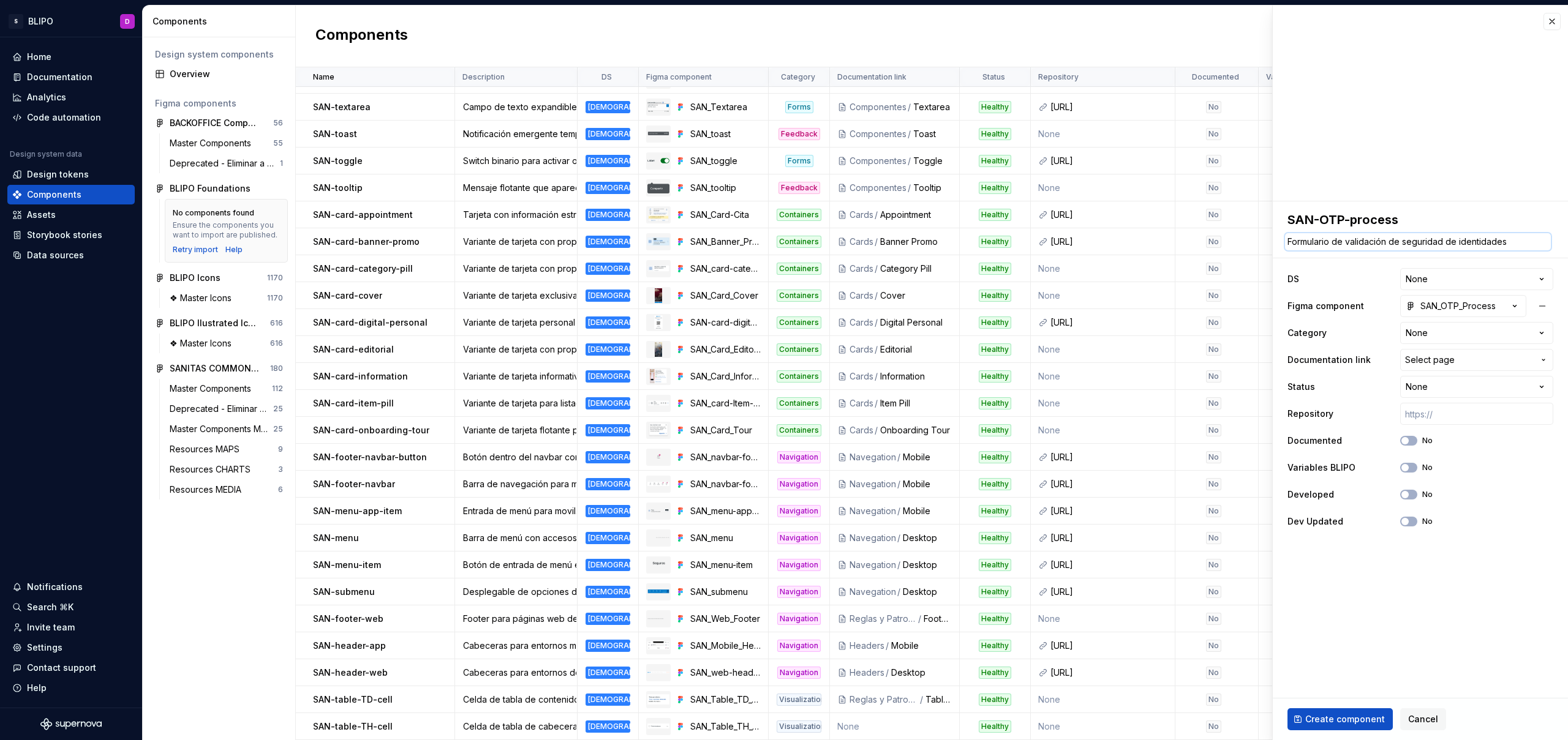
type textarea "*"
type textarea "Formulario de validación de seguridad de identidades"
type textarea "*"
type textarea "Formulario de validación de seguridad de identidades p"
type textarea "*"
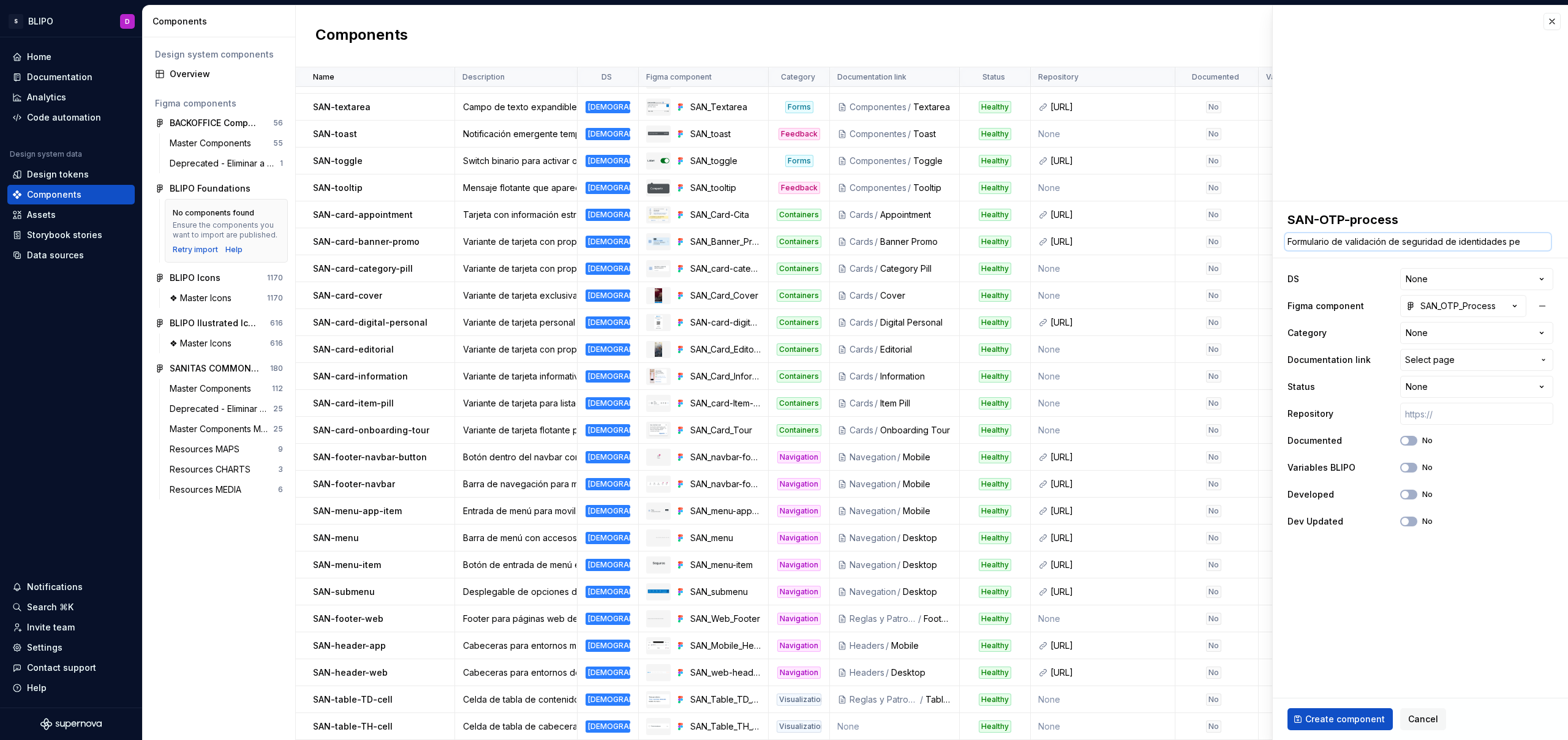
type textarea "Formulario de validación de seguridad de identidades per"
type textarea "*"
type textarea "Formulario de validación de seguridad de identidades pers"
type textarea "*"
type textarea "Formulario de validación de seguridad de identidades person"
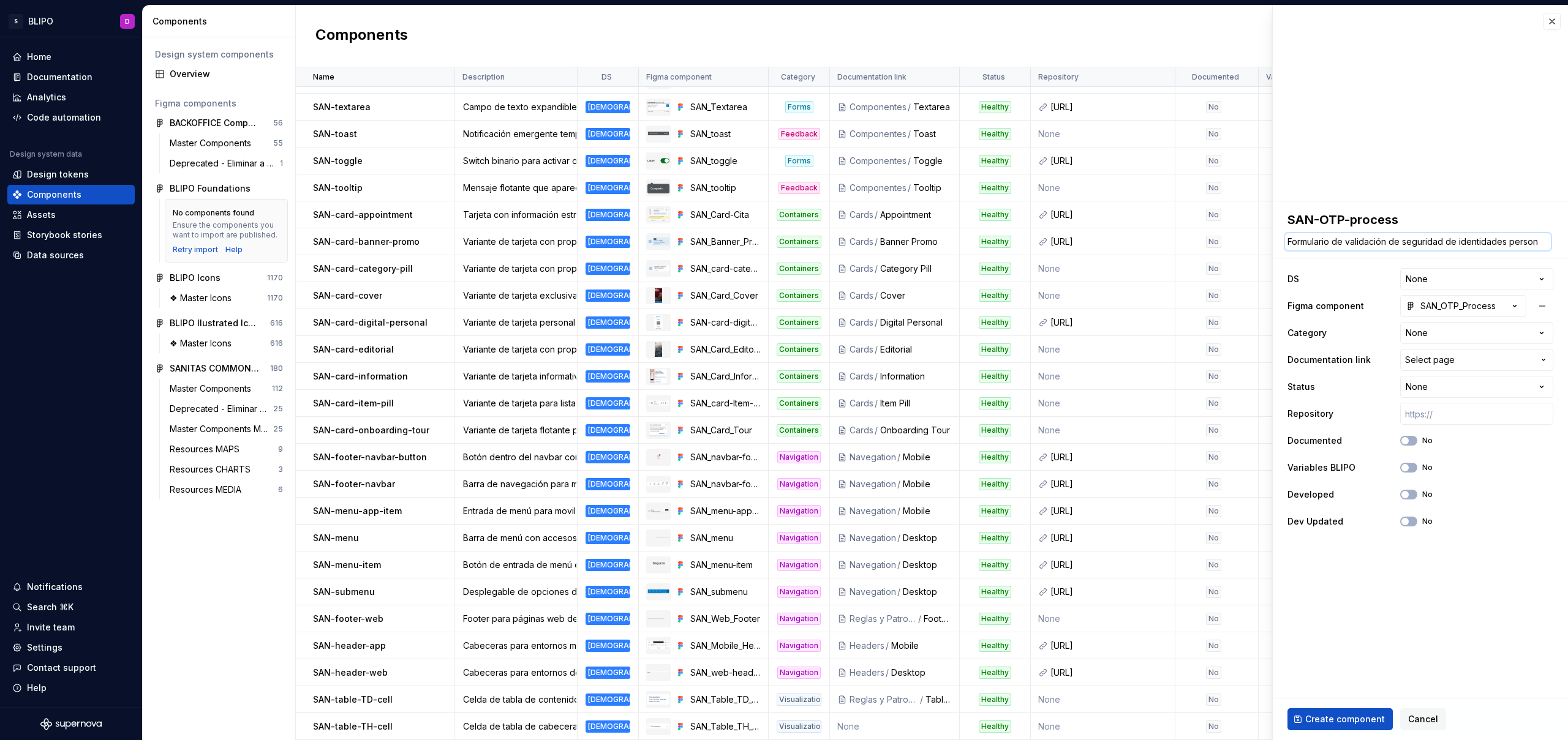
type textarea "*"
type textarea "Formulario de validación de seguridad de identidades persona"
type textarea "*"
type textarea "Formulario de validación de seguridad de identidades personal"
type textarea "*"
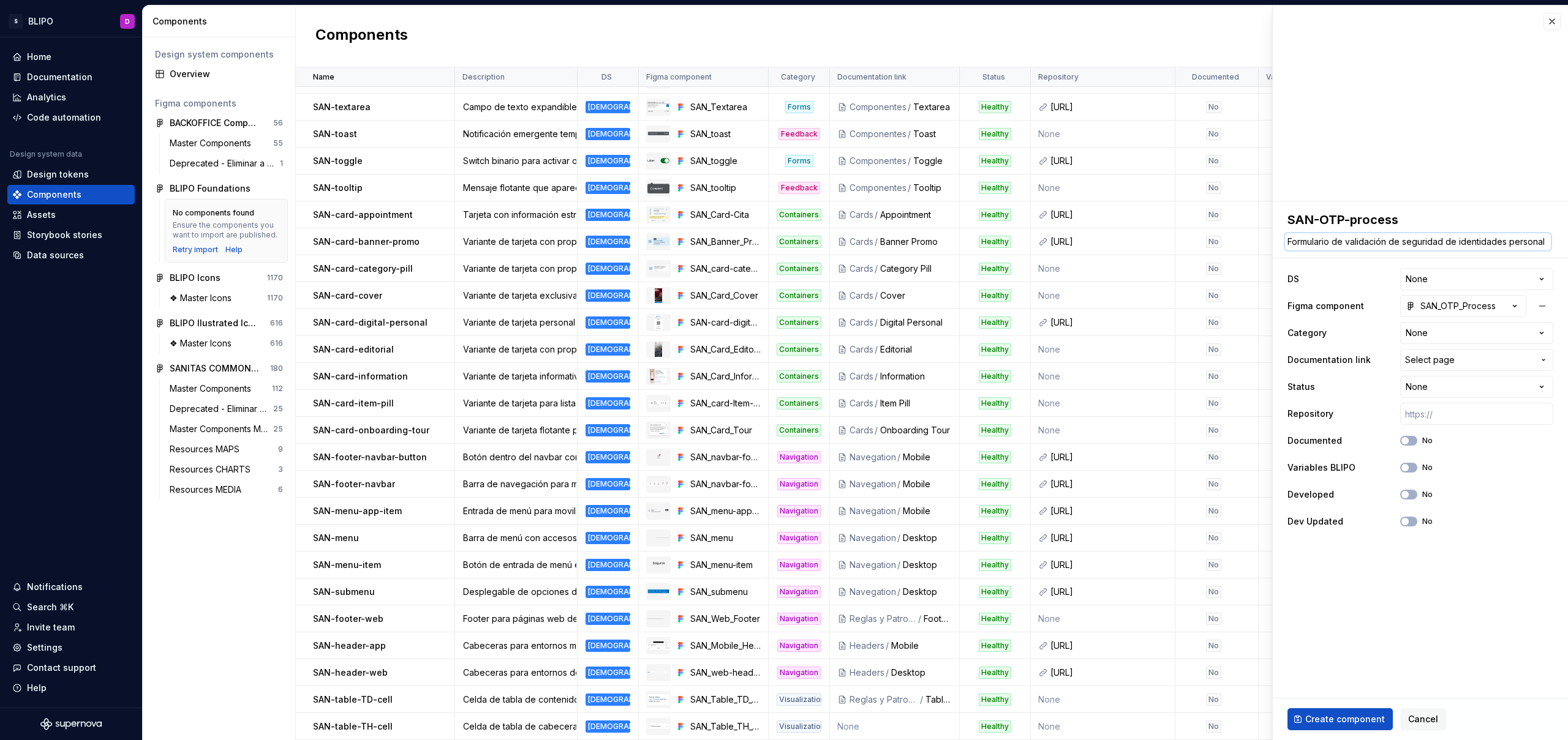
type textarea "Formulario de validación de seguridad de identidades personale"
type textarea "*"
type textarea "Formulario de validación de seguridad de identidades personales"
type textarea "*"
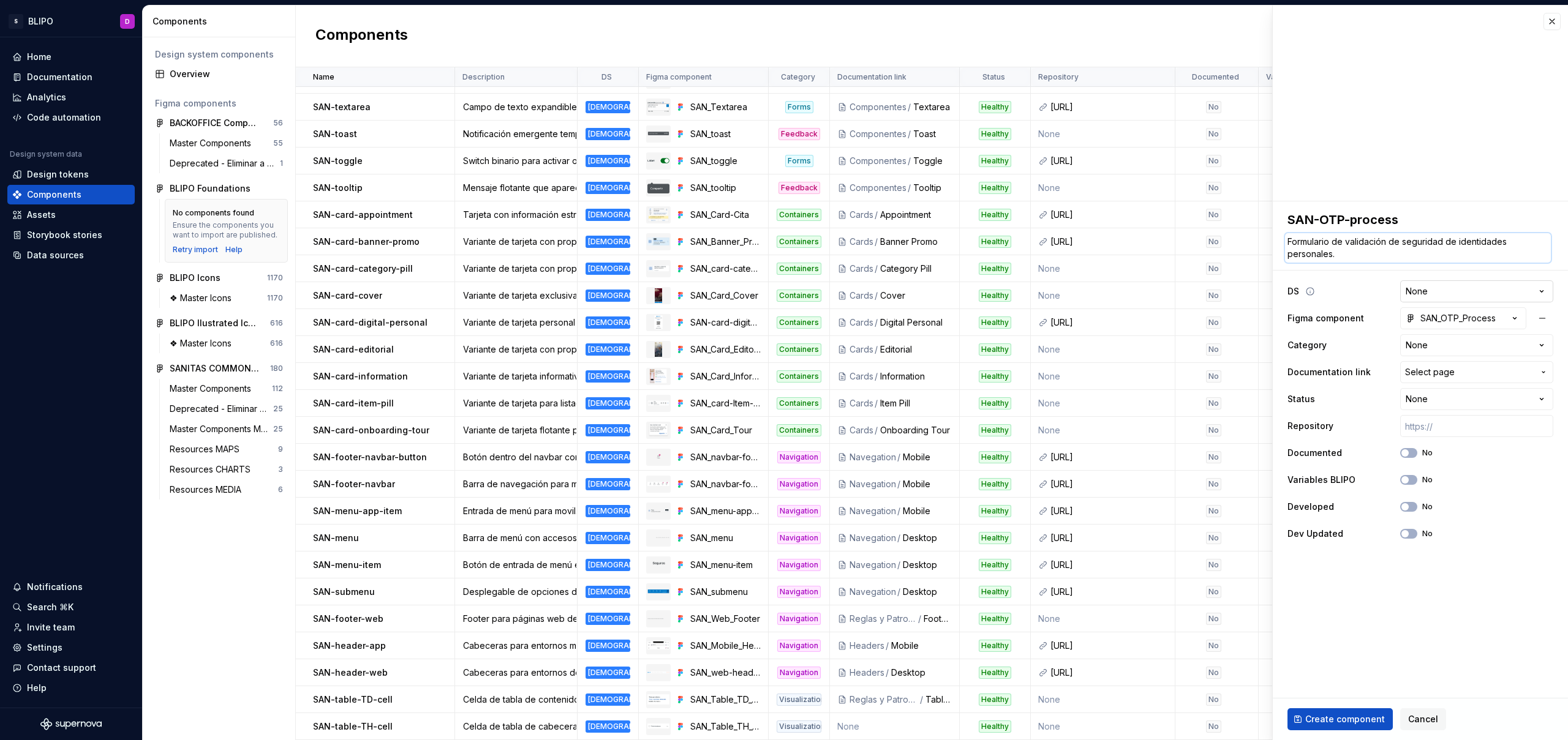
type textarea "Formulario de validación de seguridad de identidades personales."
click at [1436, 291] on html "S BLIPO D Home Documentation Analytics Code automation Design system data Desig…" at bounding box center [784, 370] width 1568 height 740
select select "**********"
type textarea "*"
click at [1456, 342] on html "S BLIPO D Home Documentation Analytics Code automation Design system data Desig…" at bounding box center [784, 370] width 1568 height 740
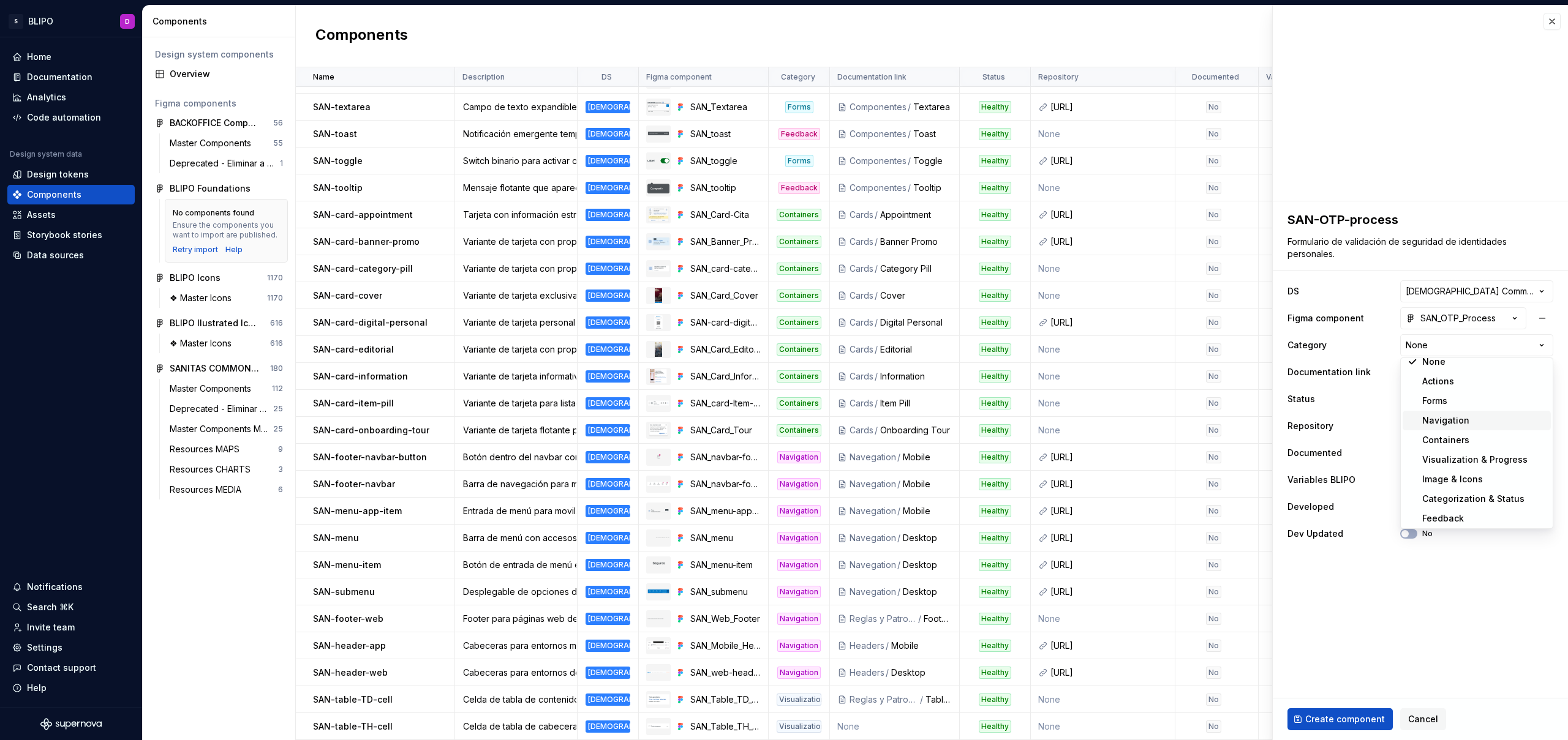
scroll to position [9, 0]
select select "**********"
type textarea "*"
click at [1443, 370] on span "Select page" at bounding box center [1429, 372] width 50 height 12
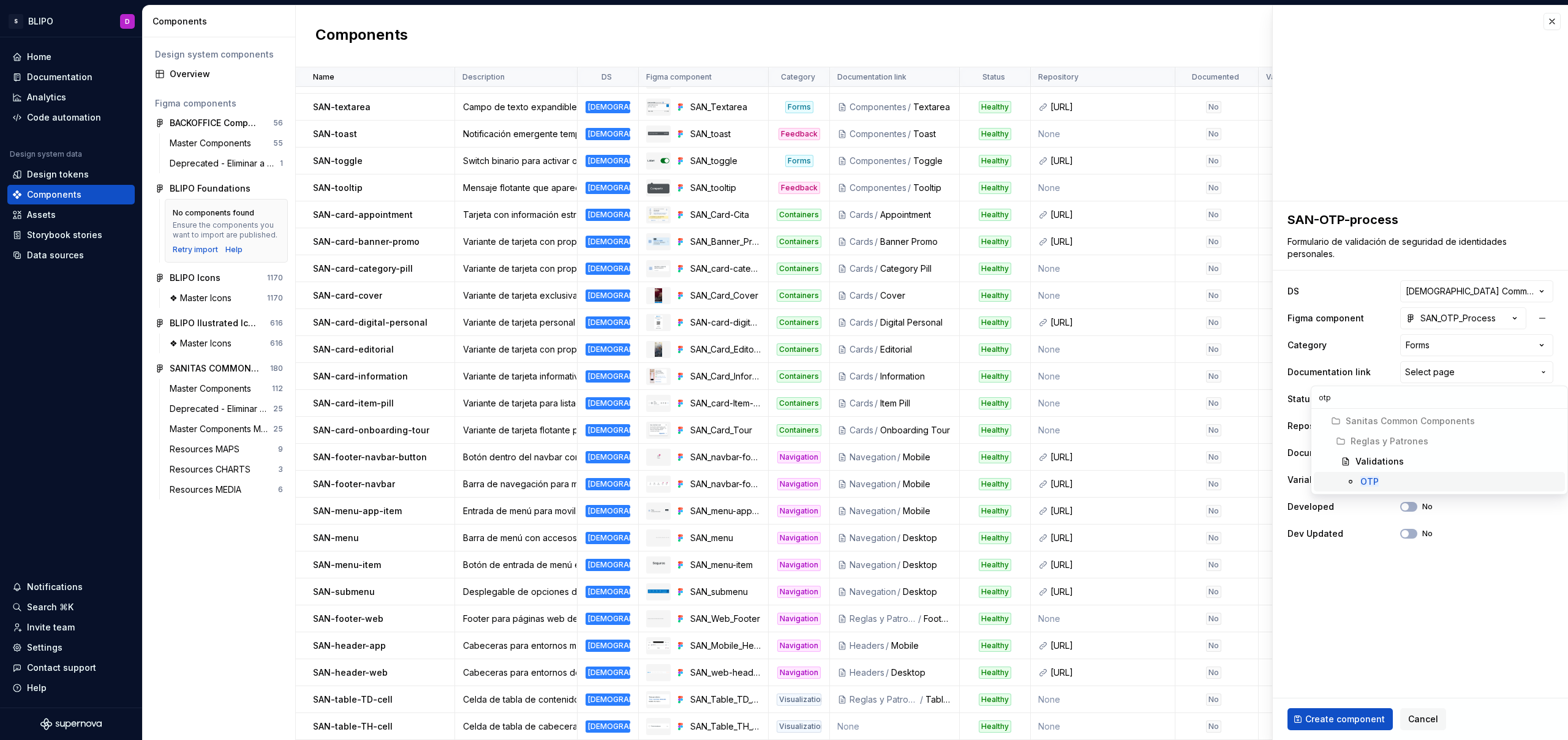
type input "otp"
click at [1404, 486] on div "OTP" at bounding box center [1460, 482] width 200 height 12
type textarea "*"
click at [1460, 398] on html "S BLIPO D Home Documentation Analytics Code automation Design system data Desig…" at bounding box center [784, 370] width 1568 height 740
select select "**********"
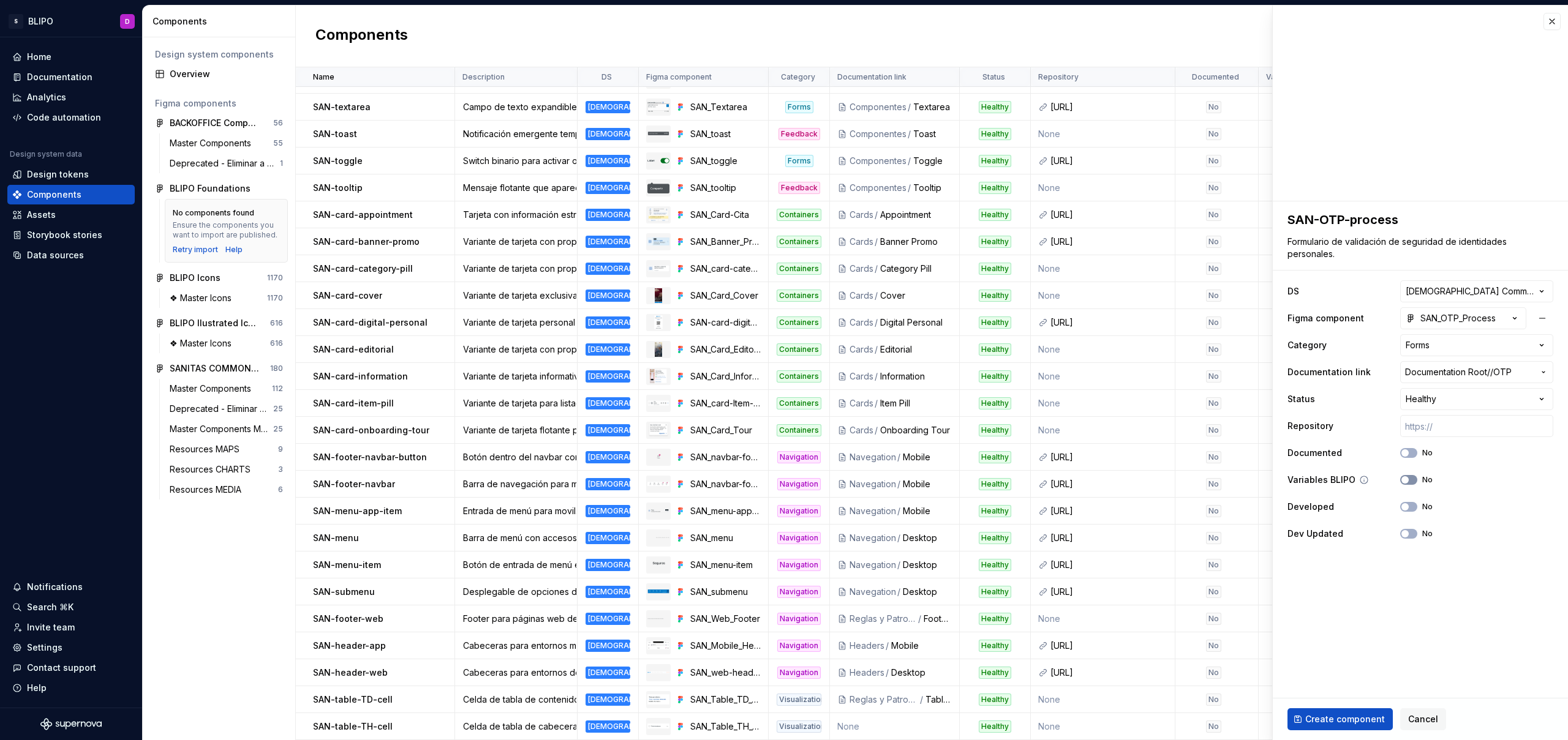
click at [1408, 479] on icon "button" at bounding box center [1405, 480] width 9 height 8
click at [1358, 717] on span "Create component" at bounding box center [1344, 718] width 80 height 12
type textarea "*"
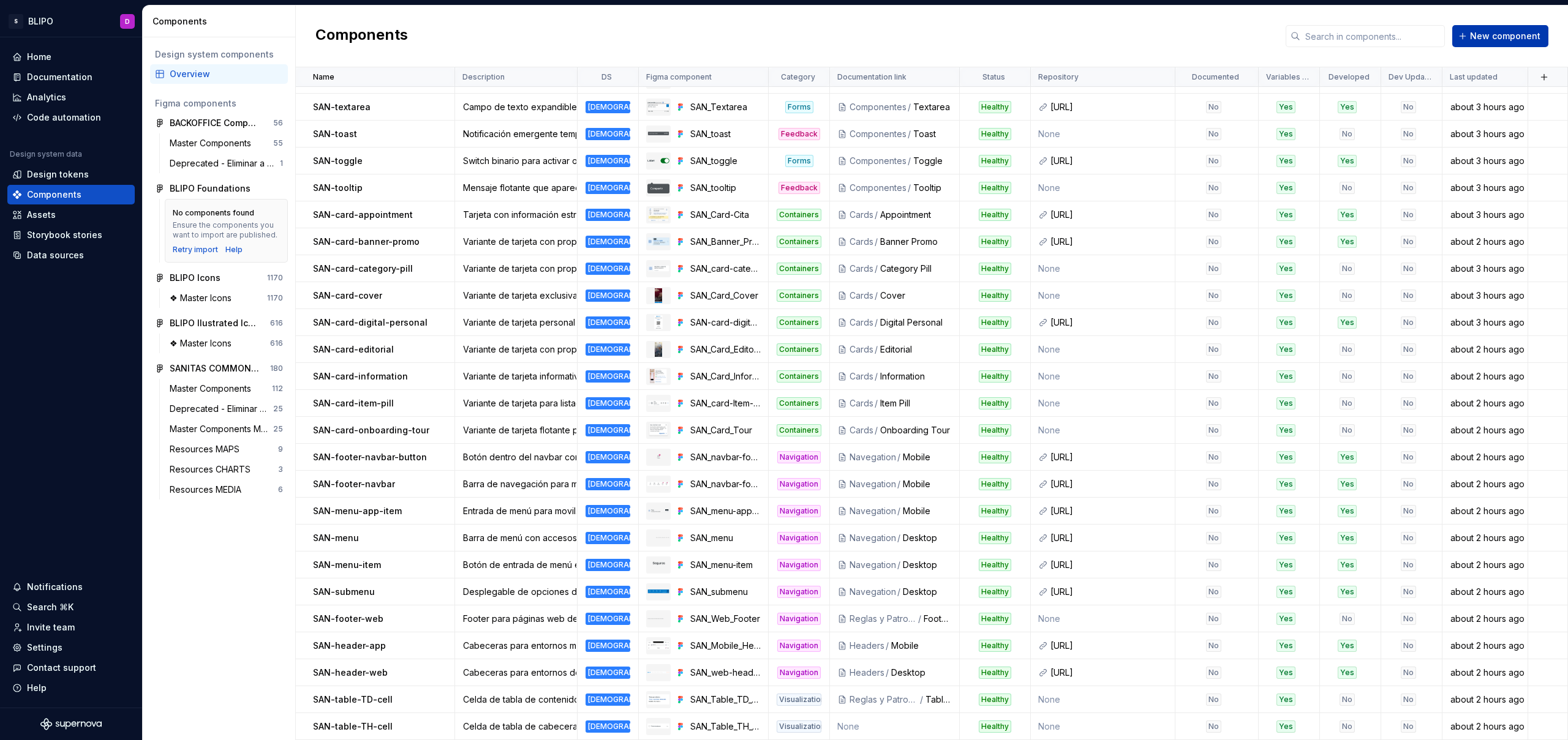
click at [1507, 38] on span "New component" at bounding box center [1505, 36] width 70 height 12
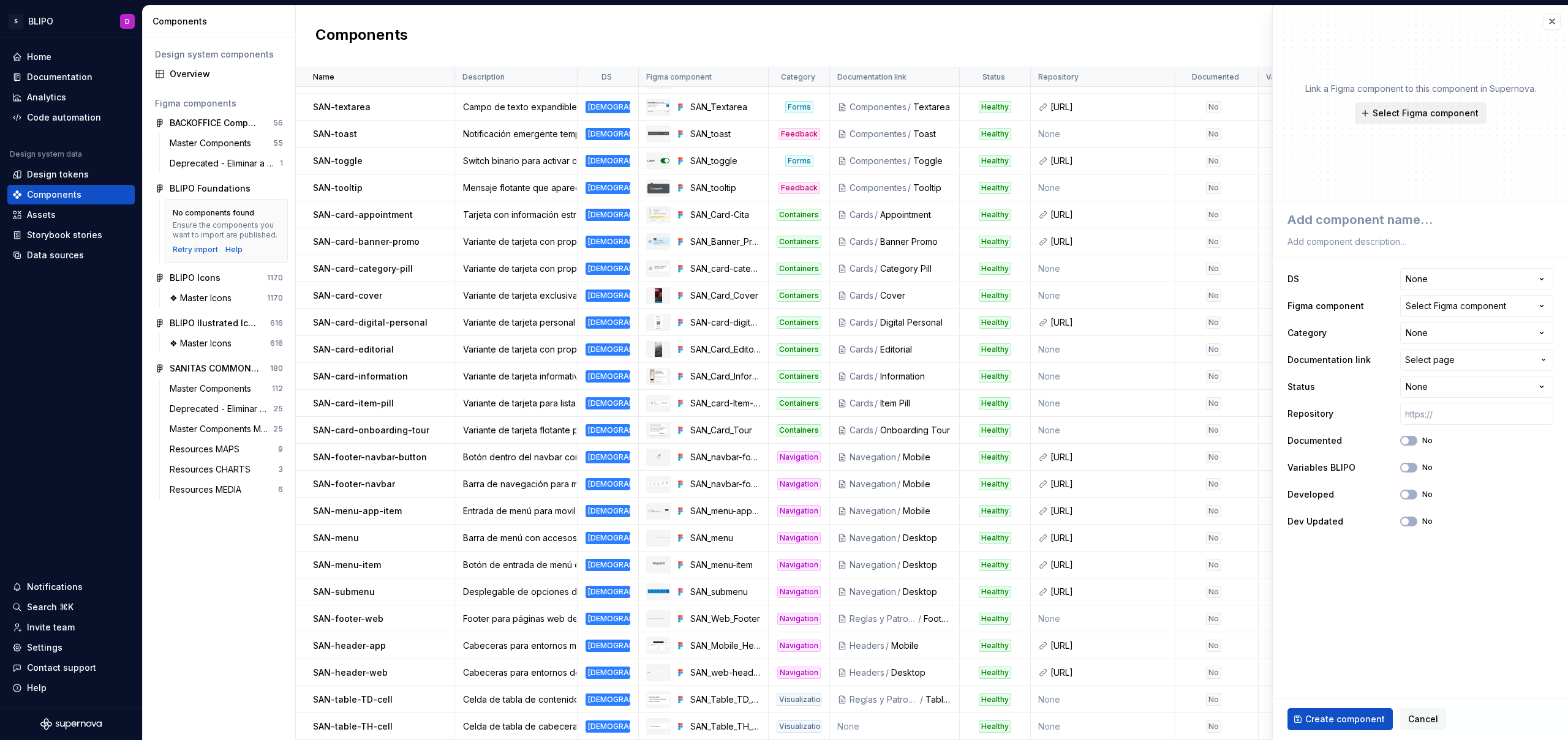
click at [1442, 110] on span "Select Figma component" at bounding box center [1425, 113] width 106 height 12
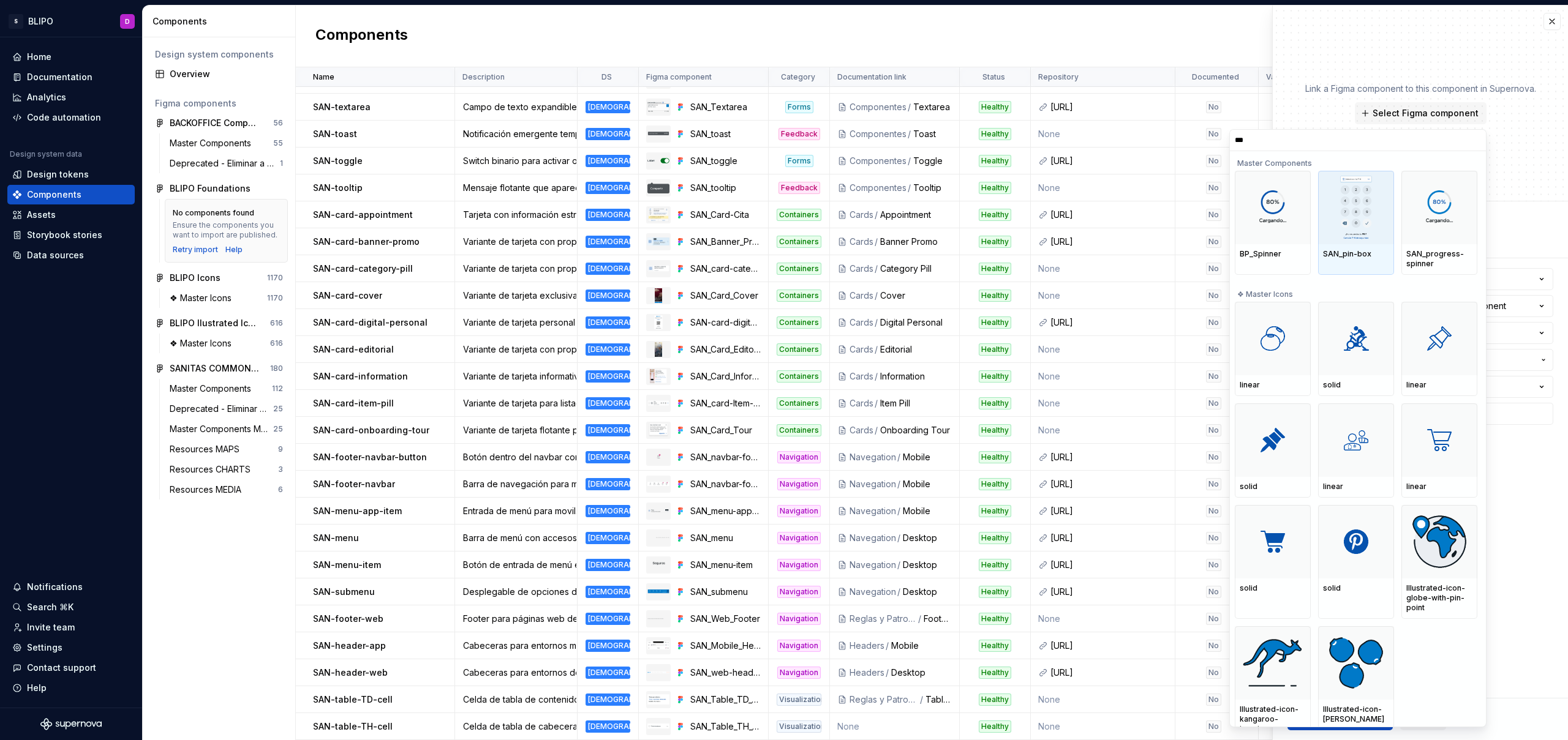
click at [1370, 219] on img at bounding box center [1356, 208] width 33 height 64
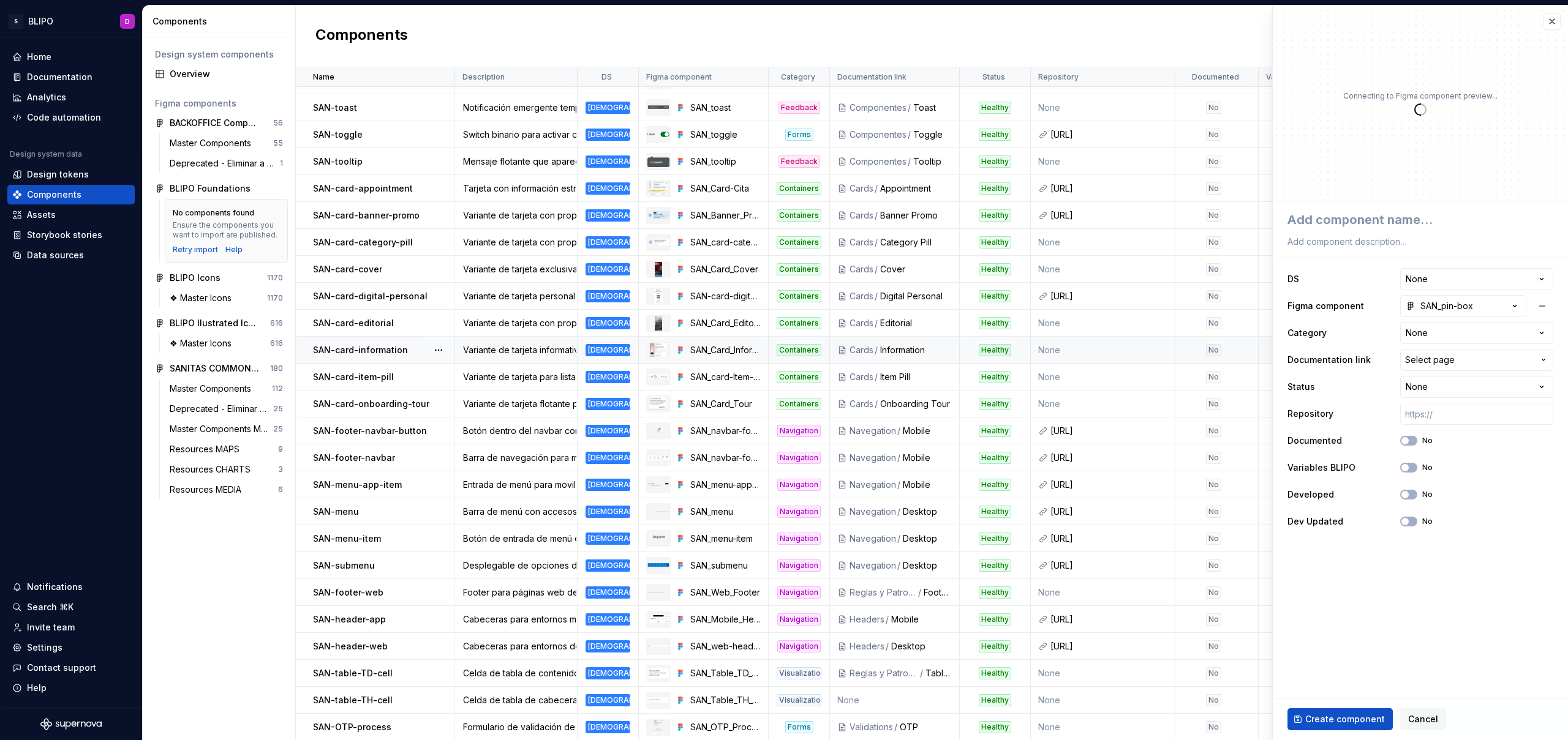
scroll to position [1043, 0]
click at [1373, 221] on textarea at bounding box center [1418, 219] width 266 height 22
click at [1350, 221] on textarea "SAN-" at bounding box center [1418, 219] width 266 height 22
click at [1345, 240] on textarea at bounding box center [1418, 241] width 266 height 17
click at [1346, 243] on textarea at bounding box center [1418, 241] width 266 height 17
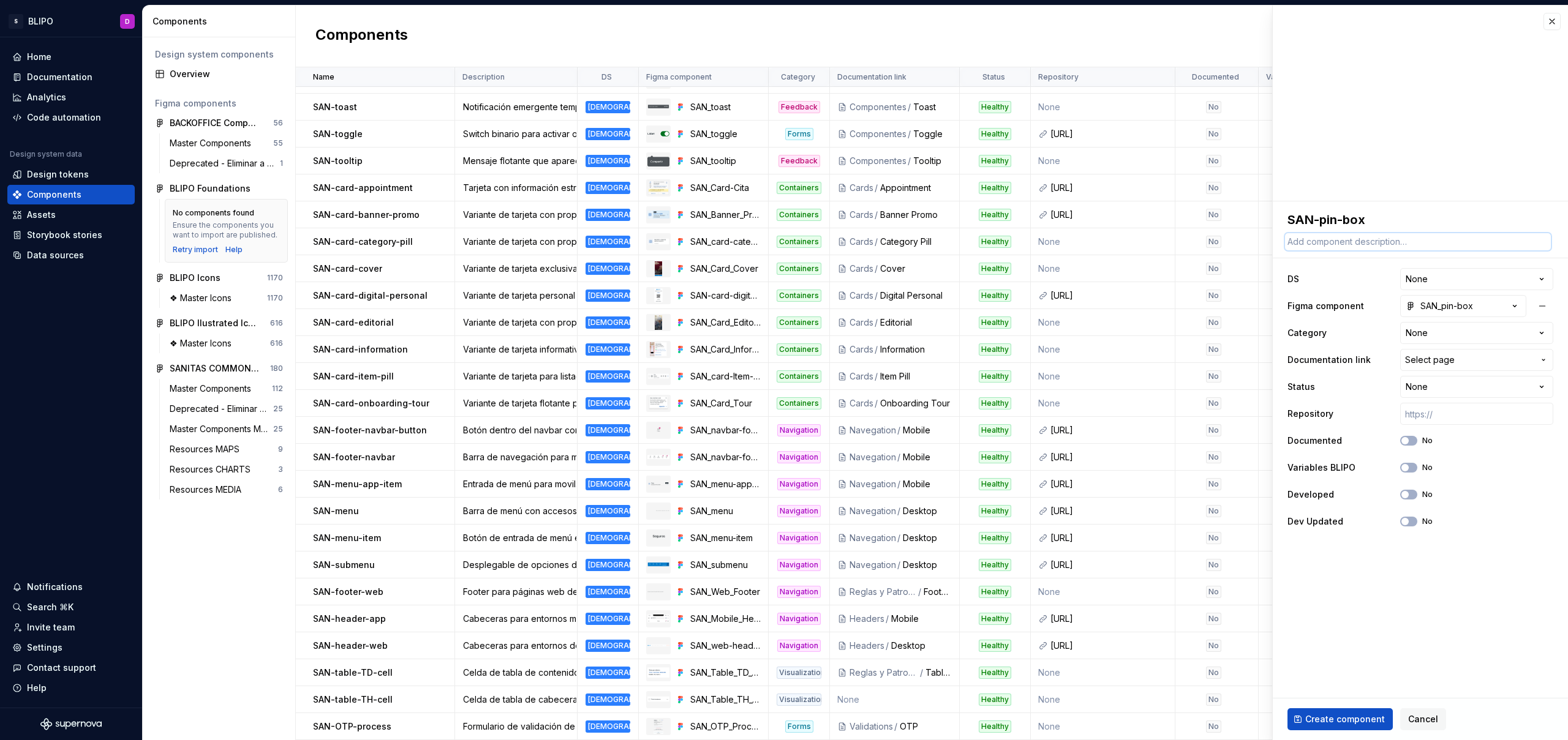
paste textarea "Variante de input para contraseñas o pines. Refuerza seguridad con caracteres o…"
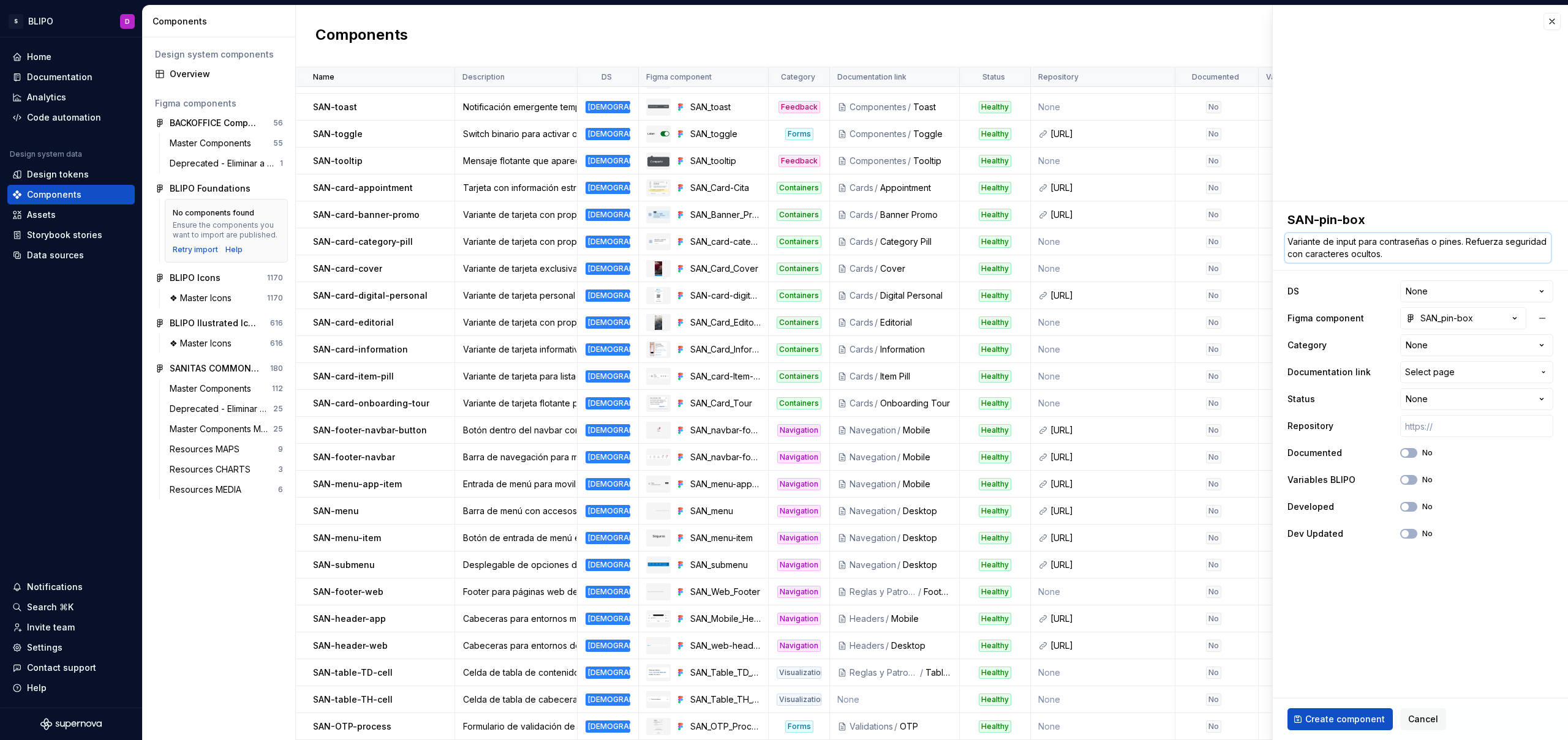
click at [1462, 243] on textarea "Variante de input para contraseñas o pines. Refuerza seguridad con caracteres o…" at bounding box center [1418, 247] width 266 height 29
click at [1447, 298] on html "S BLIPO D Home Documentation Analytics Code automation Design system data Desig…" at bounding box center [784, 370] width 1568 height 740
click at [1449, 285] on html "S BLIPO D Home Documentation Analytics Code automation Design system data Desig…" at bounding box center [784, 370] width 1568 height 740
click at [1447, 290] on html "S BLIPO D Home Documentation Analytics Code automation Design system data Desig…" at bounding box center [784, 370] width 1568 height 740
click at [1434, 343] on html "S BLIPO D Home Documentation Analytics Code automation Design system data Desig…" at bounding box center [784, 370] width 1568 height 740
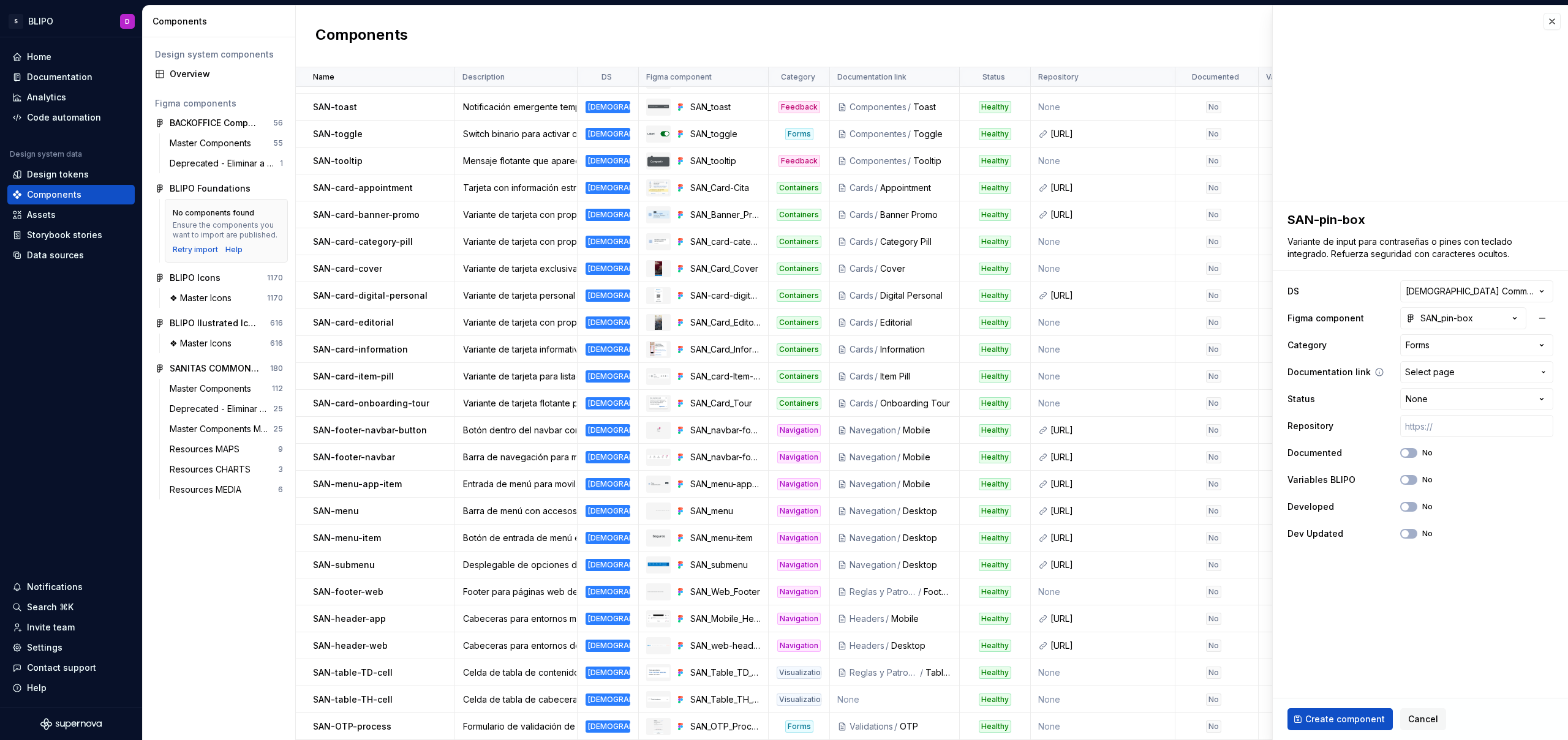
click at [1458, 374] on span "Select page" at bounding box center [1468, 372] width 129 height 12
click at [1388, 485] on div "Pin Box" at bounding box center [1374, 482] width 29 height 12
click at [1438, 402] on html "S BLIPO D Home Documentation Analytics Code automation Design system data Desig…" at bounding box center [784, 370] width 1568 height 740
click at [1438, 432] on input "text" at bounding box center [1476, 425] width 153 height 22
paste input "[URL]"
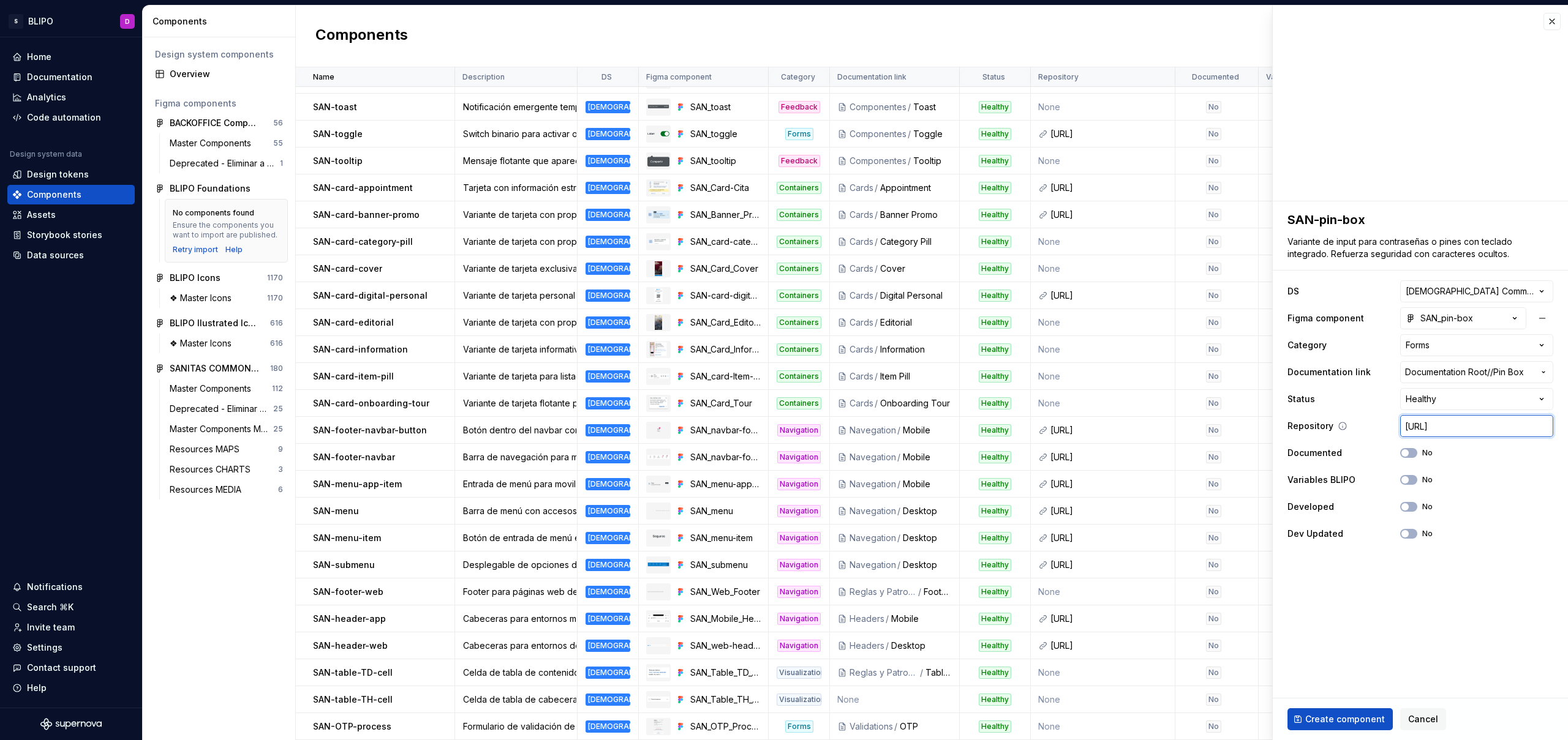
scroll to position [0, 451]
click at [1491, 650] on fieldset "**********" at bounding box center [1421, 470] width 295 height 539
drag, startPoint x: 1491, startPoint y: 650, endPoint x: 1445, endPoint y: 547, distance: 112.8
click at [1490, 642] on fieldset "**********" at bounding box center [1421, 470] width 295 height 539
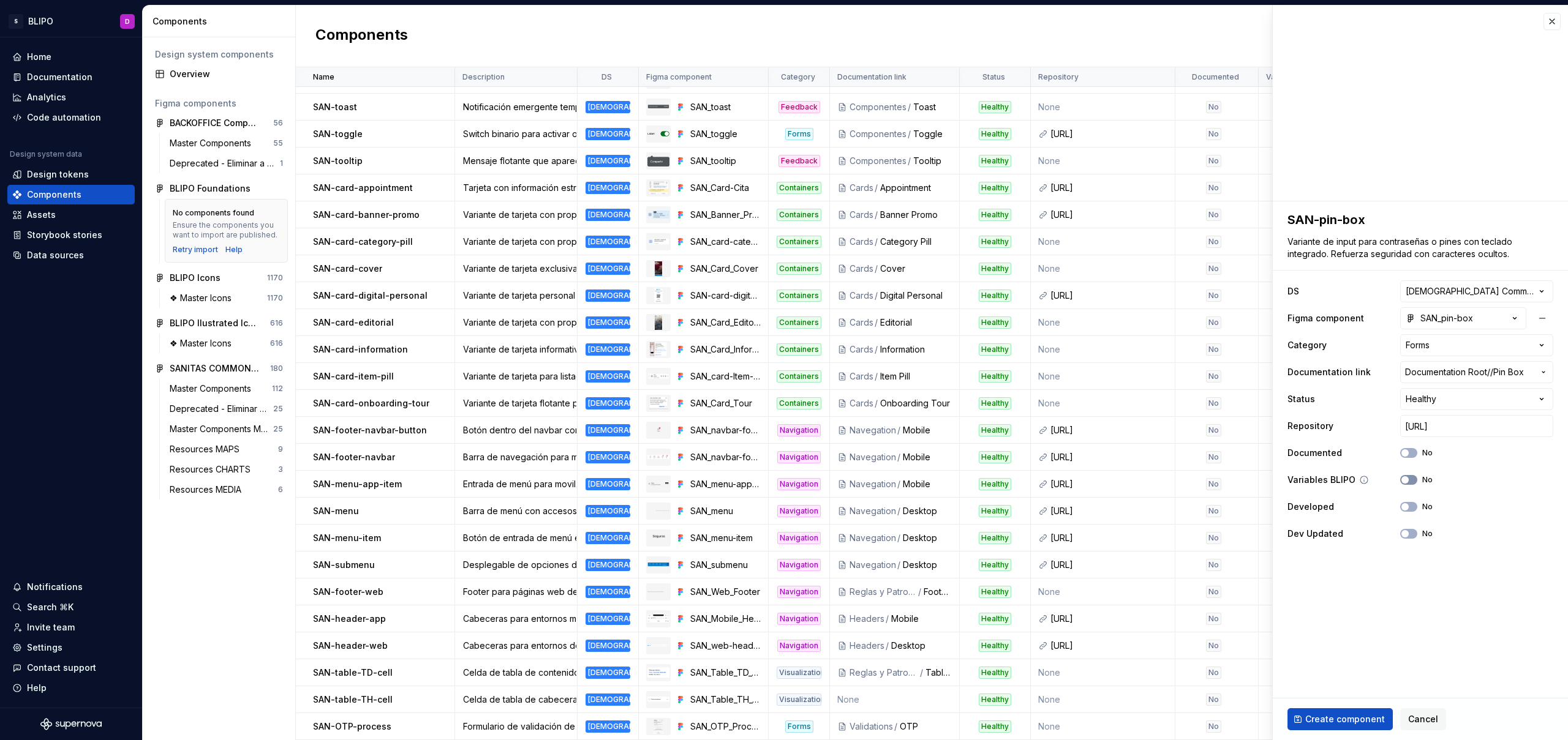
click at [1406, 478] on span "button" at bounding box center [1405, 480] width 8 height 8
click at [1412, 507] on button "No" at bounding box center [1408, 507] width 17 height 9
click at [1335, 729] on button "Create component" at bounding box center [1340, 718] width 105 height 22
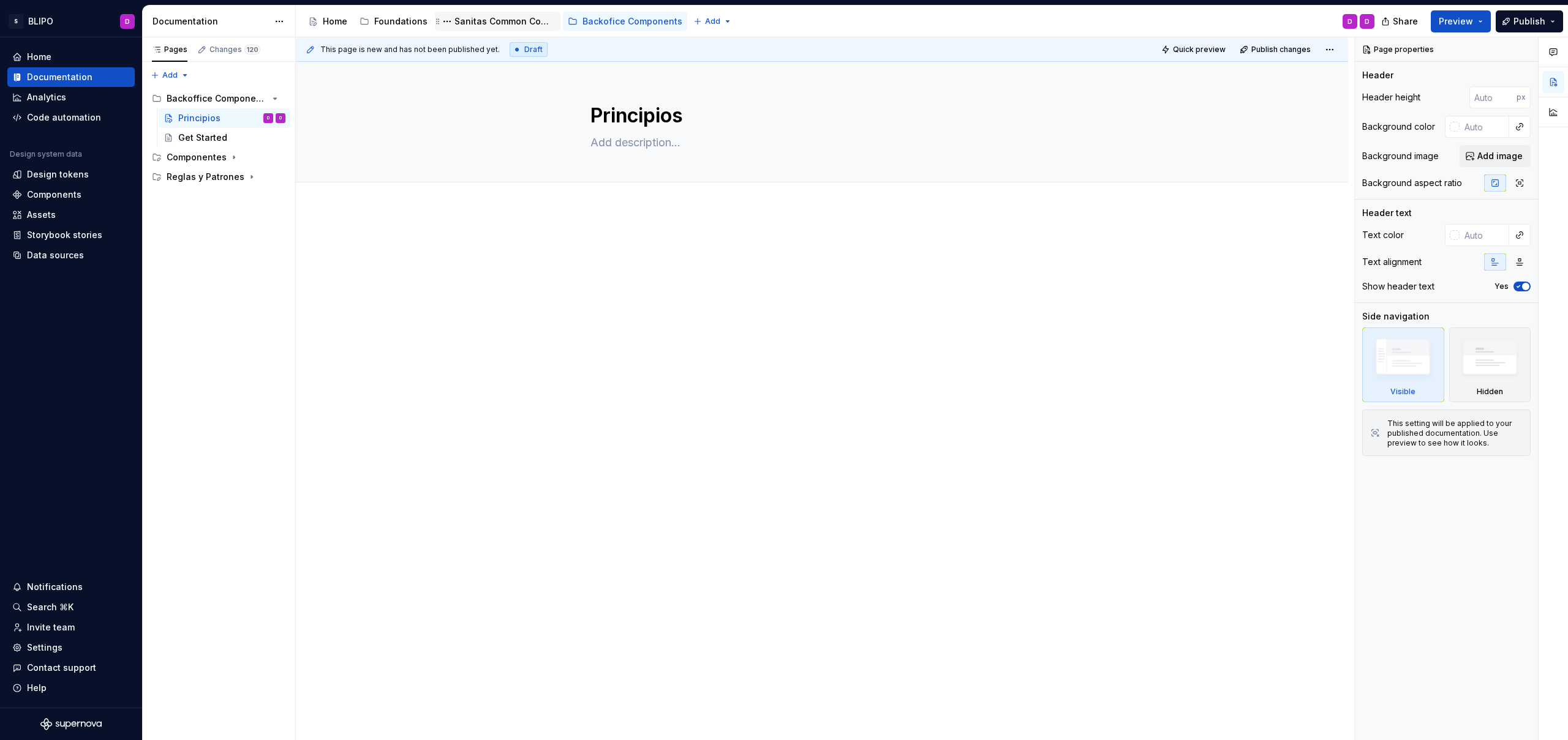
click at [520, 22] on div "Sanitas Common Components" at bounding box center [505, 21] width 101 height 12
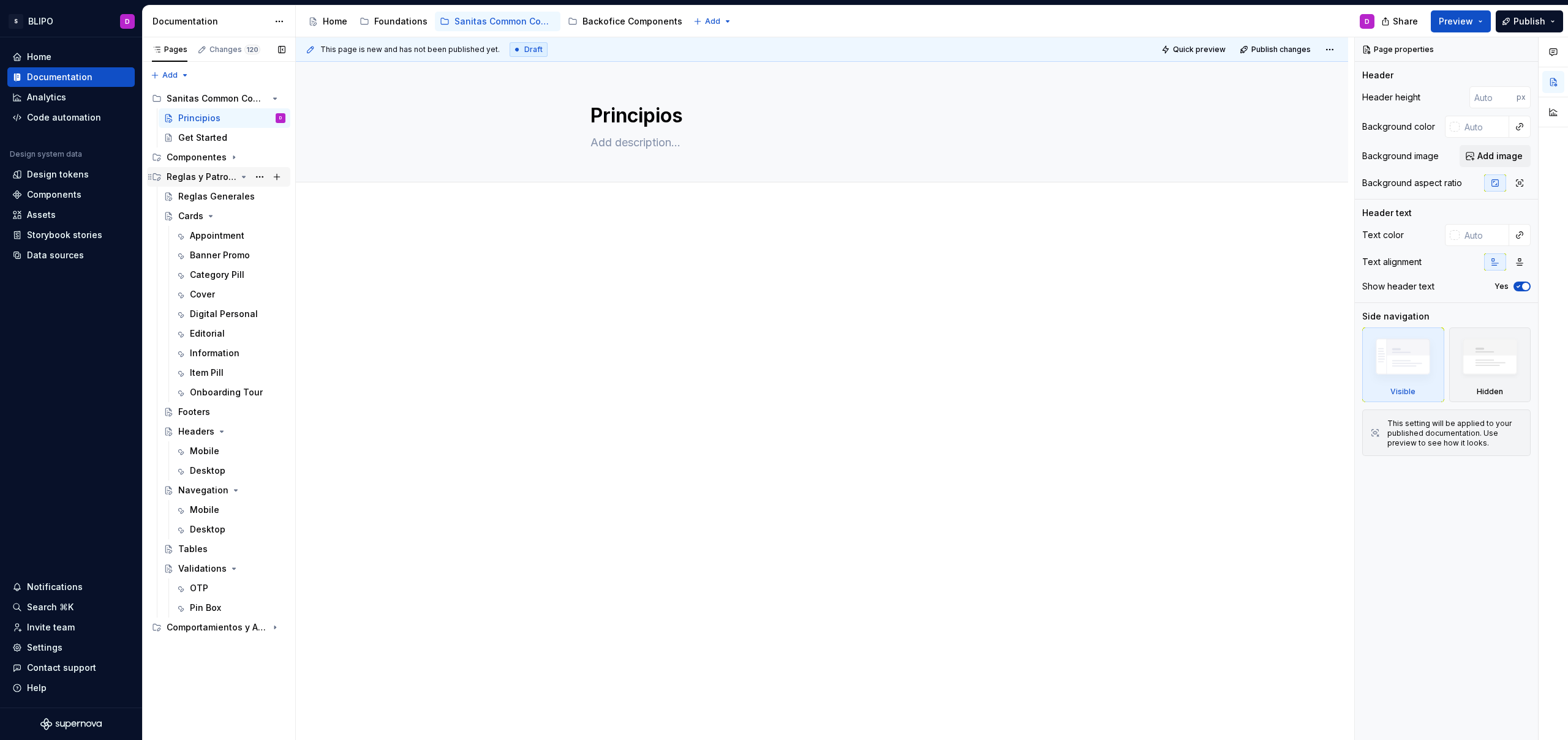
click at [242, 173] on icon "Page tree" at bounding box center [243, 177] width 9 height 9
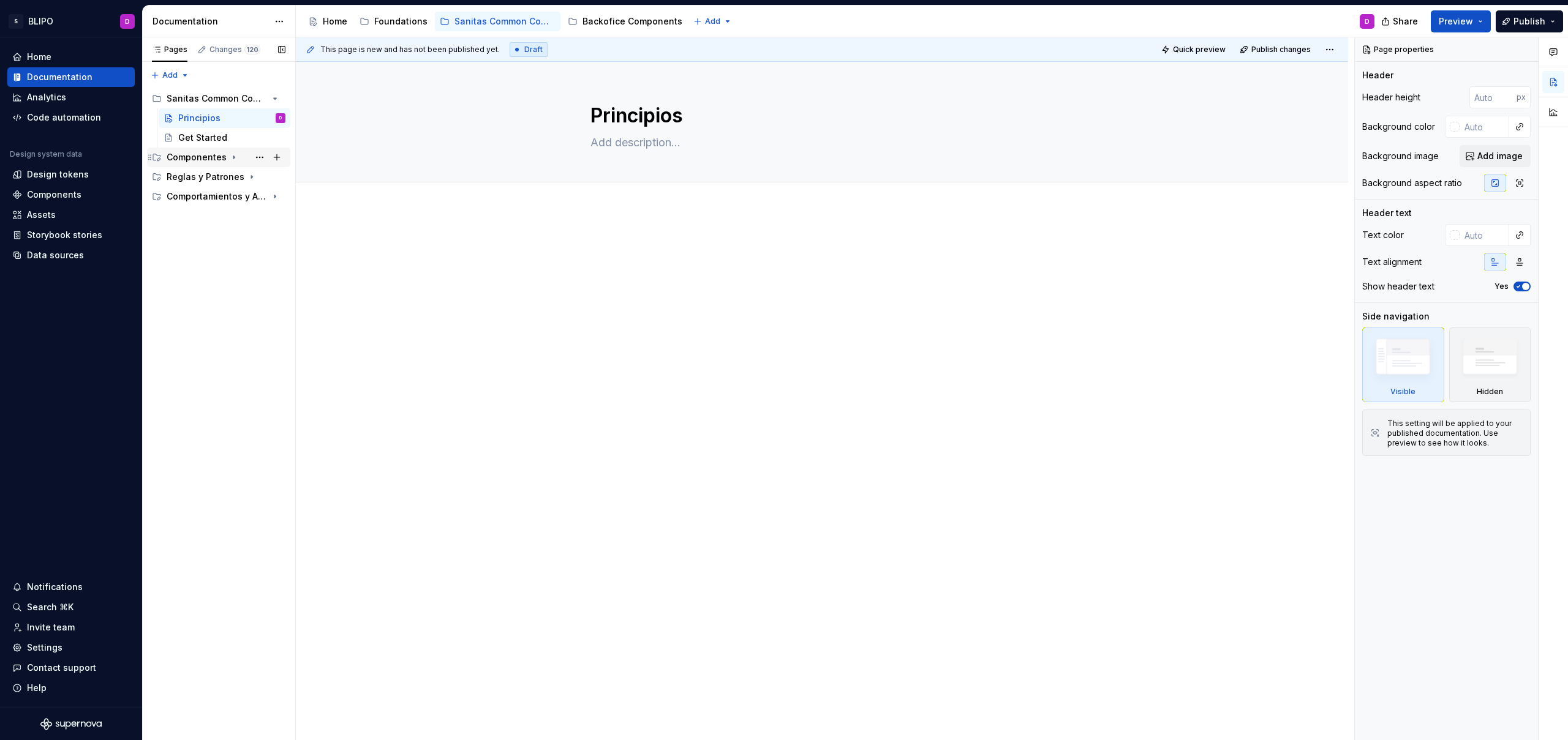
click at [229, 161] on icon "Page tree" at bounding box center [234, 157] width 9 height 9
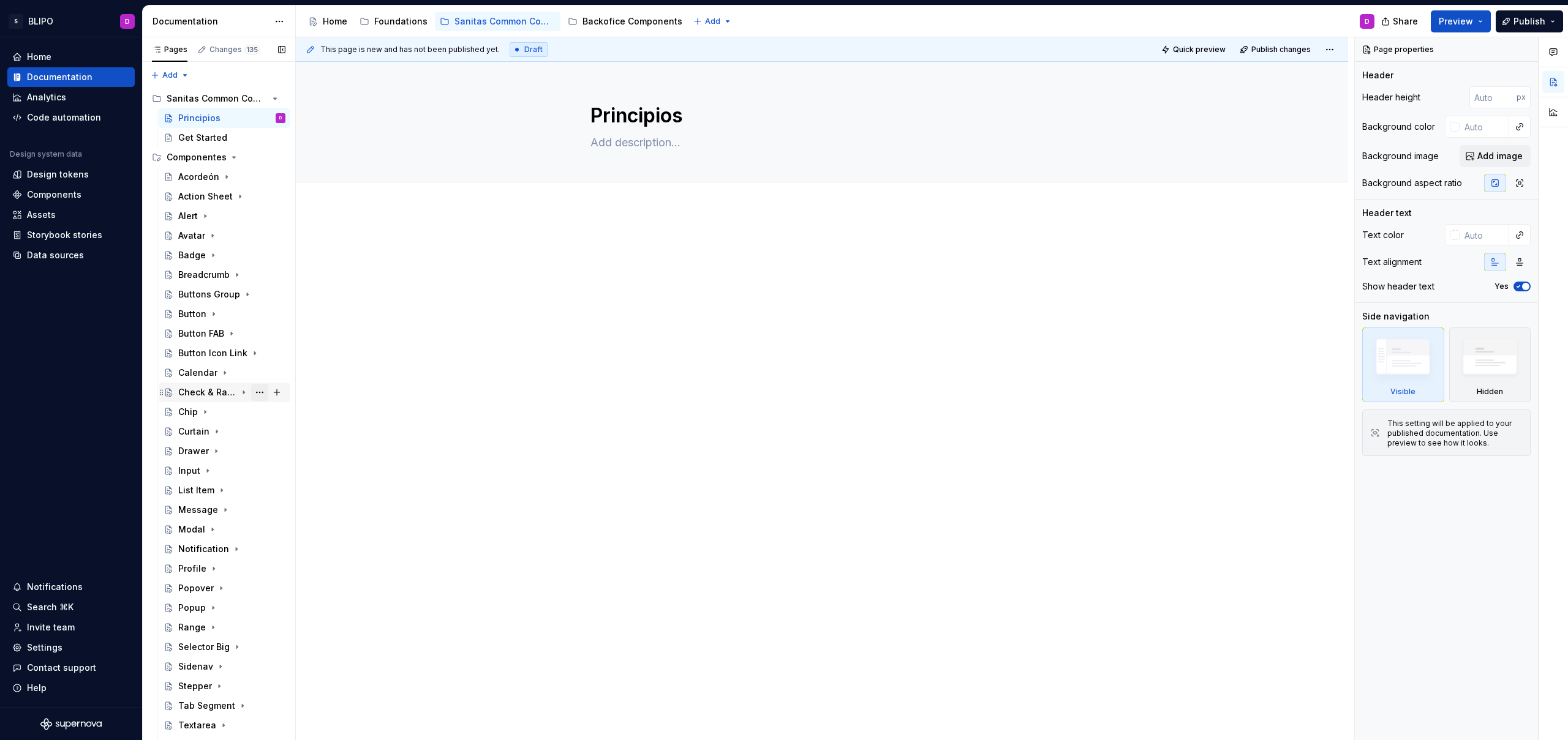
click at [252, 393] on button "Page tree" at bounding box center [259, 393] width 17 height 17
click at [274, 412] on div "Rename page" at bounding box center [327, 413] width 120 height 12
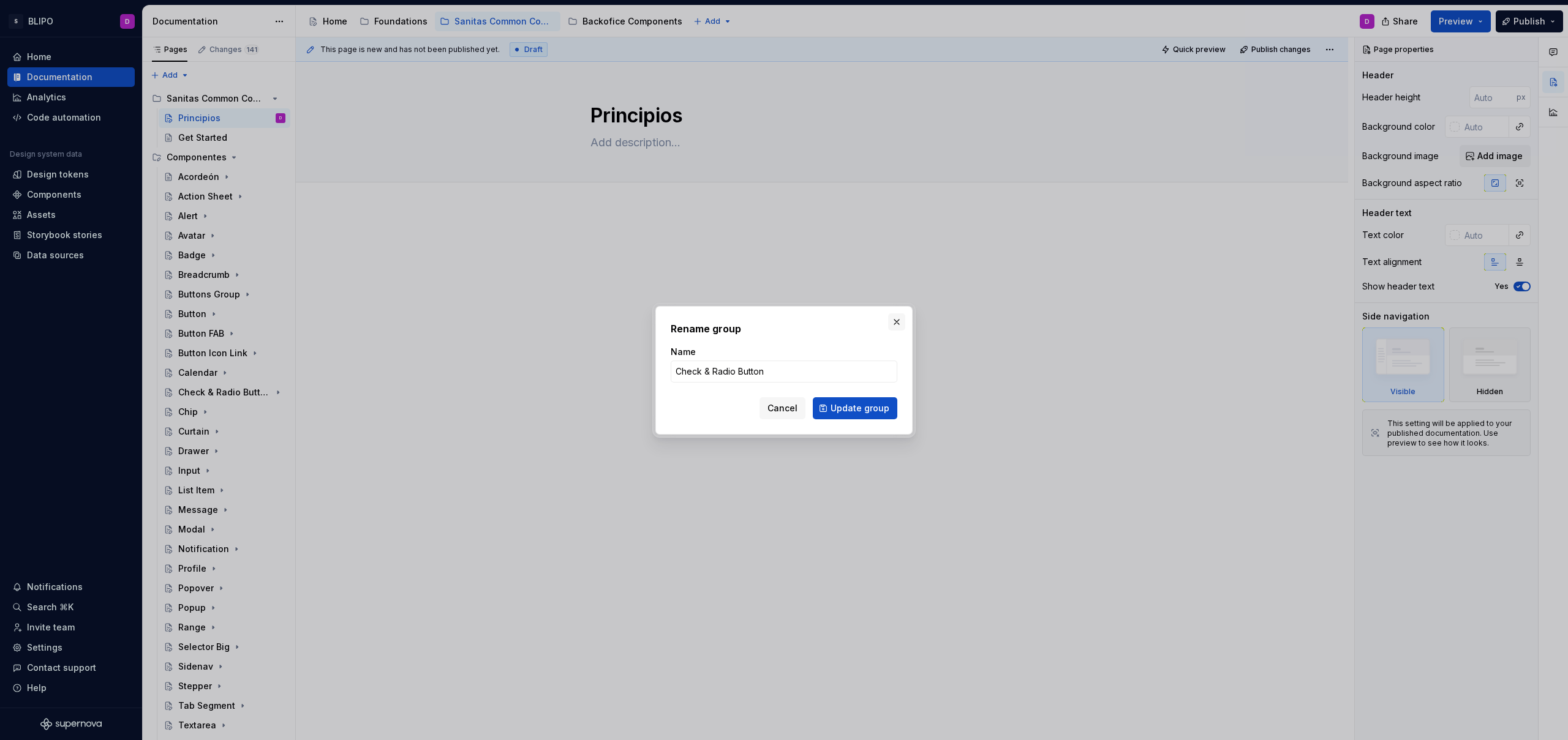
click at [896, 323] on button "button" at bounding box center [896, 322] width 17 height 17
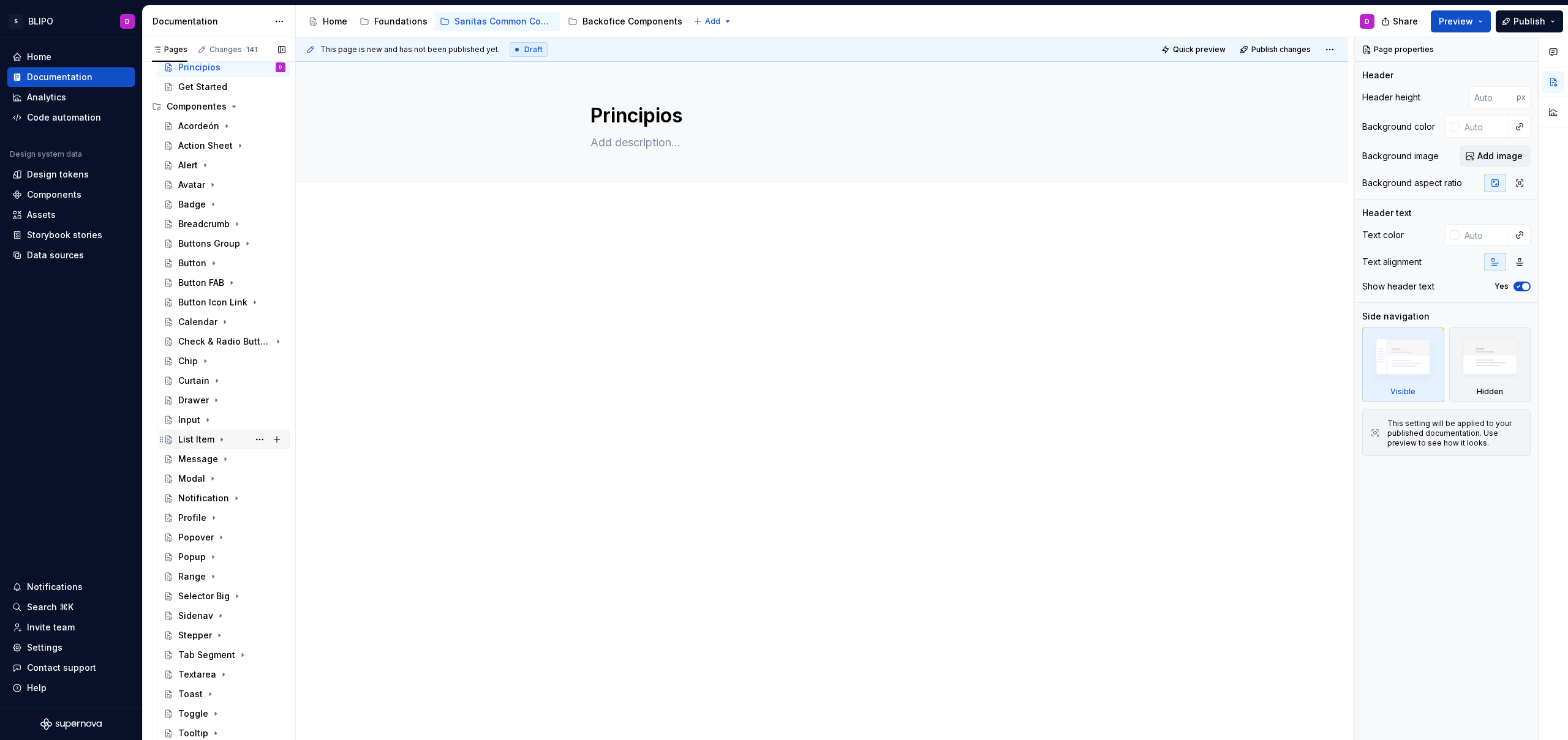
scroll to position [90, 0]
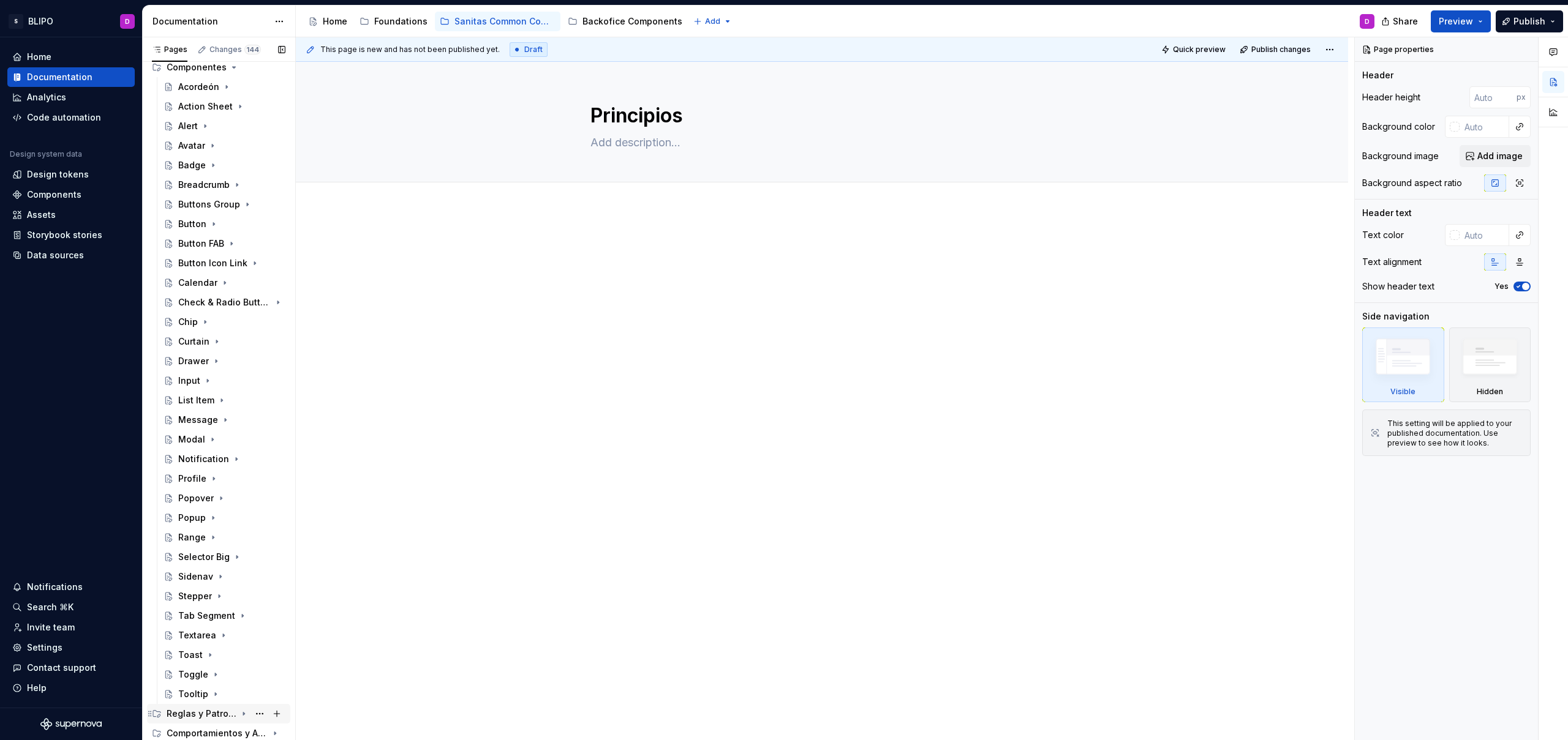
click at [243, 715] on icon "Page tree" at bounding box center [243, 714] width 1 height 3
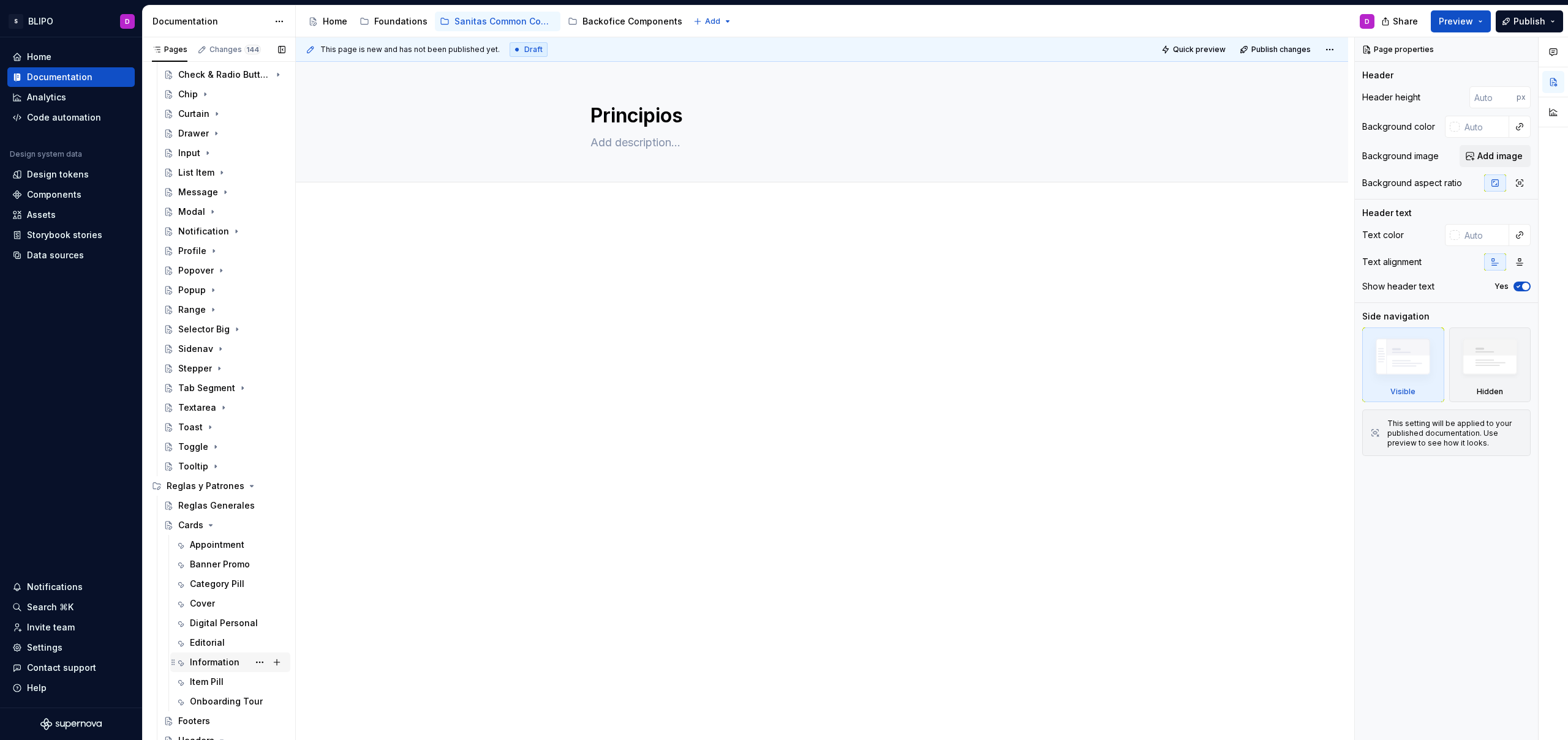
scroll to position [318, 0]
click at [210, 525] on icon "Page tree" at bounding box center [210, 524] width 3 height 1
click at [217, 563] on icon "Page tree" at bounding box center [222, 563] width 9 height 9
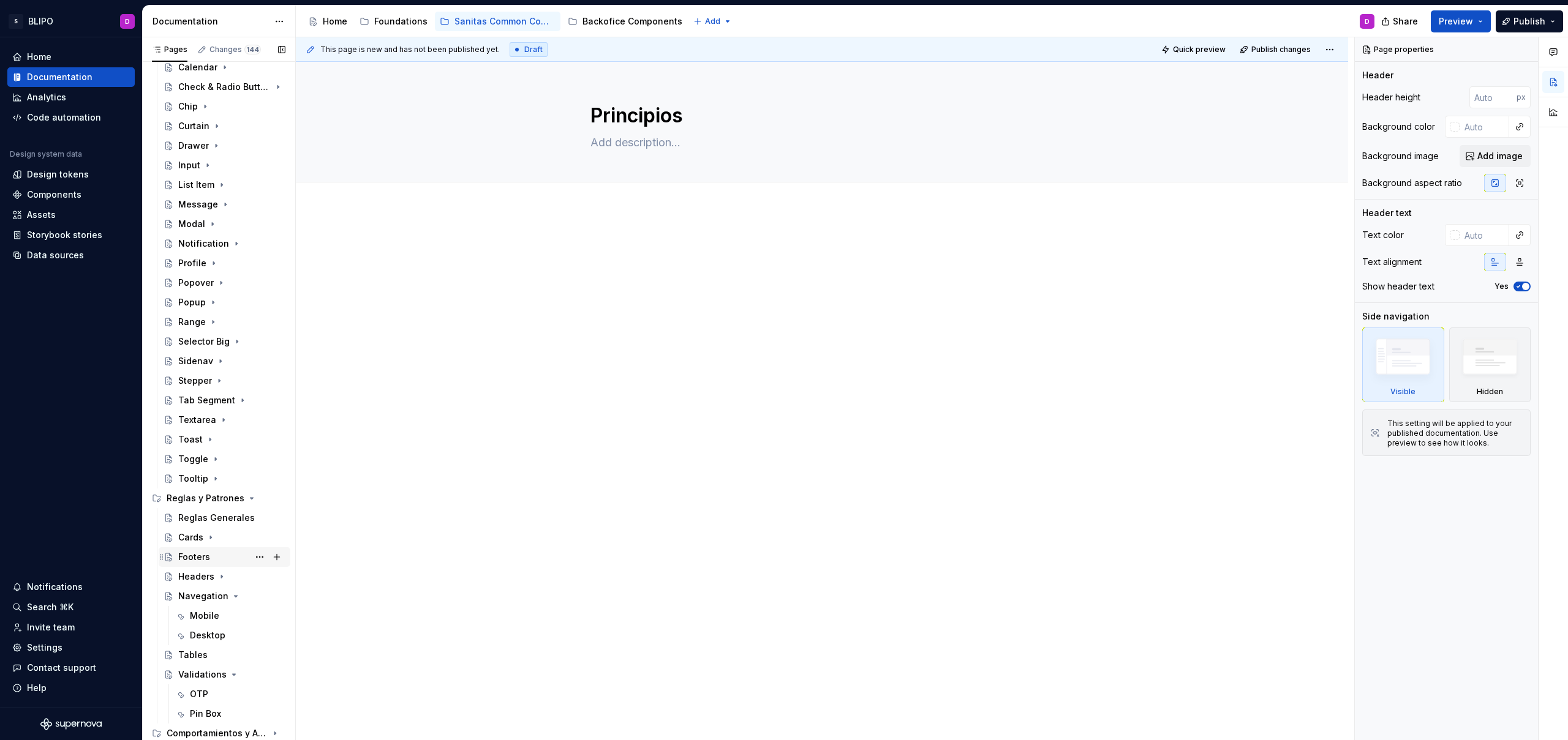
scroll to position [305, 0]
click at [231, 597] on icon "Page tree" at bounding box center [236, 596] width 9 height 9
click at [229, 675] on icon "Page tree" at bounding box center [234, 674] width 9 height 9
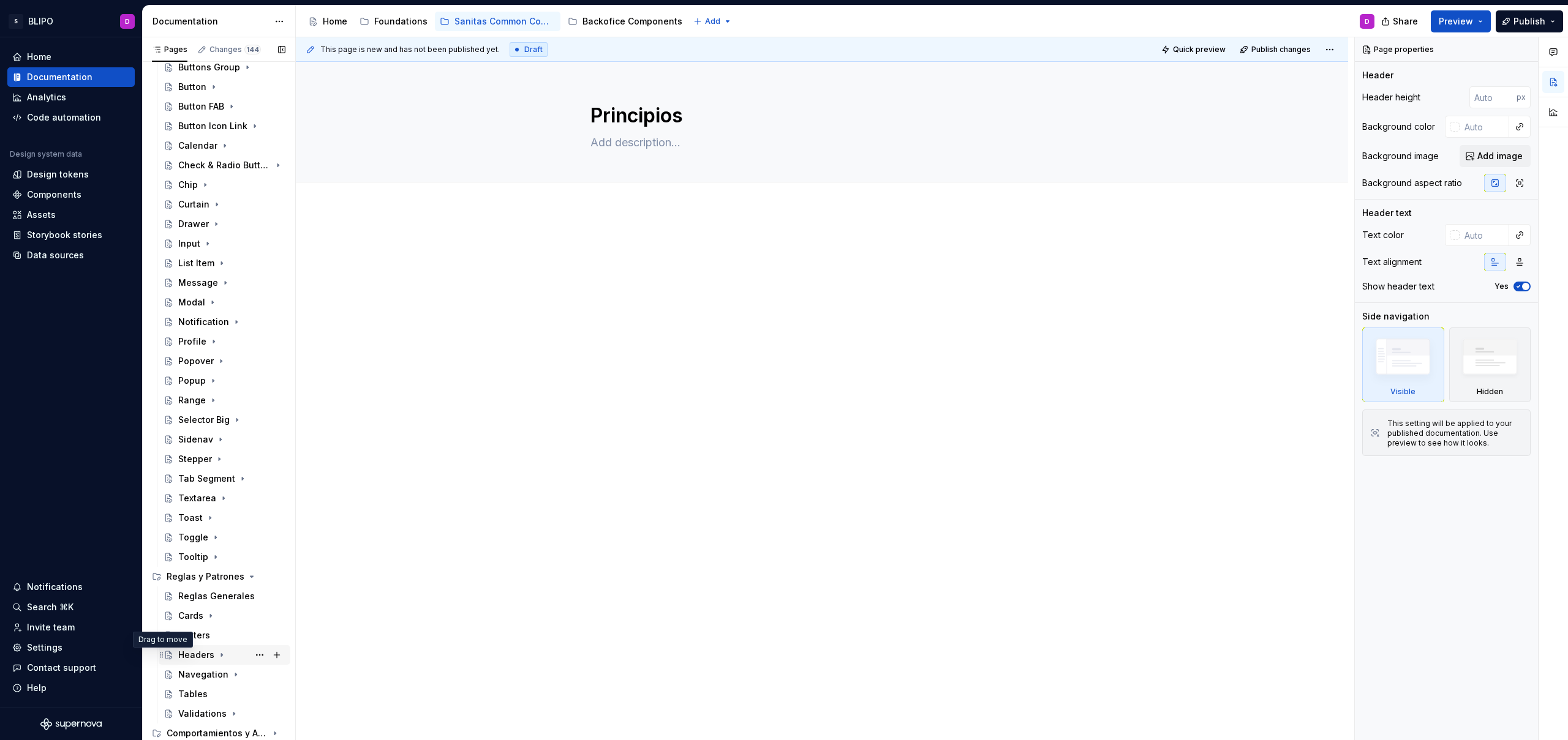
click at [158, 658] on icon "Page tree" at bounding box center [162, 655] width 9 height 9
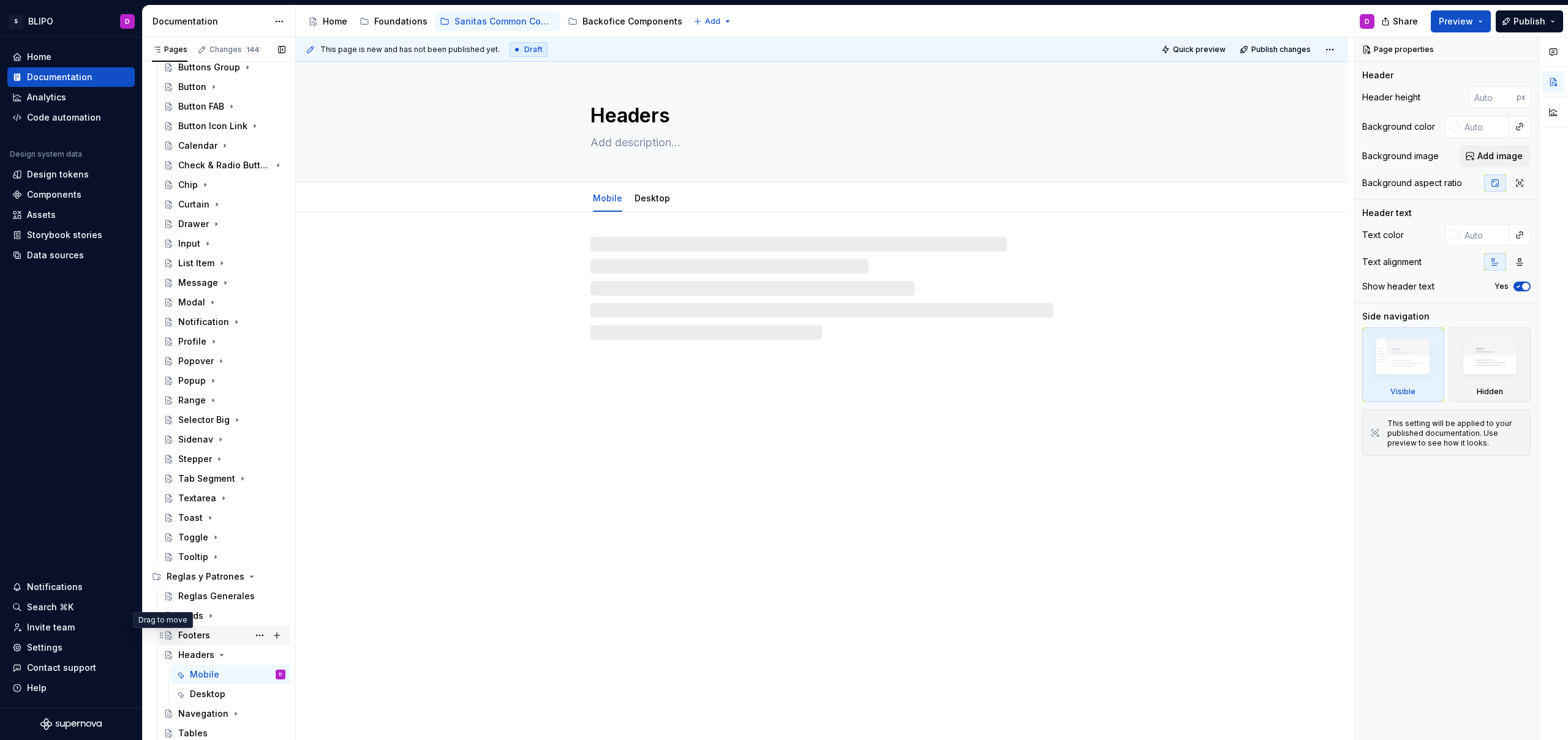
drag, startPoint x: 158, startPoint y: 658, endPoint x: 163, endPoint y: 631, distance: 27.5
click at [163, 631] on div "Reglas Generales Cards Footers Headers Mobile D Desktop Navegation Tables Valid…" at bounding box center [218, 675] width 144 height 177
click at [163, 630] on icon "Page tree" at bounding box center [162, 635] width 9 height 9
click at [160, 658] on icon "Page tree" at bounding box center [162, 655] width 9 height 9
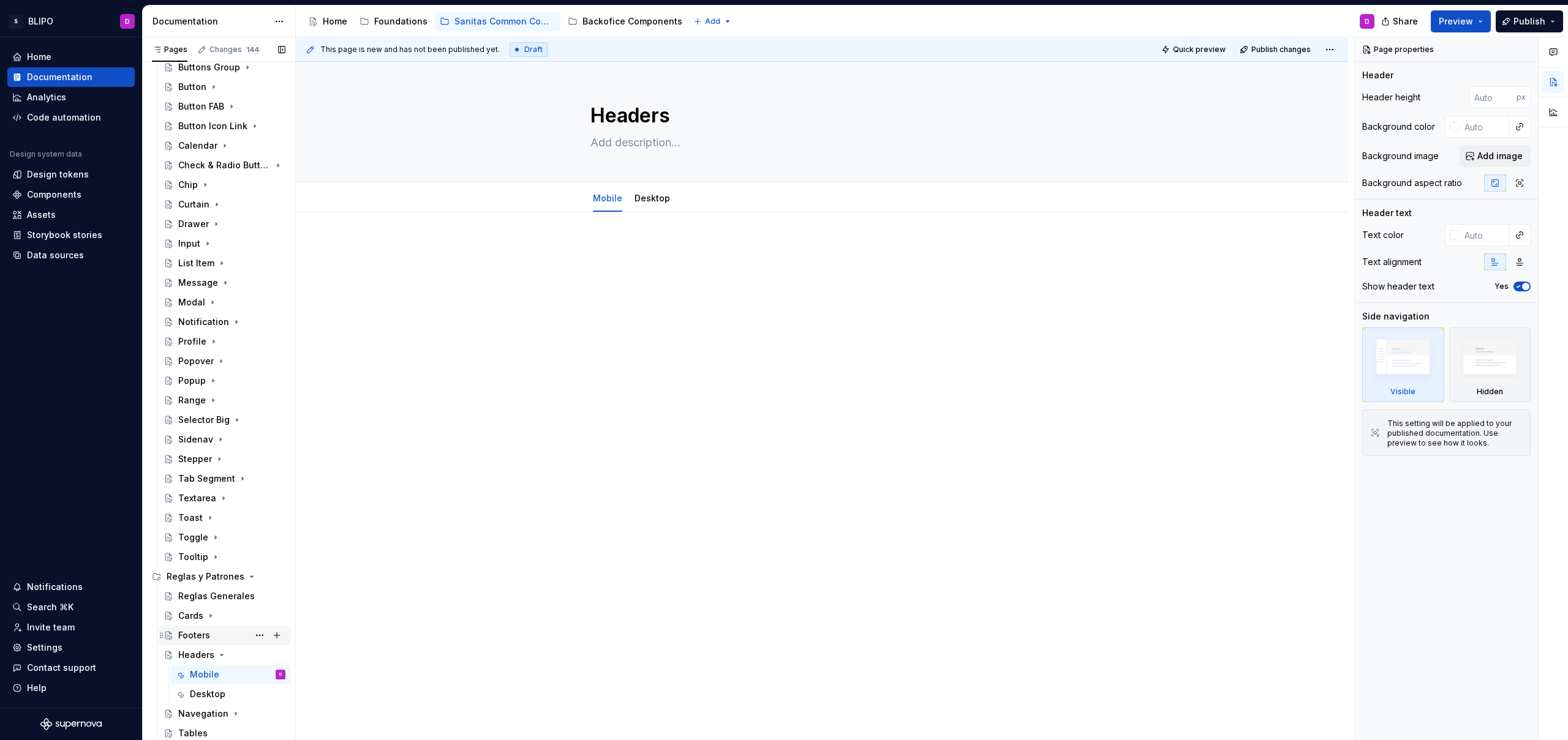
drag, startPoint x: 160, startPoint y: 658, endPoint x: 161, endPoint y: 628, distance: 30.0
click at [161, 628] on div "Reglas Generales Cards Footers Headers Mobile D Desktop Navegation Tables Valid…" at bounding box center [218, 675] width 144 height 177
click at [162, 691] on icon "Page tree" at bounding box center [161, 694] width 3 height 6
drag, startPoint x: 162, startPoint y: 691, endPoint x: 168, endPoint y: 628, distance: 63.3
click at [168, 628] on div "Reglas Generales Cards Headers Mobile Desktop Footers D Navegation Tables Valid…" at bounding box center [218, 675] width 144 height 177
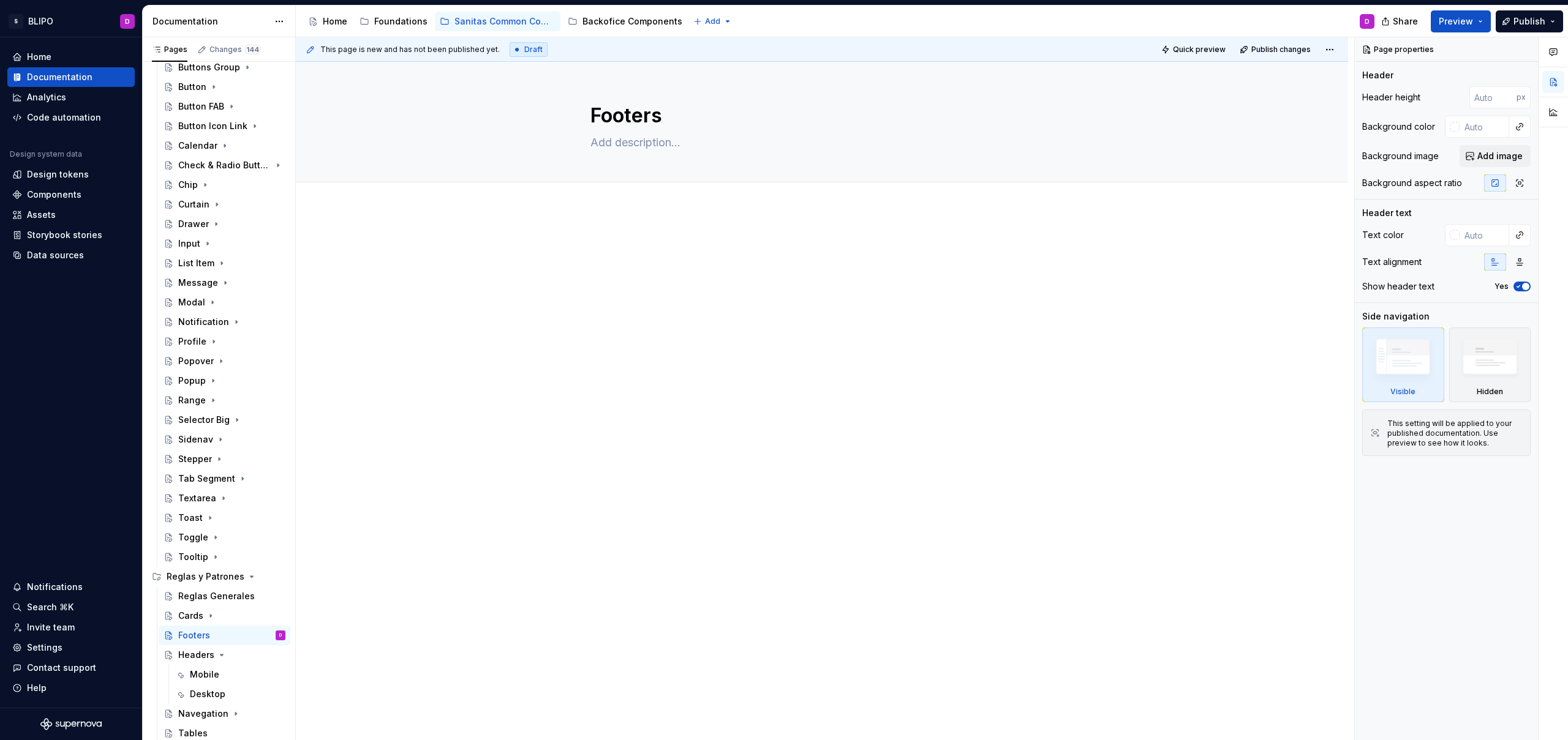
drag, startPoint x: 159, startPoint y: 694, endPoint x: 993, endPoint y: 4, distance: 1082.4
click at [256, 636] on button "Page tree" at bounding box center [259, 636] width 17 height 17
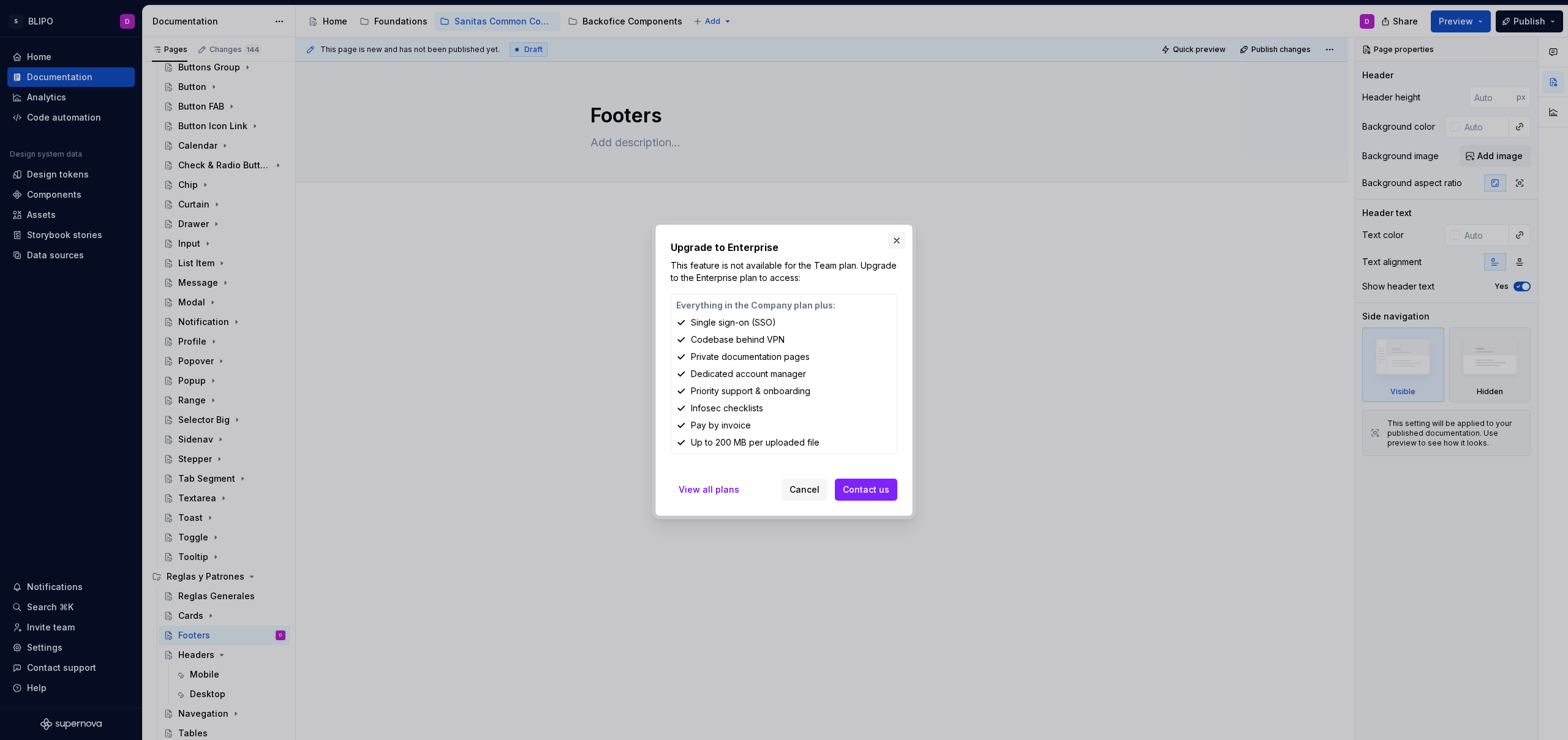
click at [900, 237] on button "button" at bounding box center [896, 240] width 17 height 17
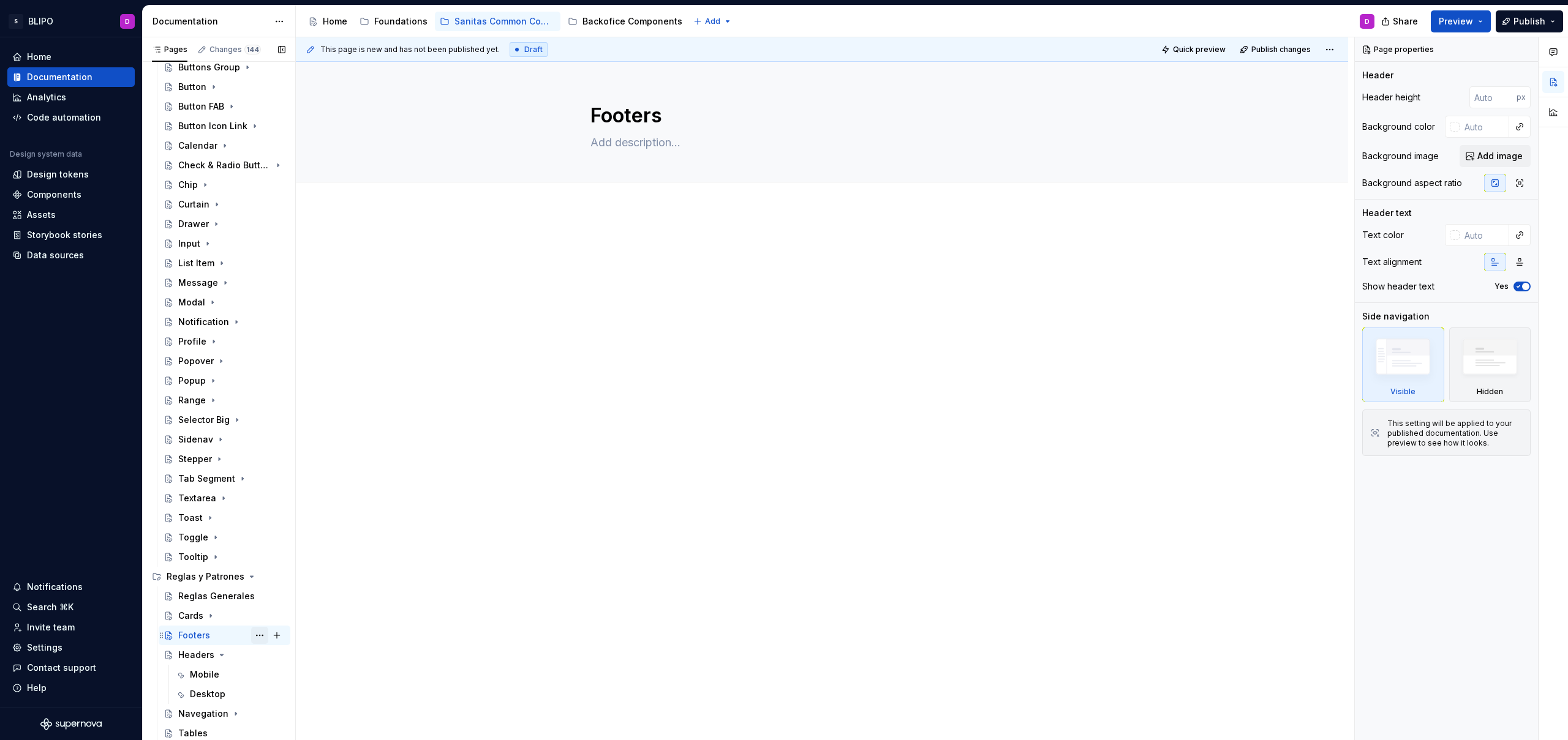
click at [251, 636] on button "Page tree" at bounding box center [259, 636] width 17 height 17
click at [337, 476] on html "S BLIPO D Home Documentation Analytics Code automation Design system data Desig…" at bounding box center [784, 370] width 1568 height 740
click at [186, 235] on div "Input" at bounding box center [189, 233] width 22 height 12
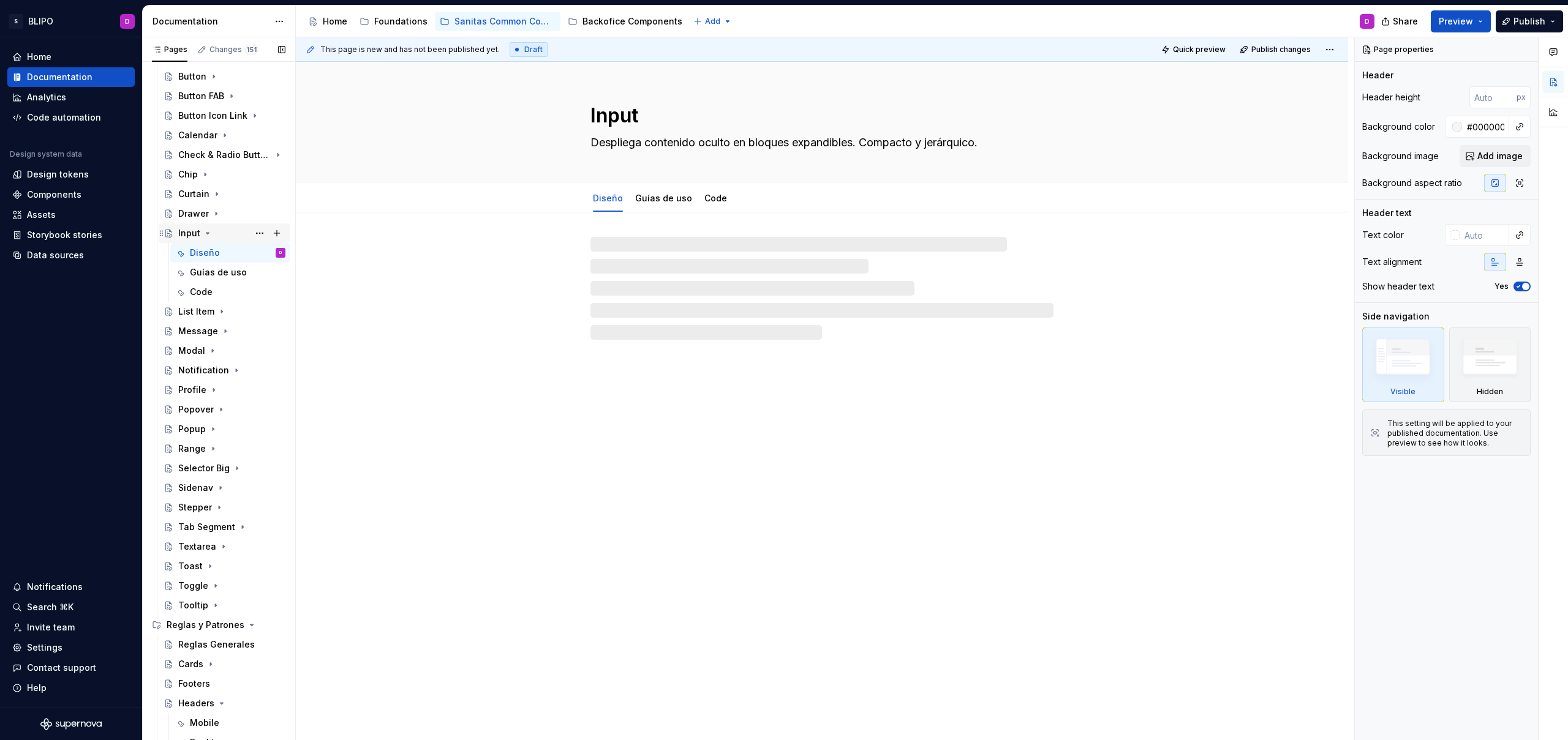
click at [210, 235] on icon "Page tree" at bounding box center [208, 233] width 9 height 9
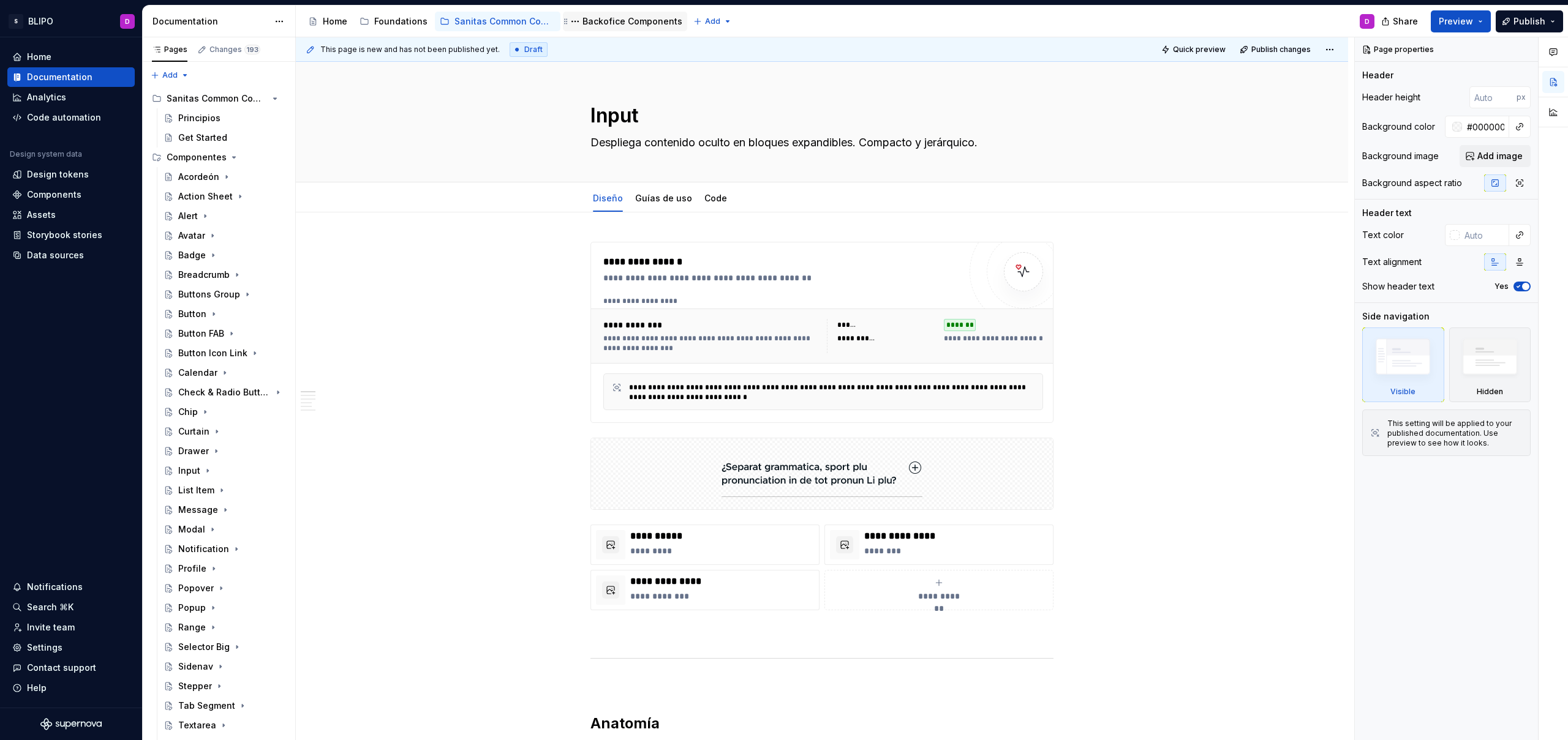
click at [613, 25] on div "Backofice Components" at bounding box center [632, 21] width 100 height 12
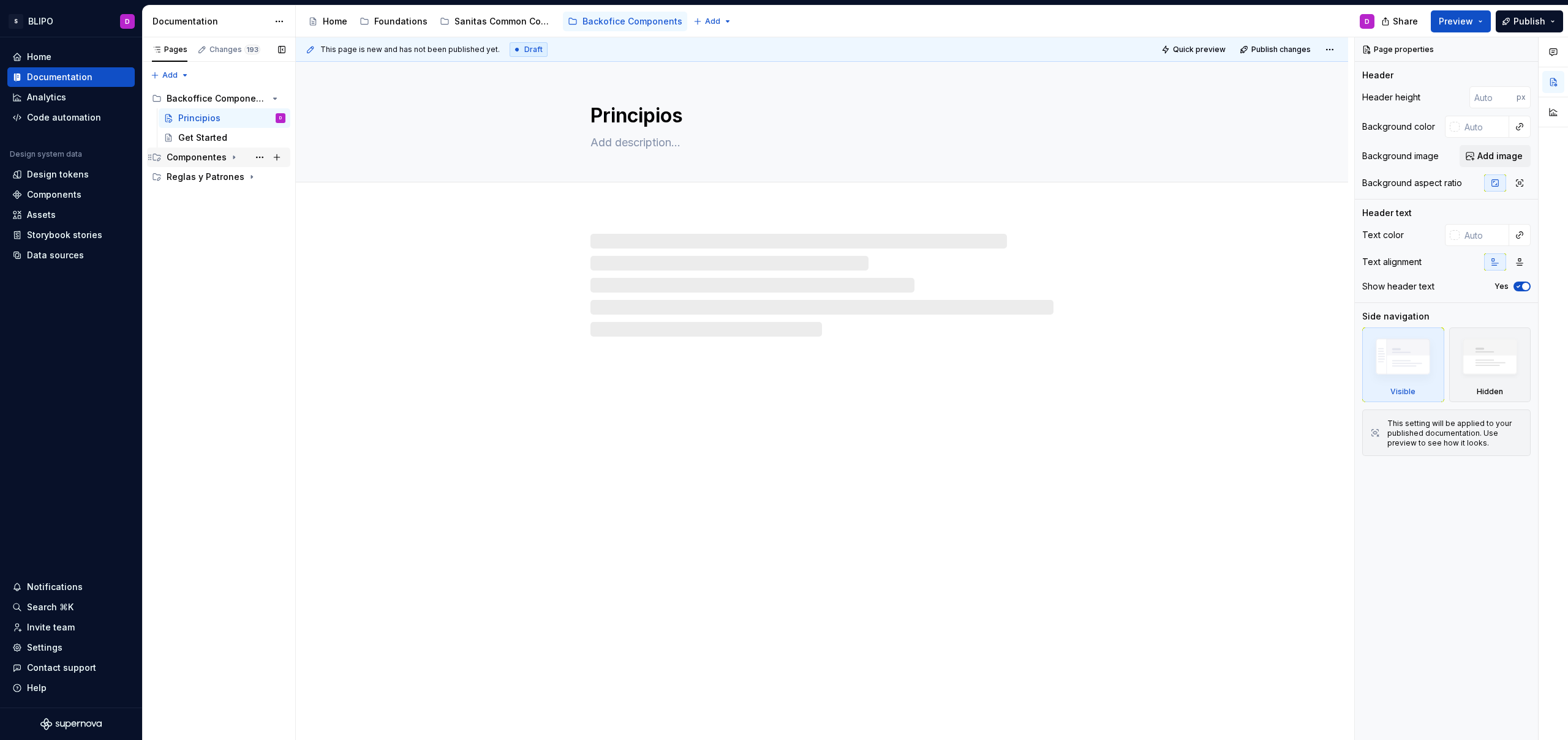
click at [233, 158] on icon "Page tree" at bounding box center [233, 157] width 1 height 3
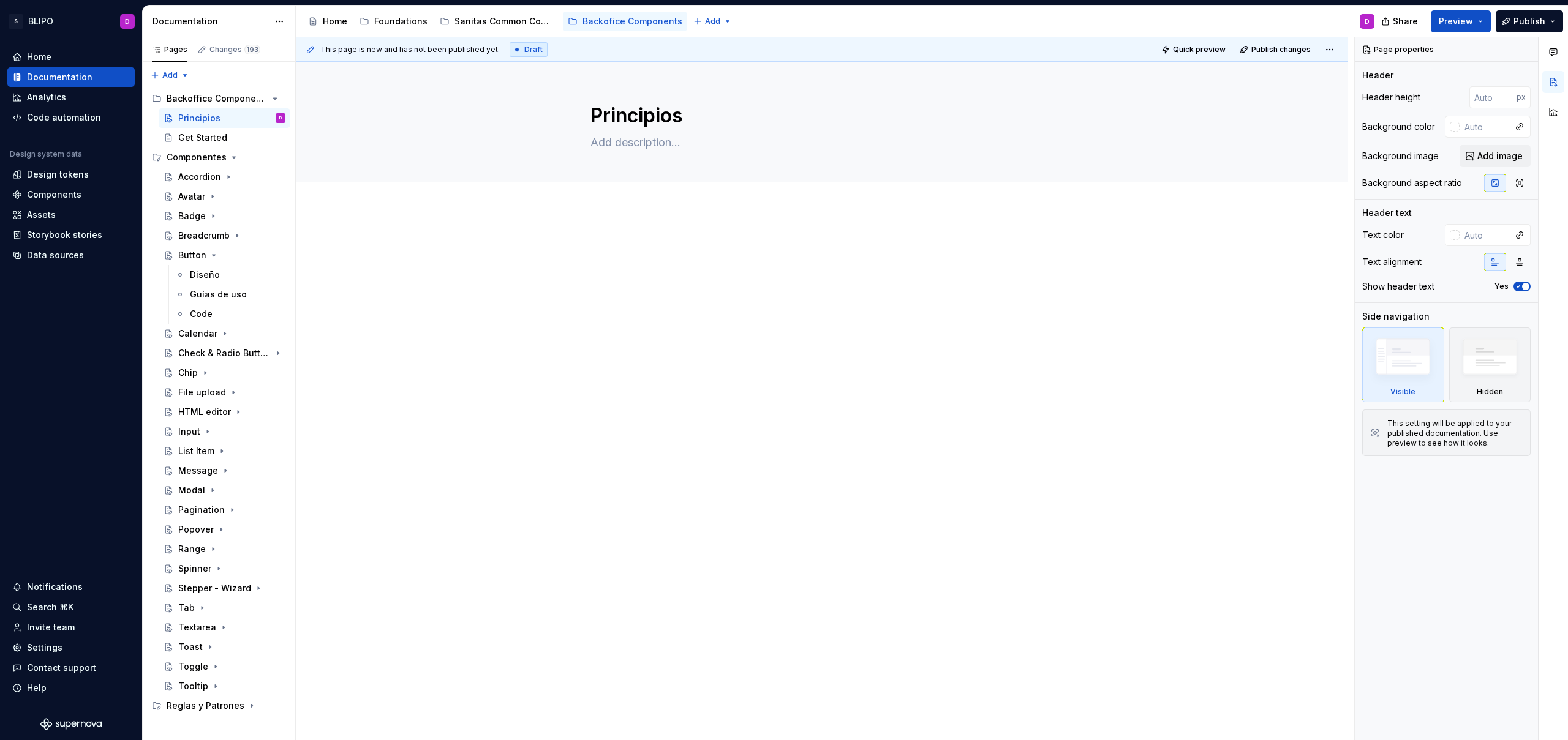
type textarea "*"
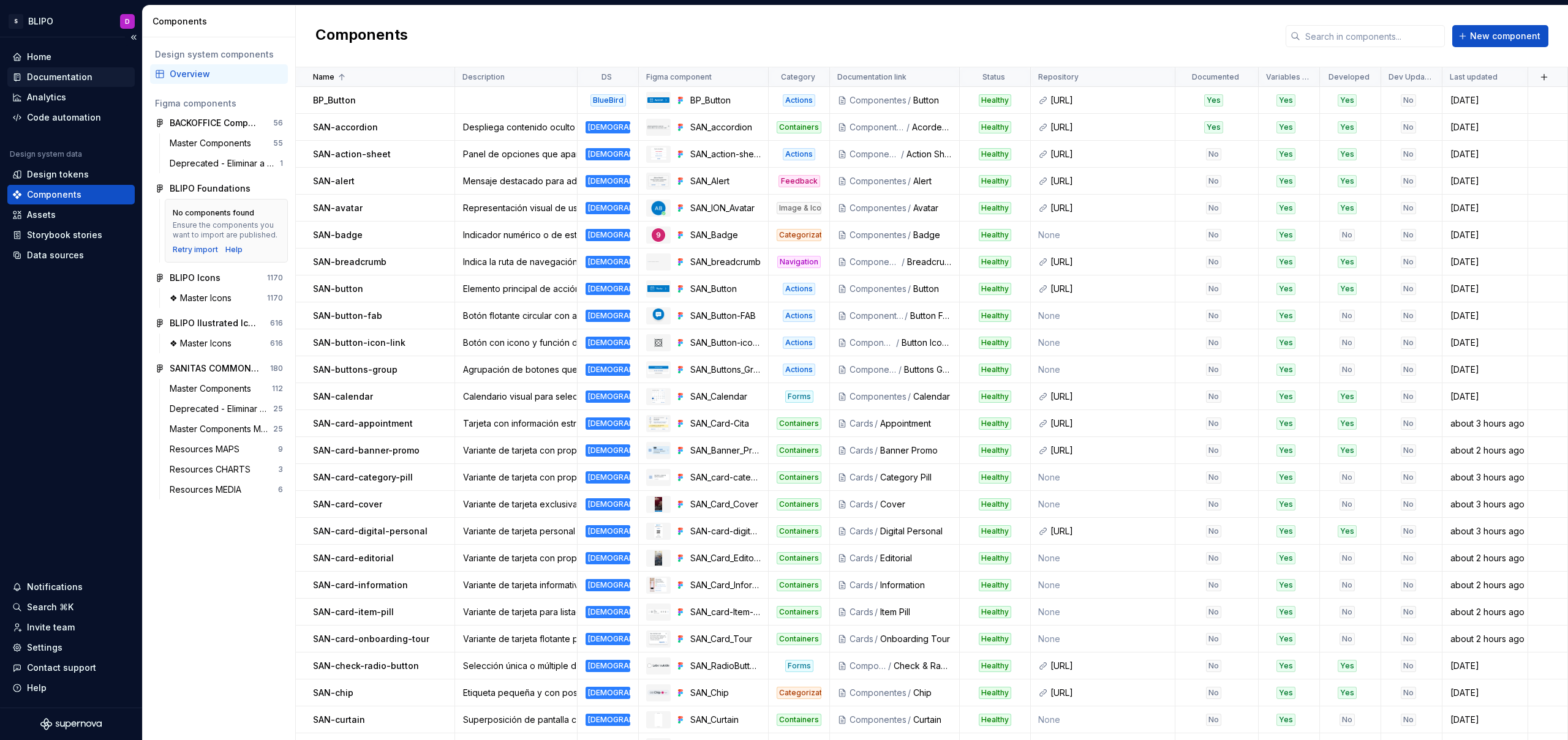
click at [64, 77] on div "Documentation" at bounding box center [60, 77] width 66 height 12
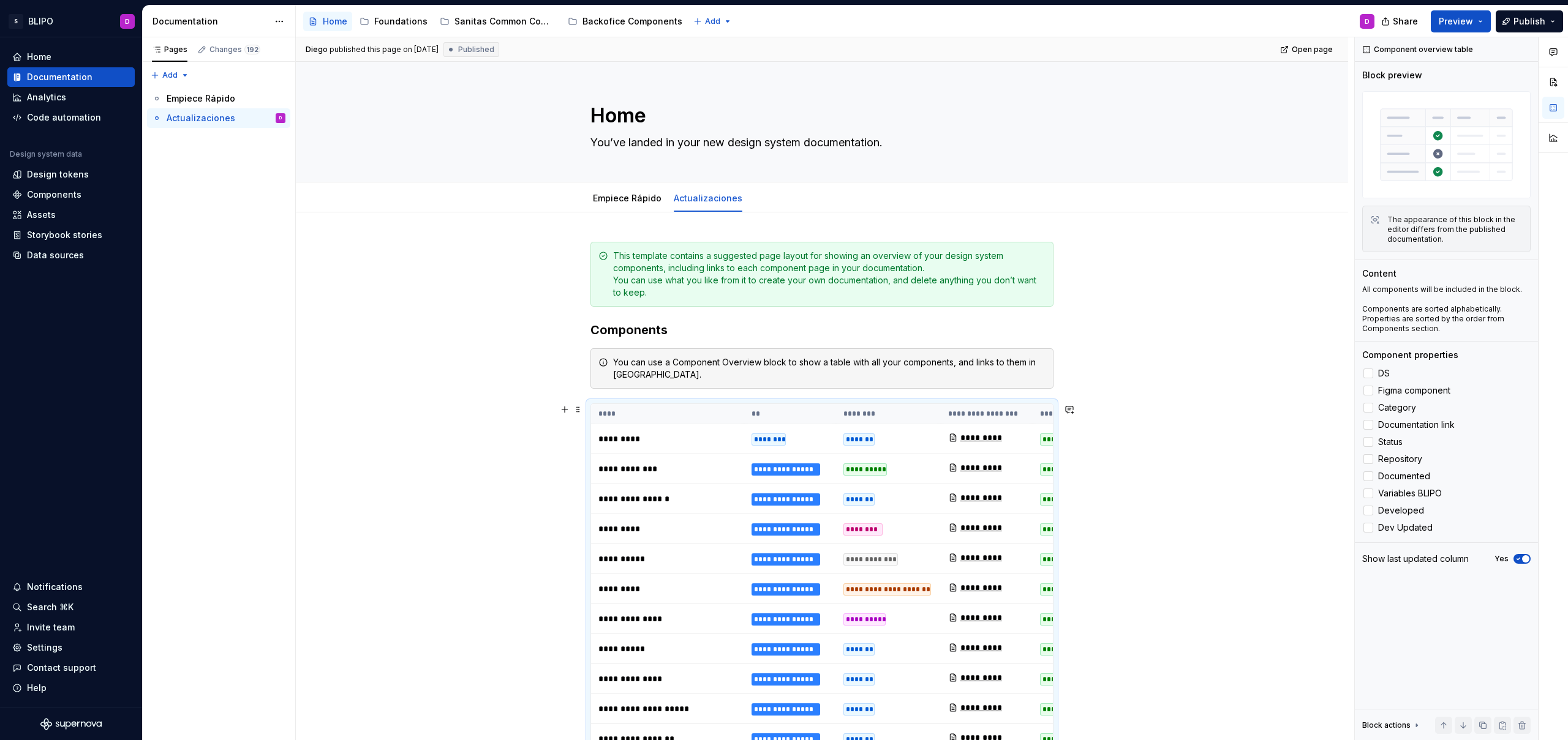
click at [907, 409] on th "********" at bounding box center [888, 414] width 104 height 21
click at [1368, 424] on polyline at bounding box center [1368, 424] width 0 height 0
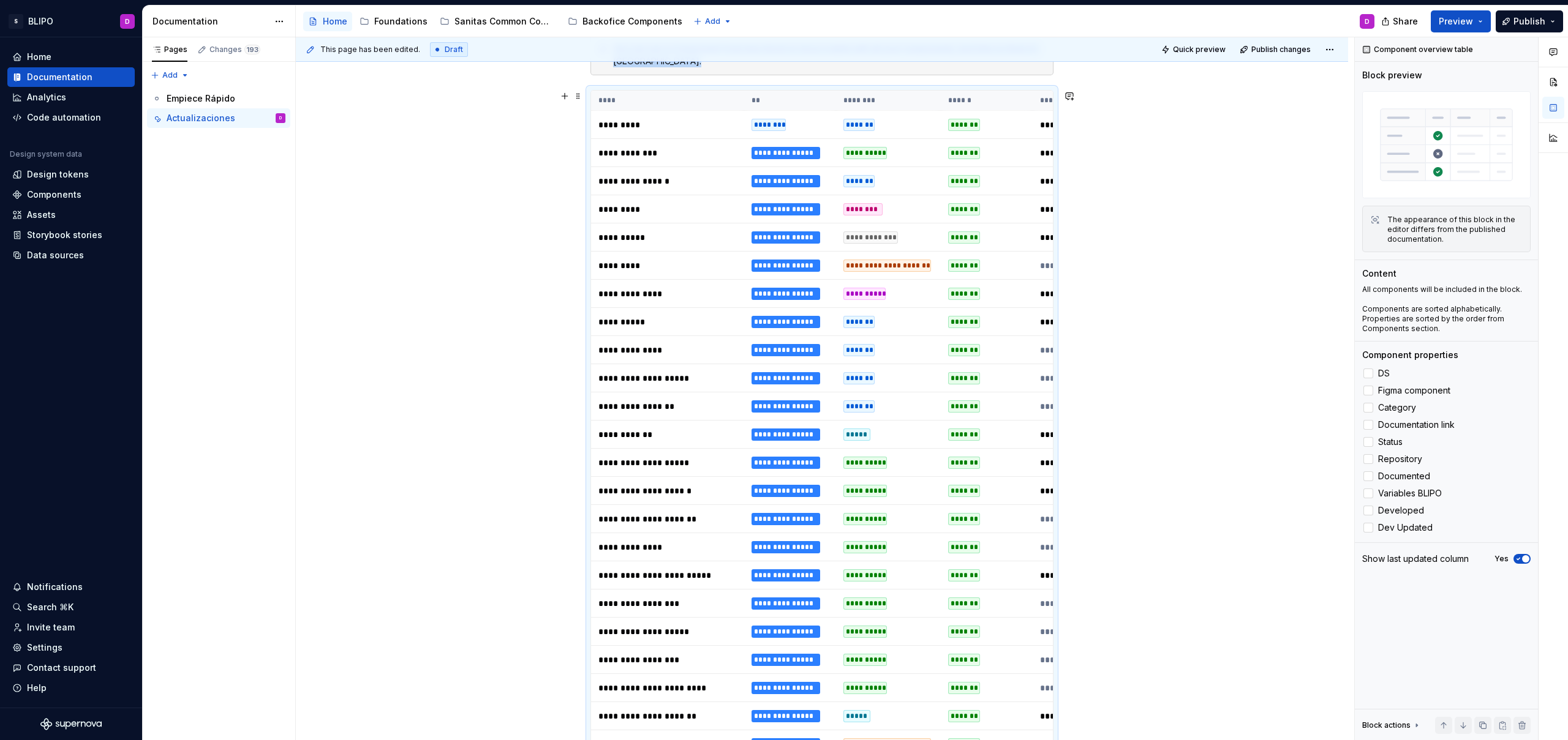
scroll to position [232, 0]
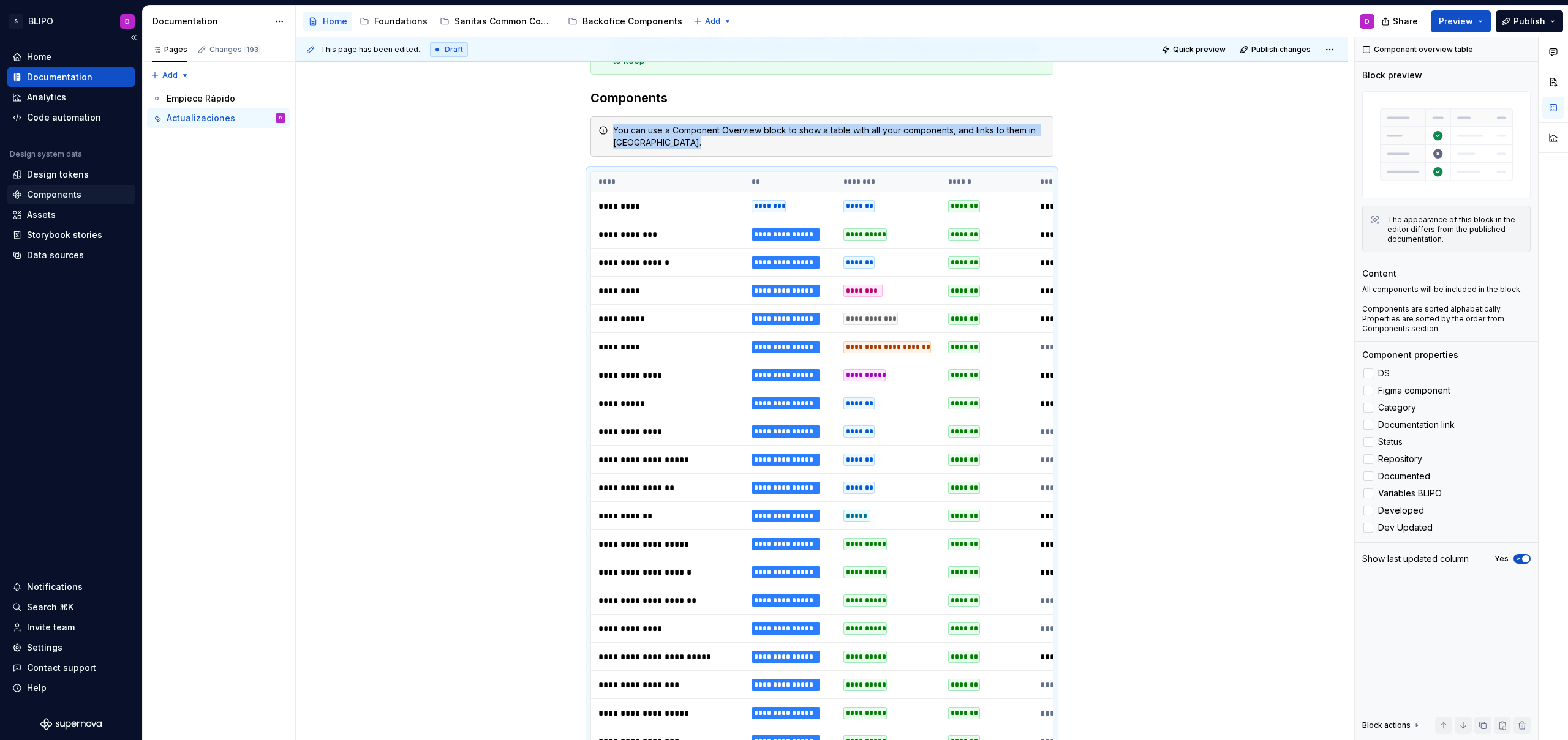
click at [59, 198] on div "Components" at bounding box center [54, 194] width 54 height 12
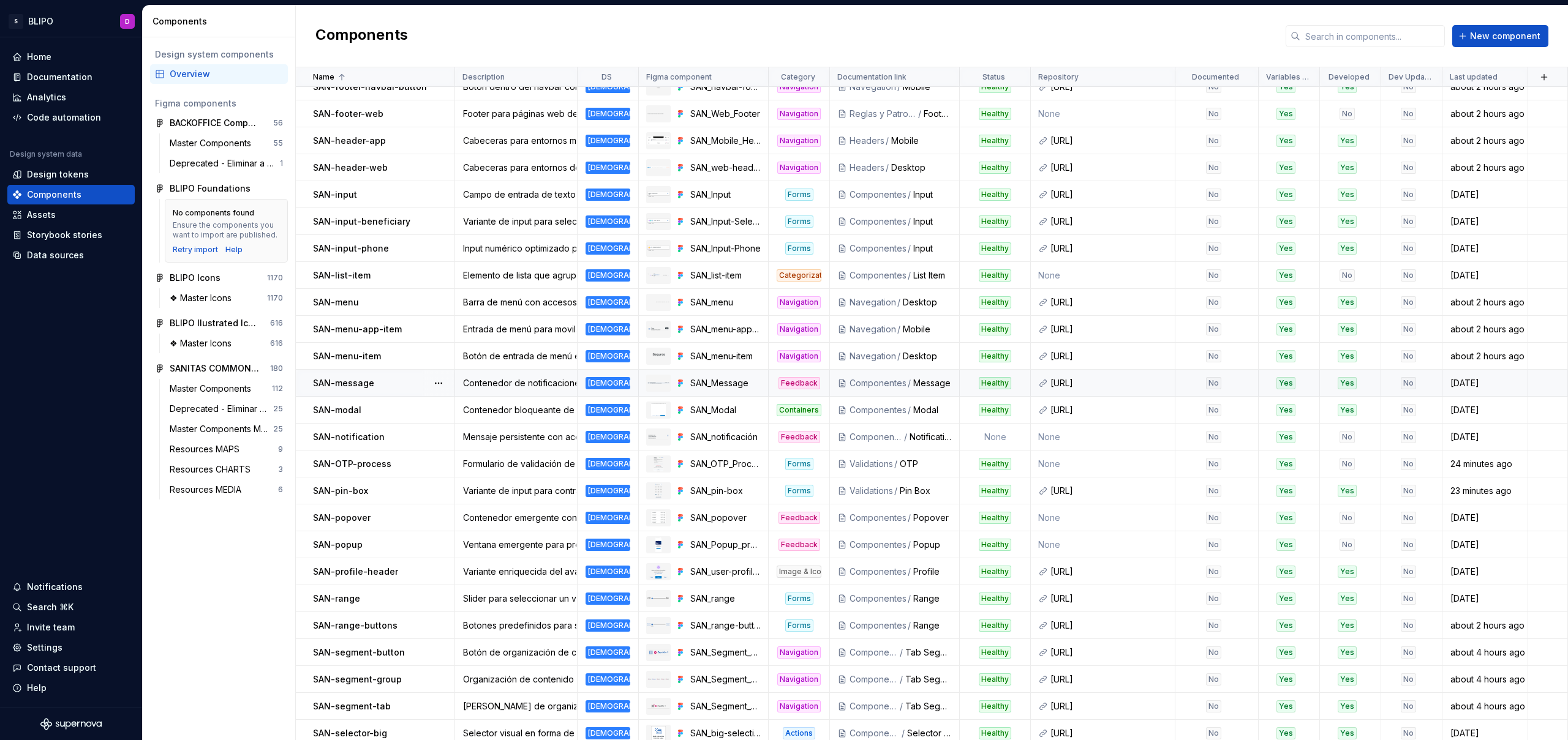
scroll to position [1071, 0]
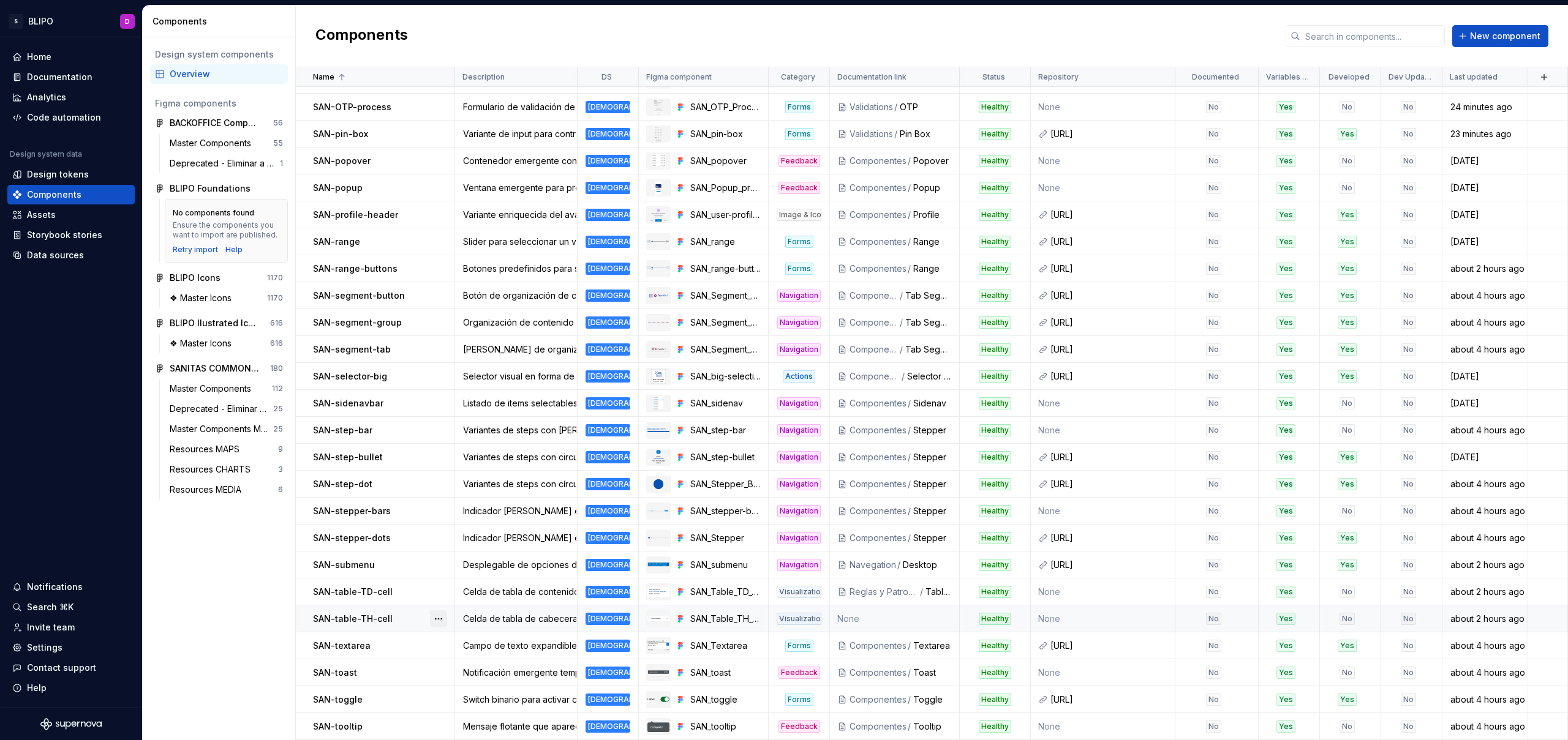
click at [434, 617] on button "button" at bounding box center [439, 619] width 17 height 17
click at [469, 642] on div "Open component detail" at bounding box center [504, 642] width 101 height 12
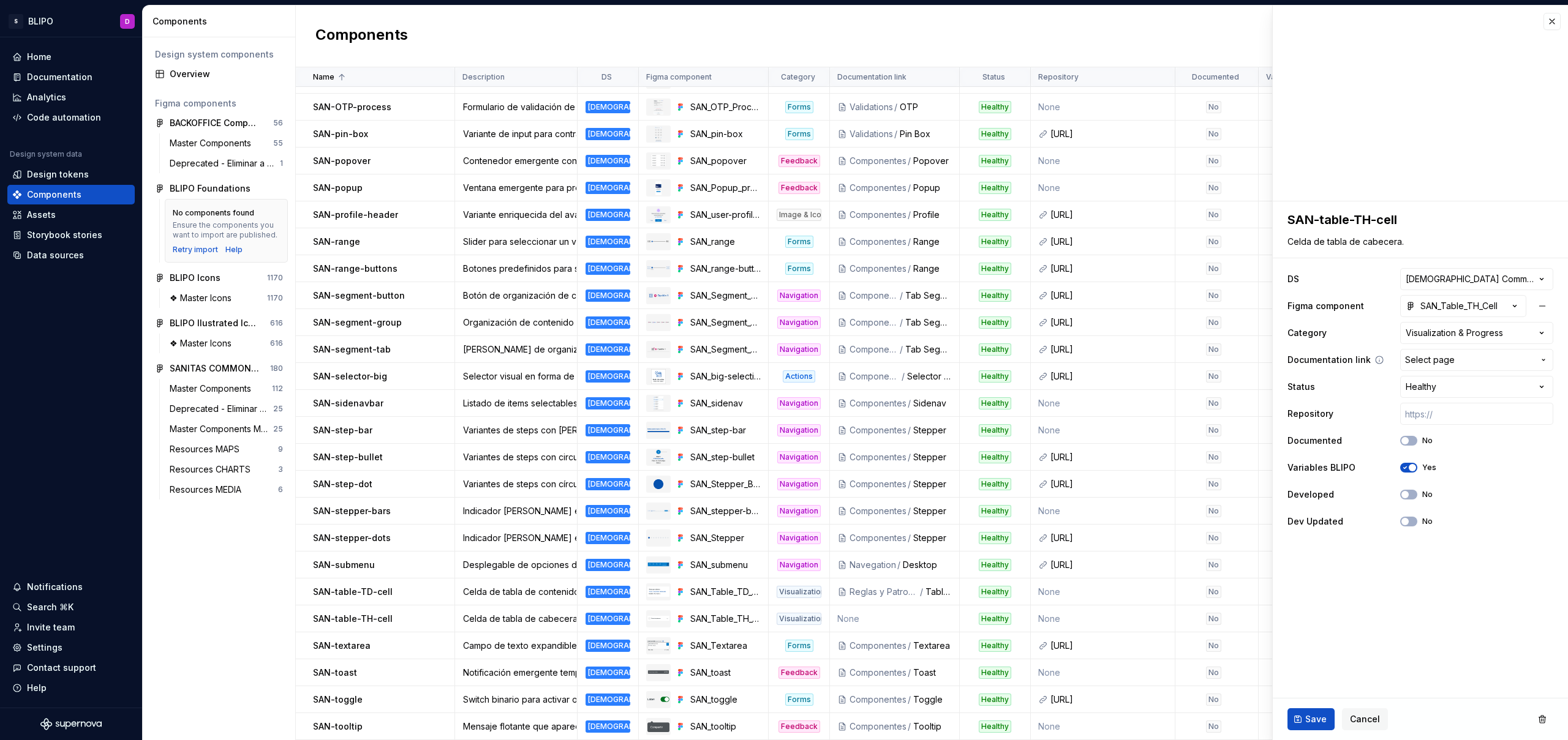
click at [1498, 358] on span "Select page" at bounding box center [1468, 360] width 129 height 12
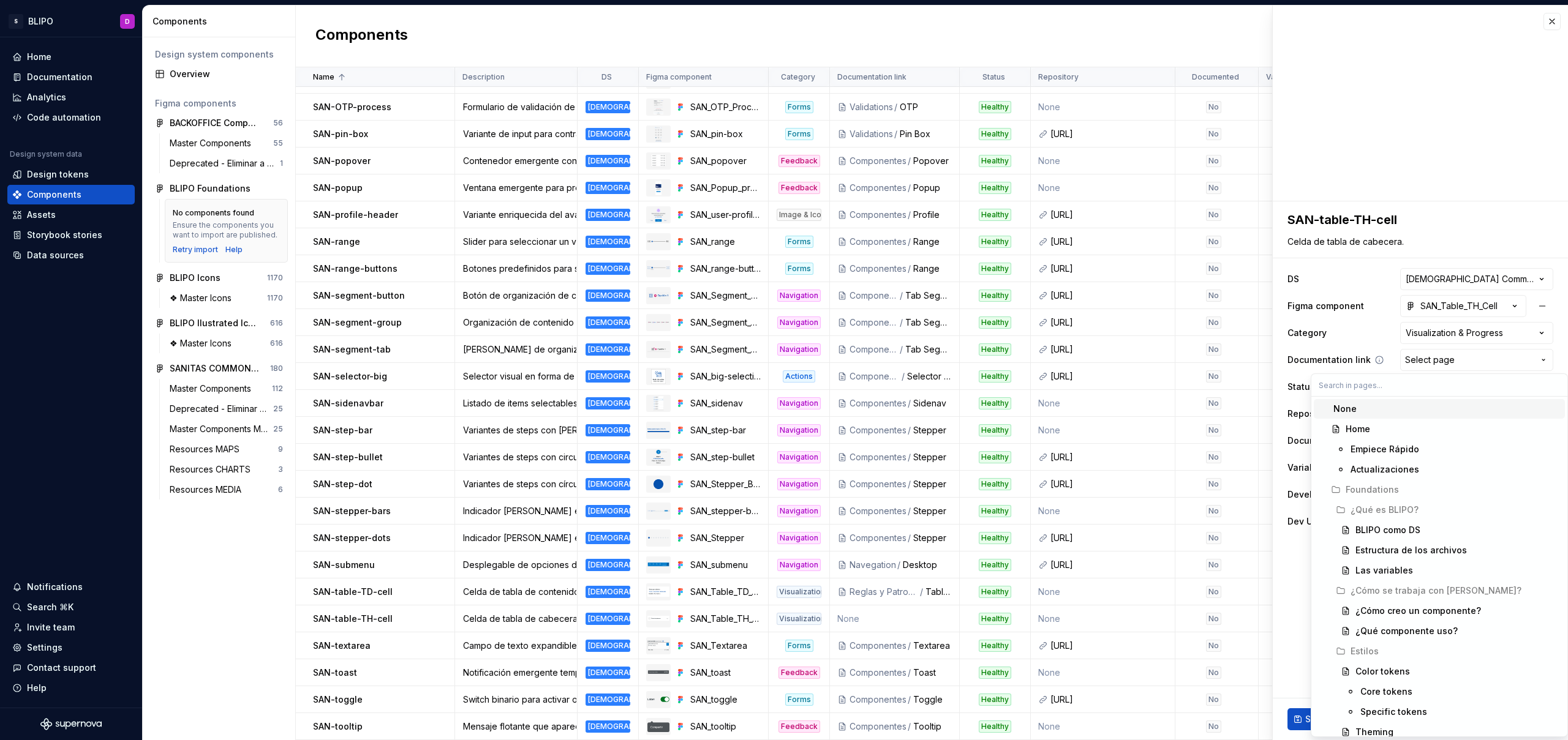
type textarea "*"
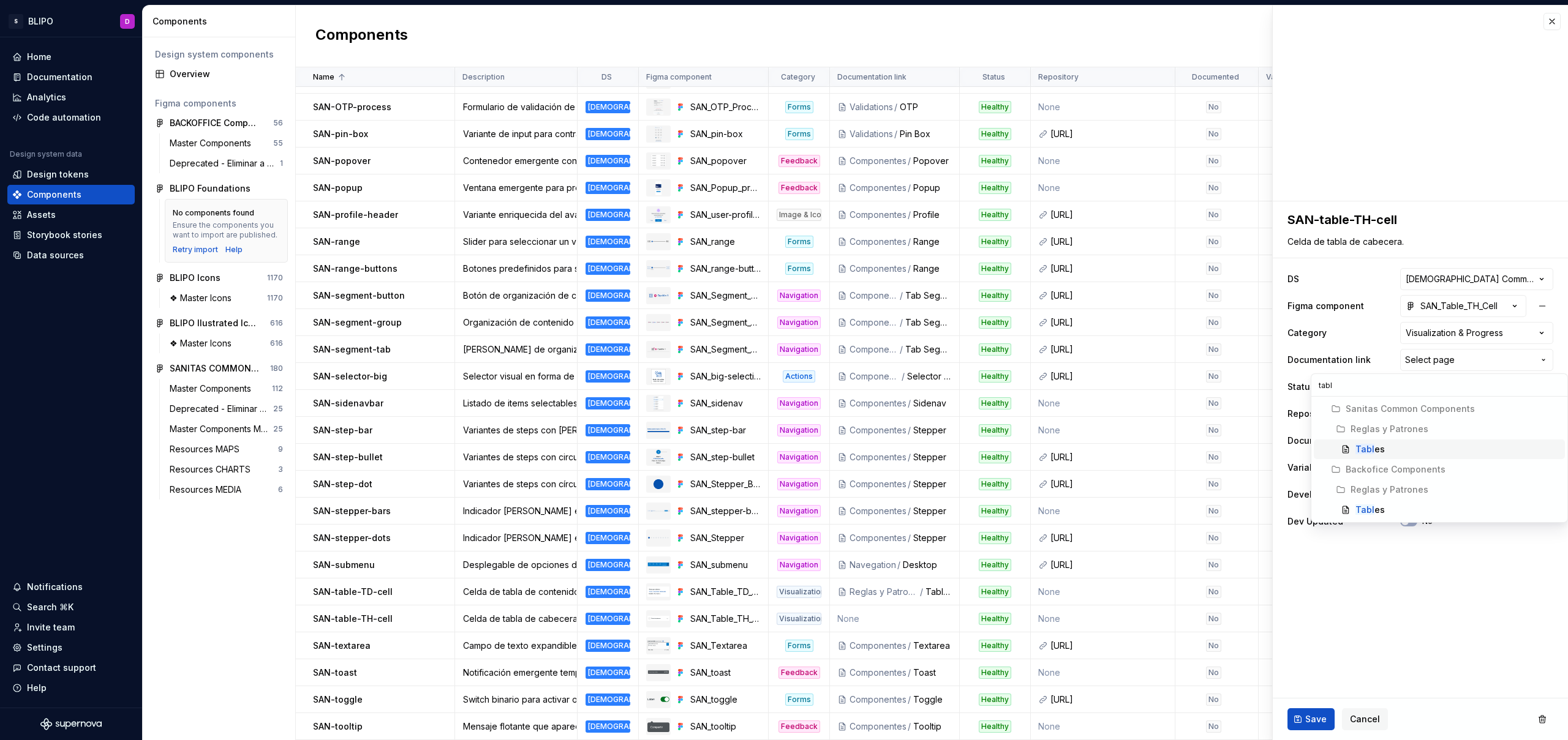
type input "tabl"
click at [1382, 447] on div "Tabl es" at bounding box center [1370, 449] width 29 height 12
click at [1317, 717] on span "Save" at bounding box center [1315, 718] width 22 height 12
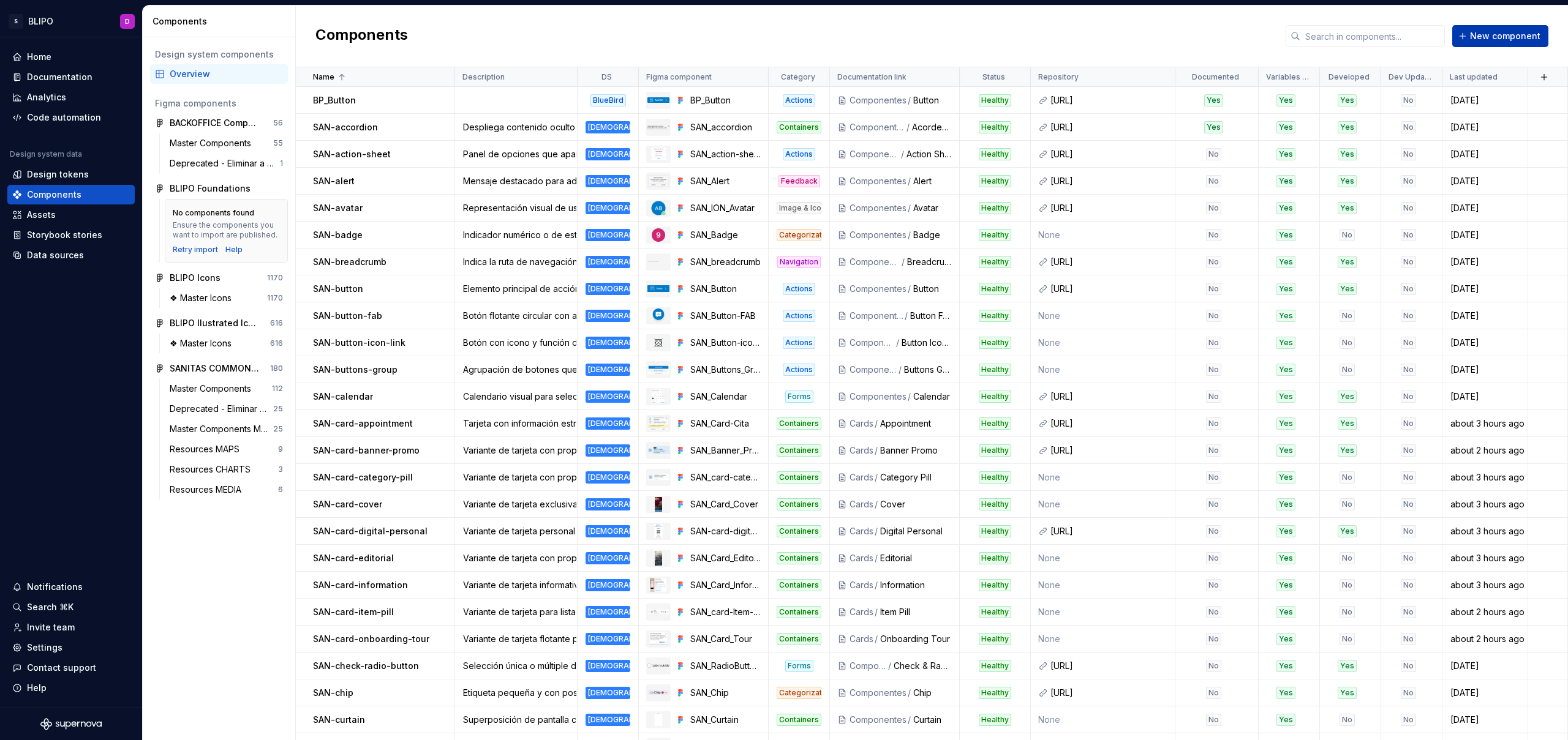
click at [1499, 38] on span "New component" at bounding box center [1505, 36] width 70 height 12
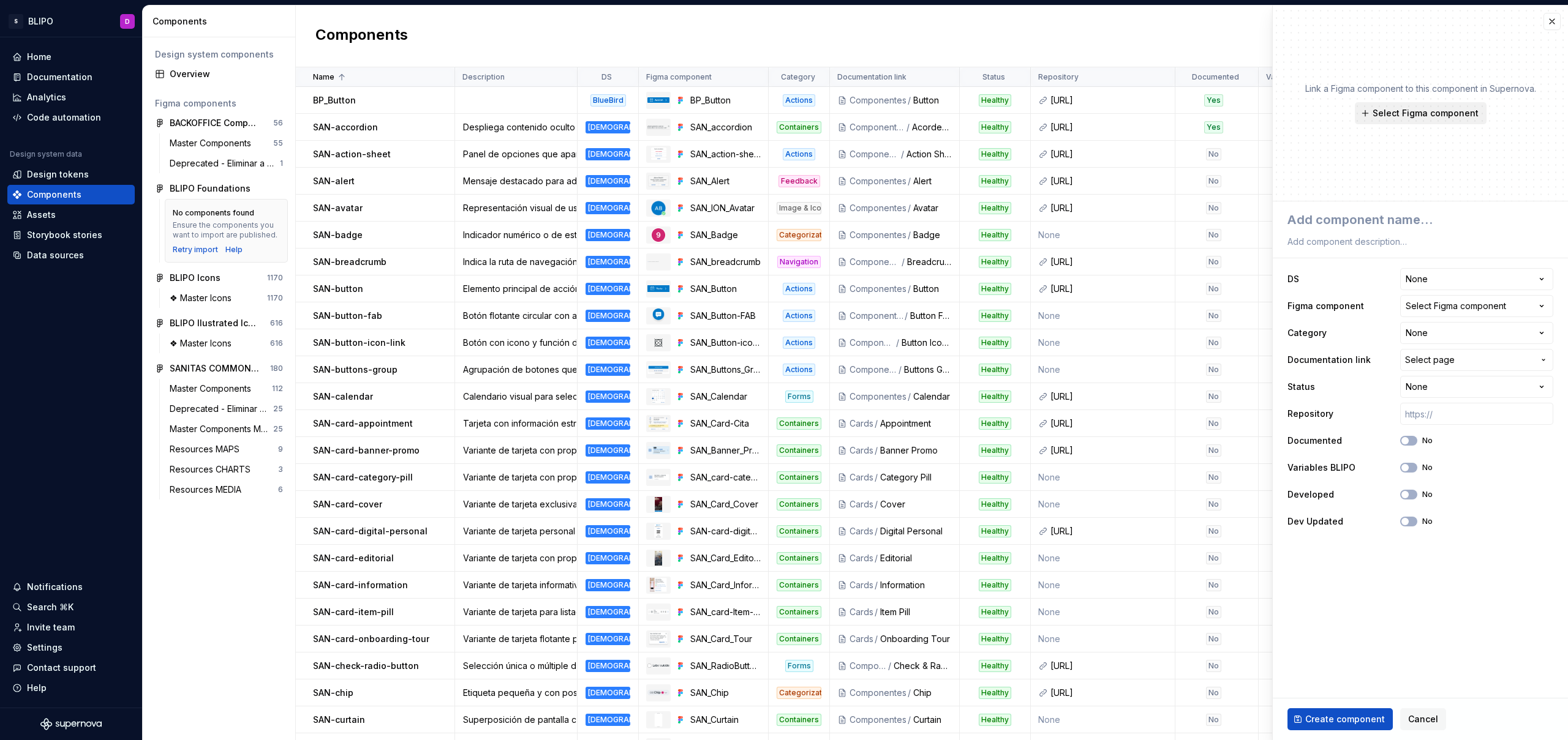
click at [1436, 107] on span "Select Figma component" at bounding box center [1425, 113] width 106 height 12
type textarea "*"
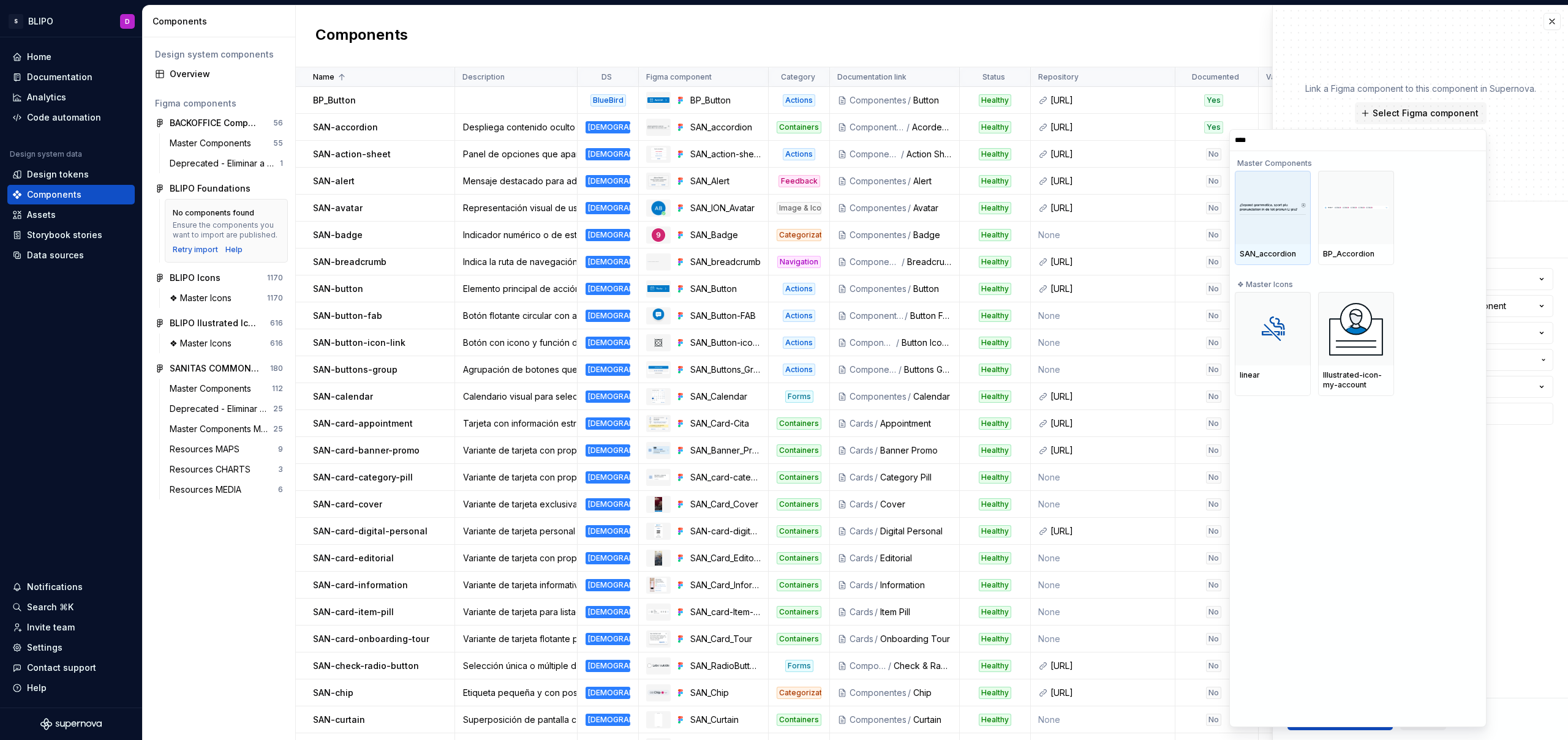
type input "*****"
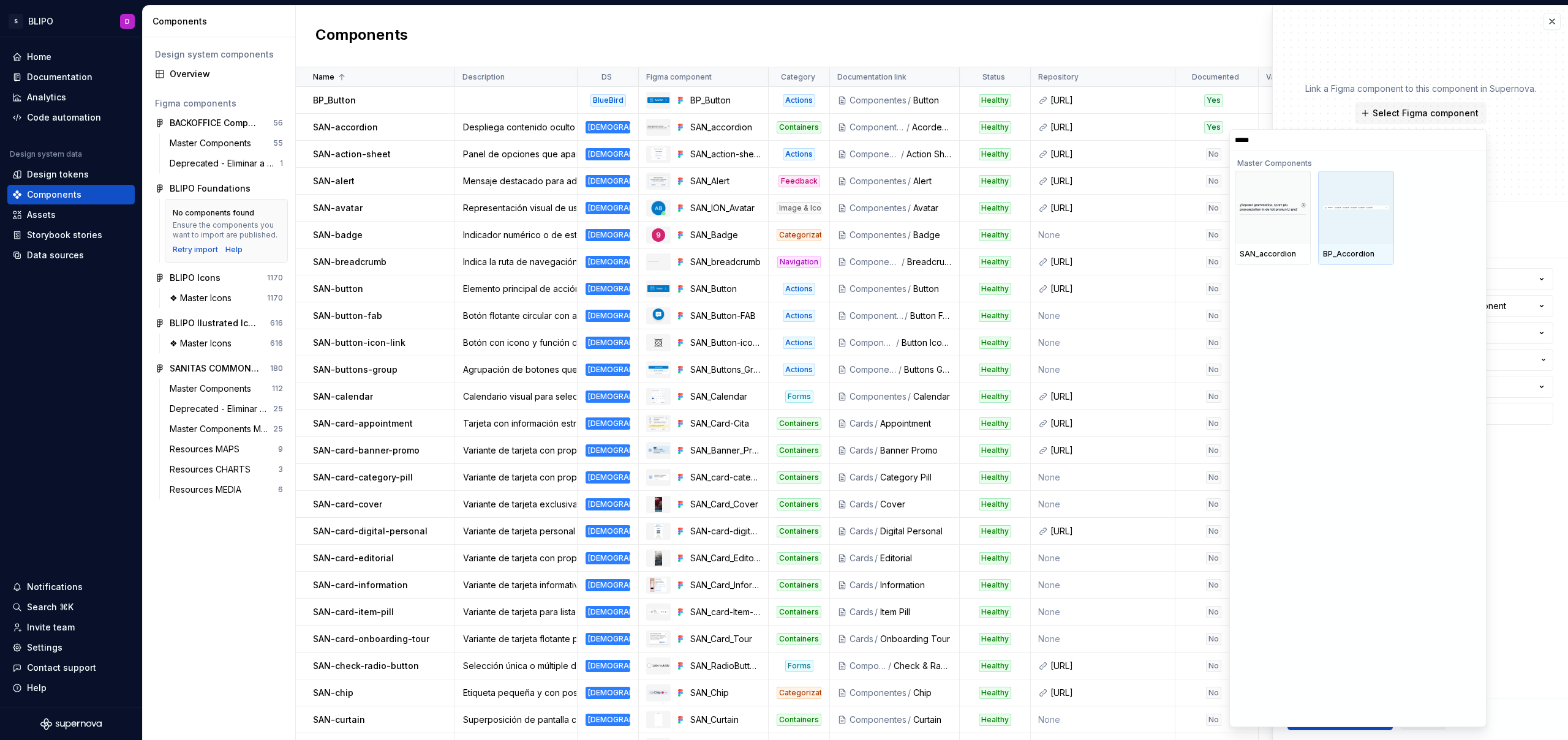
click at [1337, 246] on div "BP_Accordion" at bounding box center [1356, 254] width 76 height 21
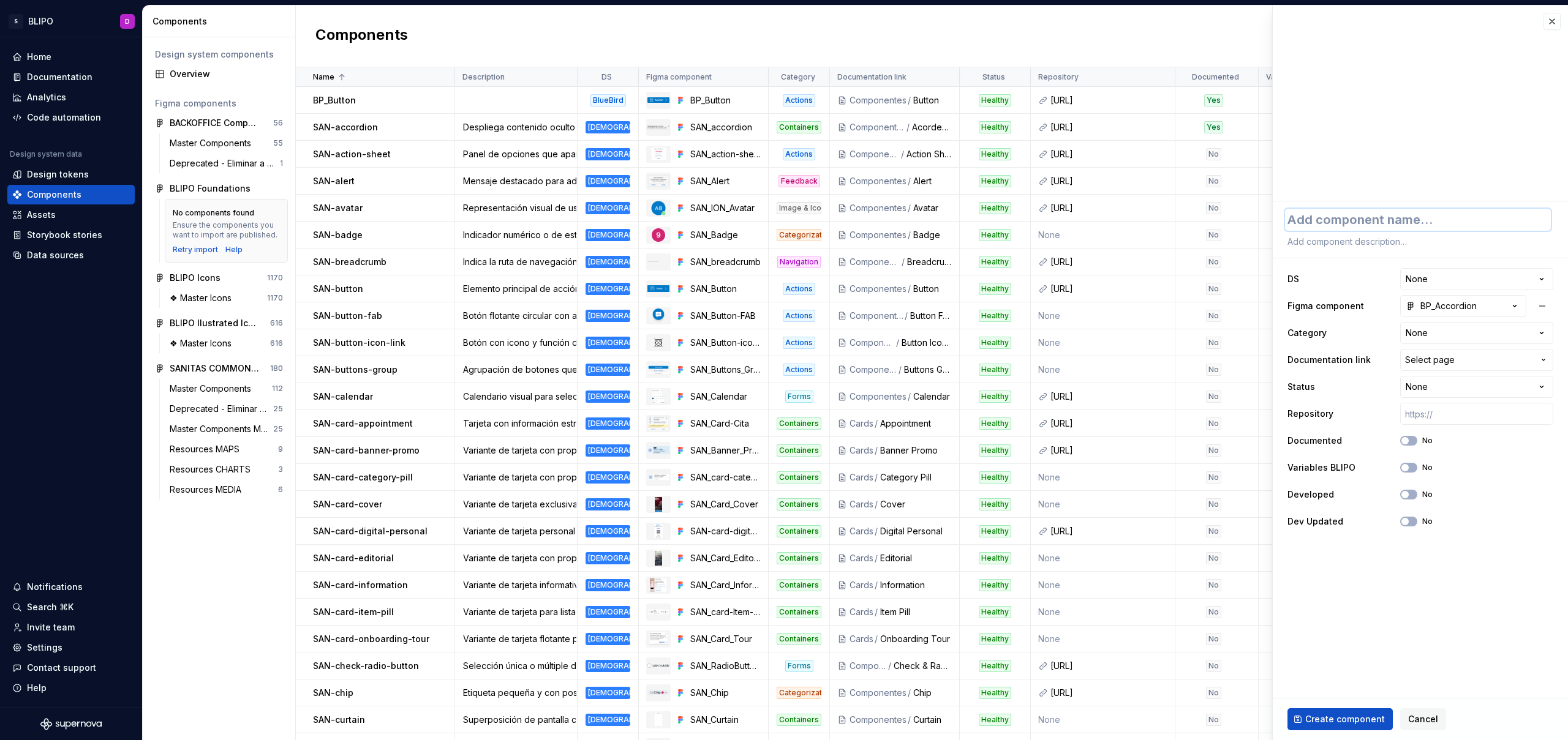
click at [1340, 223] on textarea at bounding box center [1418, 219] width 266 height 22
type textarea "*"
type textarea "B"
type textarea "*"
type textarea "BP"
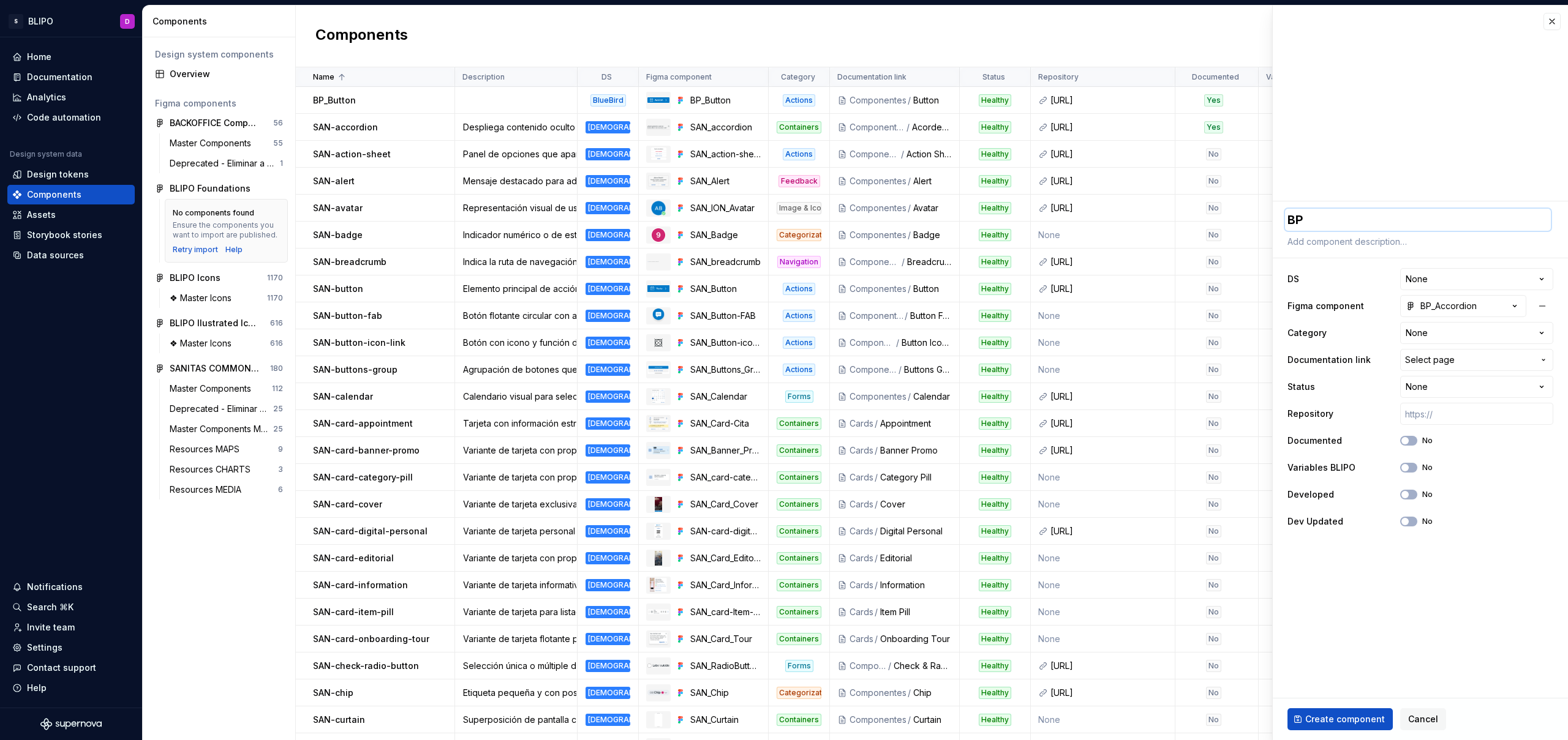
type textarea "*"
type textarea "BP_"
type textarea "*"
type textarea "BP"
type textarea "*"
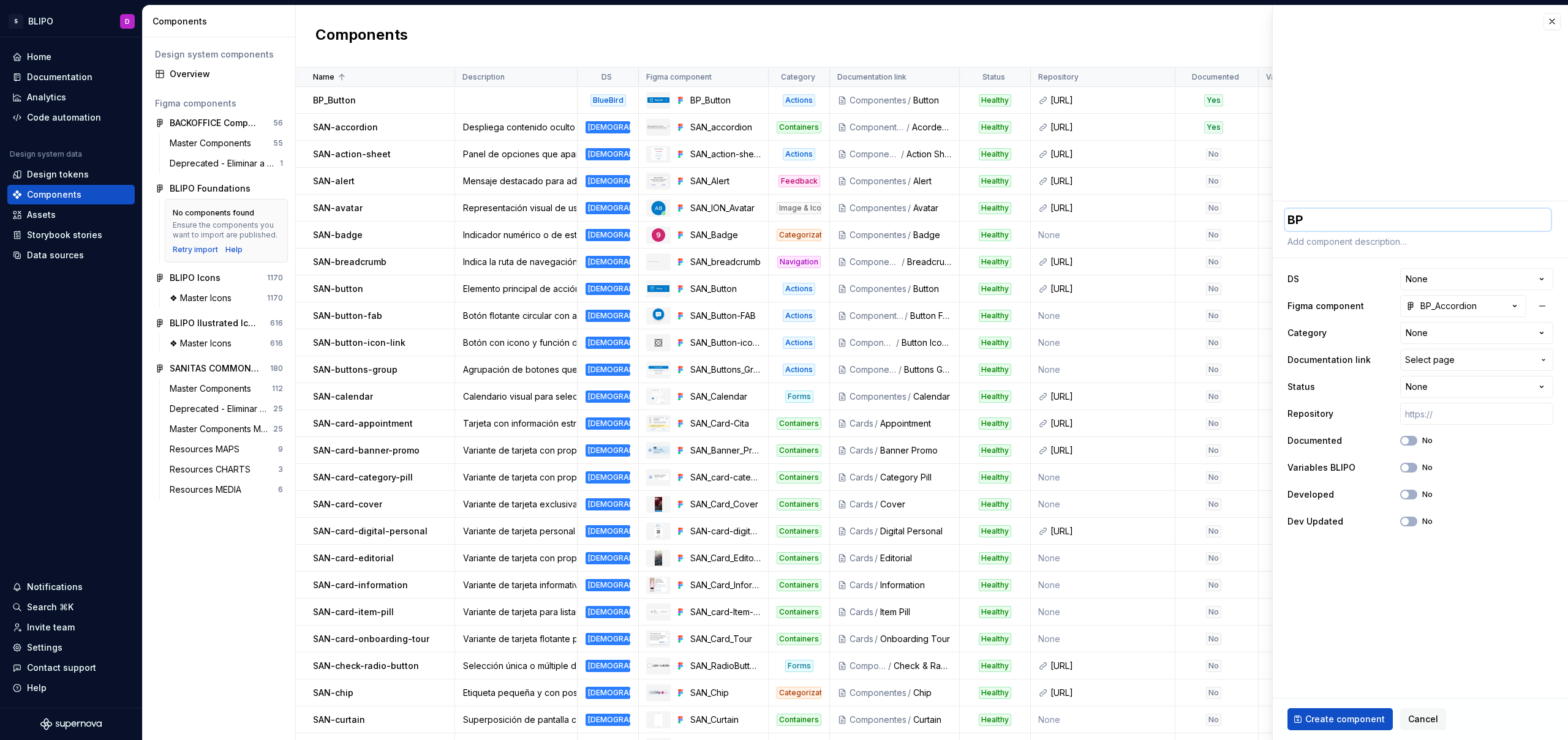
type textarea "BP-"
type textarea "*"
type textarea "BP-a"
type textarea "*"
type textarea "BP-ac"
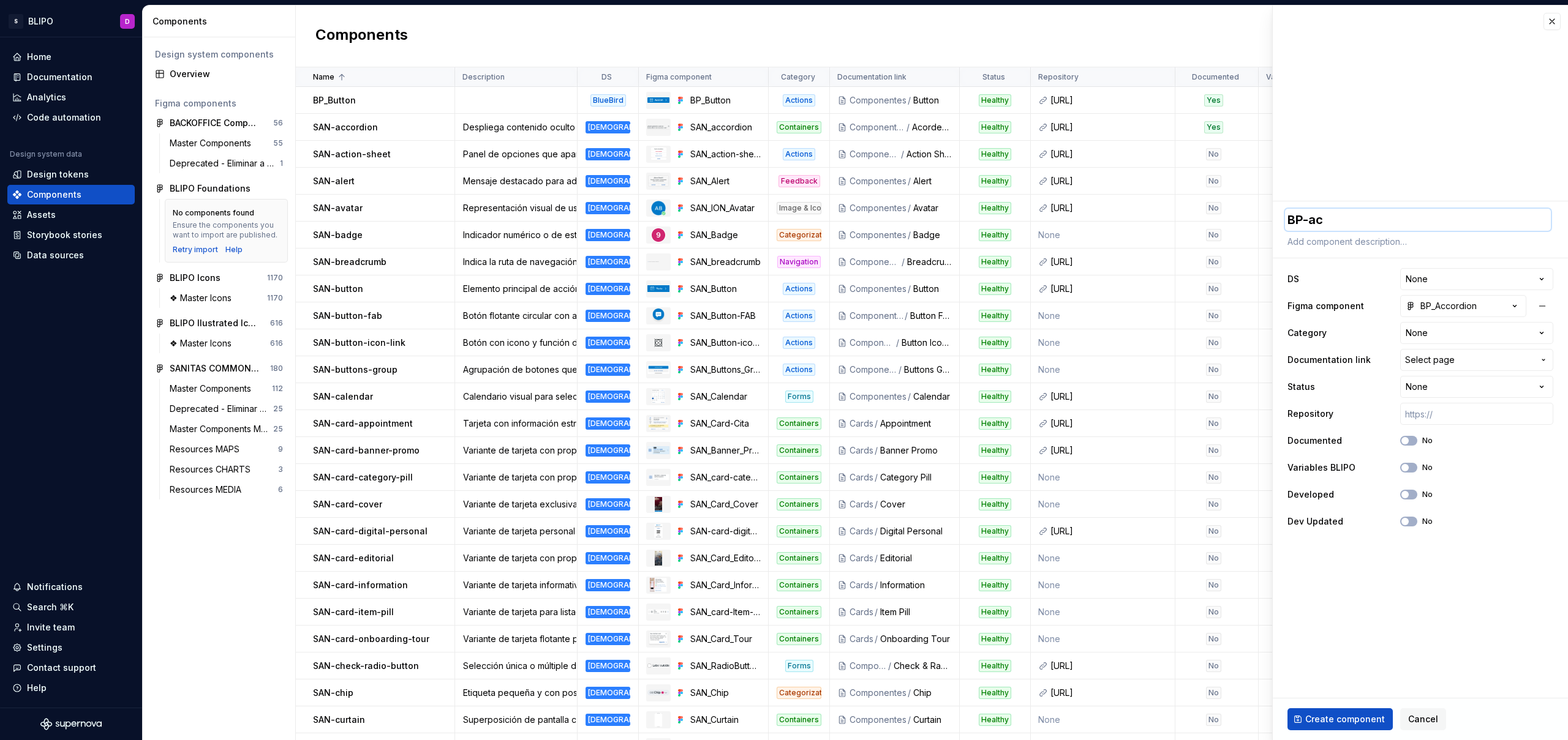
type textarea "*"
type textarea "BP-acc"
type textarea "*"
type textarea "BP-acco"
type textarea "*"
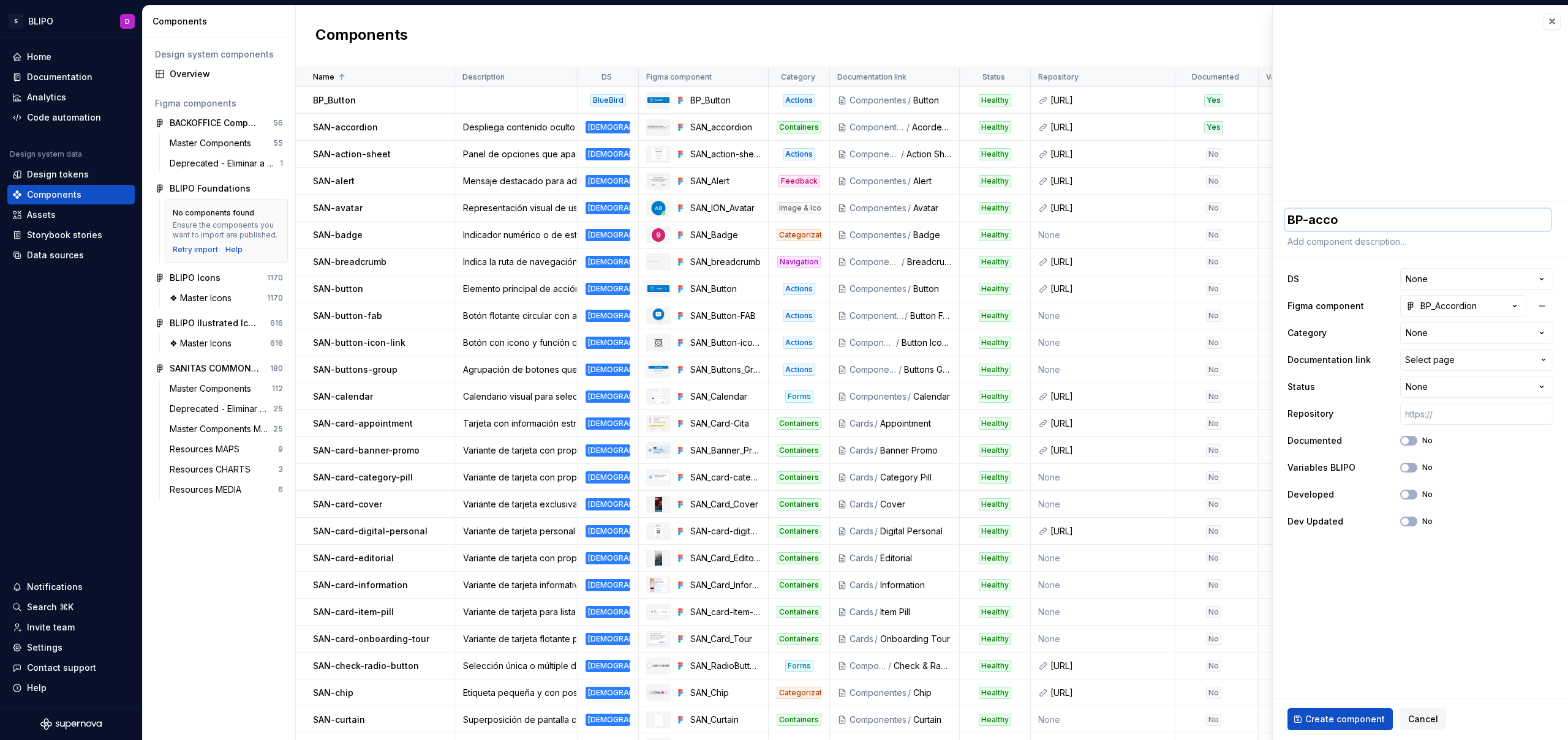
type textarea "BP-accor"
type textarea "*"
type textarea "BP-accord"
type textarea "*"
type textarea "BP-accorde"
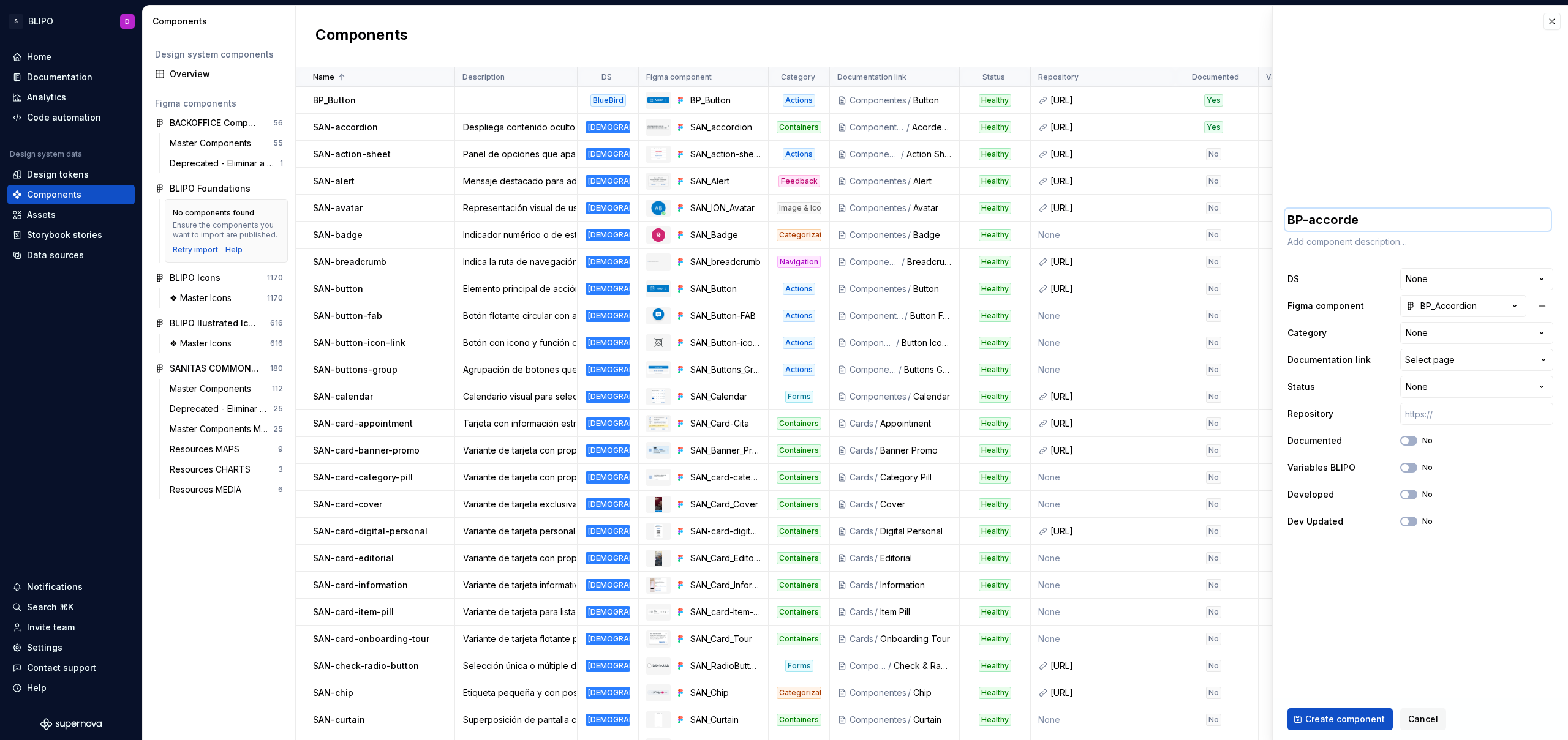
type textarea "*"
type textarea "BP-accordeo"
type textarea "*"
type textarea "BP-accordeon"
type textarea "*"
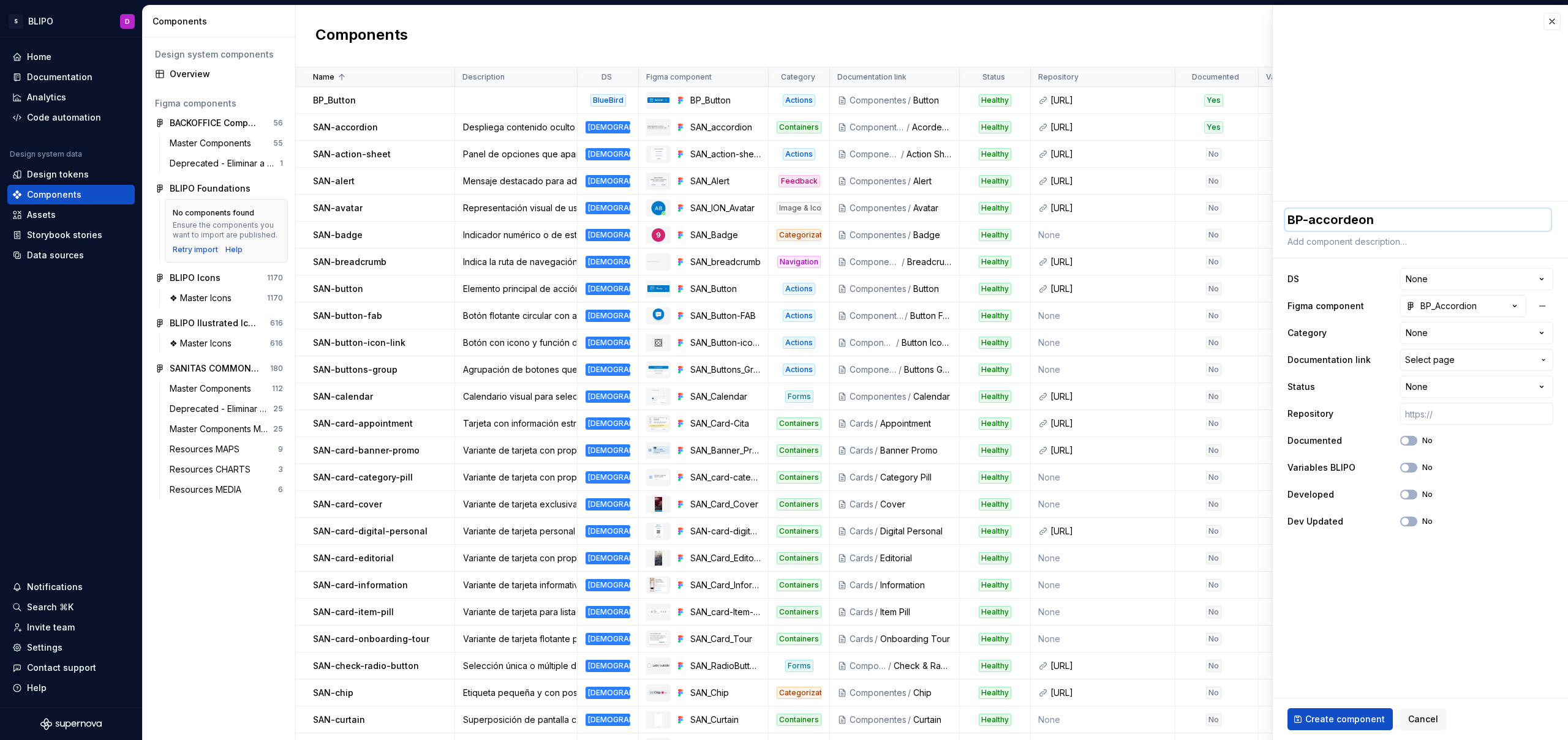
type textarea "BP-accordeo"
type textarea "*"
type textarea "BP-accorde"
type textarea "*"
type textarea "BP-accord"
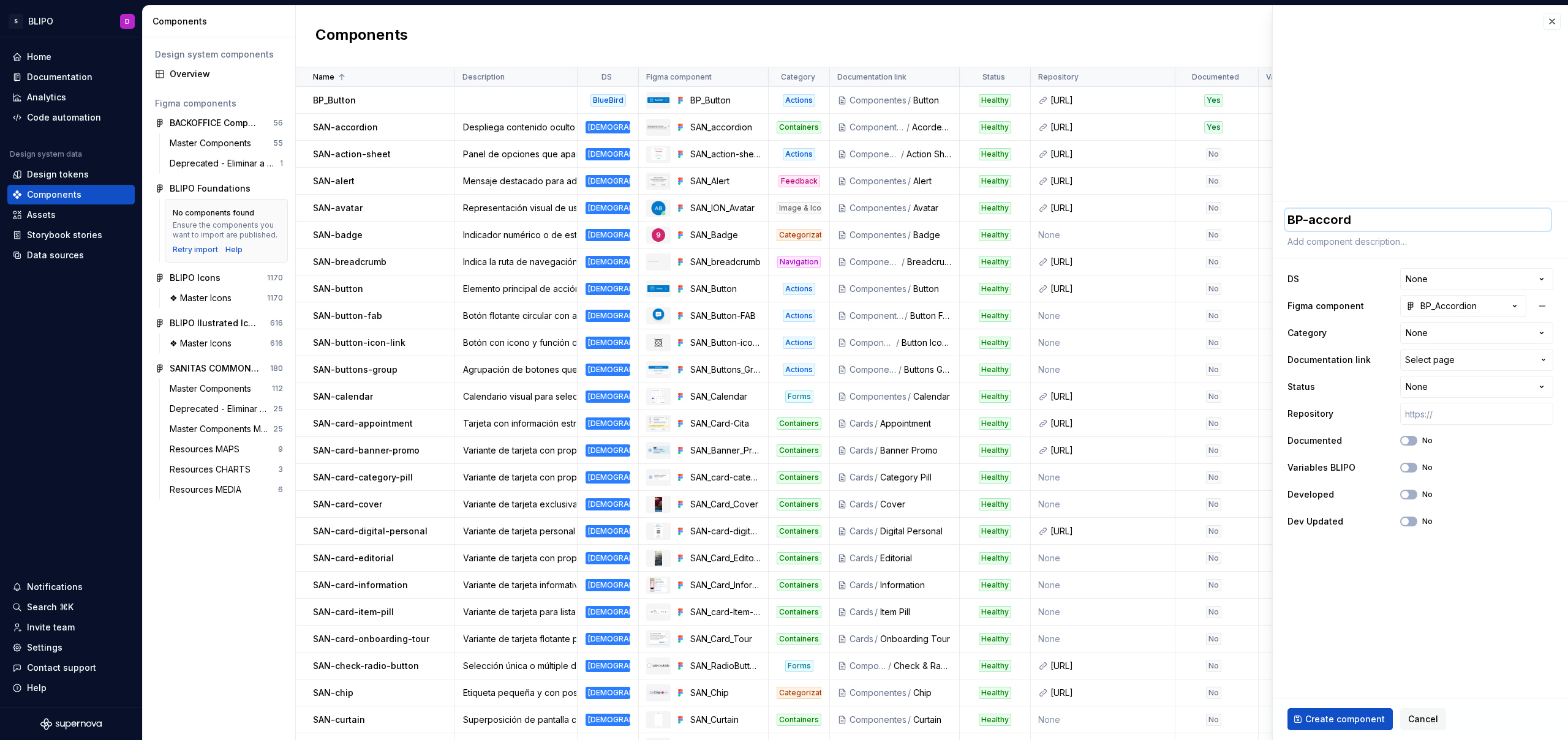
type textarea "*"
type textarea "BP-accordio"
type textarea "*"
type textarea "BP-accordion"
click at [1380, 240] on textarea at bounding box center [1418, 241] width 266 height 17
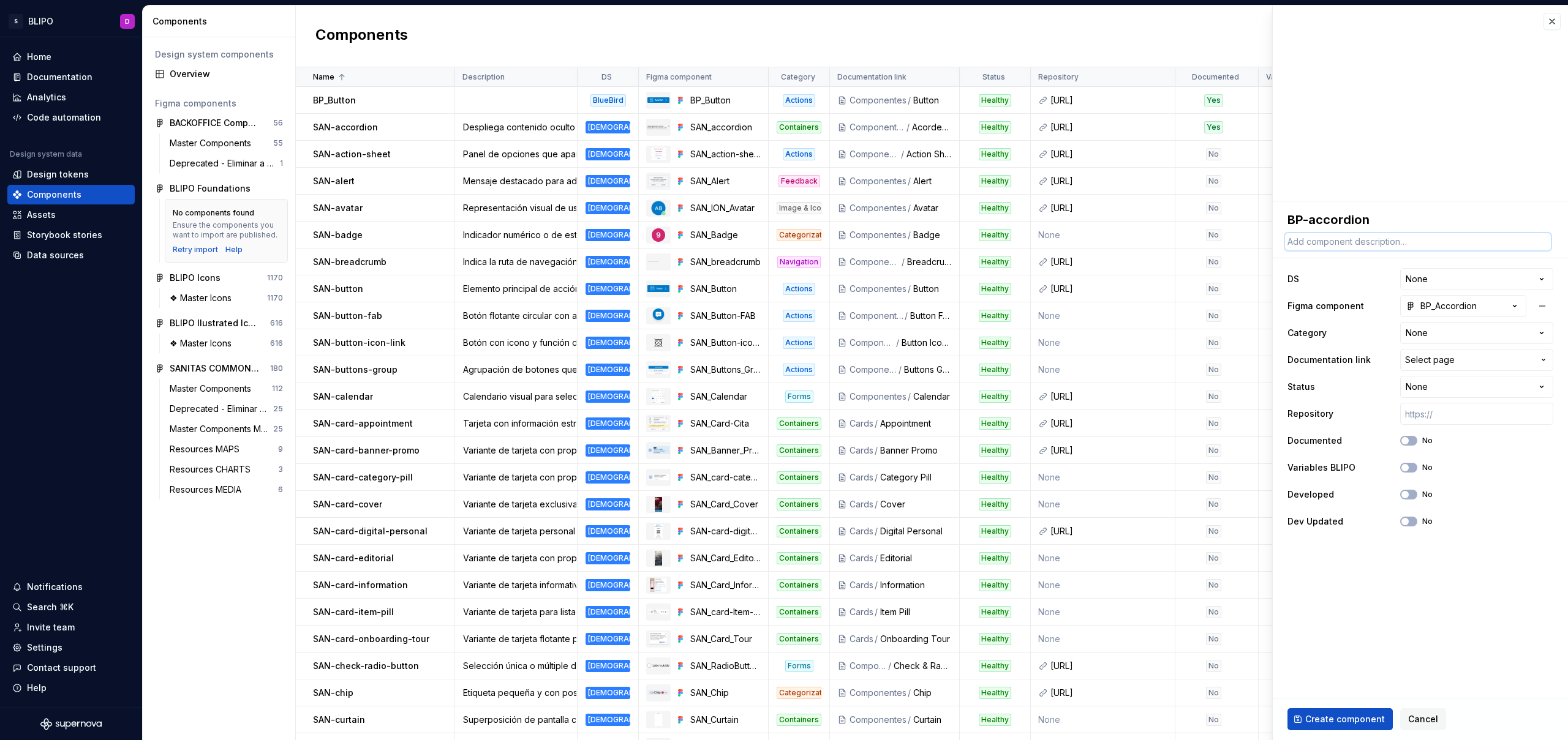
paste textarea "es una pila vertical de encabezados interactivos que se utilizan para alternar …"
type textarea "*"
type textarea "es una pila vertical de encabezados interactivos que se utilizan para alternar …"
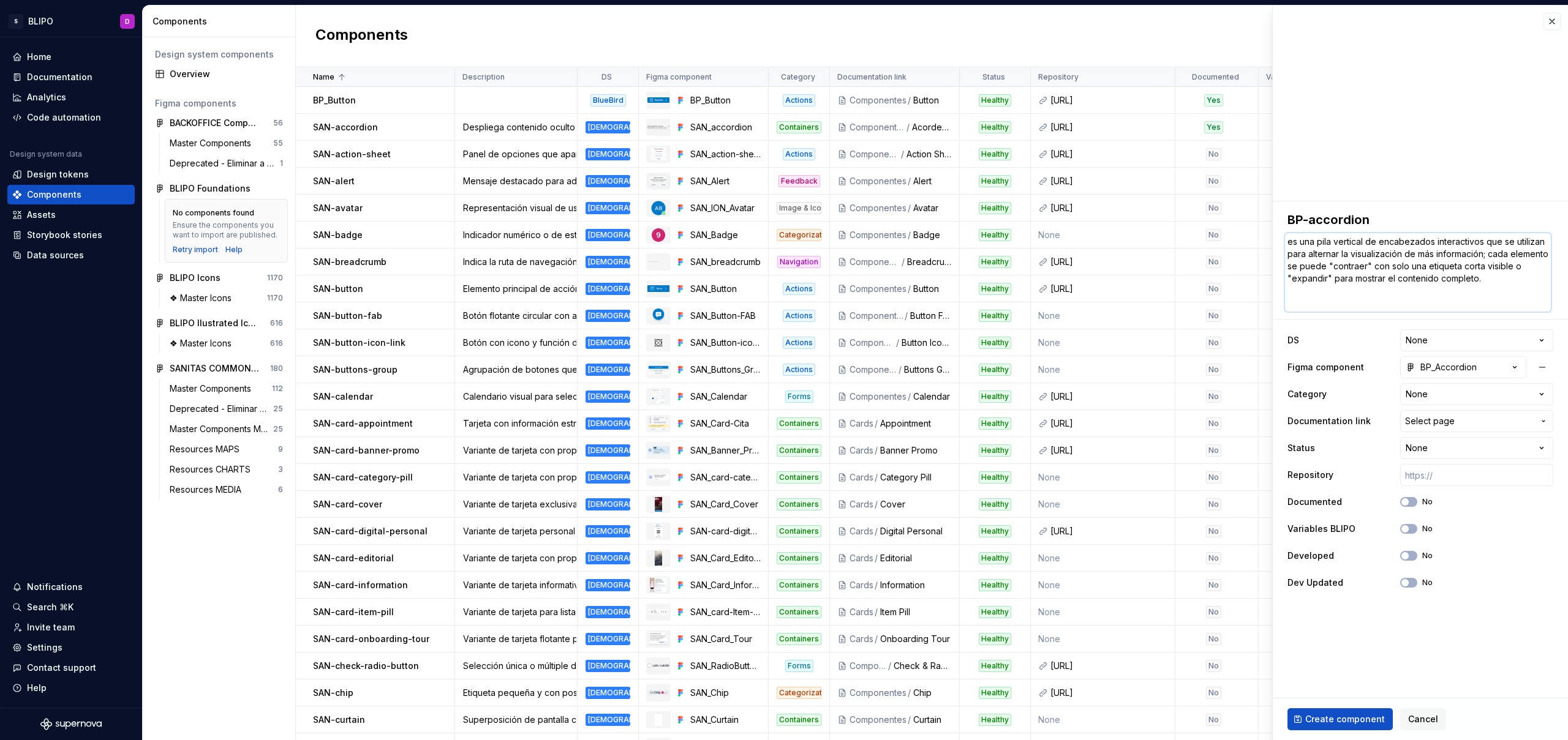
type textarea "*"
type textarea "es una pila vertical de encabezados interactivos que se utilizan para alternar …"
type textarea "*"
type textarea "es una pila vertical de encabezados interactivos que se utilizan para alternar …"
drag, startPoint x: 1321, startPoint y: 243, endPoint x: 1274, endPoint y: 243, distance: 47.0
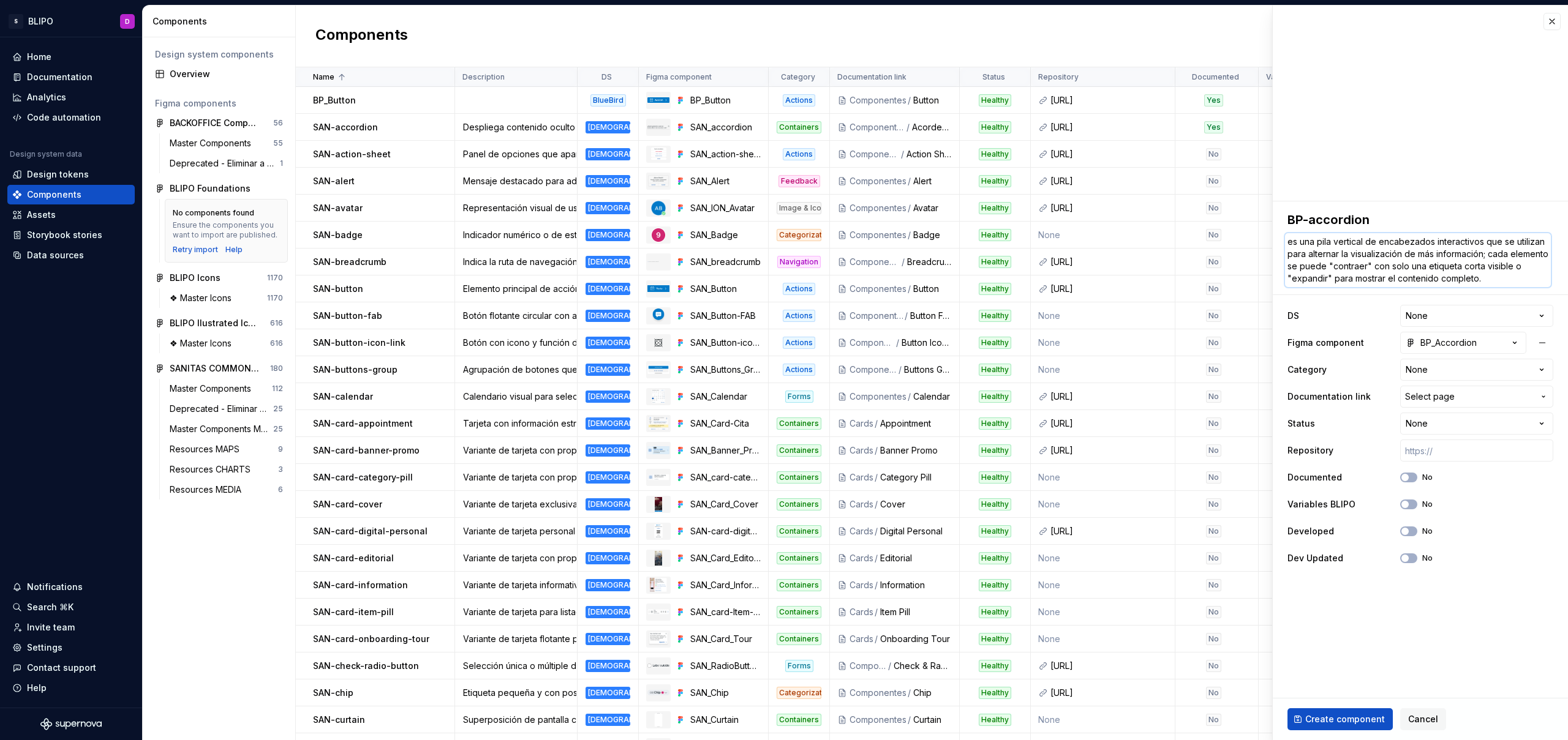
click at [1274, 243] on div "**********" at bounding box center [1421, 390] width 295 height 378
type textarea "*"
type textarea "Pila vertical de encabezados interactivos que se utilizan para alternar la visu…"
click at [1445, 320] on html "S BLIPO D Home Documentation Analytics Code automation Design system data Desig…" at bounding box center [784, 370] width 1568 height 740
select select "**********"
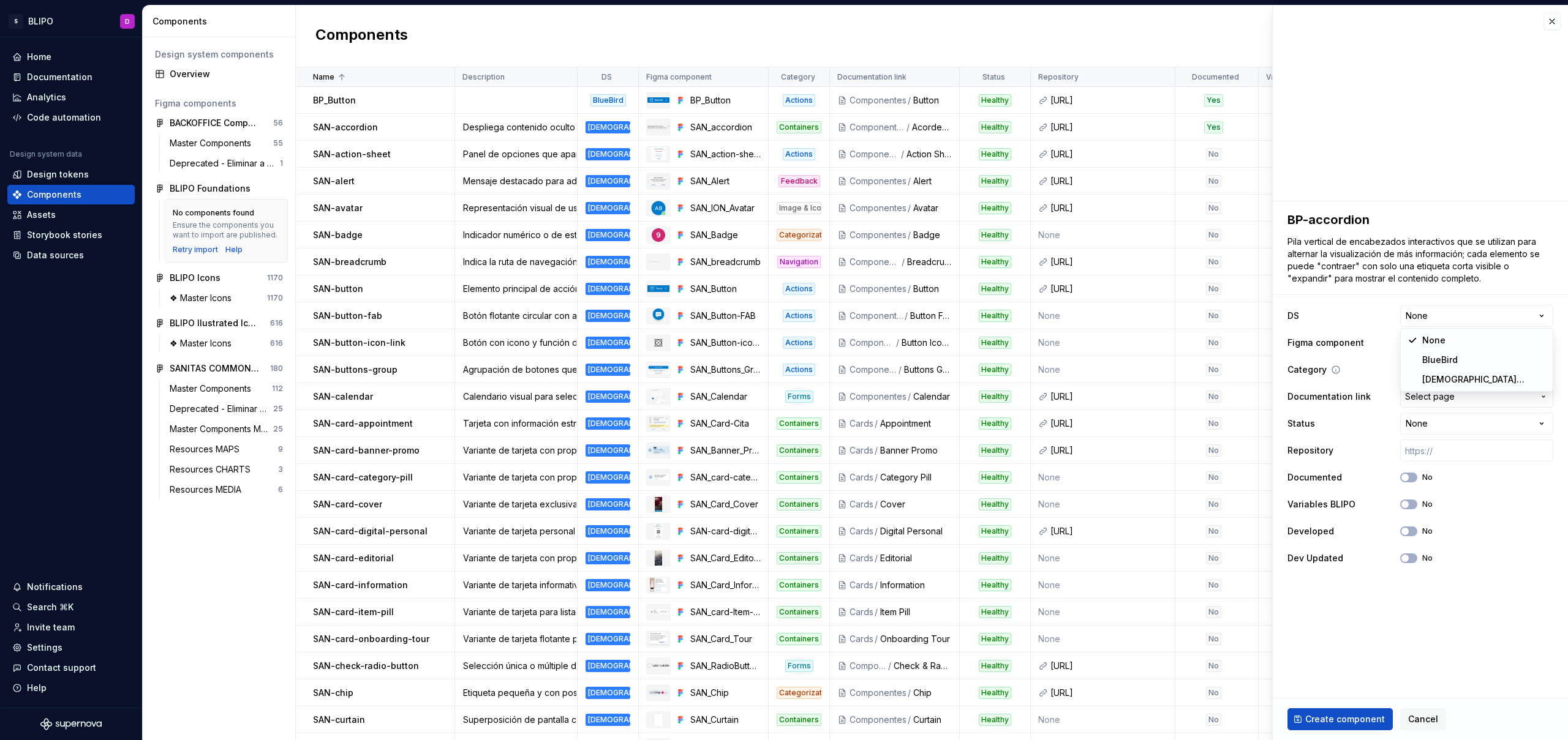
type textarea "*"
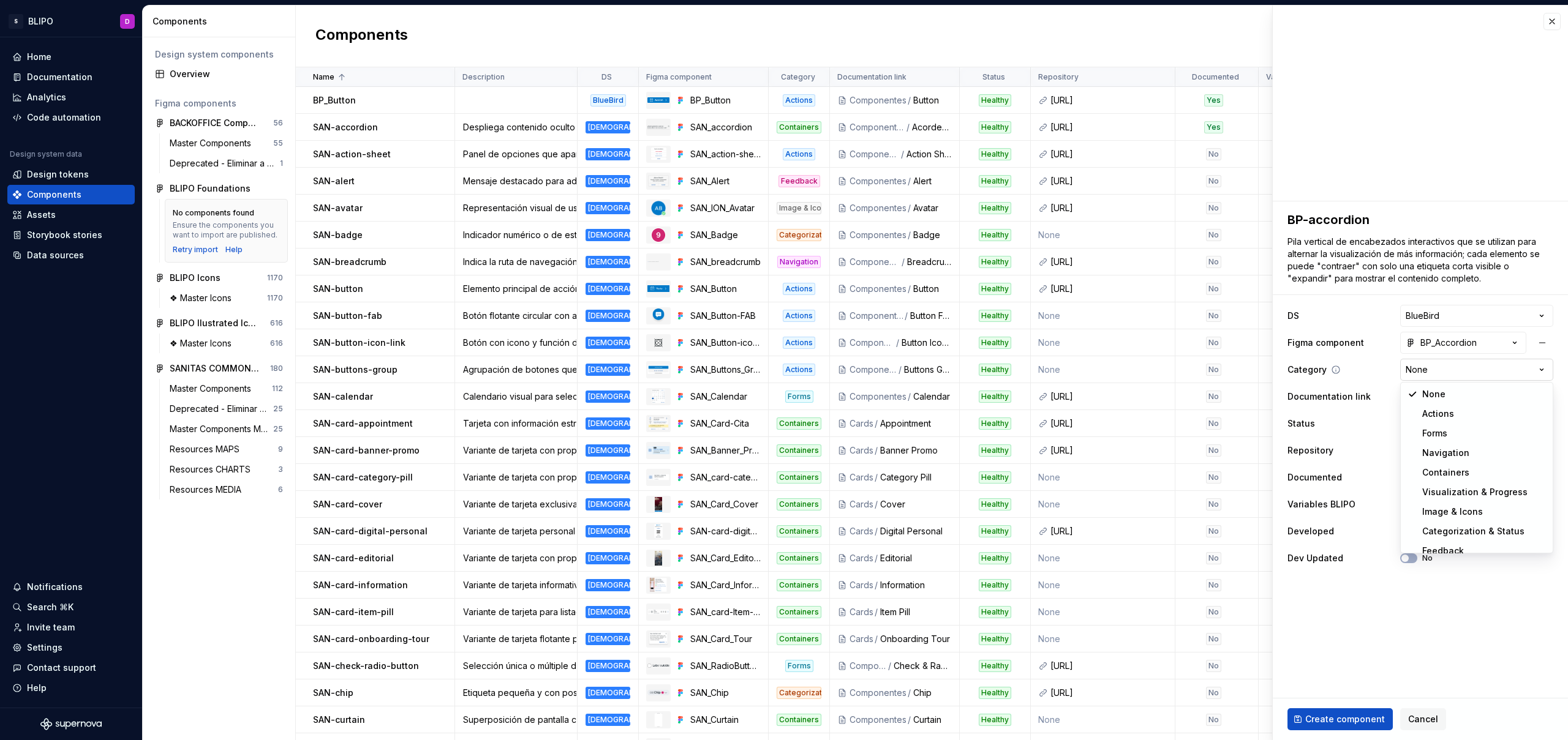
click at [1490, 370] on html "S BLIPO D Home Documentation Analytics Code automation Design system data Desig…" at bounding box center [784, 370] width 1568 height 740
select select "**********"
type textarea "*"
click at [1457, 397] on span "Select page" at bounding box center [1468, 396] width 129 height 12
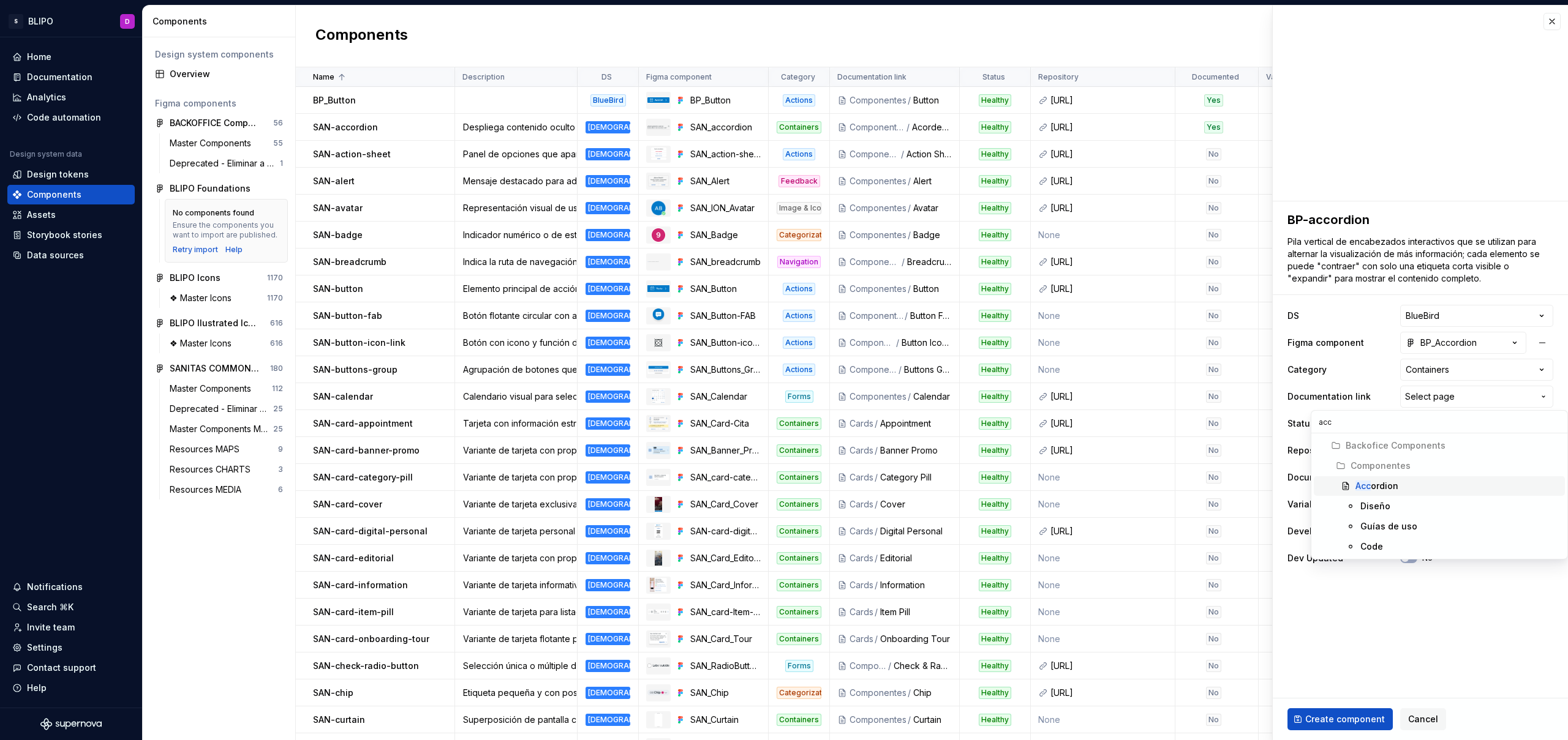
type input "acc"
click at [1405, 488] on div "Acc ordion" at bounding box center [1458, 486] width 205 height 12
type textarea "*"
click at [1529, 424] on html "S BLIPO D Home Documentation Analytics Code automation Design system data Desig…" at bounding box center [784, 370] width 1568 height 740
select select "**********"
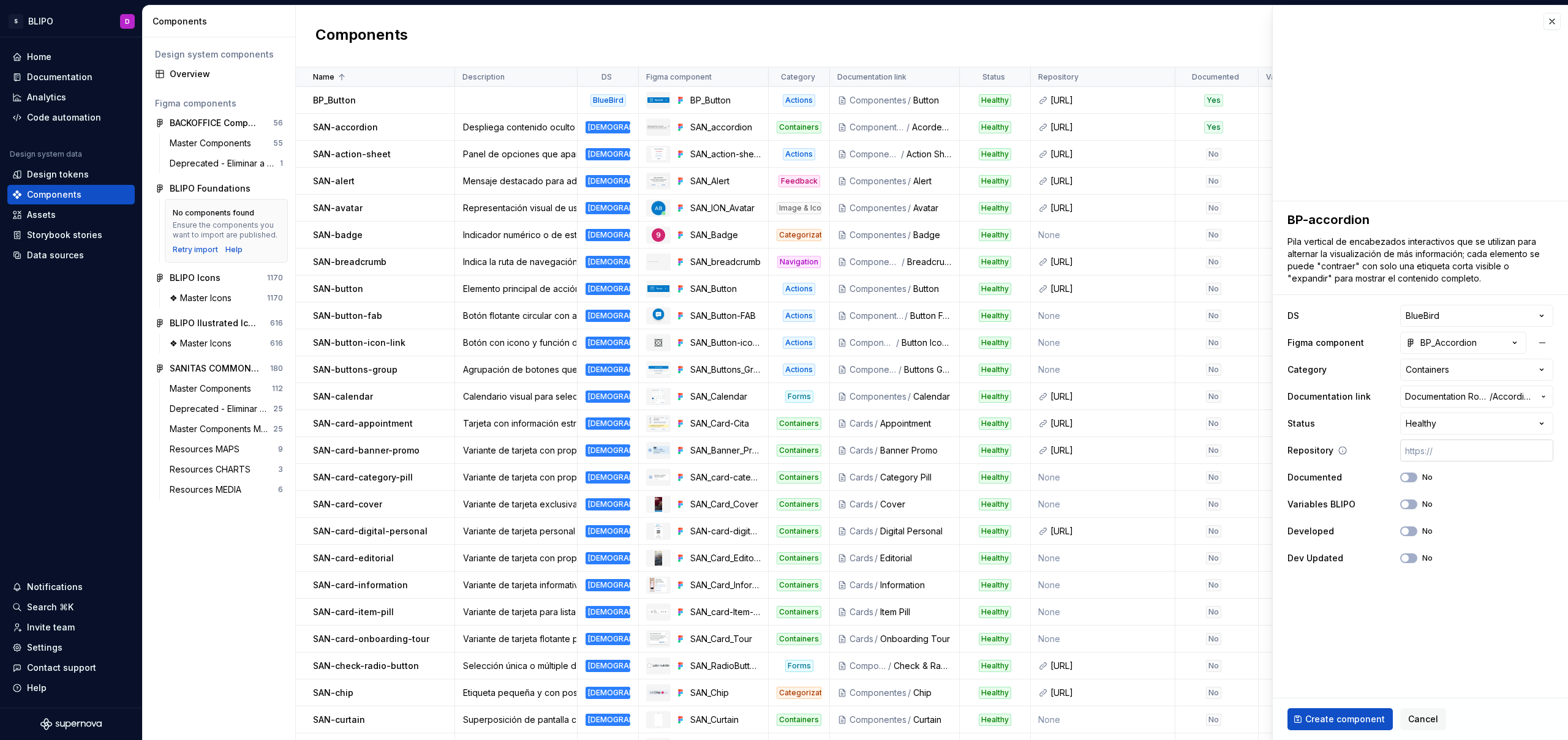
click at [1436, 452] on input "text" at bounding box center [1476, 450] width 153 height 22
paste input "https://ic.sanitas.dom/ui-libraries/@sanitas/bb-components/storybook/latest/?pa…"
type textarea "*"
type input "https://ic.sanitas.dom/ui-libraries/@sanitas/bb-components/storybook/latest/?pa…"
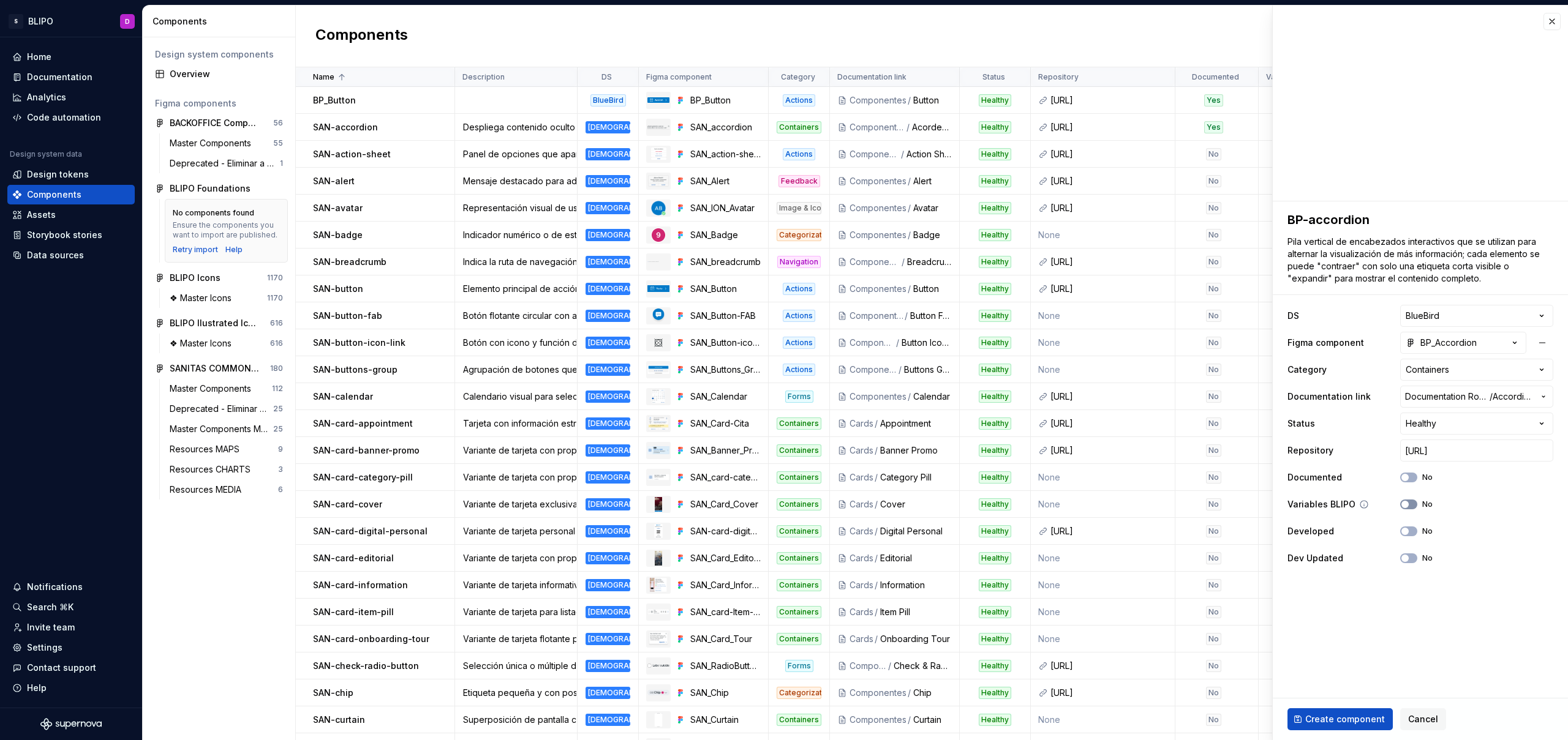
drag, startPoint x: 1406, startPoint y: 504, endPoint x: 1407, endPoint y: 510, distance: 6.1
click at [1407, 504] on span "button" at bounding box center [1405, 504] width 8 height 8
click at [1412, 528] on button "No" at bounding box center [1408, 532] width 17 height 9
click at [1408, 559] on icon "button" at bounding box center [1405, 559] width 9 height 8
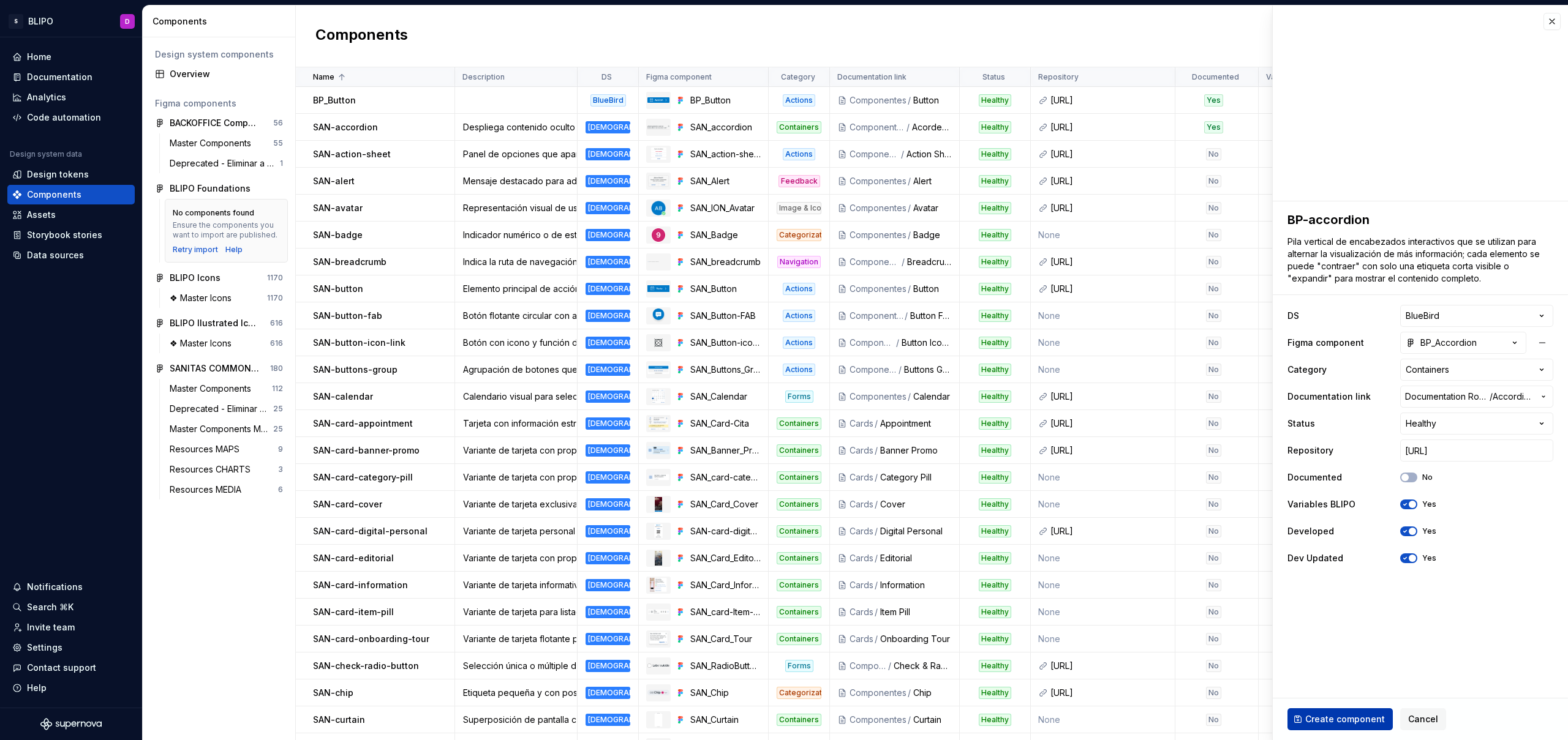
click at [1337, 718] on span "Create component" at bounding box center [1344, 718] width 80 height 12
type textarea "*"
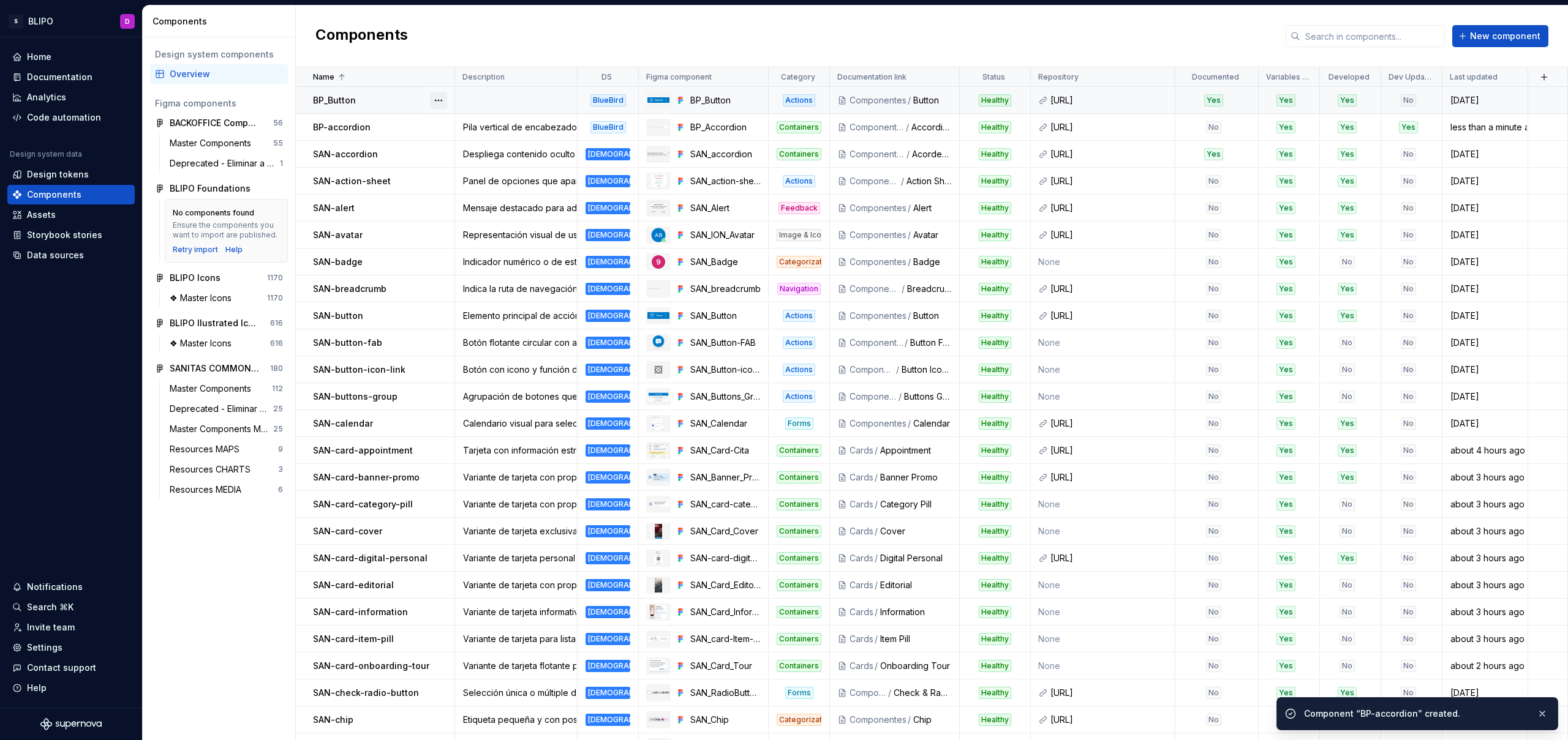
click at [438, 101] on button "button" at bounding box center [439, 100] width 17 height 17
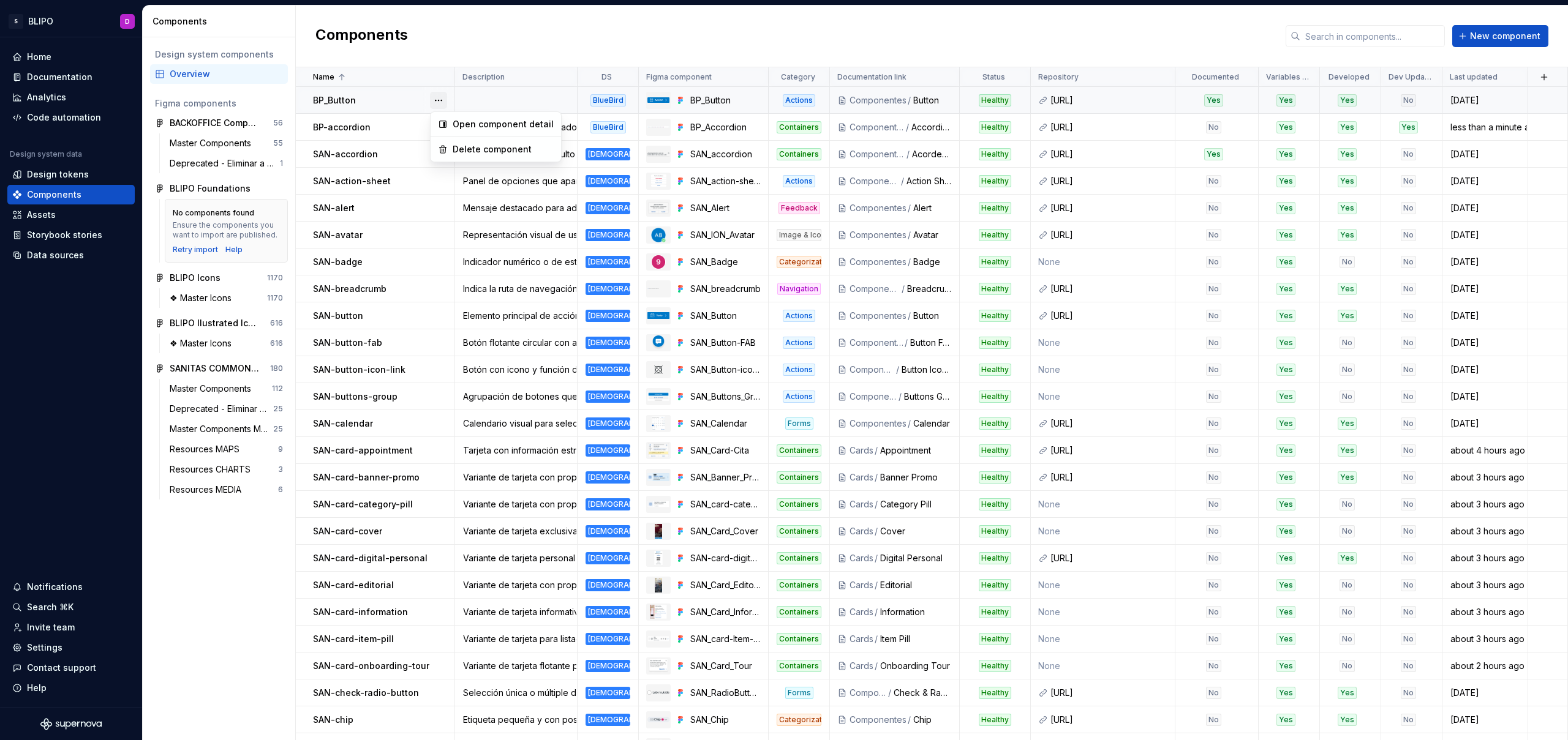
click at [441, 100] on button "button" at bounding box center [439, 100] width 17 height 17
click at [472, 124] on div "Open component detail" at bounding box center [504, 124] width 101 height 12
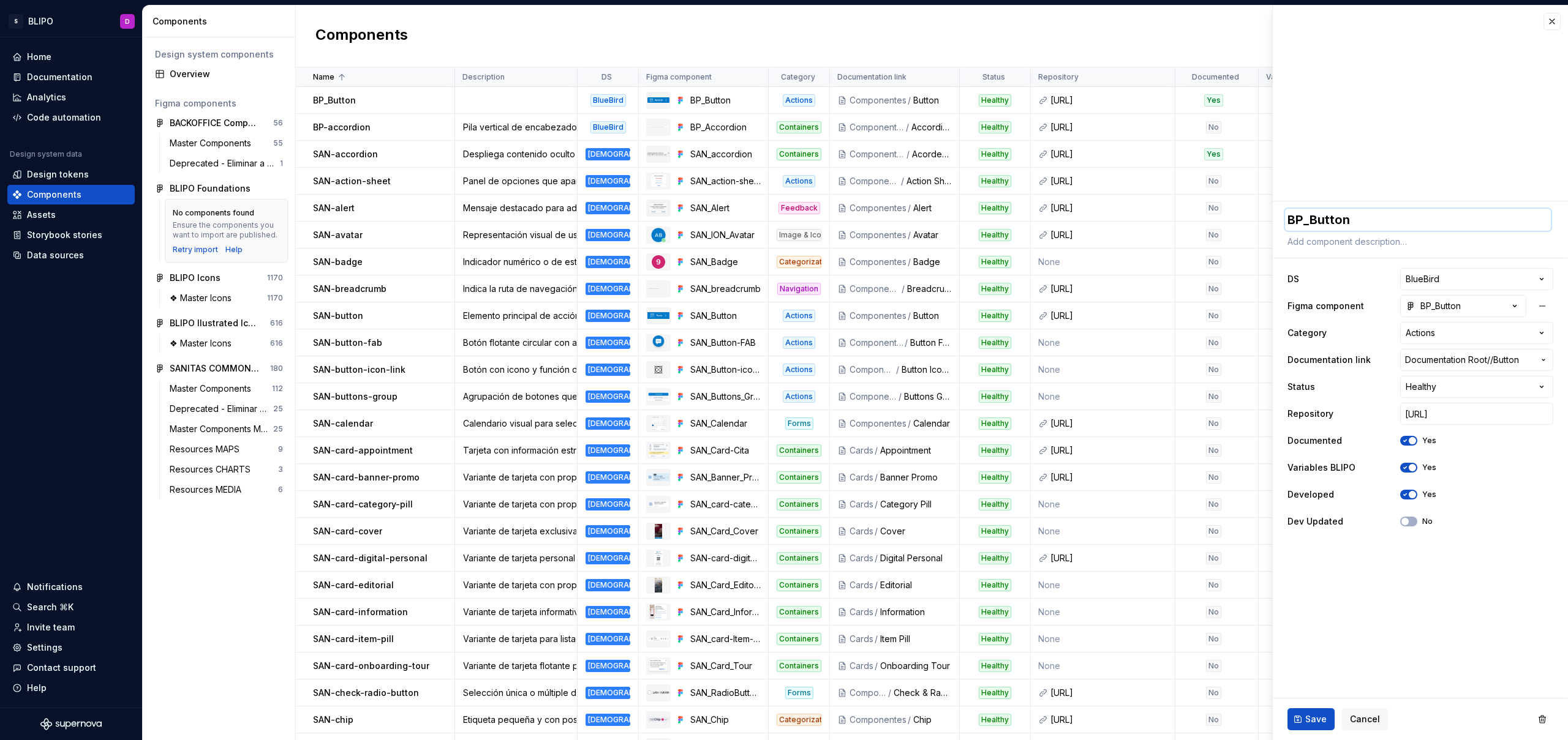
click at [1313, 221] on textarea "BP_Button" at bounding box center [1418, 219] width 266 height 22
type textarea "*"
type textarea "BP_utton"
type textarea "*"
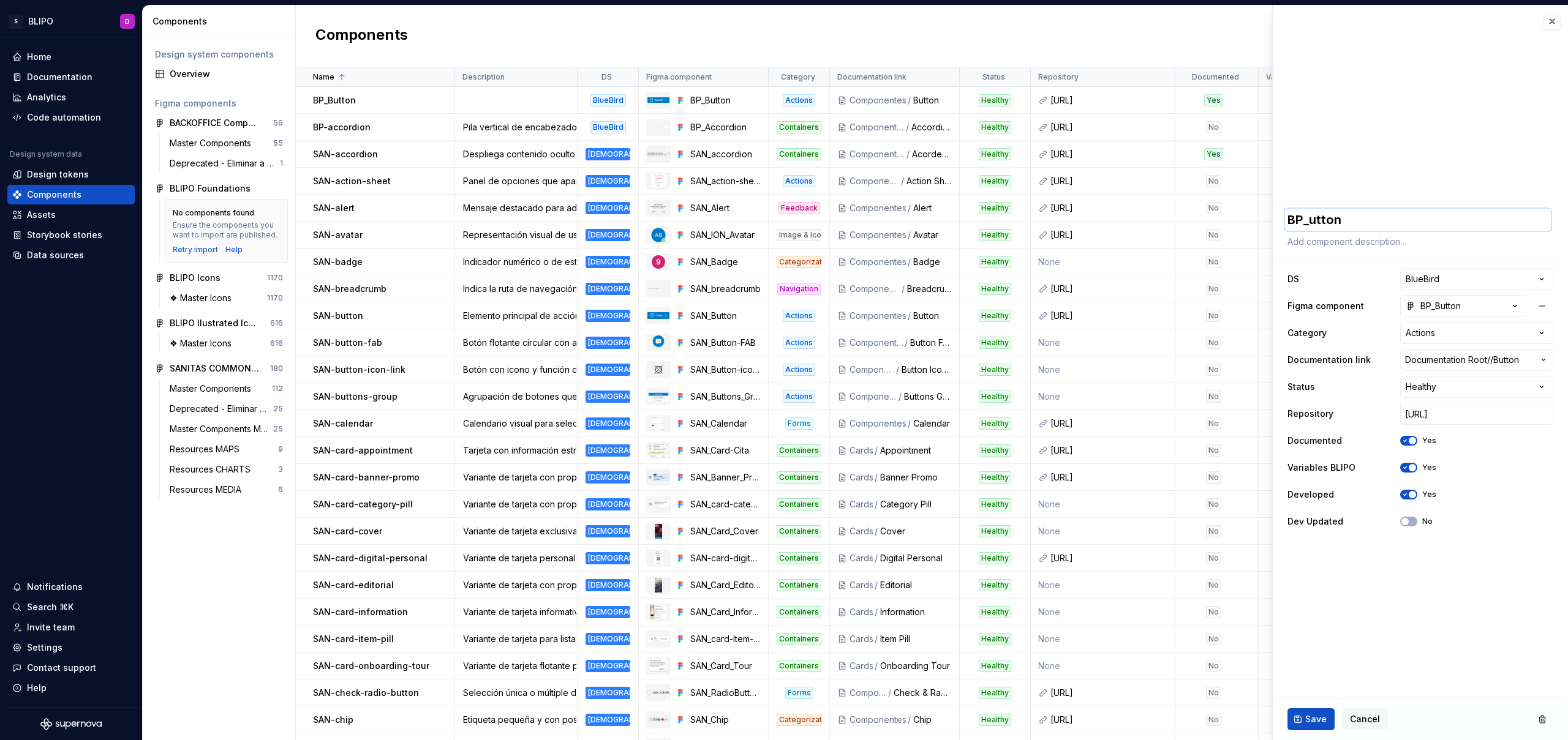
type textarea "BPutton"
type textarea "*"
type textarea "BP-utton"
type textarea "*"
type textarea "BP-button"
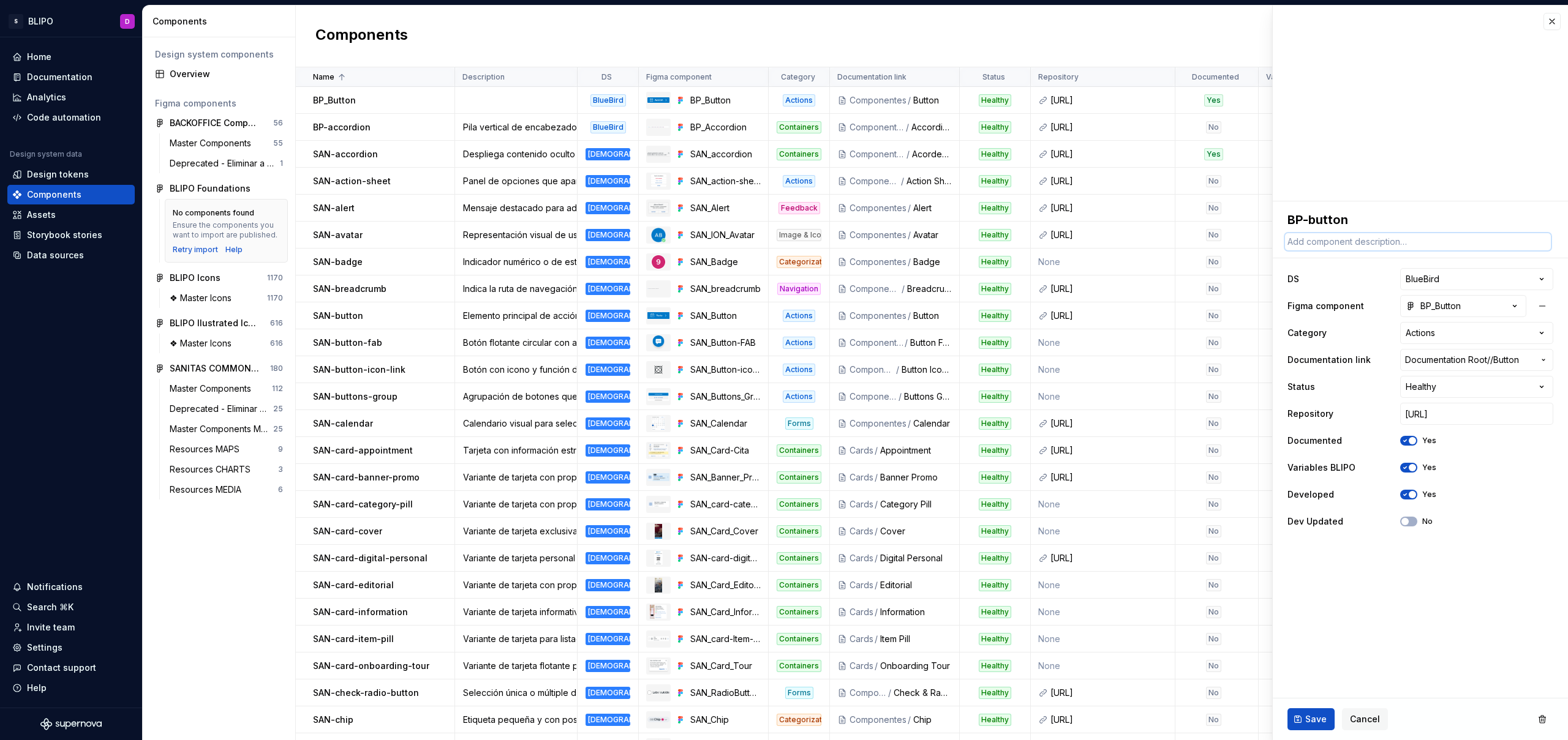
click at [1359, 243] on textarea at bounding box center [1418, 241] width 266 height 17
paste textarea "Los botones activan una acción, como enviar un formulario o mostrar/ocultar un …"
type textarea "*"
type textarea "Los botones activan una acción, como enviar un formulario o mostrar/ocultar un …"
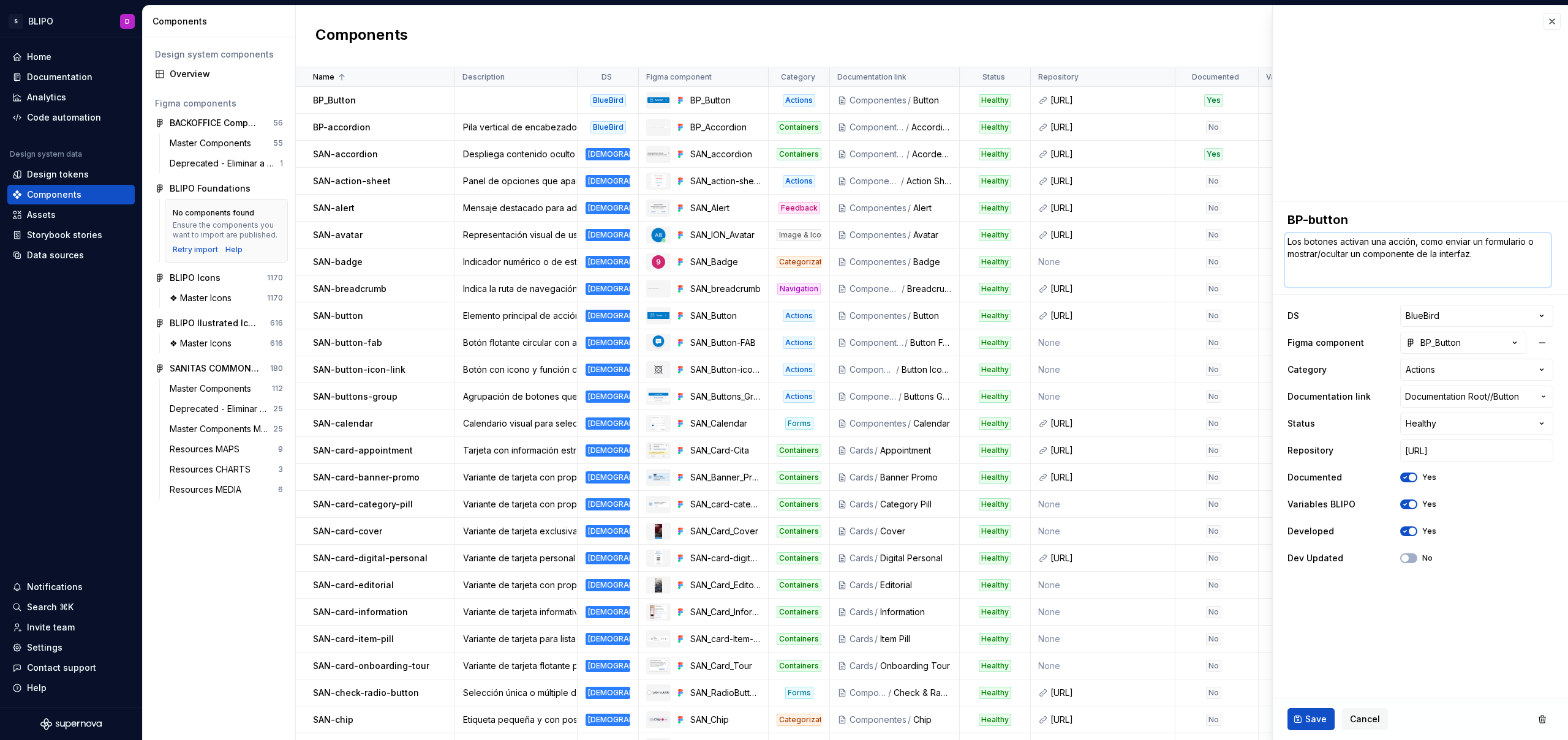
type textarea "*"
type textarea "Los botones activan una acción, como enviar un formulario o mostrar/ocultar un …"
type textarea "*"
type textarea "Los botones activan una acción, como enviar un formulario o mostrar/ocultar un …"
click at [1467, 350] on html "S BLIPO D Home Documentation Analytics Code automation Design system data Desig…" at bounding box center [784, 370] width 1568 height 740
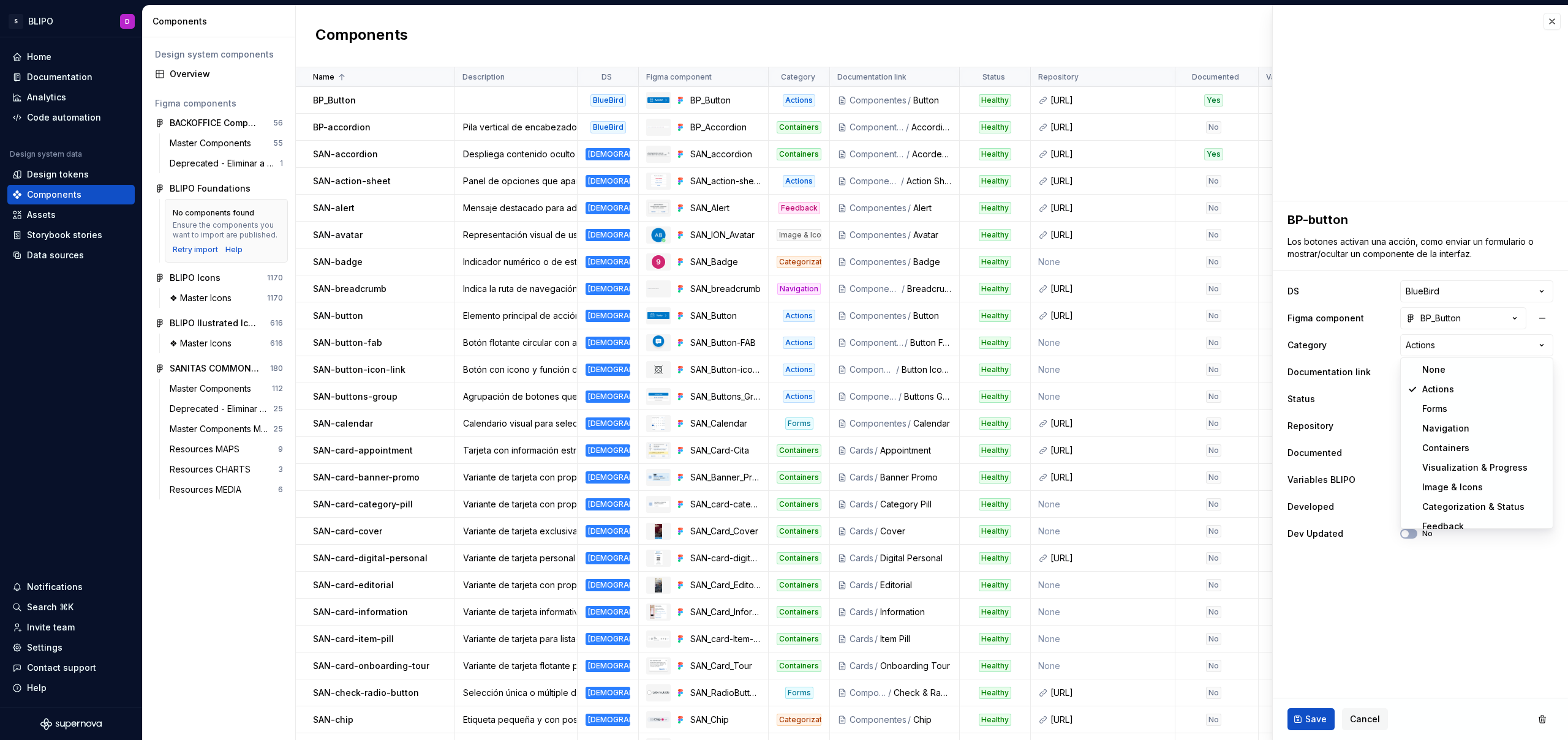
click at [1375, 344] on html "S BLIPO D Home Documentation Analytics Code automation Design system data Desig…" at bounding box center [784, 370] width 1568 height 740
click at [1470, 377] on span "Documentation Root /" at bounding box center [1447, 372] width 85 height 12
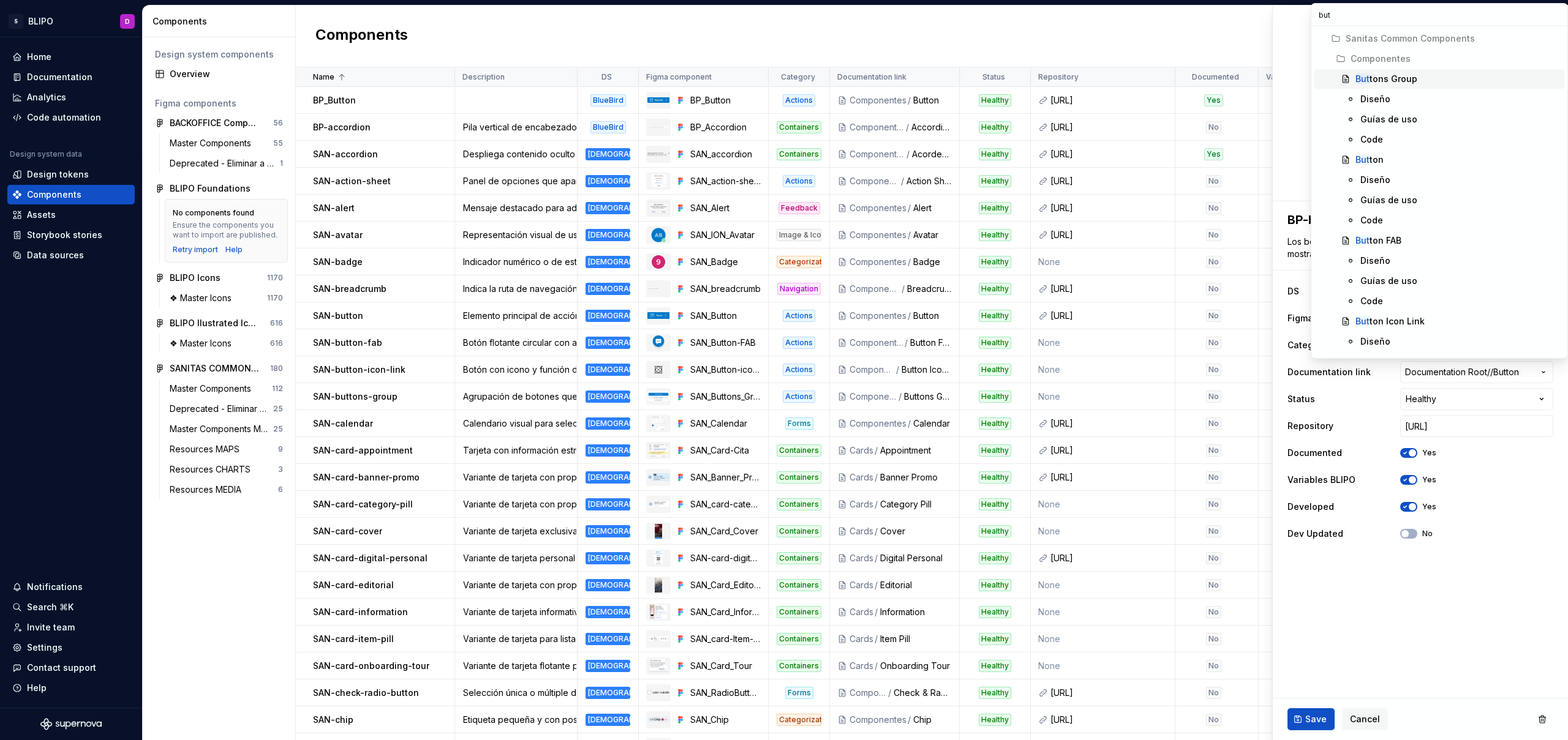
type input "butt"
type textarea "*"
type input "butt"
click at [1381, 206] on div "Butt on" at bounding box center [1370, 204] width 28 height 12
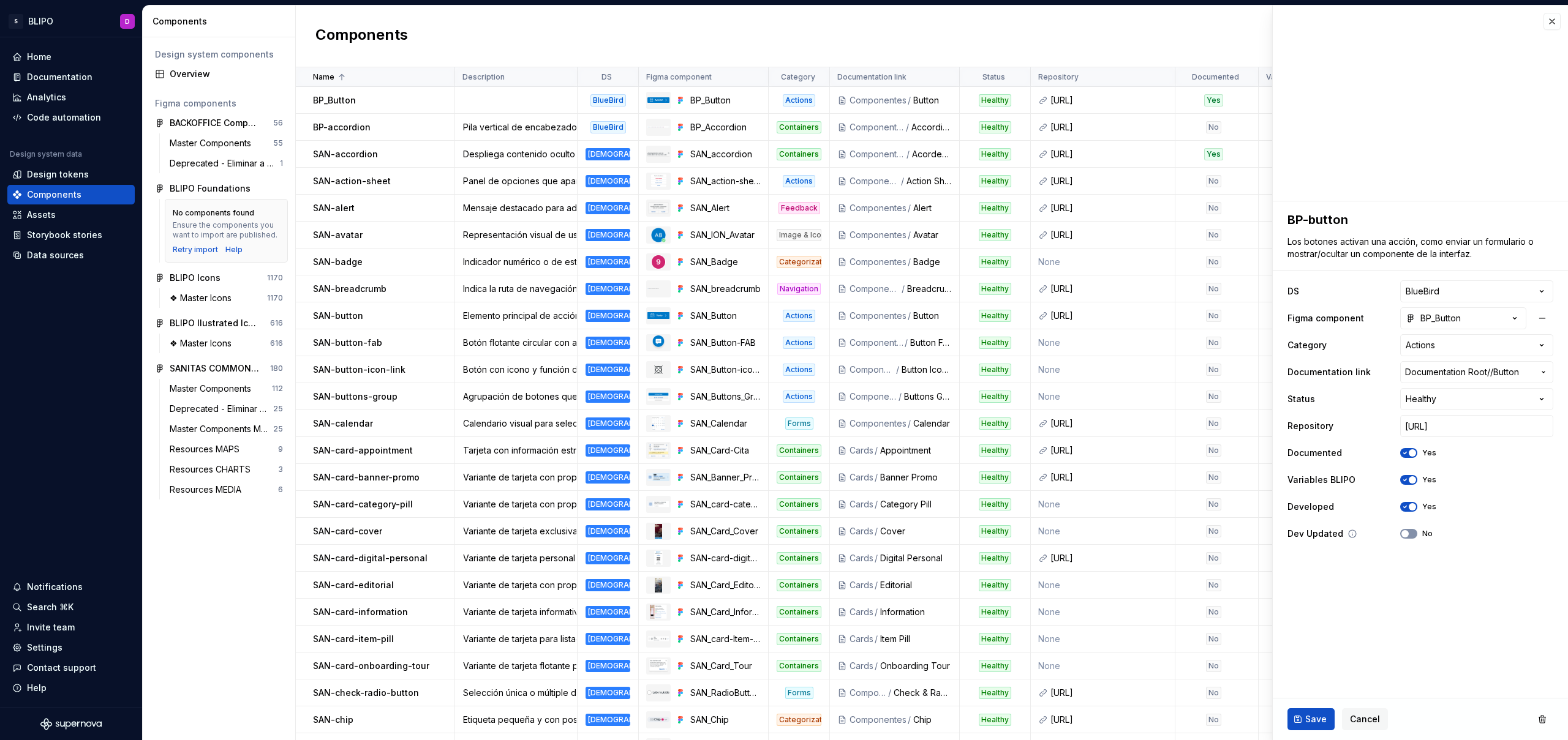
click at [1407, 532] on span "button" at bounding box center [1405, 534] width 8 height 8
click at [1442, 424] on input "[URL]" at bounding box center [1476, 425] width 153 height 22
click at [1505, 666] on fieldset "**********" at bounding box center [1421, 470] width 295 height 539
click at [1310, 719] on span "Save" at bounding box center [1315, 718] width 22 height 12
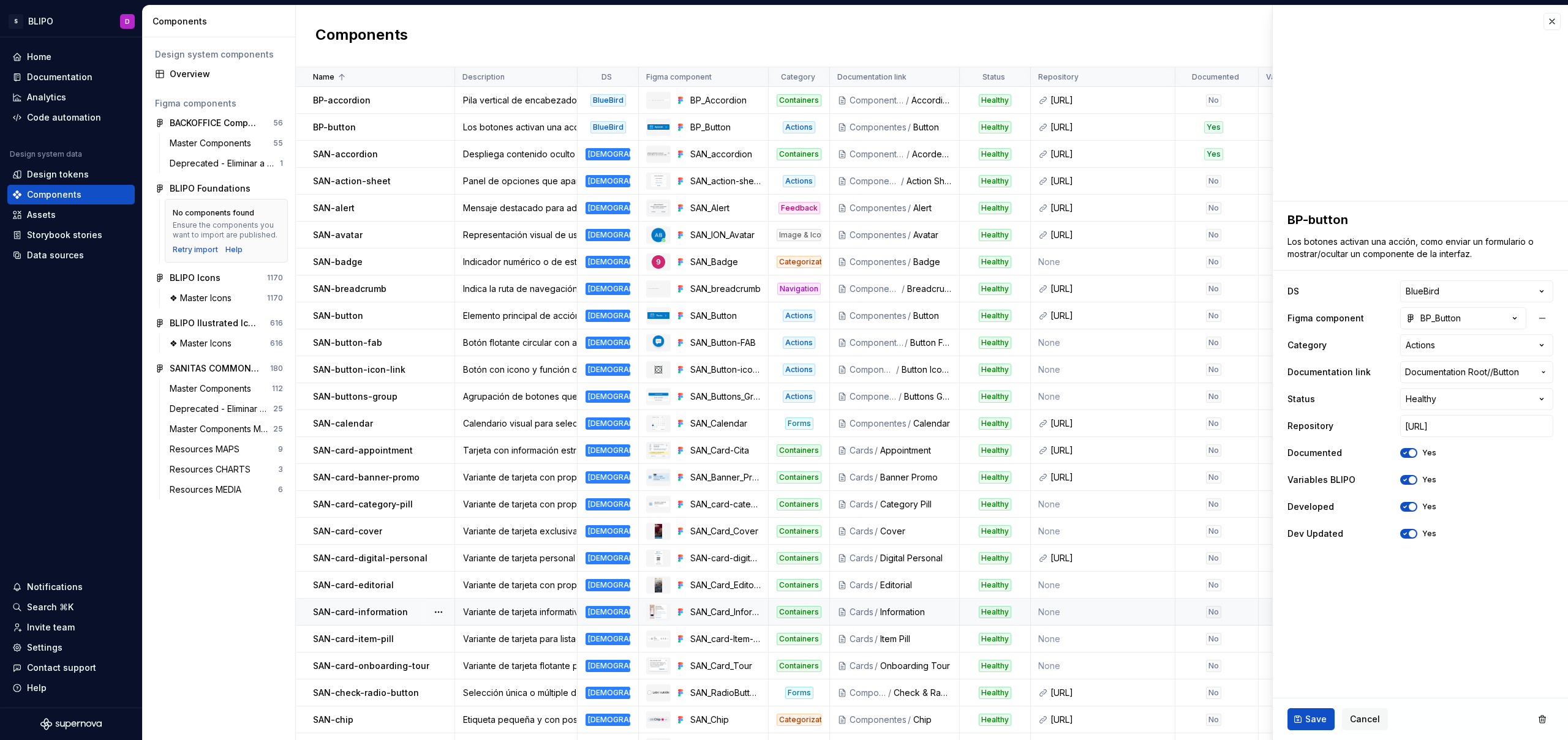
type textarea "*"
